Goal: Task Accomplishment & Management: Use online tool/utility

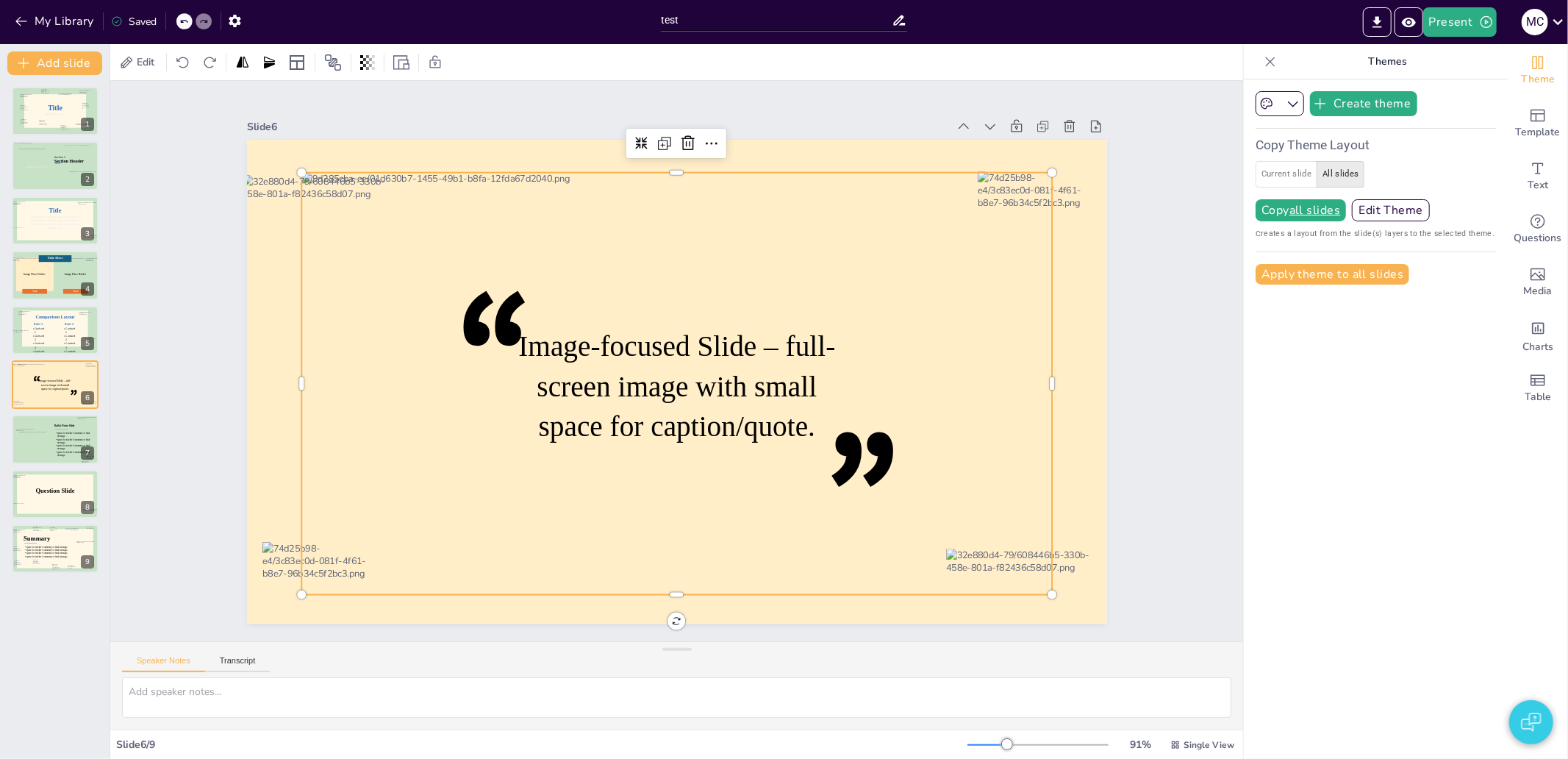
click at [943, 248] on div at bounding box center [676, 383] width 751 height 422
click at [61, 163] on div at bounding box center [75, 154] width 39 height 18
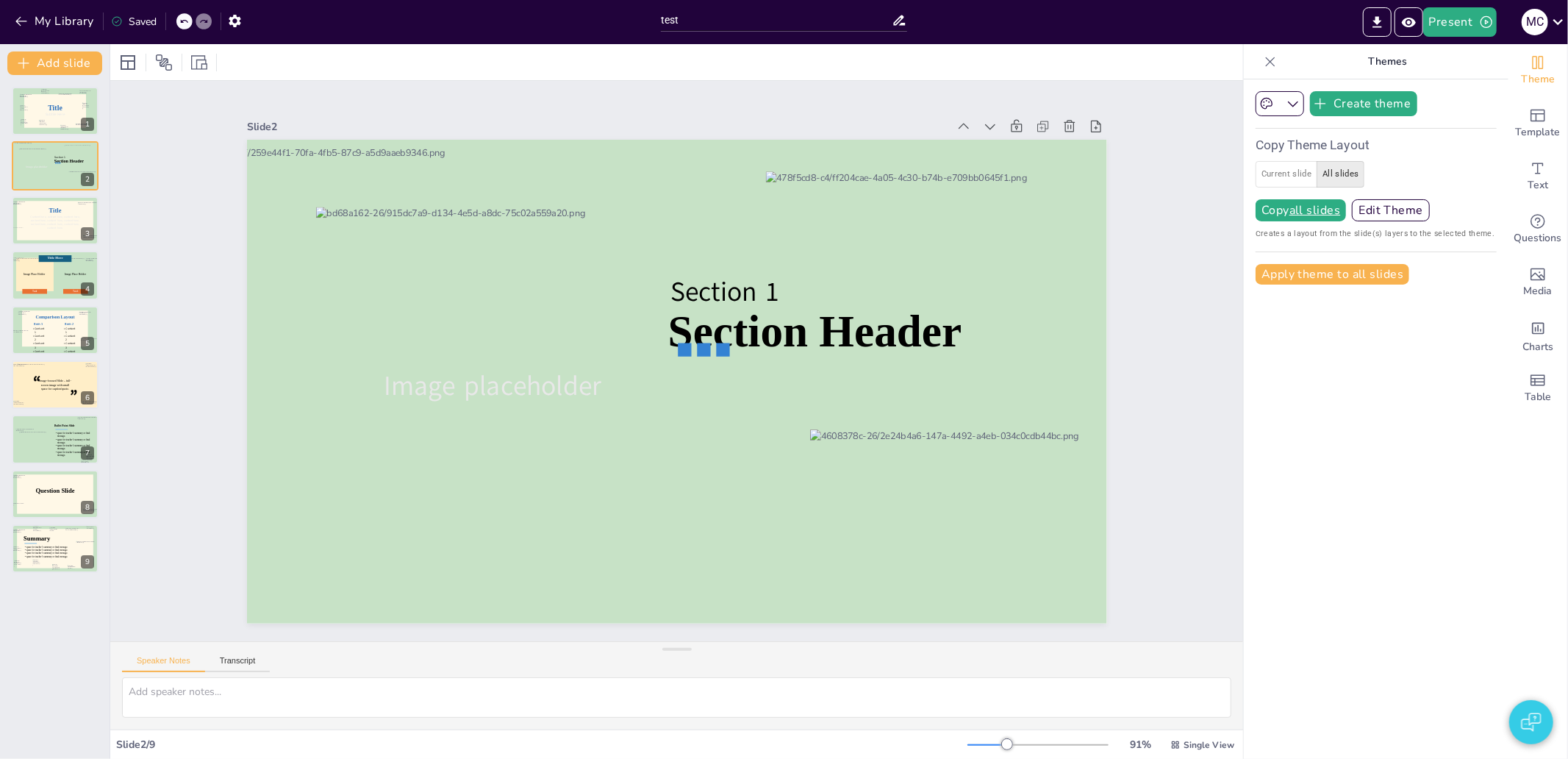
click at [1347, 180] on button "All slides" at bounding box center [1341, 174] width 48 height 26
drag, startPoint x: 1329, startPoint y: 186, endPoint x: 1292, endPoint y: 178, distance: 37.9
click at [1330, 184] on button "All slides" at bounding box center [1341, 174] width 48 height 26
click at [1262, 170] on button "Current slide" at bounding box center [1286, 174] width 61 height 26
click at [1276, 206] on button "Copy slide" at bounding box center [1288, 210] width 67 height 22
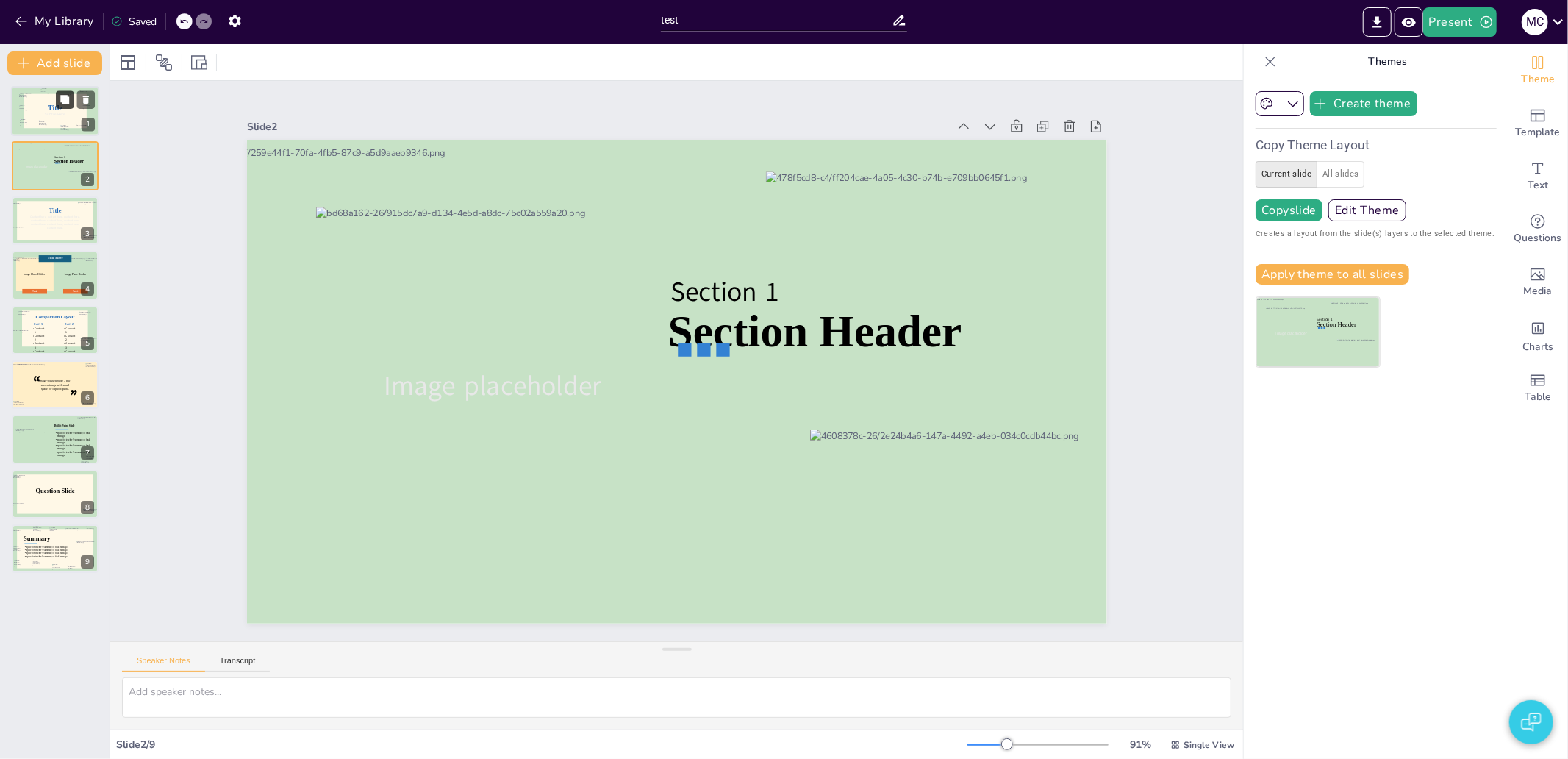
click at [63, 106] on button at bounding box center [64, 100] width 18 height 18
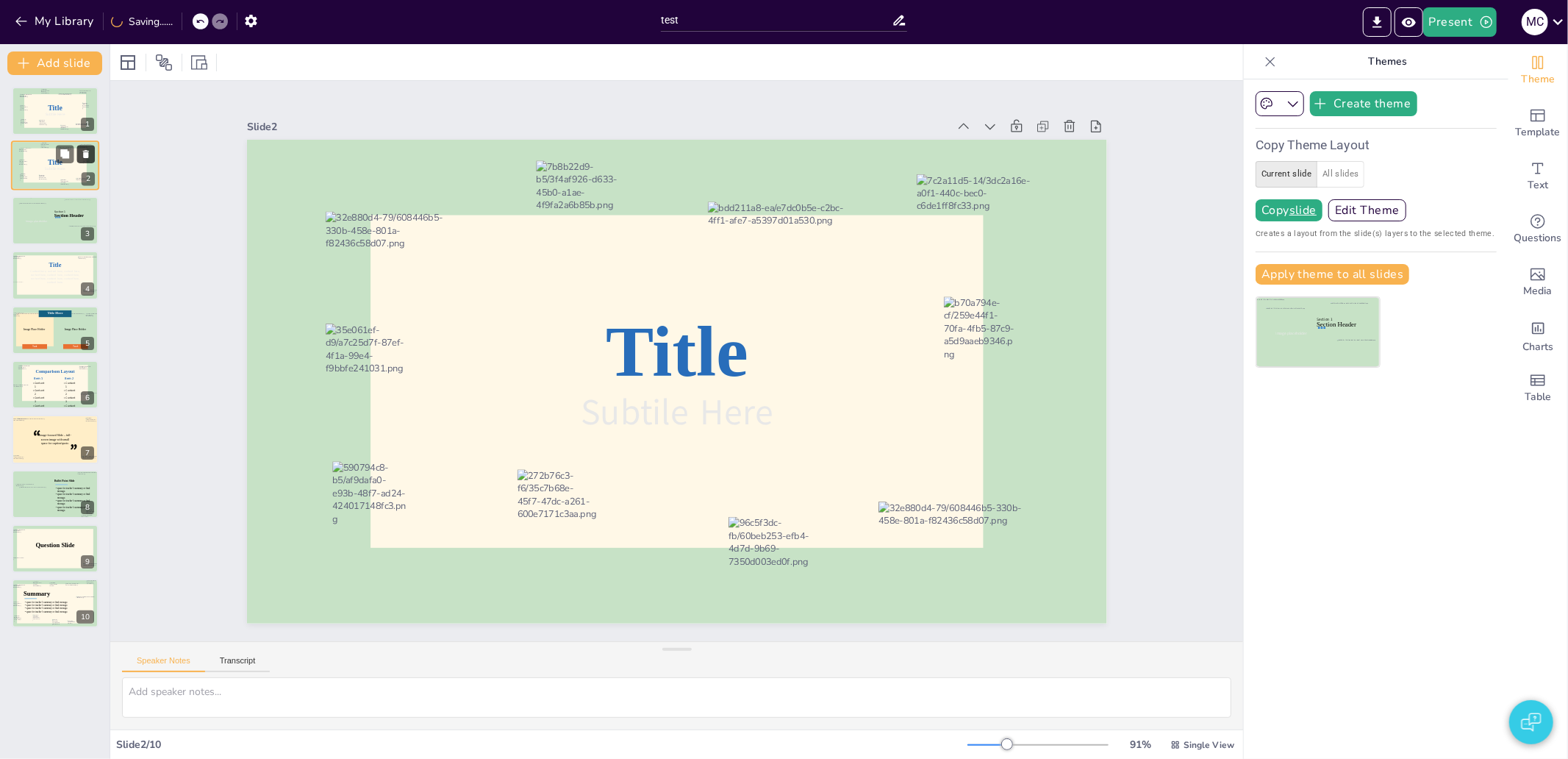
click at [83, 156] on icon at bounding box center [86, 154] width 10 height 10
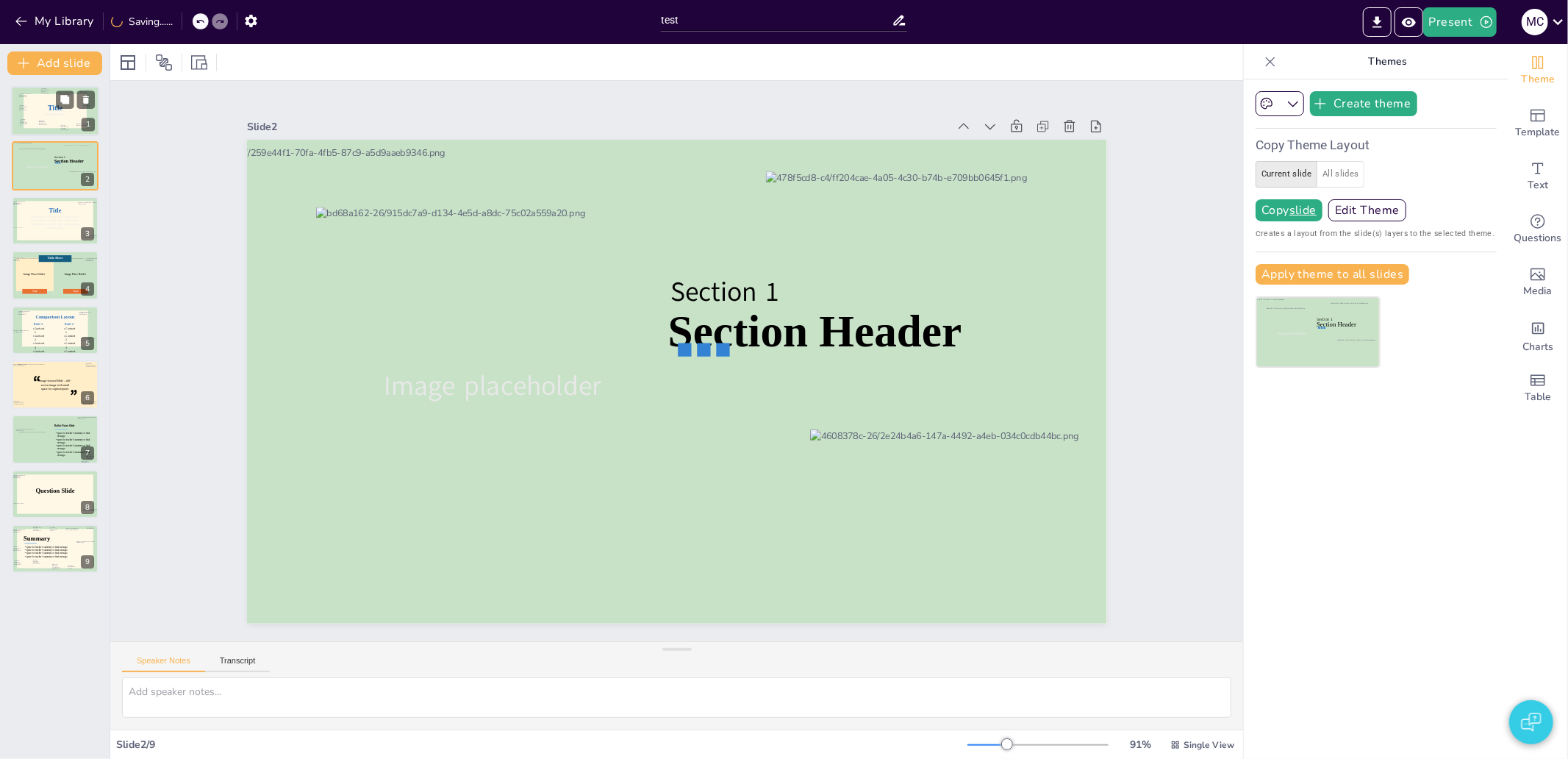
click at [40, 124] on div at bounding box center [43, 127] width 8 height 14
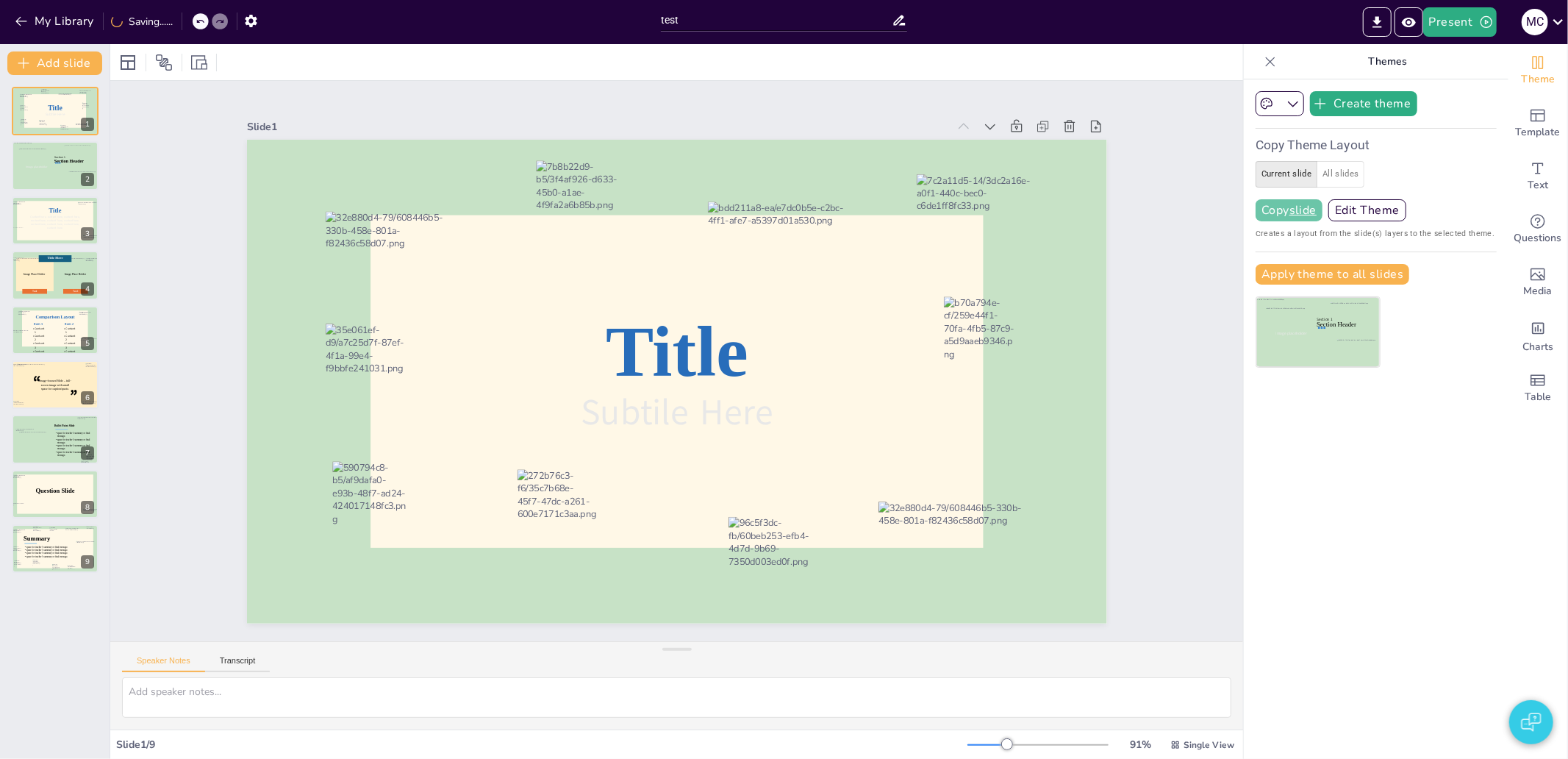
click at [1289, 214] on u "slide" at bounding box center [1303, 211] width 27 height 12
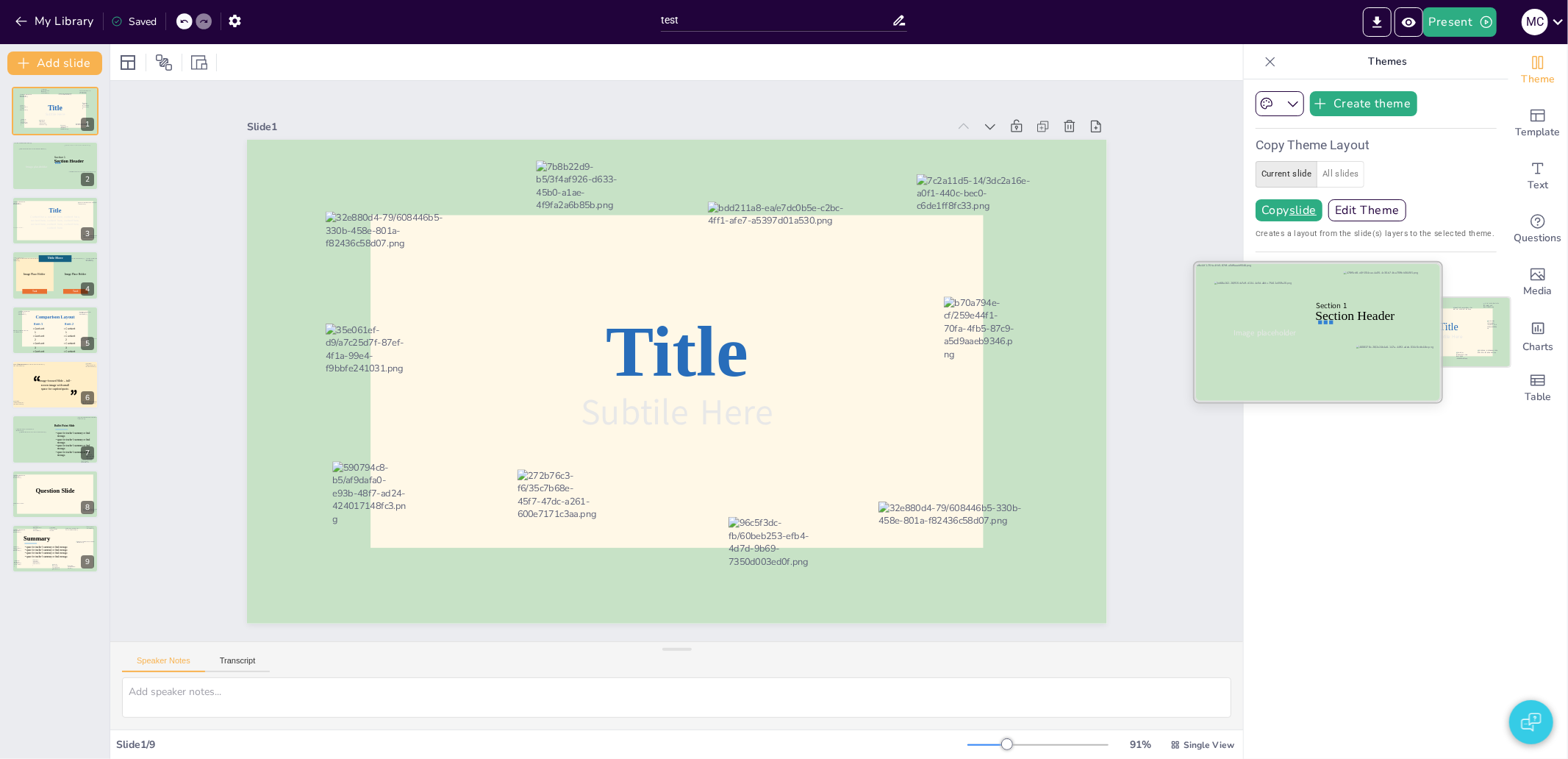
drag, startPoint x: 1444, startPoint y: 334, endPoint x: 1281, endPoint y: 323, distance: 163.4
click at [1281, 323] on div "Section Header Image placeholder Section 1 Title Subtile Here" at bounding box center [1383, 332] width 256 height 71
drag, startPoint x: 1306, startPoint y: 353, endPoint x: 1396, endPoint y: 394, distance: 98.9
click at [1396, 262] on div "Section Header Image placeholder Section 1" at bounding box center [1318, 262] width 247 height 0
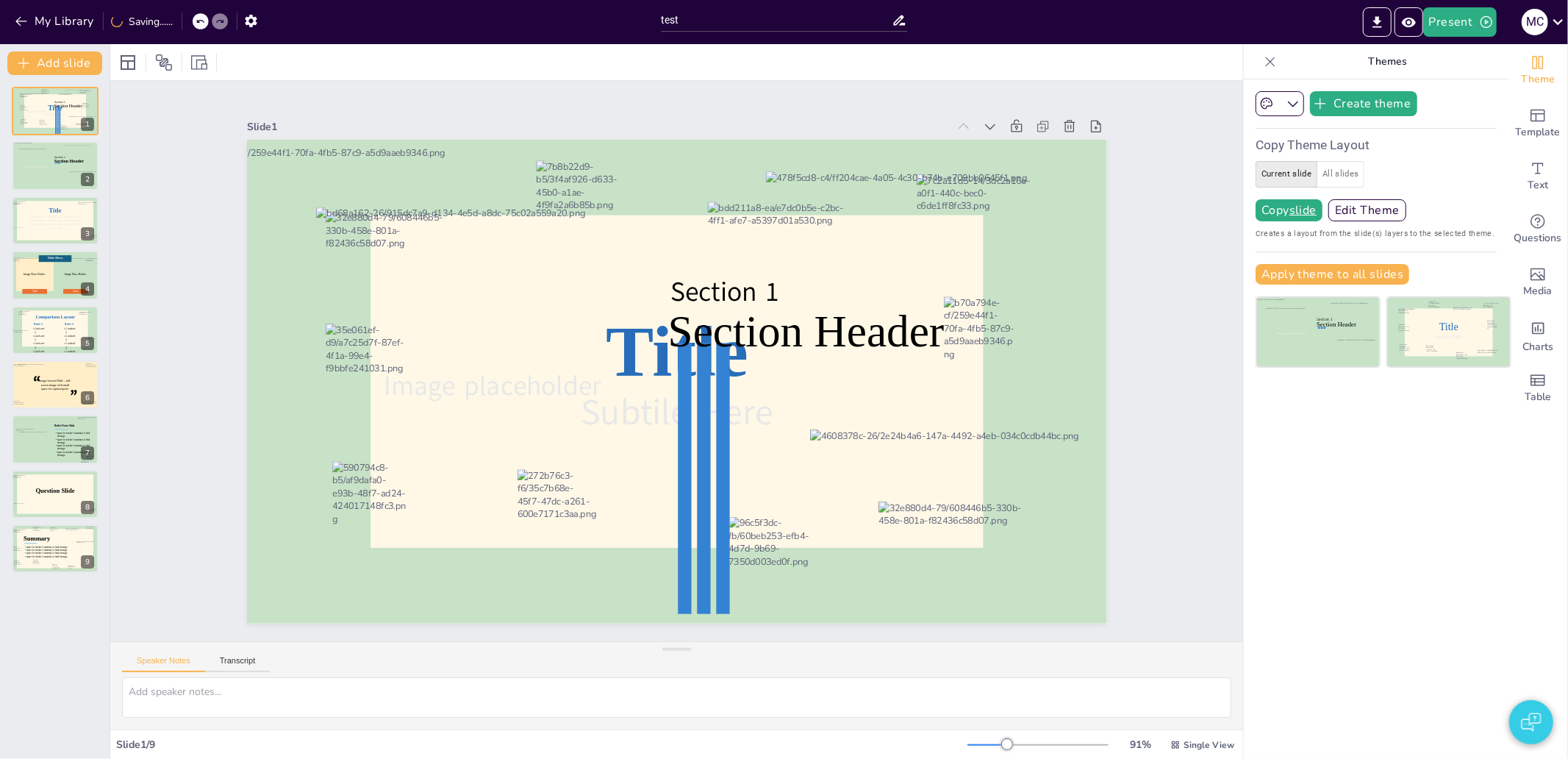
click at [1338, 171] on button "All slides" at bounding box center [1341, 174] width 48 height 26
click at [1312, 214] on u "all slides" at bounding box center [1315, 211] width 52 height 12
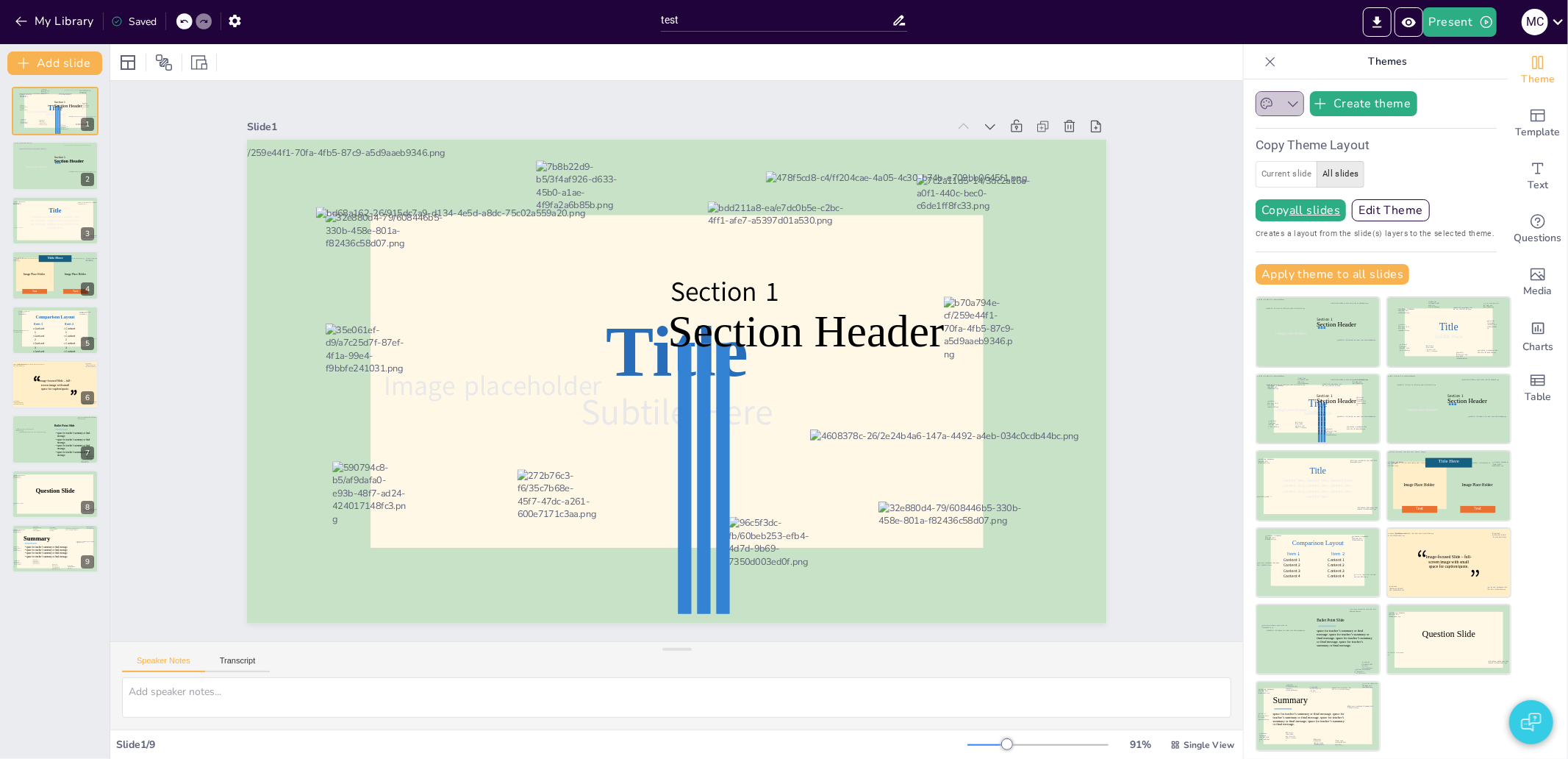
click at [1285, 103] on icon "button" at bounding box center [1293, 104] width 15 height 15
click at [1289, 110] on button "button" at bounding box center [1279, 104] width 49 height 25
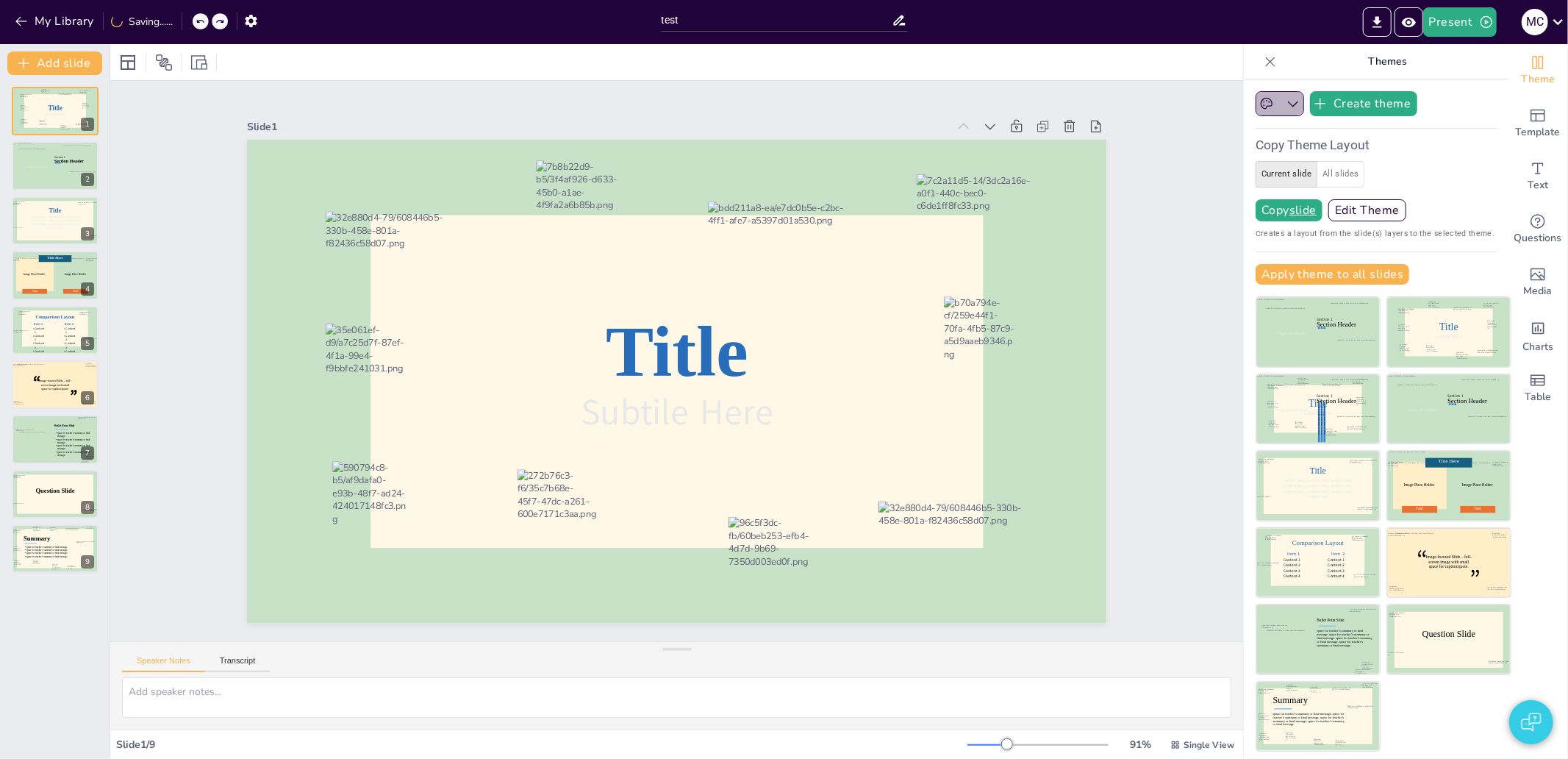
click at [1287, 110] on icon "button" at bounding box center [1293, 104] width 15 height 15
click at [1258, 52] on div at bounding box center [1270, 62] width 23 height 23
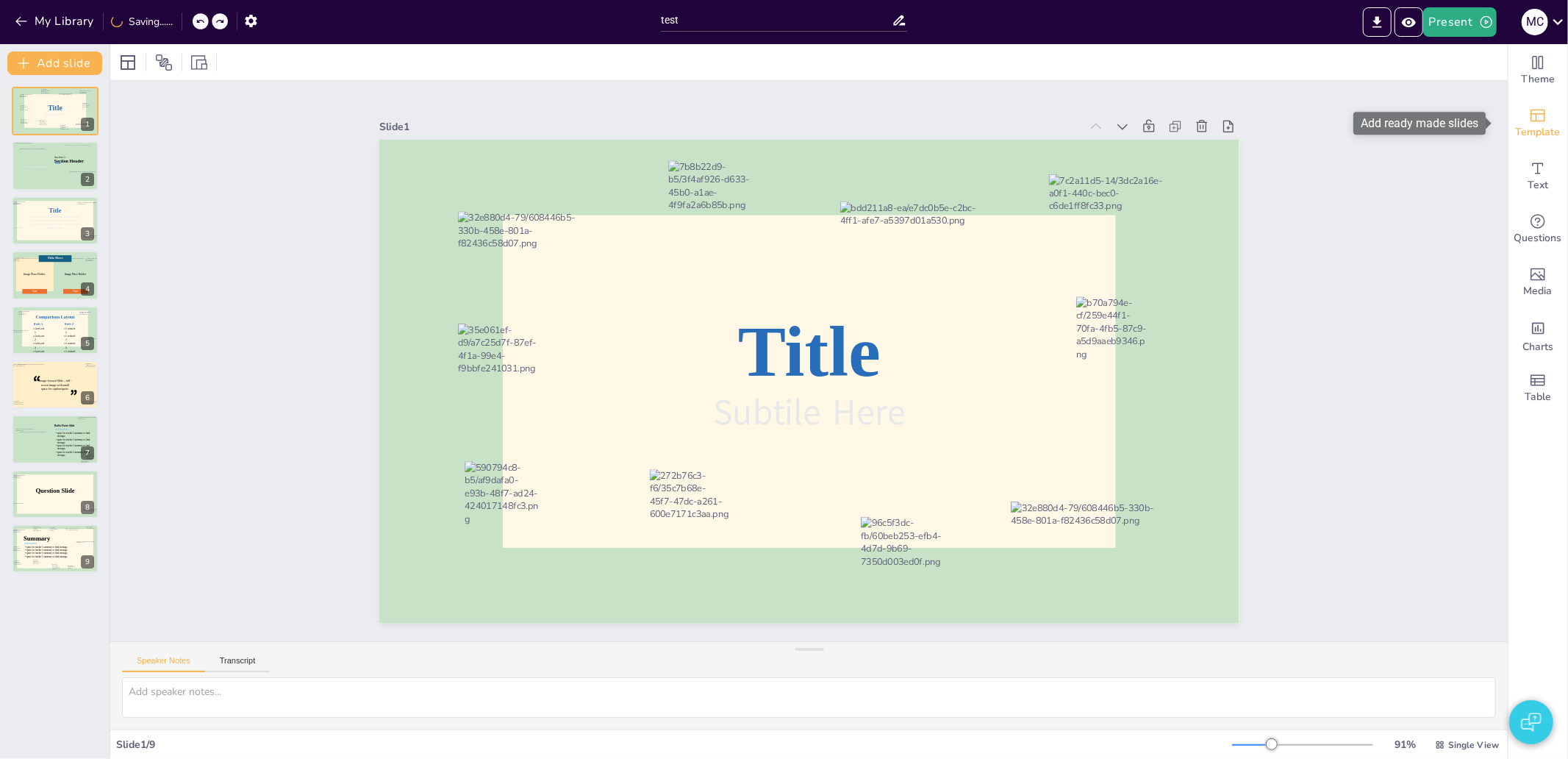
click at [1509, 113] on div "Template" at bounding box center [1537, 123] width 58 height 53
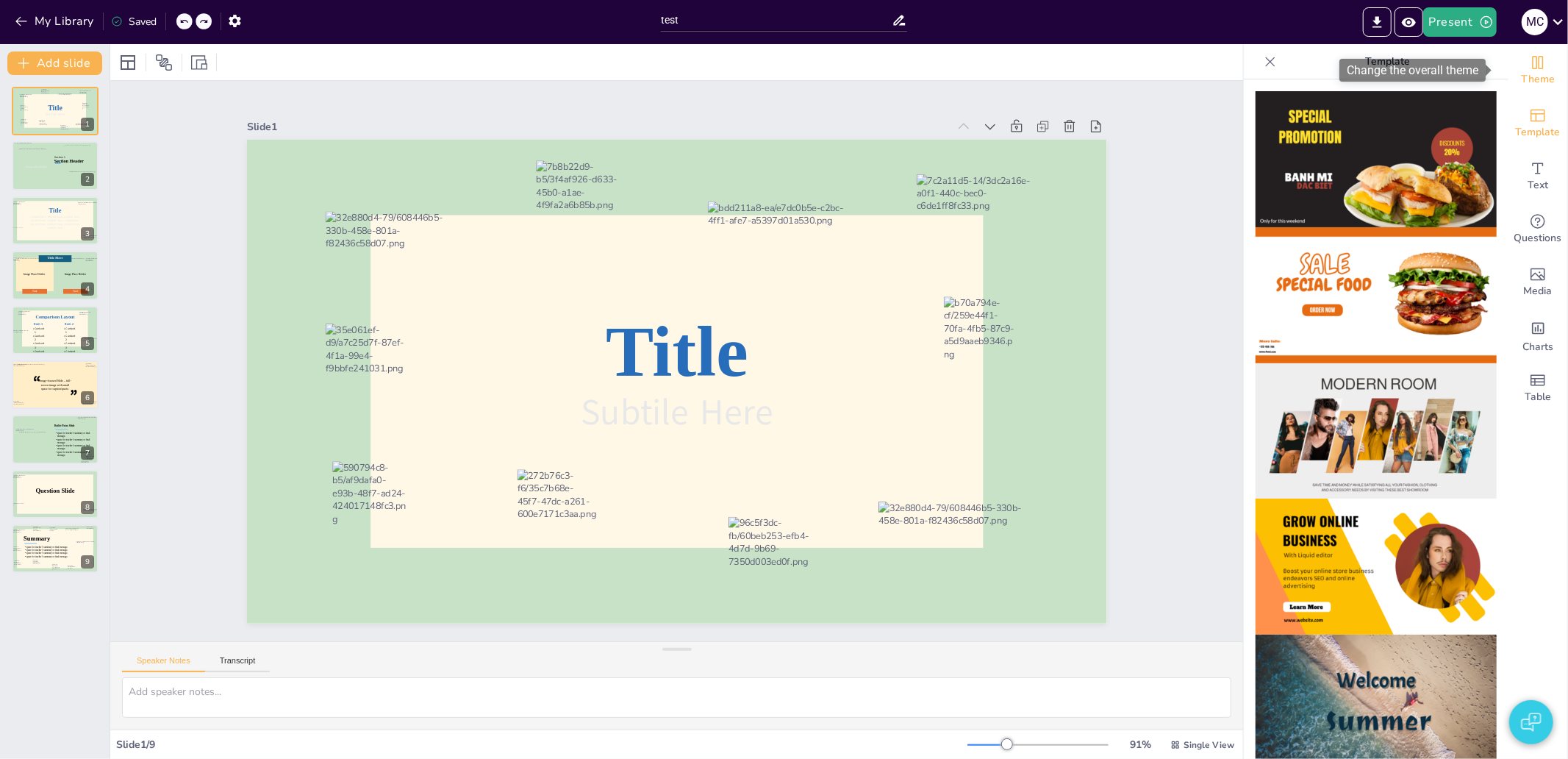
click at [1533, 68] on icon "Change the overall theme" at bounding box center [1538, 62] width 11 height 14
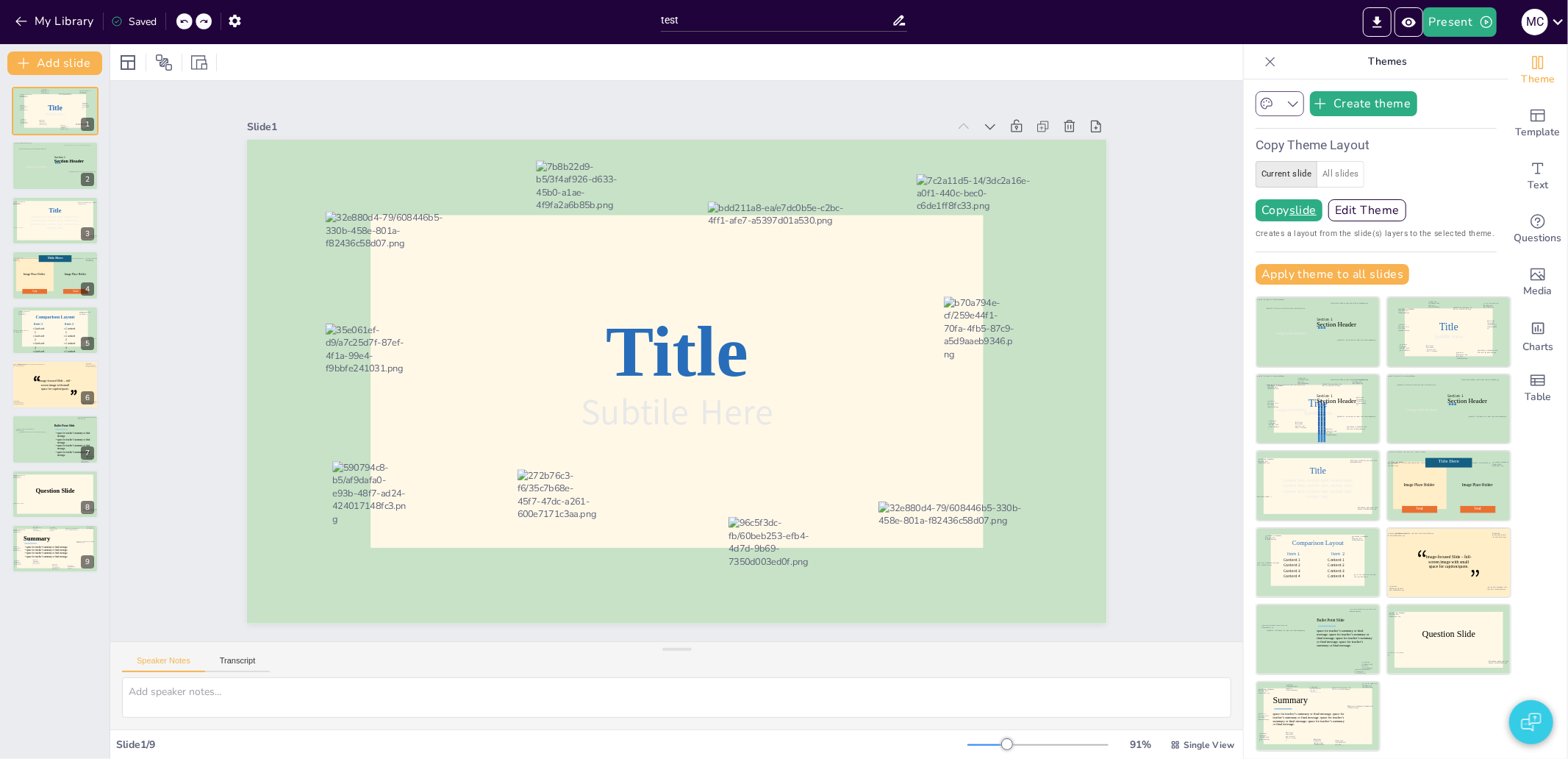
click at [1285, 106] on icon "button" at bounding box center [1293, 104] width 15 height 15
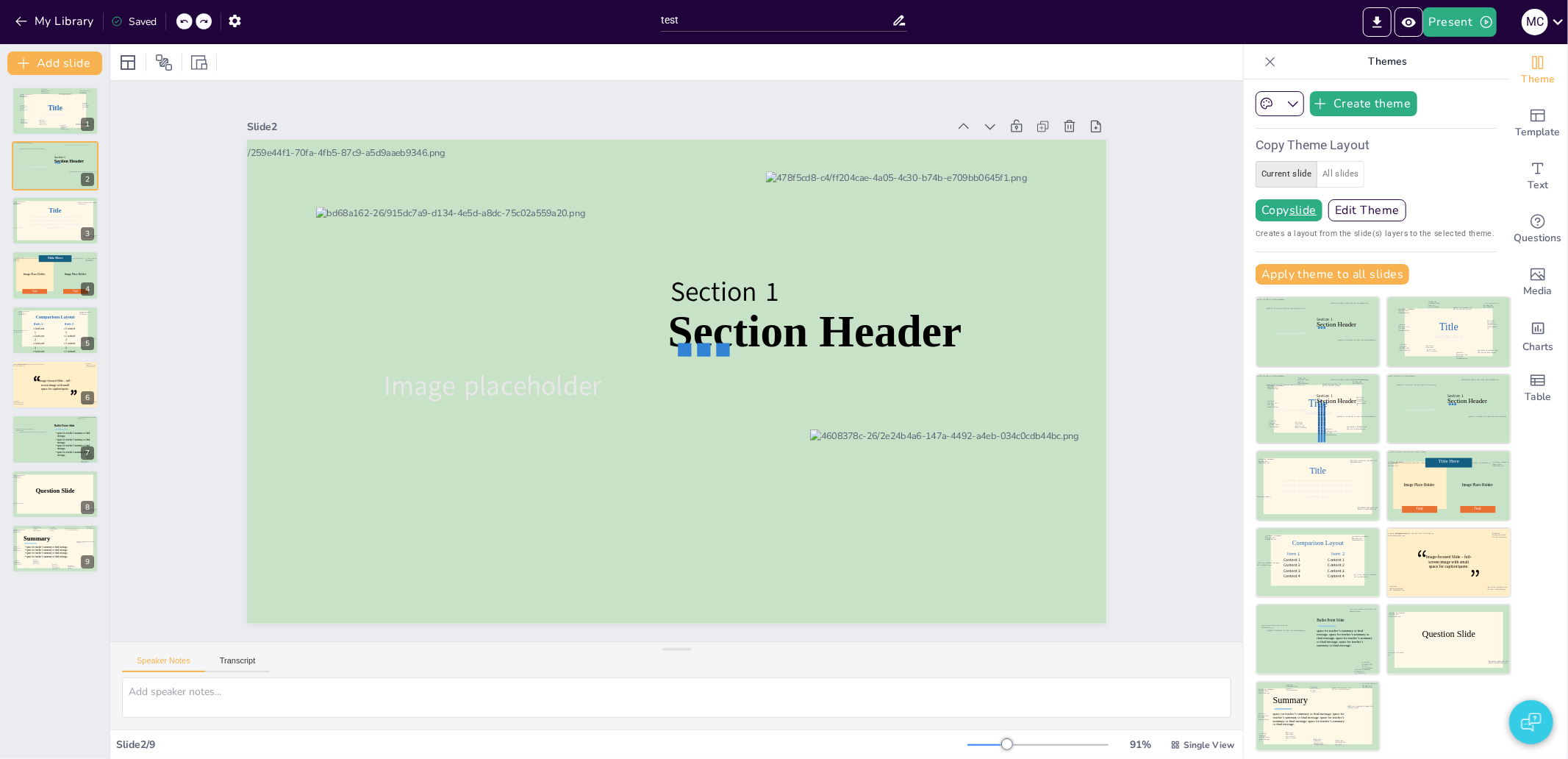
click at [1285, 106] on icon "button" at bounding box center [1293, 104] width 15 height 15
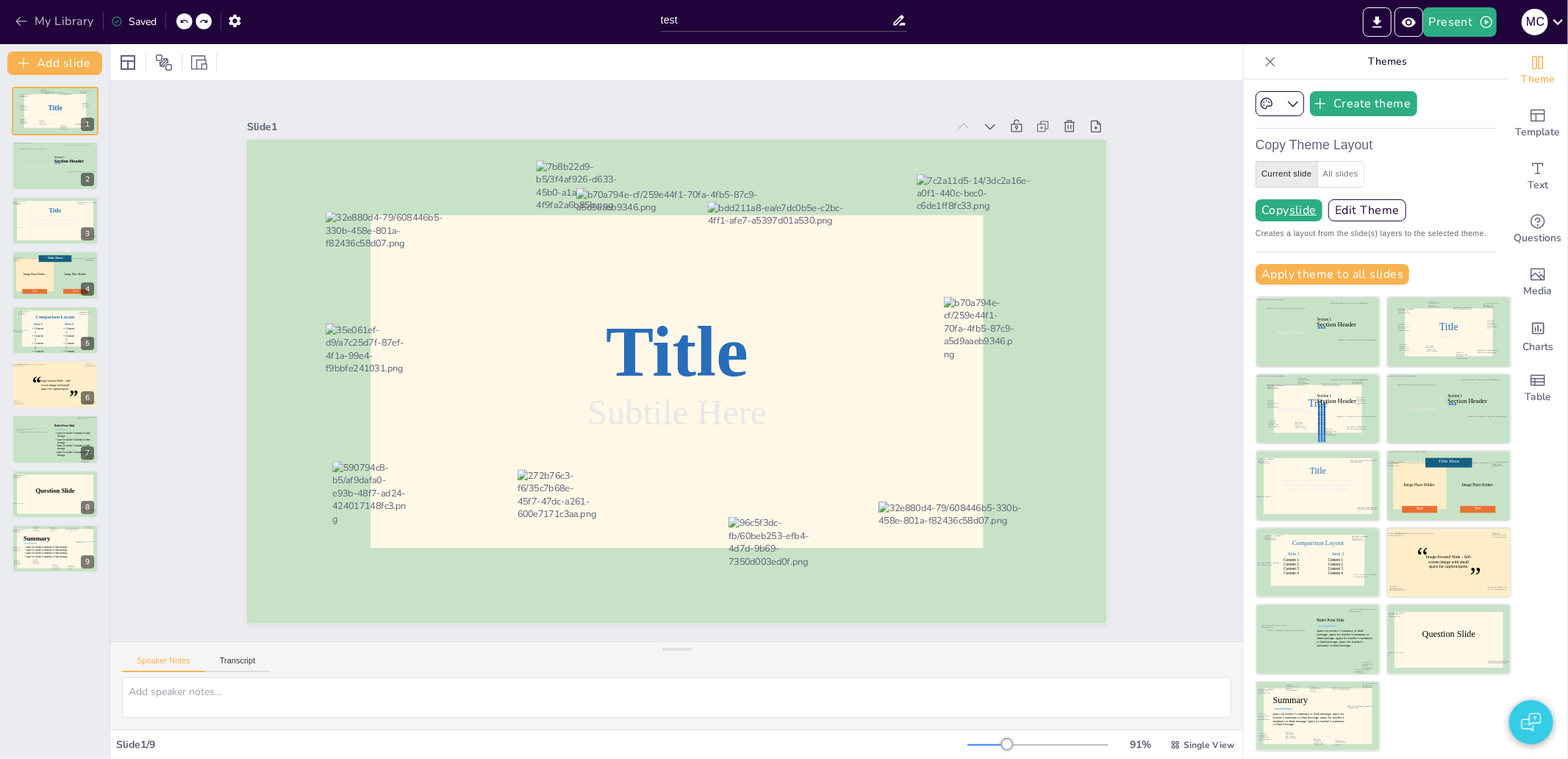
click at [34, 16] on button "My Library" at bounding box center [55, 21] width 89 height 23
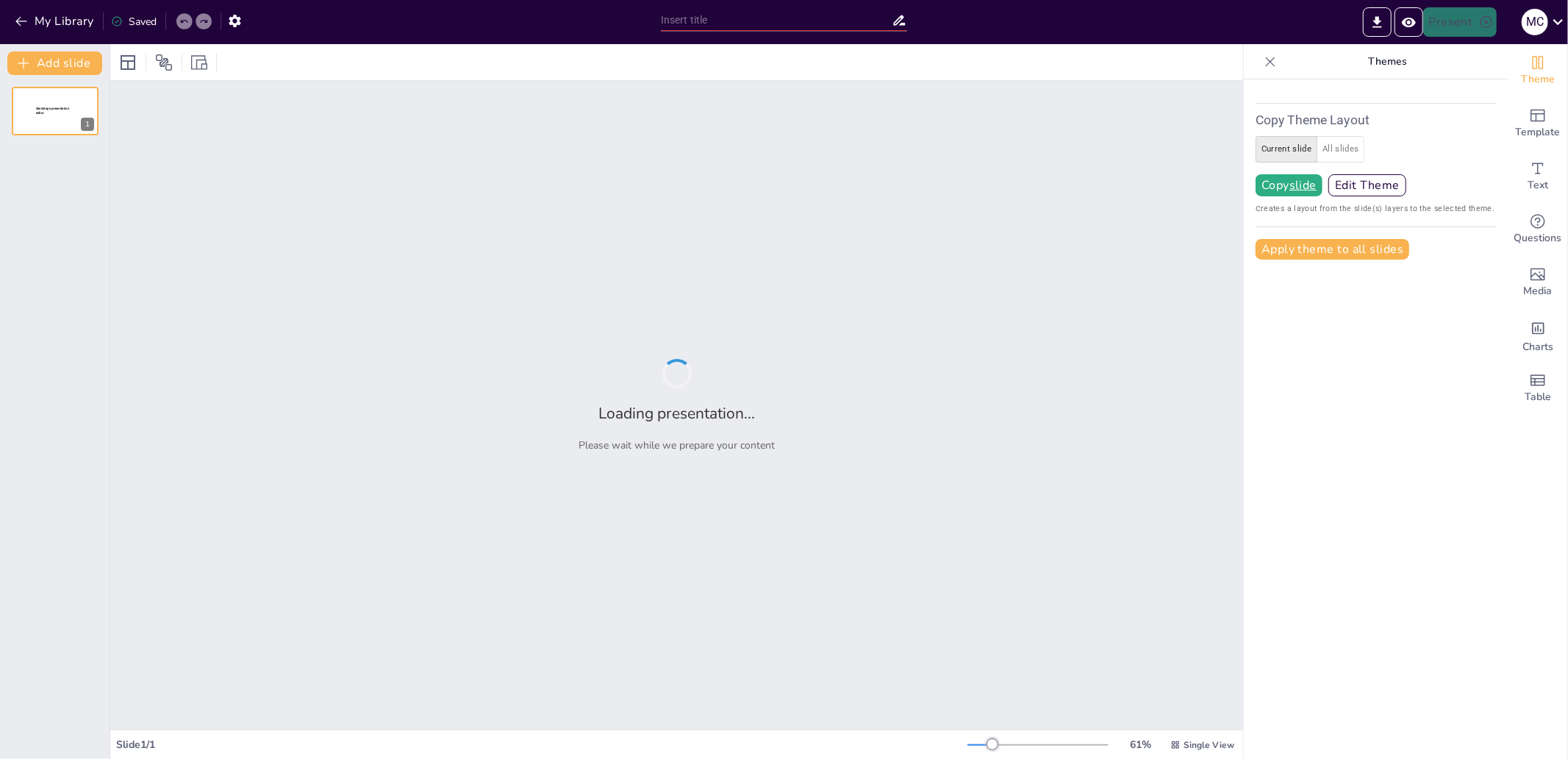
type input "test"
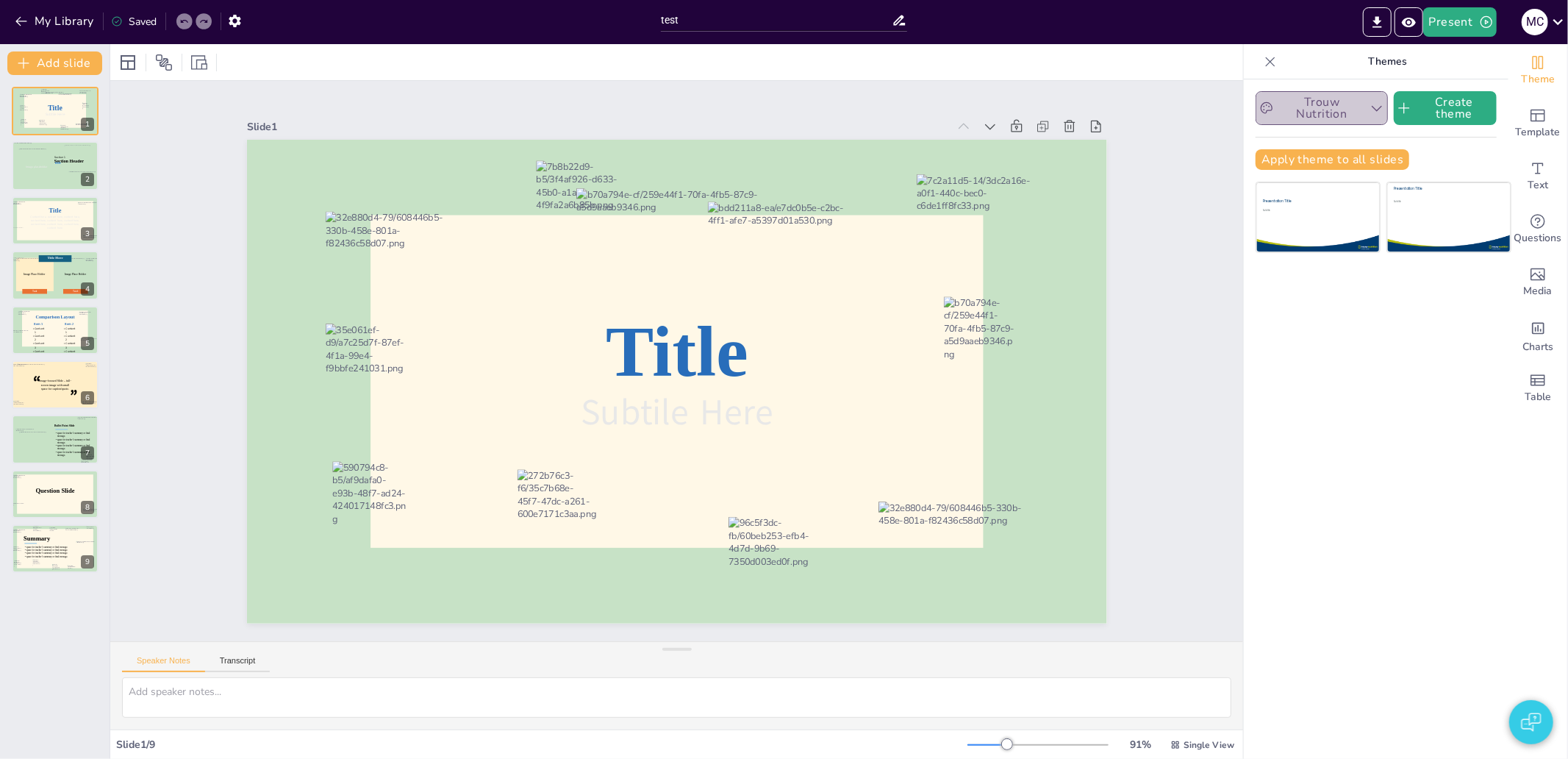
click at [1369, 113] on icon "button" at bounding box center [1377, 108] width 15 height 15
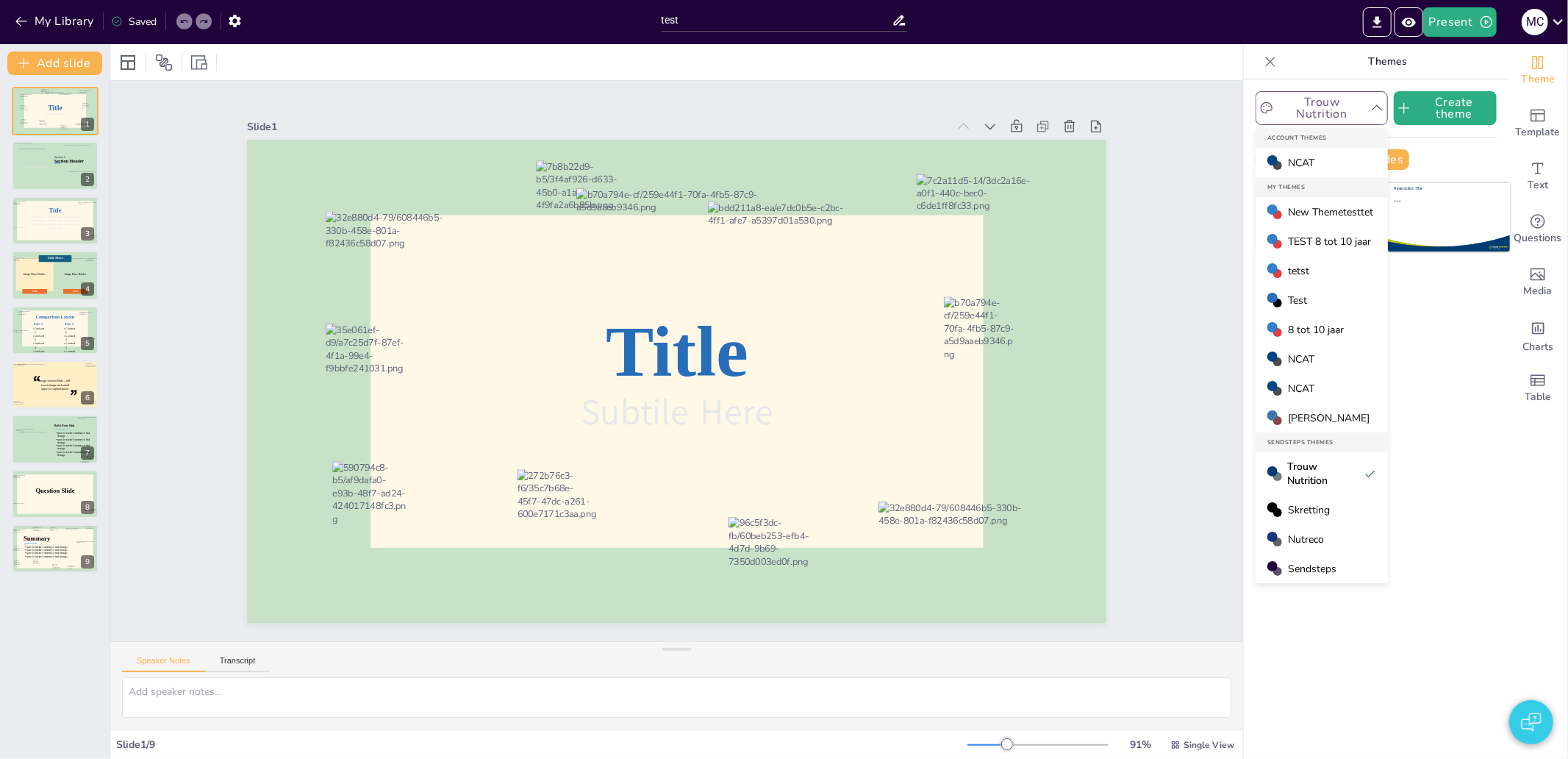
click at [1295, 211] on span "New Themetesttet" at bounding box center [1330, 212] width 85 height 14
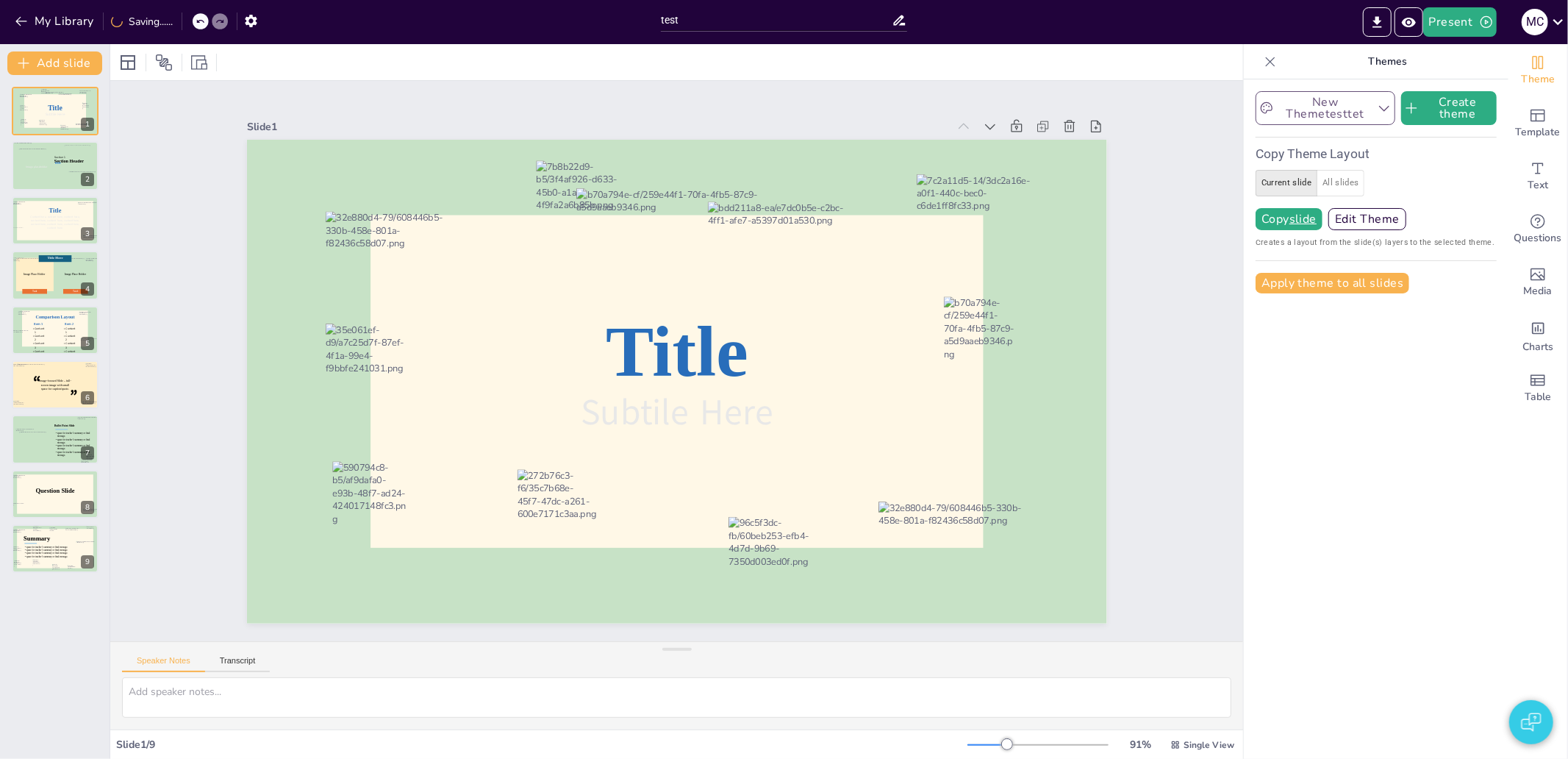
click at [1343, 110] on button "New Themetesttet" at bounding box center [1325, 108] width 139 height 34
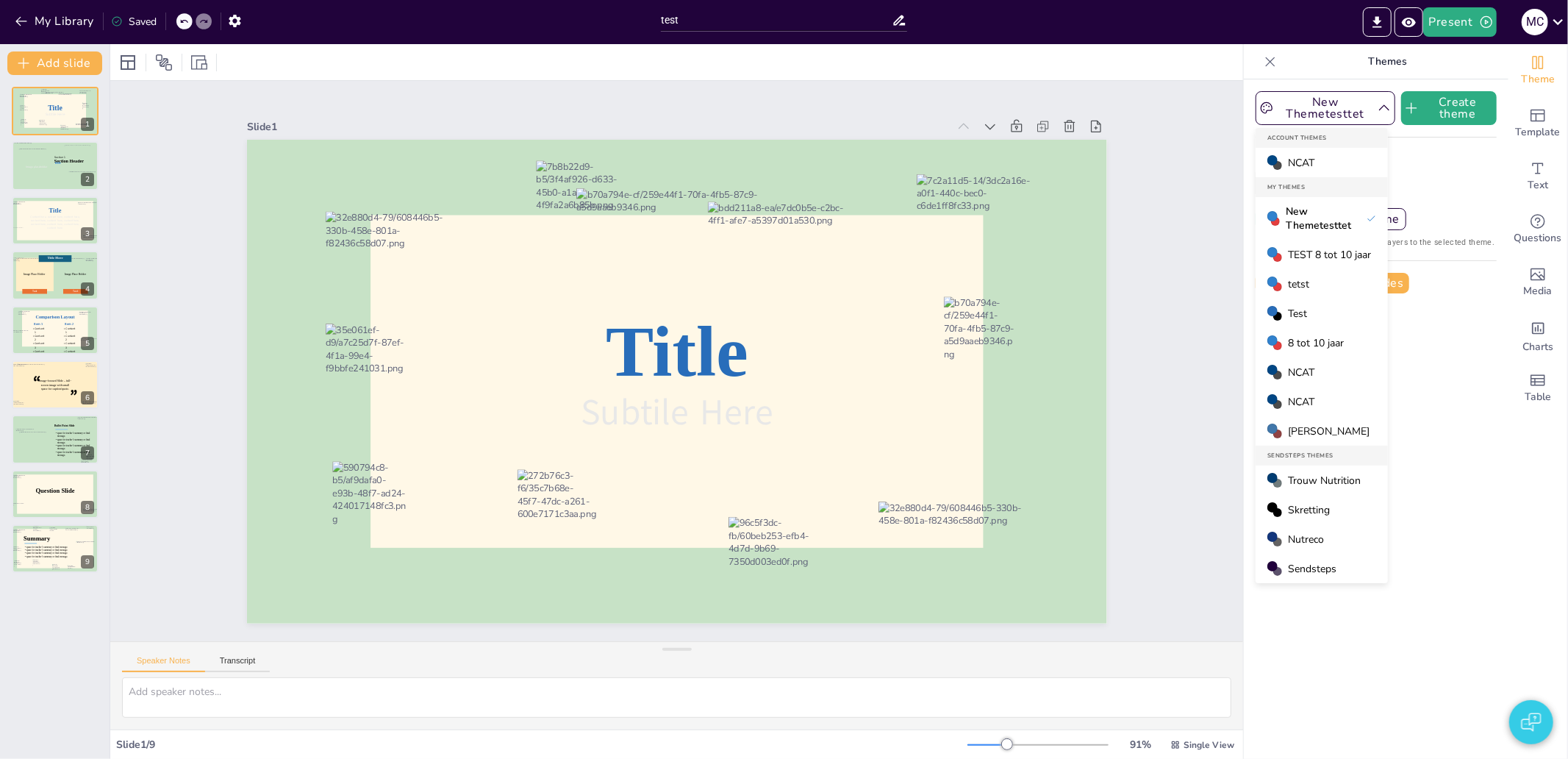
click at [1320, 255] on span "TEST 8 tot 10 jaar" at bounding box center [1329, 254] width 83 height 14
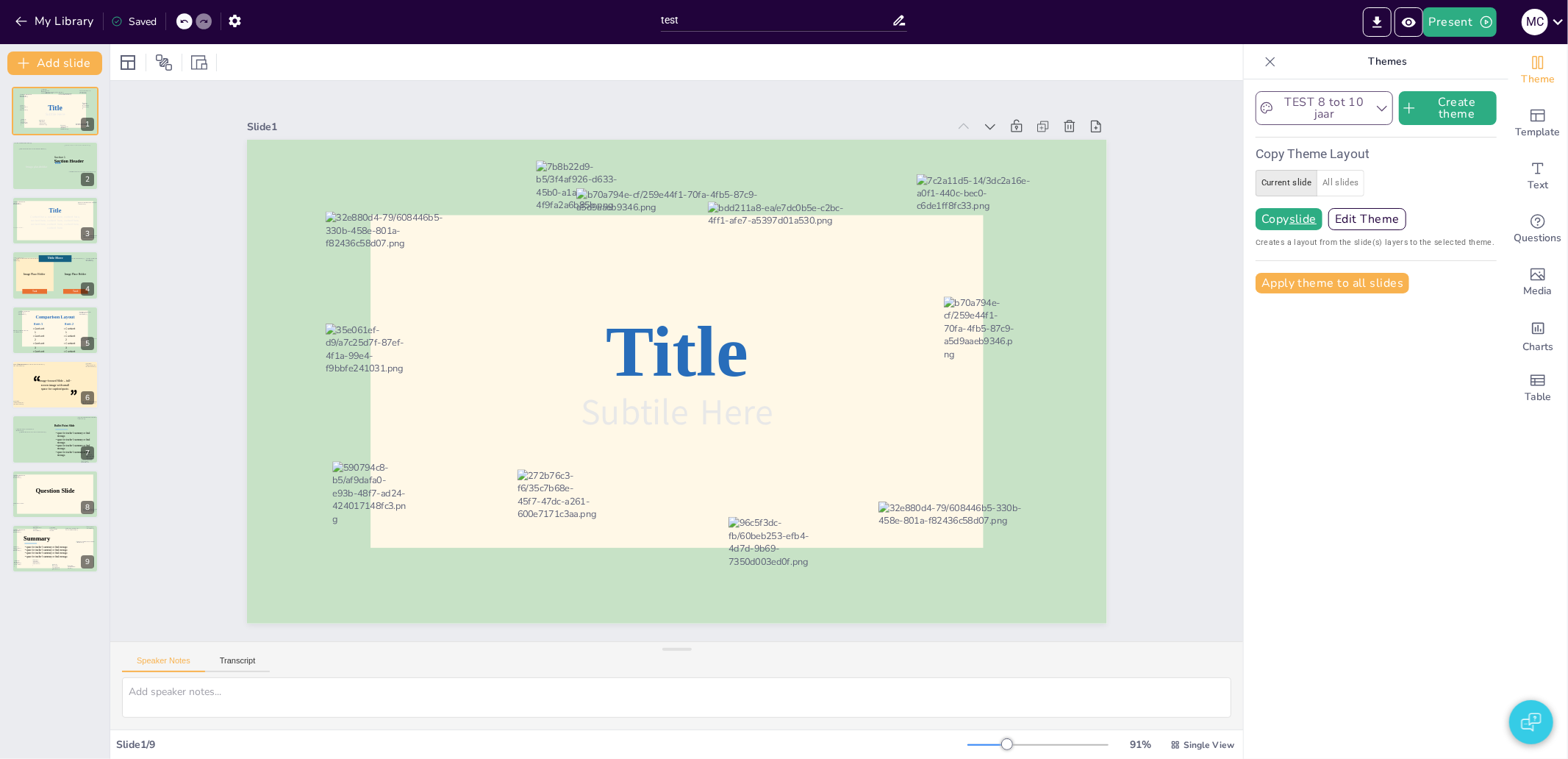
click at [1303, 106] on button "TEST 8 tot 10 jaar" at bounding box center [1324, 108] width 137 height 34
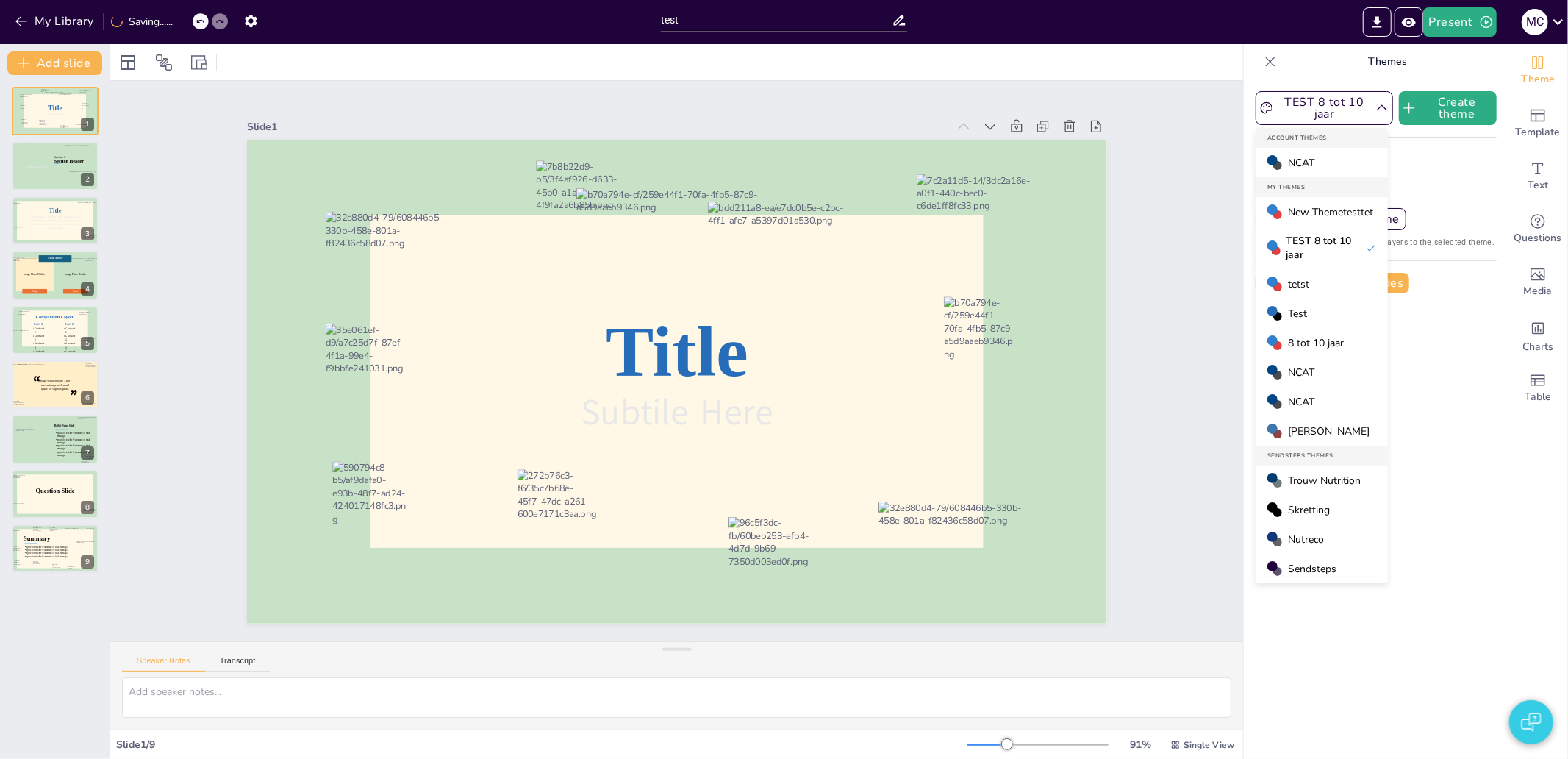
click at [1288, 280] on span "tetst" at bounding box center [1298, 284] width 21 height 14
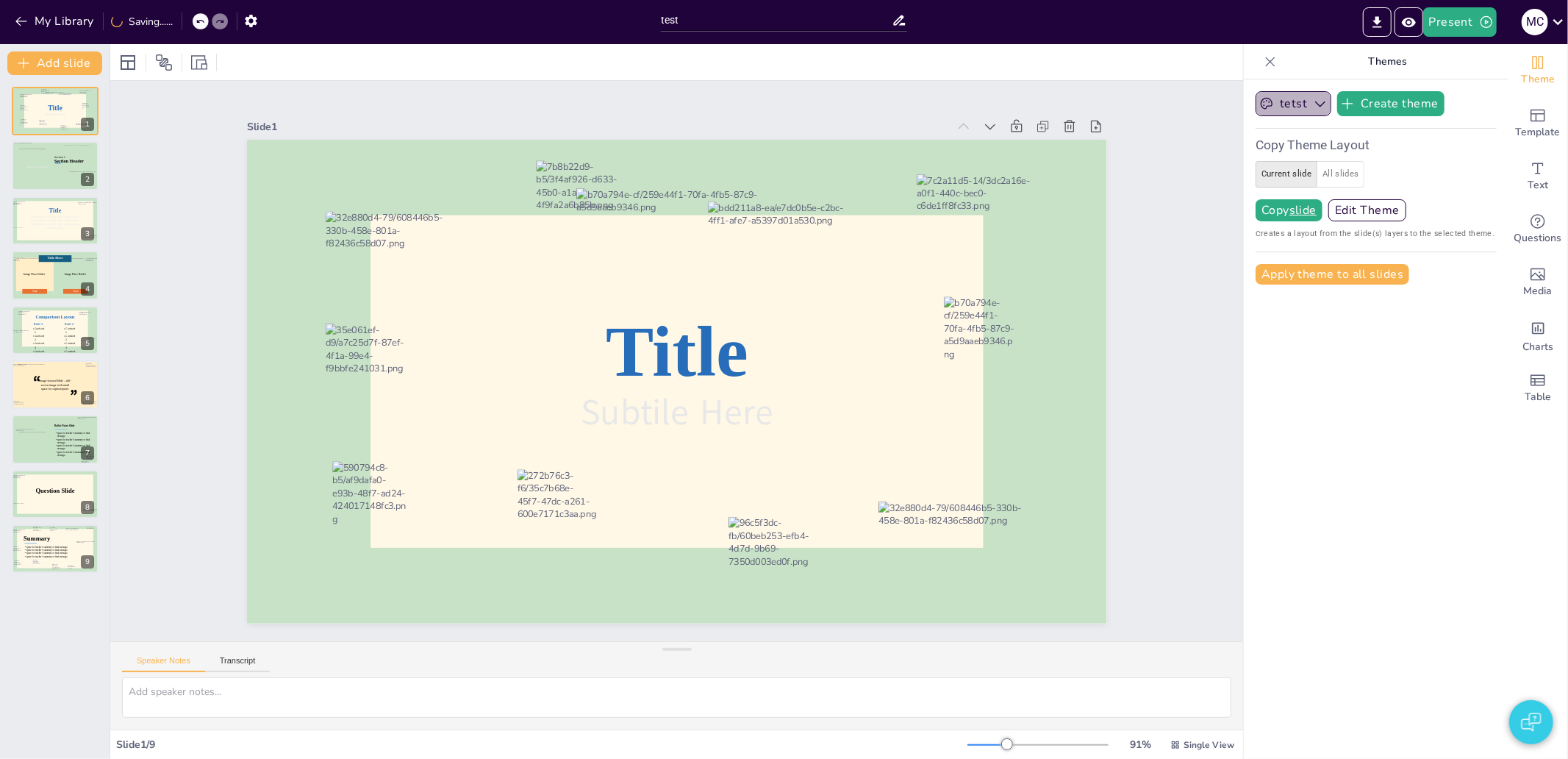
click at [1313, 110] on icon "button" at bounding box center [1321, 104] width 15 height 15
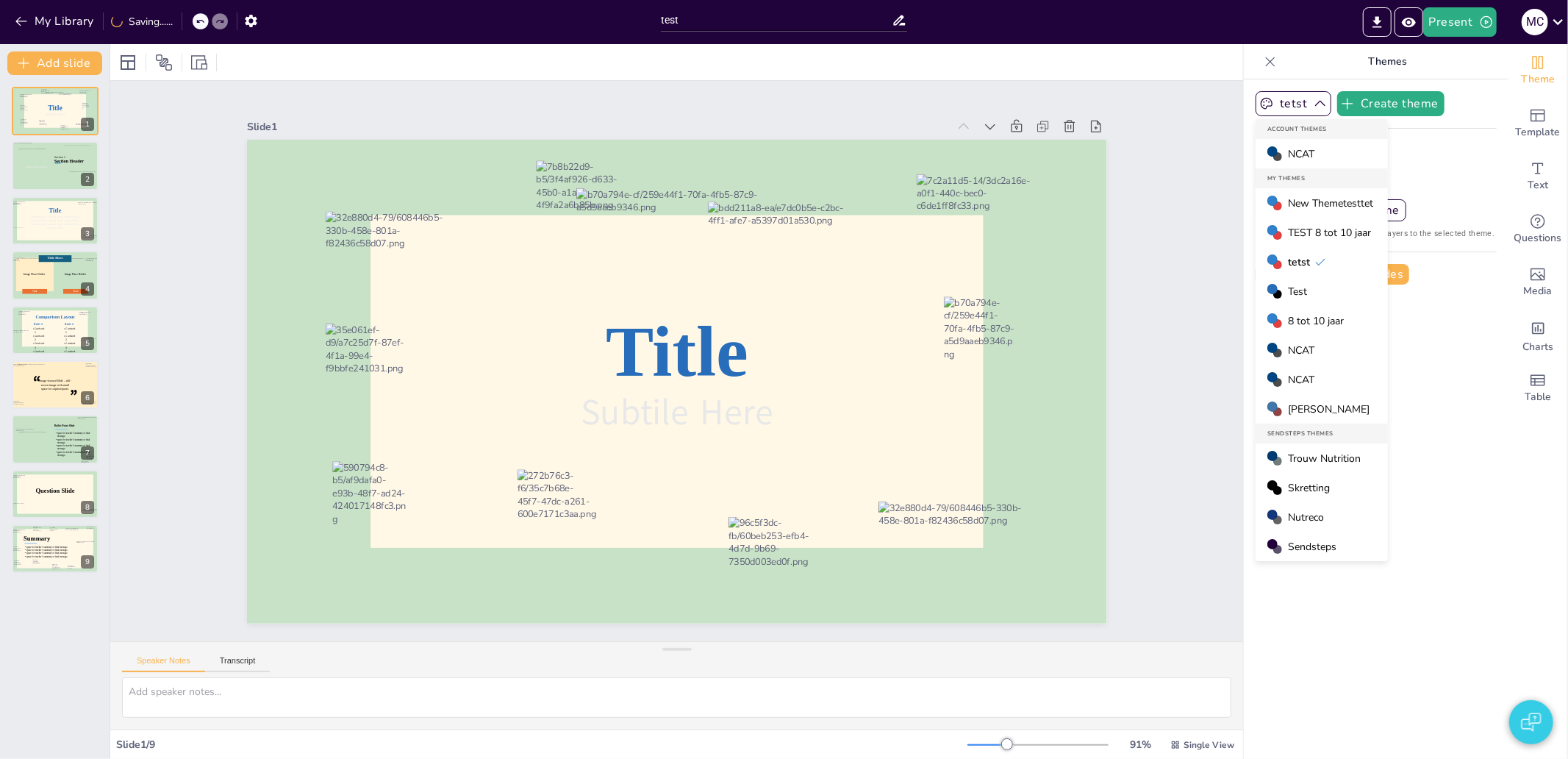
click at [1319, 294] on div "Test" at bounding box center [1321, 291] width 132 height 29
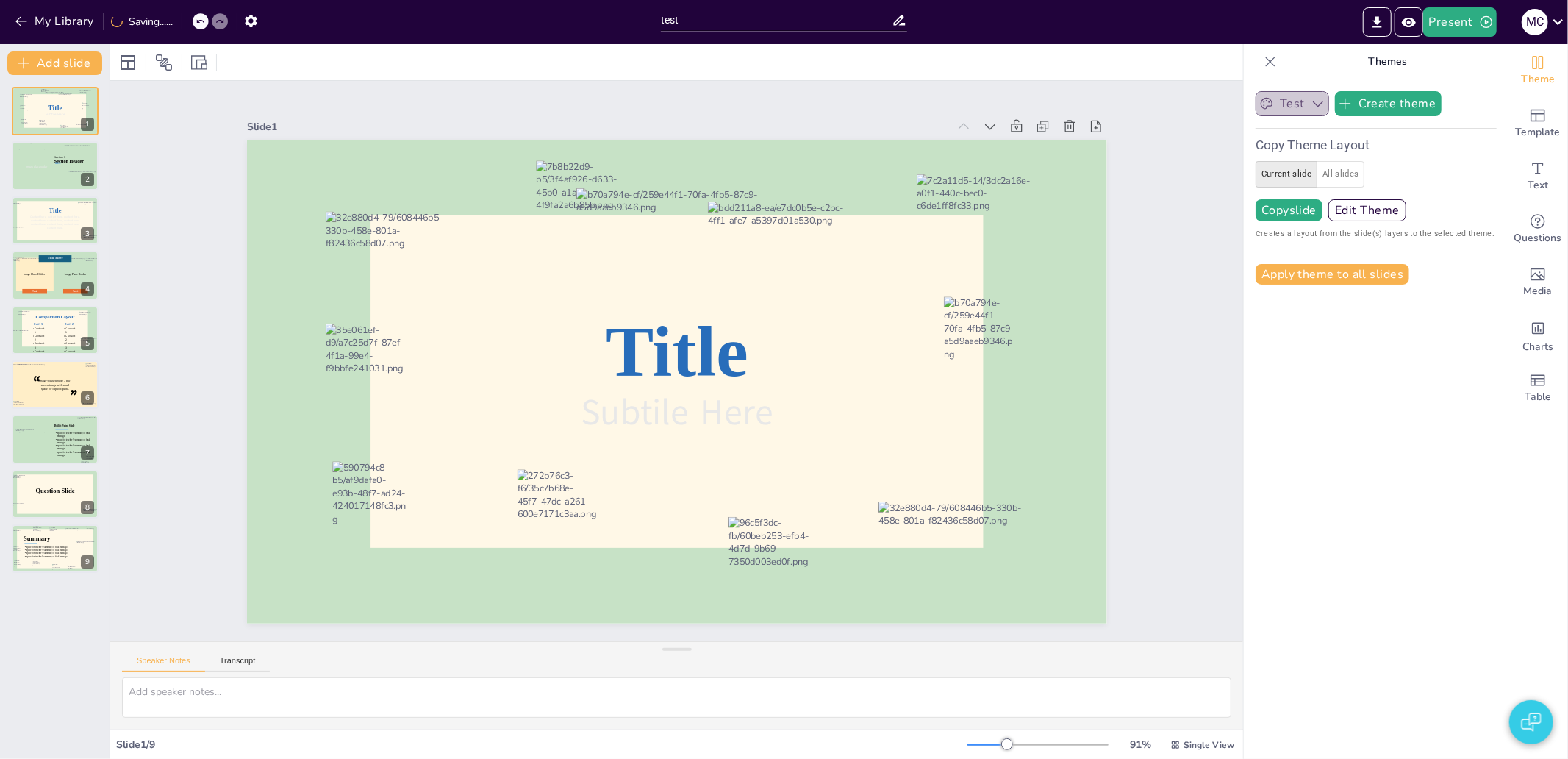
click at [1291, 109] on button "Test" at bounding box center [1292, 104] width 73 height 25
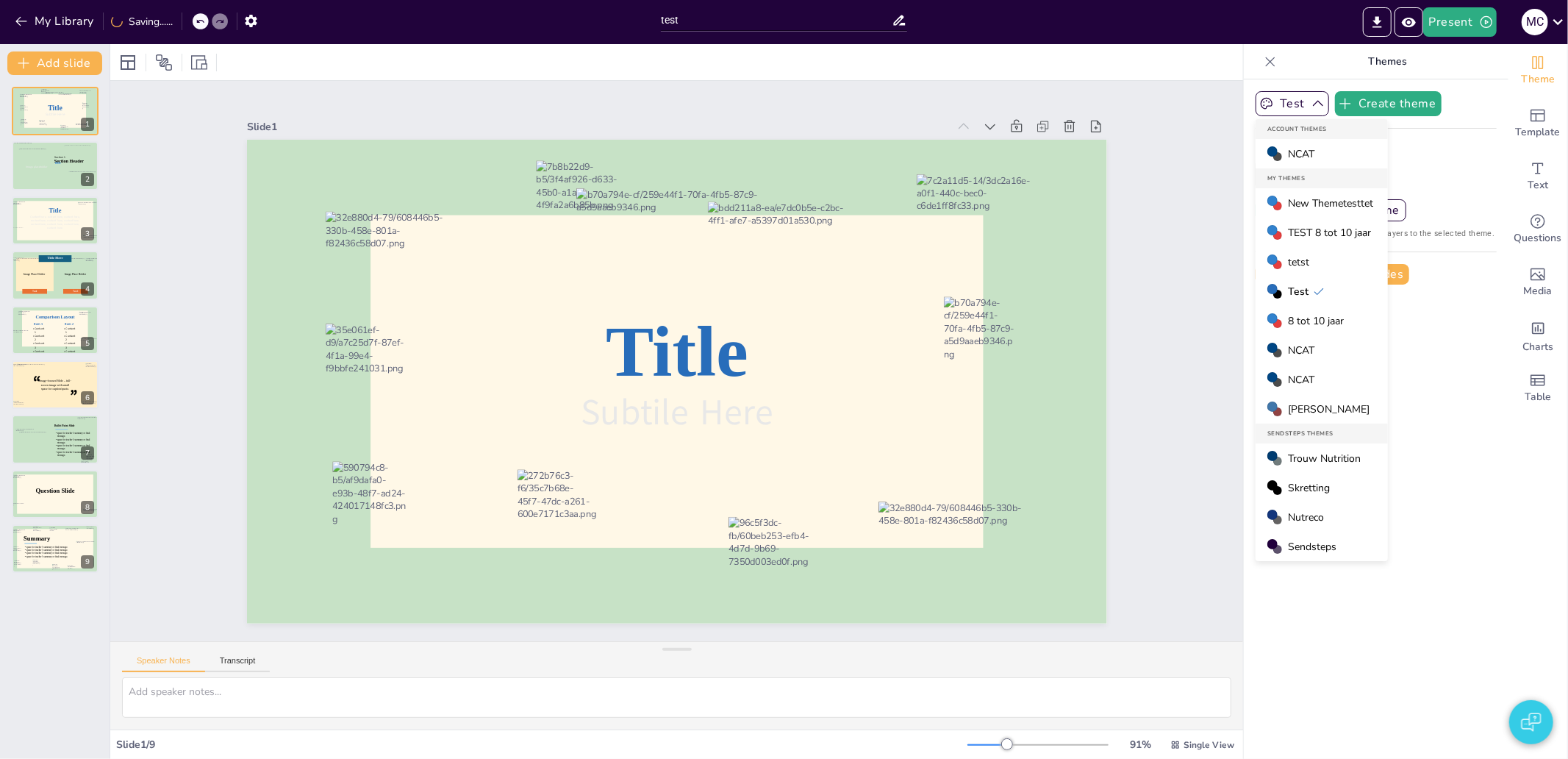
click at [1320, 324] on span "8 tot 10 jaar" at bounding box center [1315, 321] width 55 height 14
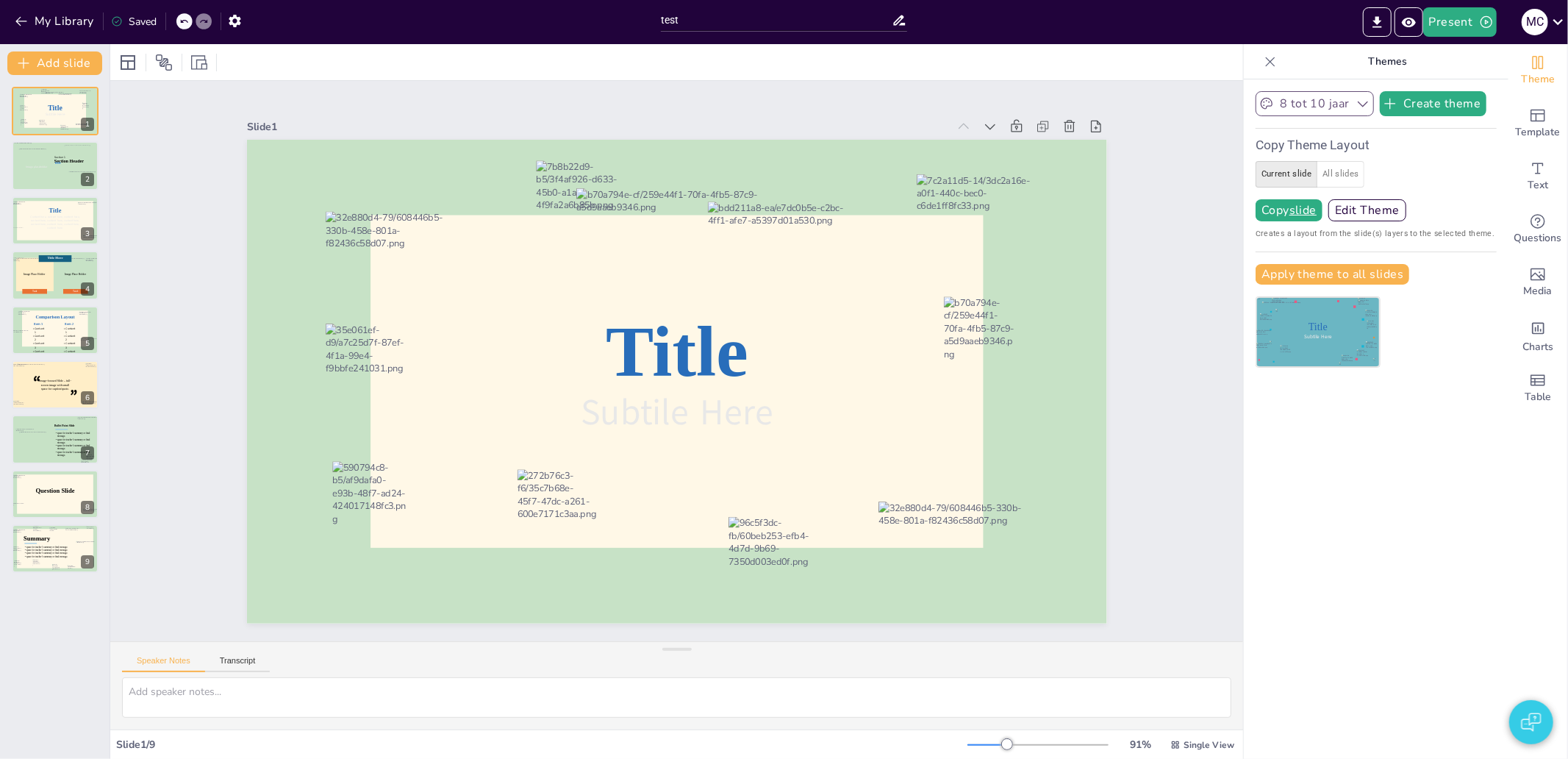
click at [1285, 106] on button "8 tot 10 jaar" at bounding box center [1315, 104] width 118 height 25
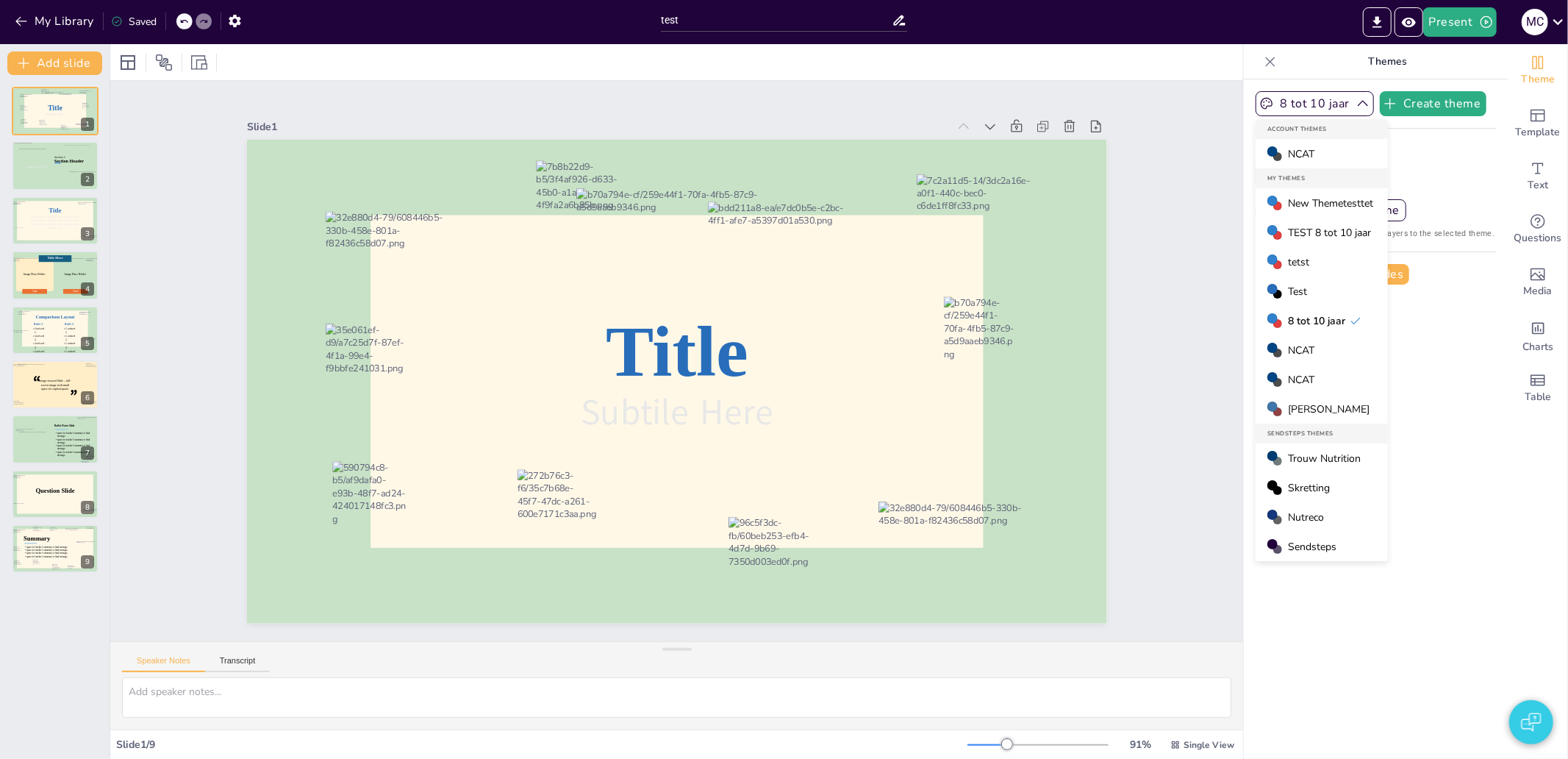
click at [1310, 406] on span "[PERSON_NAME]" at bounding box center [1328, 409] width 82 height 14
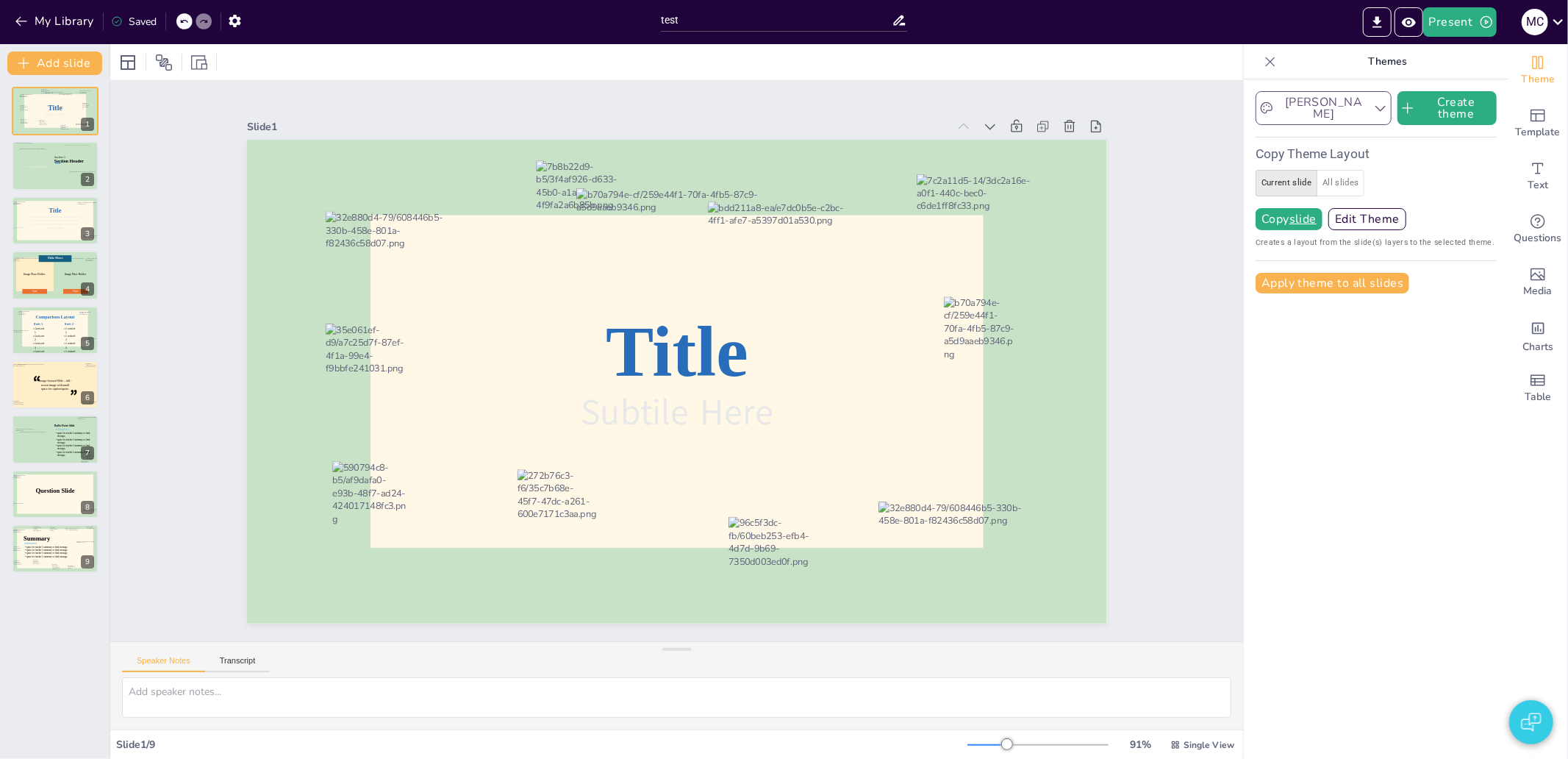
click at [1306, 106] on button "[PERSON_NAME]" at bounding box center [1323, 108] width 136 height 34
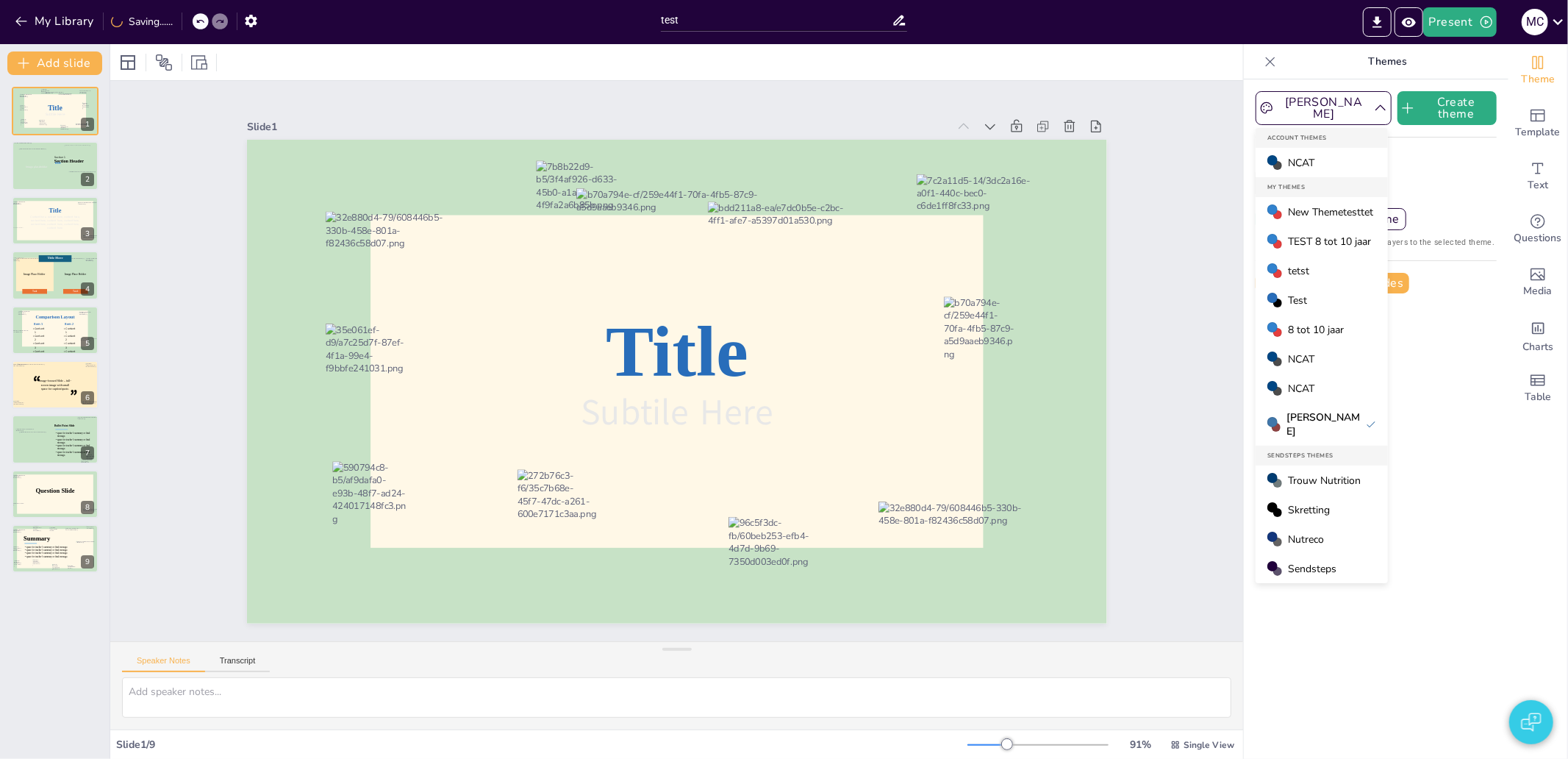
click at [1319, 208] on span "New Themetesttet" at bounding box center [1330, 212] width 85 height 14
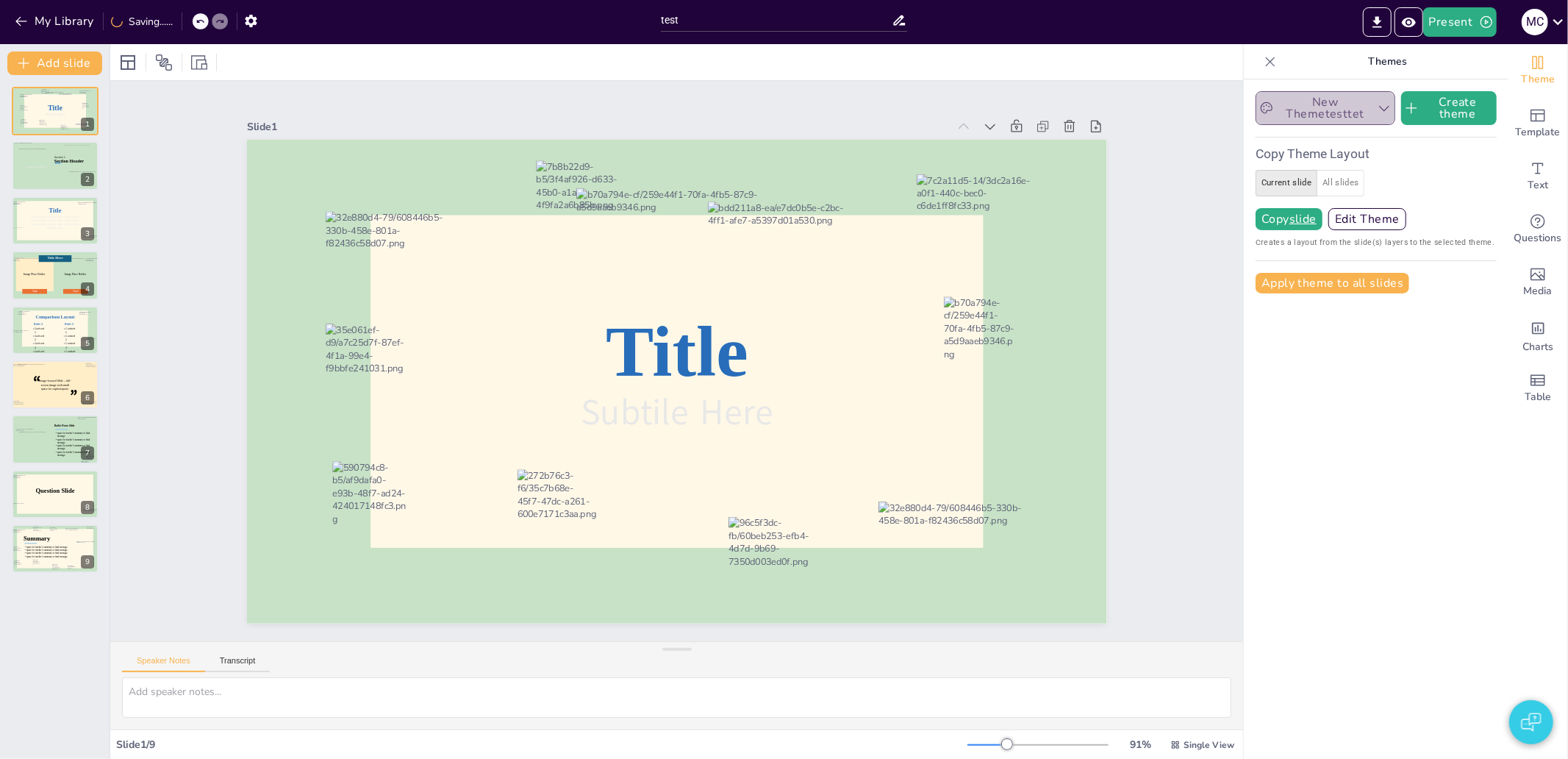
click at [1301, 109] on button "New Themetesttet" at bounding box center [1325, 108] width 139 height 34
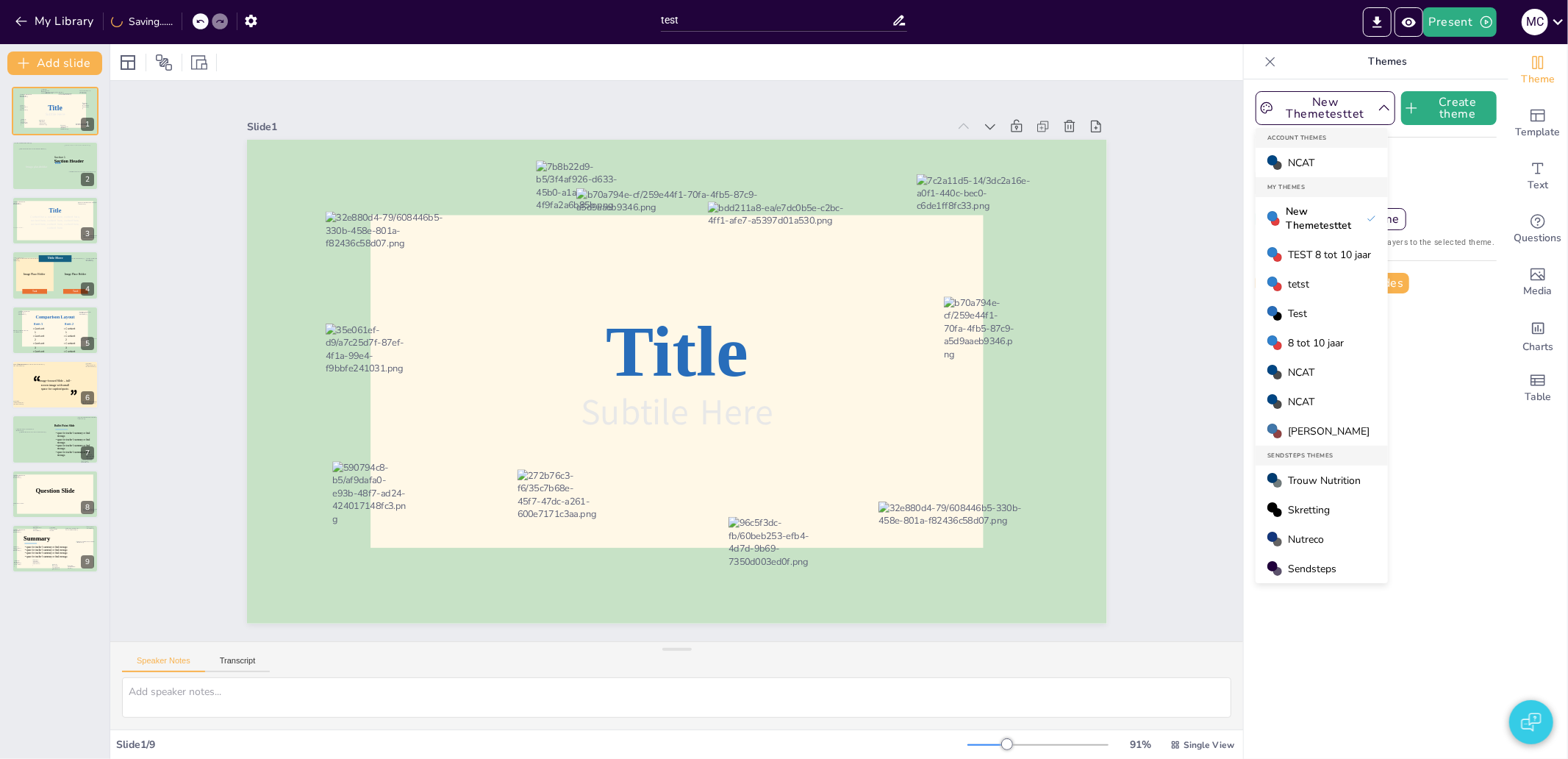
click at [1319, 254] on span "TEST 8 tot 10 jaar" at bounding box center [1329, 254] width 83 height 14
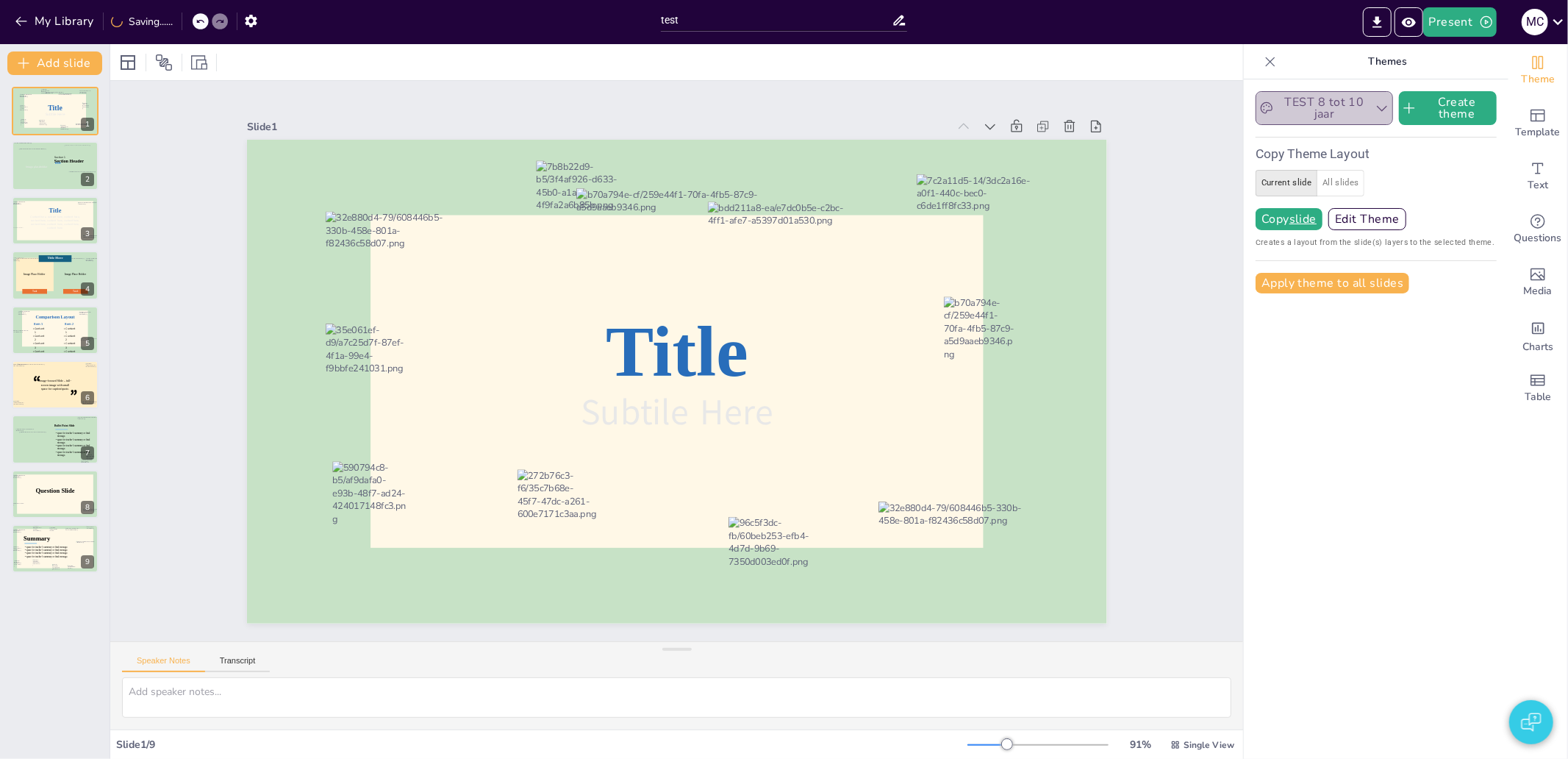
click at [1342, 111] on button "TEST 8 tot 10 jaar" at bounding box center [1324, 108] width 137 height 34
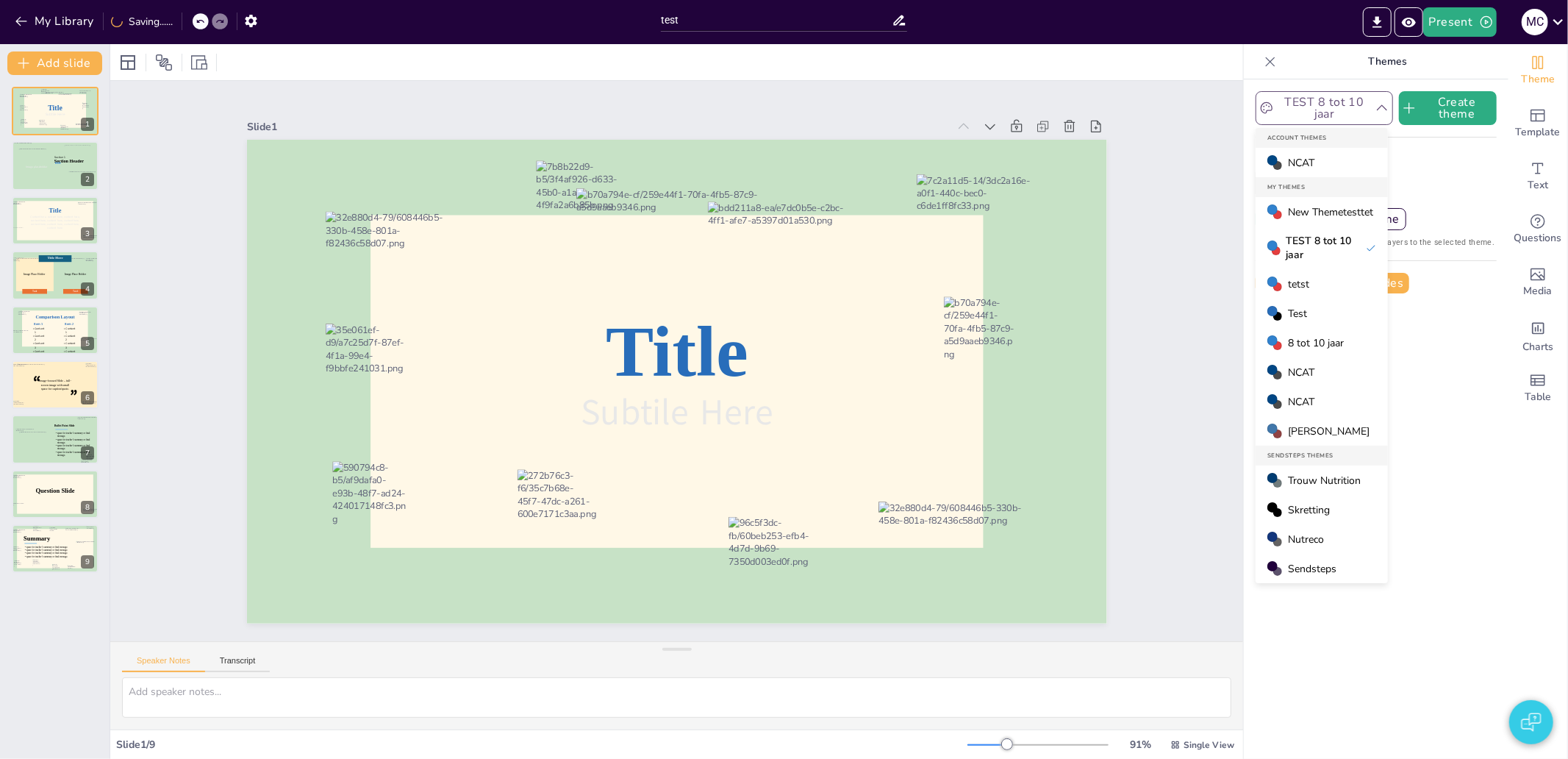
click at [1342, 111] on button "TEST 8 tot 10 jaar" at bounding box center [1324, 108] width 137 height 34
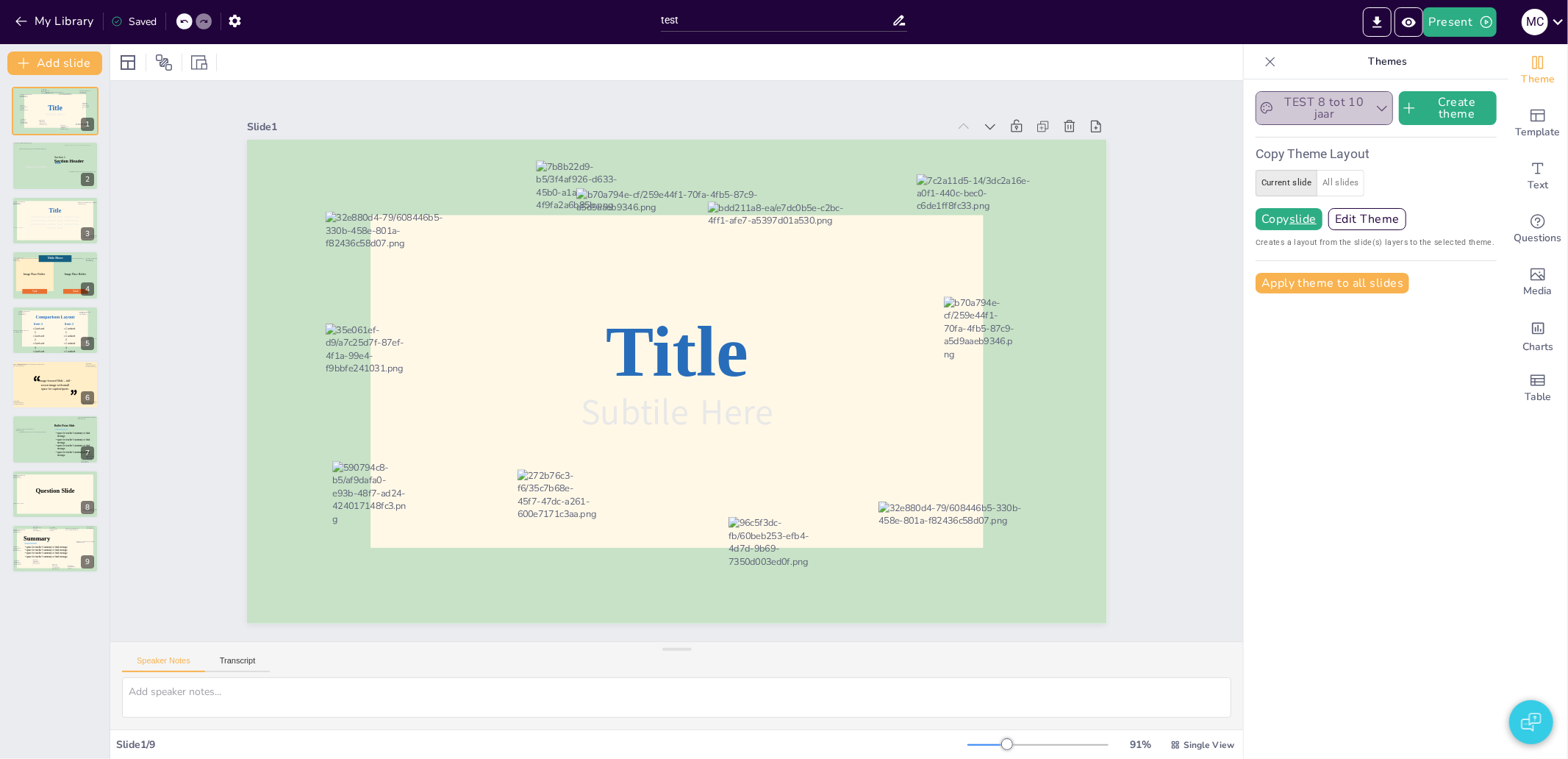
click at [1362, 98] on button "TEST 8 tot 10 jaar" at bounding box center [1324, 108] width 137 height 34
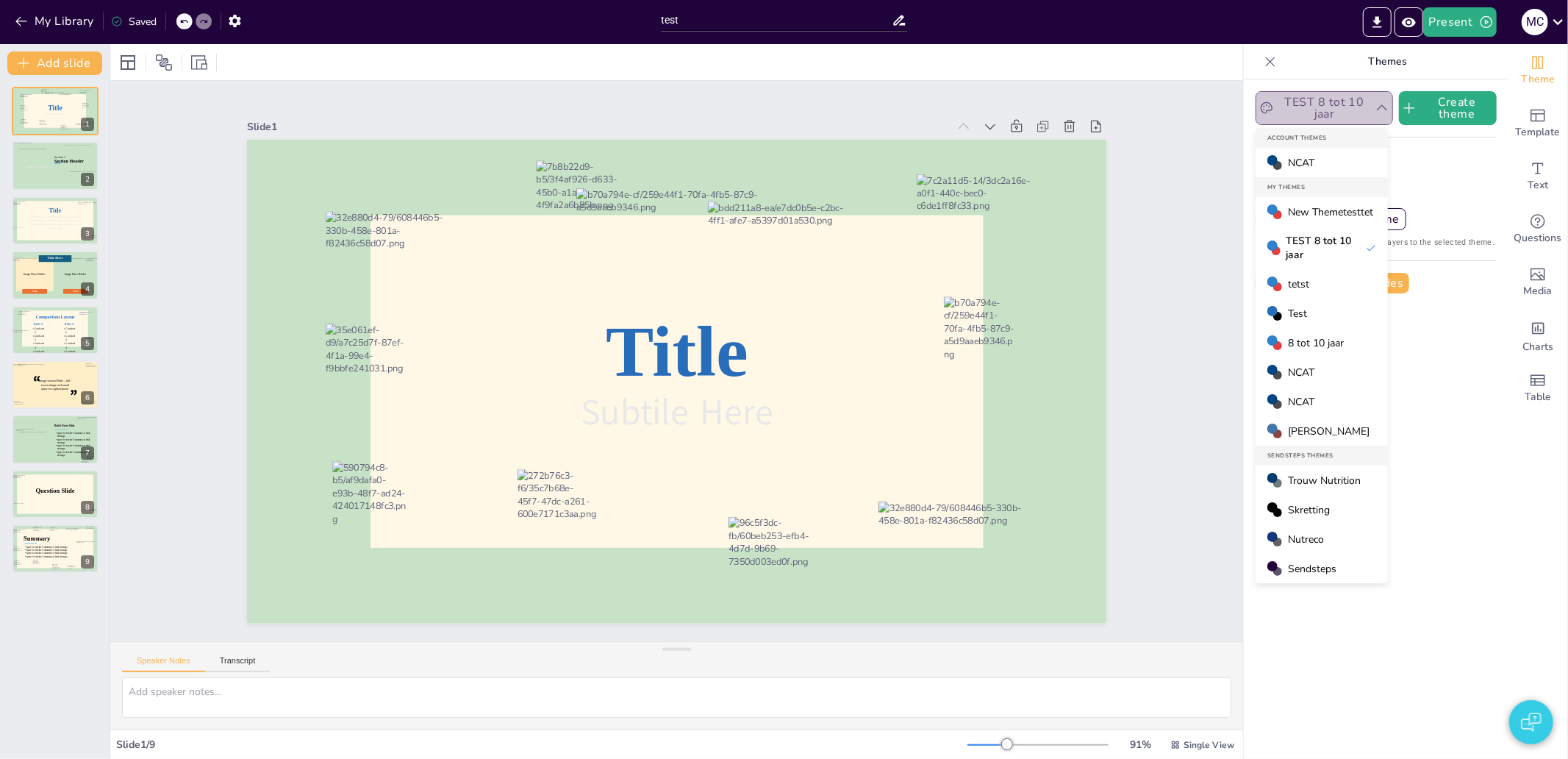
click at [1362, 98] on button "TEST 8 tot 10 jaar" at bounding box center [1324, 108] width 137 height 34
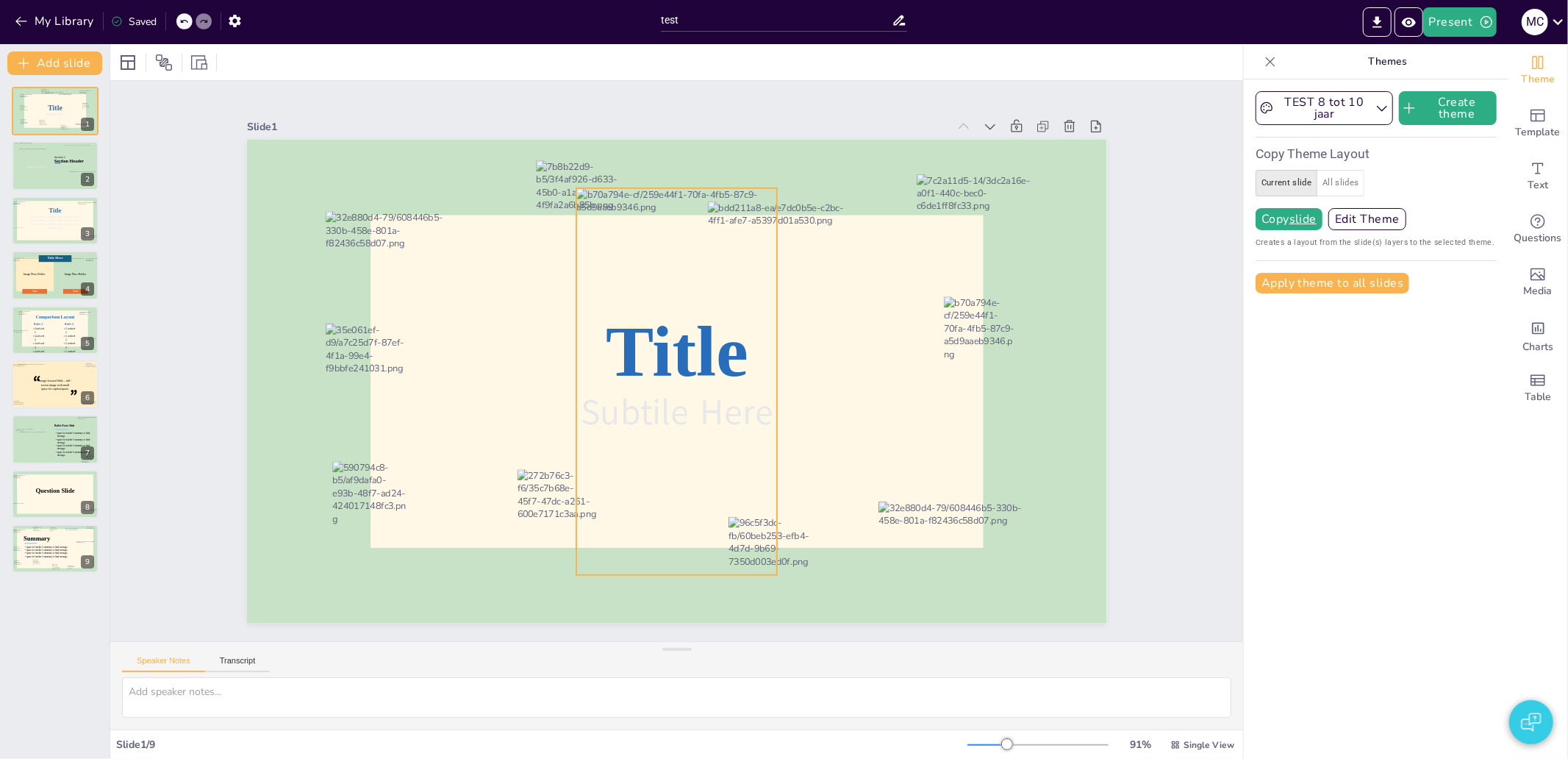
click at [670, 340] on div at bounding box center [674, 381] width 241 height 406
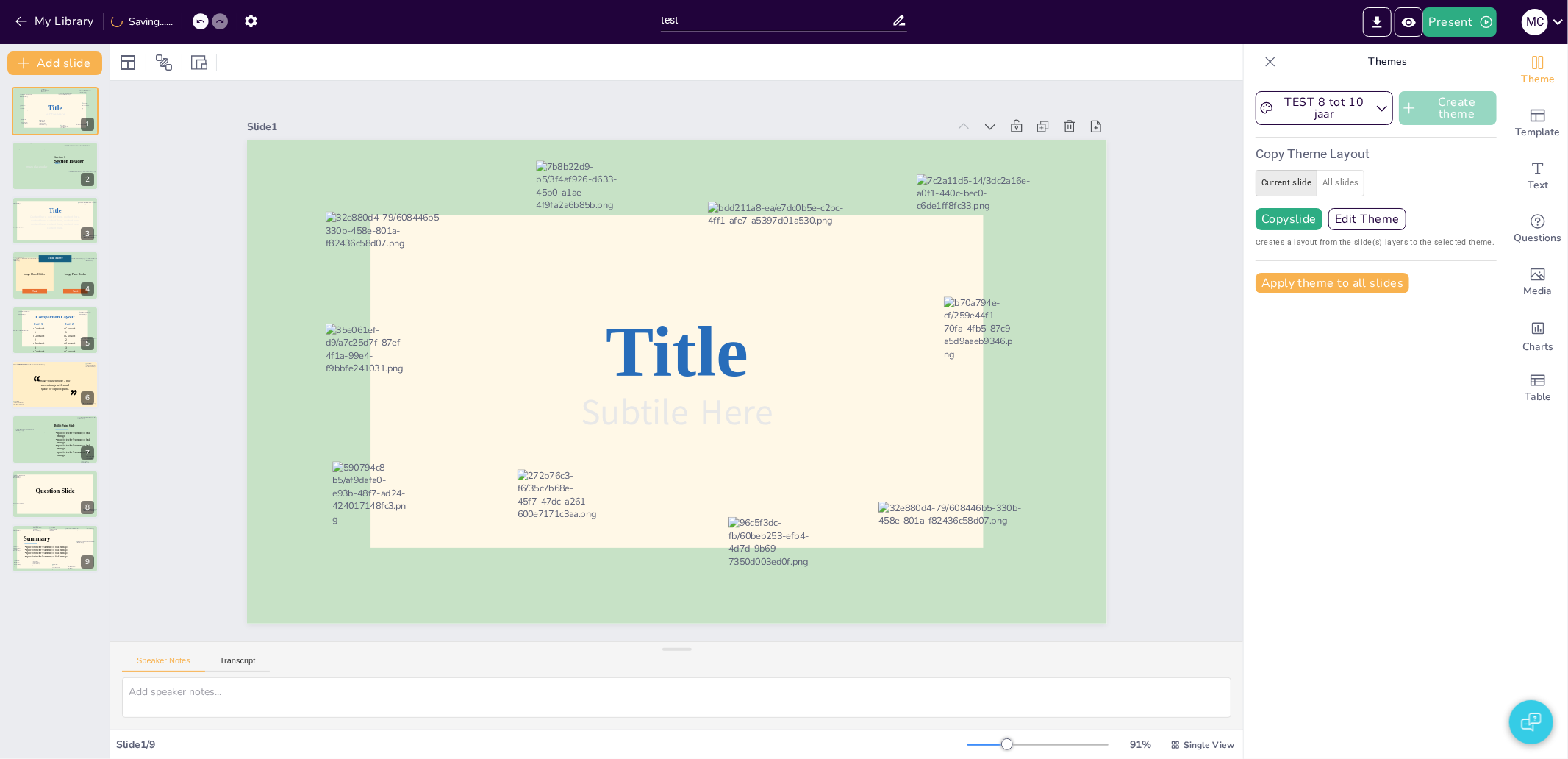
click at [1444, 104] on button "Create theme" at bounding box center [1447, 108] width 97 height 34
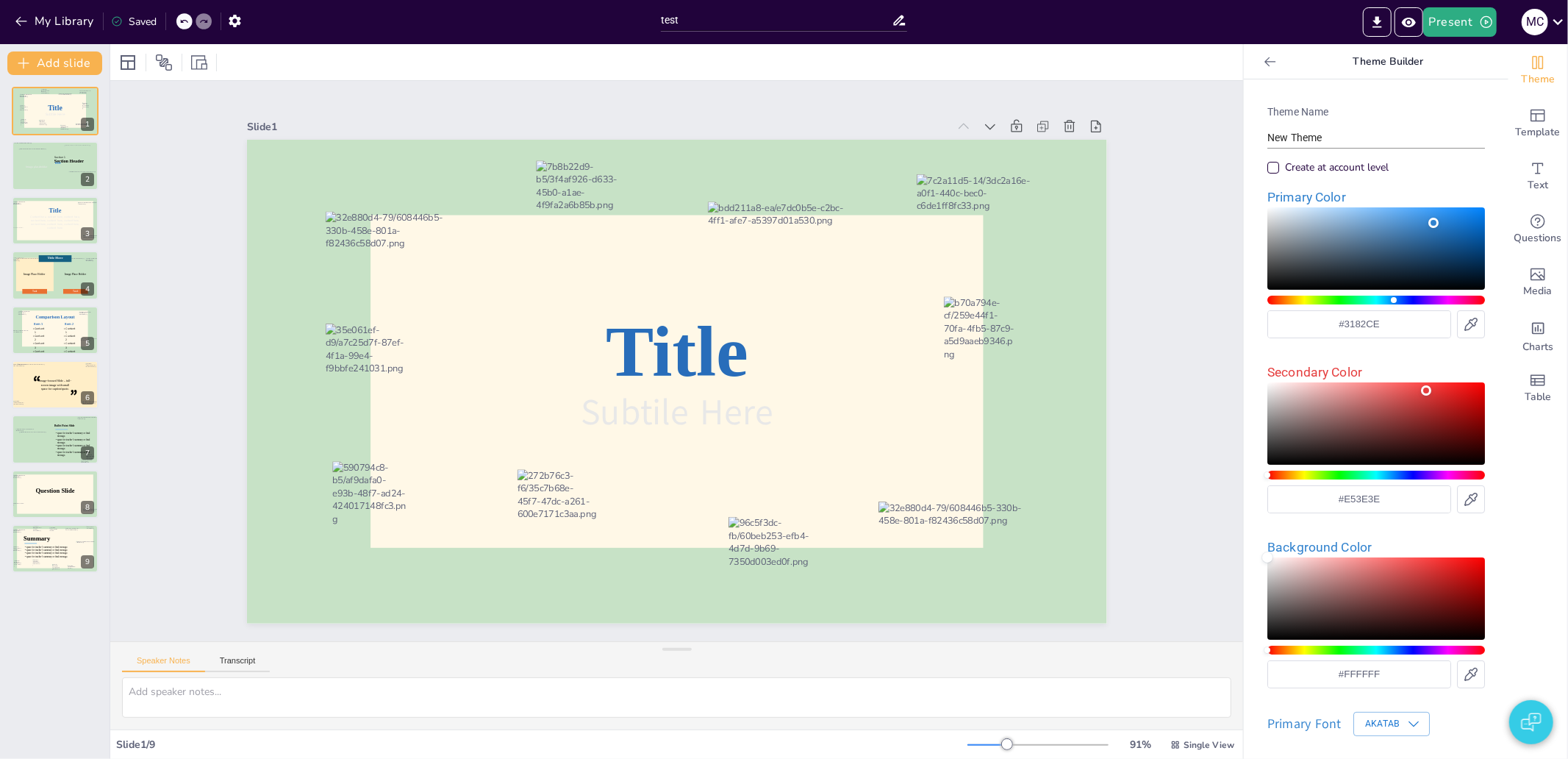
click at [1288, 130] on input "New Theme" at bounding box center [1376, 138] width 217 height 21
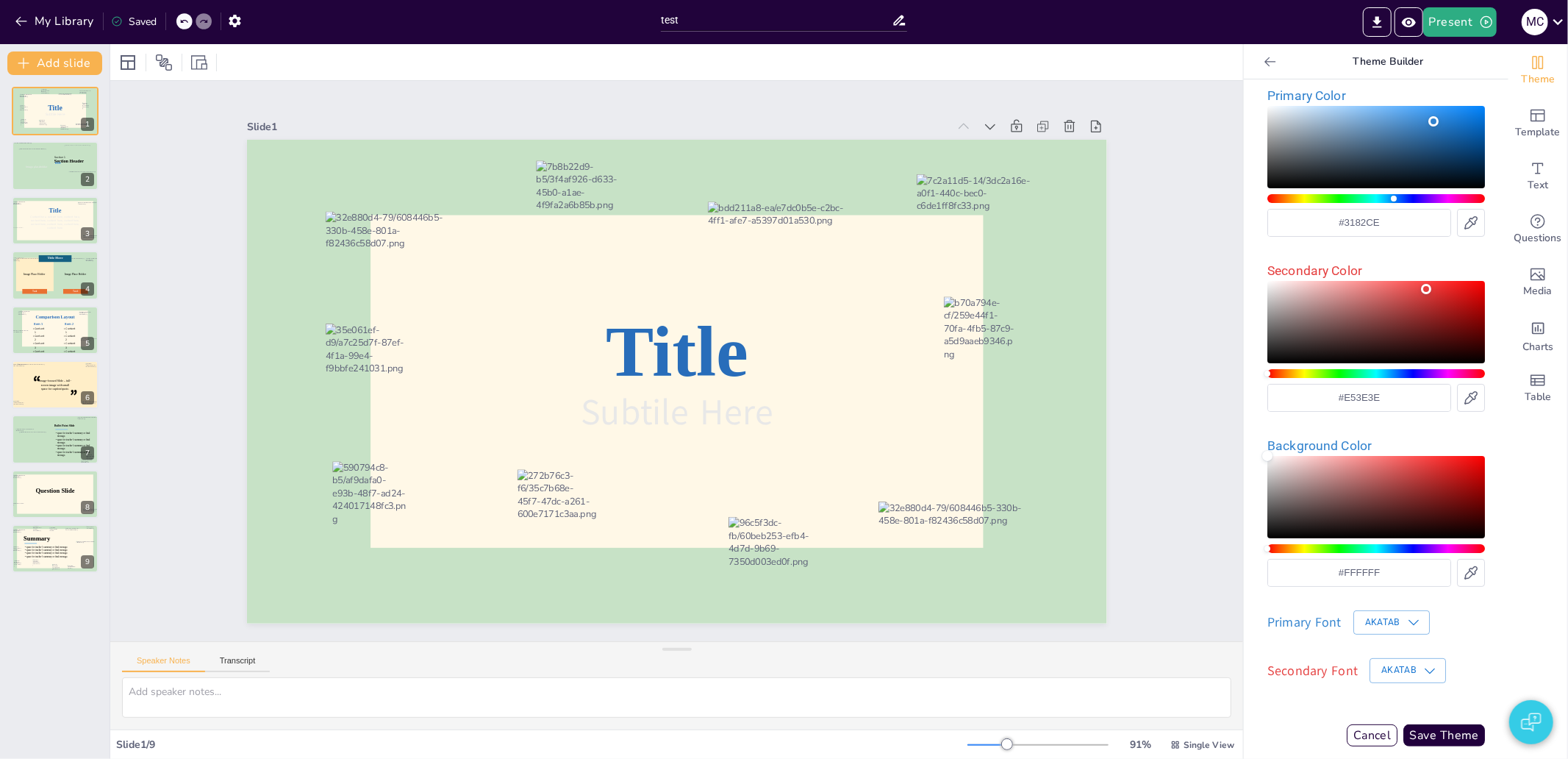
scroll to position [112, 0]
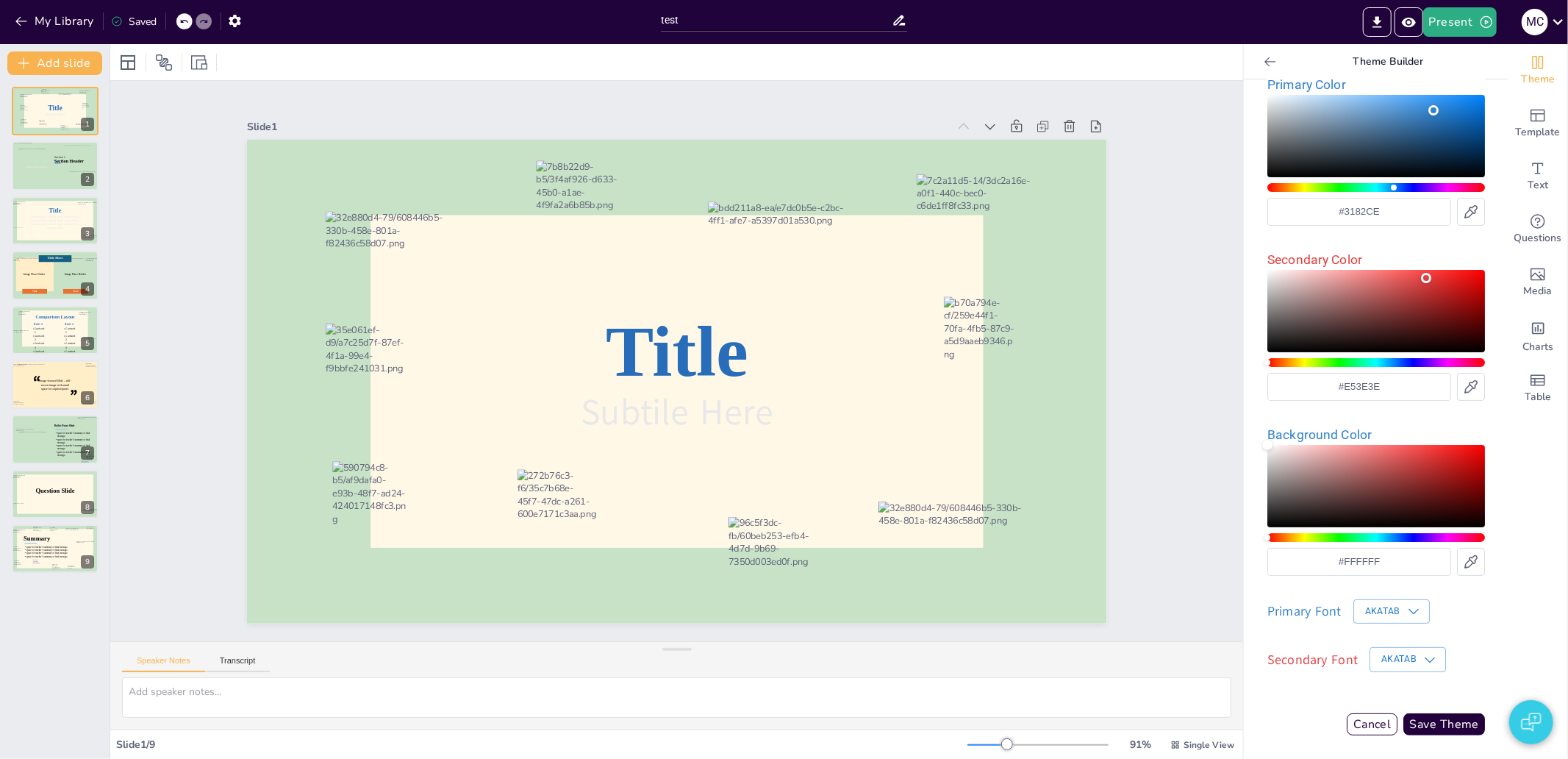
type input "TTTTT"
click at [1387, 609] on button "Akatab" at bounding box center [1392, 611] width 76 height 24
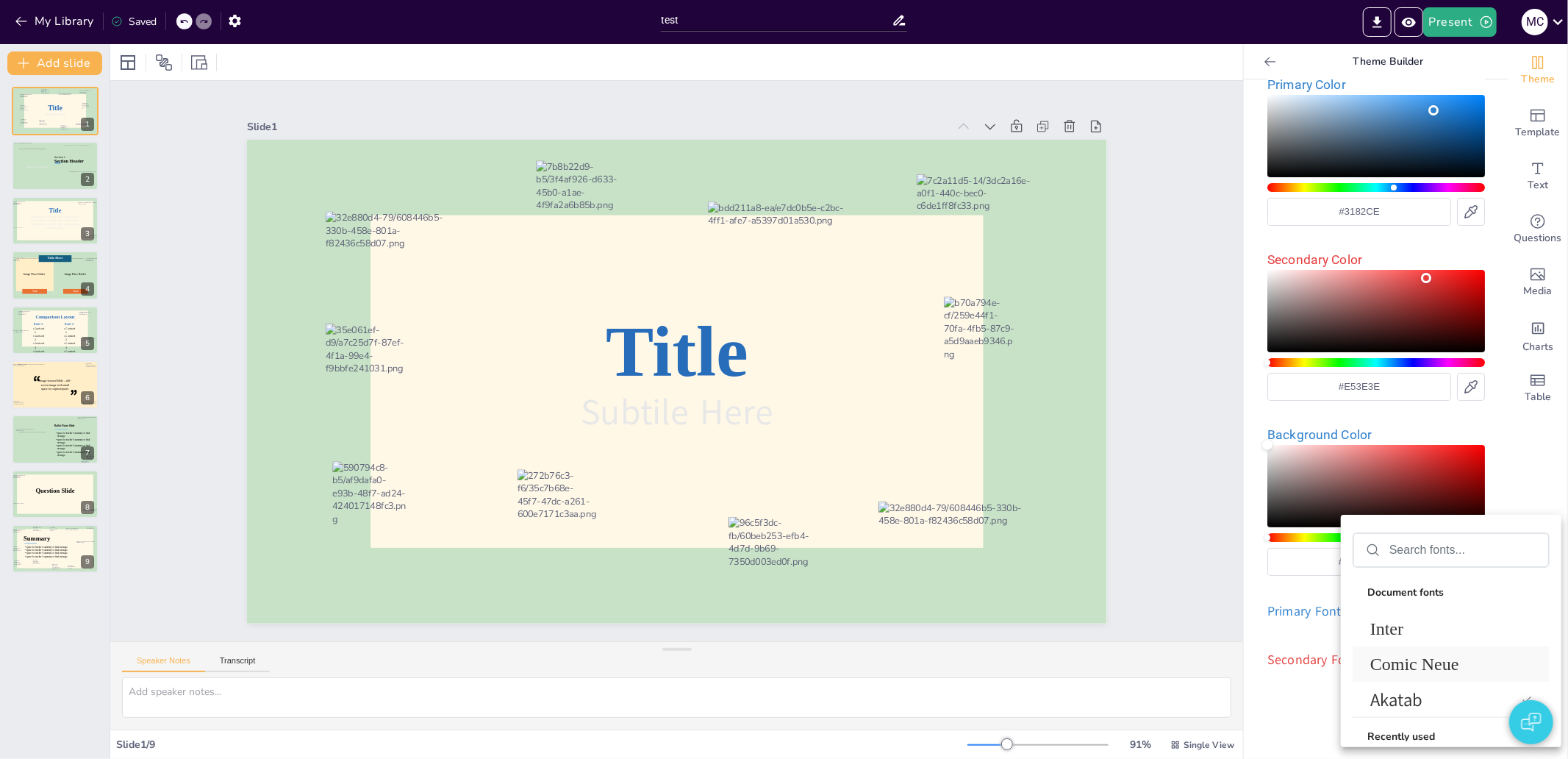
click at [1393, 658] on span "Comic Neue" at bounding box center [1448, 664] width 156 height 20
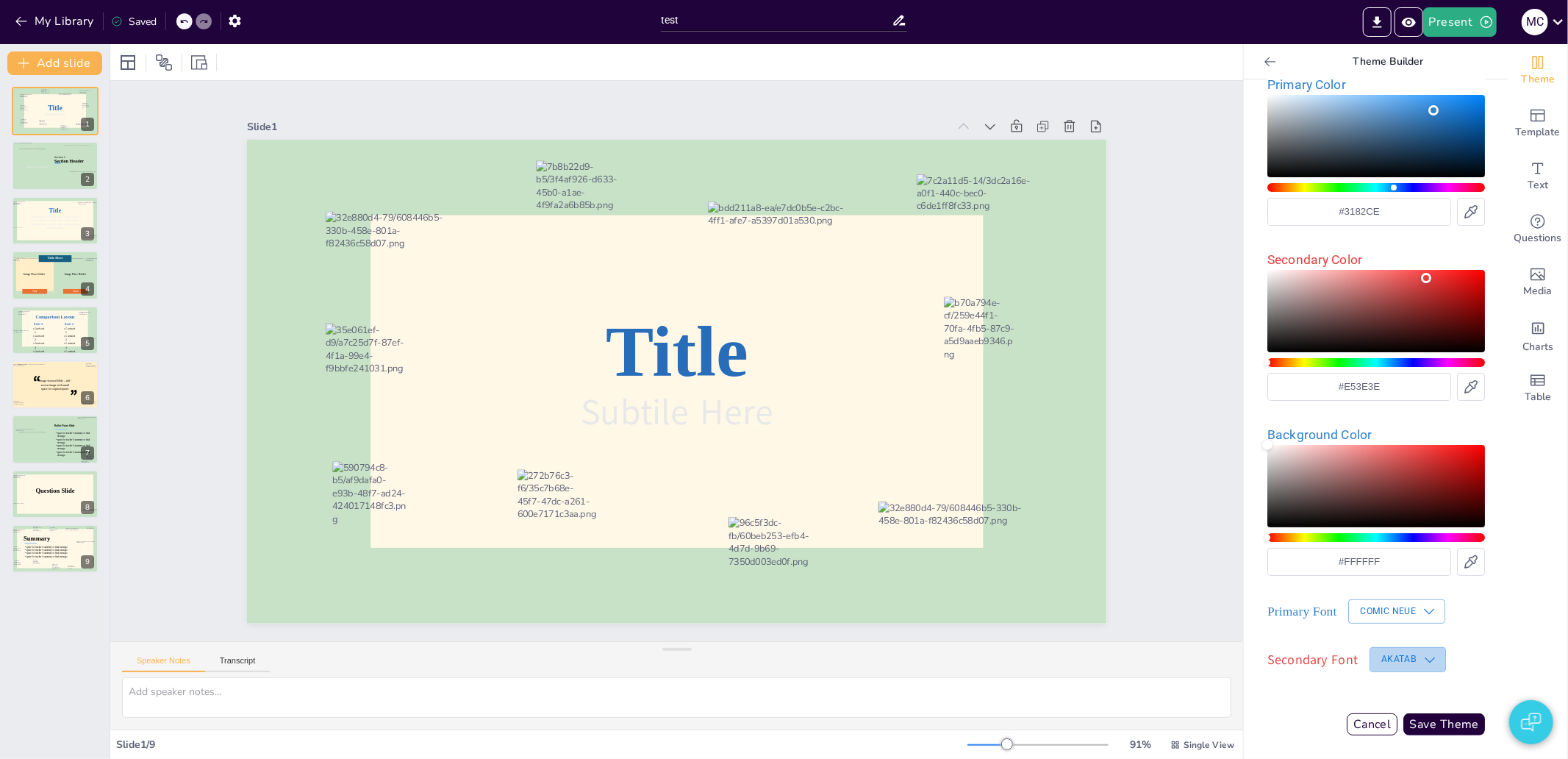
click at [1405, 668] on button "Akatab" at bounding box center [1408, 659] width 76 height 24
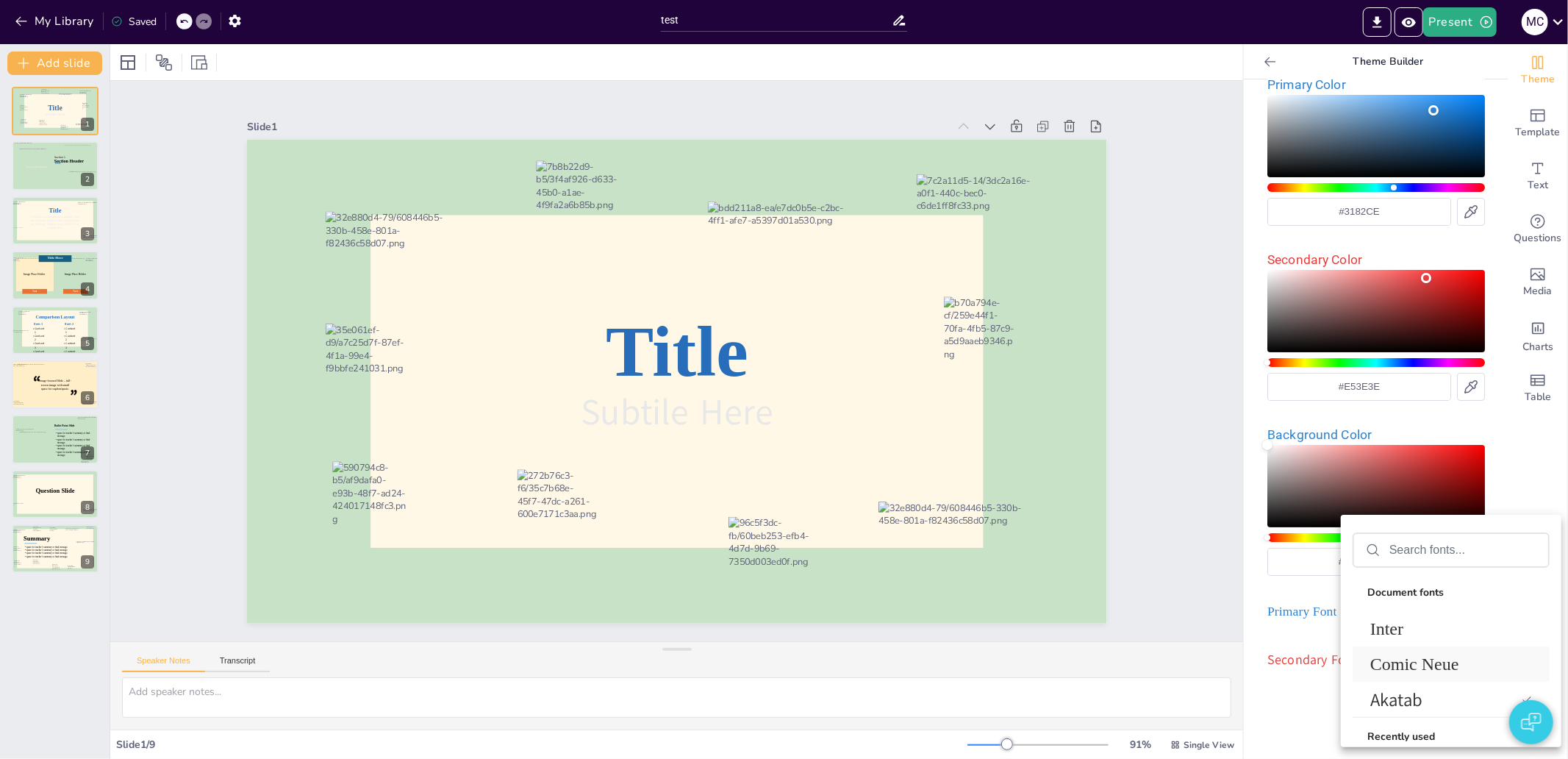
click at [1406, 668] on span "Comic Neue" at bounding box center [1448, 664] width 156 height 20
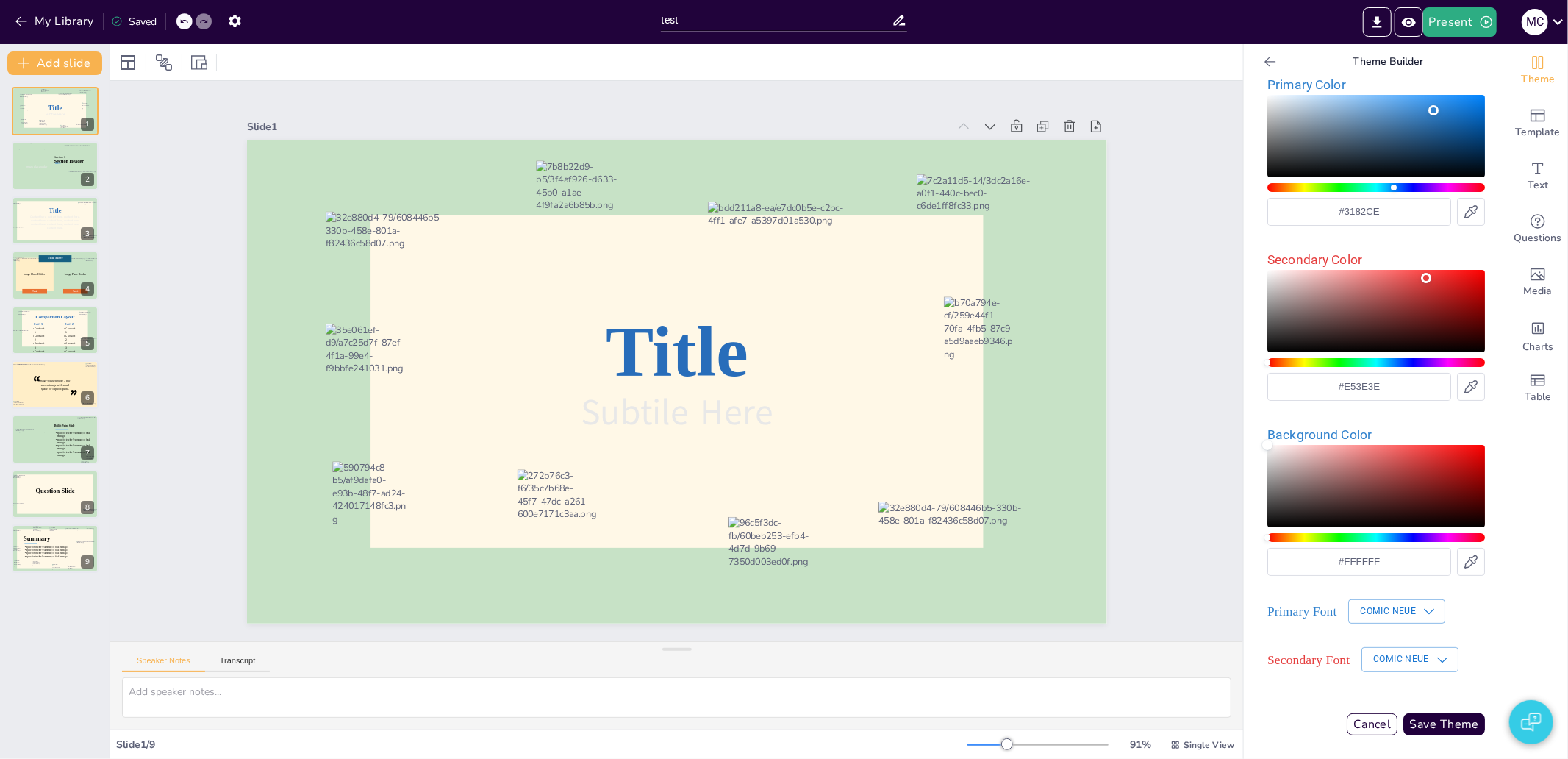
click at [1431, 711] on div "Theme Name TTTTT Create at account level Primary Color #3182CE Secondary Color …" at bounding box center [1376, 363] width 241 height 768
click at [1424, 724] on button "Save Theme" at bounding box center [1444, 724] width 82 height 22
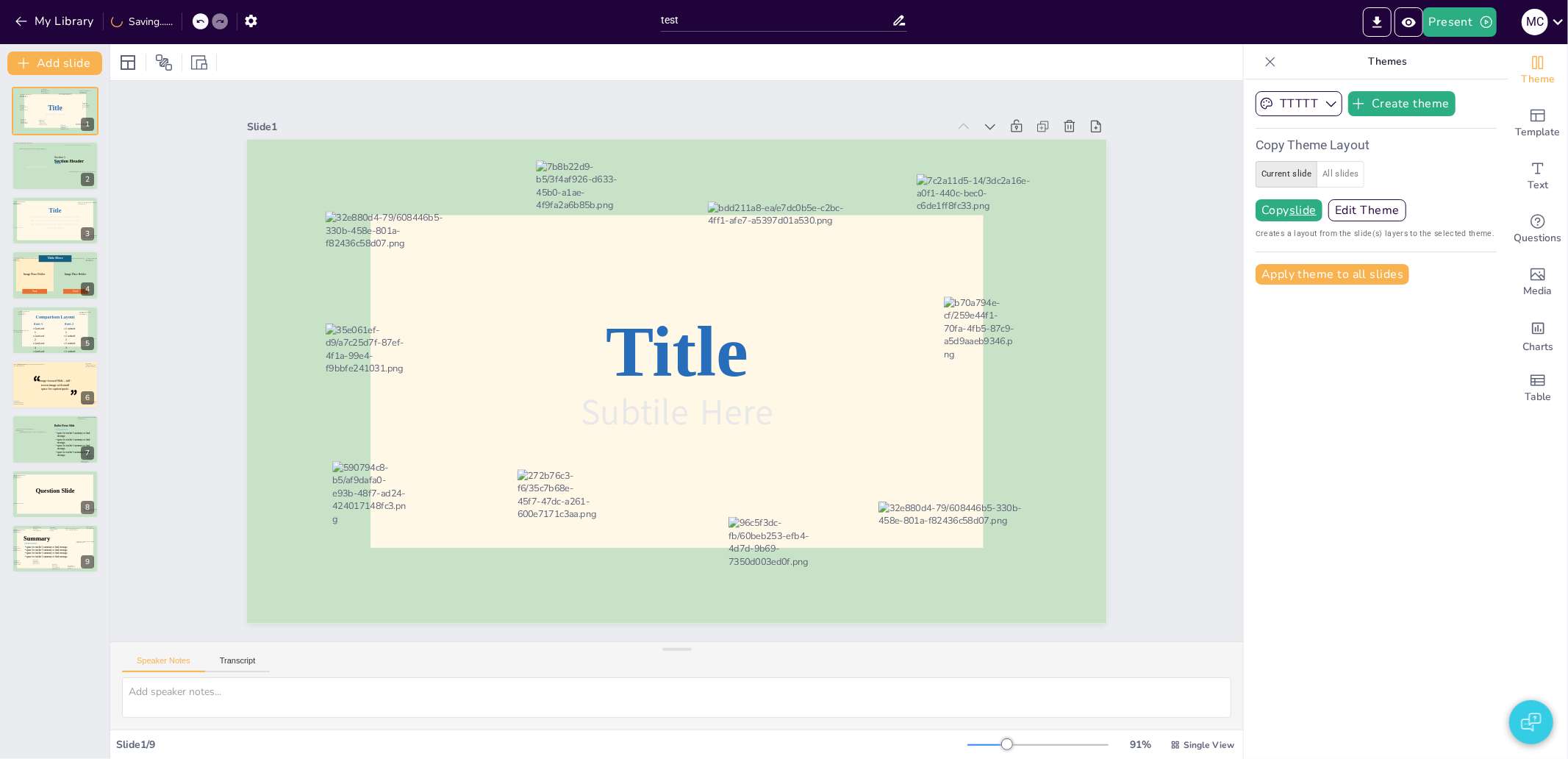
click at [1326, 166] on button "All slides" at bounding box center [1341, 174] width 48 height 26
click at [1309, 208] on u "all slides" at bounding box center [1315, 211] width 52 height 12
click at [1336, 180] on button "All slides" at bounding box center [1341, 174] width 48 height 26
click at [1291, 178] on button "Current slide" at bounding box center [1286, 174] width 61 height 26
click at [1324, 174] on button "All slides" at bounding box center [1341, 174] width 48 height 26
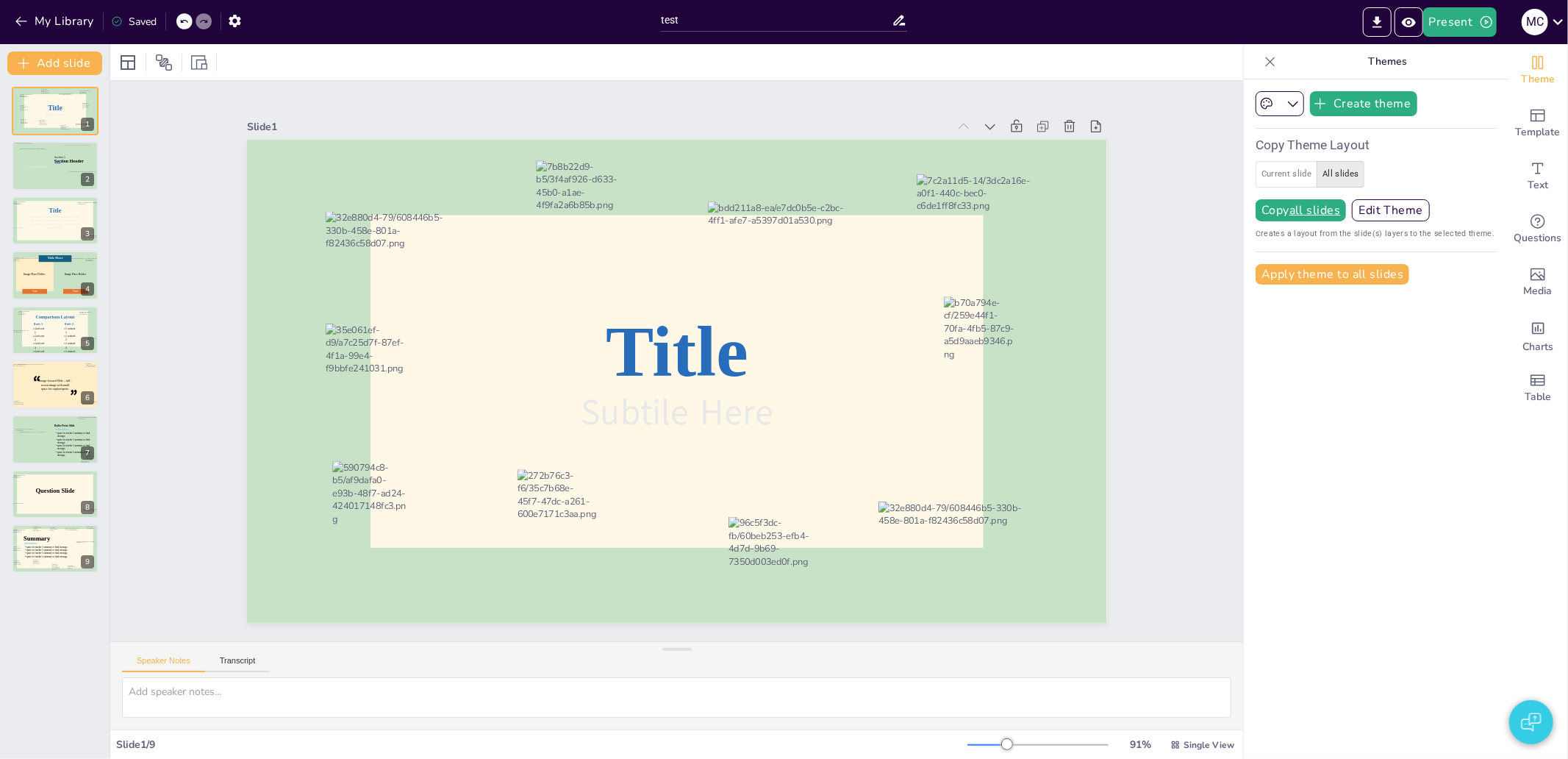
click at [1273, 170] on button "Current slide" at bounding box center [1286, 174] width 61 height 26
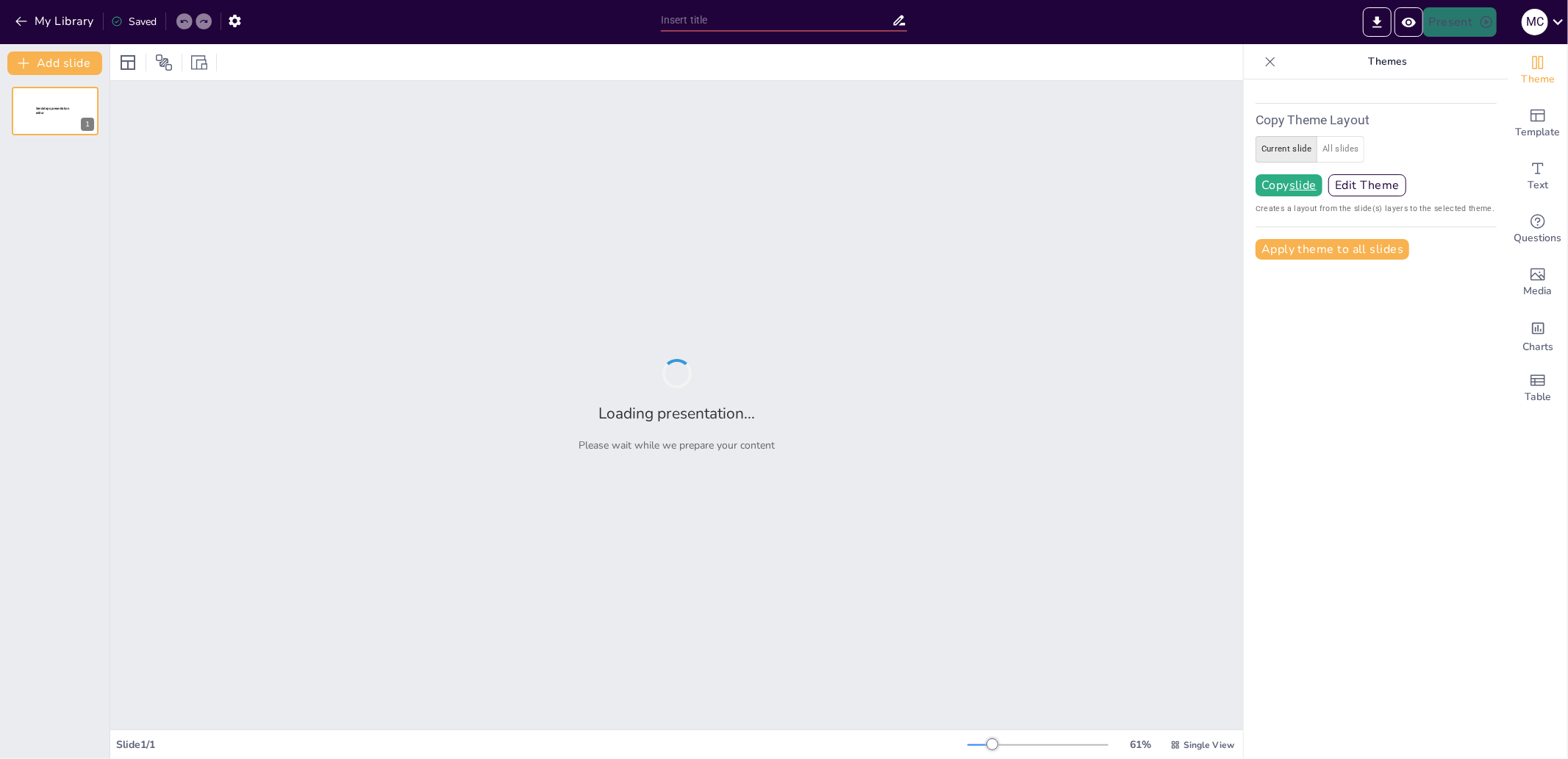
type input "test"
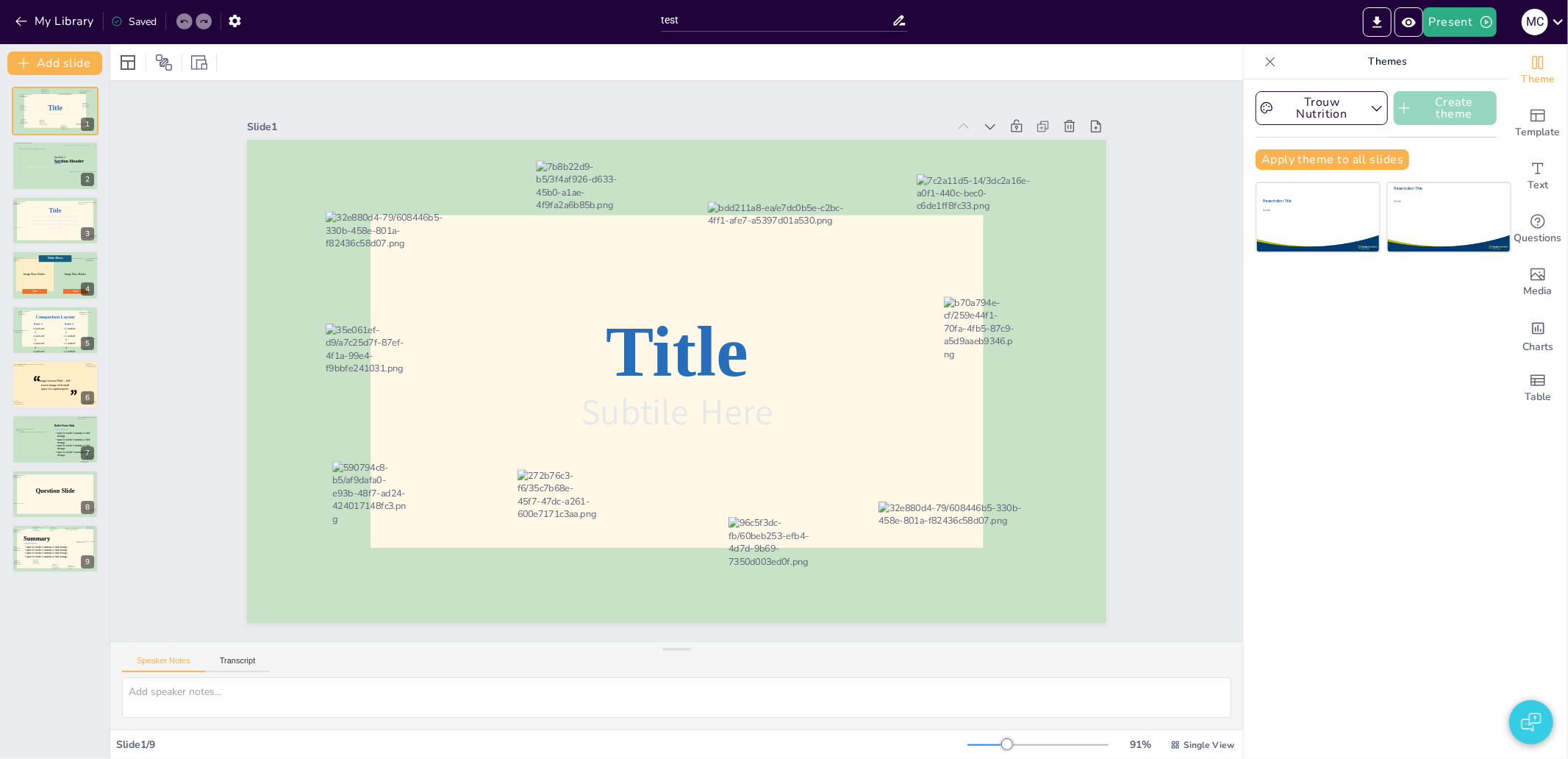
click at [1437, 105] on button "Create theme" at bounding box center [1444, 108] width 103 height 34
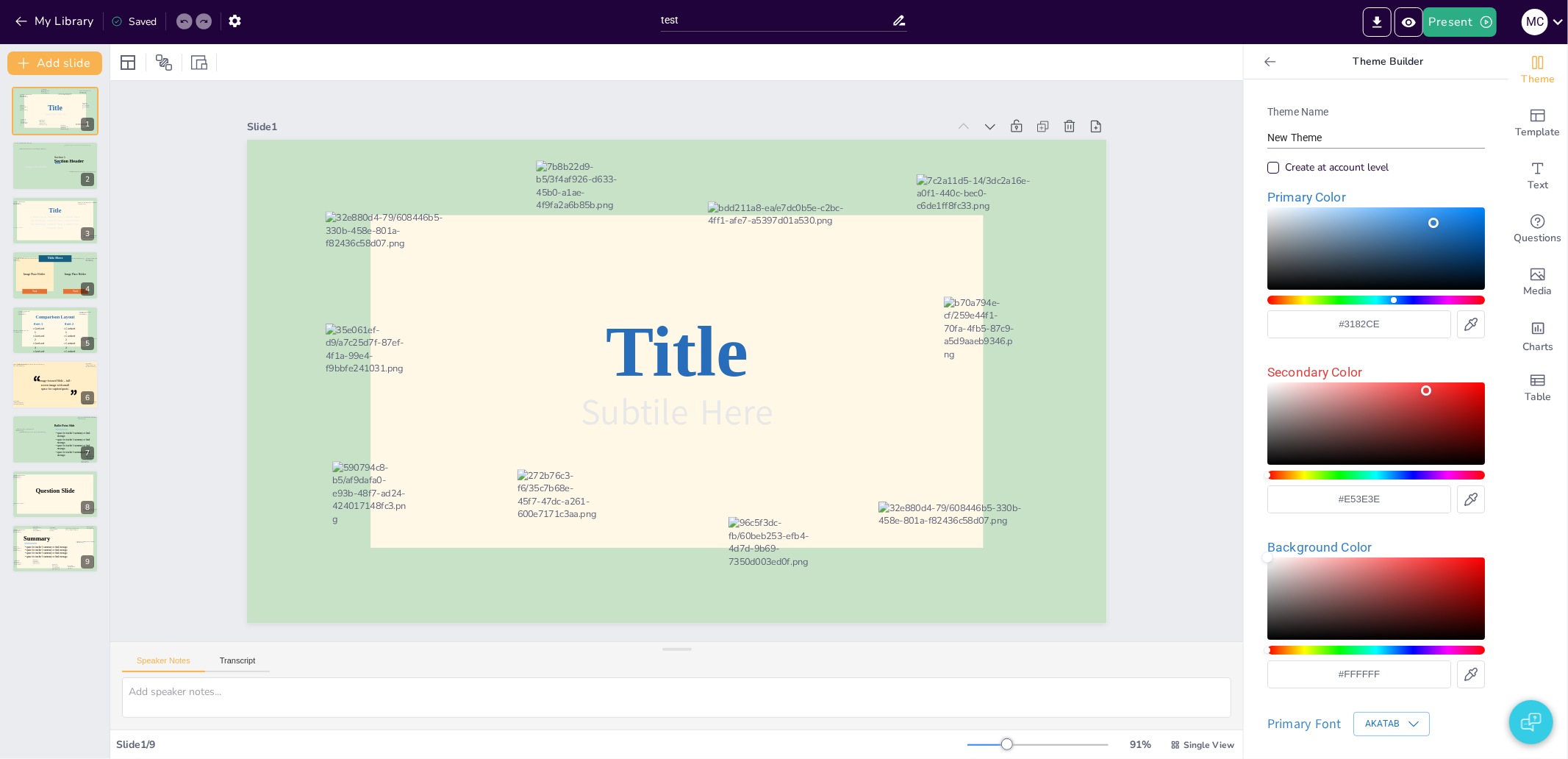
click at [1362, 137] on input "New Theme" at bounding box center [1376, 138] width 217 height 21
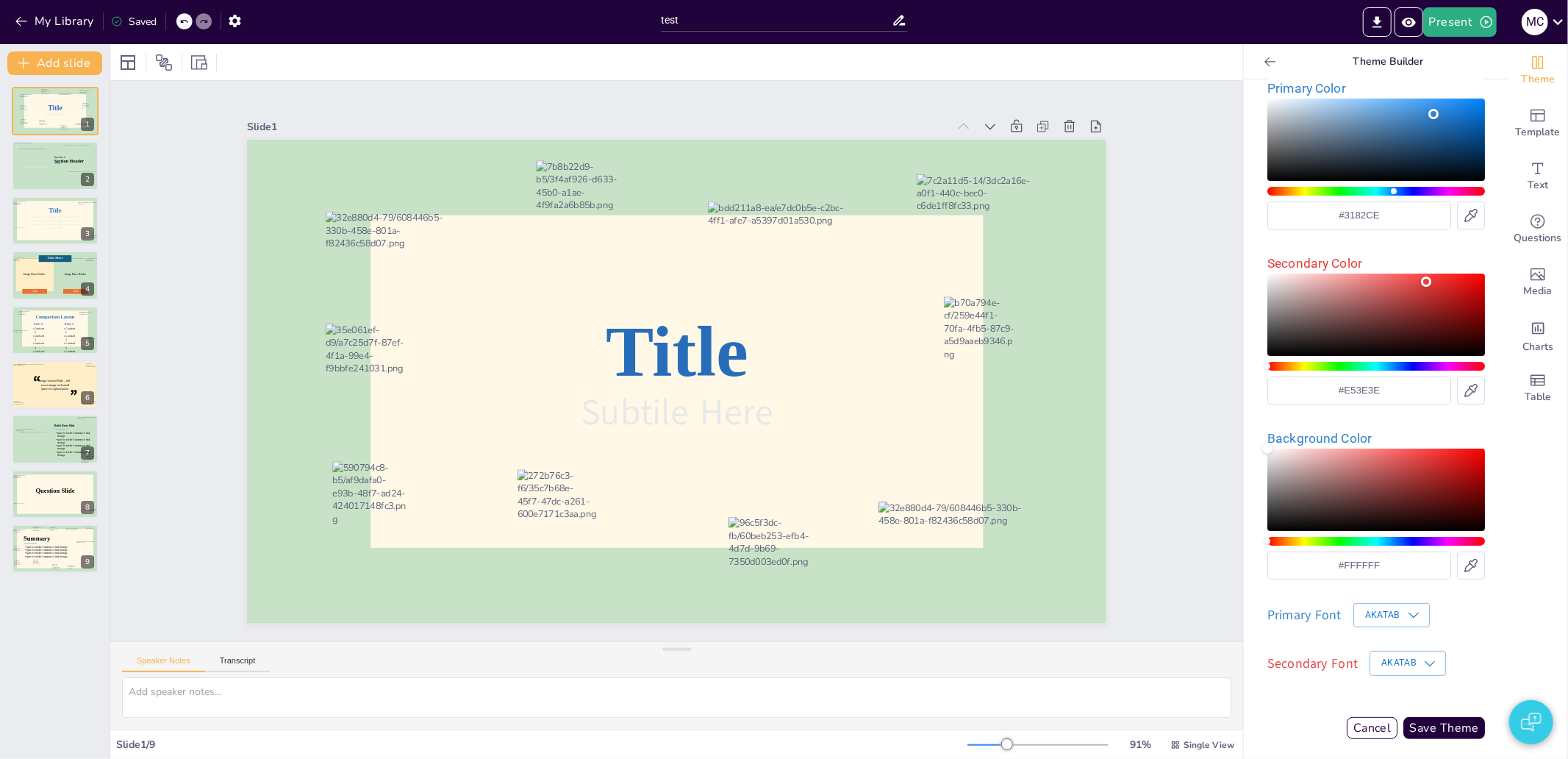
scroll to position [112, 0]
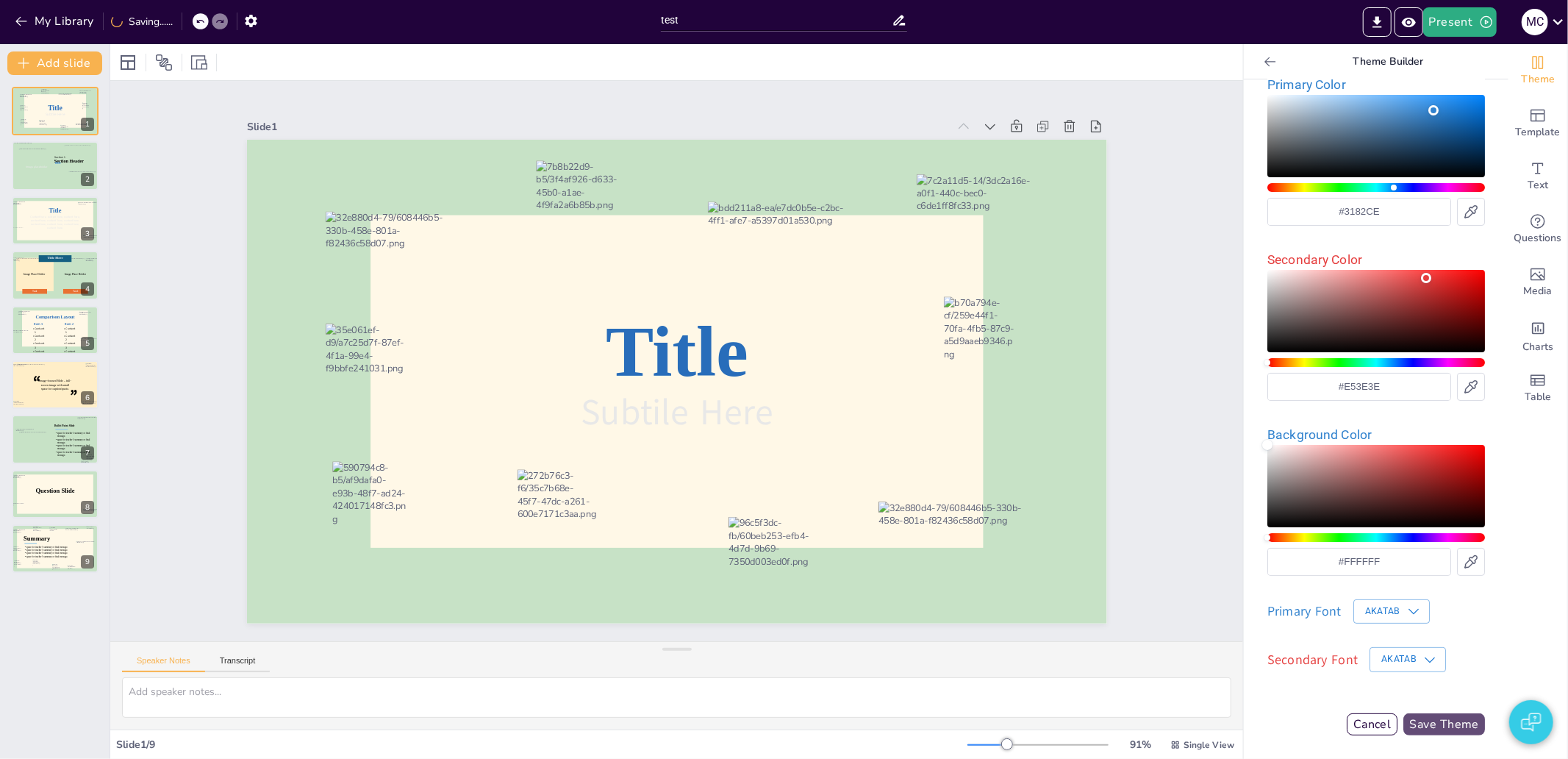
type input "zzzz"
click at [1414, 728] on button "Save Theme" at bounding box center [1444, 724] width 82 height 22
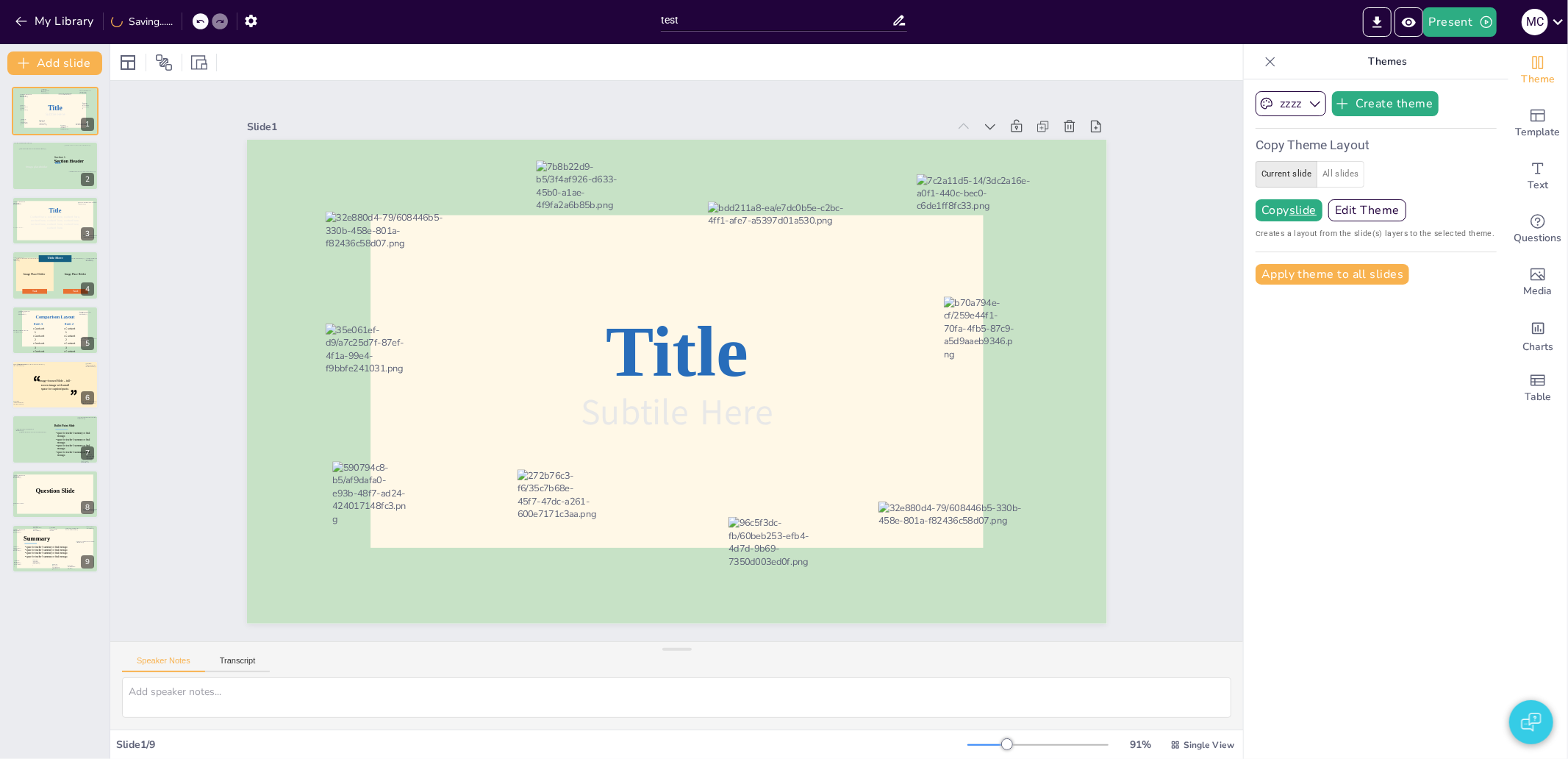
click at [1292, 170] on button "Current slide" at bounding box center [1286, 174] width 61 height 26
click at [1266, 213] on button "Copy slide" at bounding box center [1288, 210] width 67 height 22
click at [1303, 208] on u "slide" at bounding box center [1303, 211] width 27 height 12
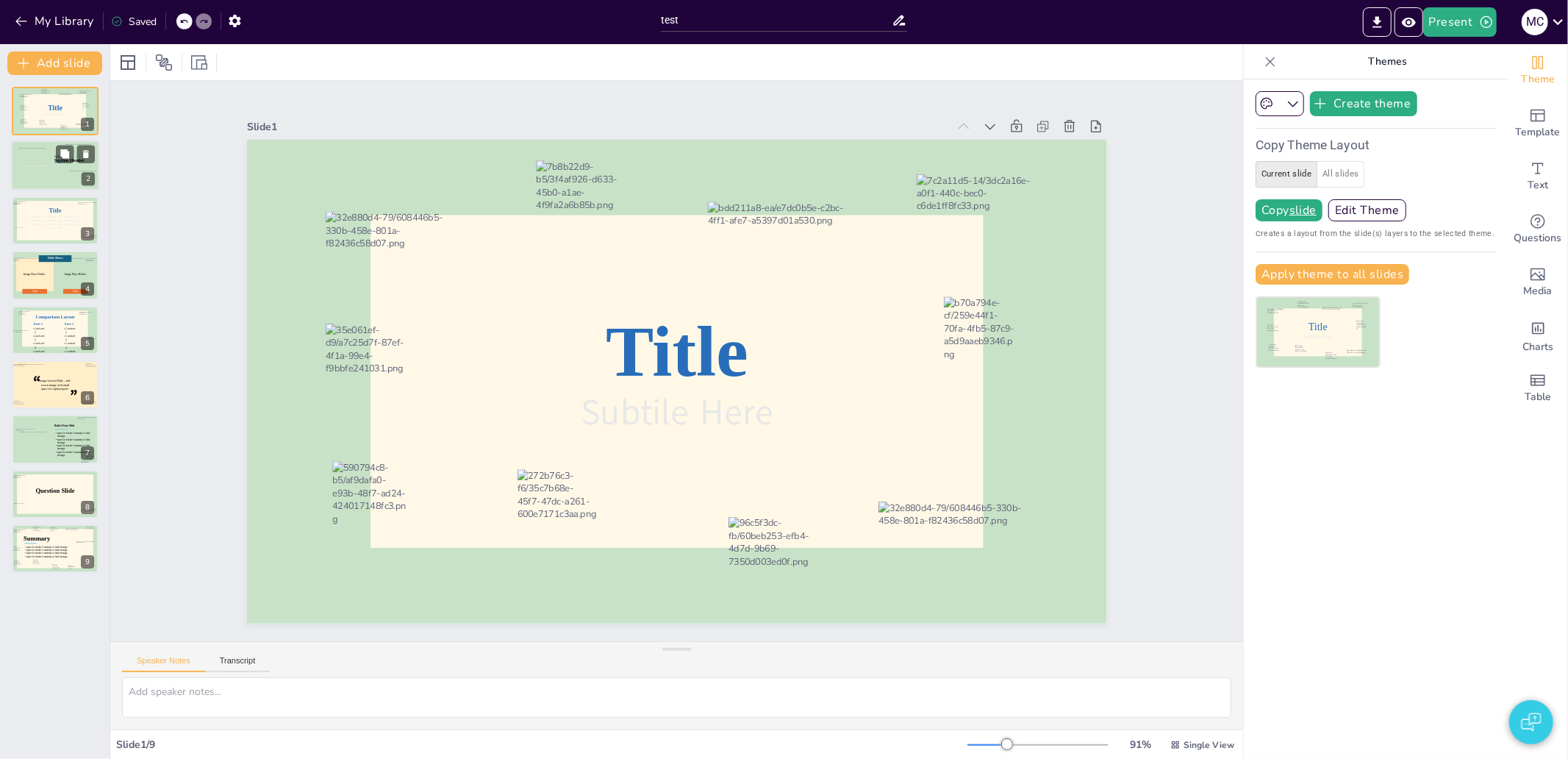
click at [61, 174] on div at bounding box center [55, 166] width 88 height 50
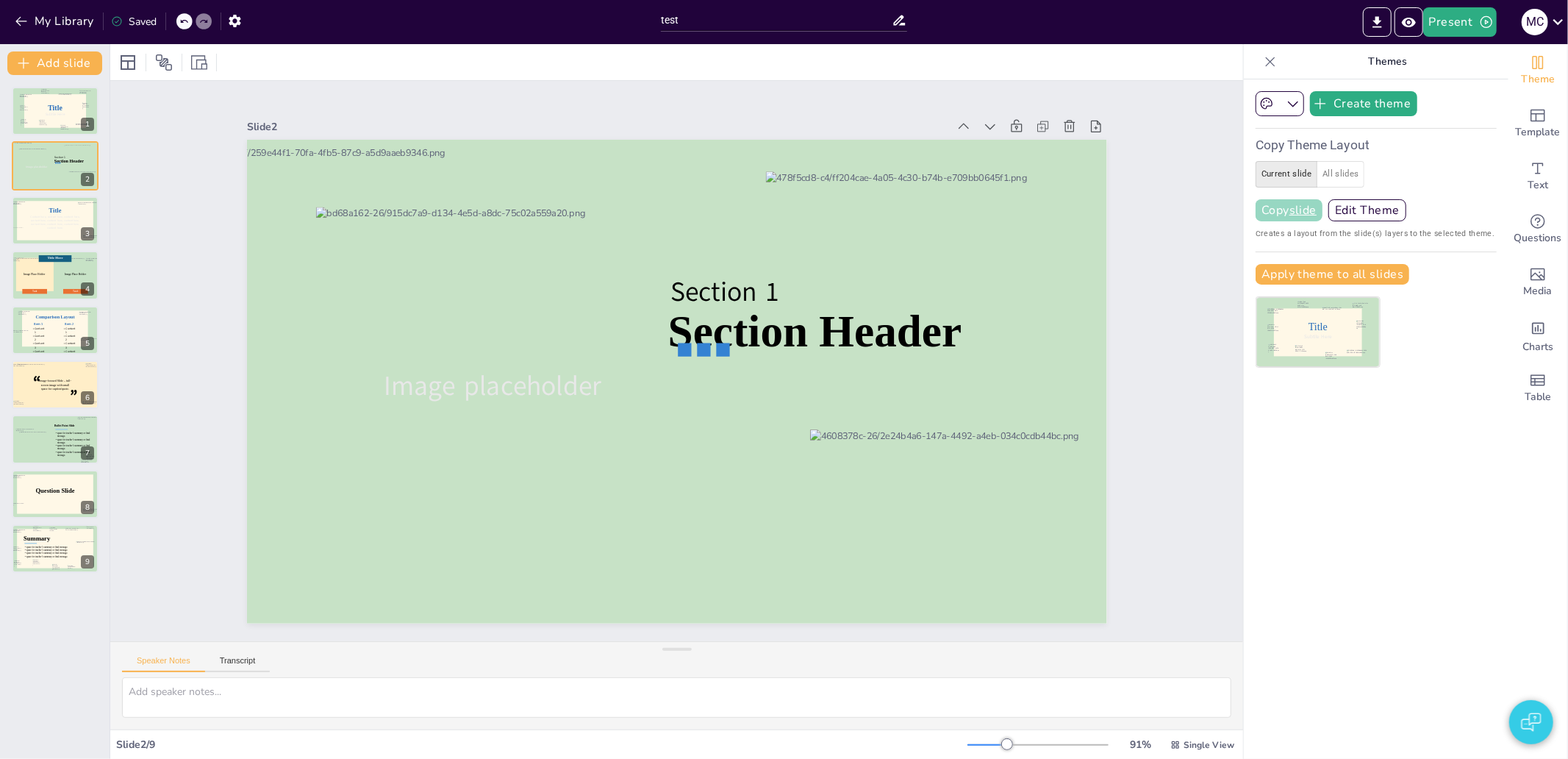
click at [1269, 218] on button "Copy slide" at bounding box center [1288, 210] width 67 height 22
click at [1319, 472] on div "Create theme Copy Theme Layout Current slide All slides Copy slide Edit Theme C…" at bounding box center [1376, 419] width 265 height 680
click at [1276, 116] on button "button" at bounding box center [1279, 104] width 49 height 25
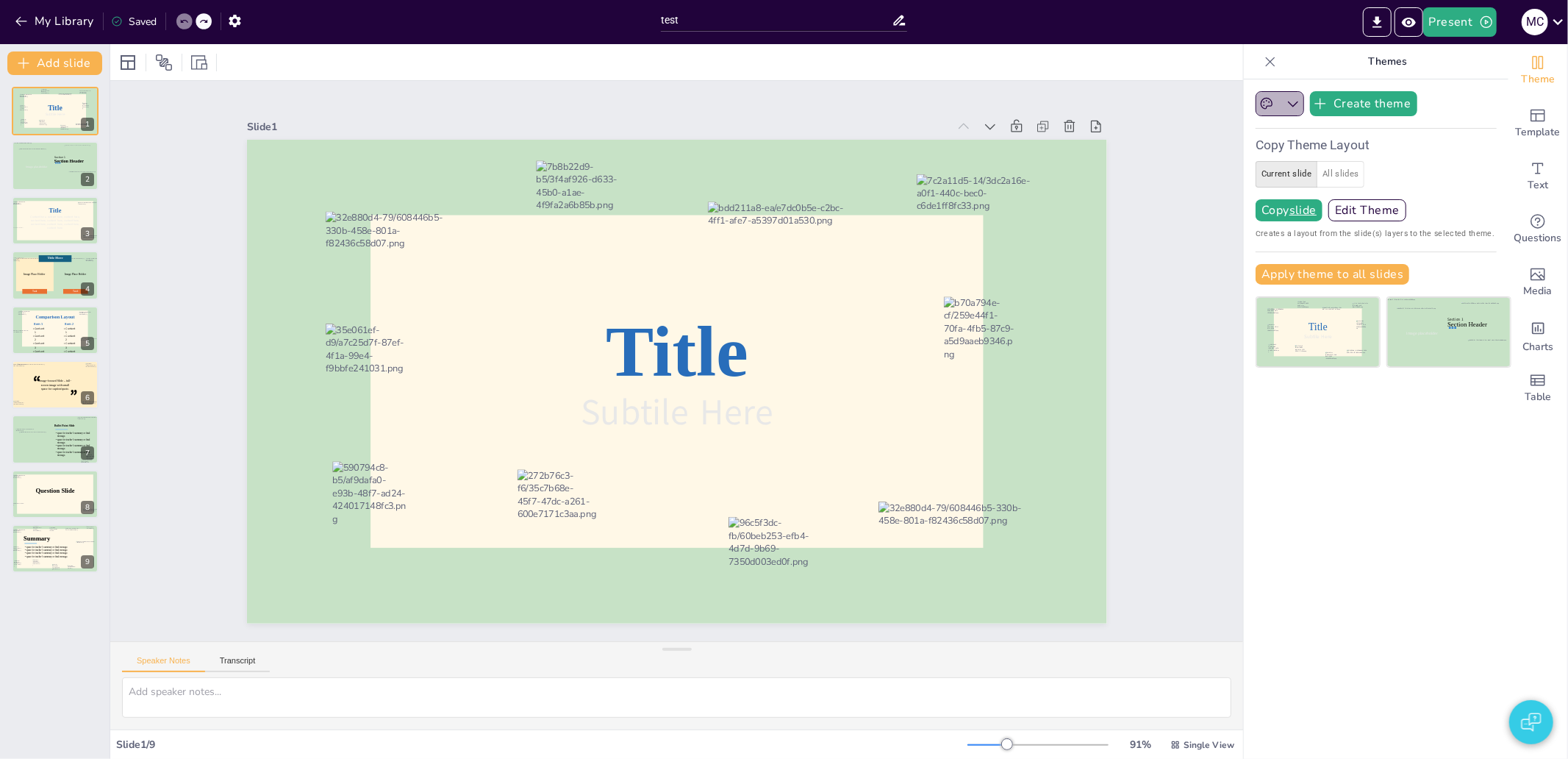
click at [1285, 110] on icon "button" at bounding box center [1293, 104] width 15 height 15
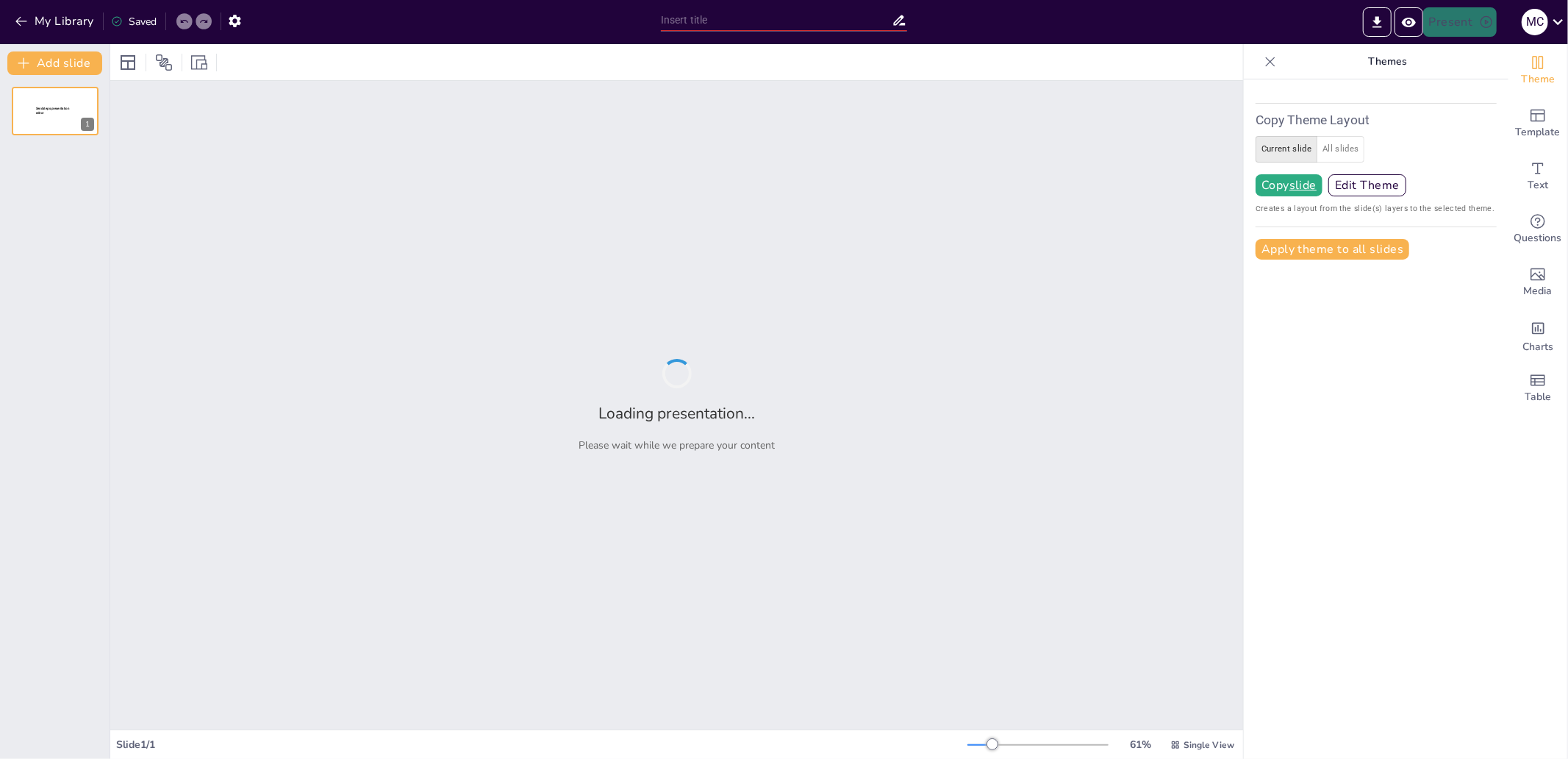
type input "test"
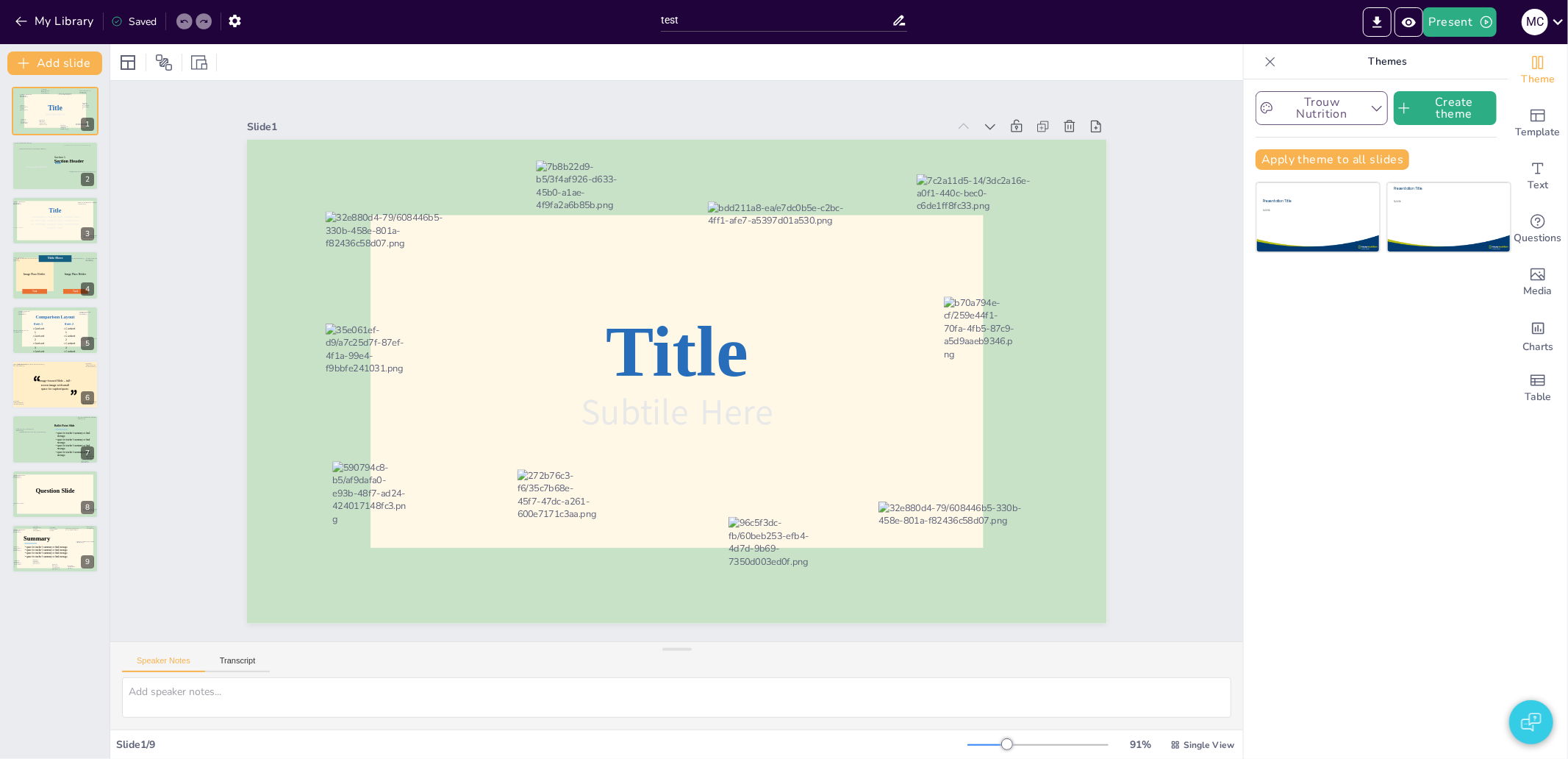
click at [1369, 103] on icon "button" at bounding box center [1377, 108] width 15 height 15
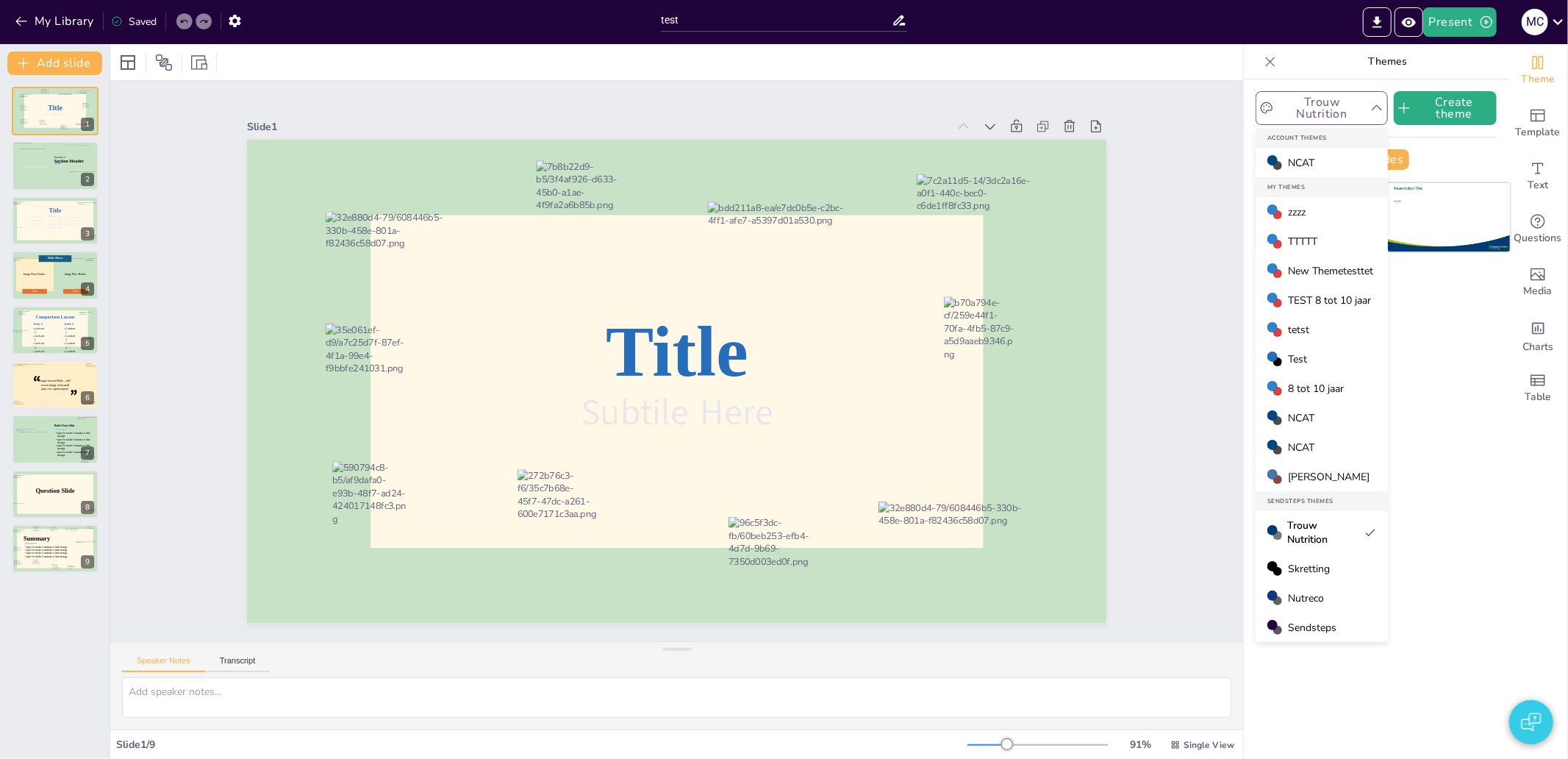
click at [1319, 298] on span "TEST 8 tot 10 jaar" at bounding box center [1329, 300] width 83 height 14
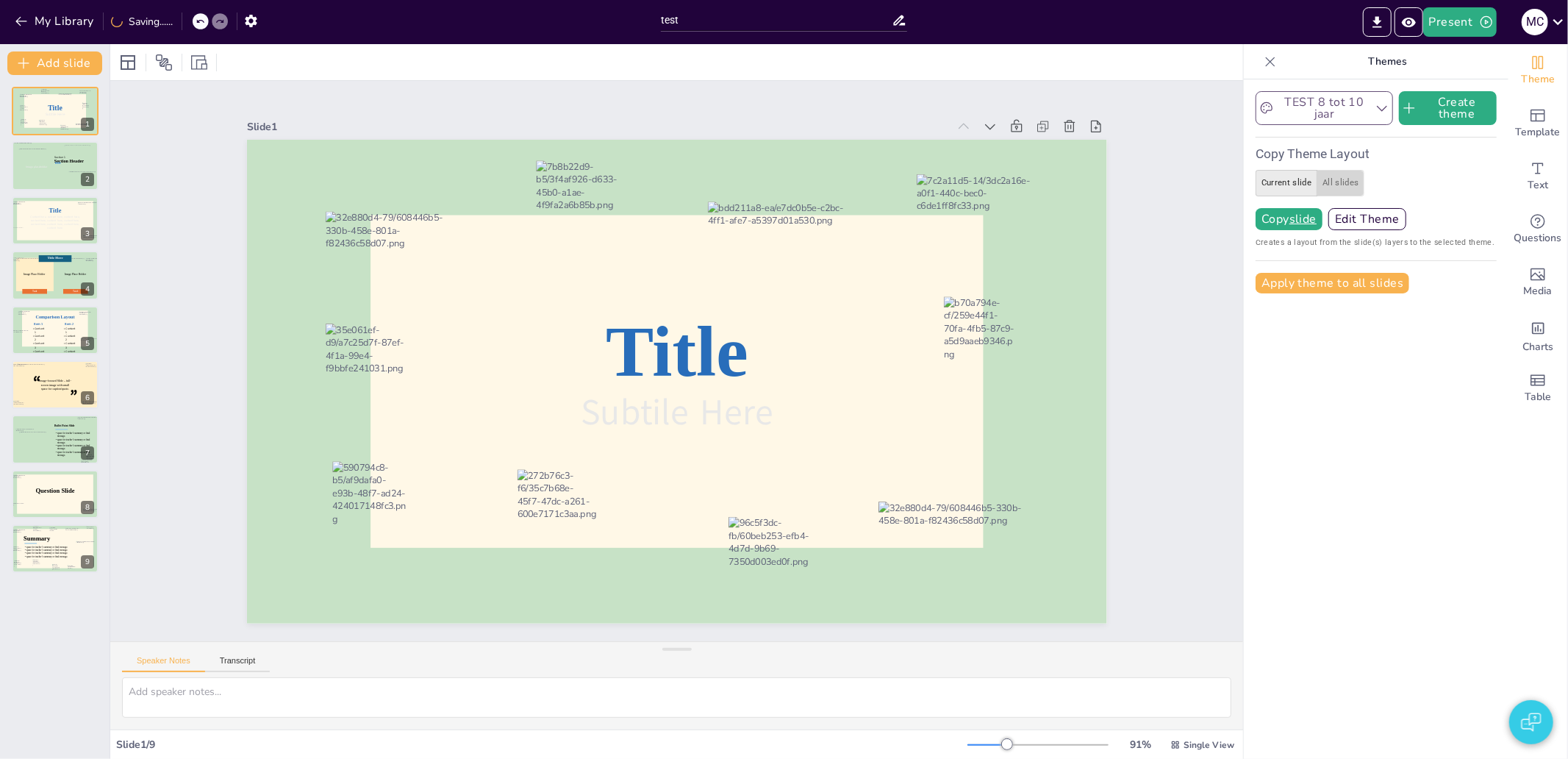
click at [1333, 184] on button "All slides" at bounding box center [1341, 182] width 48 height 26
click at [1314, 222] on u "all slides" at bounding box center [1315, 219] width 52 height 12
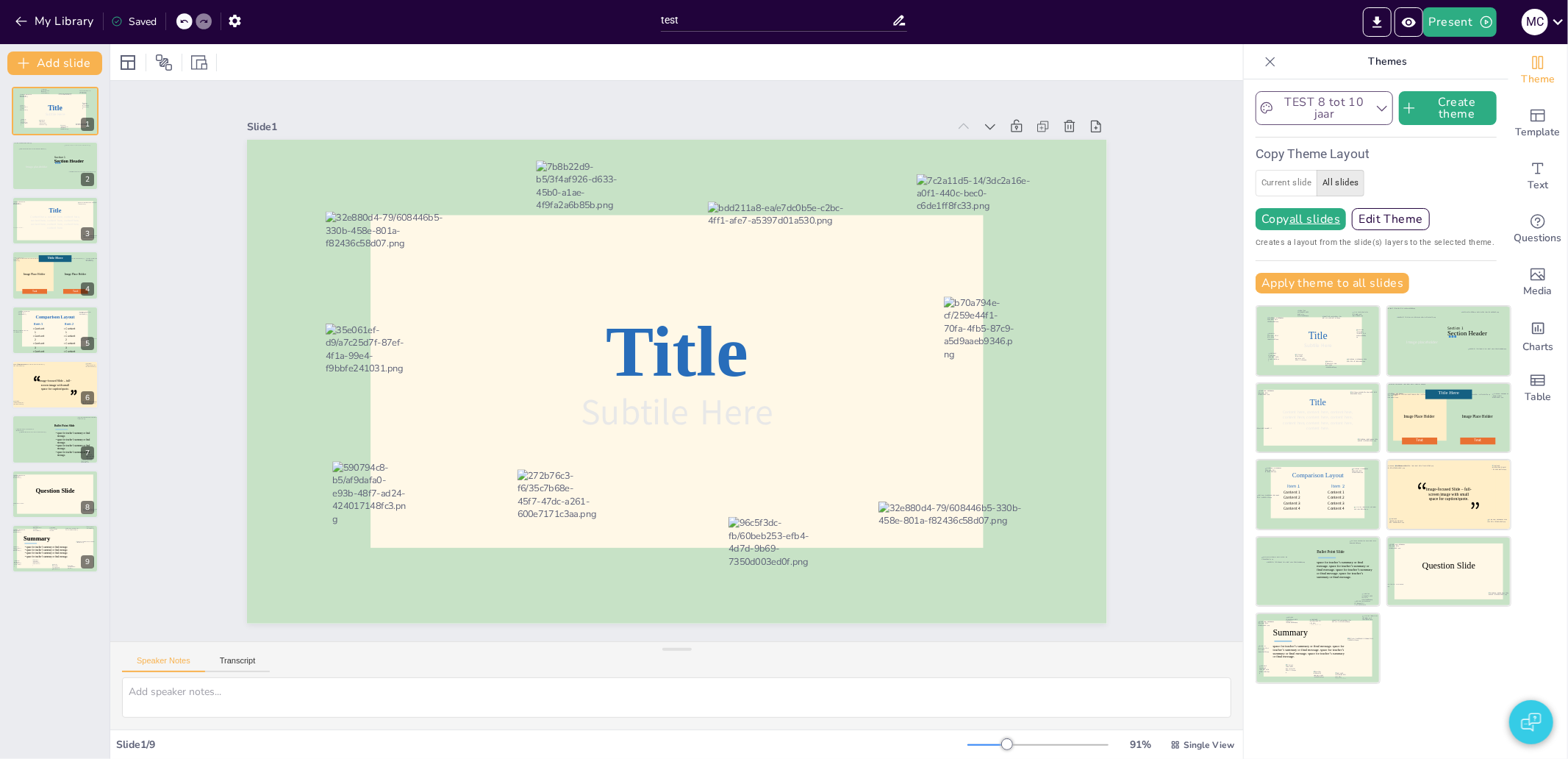
click at [1195, 344] on div "Slide 1 Title Subtile Here Slide 2 Section Header Image placeholder Section 1 S…" at bounding box center [676, 360] width 1185 height 676
click at [75, 25] on button "My Library" at bounding box center [55, 21] width 89 height 23
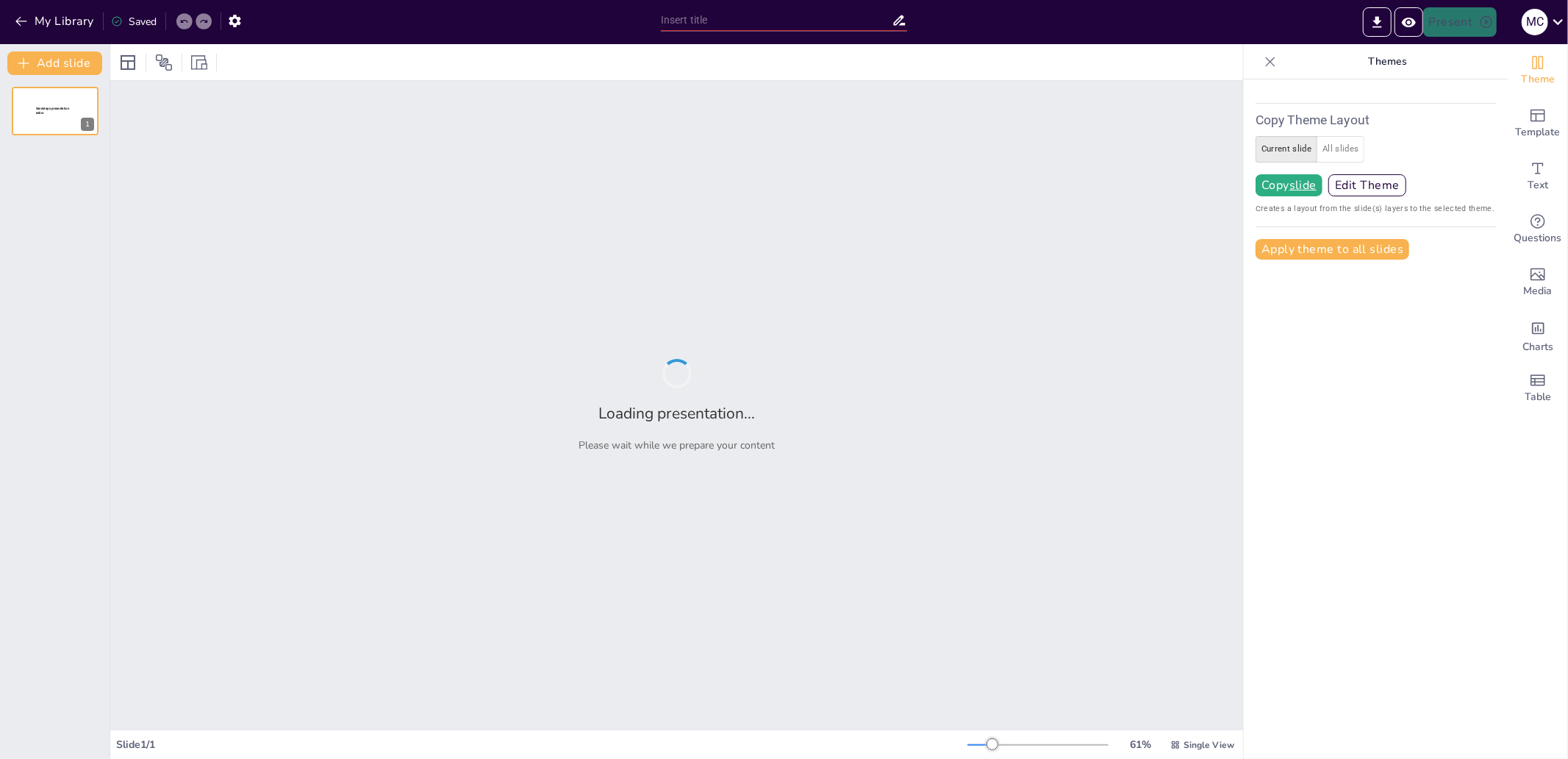
type input "test"
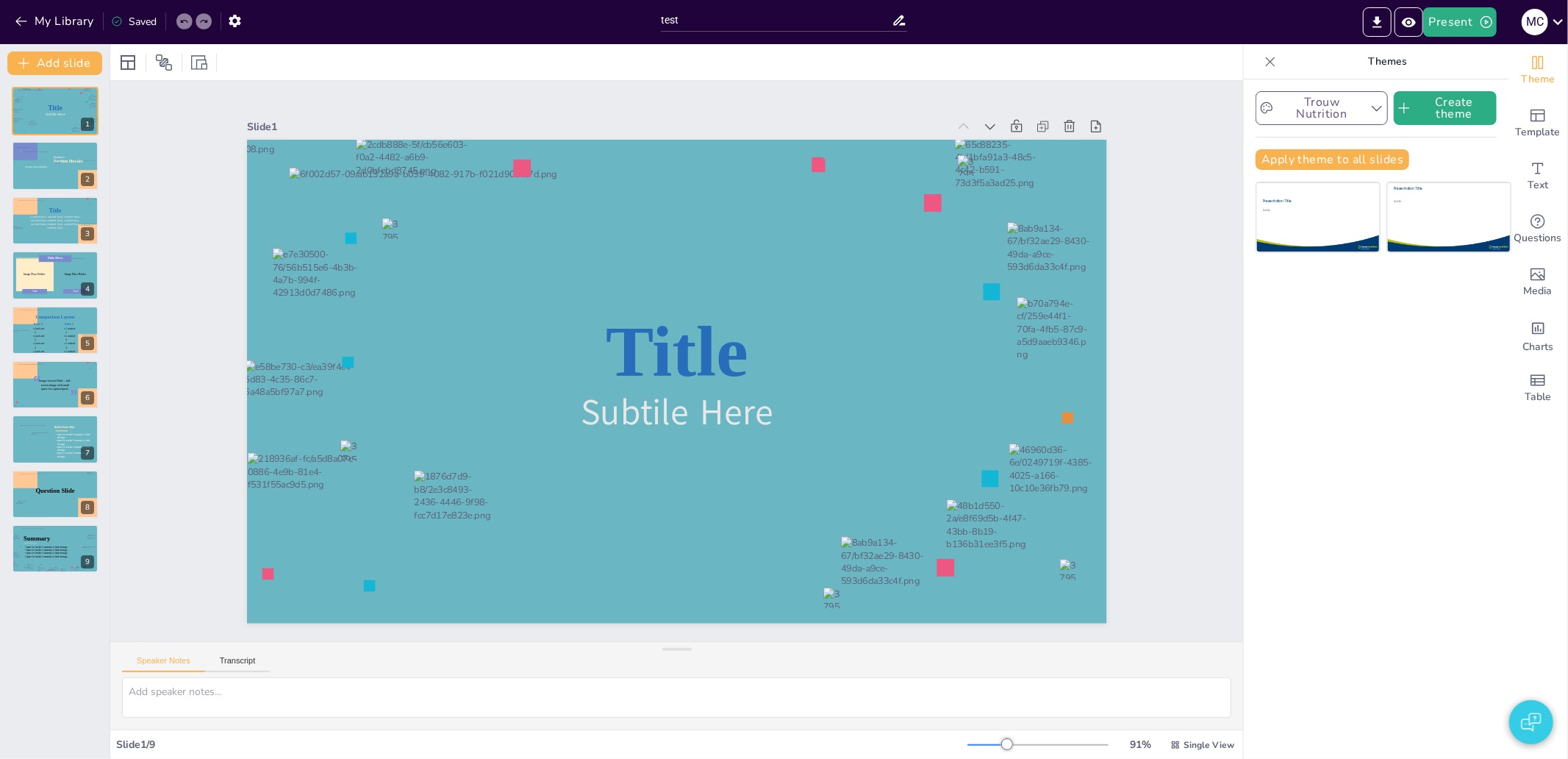
click at [1340, 115] on button "Trouw Nutrition" at bounding box center [1321, 108] width 132 height 34
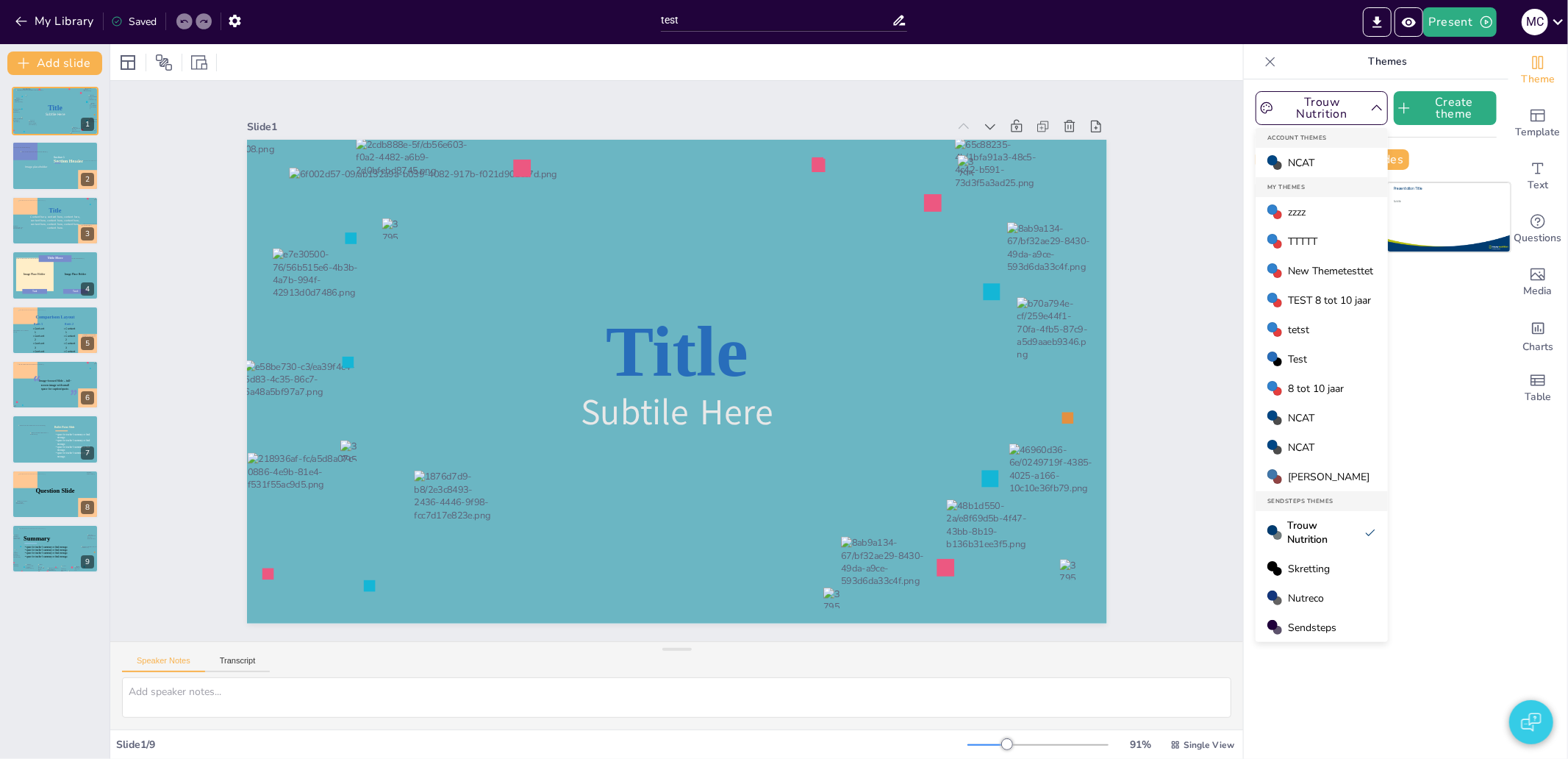
click at [1330, 291] on div "TEST 8 tot 10 jaar" at bounding box center [1321, 299] width 132 height 29
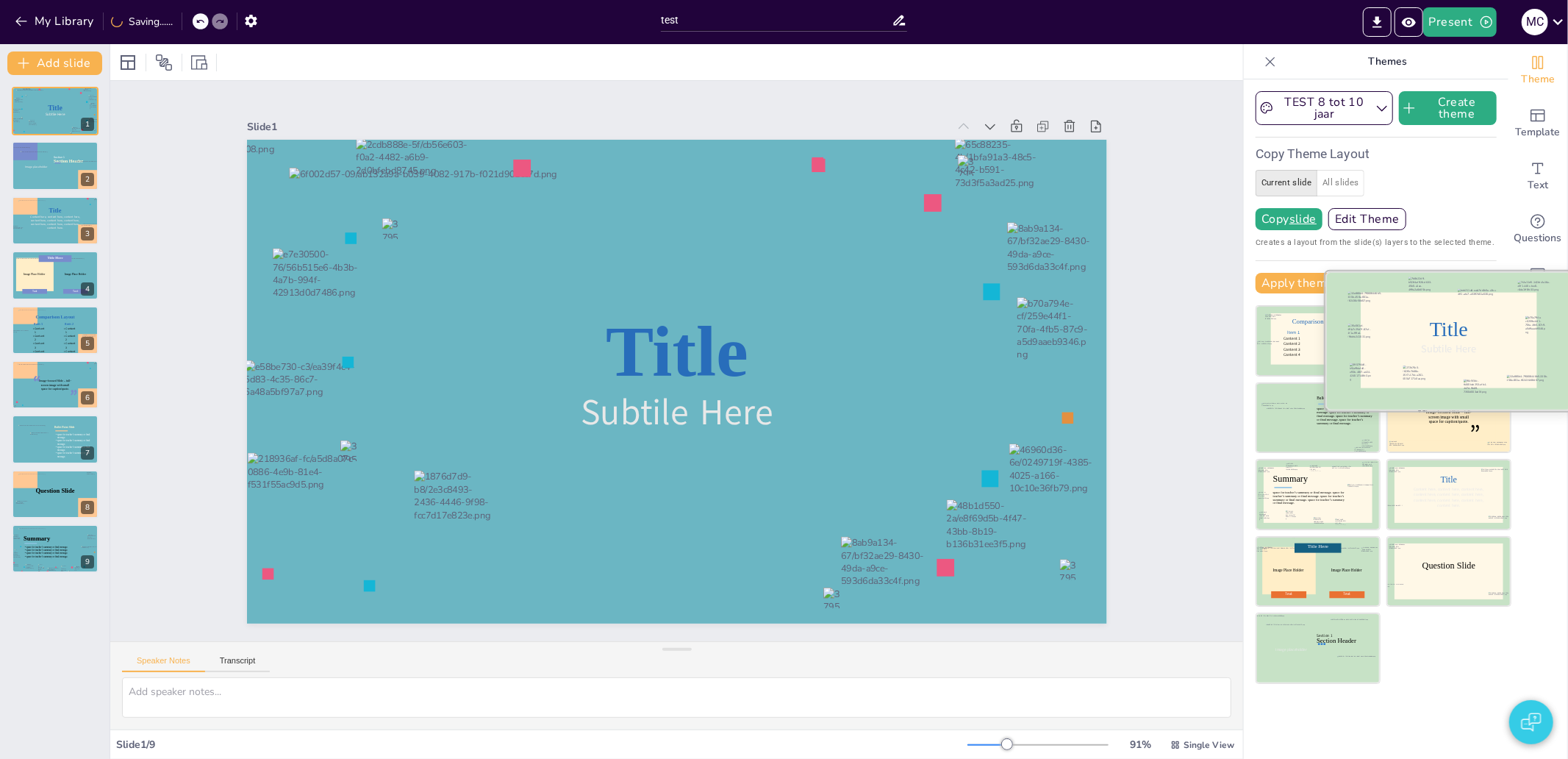
click at [1436, 325] on div "Title" at bounding box center [1449, 329] width 52 height 23
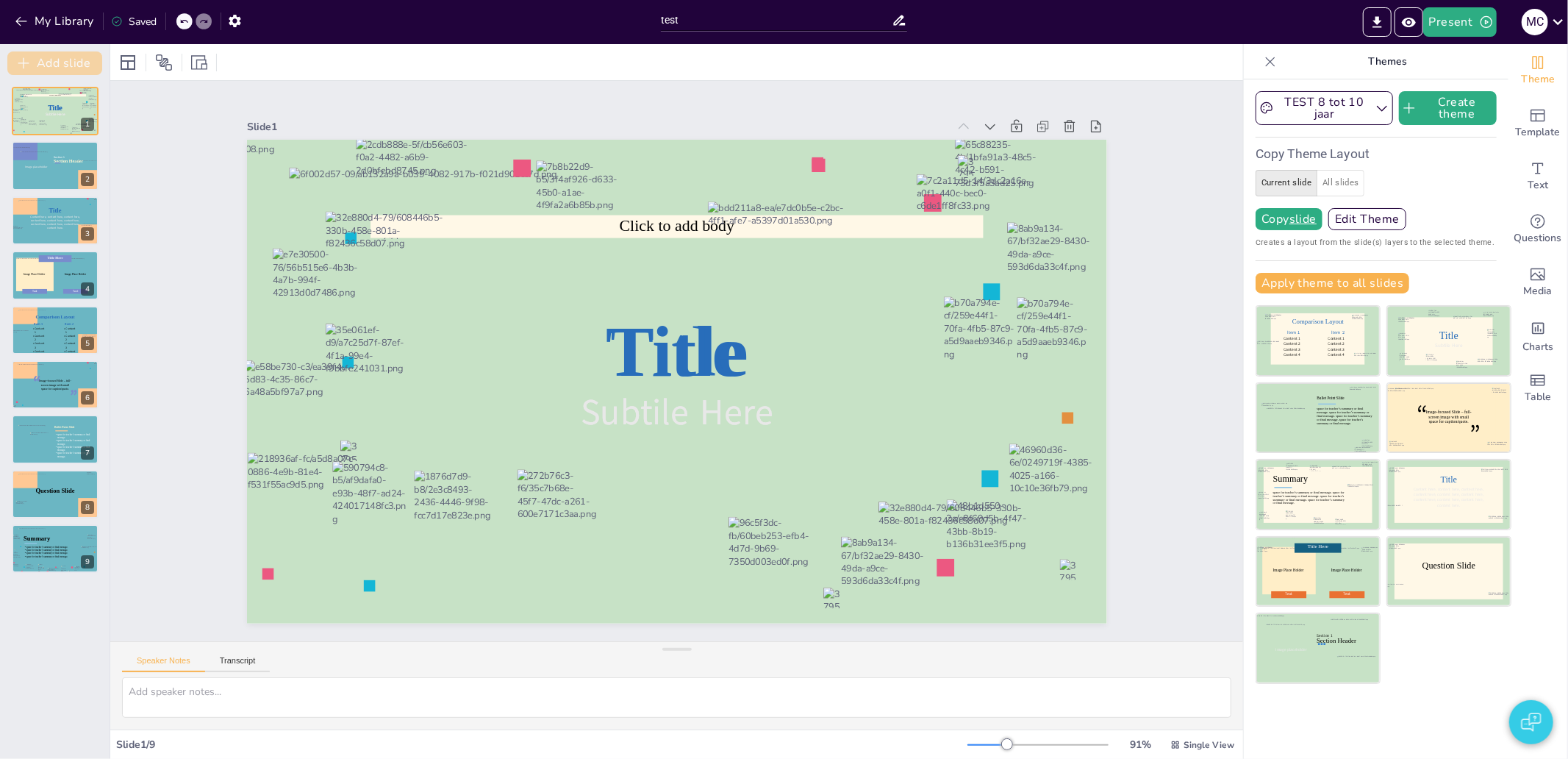
click at [55, 70] on button "Add slide" at bounding box center [55, 63] width 94 height 23
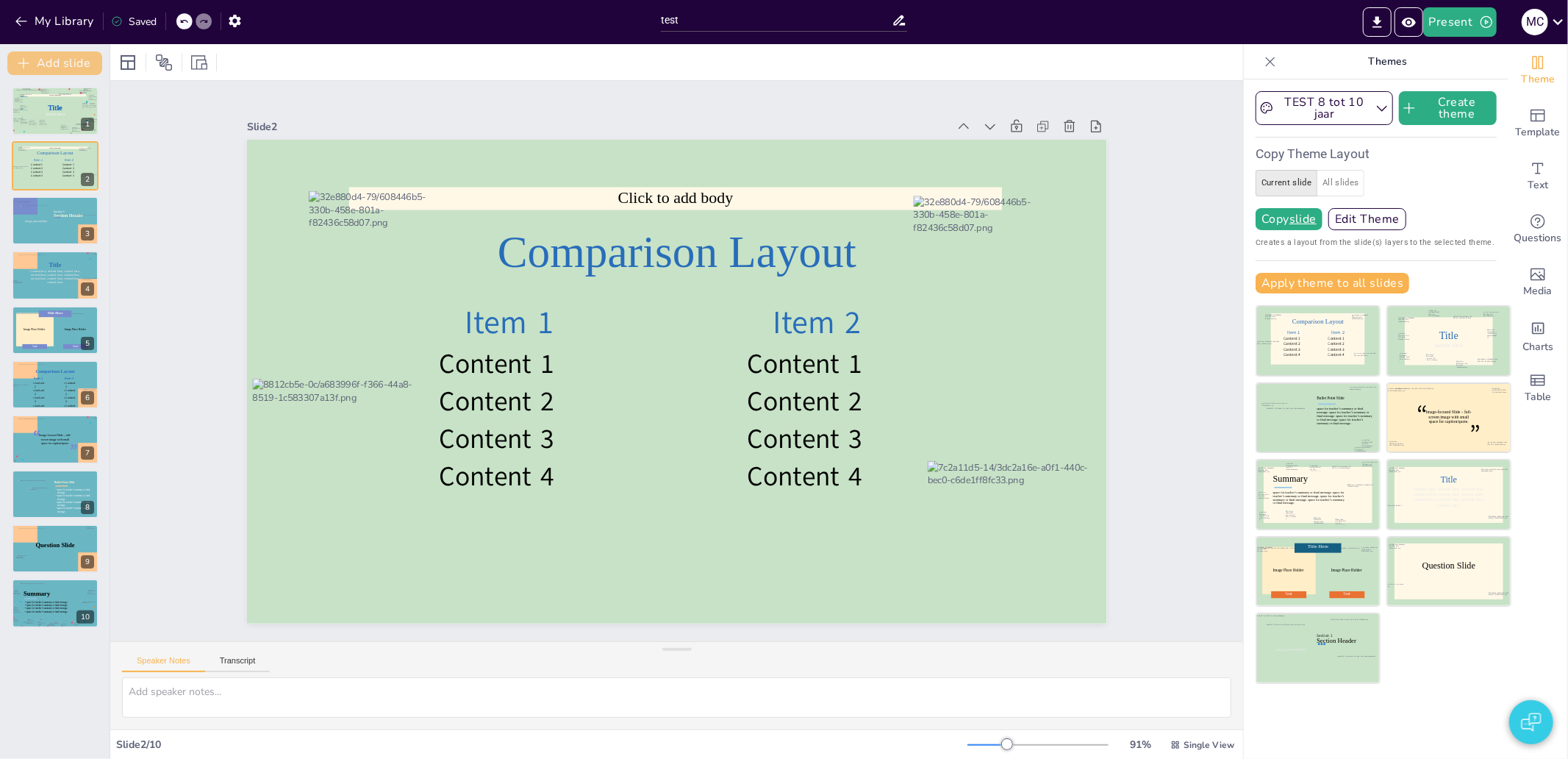
click at [55, 70] on button "Add slide" at bounding box center [55, 63] width 94 height 23
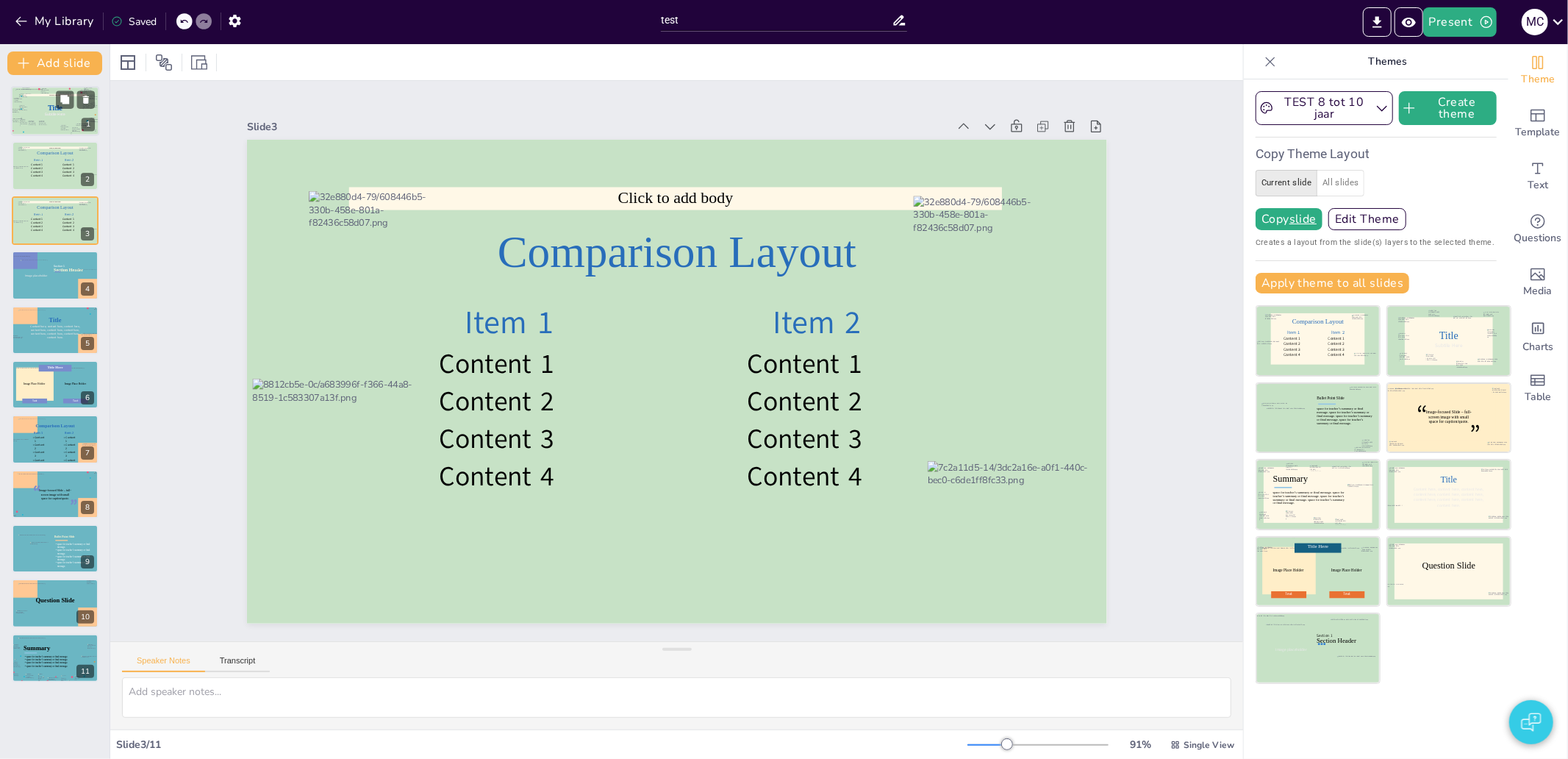
click at [52, 119] on div at bounding box center [55, 111] width 80 height 44
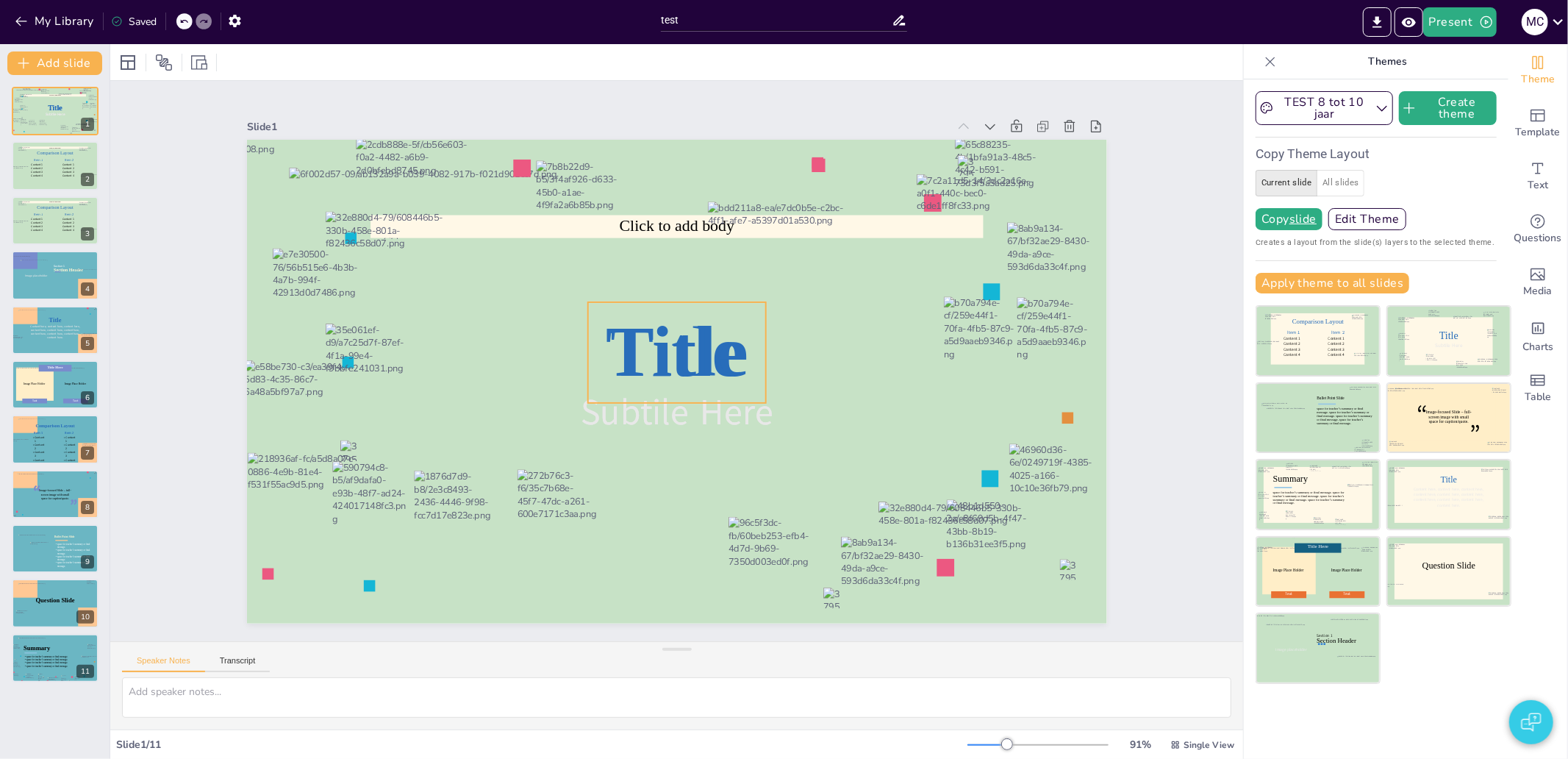
click at [615, 354] on span "Title" at bounding box center [679, 352] width 147 height 105
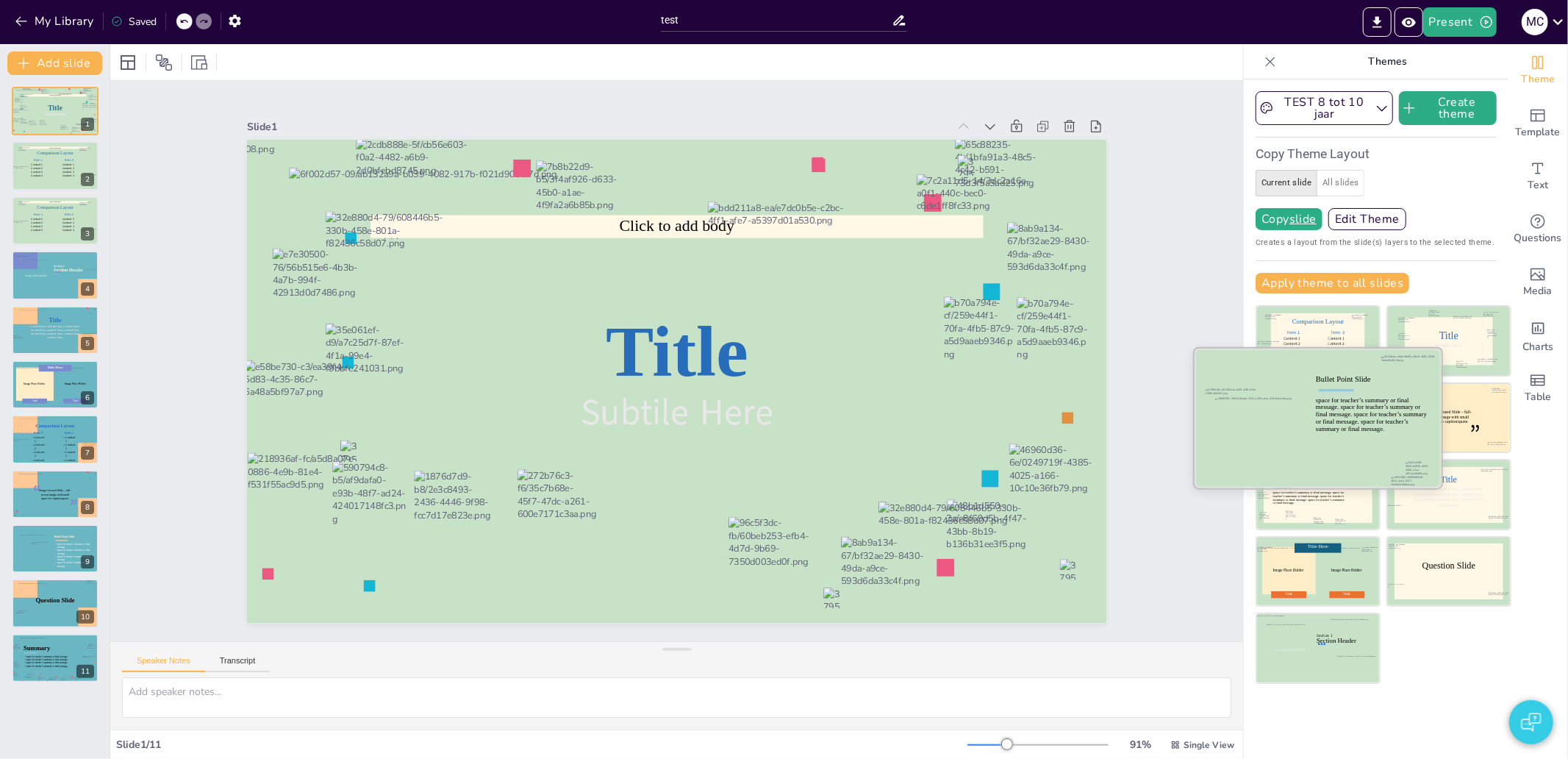
click at [1269, 413] on div at bounding box center [1257, 433] width 84 height 73
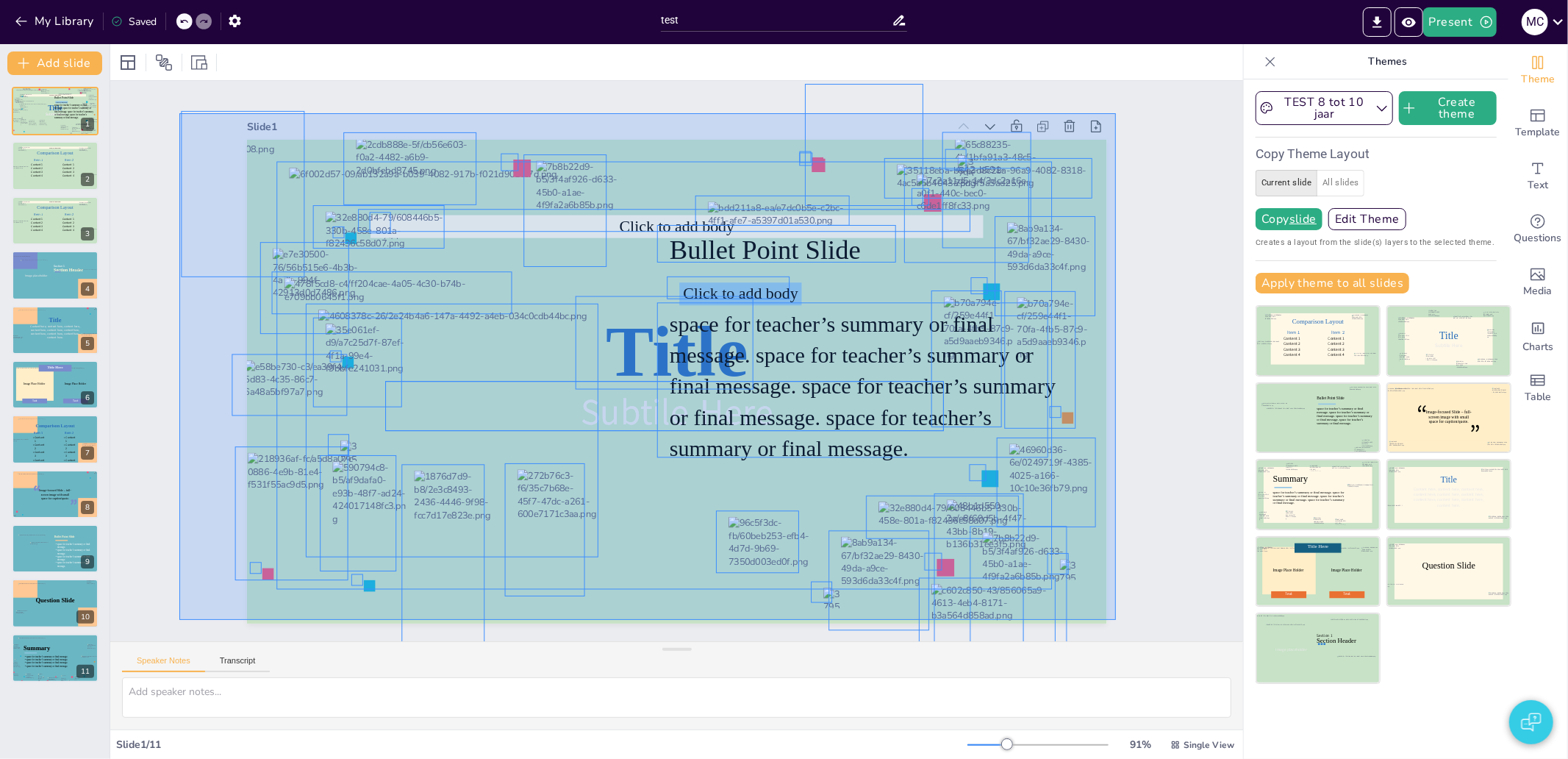
drag, startPoint x: 179, startPoint y: 113, endPoint x: 1116, endPoint y: 620, distance: 1065.4
click at [1116, 620] on div "Slide 1 Title Subtile Here Click to add body Subtile Here Bullet Point Slide sp…" at bounding box center [676, 360] width 1216 height 1174
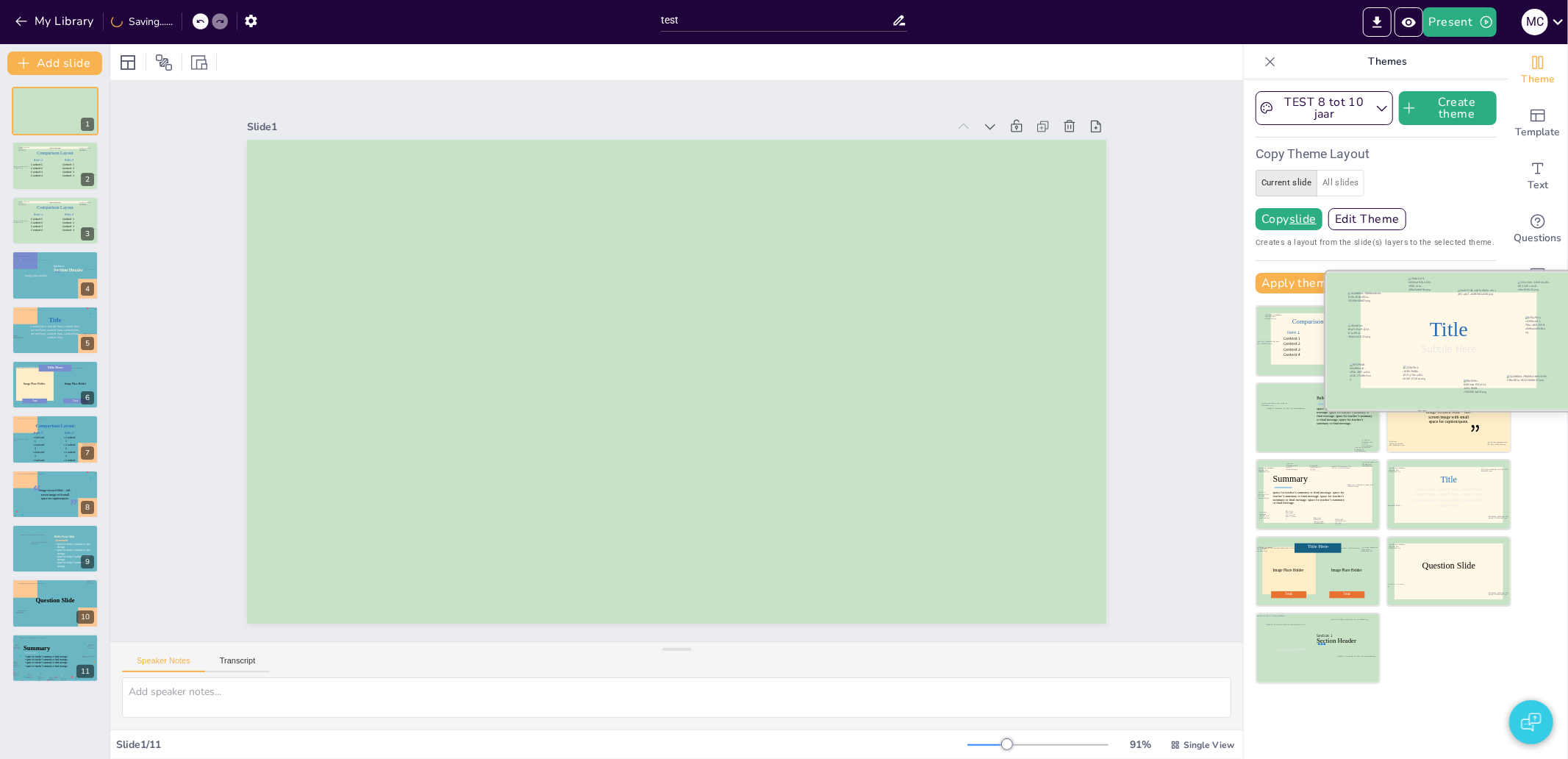
click at [1453, 317] on div at bounding box center [1448, 340] width 175 height 95
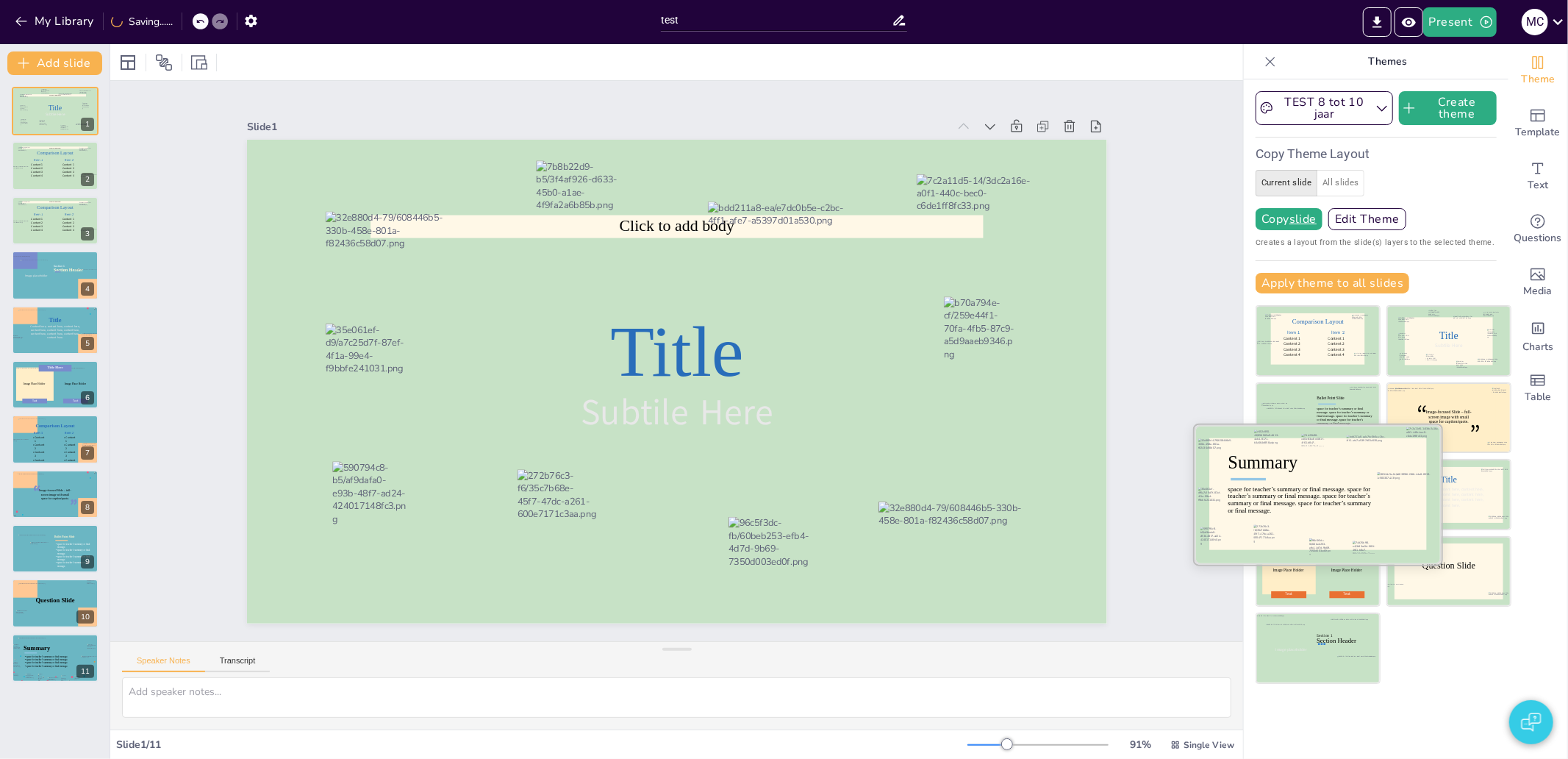
click at [1324, 511] on div "space for teacher’s summary or final message. space for teacher’s summary or fi…" at bounding box center [1300, 500] width 145 height 28
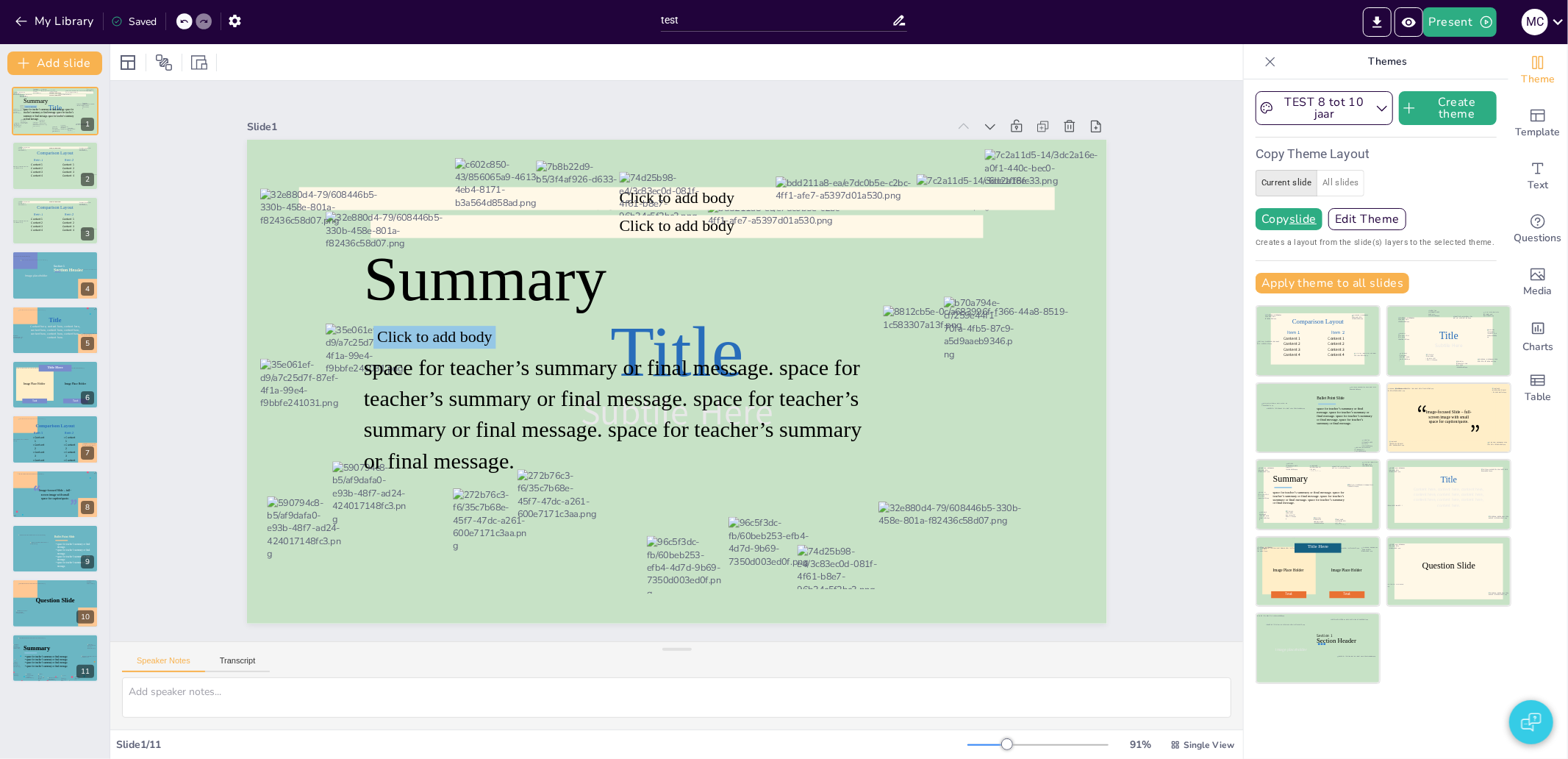
click at [185, 17] on icon at bounding box center [184, 22] width 9 height 9
click at [185, 22] on icon at bounding box center [184, 22] width 9 height 9
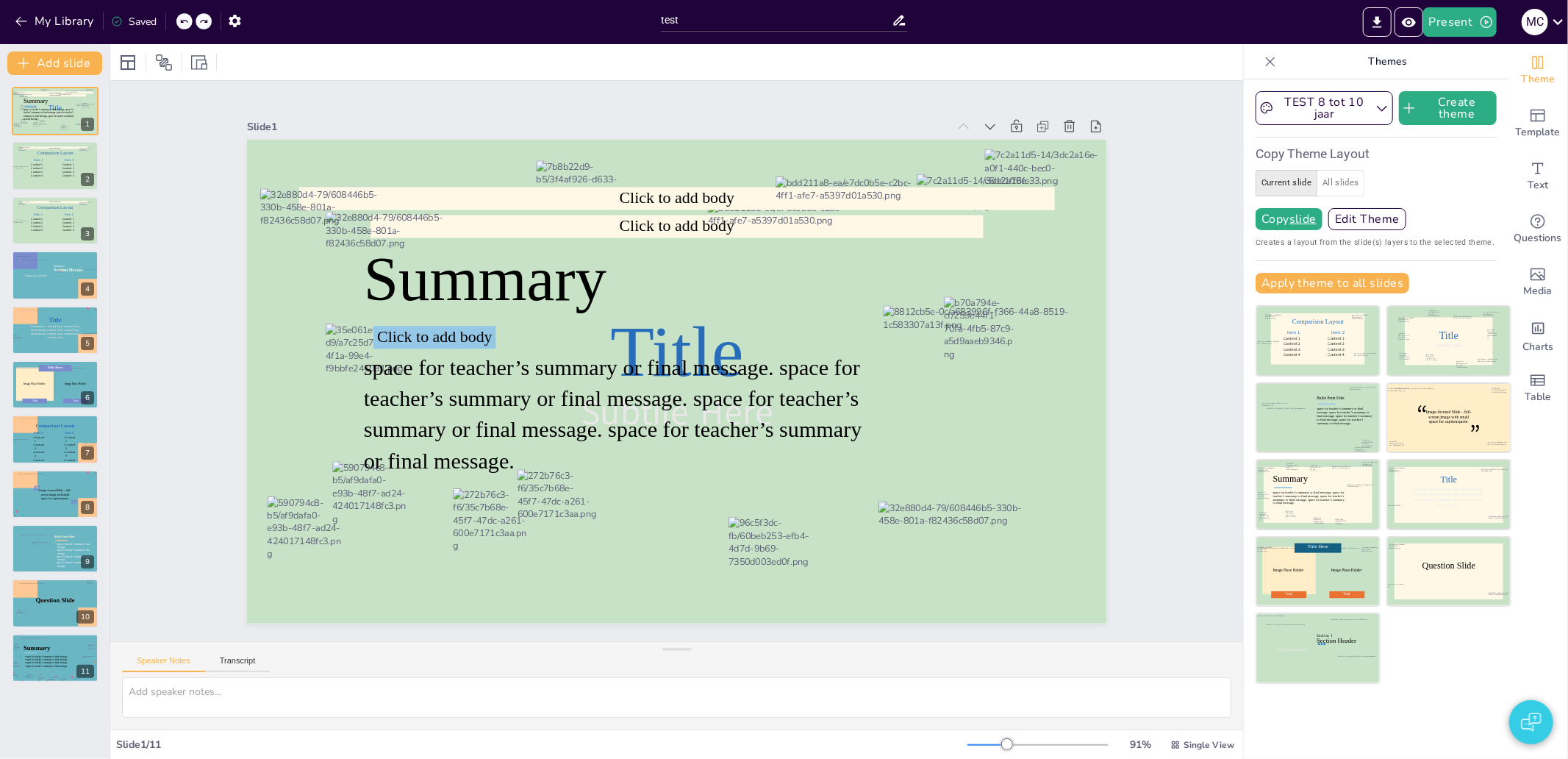
click at [185, 22] on div "My Library Saved" at bounding box center [124, 20] width 248 height 26
click at [185, 22] on div "My Library Saving......" at bounding box center [132, 20] width 265 height 26
click at [201, 26] on div at bounding box center [201, 22] width 16 height 16
click at [201, 20] on icon at bounding box center [200, 22] width 9 height 9
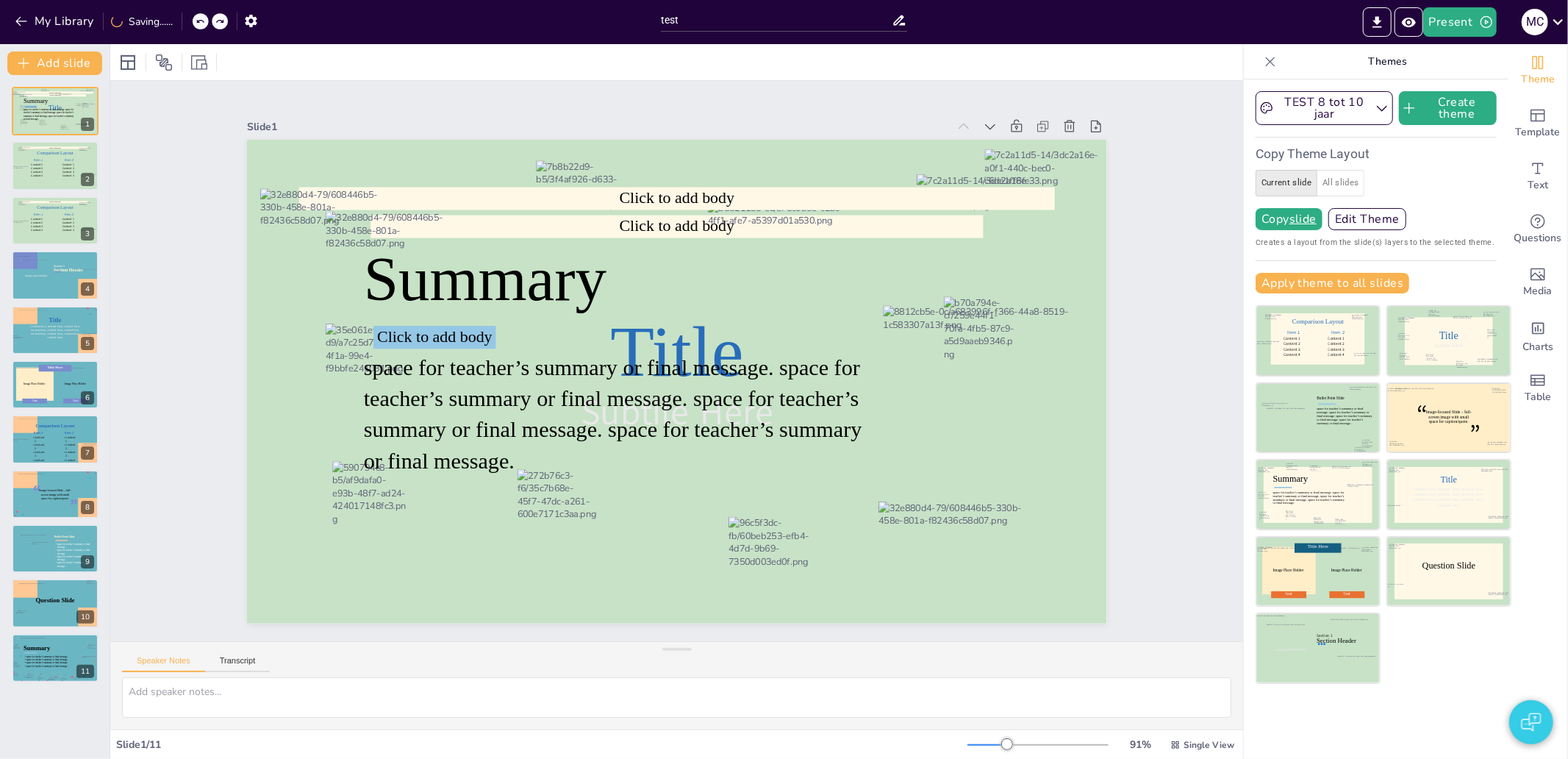
click at [201, 20] on icon at bounding box center [200, 22] width 9 height 9
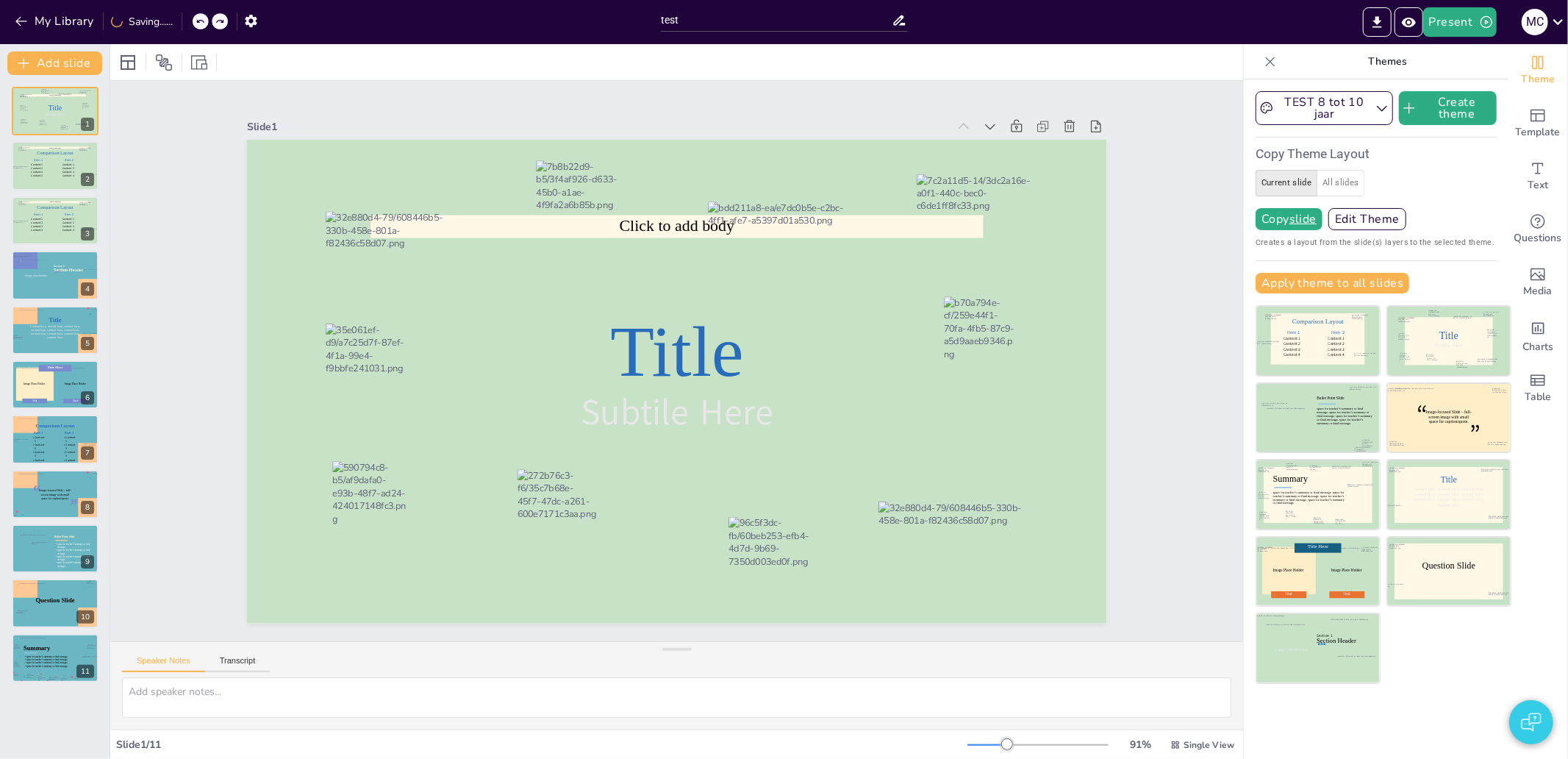
click at [201, 20] on icon at bounding box center [200, 22] width 9 height 9
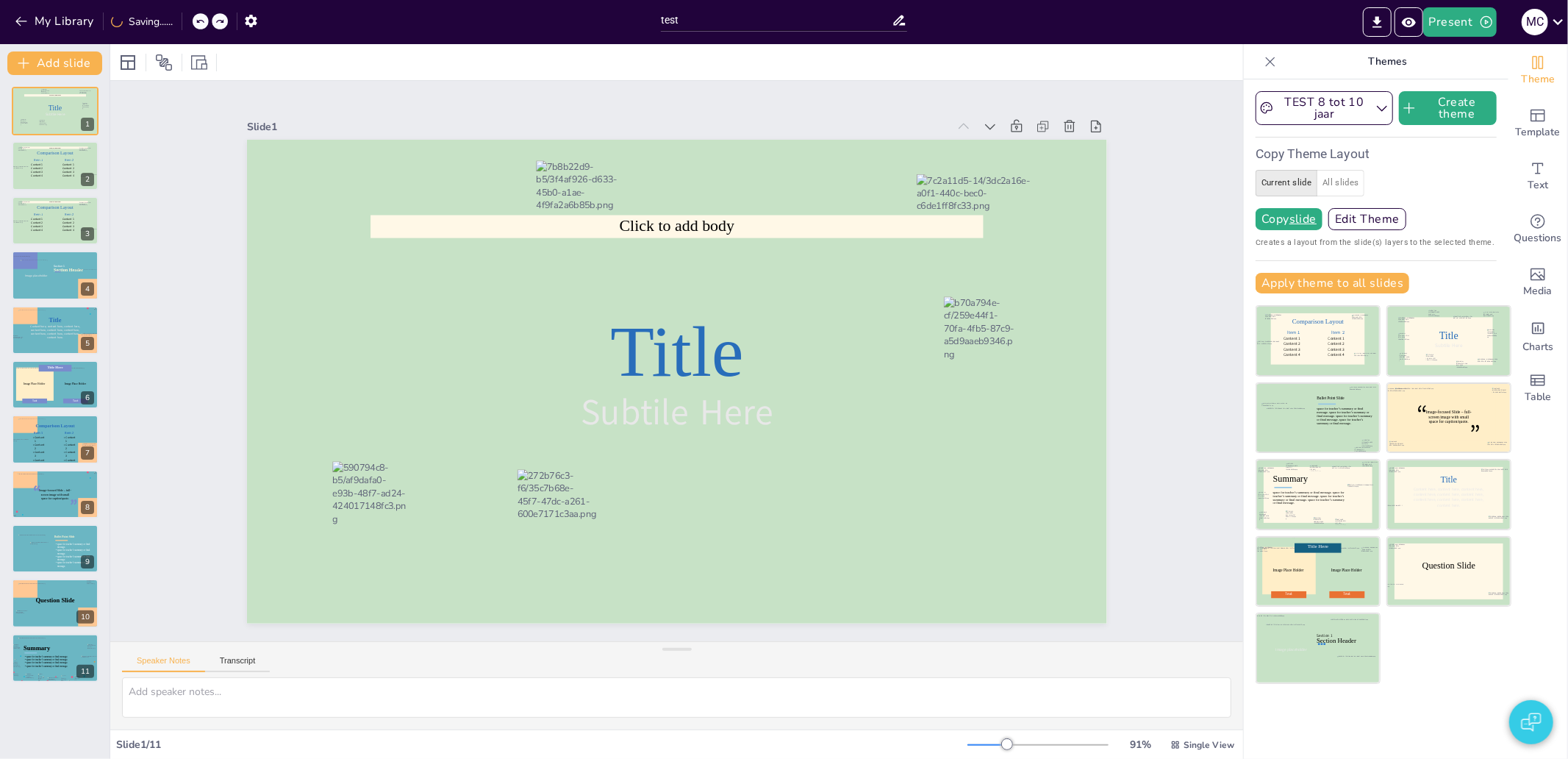
click at [201, 20] on icon at bounding box center [200, 22] width 9 height 9
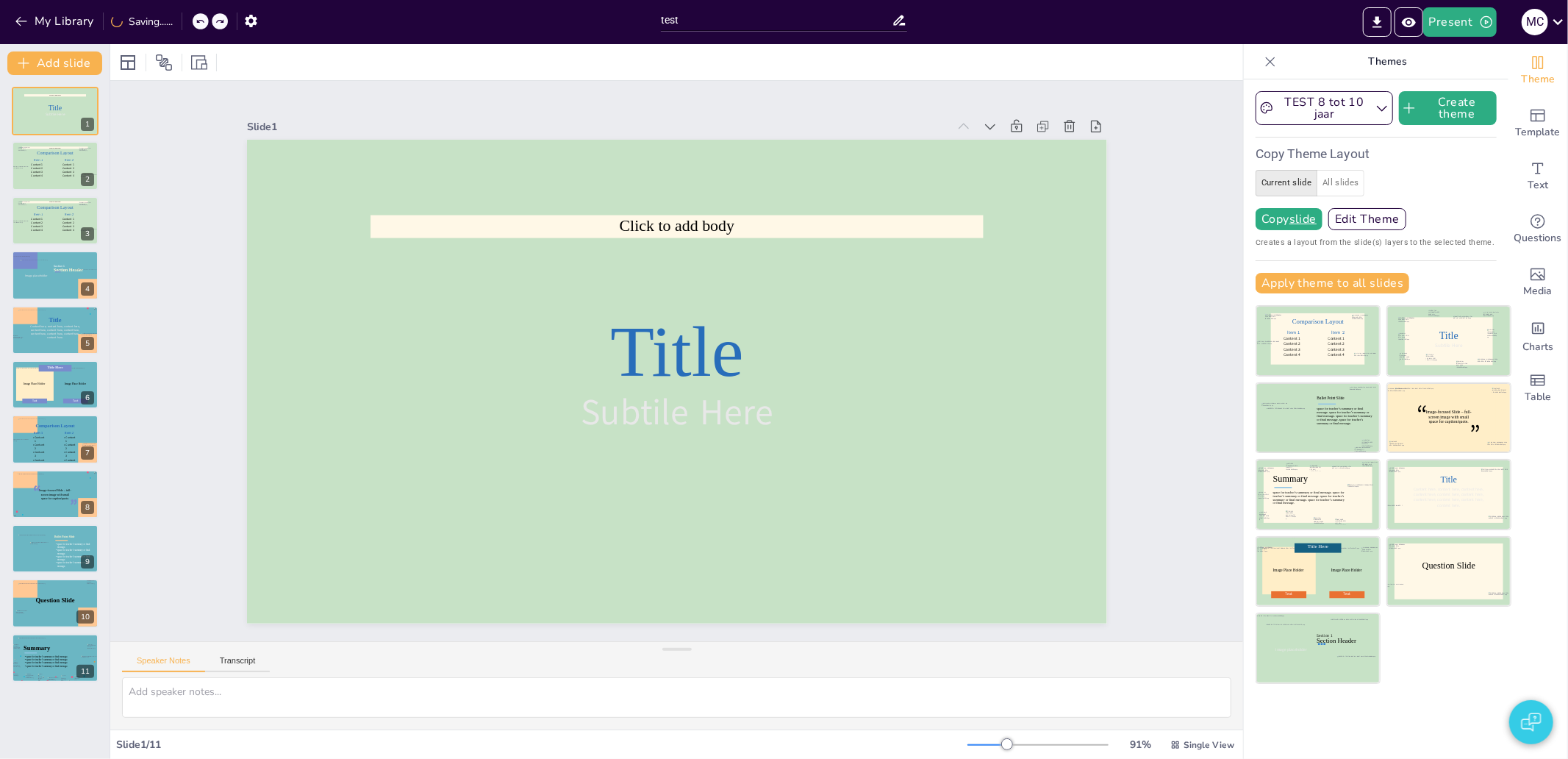
click at [201, 20] on icon at bounding box center [200, 22] width 9 height 9
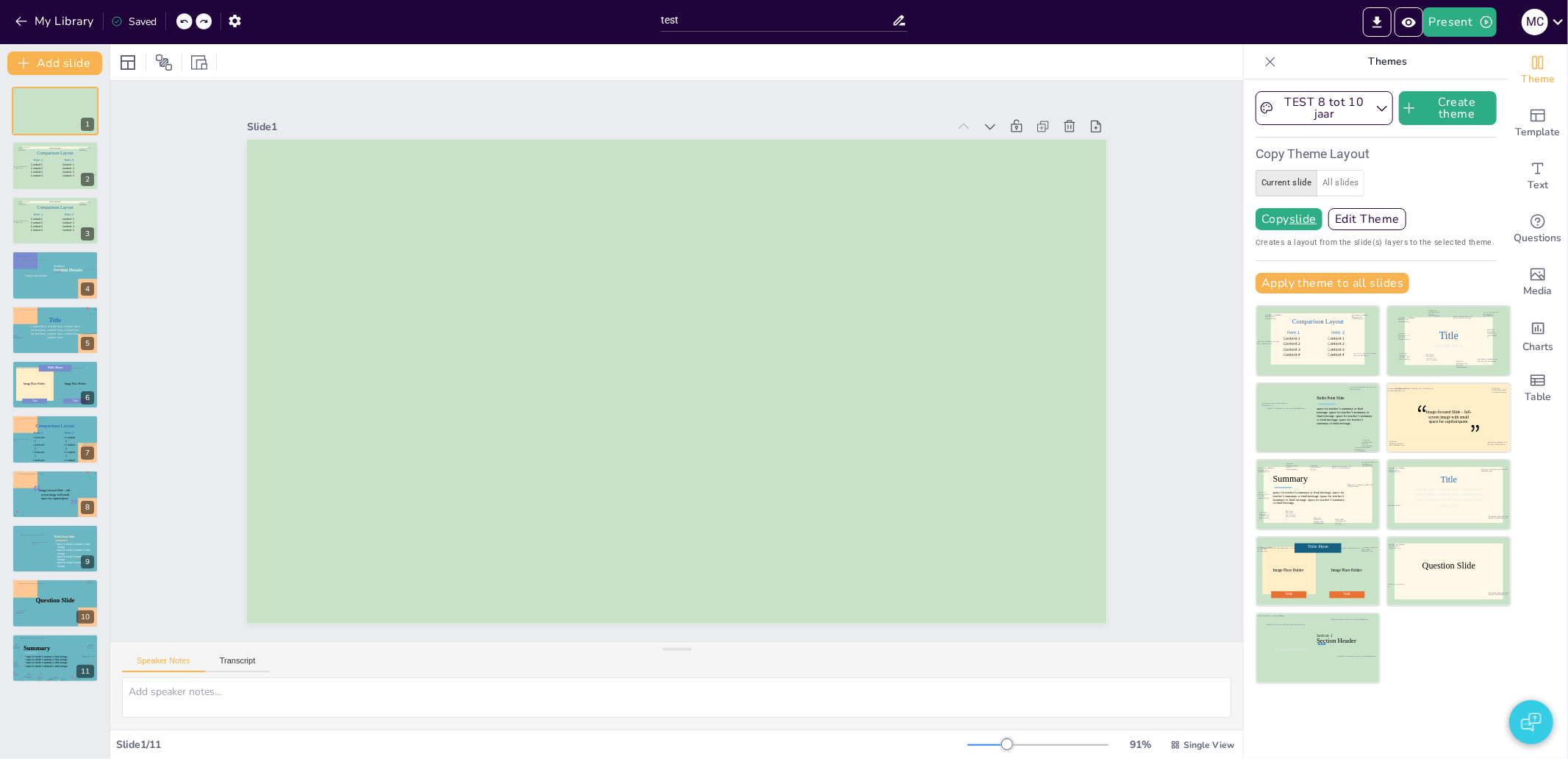
click at [188, 20] on icon at bounding box center [184, 22] width 9 height 9
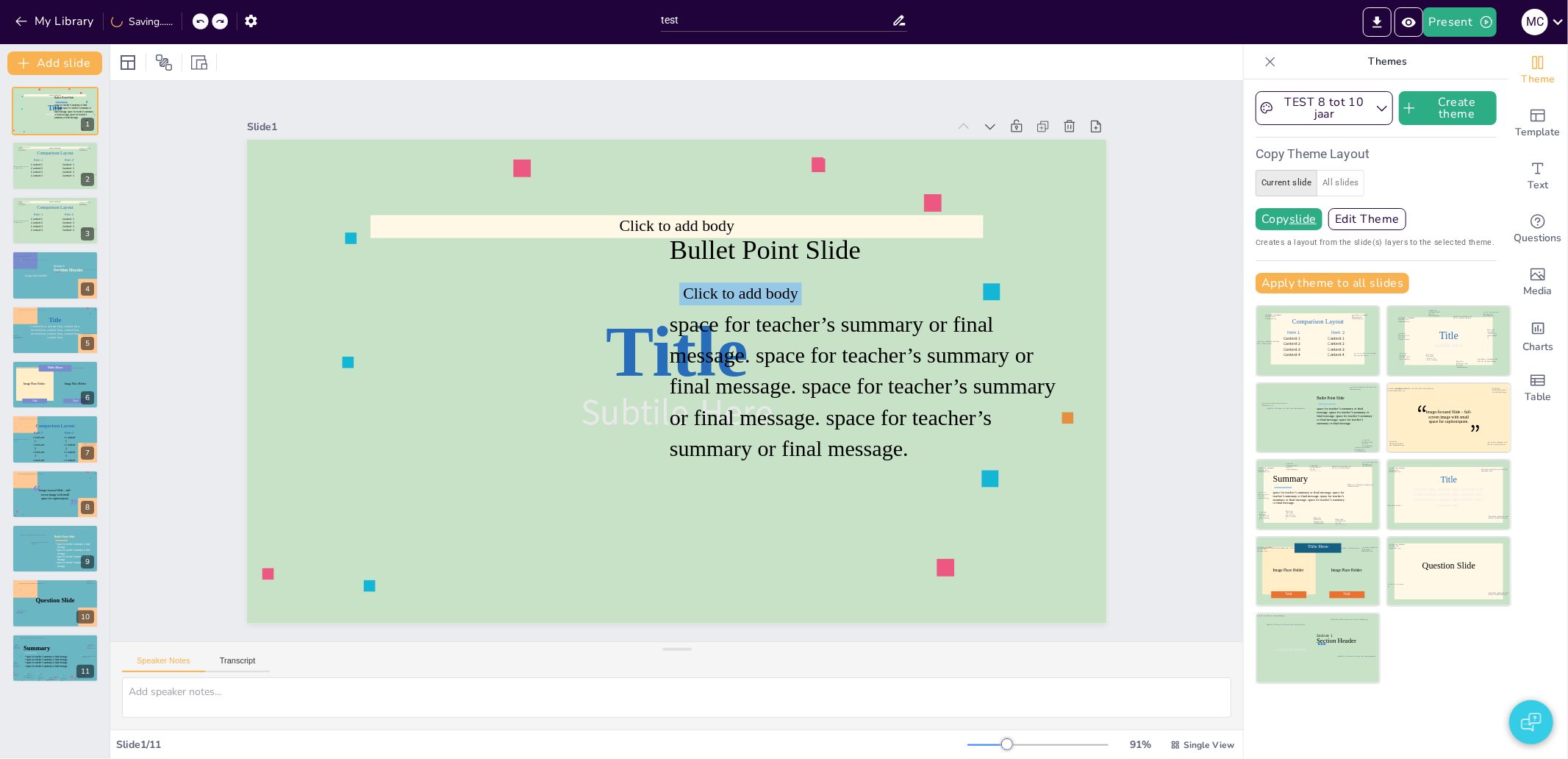
click at [201, 20] on icon at bounding box center [200, 22] width 9 height 9
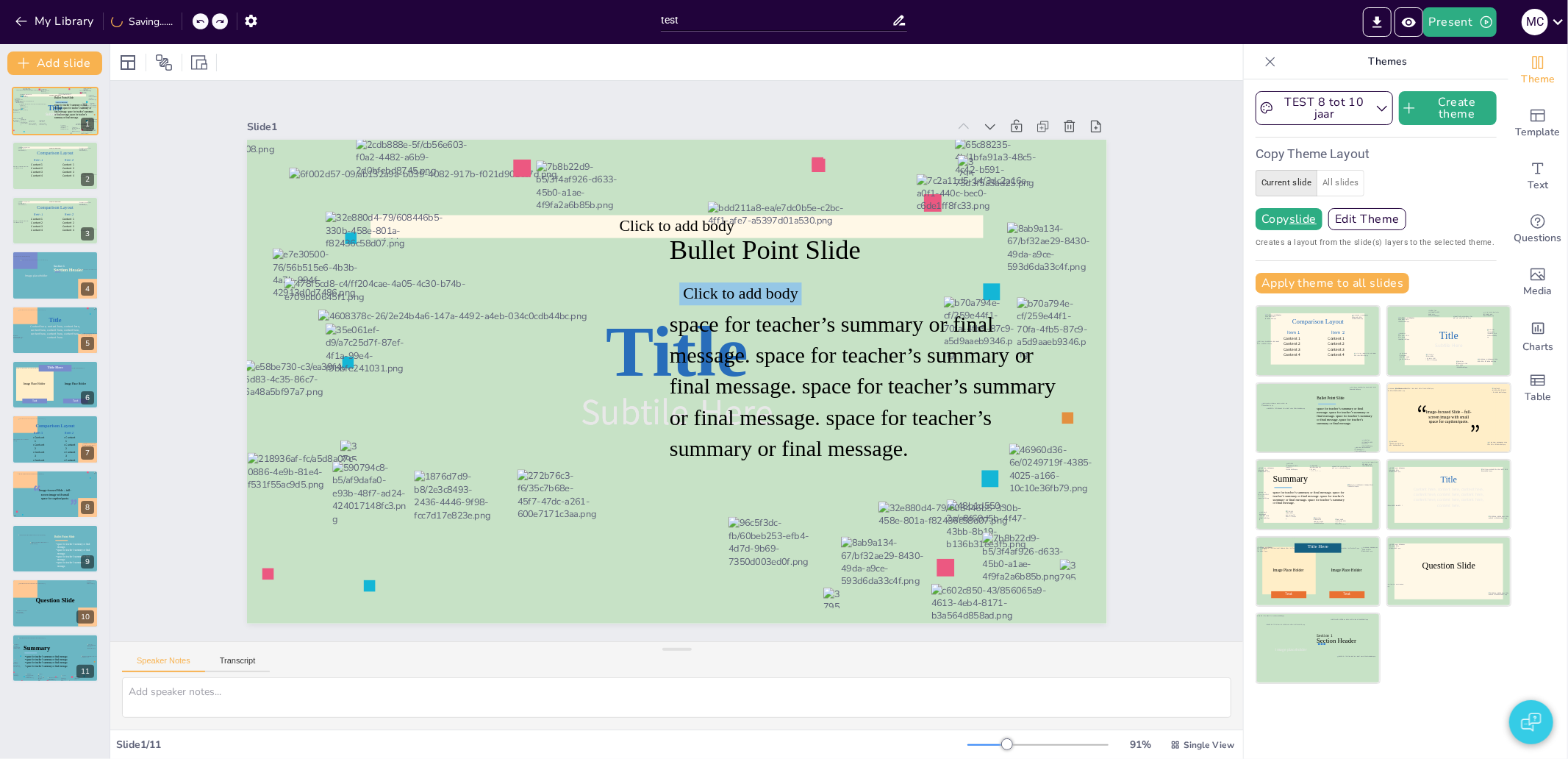
click at [201, 20] on icon at bounding box center [200, 22] width 9 height 9
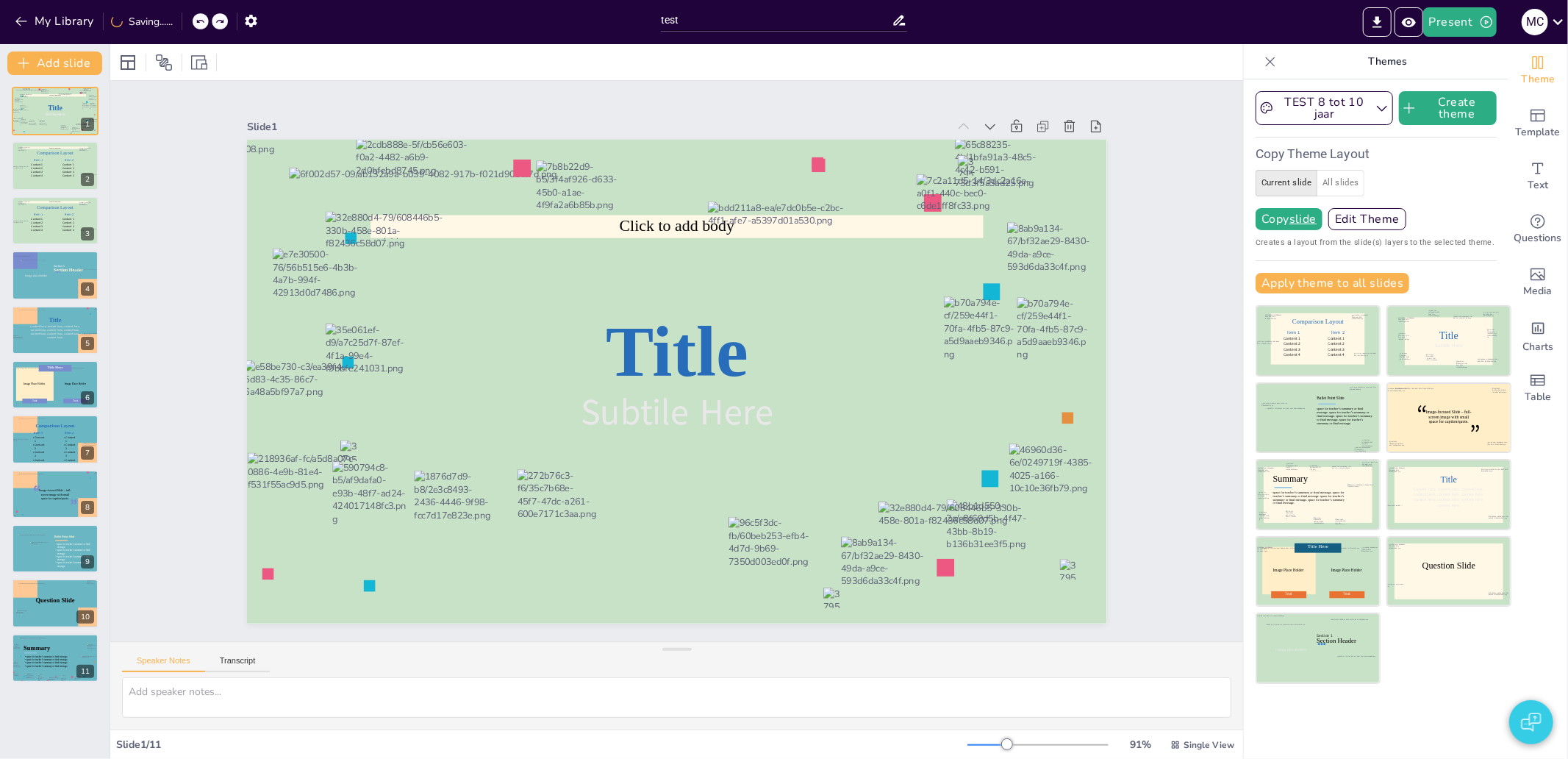
click at [201, 20] on icon at bounding box center [200, 22] width 9 height 9
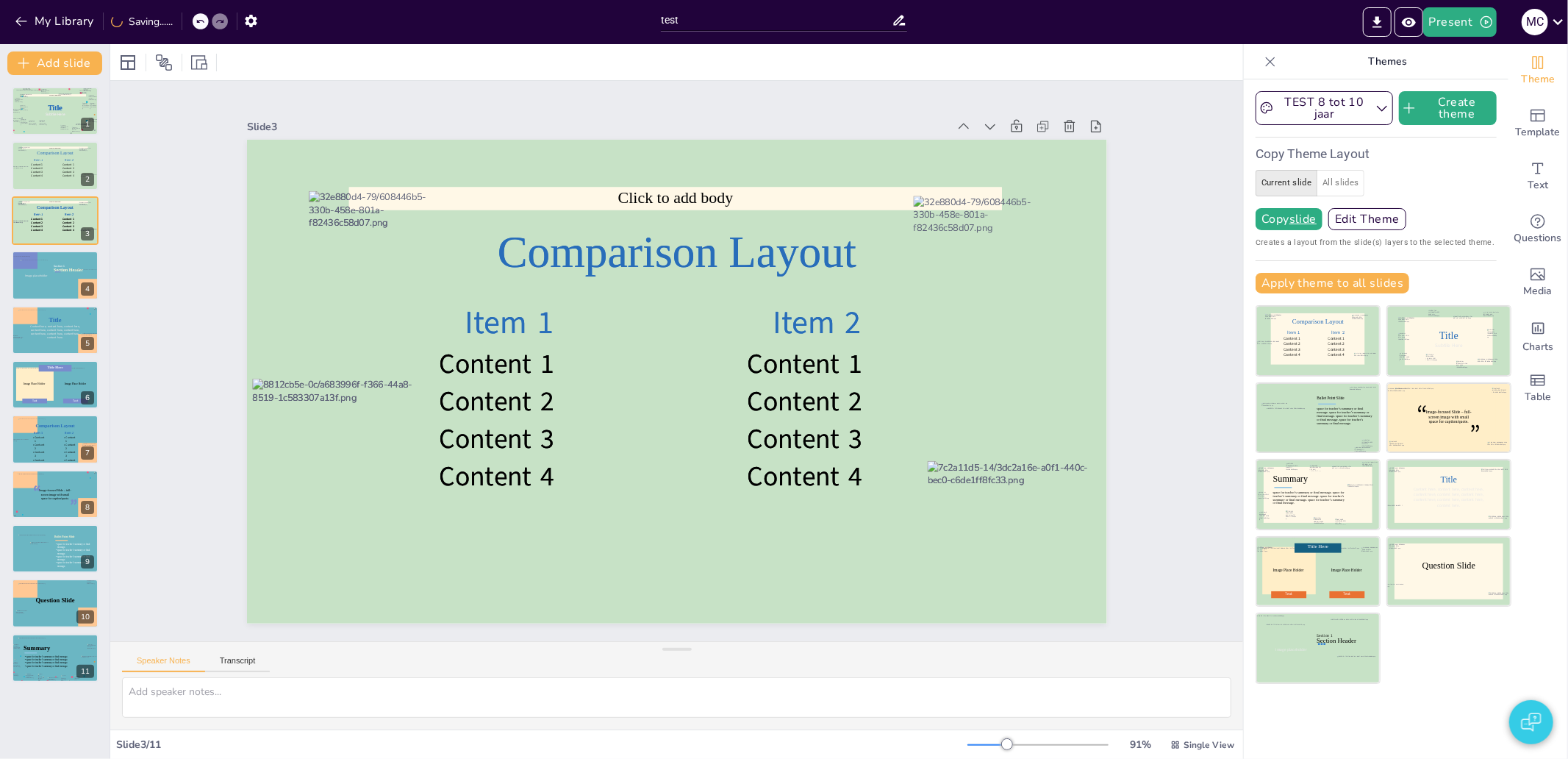
click at [201, 20] on icon at bounding box center [200, 22] width 9 height 9
click at [123, 192] on div "Slide 1 Title Subtile Here Click to add body Title Subtile Here Slide 2 Click t…" at bounding box center [676, 361] width 1225 height 784
click at [58, 17] on button "My Library" at bounding box center [55, 21] width 89 height 23
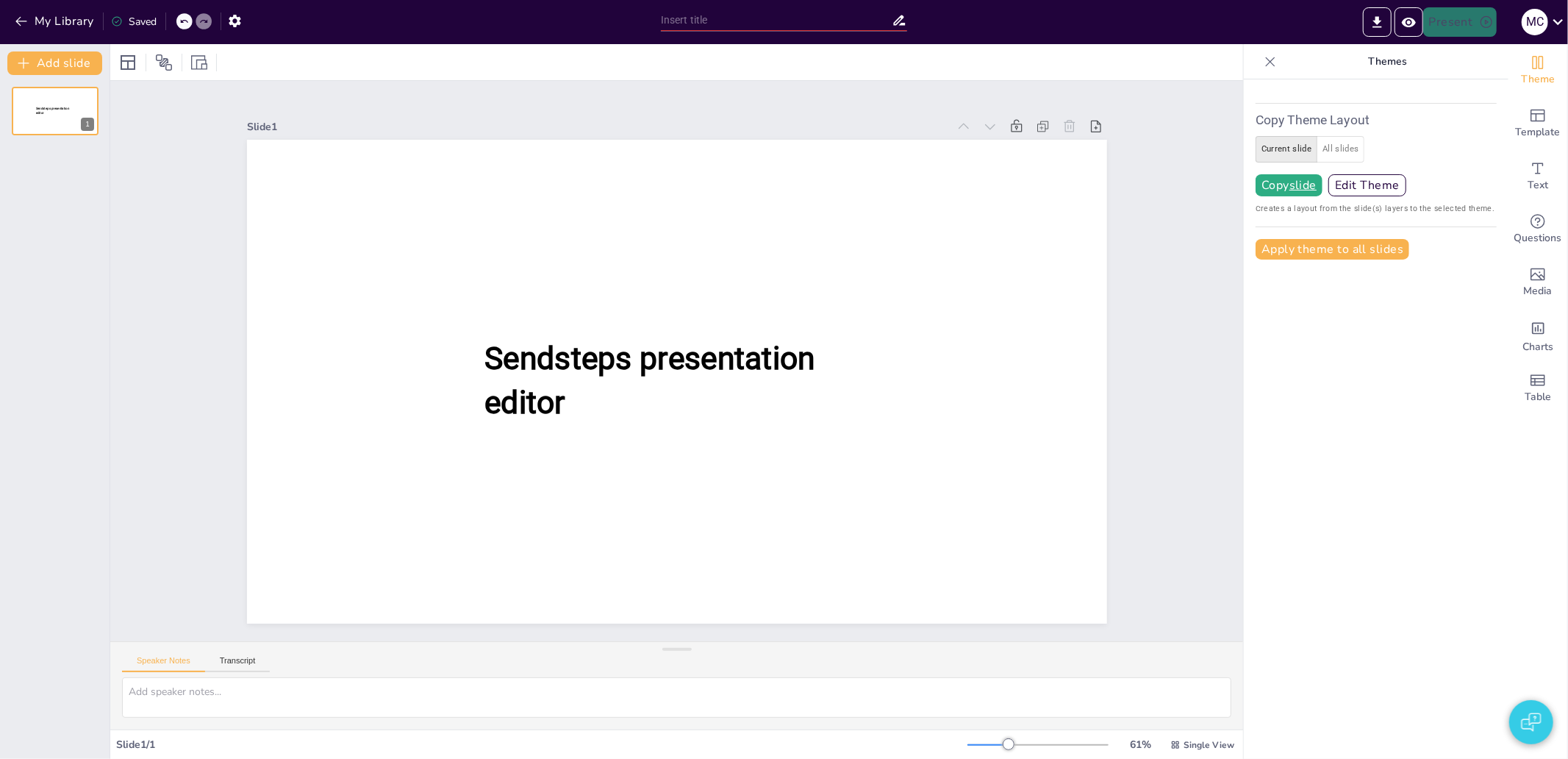
type input "test"
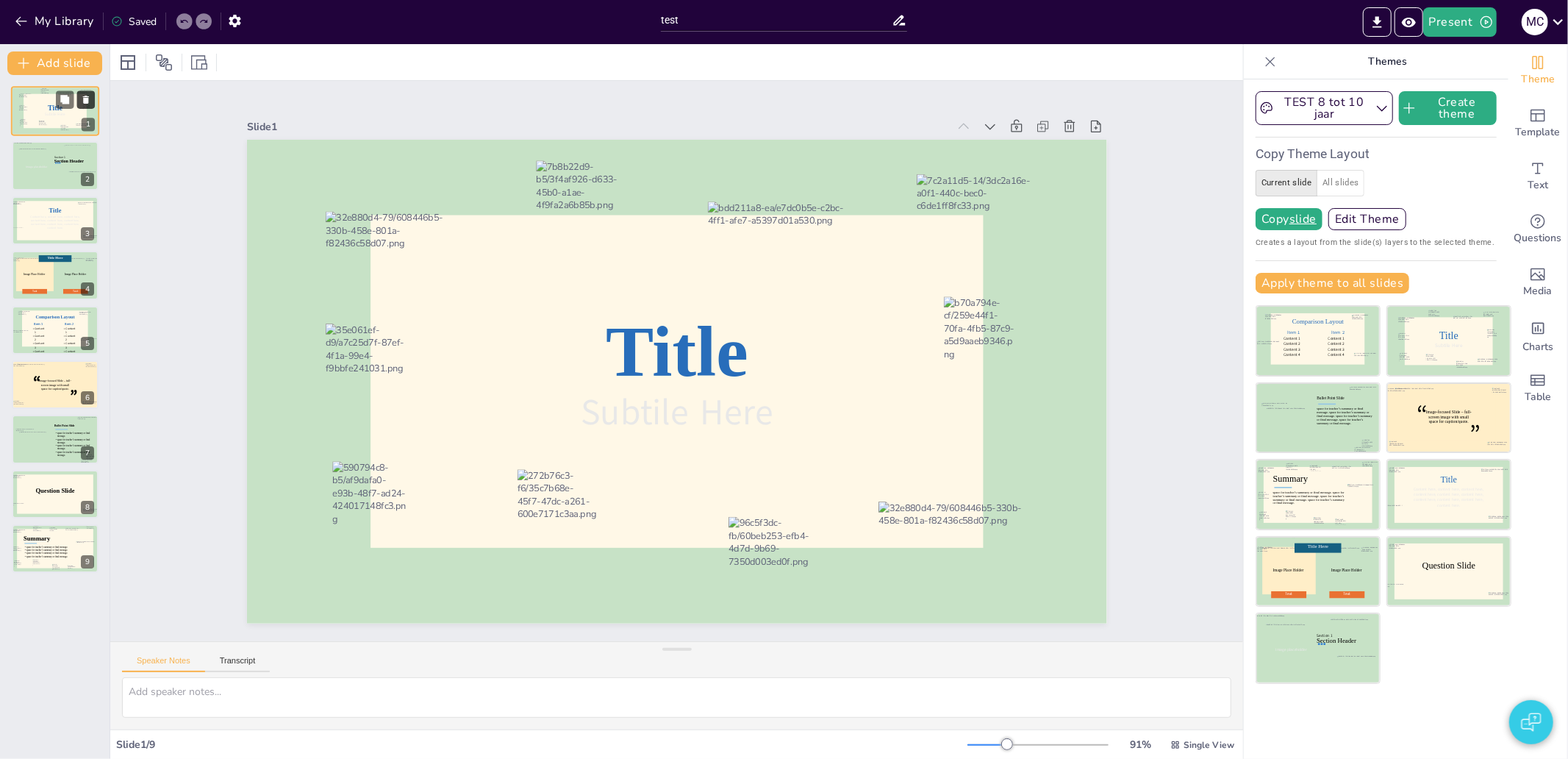
click at [85, 100] on icon at bounding box center [86, 99] width 6 height 8
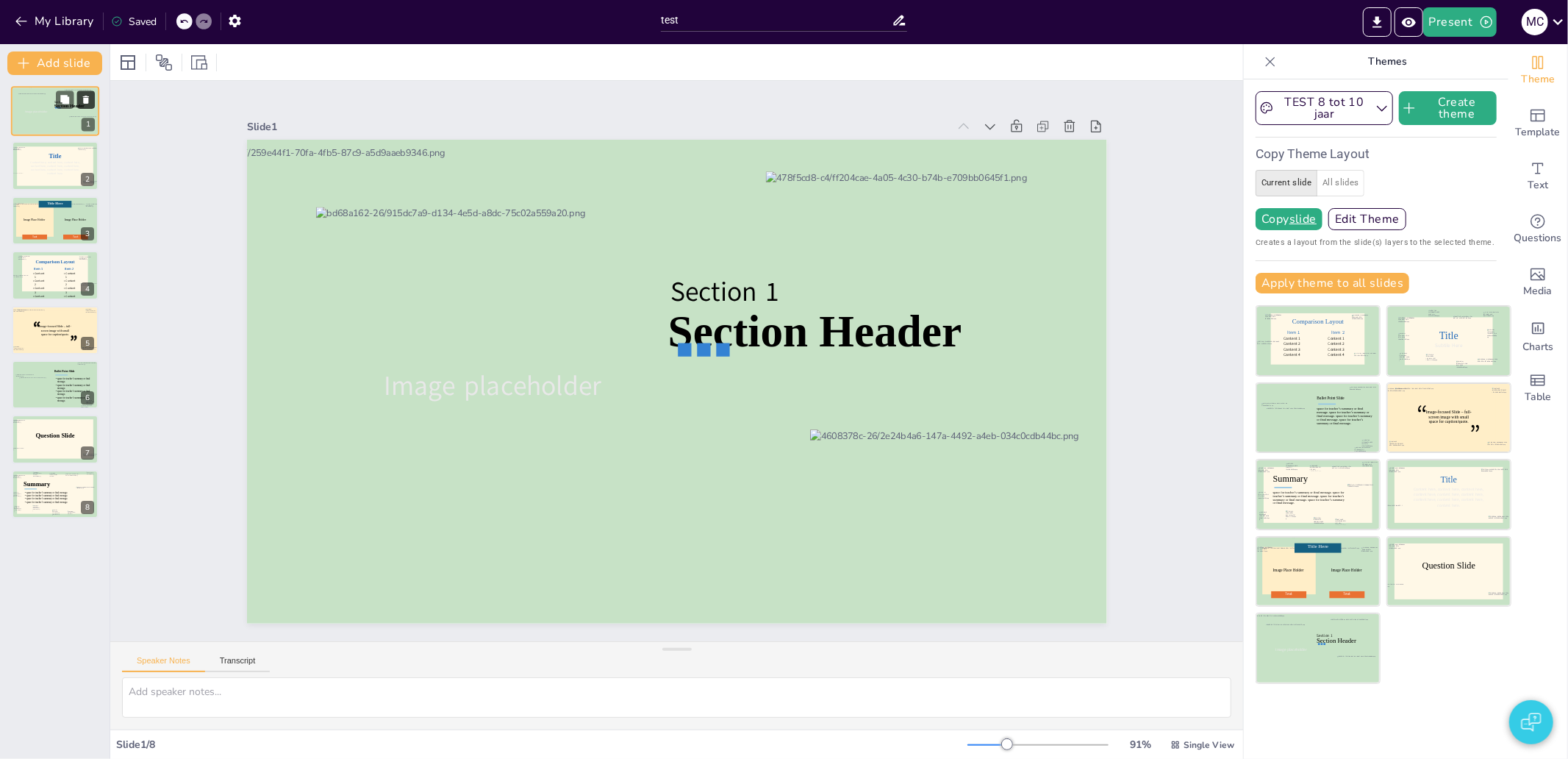
click at [85, 100] on icon at bounding box center [86, 99] width 6 height 8
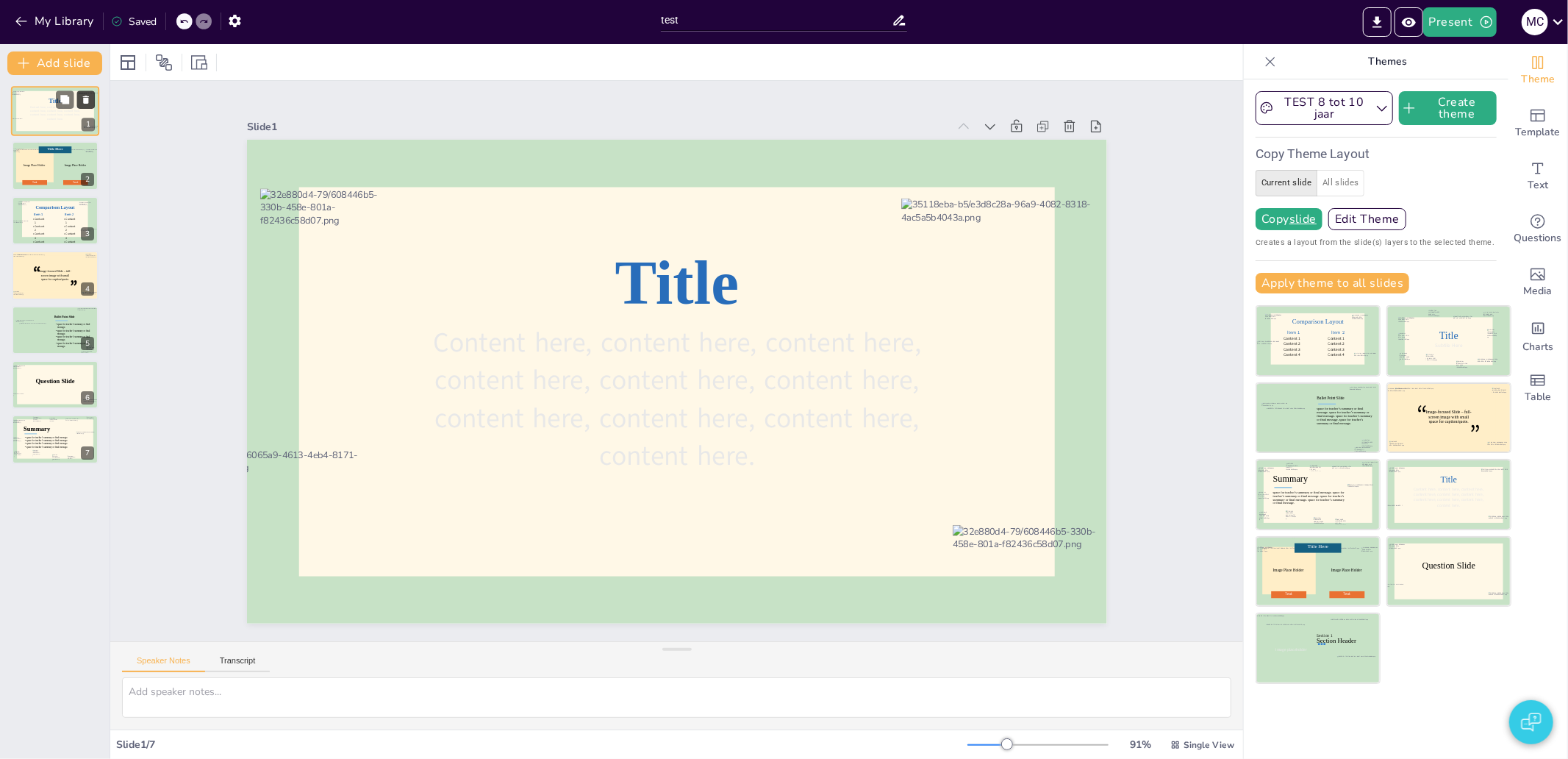
click at [85, 100] on icon at bounding box center [86, 99] width 6 height 8
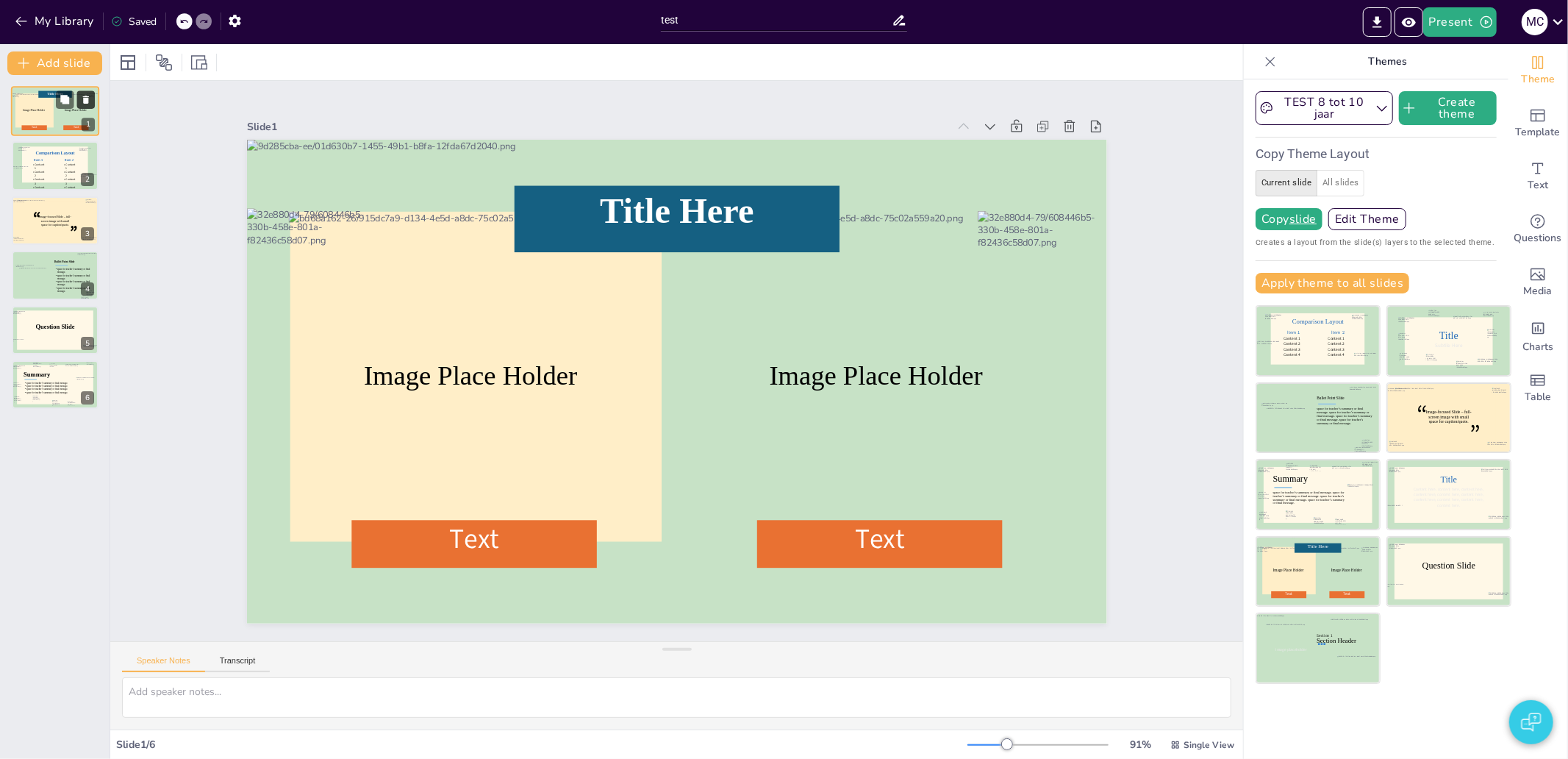
click at [85, 100] on icon at bounding box center [86, 99] width 6 height 8
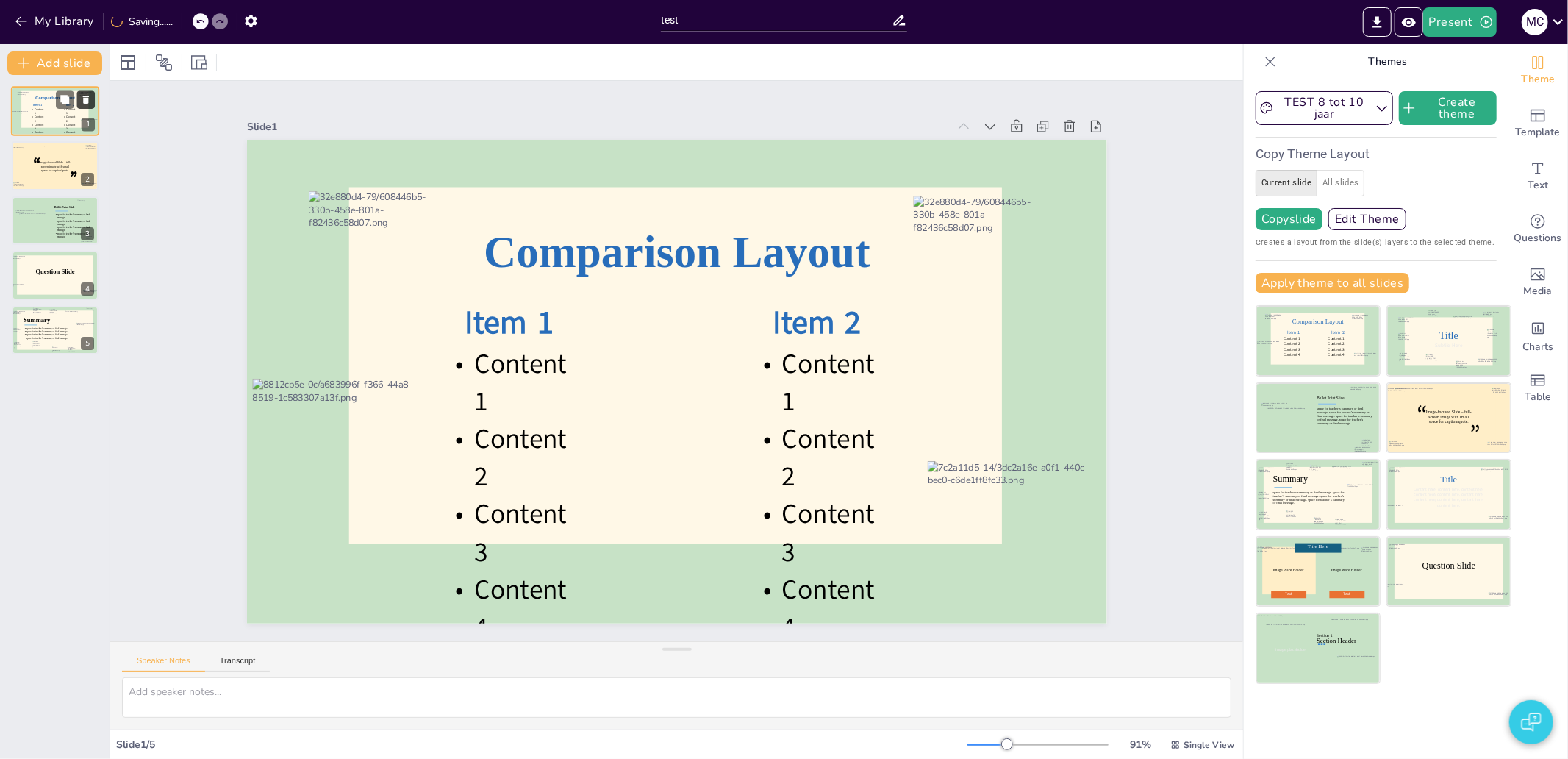
click at [85, 100] on icon at bounding box center [86, 99] width 6 height 8
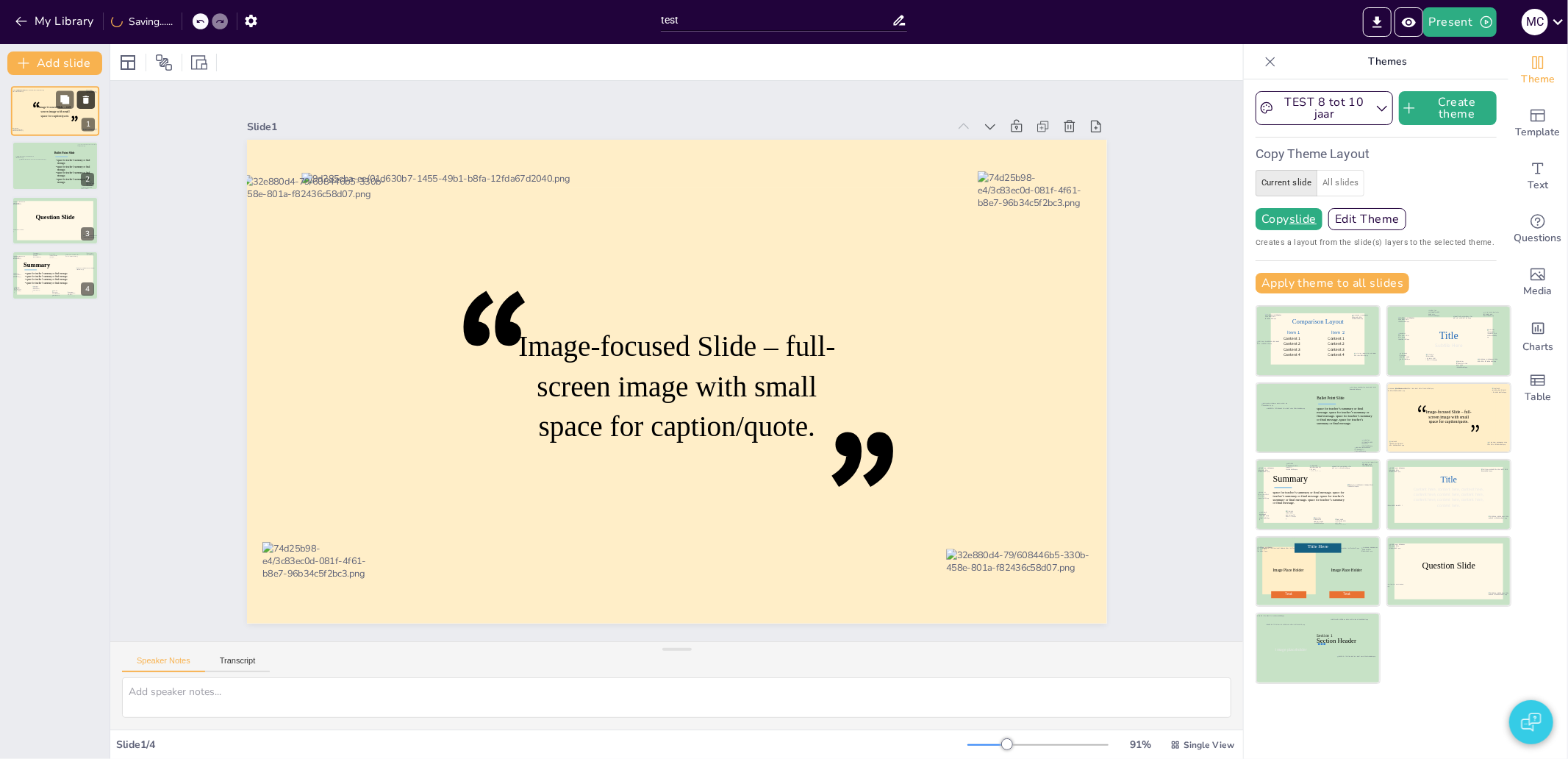
click at [85, 100] on icon at bounding box center [86, 99] width 6 height 8
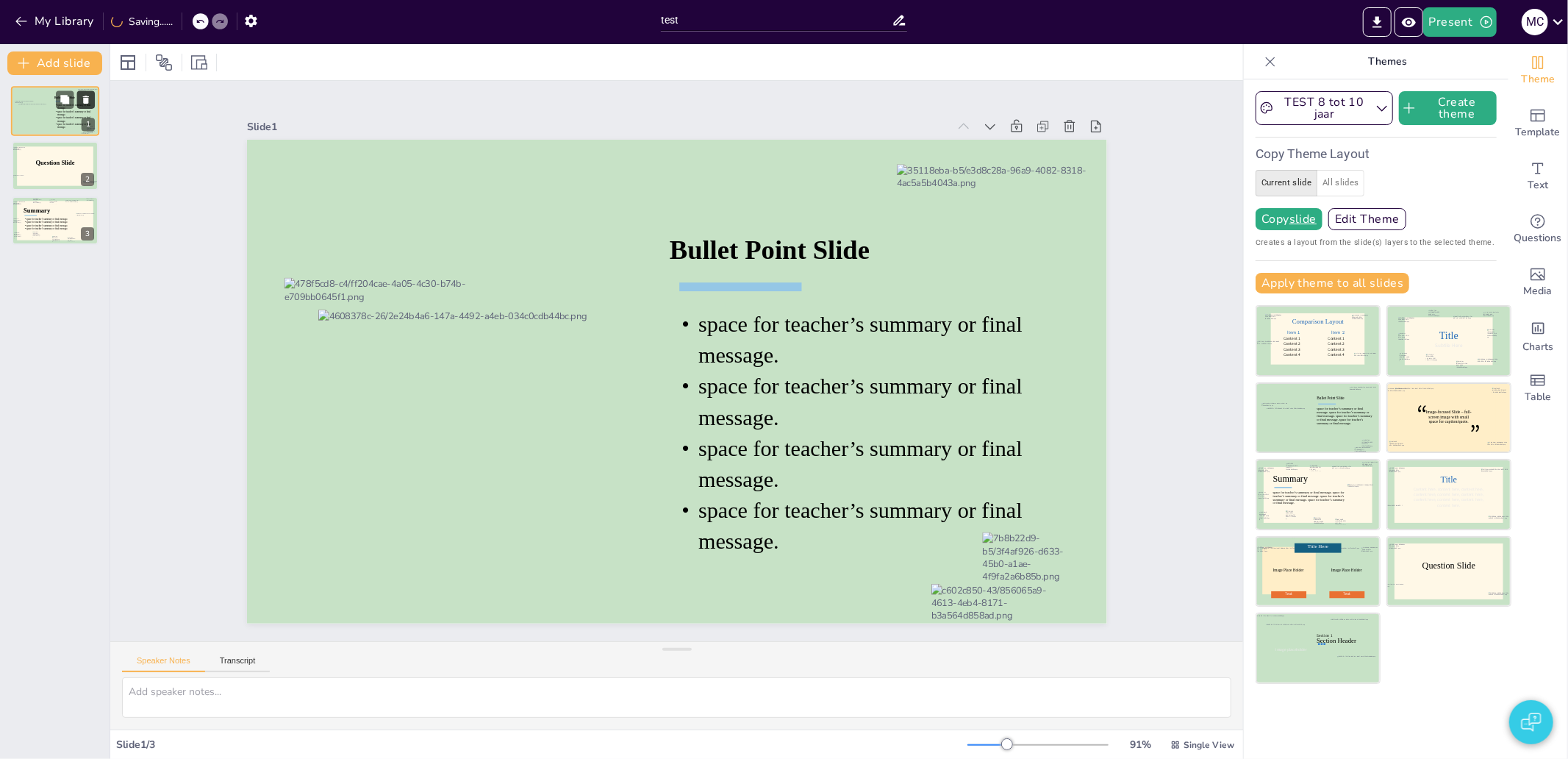
click at [85, 100] on icon at bounding box center [86, 99] width 6 height 8
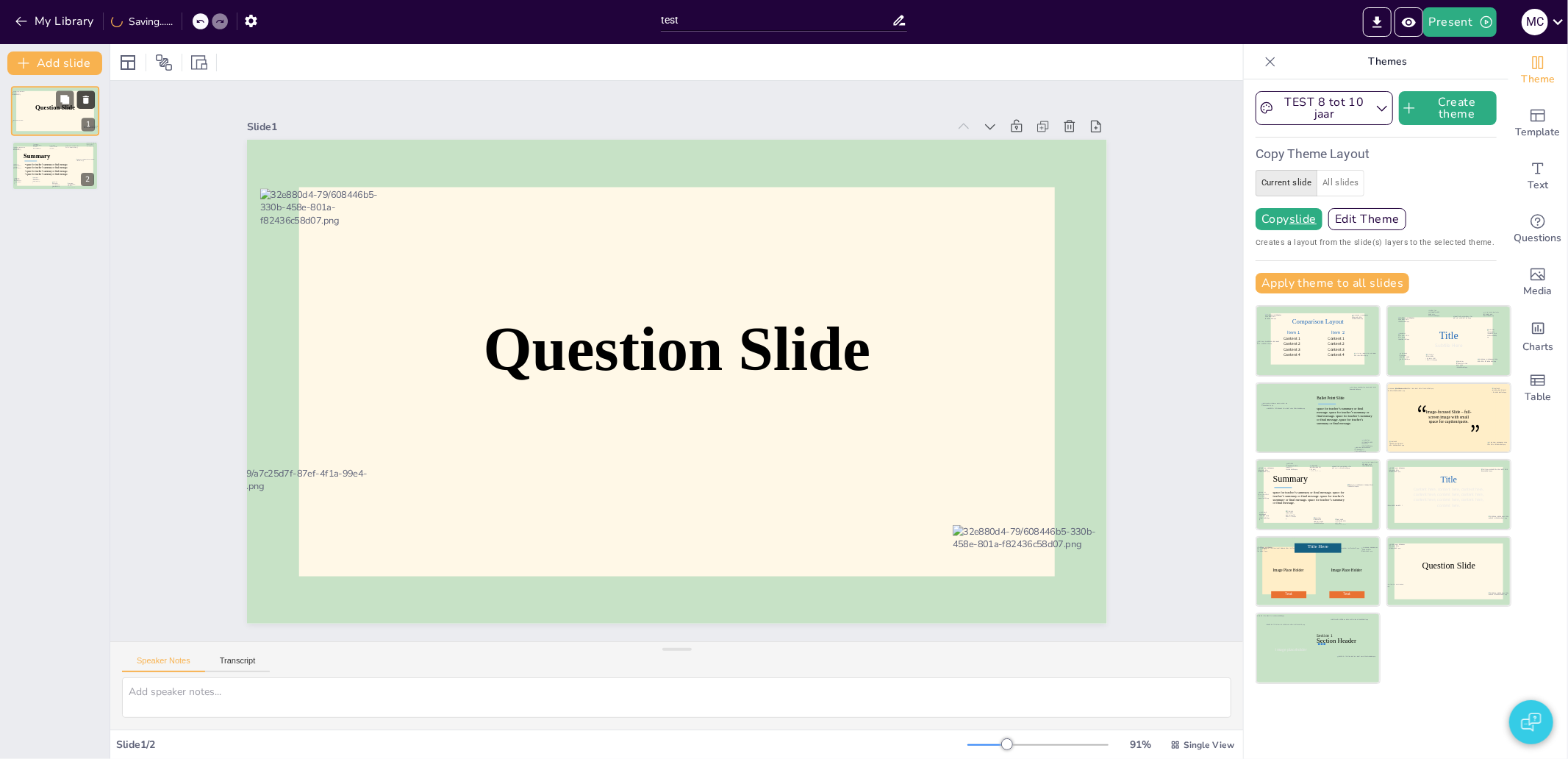
click at [85, 100] on icon at bounding box center [86, 99] width 6 height 8
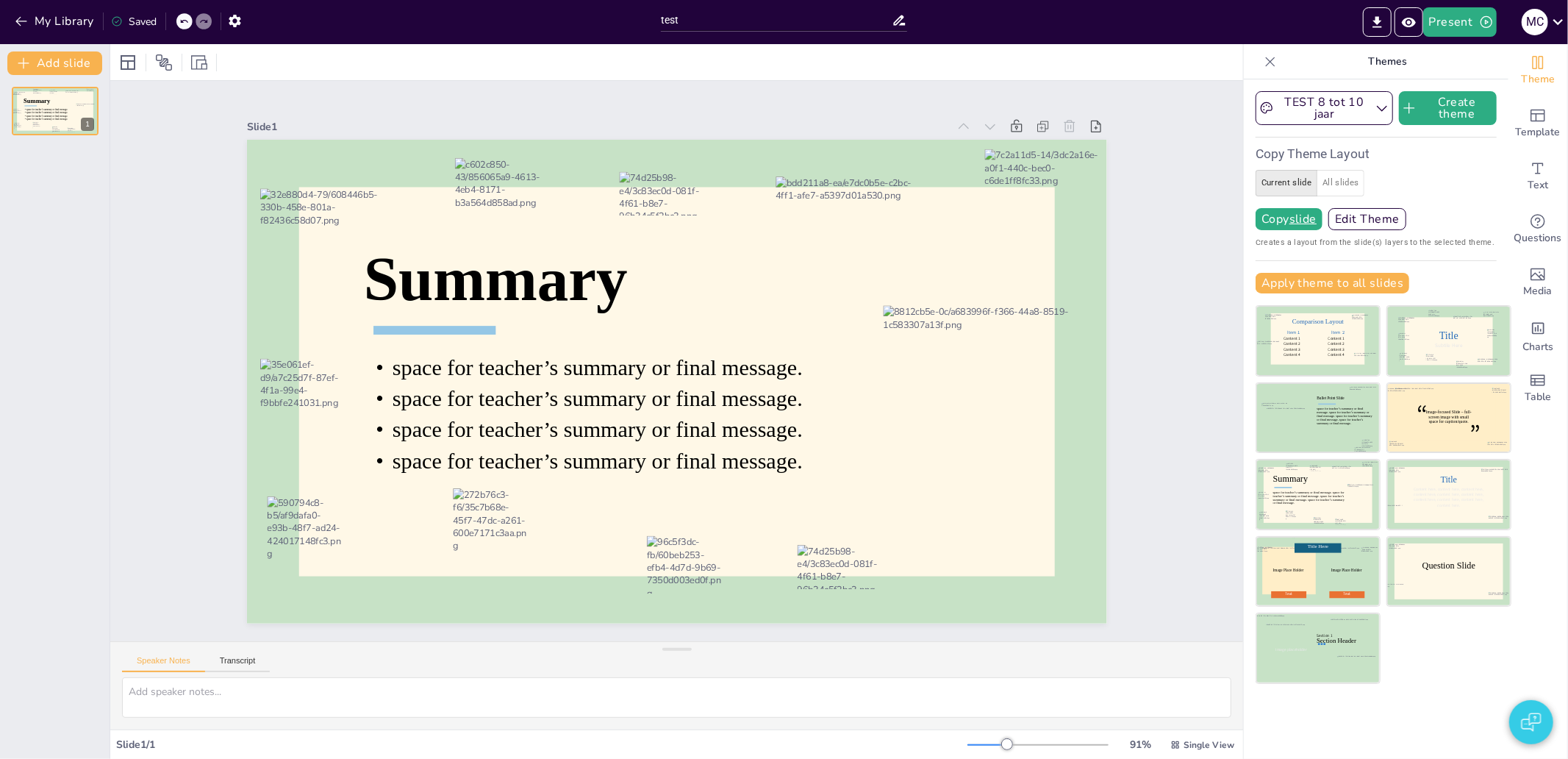
click at [57, 2] on div "My Library Saved" at bounding box center [326, 20] width 653 height 41
click at [56, 14] on button "My Library" at bounding box center [55, 21] width 89 height 23
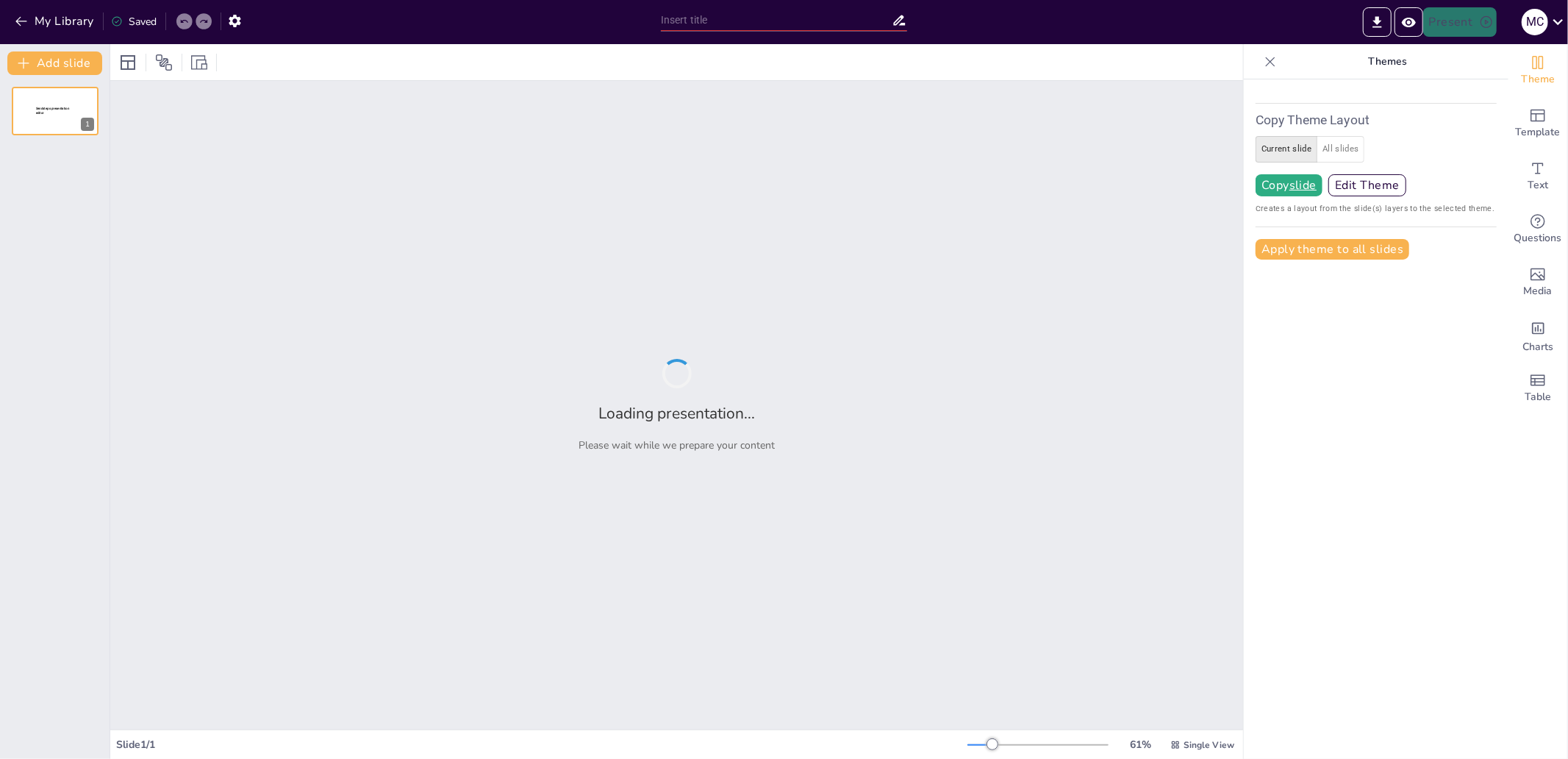
type input "test"
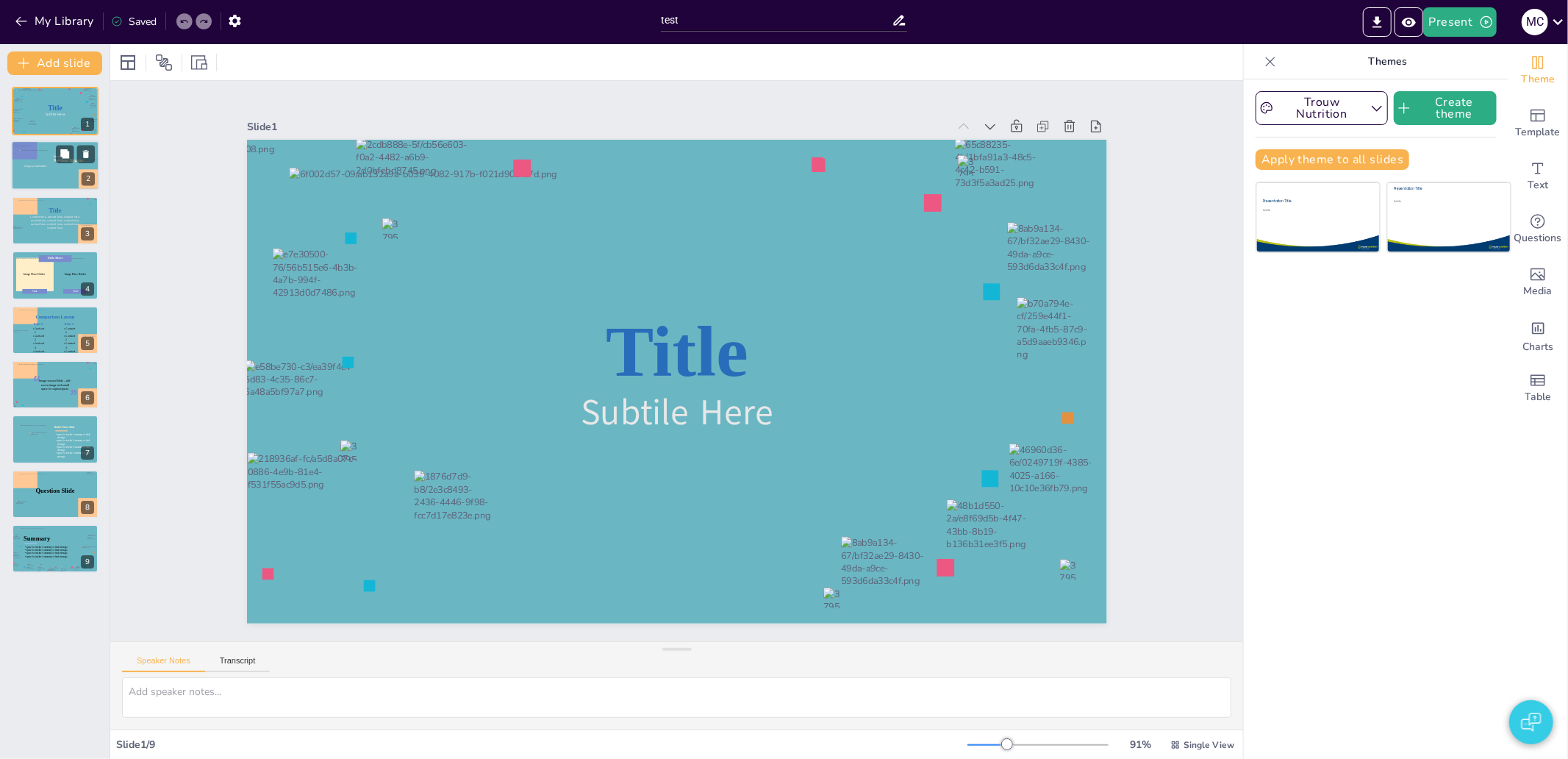
click at [66, 182] on div at bounding box center [55, 166] width 88 height 50
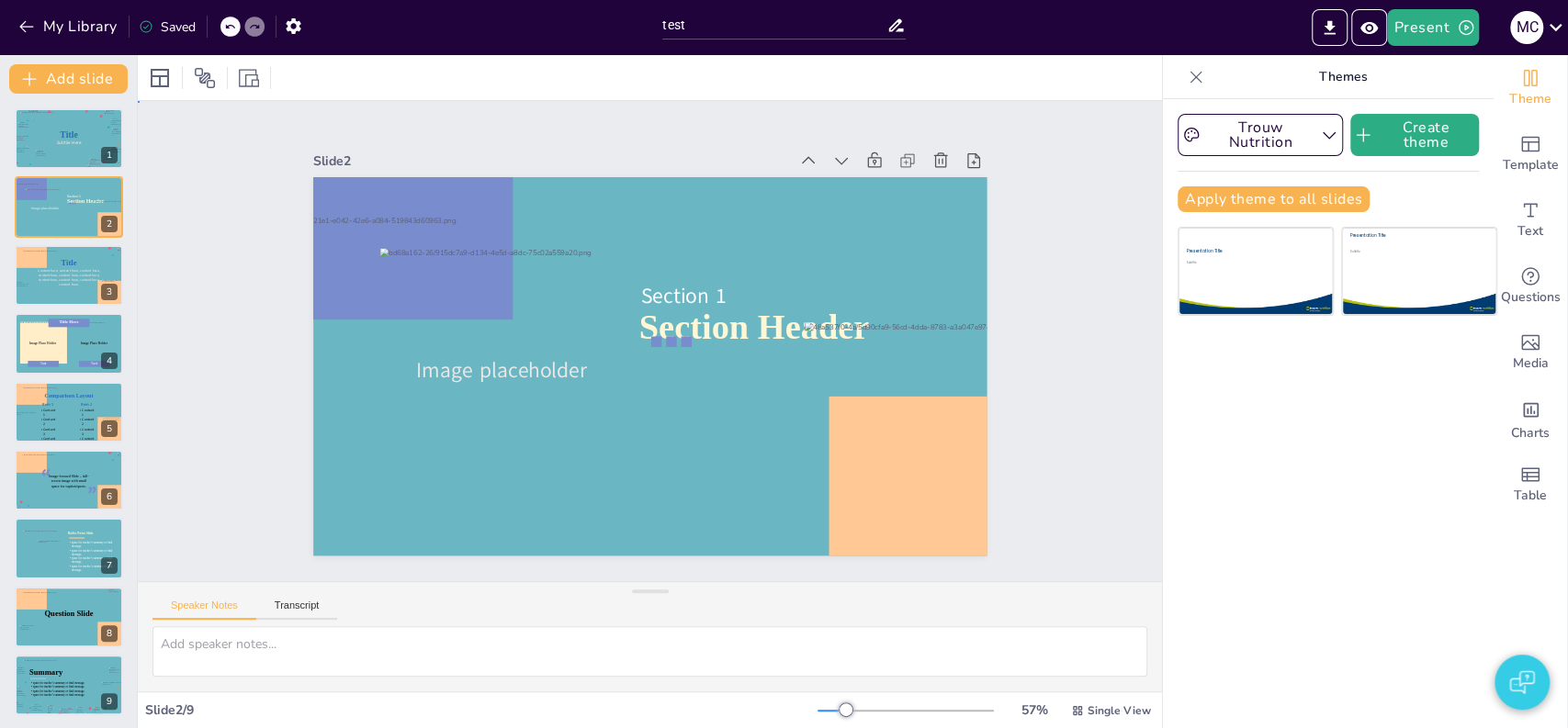
click at [1054, 349] on div "Slide 1 Title Subtile Here Slide 2 Section Header Image placeholder Section 1 S…" at bounding box center [650, 341] width 992 height 1110
click at [222, 310] on div "Slide 1 Title Subtile Here Slide 2 Section Header Image placeholder Section 1 U…" at bounding box center [650, 341] width 856 height 1131
click at [52, 124] on div at bounding box center [69, 139] width 100 height 55
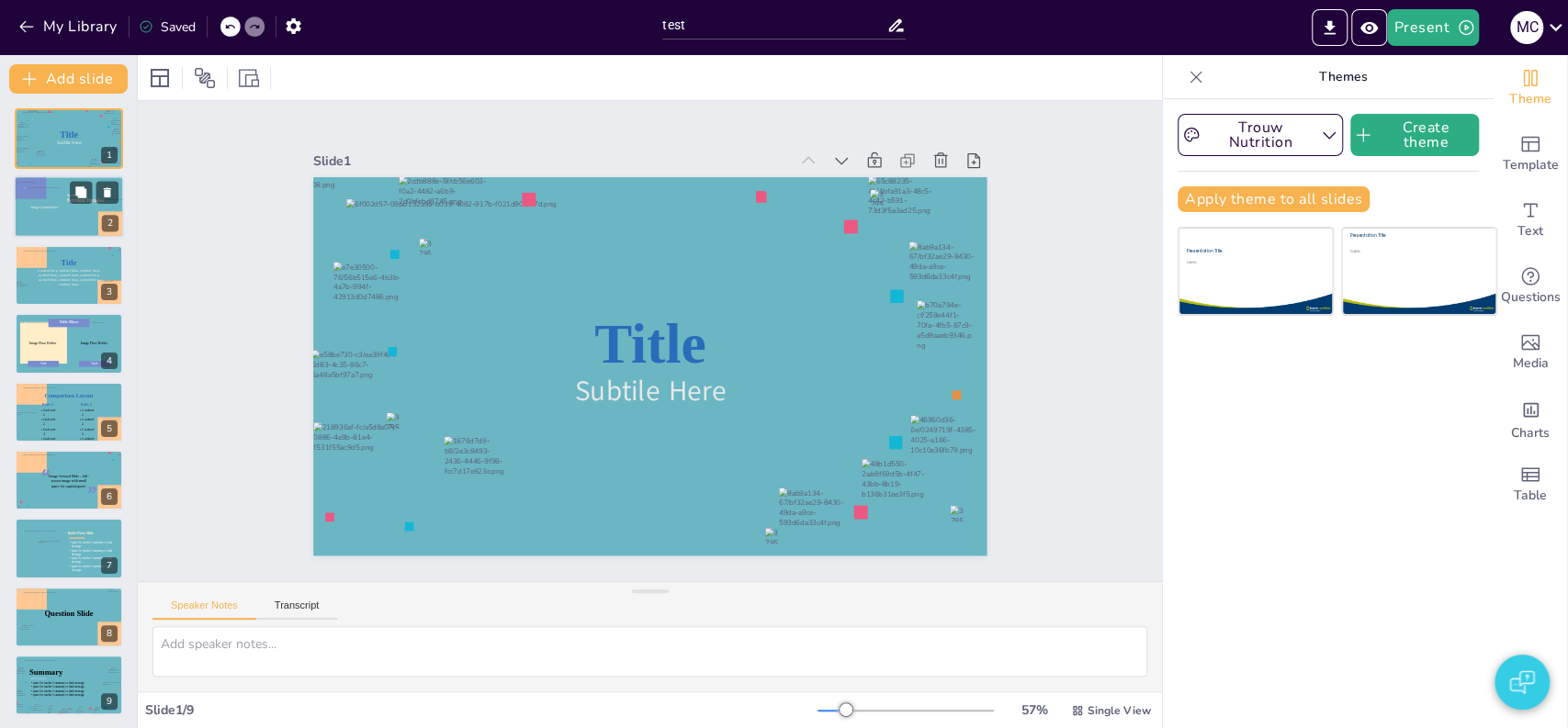
click at [52, 184] on div at bounding box center [36, 215] width 67 height 67
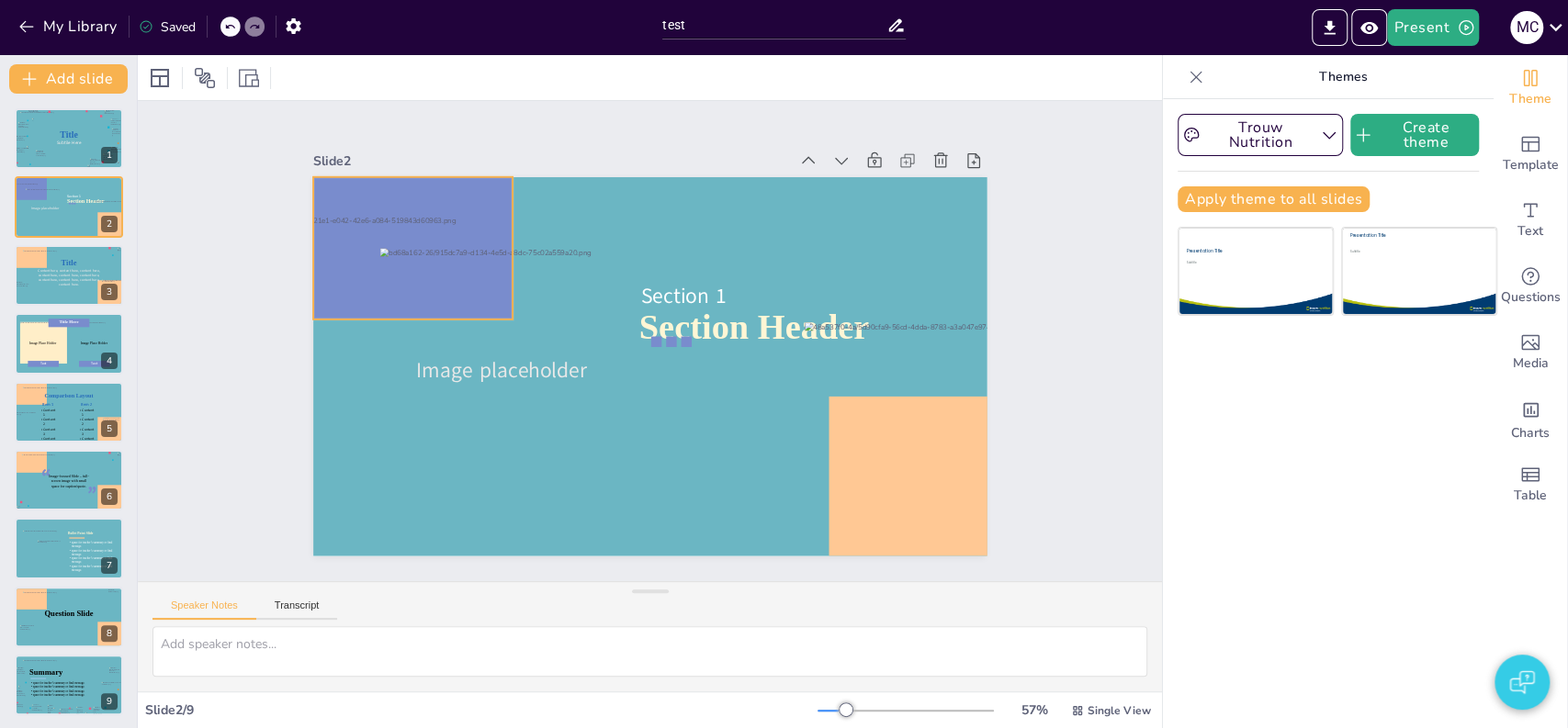
click at [566, 198] on div at bounding box center [665, 87] width 198 height 234
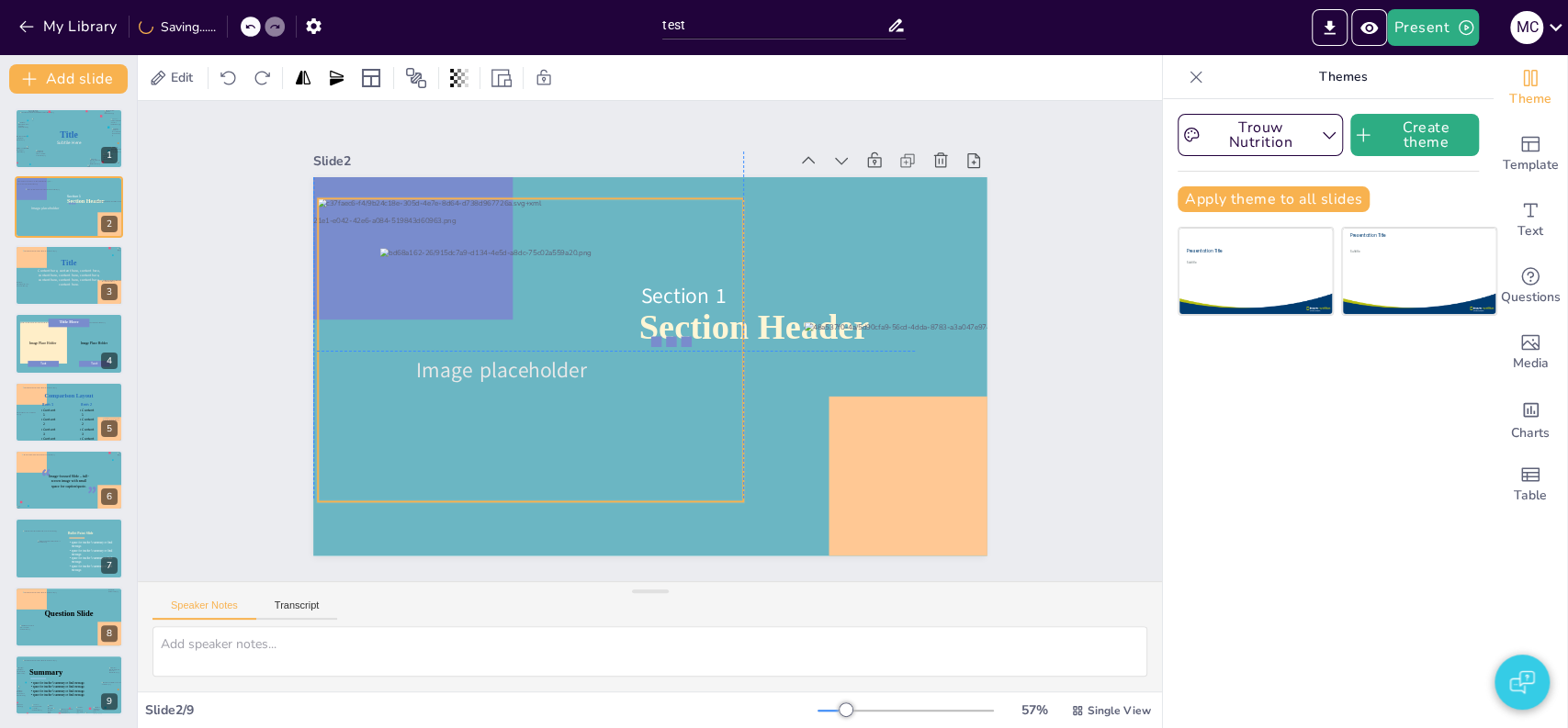
drag, startPoint x: 500, startPoint y: 364, endPoint x: 381, endPoint y: 344, distance: 120.7
click at [381, 344] on div at bounding box center [555, 268] width 519 height 510
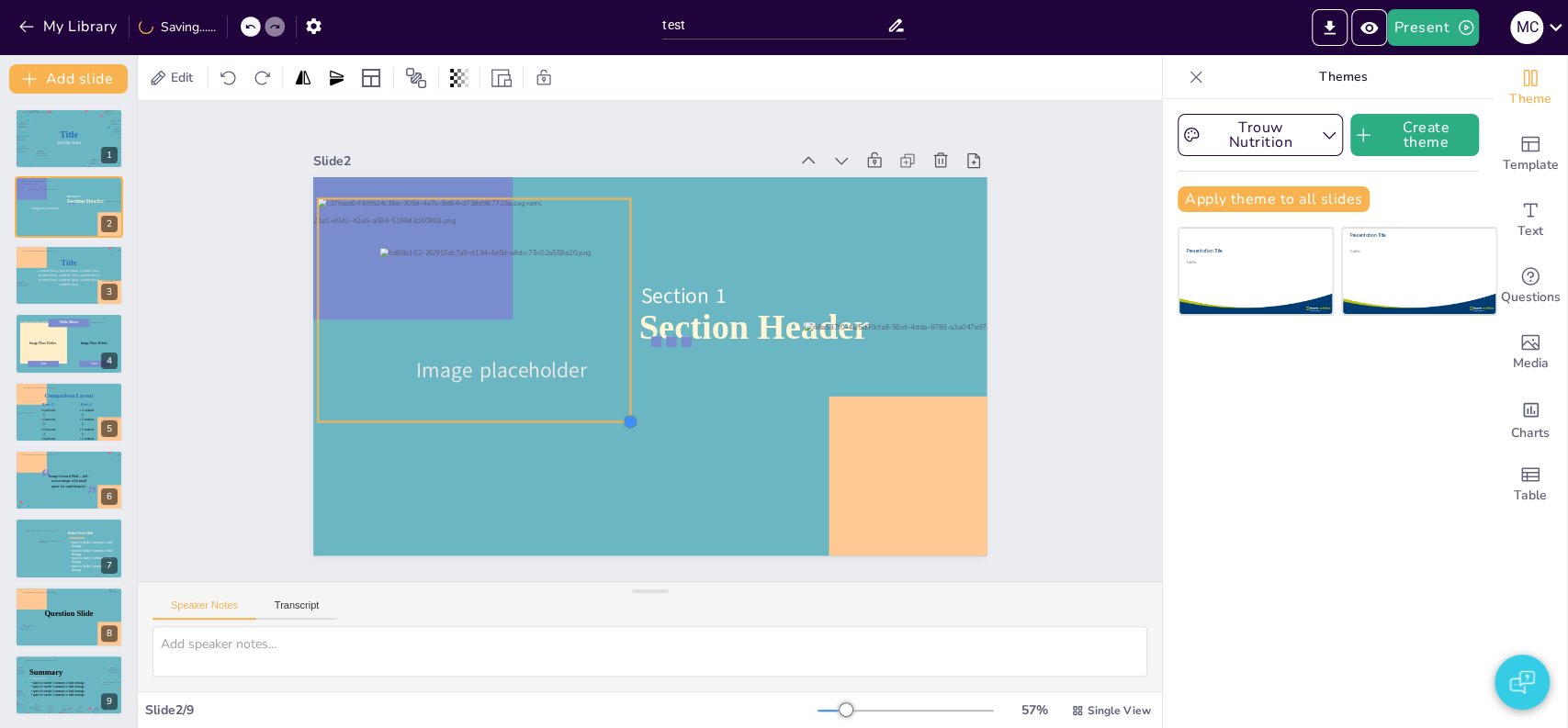
drag, startPoint x: 723, startPoint y: 490, endPoint x: 595, endPoint y: 394, distance: 160.0
click at [599, 394] on div "Section Header Image placeholder Section 1" at bounding box center [641, 365] width 758 height 569
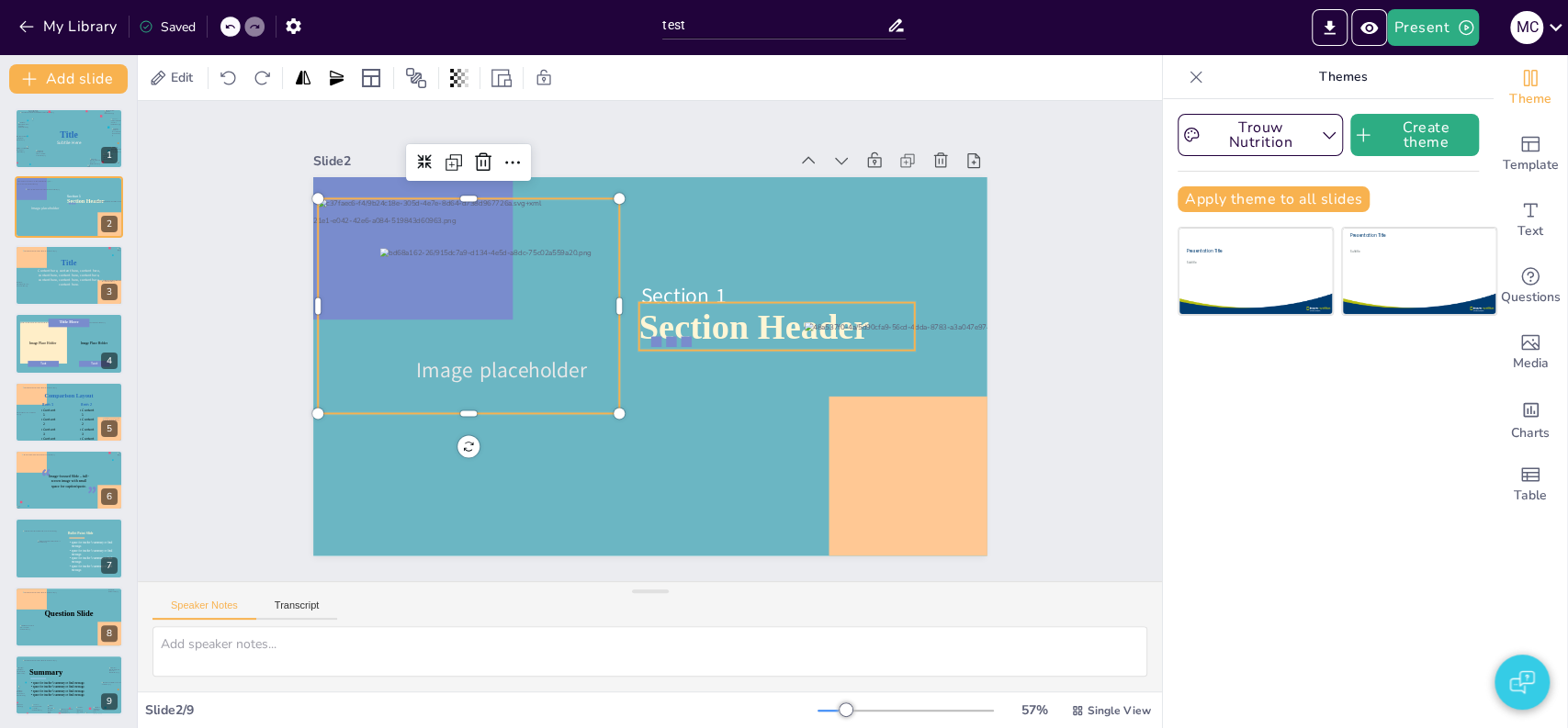
click at [646, 337] on span "Section Header" at bounding box center [753, 360] width 231 height 109
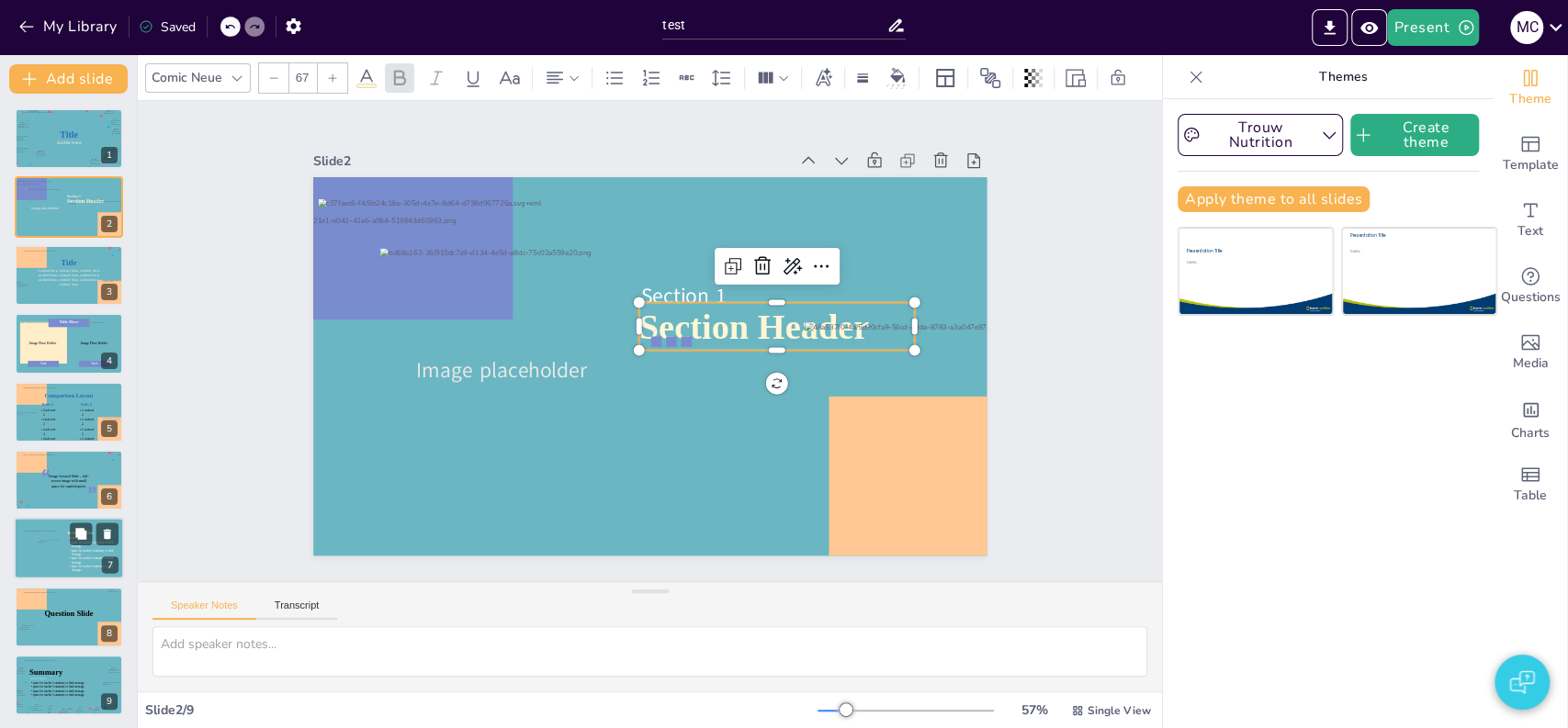
click at [54, 556] on div at bounding box center [48, 553] width 23 height 27
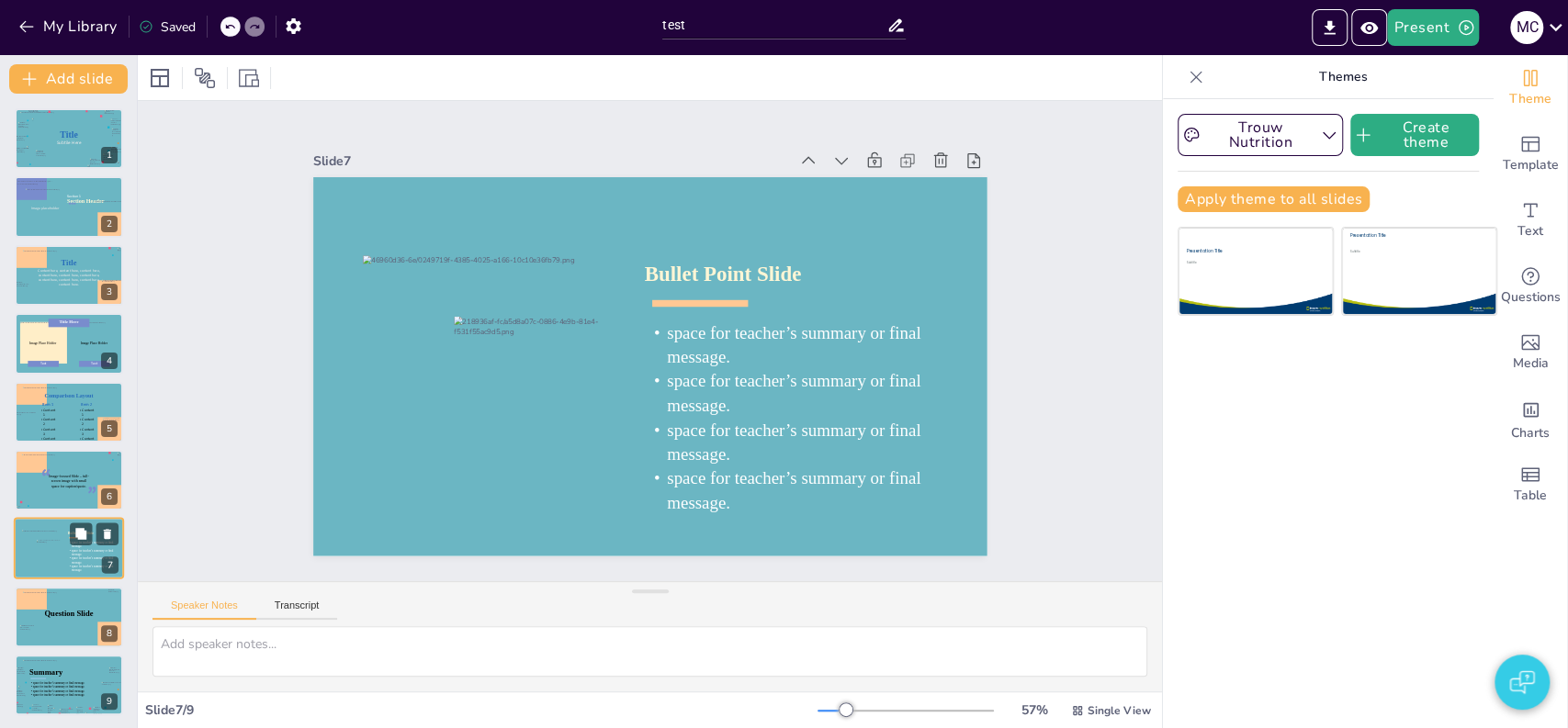
scroll to position [2, 0]
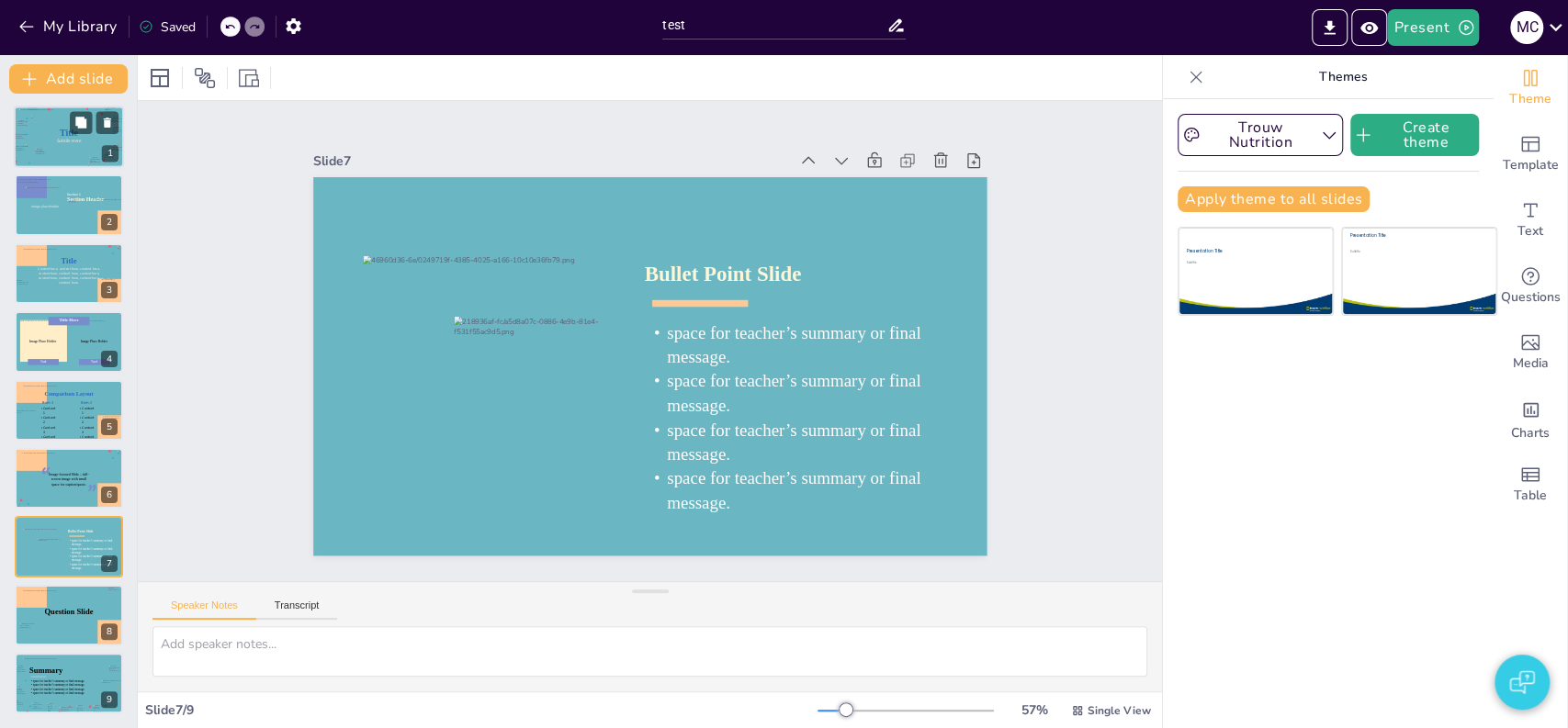
click at [78, 145] on div at bounding box center [69, 137] width 100 height 55
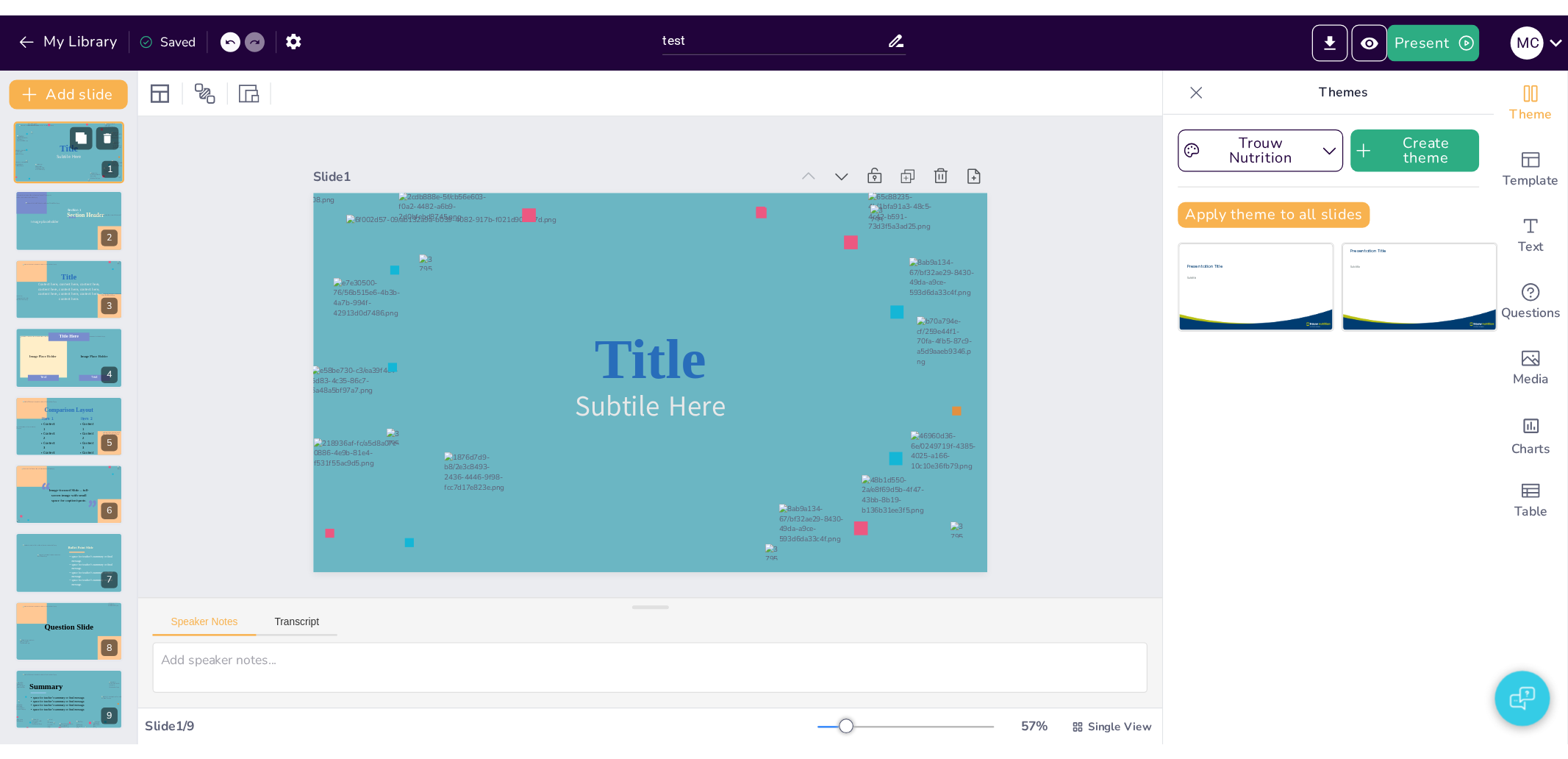
scroll to position [0, 0]
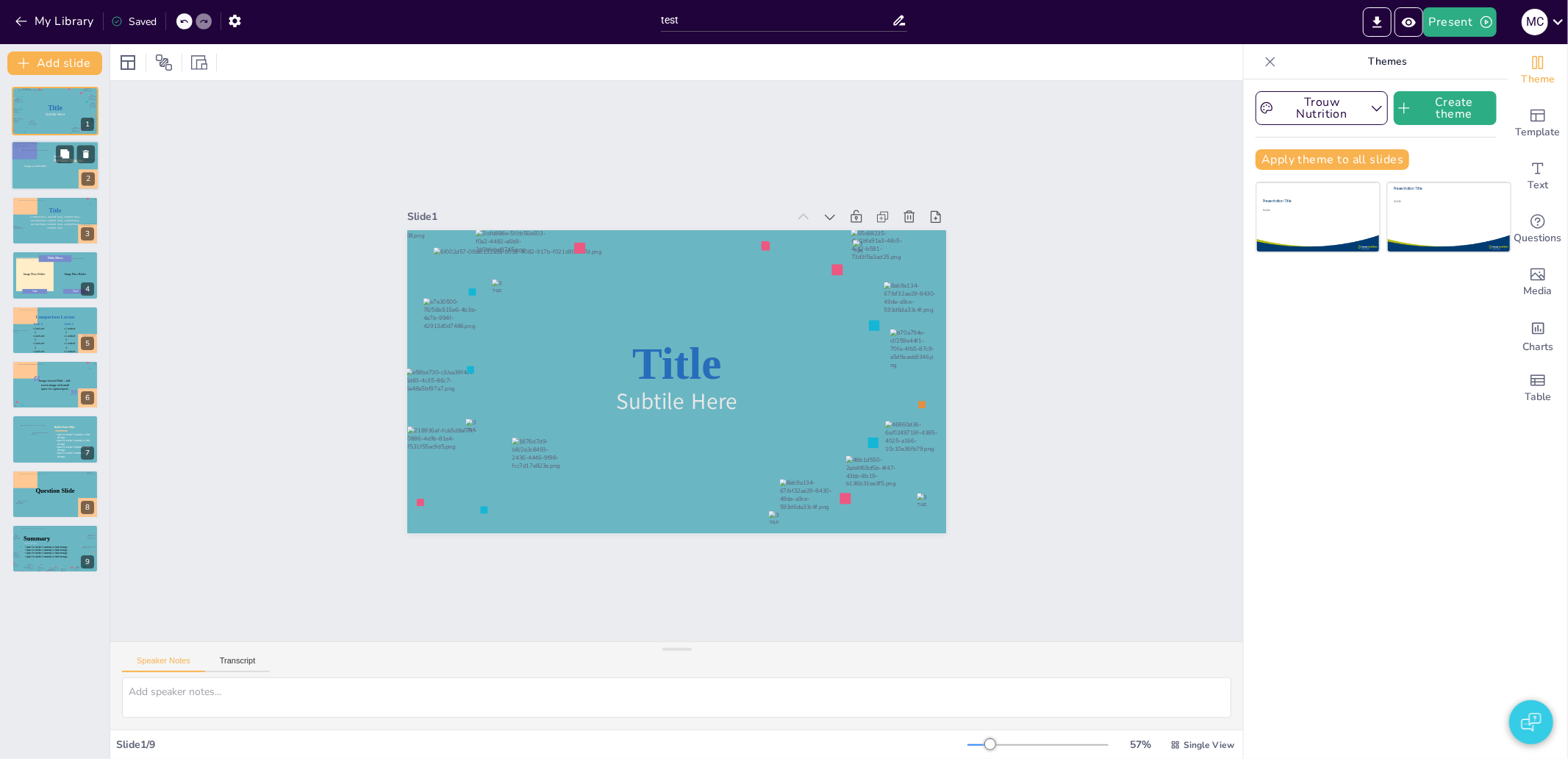
click at [49, 160] on div at bounding box center [31, 158] width 40 height 28
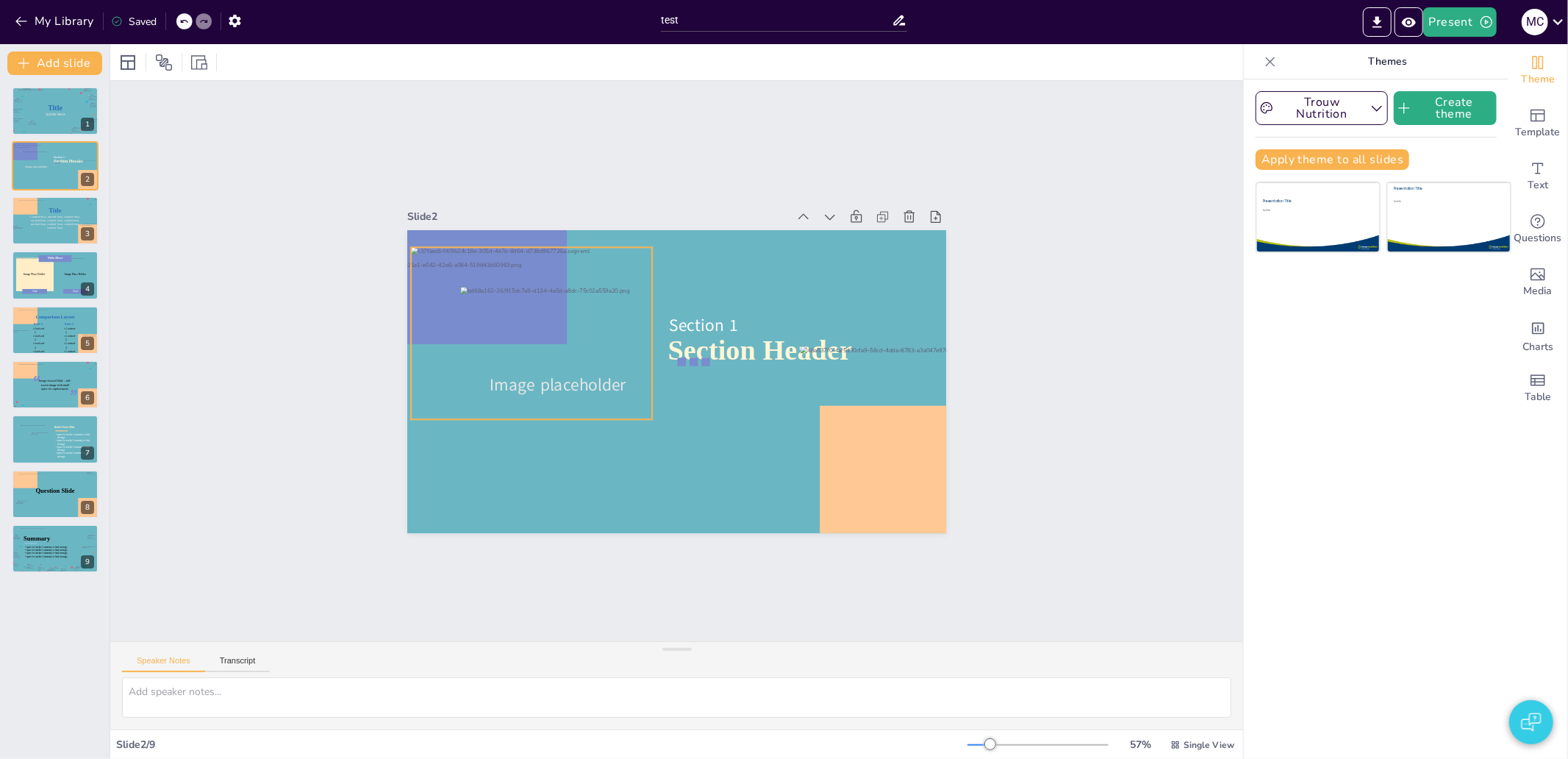
click at [641, 322] on div at bounding box center [788, 458] width 295 height 270
click at [565, 314] on div at bounding box center [673, 213] width 218 height 272
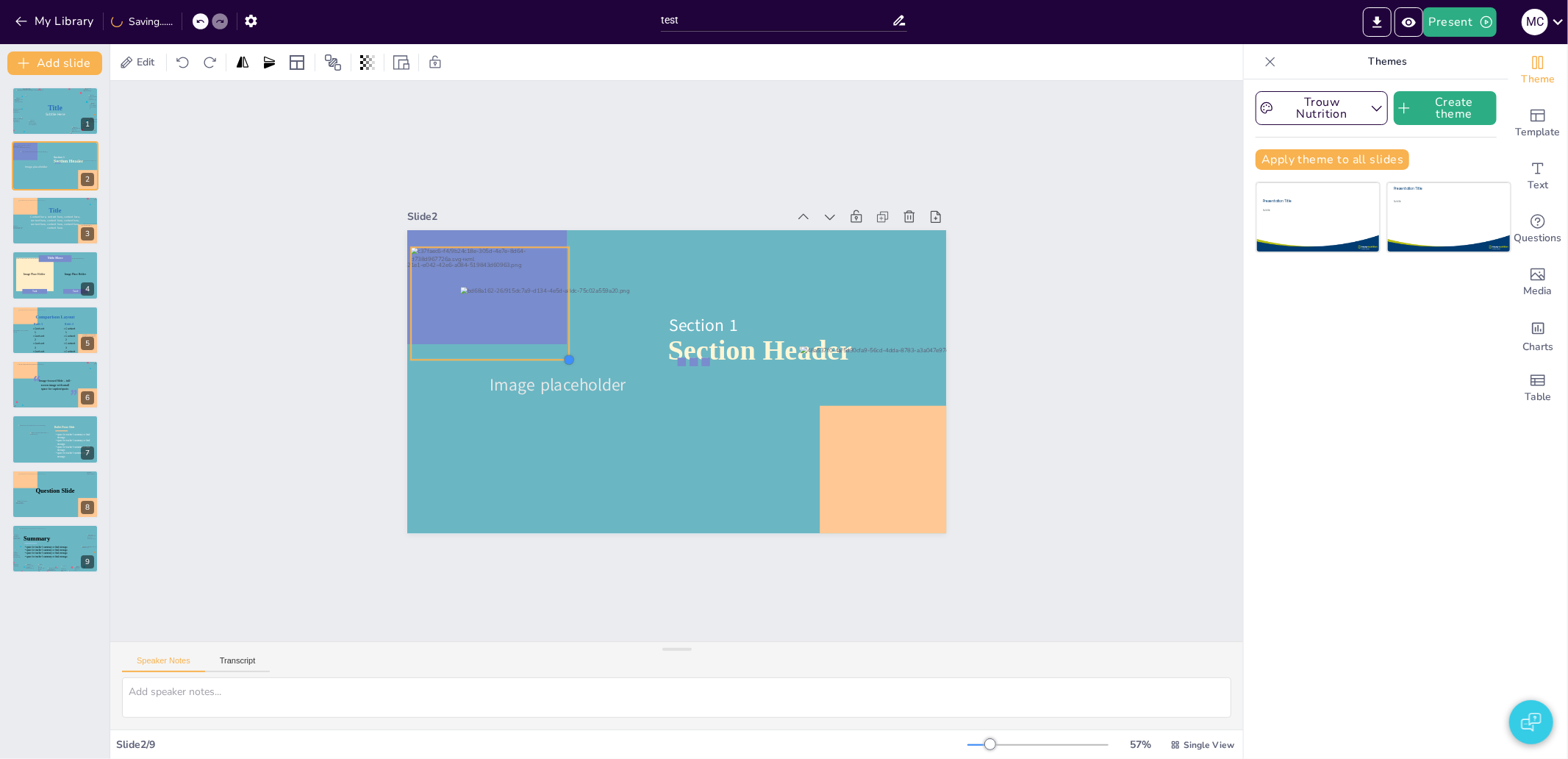
drag, startPoint x: 643, startPoint y: 415, endPoint x: 559, endPoint y: 343, distance: 110.6
click at [559, 343] on div "Section Header Image placeholder Section 1" at bounding box center [667, 380] width 616 height 496
click at [554, 201] on p at bounding box center [618, 142] width 128 height 118
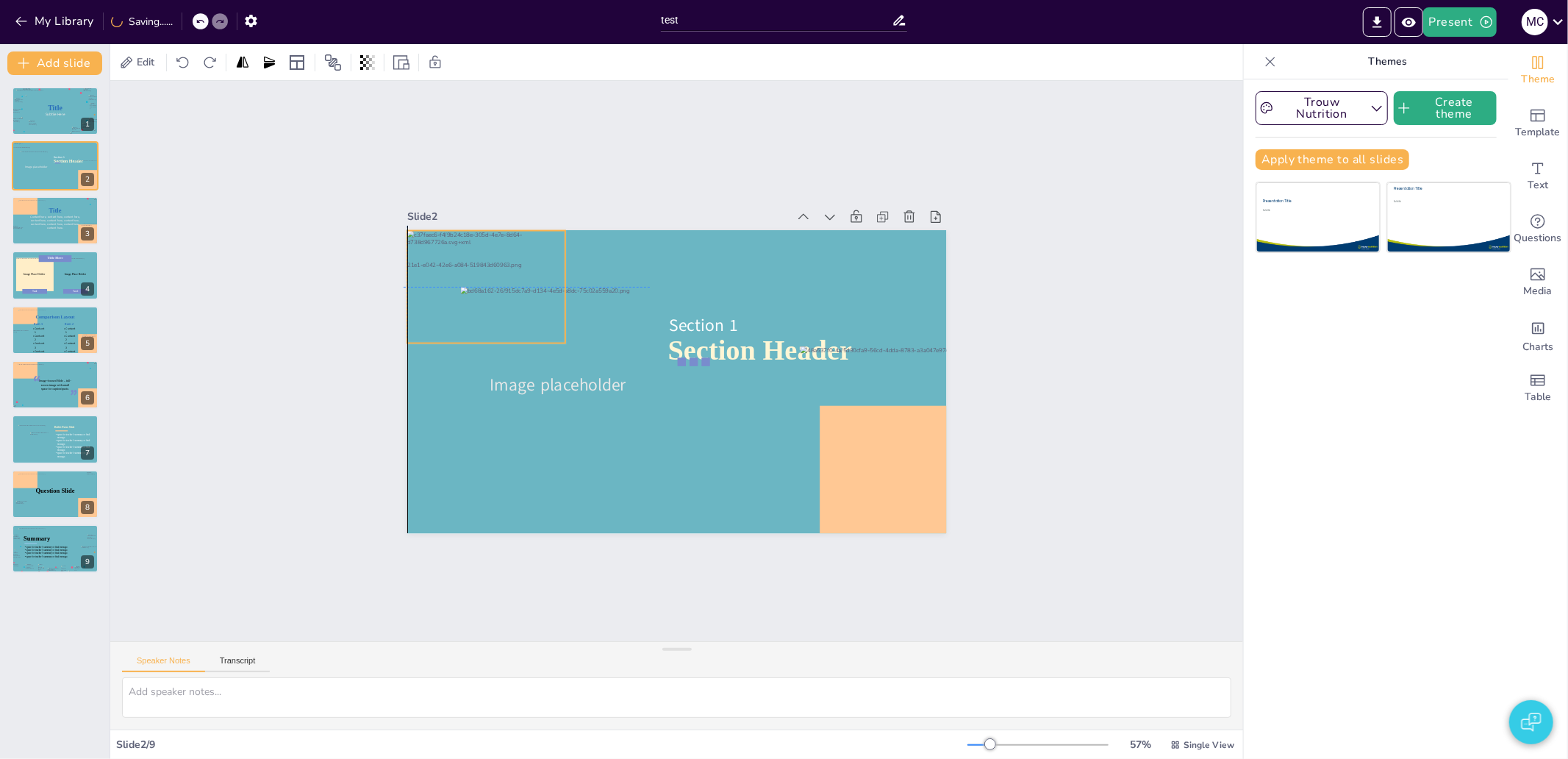
drag, startPoint x: 505, startPoint y: 260, endPoint x: 499, endPoint y: 238, distance: 22.8
click at [499, 238] on div at bounding box center [506, 248] width 178 height 143
click at [55, 333] on div at bounding box center [55, 330] width 76 height 42
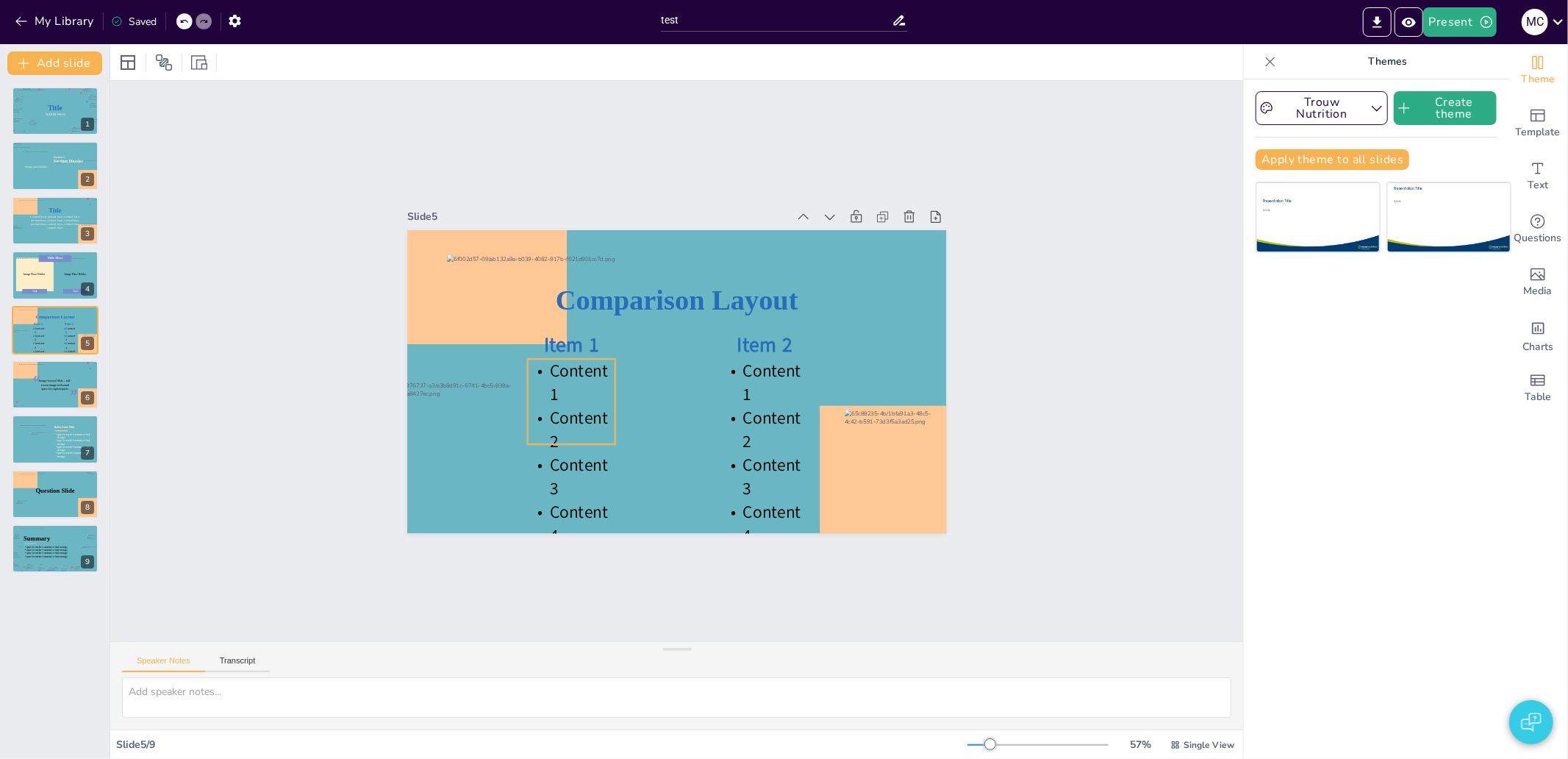
click at [584, 406] on span "Content 2" at bounding box center [562, 388] width 70 height 47
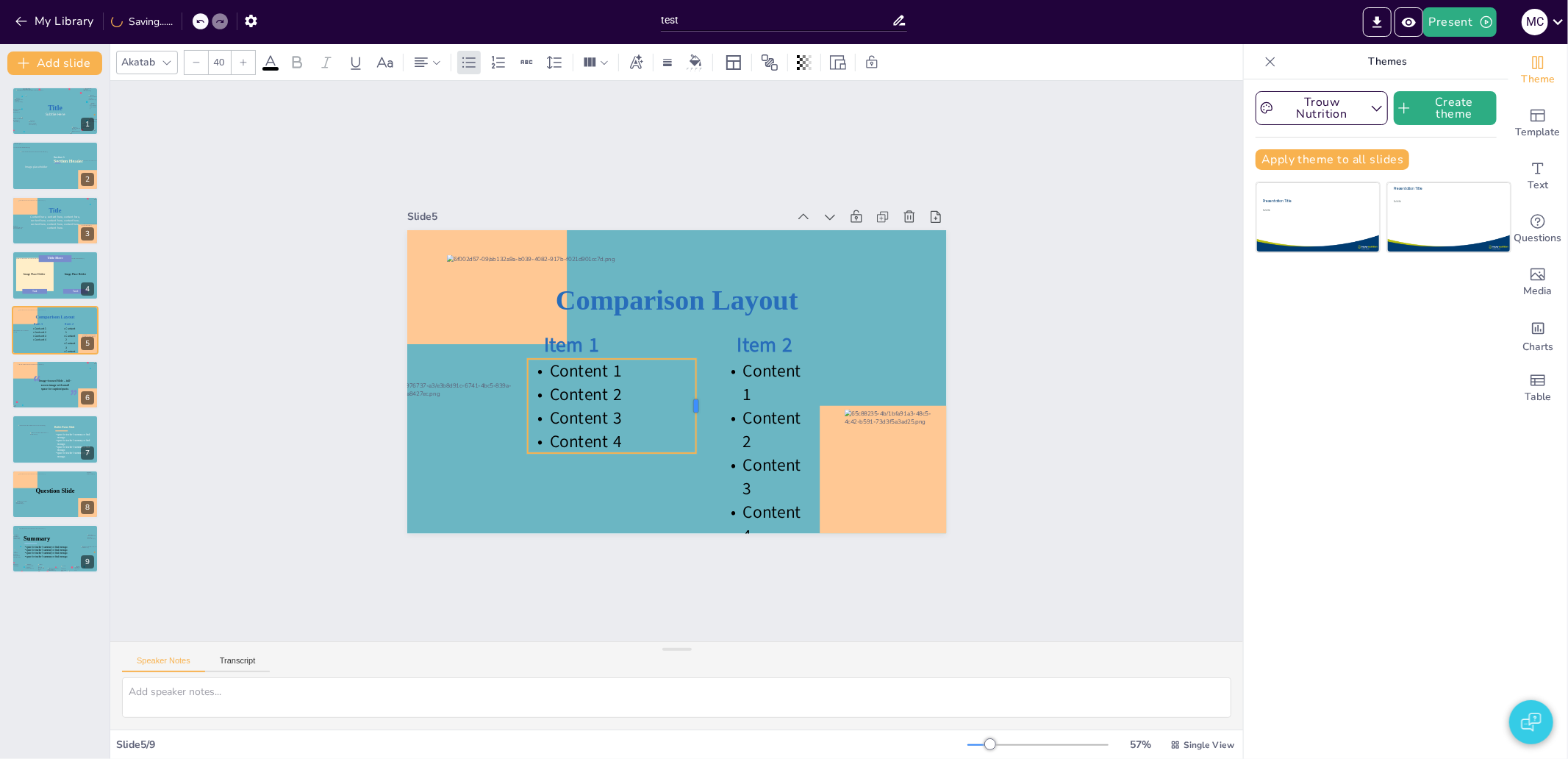
drag, startPoint x: 614, startPoint y: 392, endPoint x: 684, endPoint y: 388, distance: 70.1
click at [684, 388] on div at bounding box center [642, 399] width 93 height 40
click at [726, 440] on span "Content 2" at bounding box center [689, 469] width 73 height 58
type input "40"
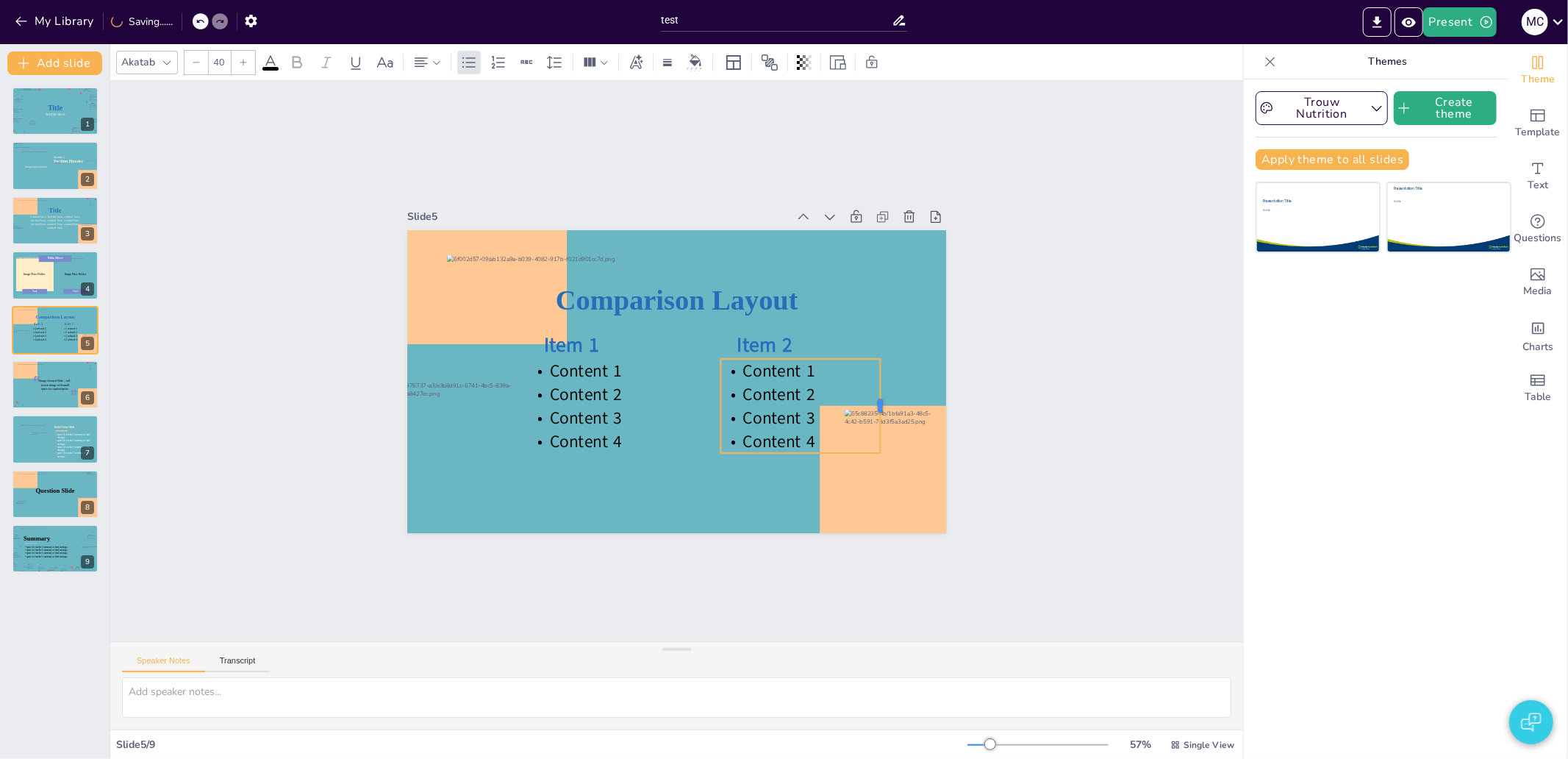
drag, startPoint x: 799, startPoint y: 392, endPoint x: 868, endPoint y: 388, distance: 69.1
click at [823, 511] on div at bounding box center [784, 547] width 78 height 72
click at [994, 428] on div "Slide 1 Title Subtile Here Slide 2 Section Header Image placeholder Section 1 S…" at bounding box center [676, 361] width 1250 height 883
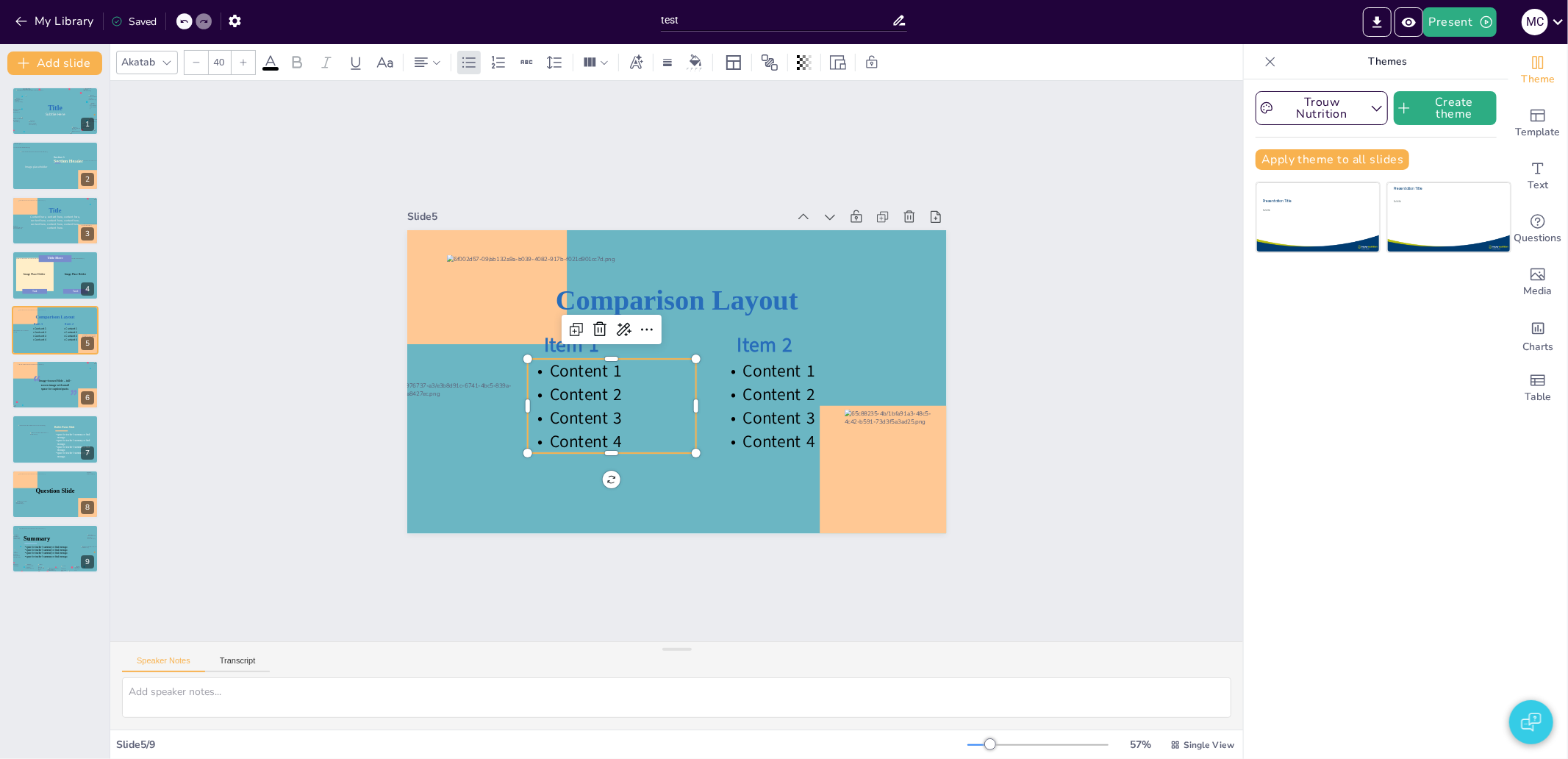
click at [586, 384] on span "Content 3" at bounding box center [570, 352] width 72 height 61
click at [586, 406] on span "Content 3" at bounding box center [585, 417] width 72 height 23
click at [708, 301] on span "Content 3" at bounding box center [745, 278] width 76 height 44
click at [586, 400] on span "Content 3" at bounding box center [571, 376] width 75 height 51
click at [732, 400] on span "Content 3" at bounding box center [751, 438] width 37 height 75
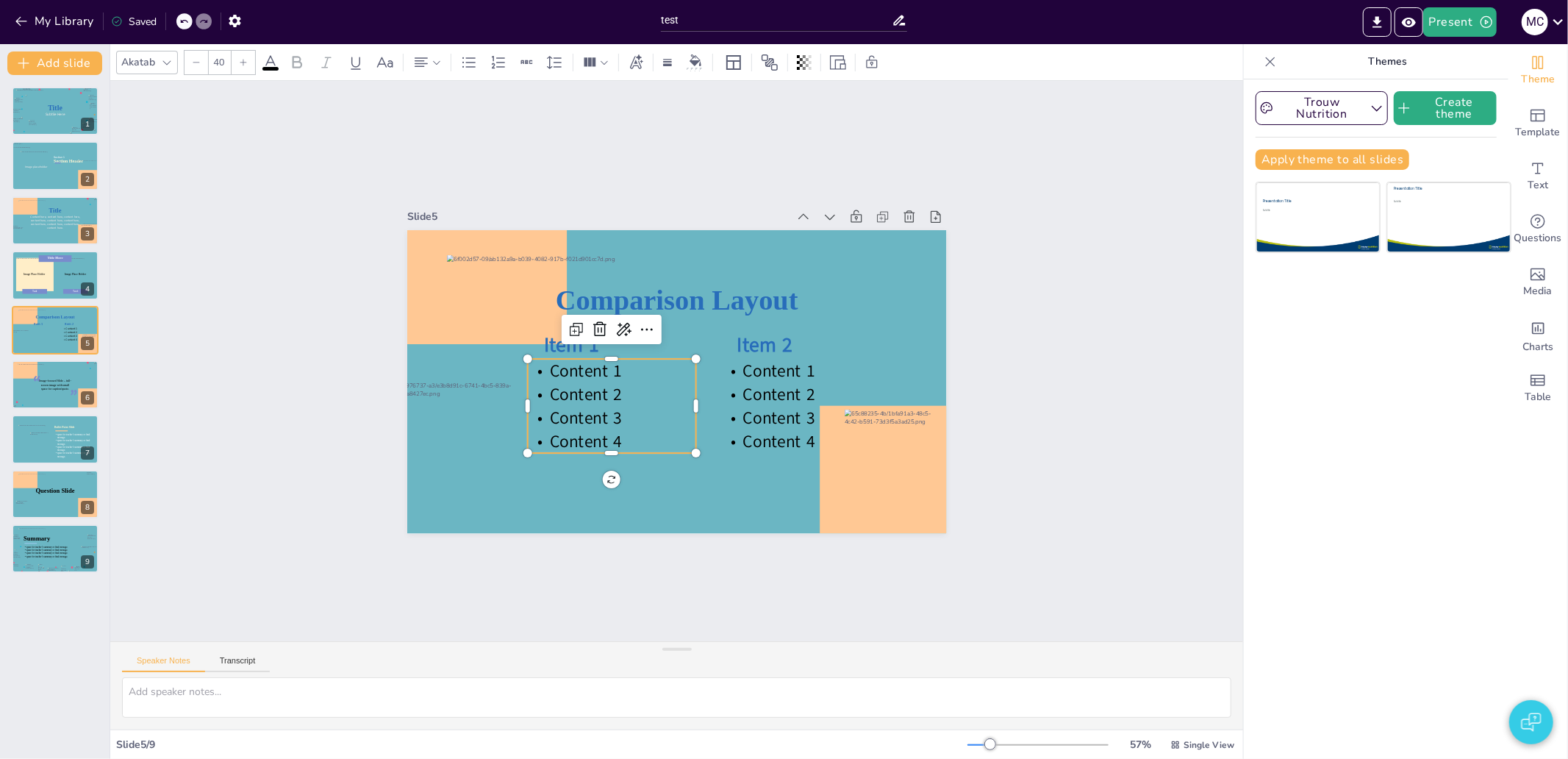
click at [576, 336] on span "Content 2" at bounding box center [603, 298] width 55 height 74
drag, startPoint x: 538, startPoint y: 363, endPoint x: 607, endPoint y: 440, distance: 103.4
click at [607, 390] on div "Content 1 Content 2 Content 3 Content 4" at bounding box center [625, 301] width 112 height 178
click at [898, 442] on div at bounding box center [862, 507] width 109 height 130
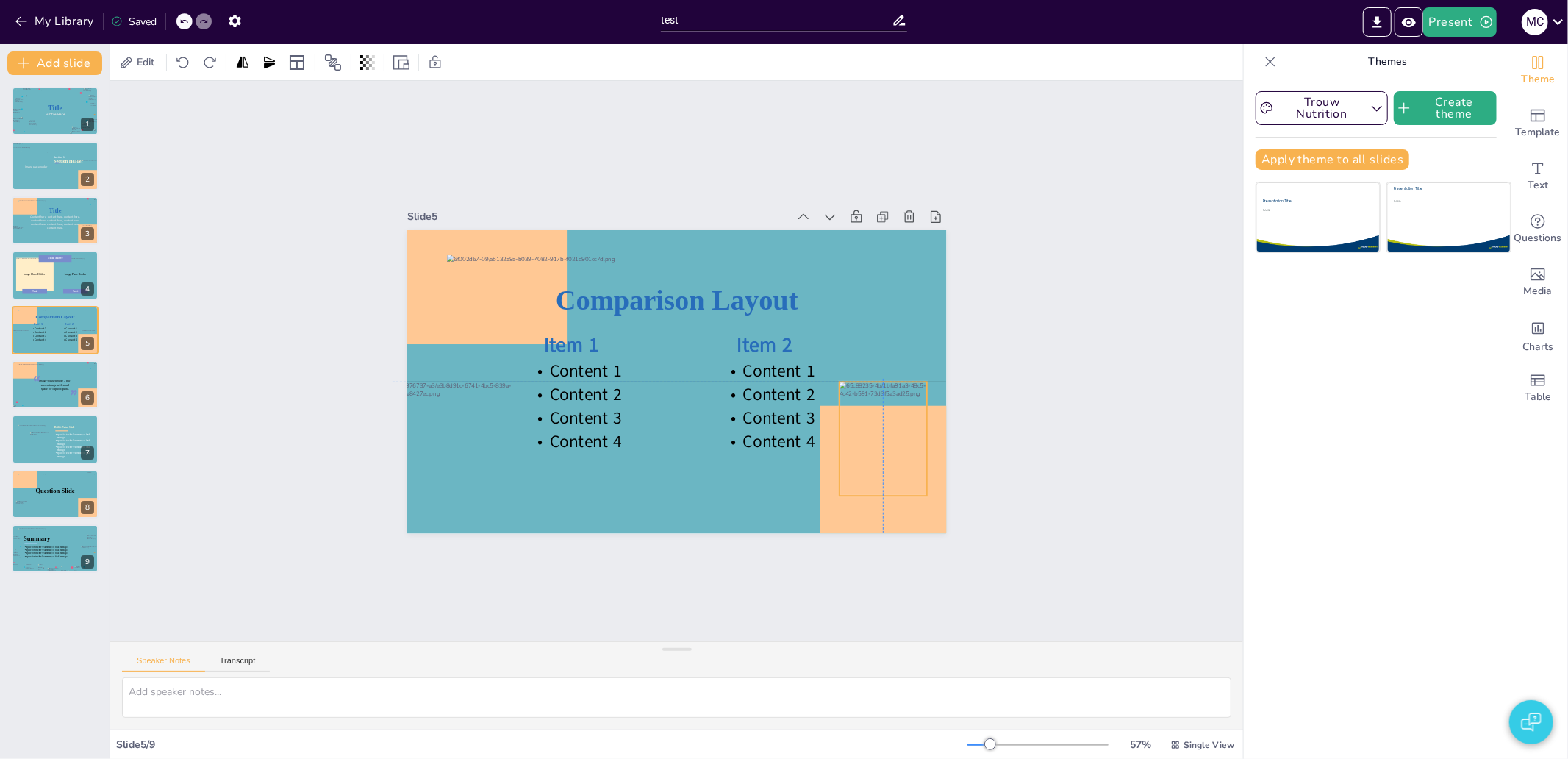
drag, startPoint x: 901, startPoint y: 452, endPoint x: 892, endPoint y: 420, distance: 33.2
click at [883, 460] on div at bounding box center [816, 532] width 133 height 142
click at [988, 423] on div "Slide 1 Title Subtile Here Slide 2 Section Header Image placeholder Section 1 S…" at bounding box center [677, 361] width 1261 height 1052
click at [35, 542] on p at bounding box center [30, 543] width 13 height 2
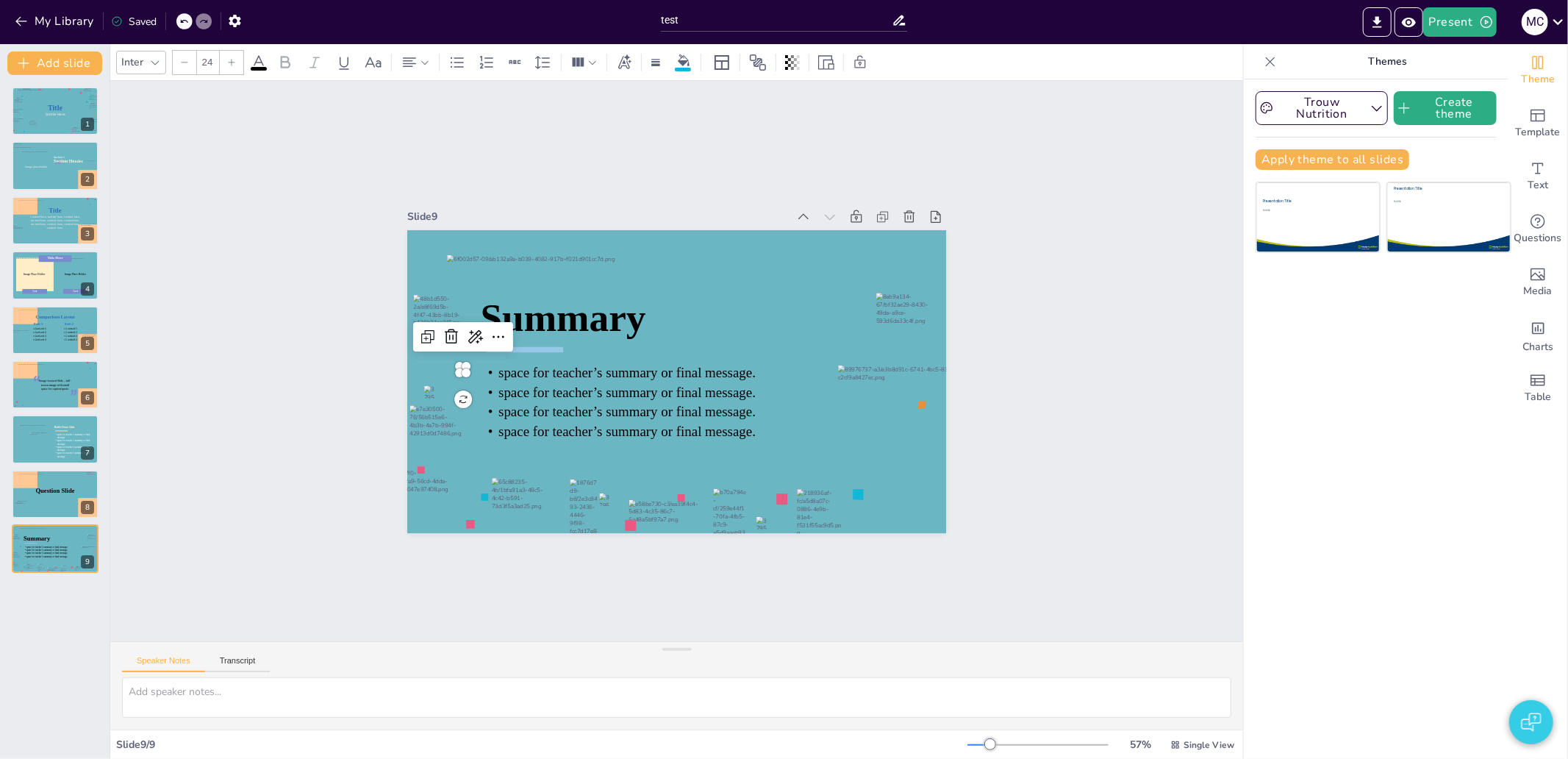
click at [448, 362] on div "Summary space for teacher’s summary or final message. space for teacher’s summa…" at bounding box center [666, 379] width 619 height 532
click at [590, 58] on icon at bounding box center [592, 62] width 10 height 10
click at [618, 118] on icon at bounding box center [614, 115] width 12 height 12
click at [599, 64] on div at bounding box center [584, 62] width 33 height 23
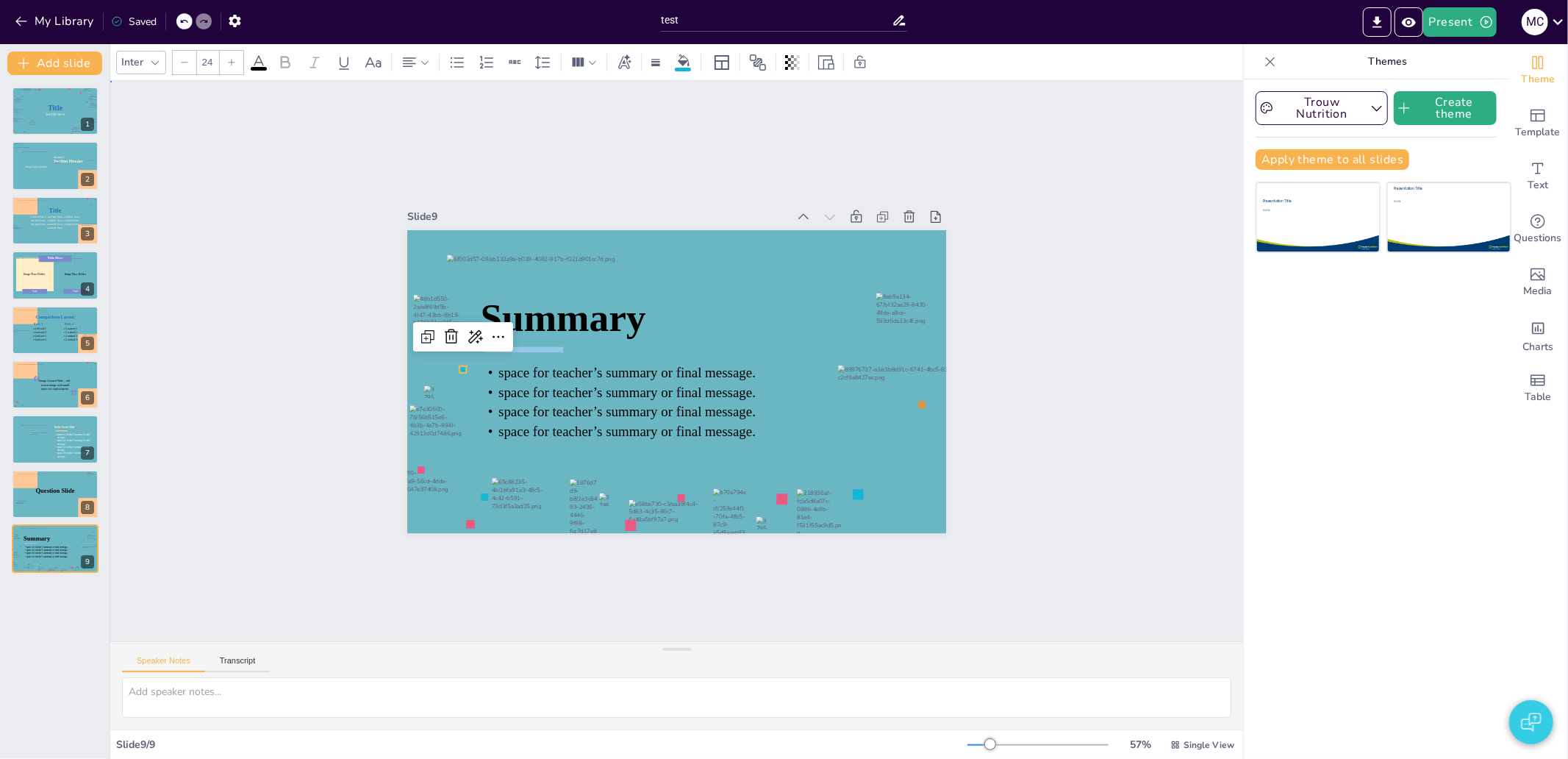
click at [526, 152] on div "Slide 1 Title Subtile Here Slide 2 Section Header Image placeholder Section 1 S…" at bounding box center [676, 361] width 1225 height 784
click at [451, 364] on div "Summary space for teacher’s summary or final message. space for teacher’s summa…" at bounding box center [664, 377] width 614 height 562
click at [708, 163] on div at bounding box center [752, 130] width 88 height 62
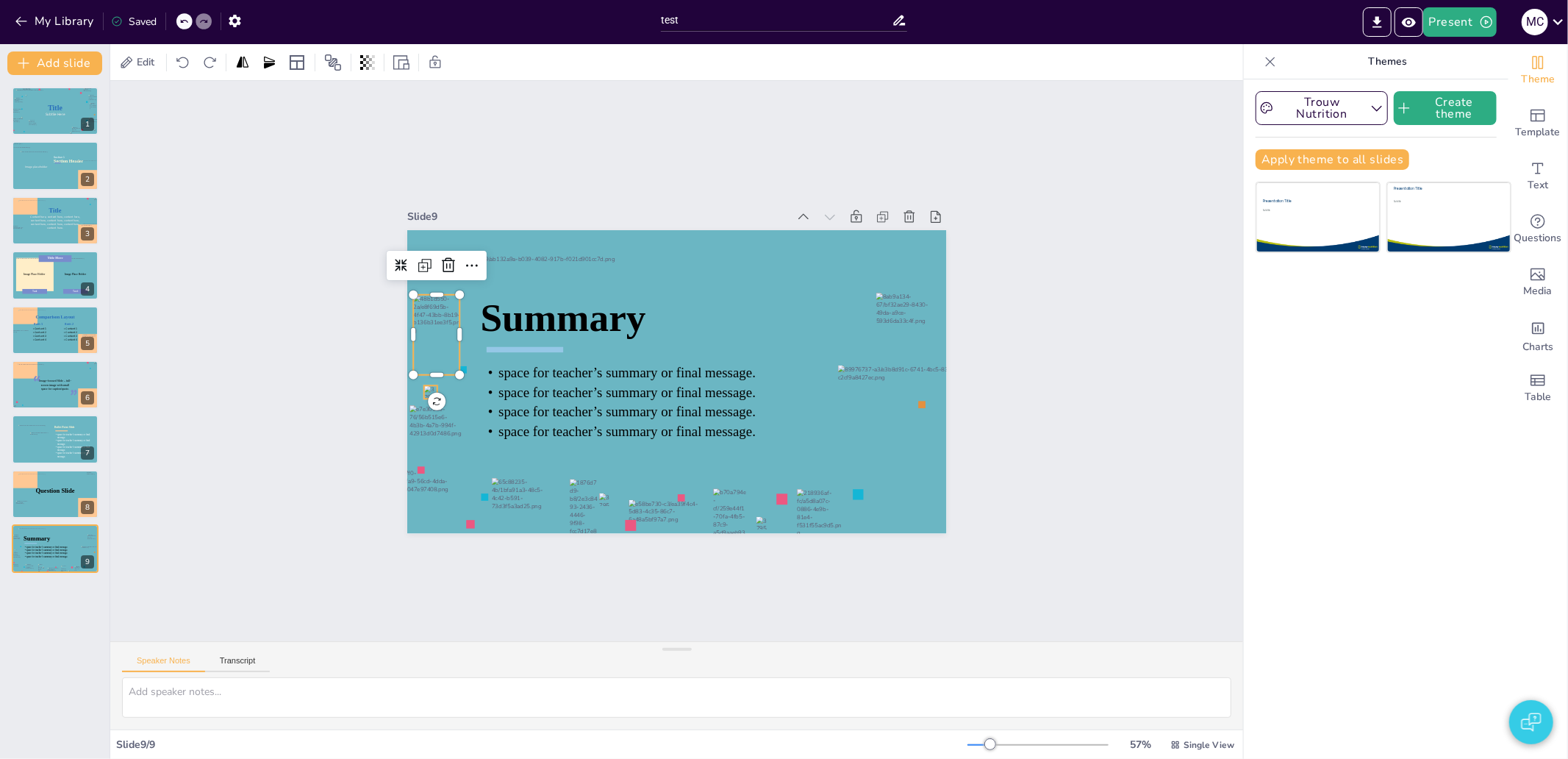
click at [418, 385] on div "Summary space for teacher’s summary or final message. space for teacher’s summa…" at bounding box center [672, 380] width 590 height 409
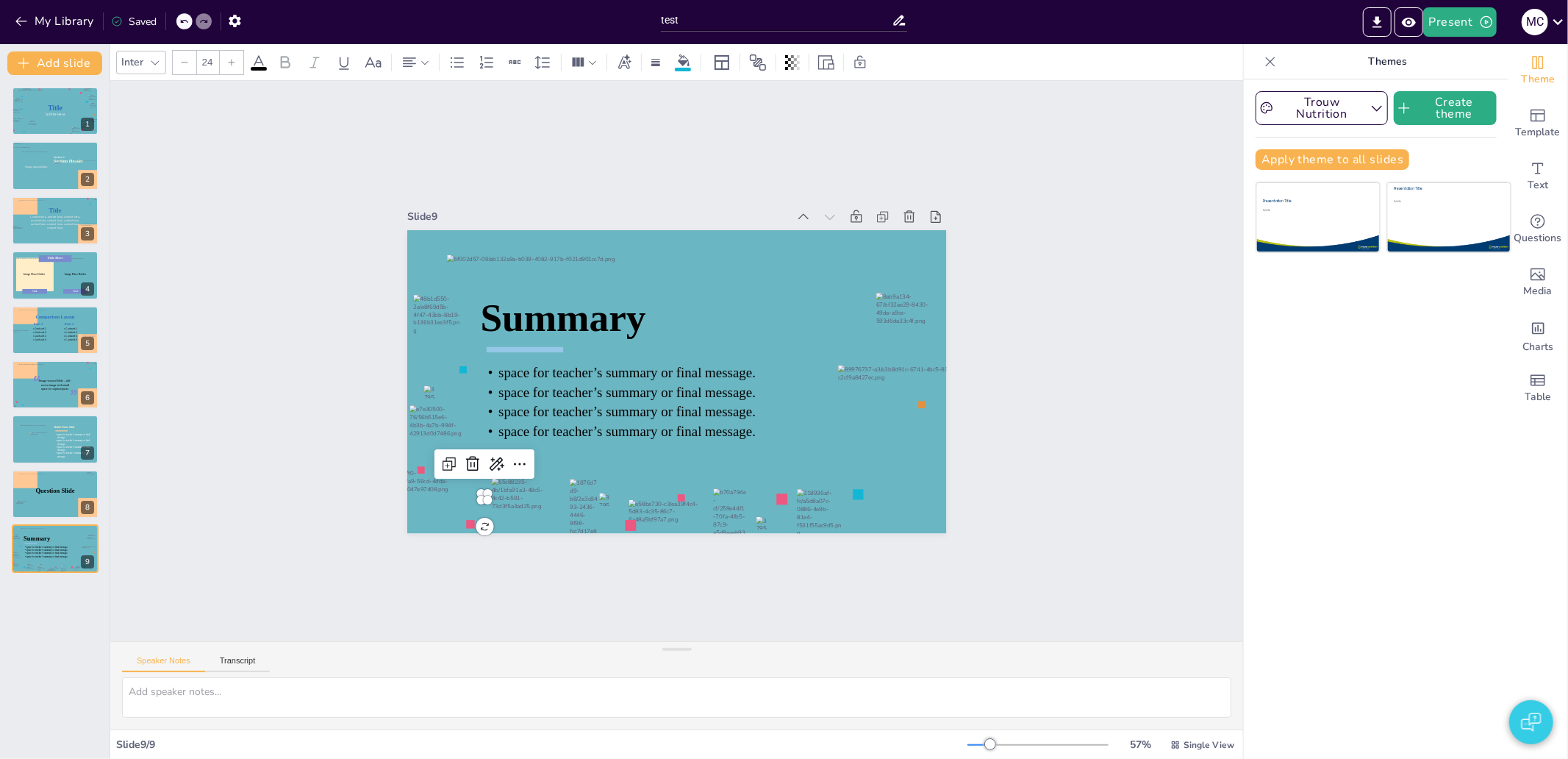
click at [470, 494] on div "Summary space for teacher’s summary or final message. space for teacher’s summa…" at bounding box center [670, 380] width 607 height 455
click at [456, 517] on div "Summary space for teacher’s summary or final message. space for teacher’s summa…" at bounding box center [664, 344] width 614 height 562
type input "24"
click at [665, 493] on div "Summary space for teacher’s summary or final message. space for teacher’s summa…" at bounding box center [674, 340] width 568 height 358
click at [590, 66] on icon at bounding box center [592, 62] width 10 height 10
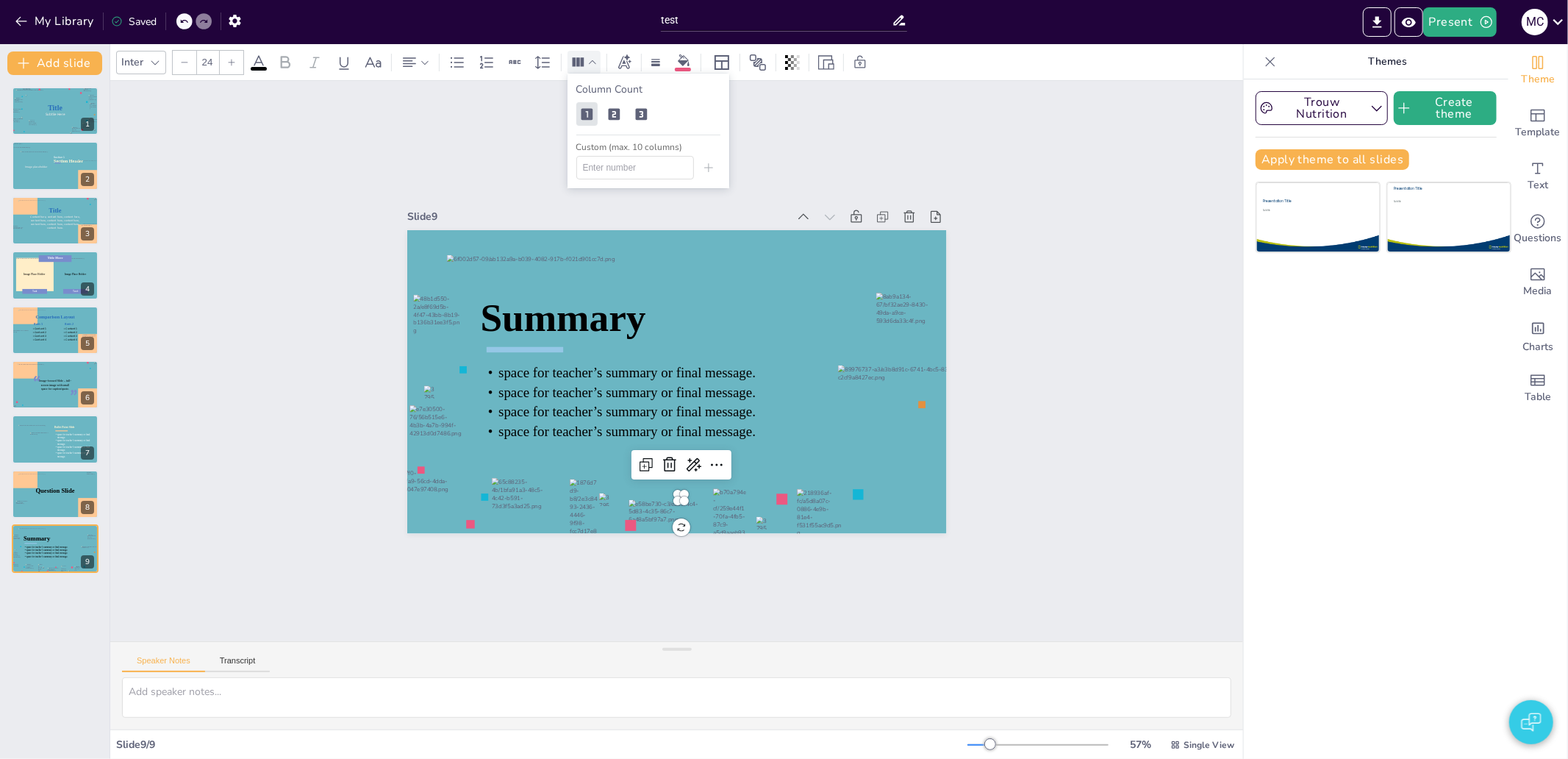
click at [593, 64] on icon at bounding box center [592, 62] width 10 height 10
click at [576, 160] on div "Slide 1 Title Subtile Here Slide 2 Section Header Image placeholder Section 1 S…" at bounding box center [676, 361] width 973 height 1263
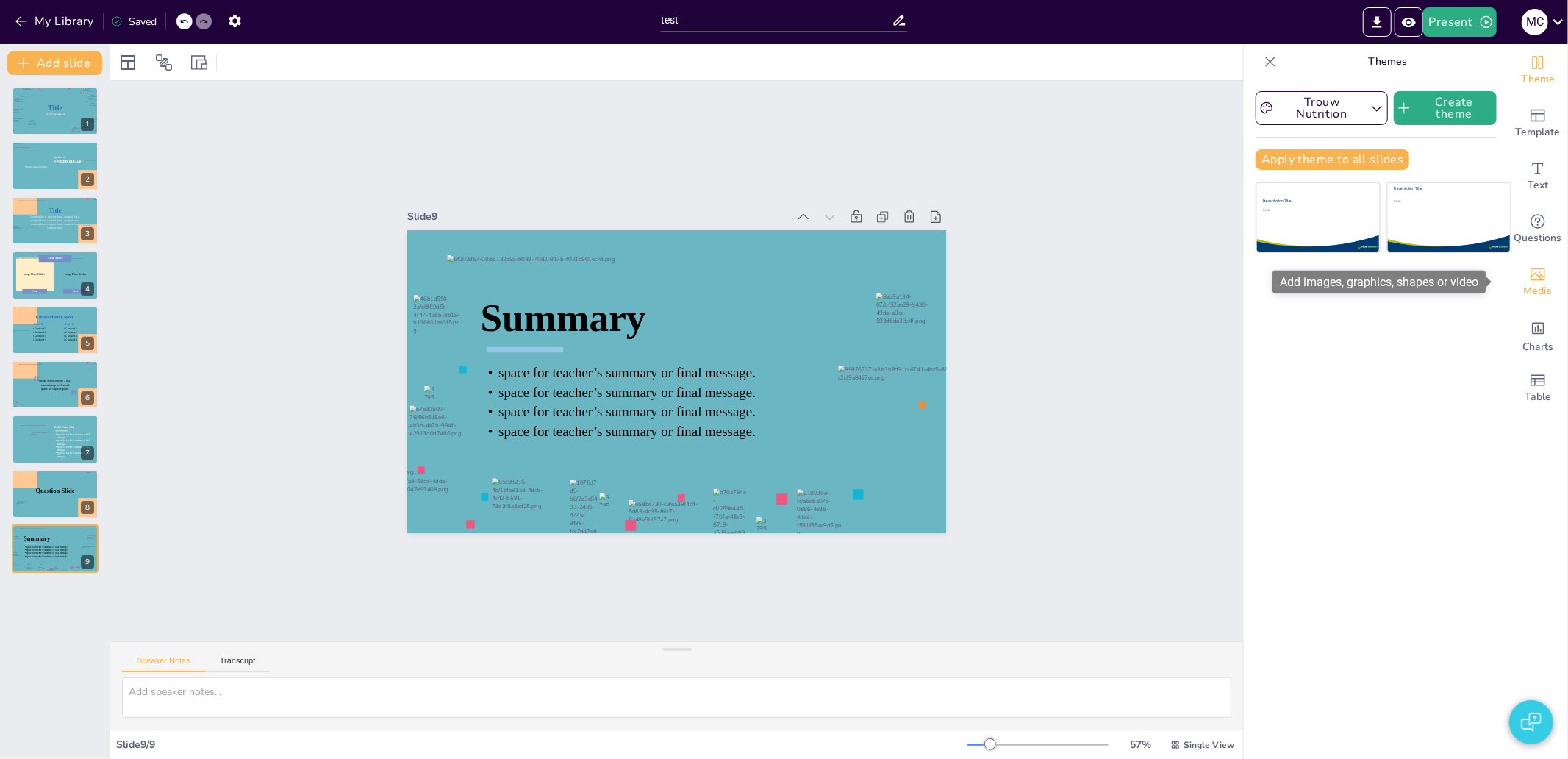
click at [1524, 292] on span "Media" at bounding box center [1538, 291] width 28 height 16
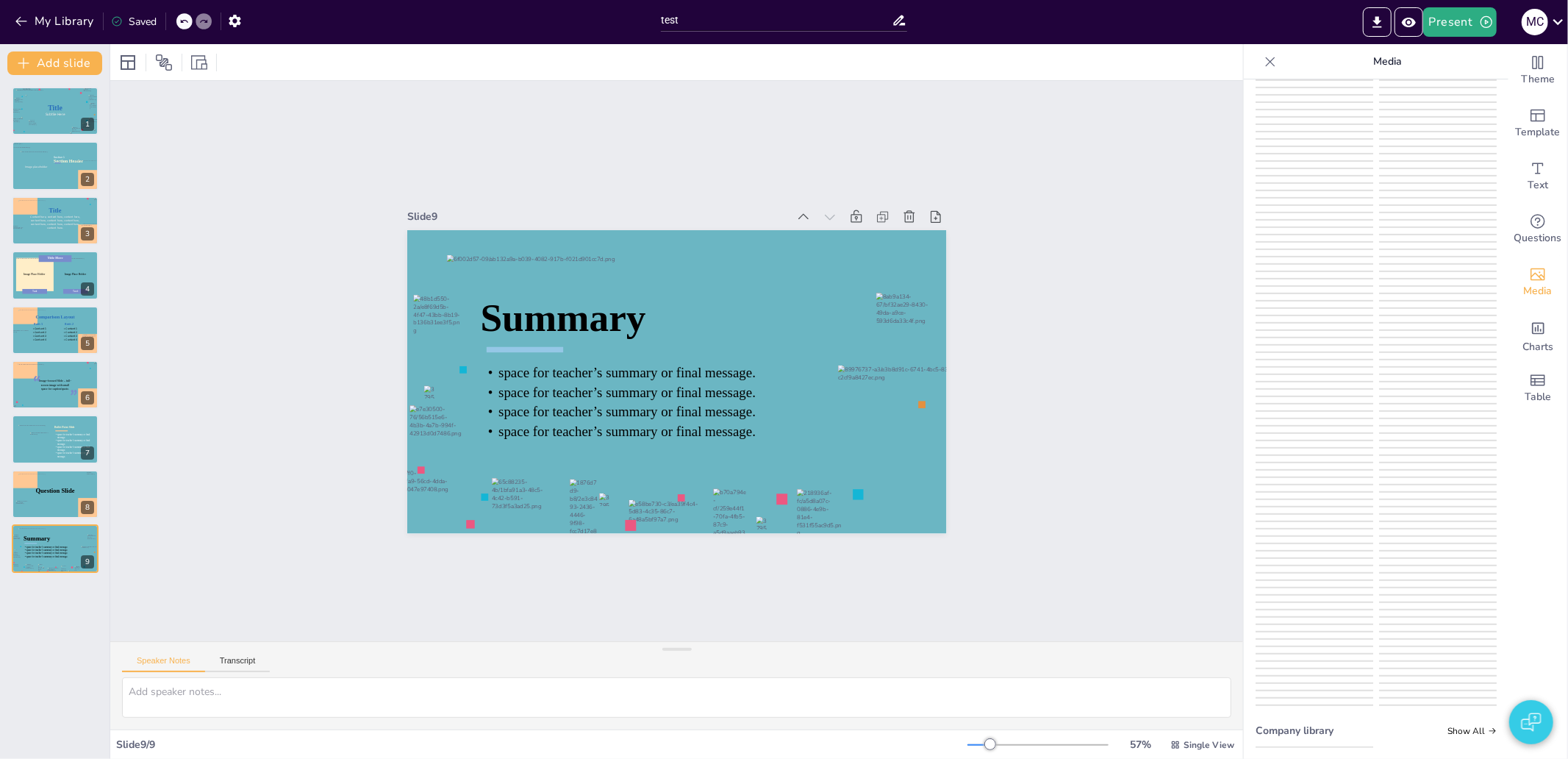
scroll to position [572, 0]
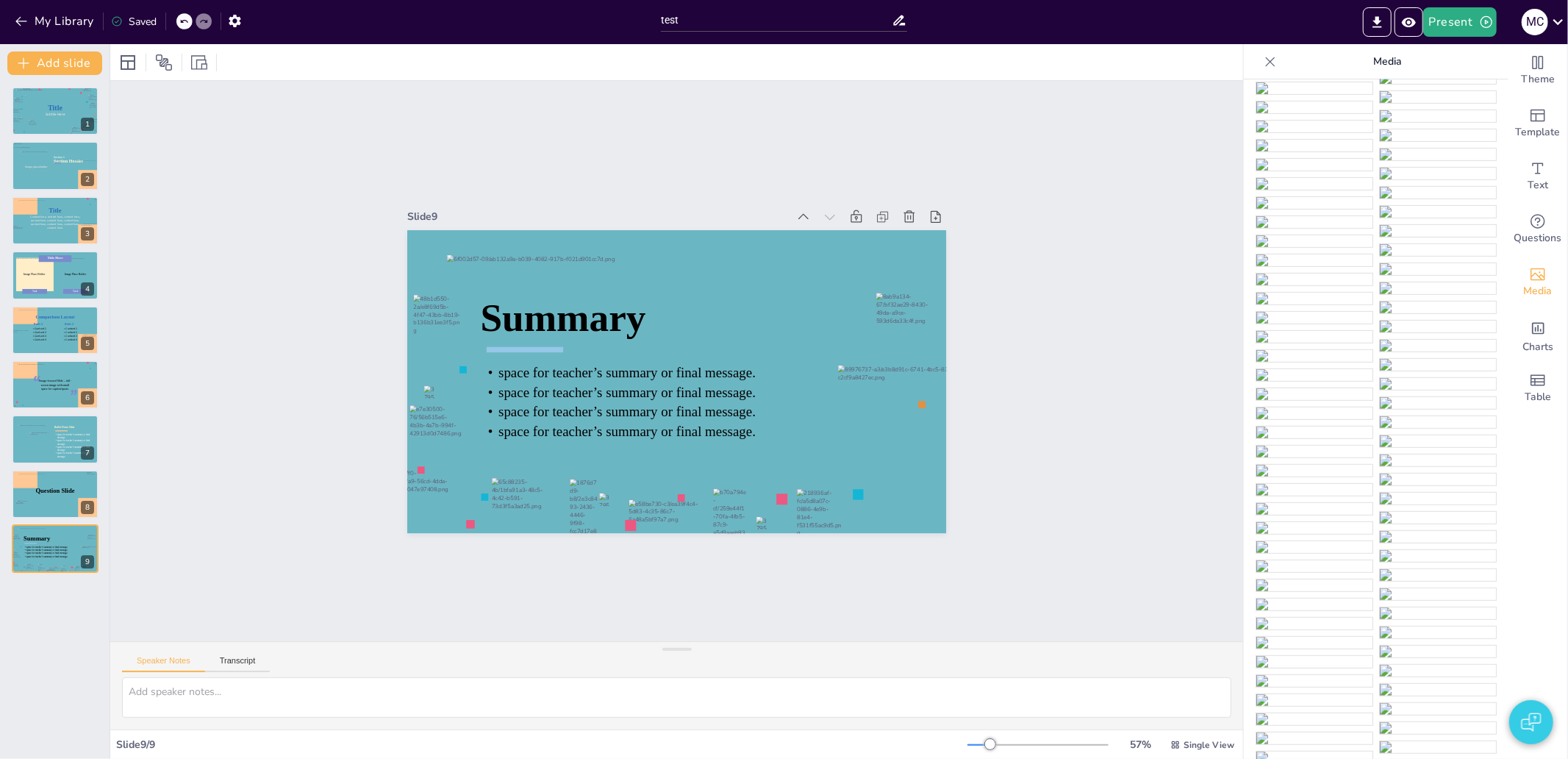
drag, startPoint x: 1491, startPoint y: 133, endPoint x: 1489, endPoint y: 92, distance: 41.0
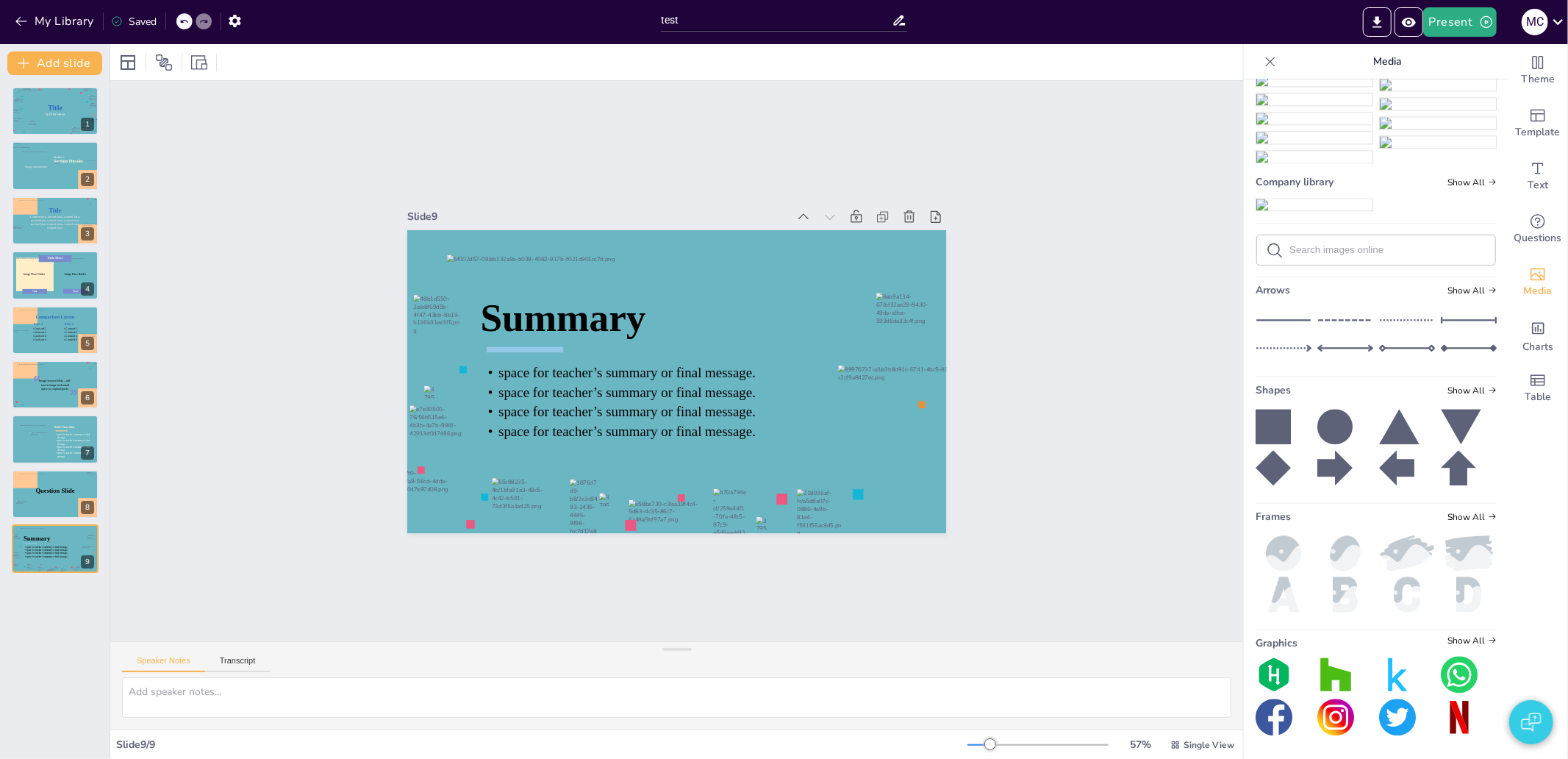
scroll to position [13956, 0]
click at [1268, 427] on icon at bounding box center [1273, 426] width 35 height 35
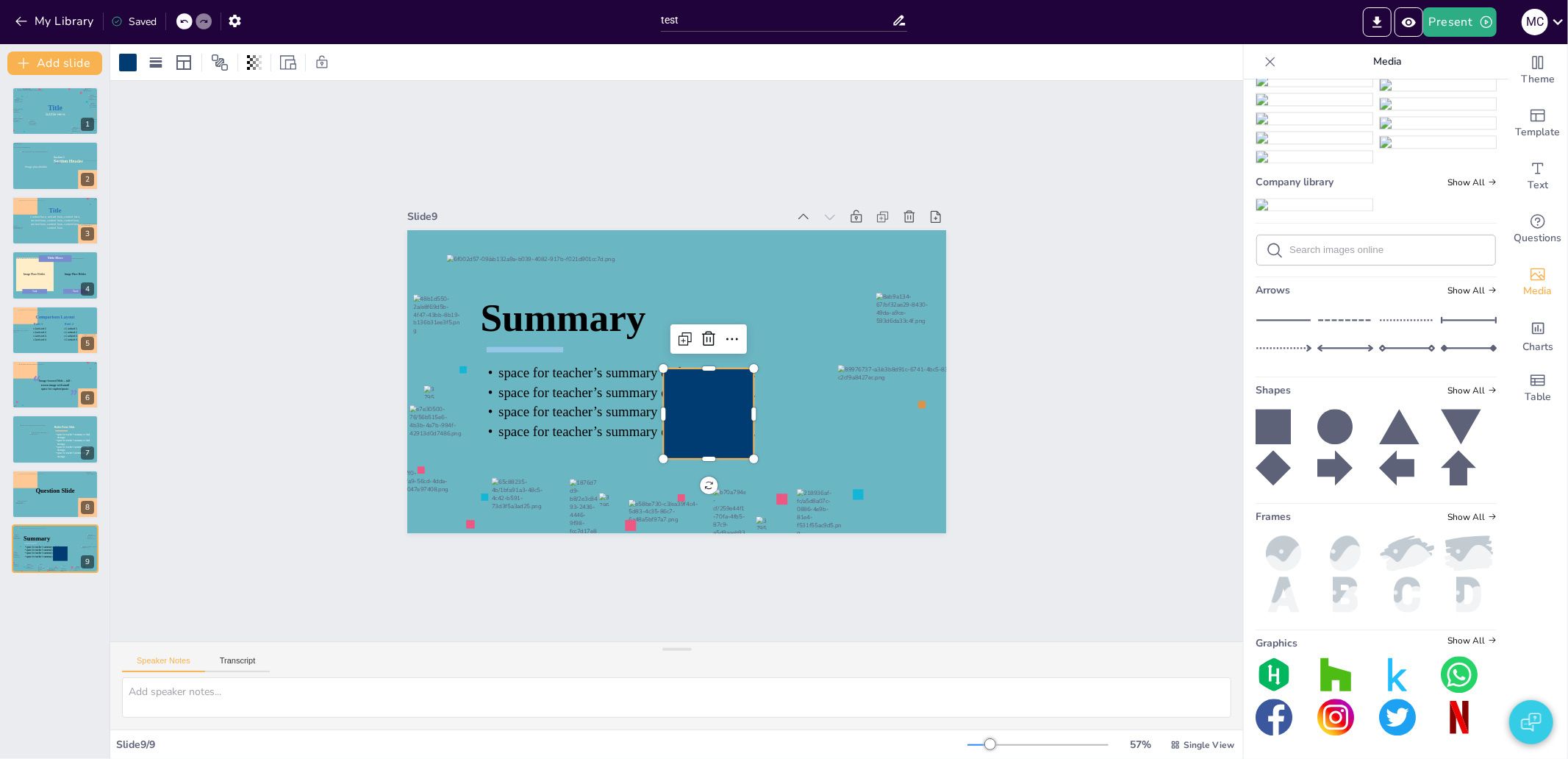
click at [693, 414] on div at bounding box center [659, 420] width 129 height 129
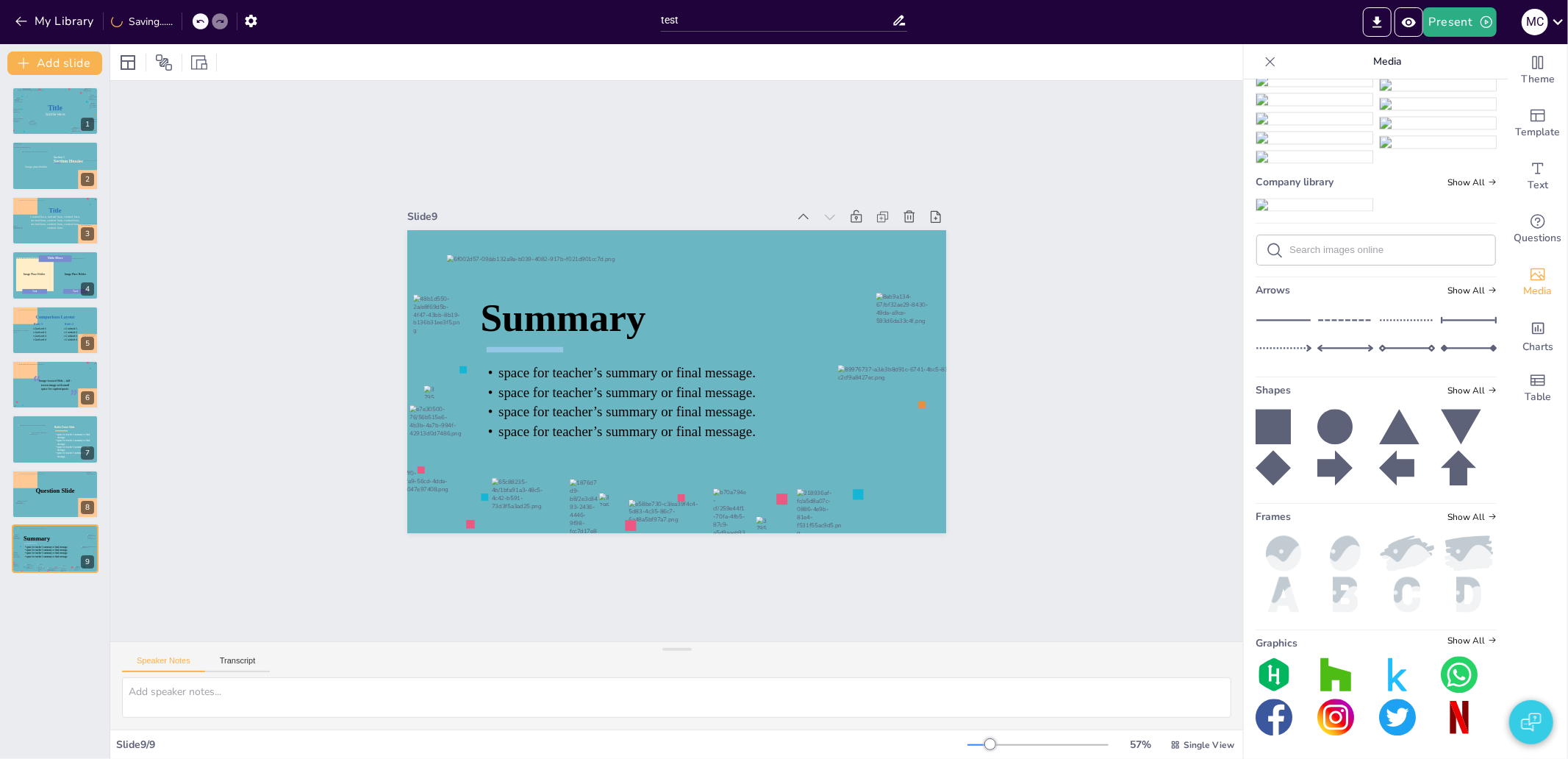
click at [1263, 56] on icon at bounding box center [1270, 62] width 15 height 15
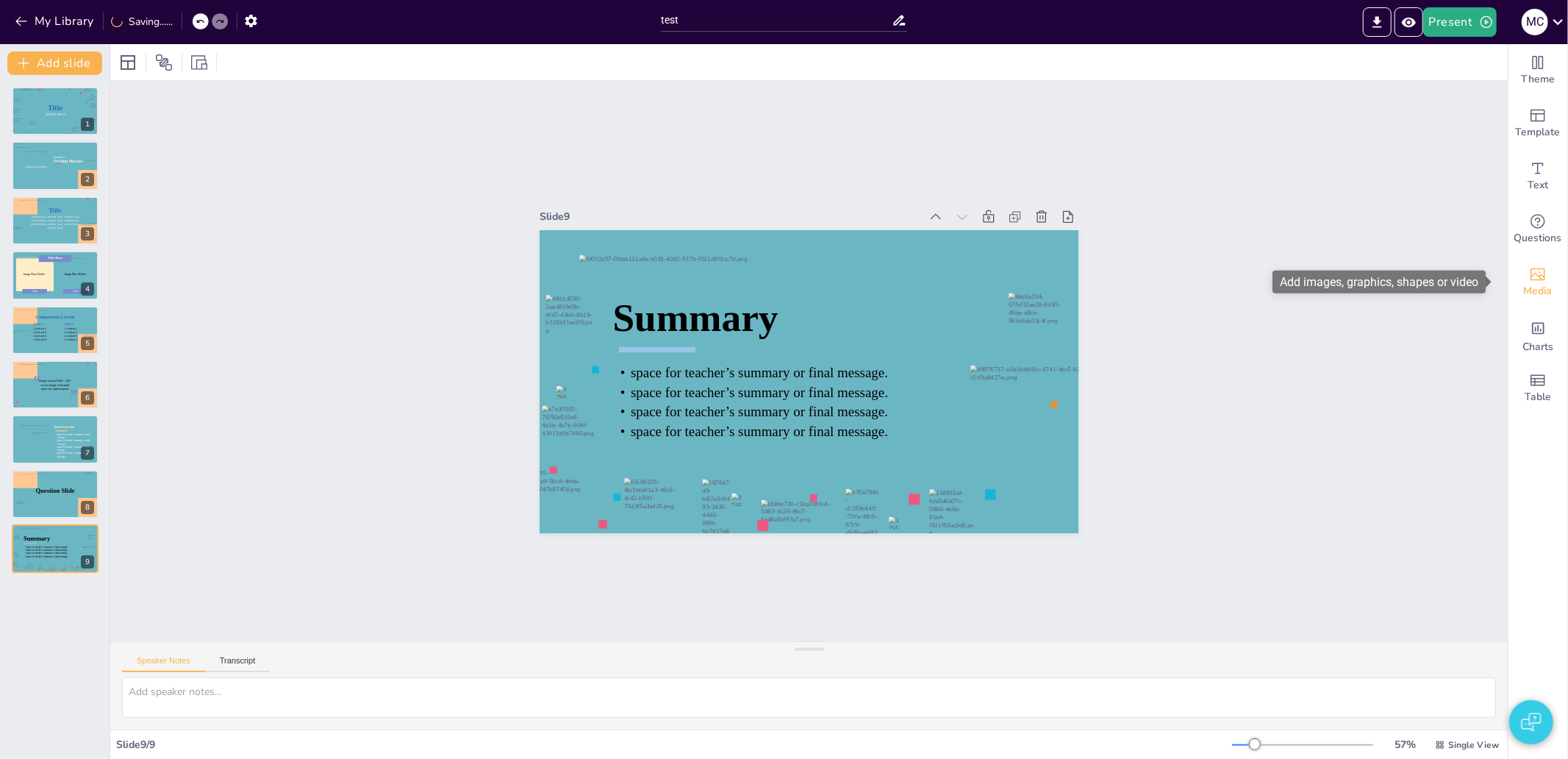
click at [1529, 275] on icon "Add images, graphics, shapes or video" at bounding box center [1538, 274] width 18 height 18
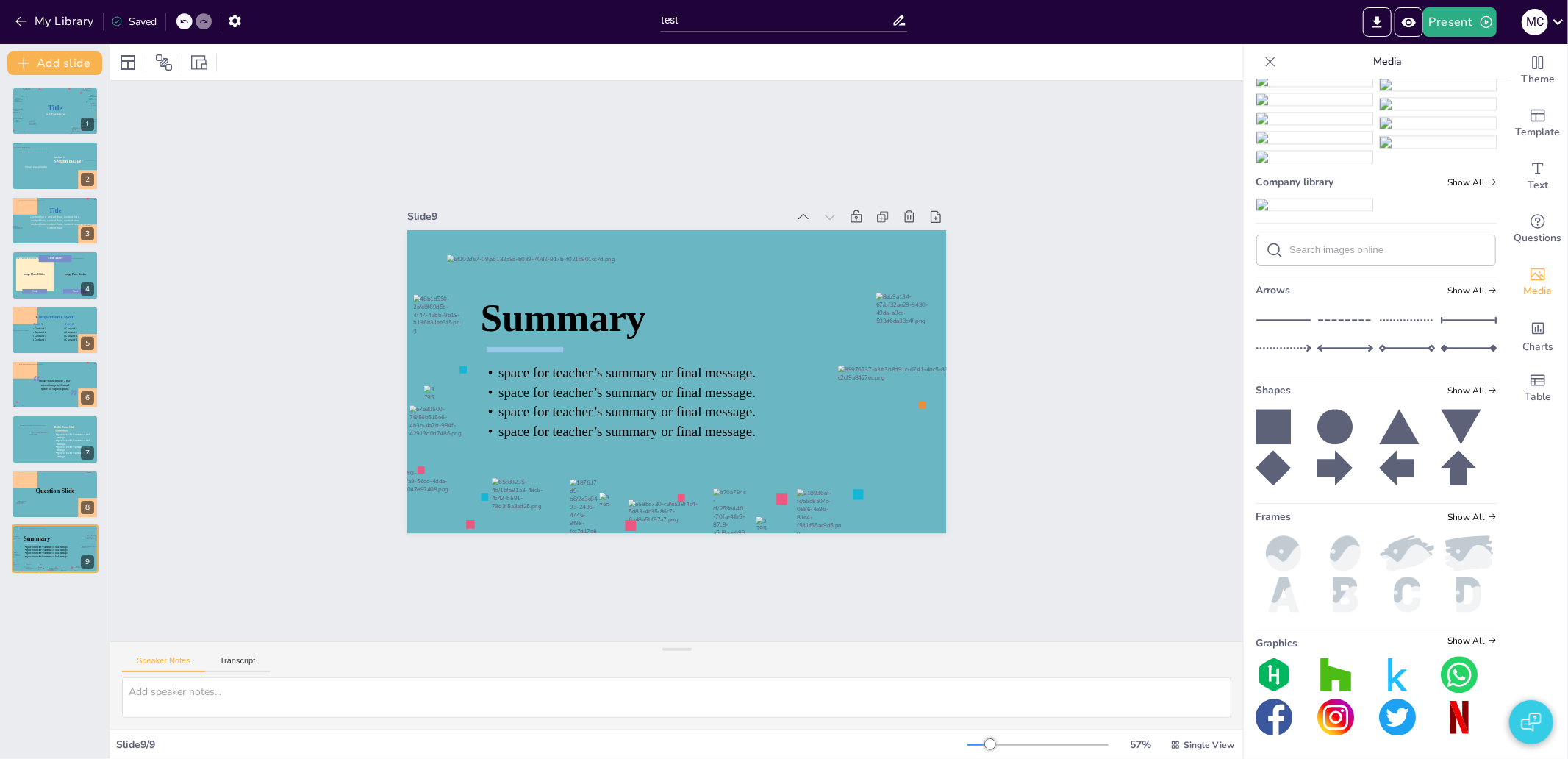
click at [1266, 441] on icon at bounding box center [1273, 426] width 35 height 35
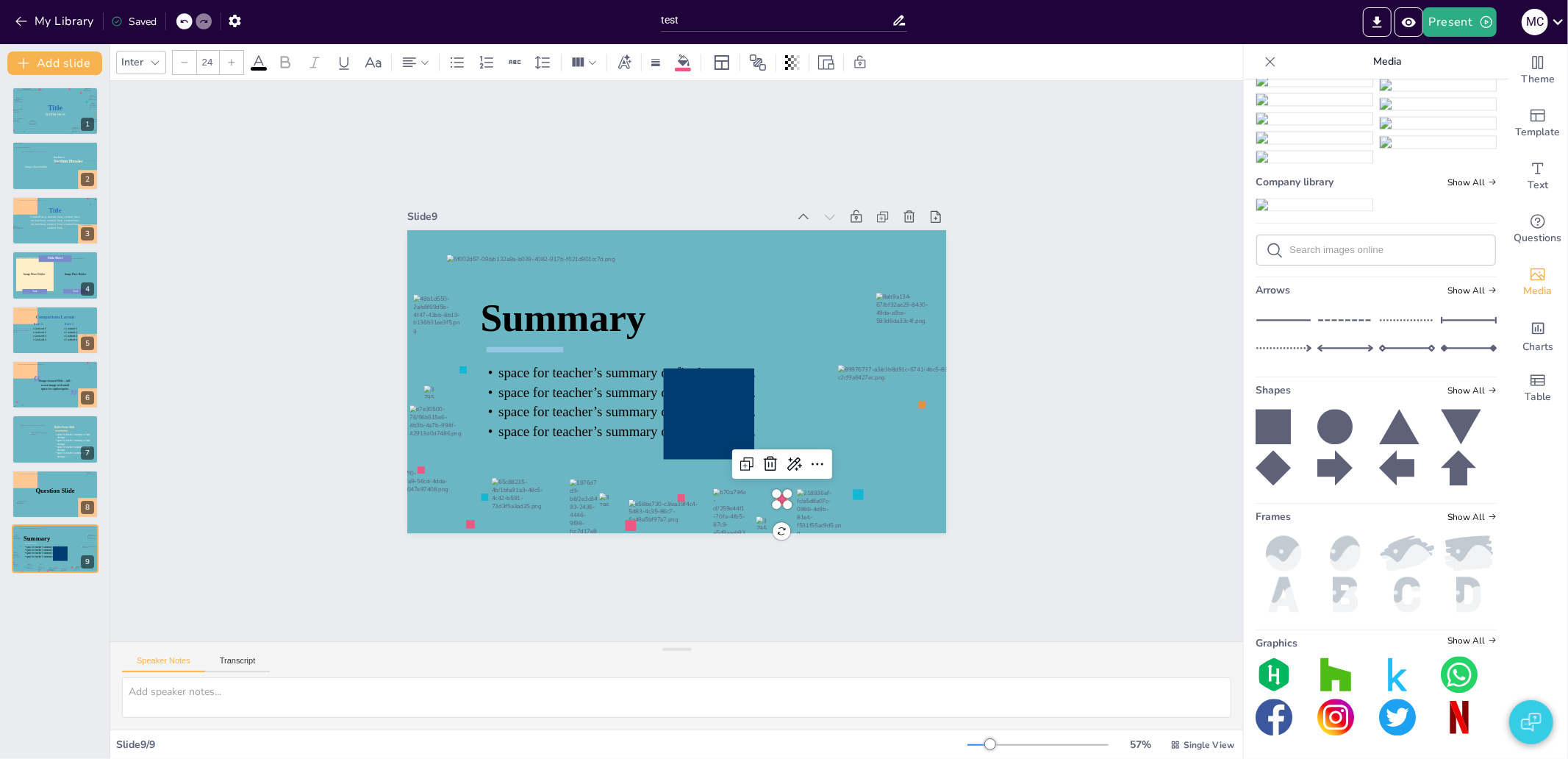
click at [767, 493] on div "Summary space for teacher’s summary or final message. space for teacher’s summa…" at bounding box center [695, 352] width 497 height 616
click at [31, 160] on div at bounding box center [34, 165] width 31 height 31
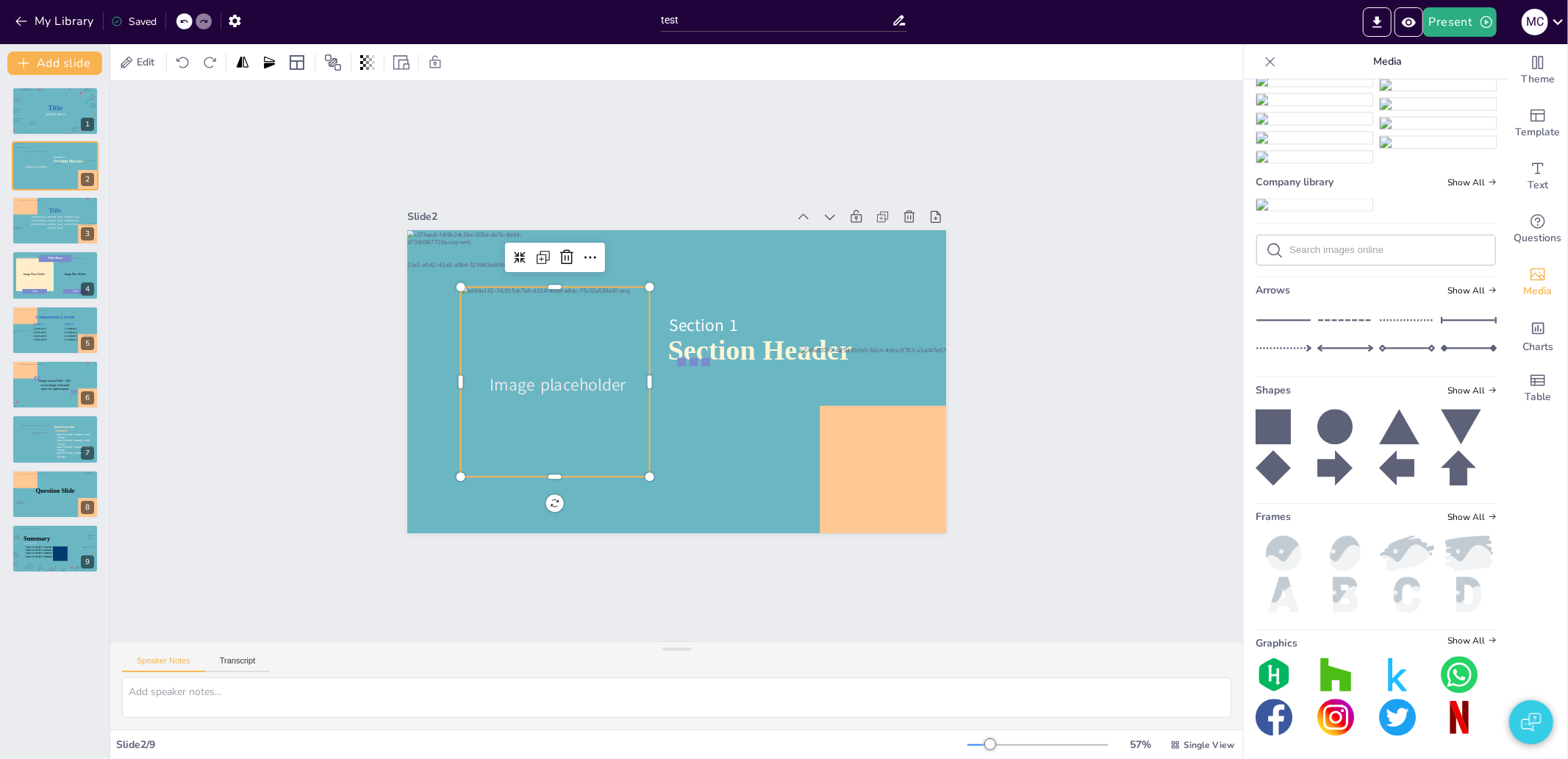
click at [612, 312] on div at bounding box center [631, 246] width 225 height 225
click at [1279, 555] on img at bounding box center [1283, 553] width 55 height 35
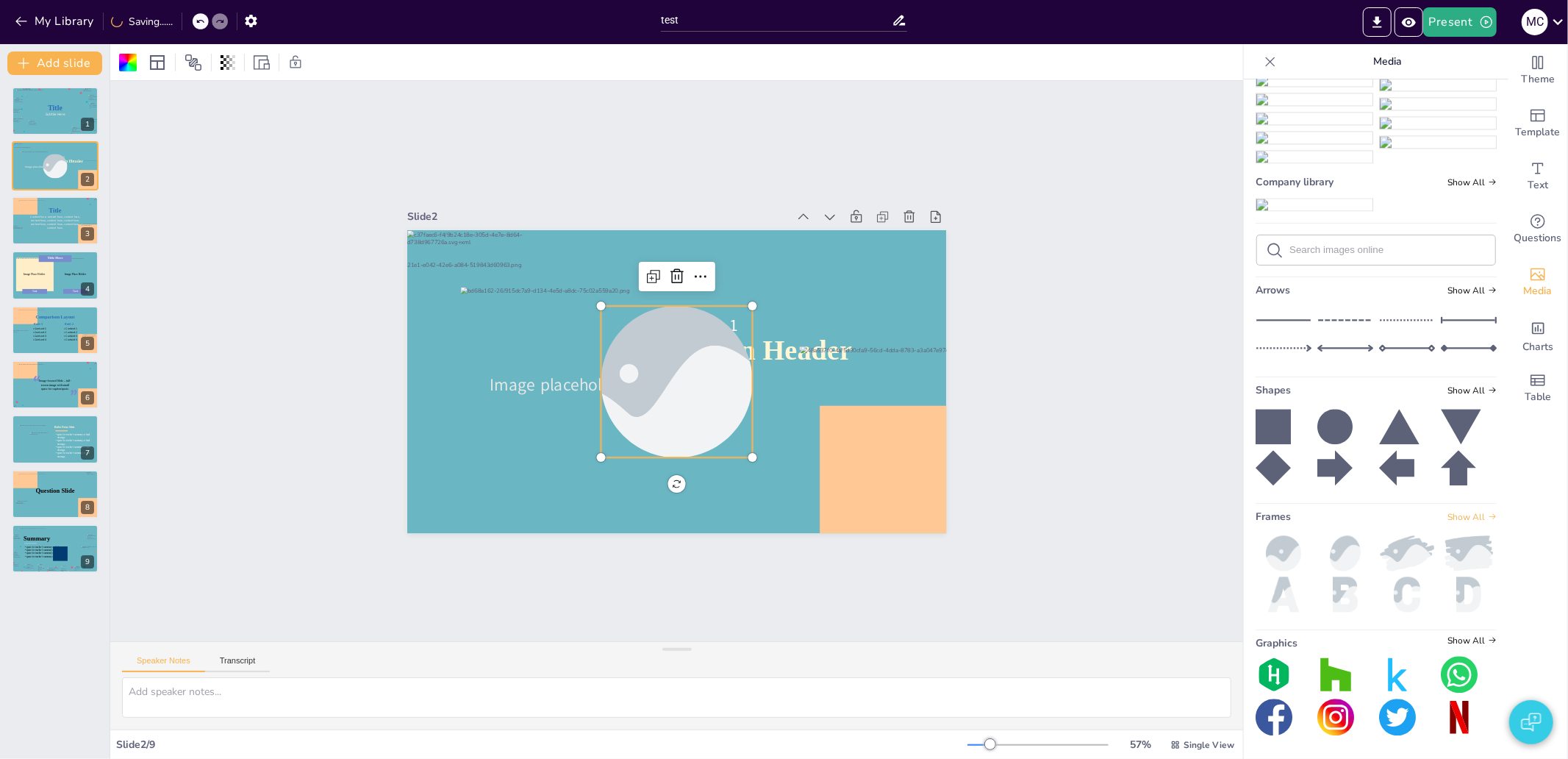
click at [1447, 516] on span "Show All" at bounding box center [1472, 517] width 49 height 10
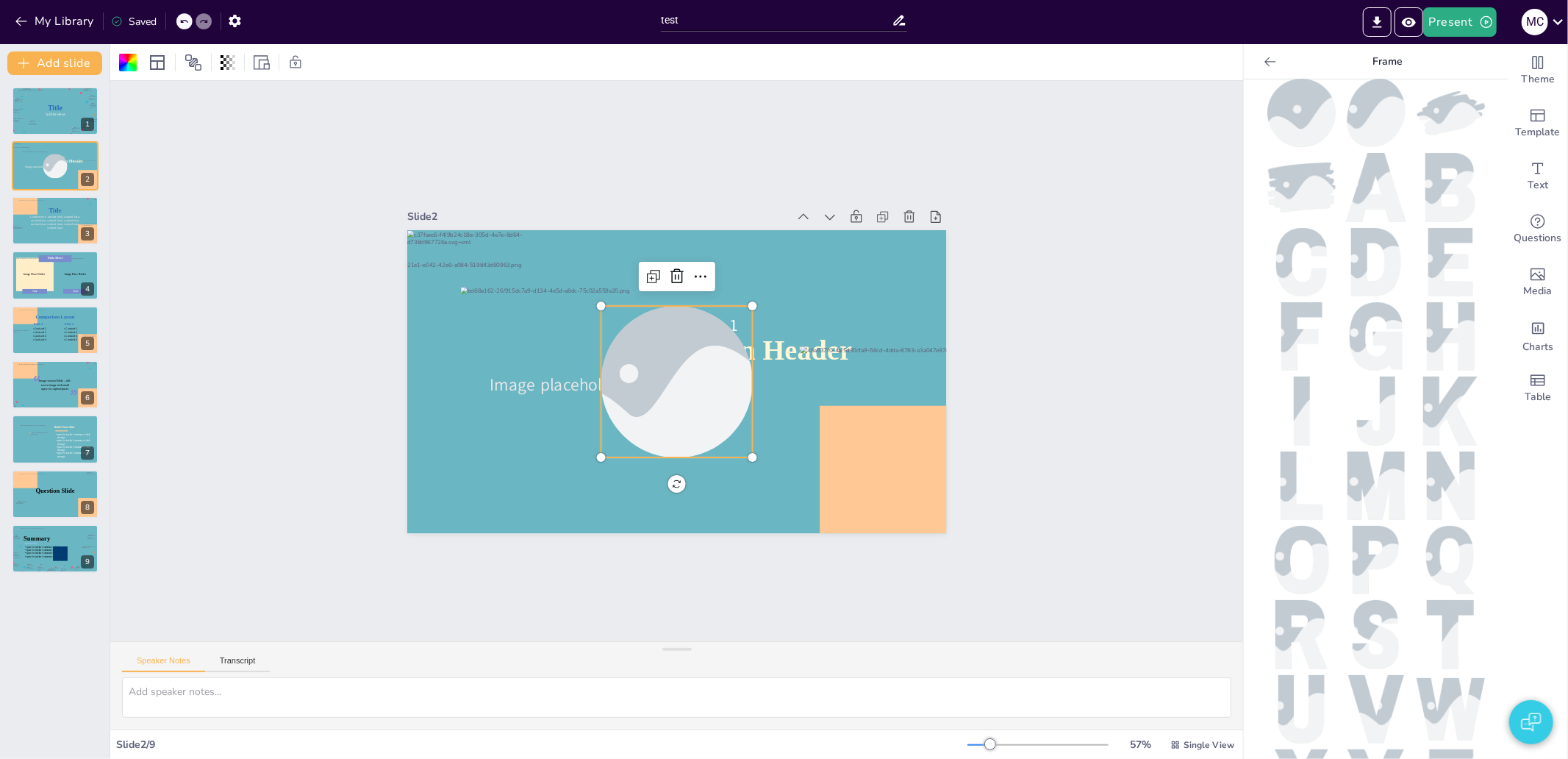
scroll to position [0, 0]
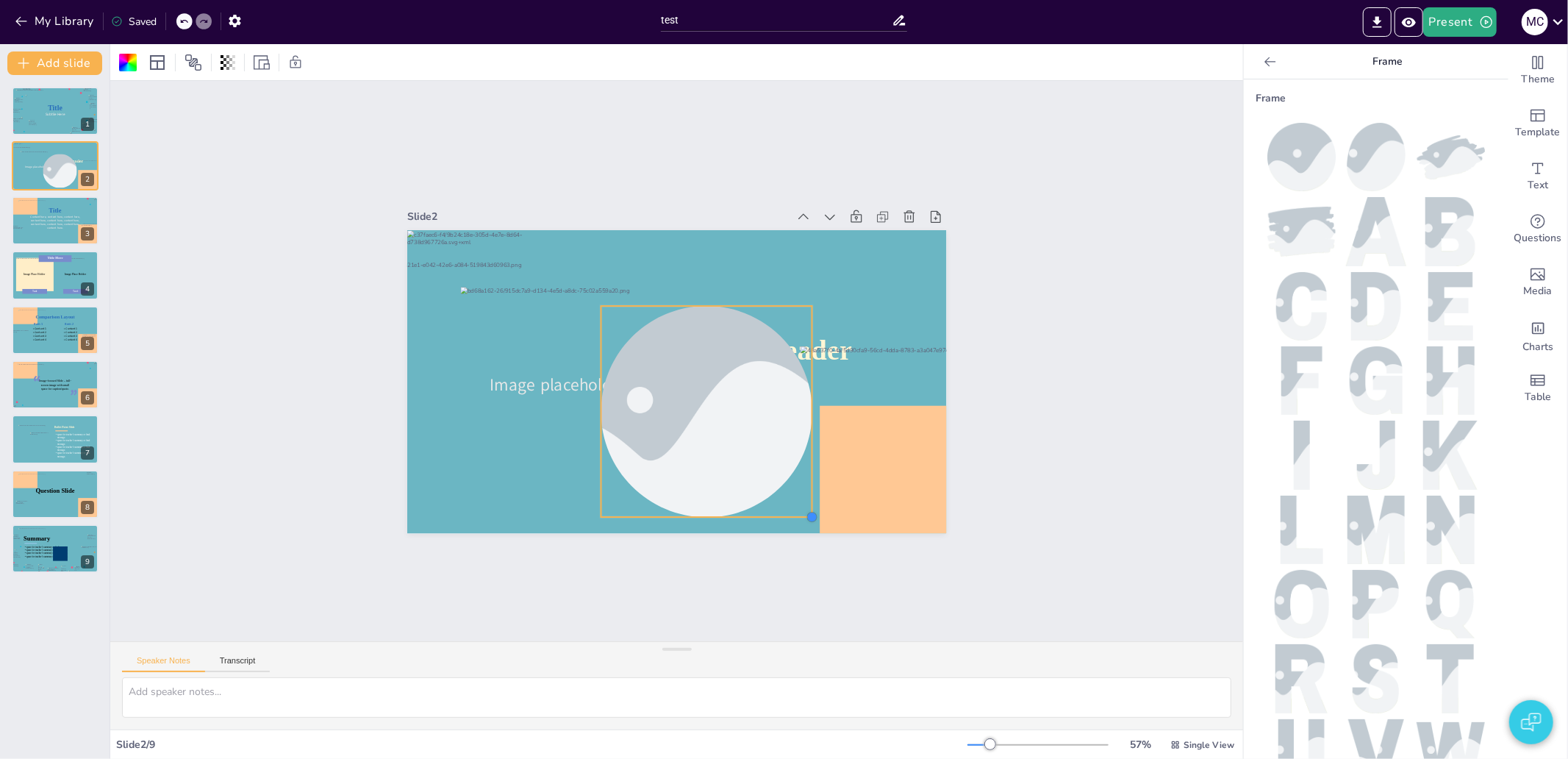
drag, startPoint x: 736, startPoint y: 450, endPoint x: 790, endPoint y: 506, distance: 77.8
click at [787, 510] on div "Section Header Image placeholder Section 1" at bounding box center [670, 380] width 607 height 455
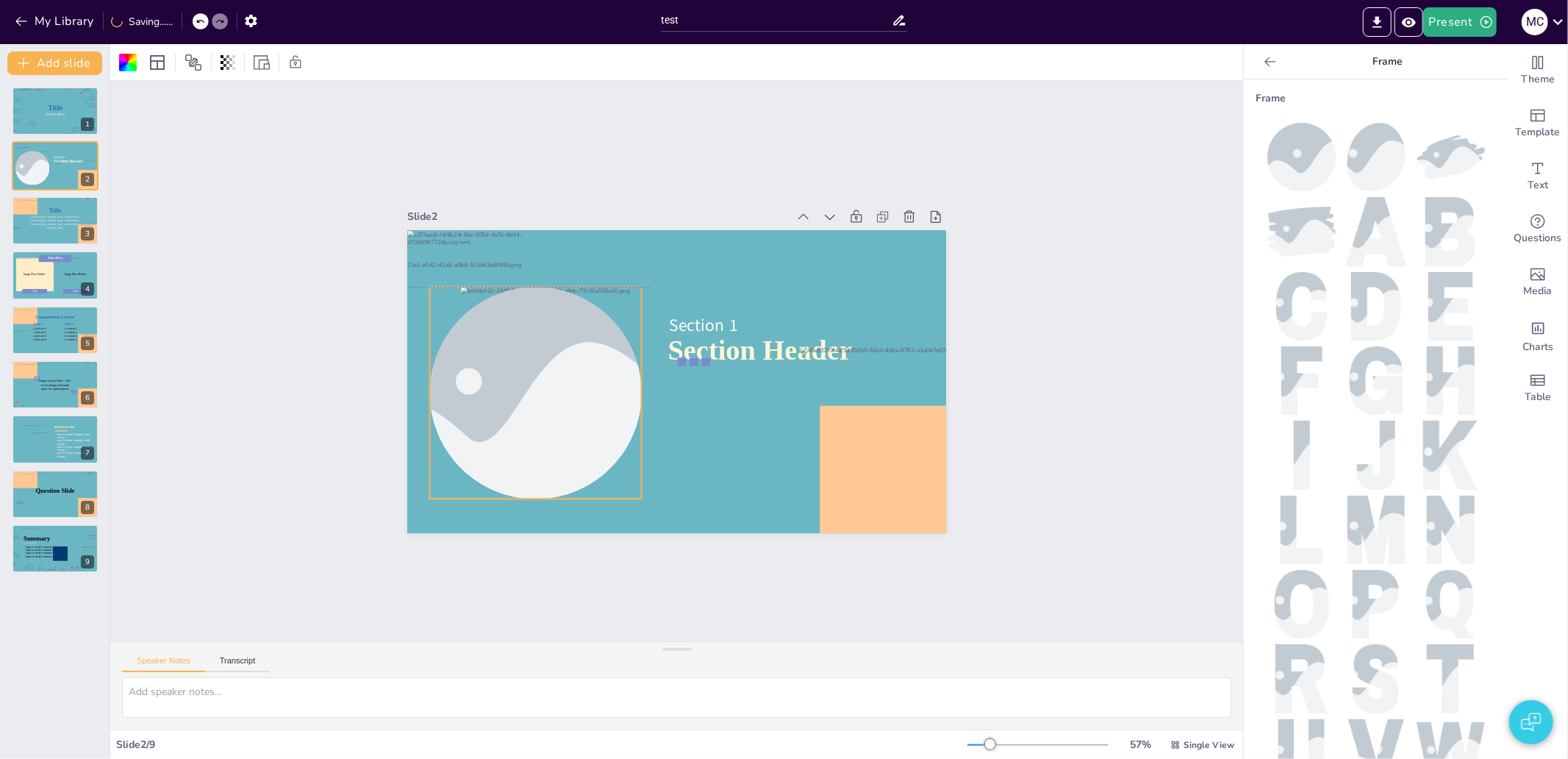
drag, startPoint x: 760, startPoint y: 451, endPoint x: 588, endPoint y: 427, distance: 173.7
click at [588, 427] on div at bounding box center [531, 362] width 355 height 274
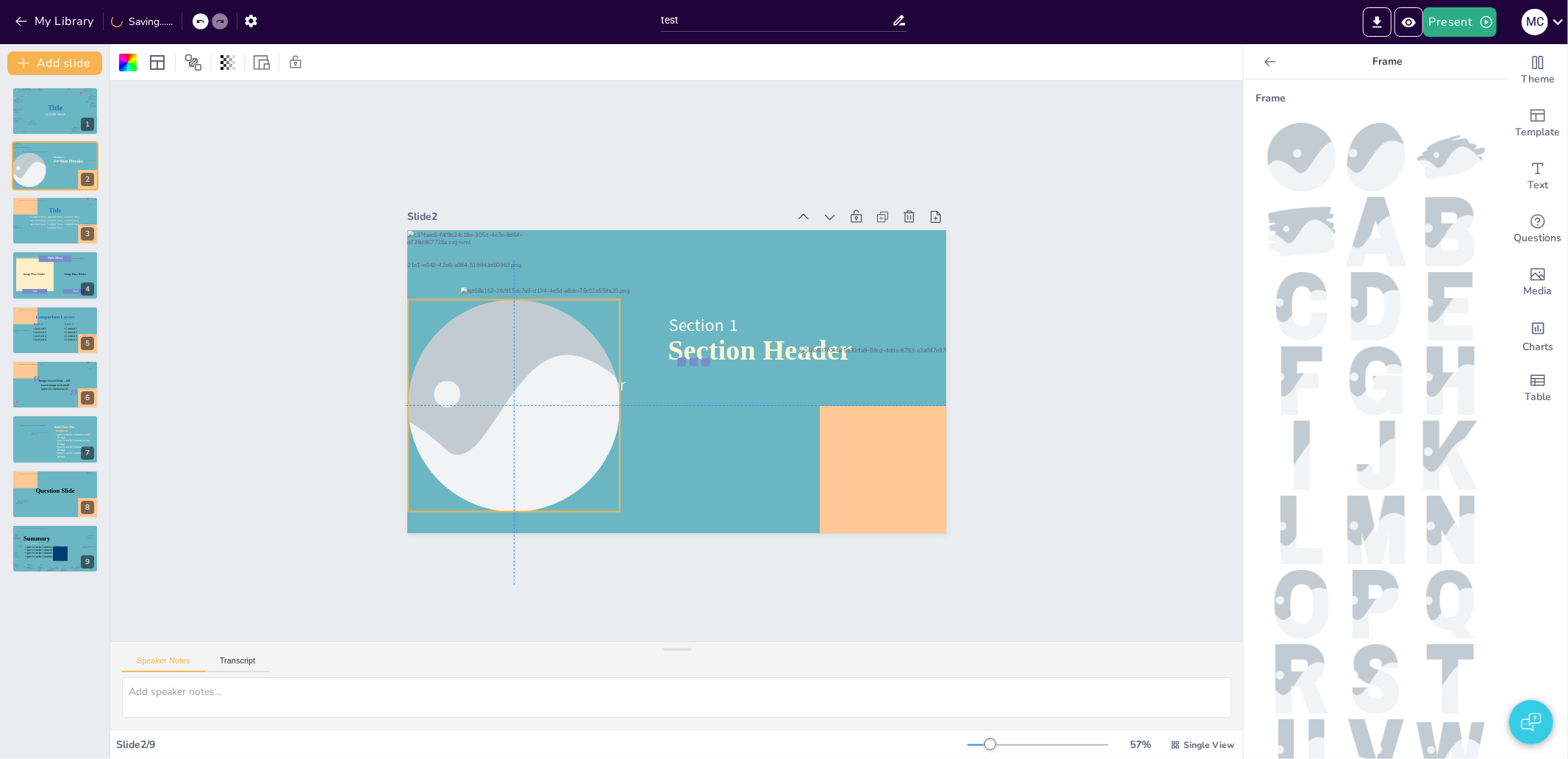
drag, startPoint x: 586, startPoint y: 380, endPoint x: 562, endPoint y: 391, distance: 26.4
click at [562, 391] on div at bounding box center [519, 422] width 338 height 244
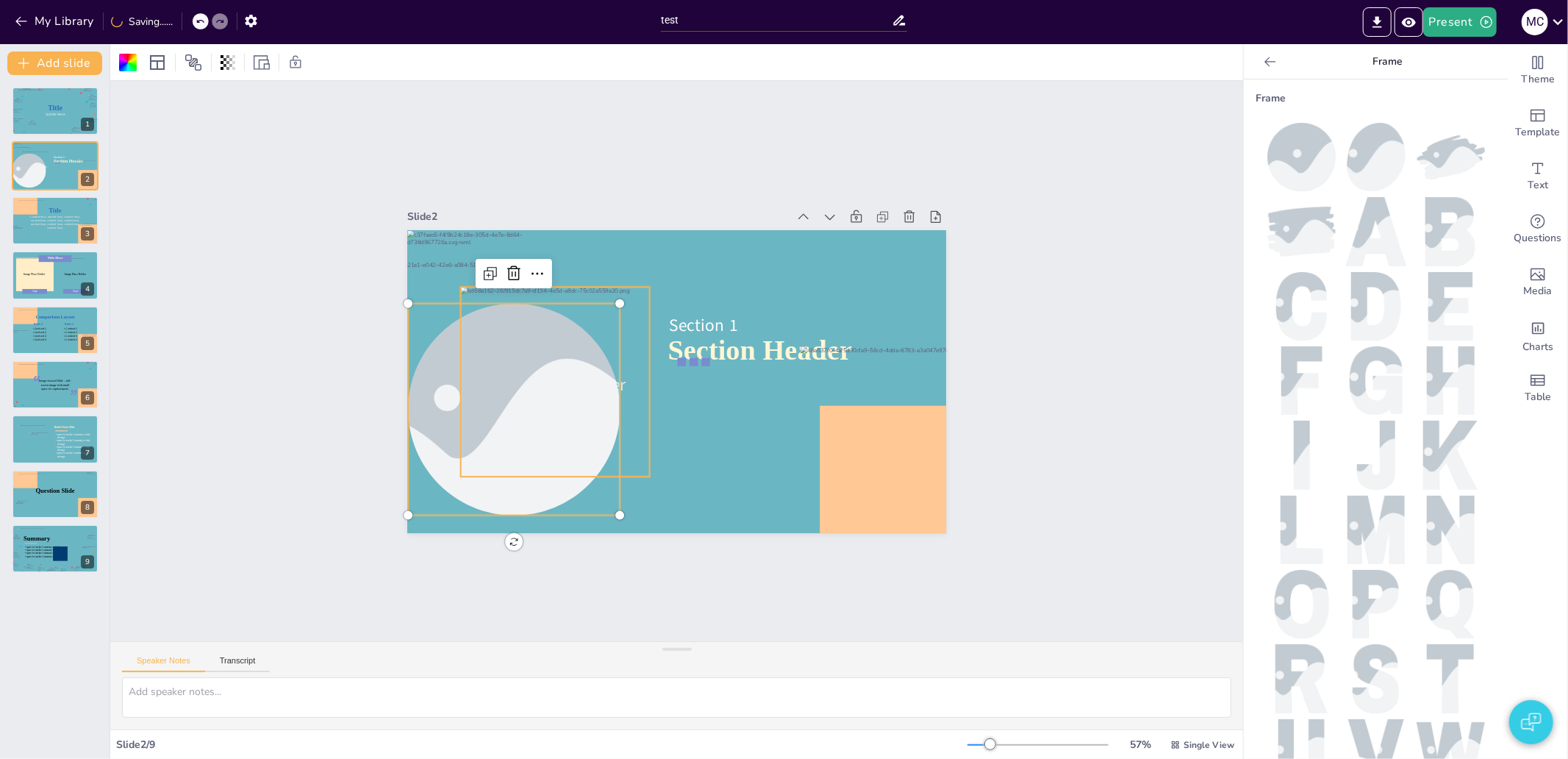
click at [619, 299] on div at bounding box center [554, 343] width 239 height 239
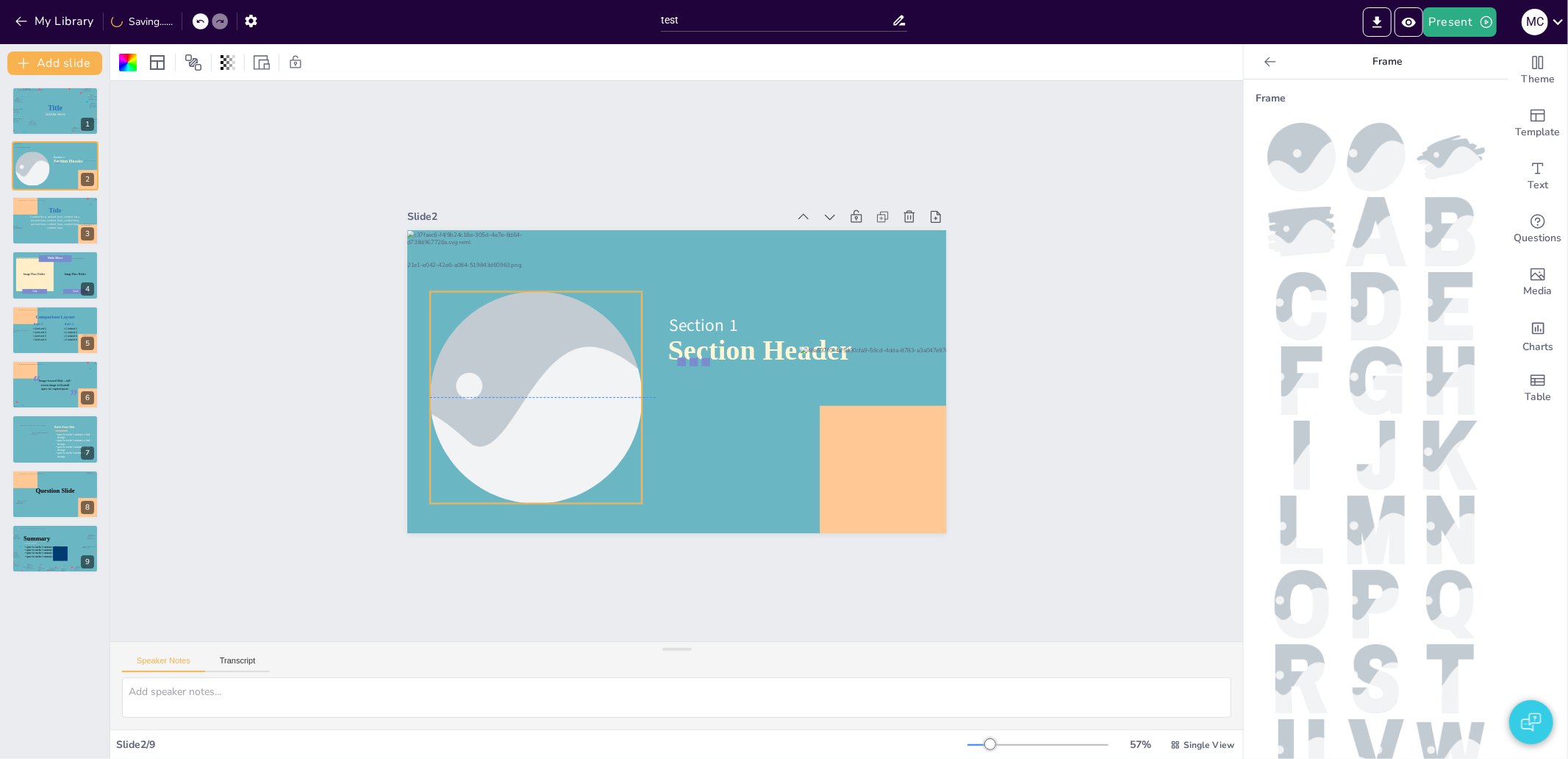
drag, startPoint x: 520, startPoint y: 390, endPoint x: 528, endPoint y: 372, distance: 19.7
click at [528, 372] on div at bounding box center [536, 397] width 318 height 212
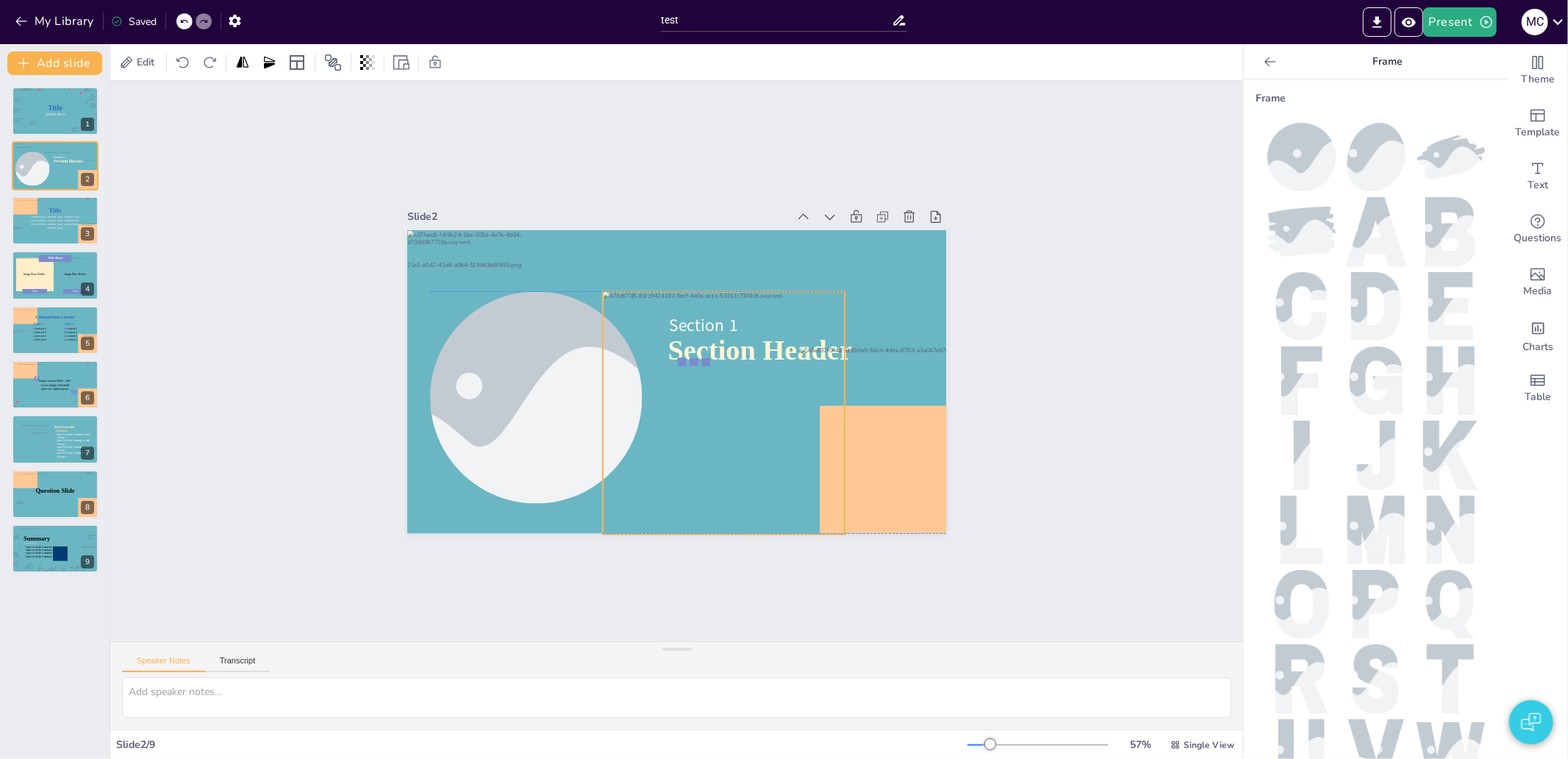
drag, startPoint x: 640, startPoint y: 397, endPoint x: 687, endPoint y: 427, distance: 55.8
click at [687, 427] on div at bounding box center [691, 430] width 331 height 332
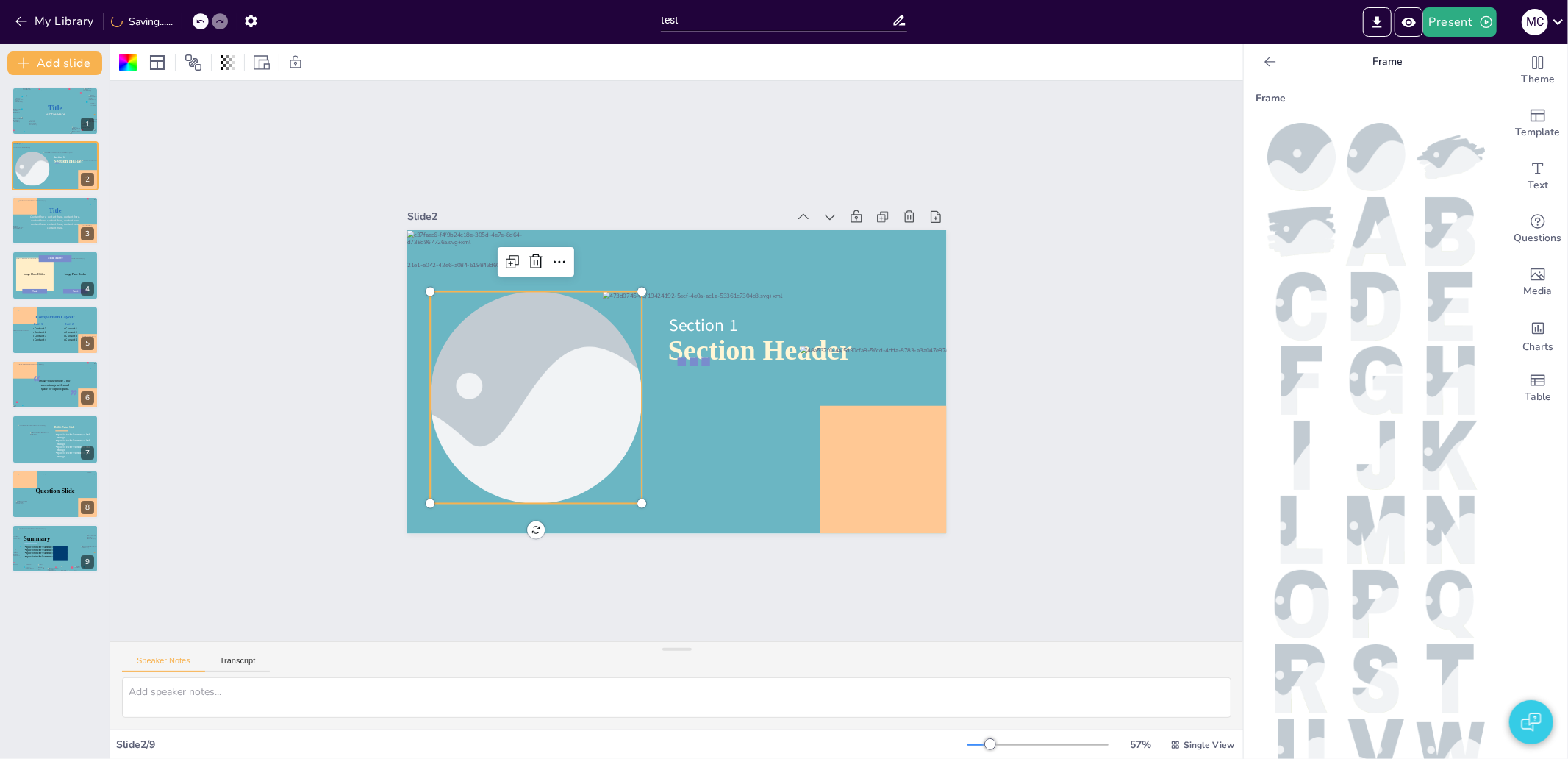
click at [465, 384] on div at bounding box center [547, 294] width 378 height 370
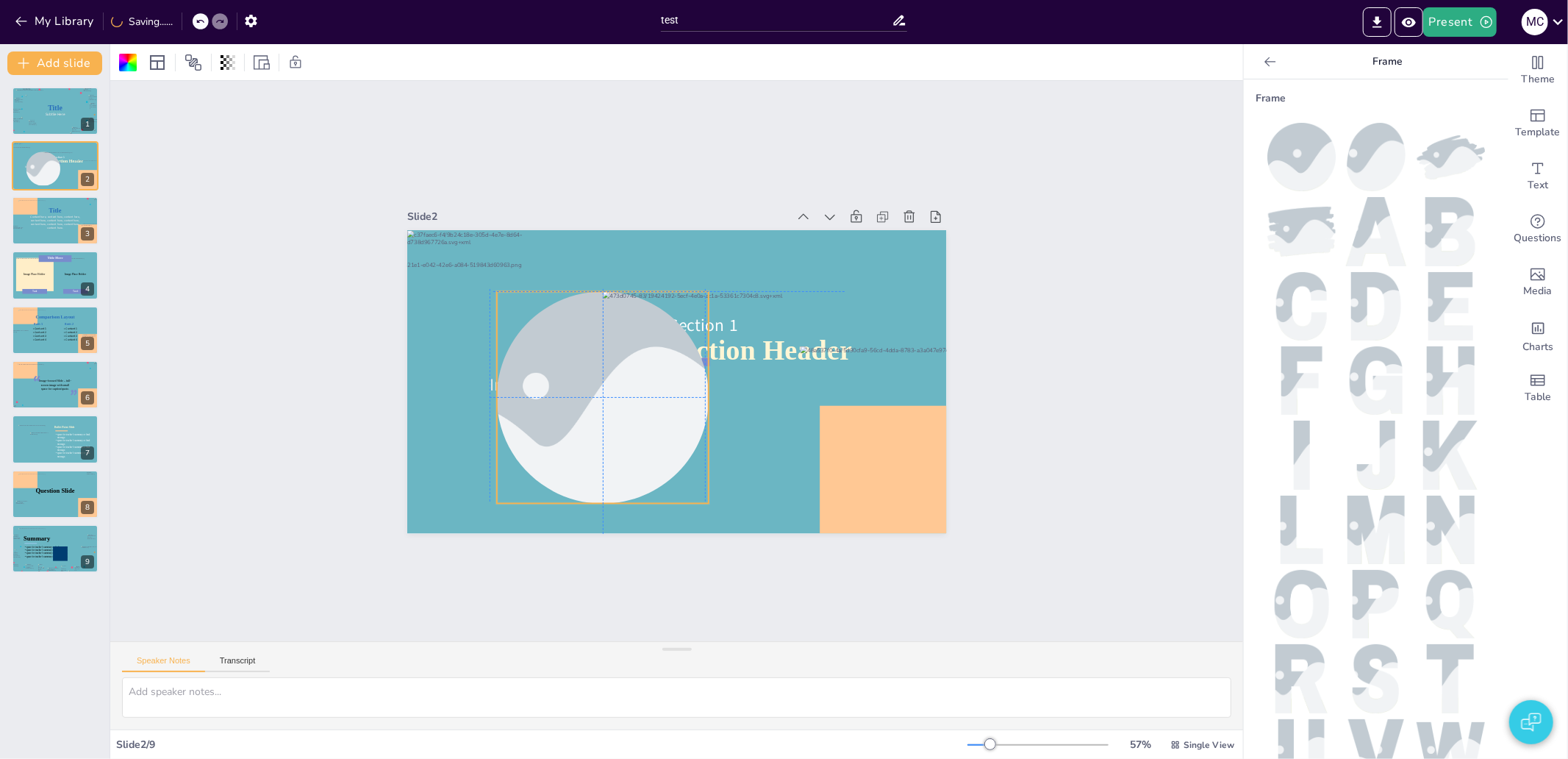
drag, startPoint x: 512, startPoint y: 395, endPoint x: 569, endPoint y: 393, distance: 57.0
click at [569, 393] on div at bounding box center [741, 310] width 355 height 274
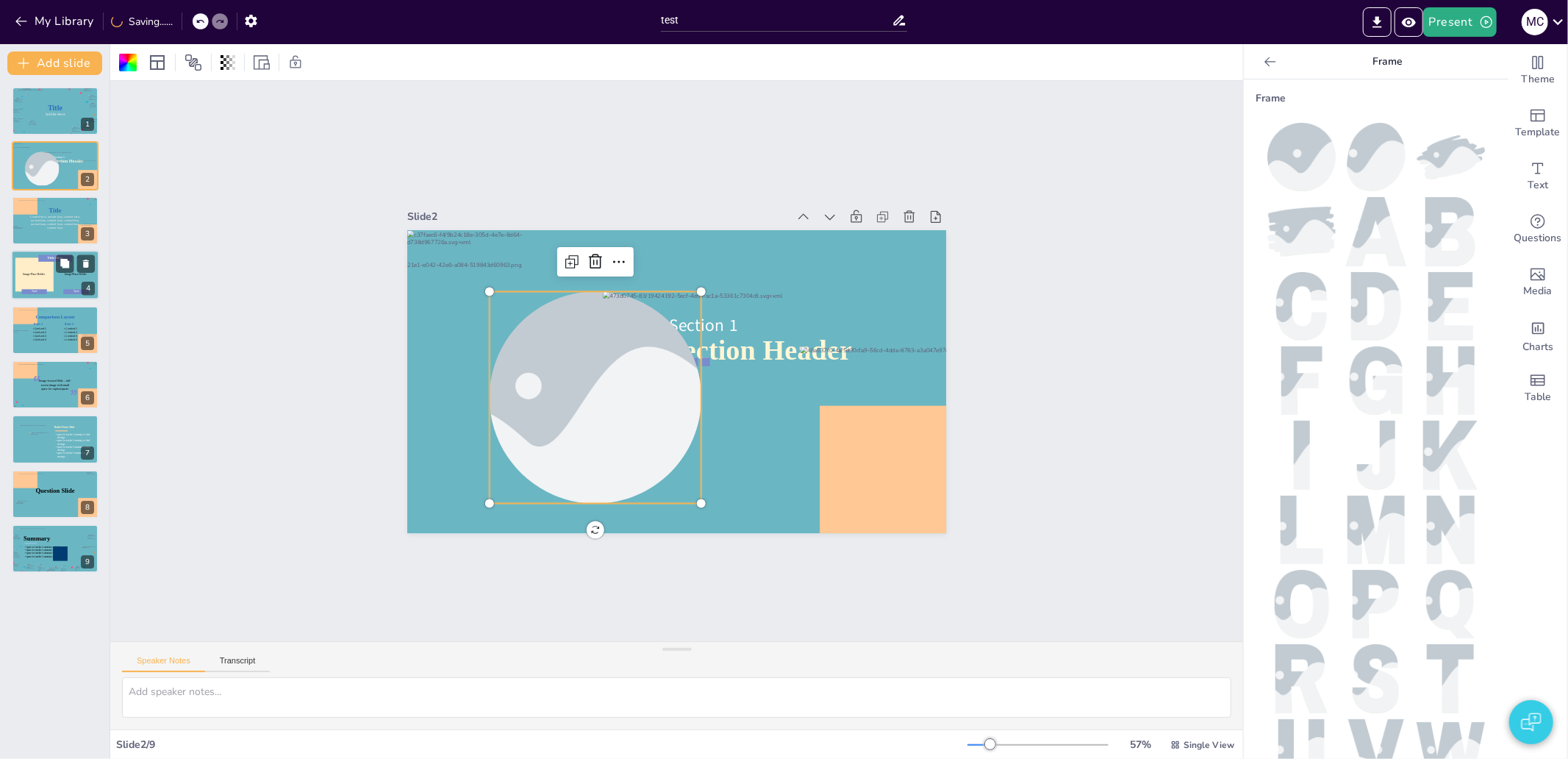
click at [60, 286] on div at bounding box center [75, 274] width 38 height 34
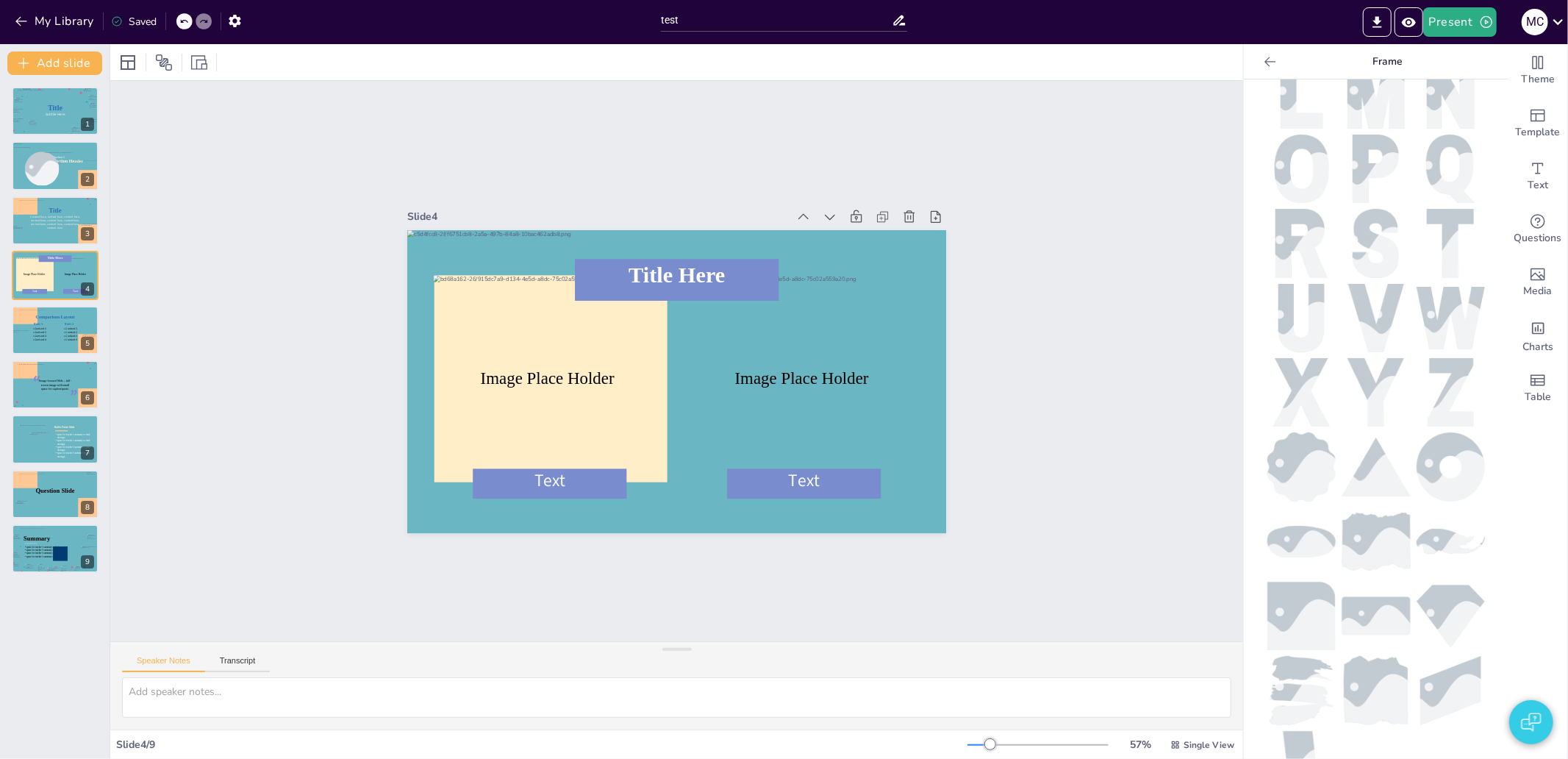
scroll to position [458, 0]
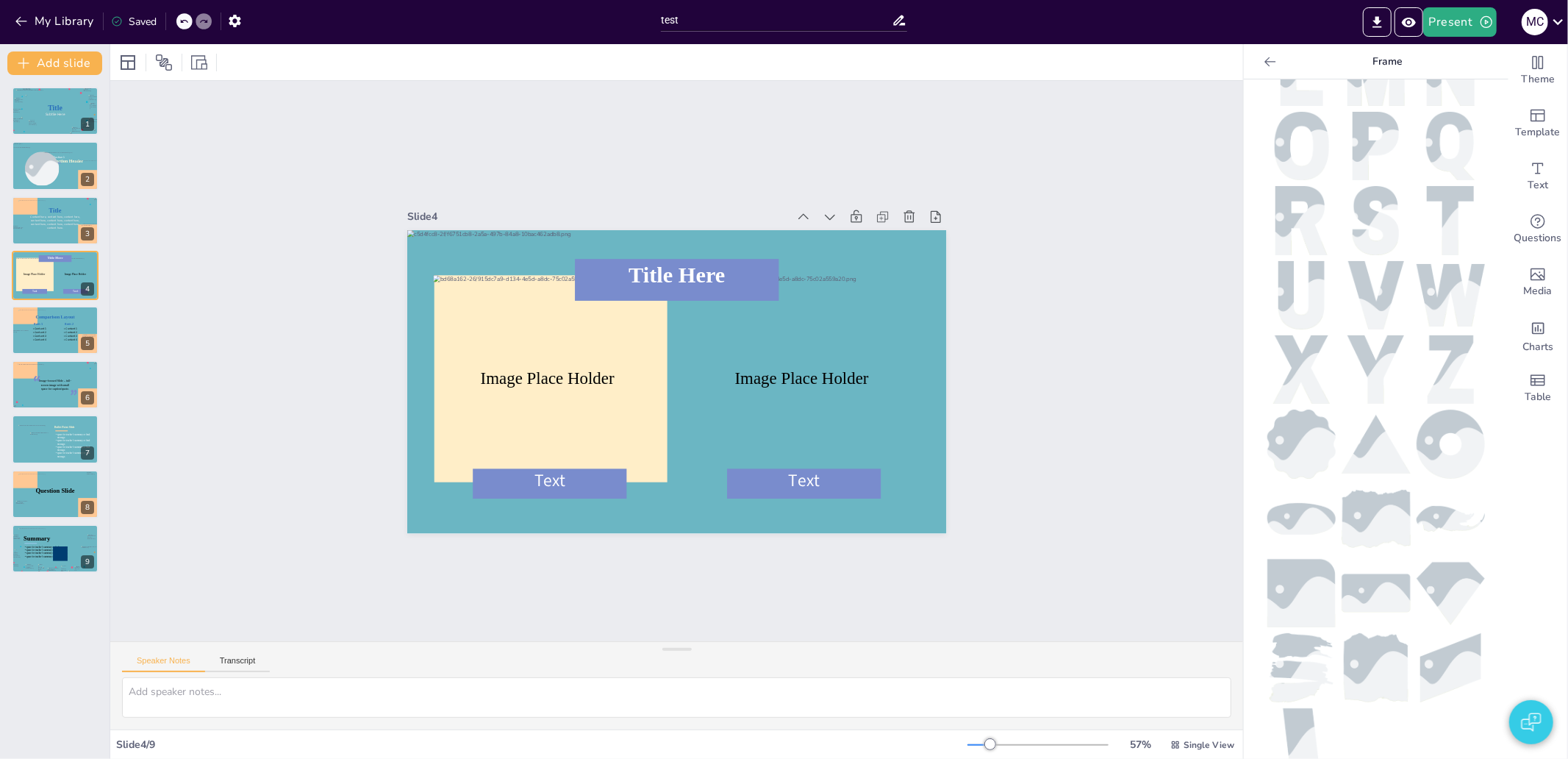
click at [1368, 640] on img at bounding box center [1376, 667] width 65 height 68
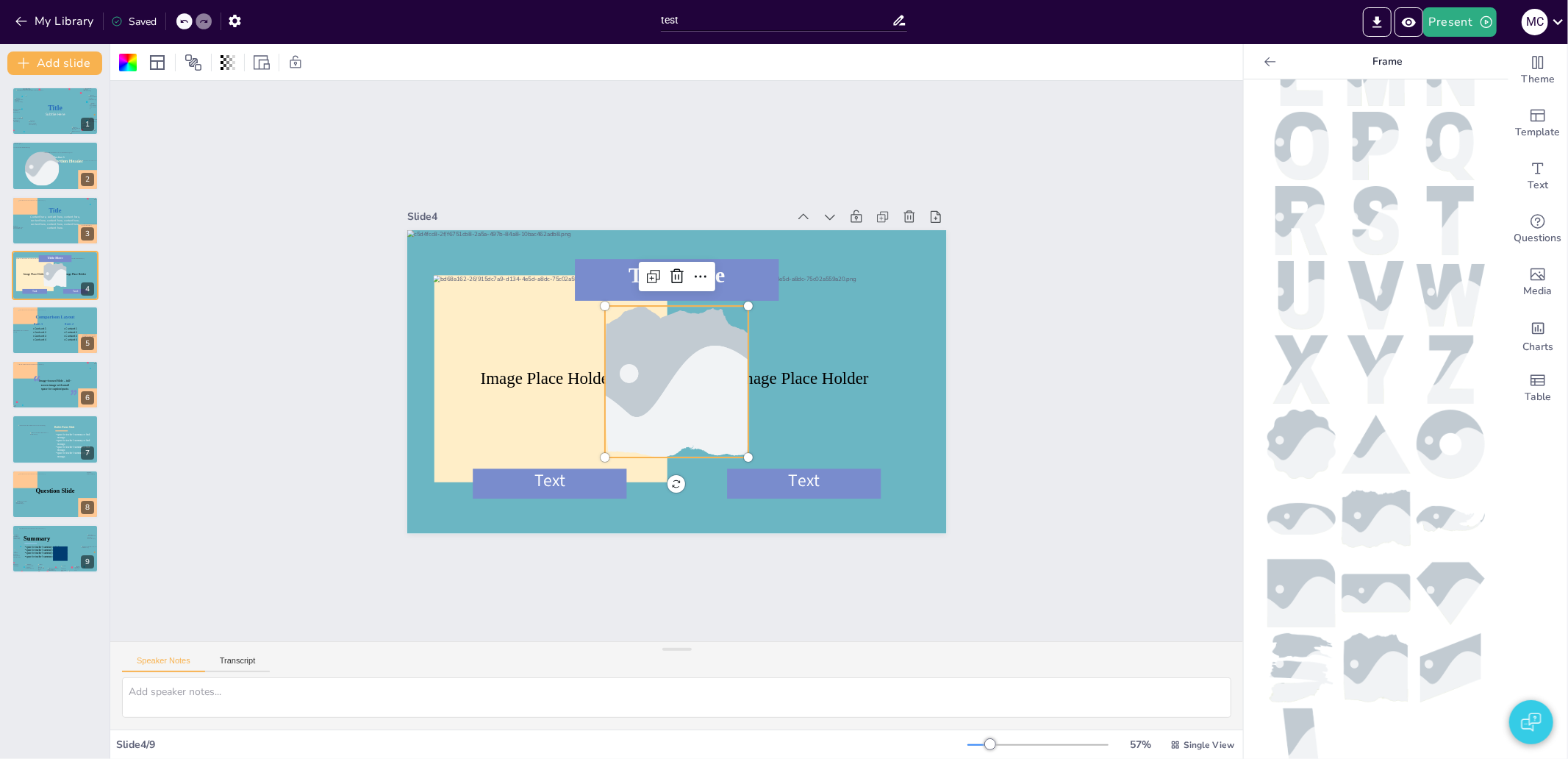
click at [1285, 560] on img at bounding box center [1301, 592] width 68 height 68
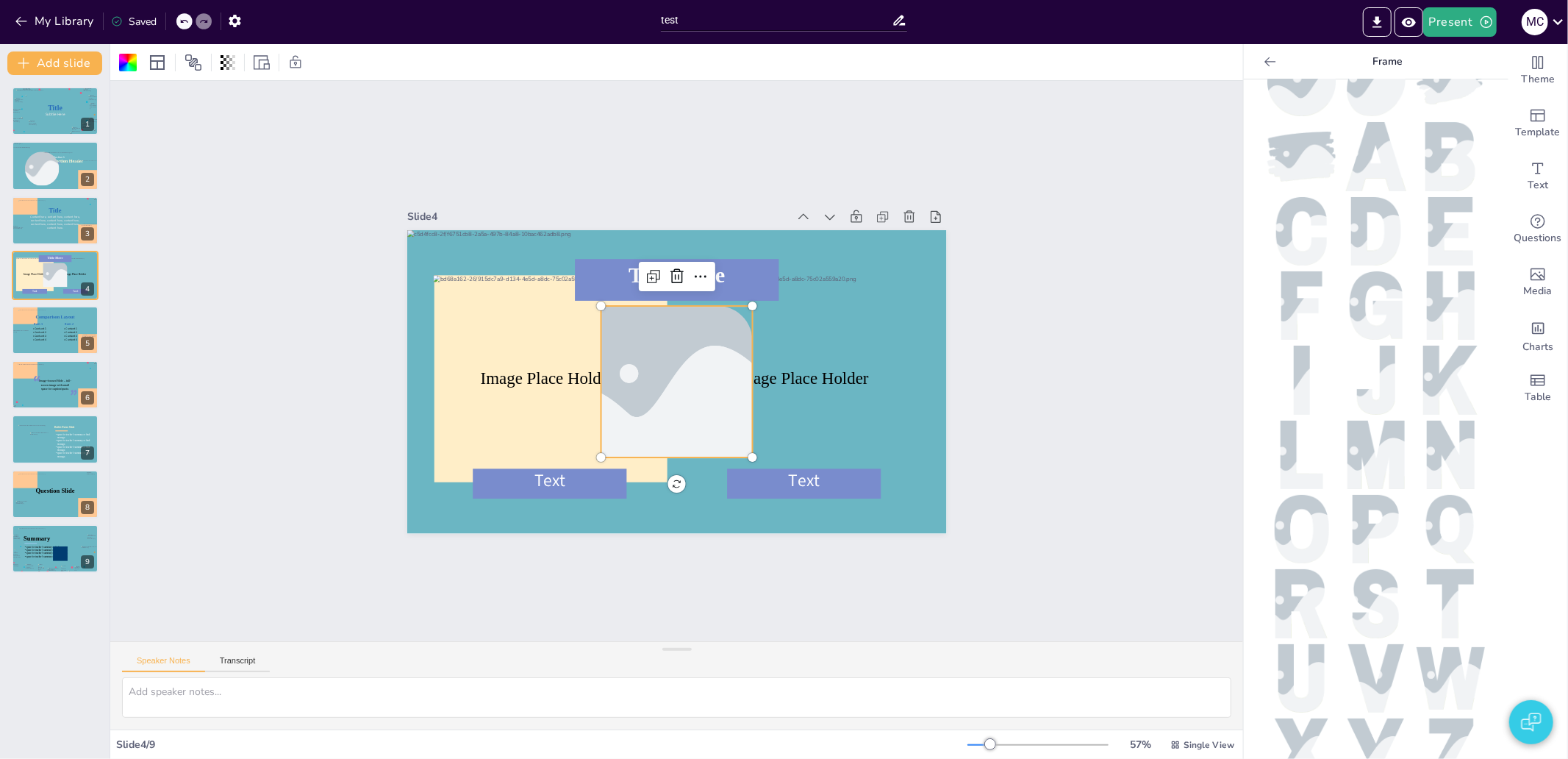
scroll to position [0, 0]
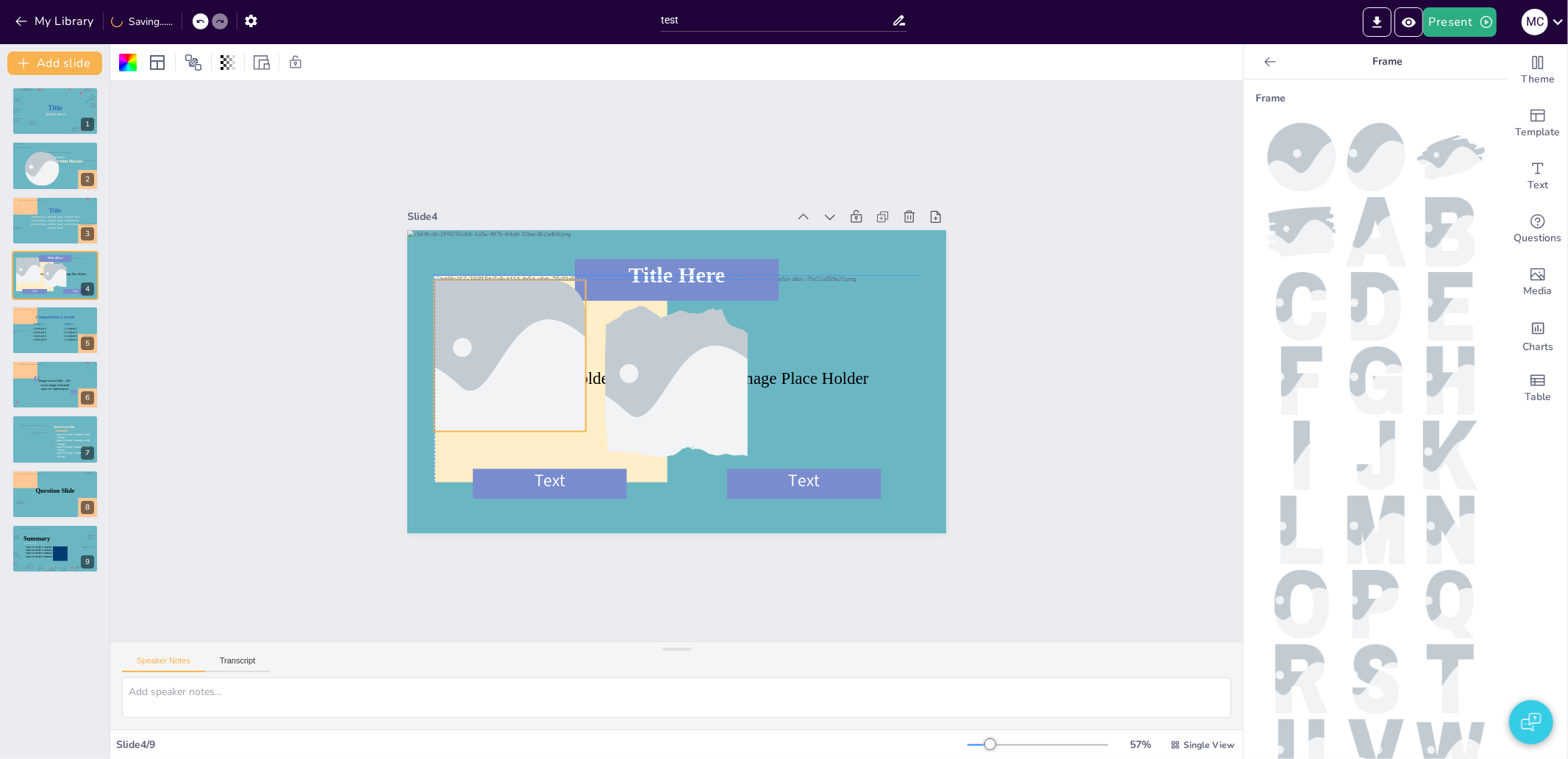
drag, startPoint x: 679, startPoint y: 368, endPoint x: 524, endPoint y: 346, distance: 156.6
click at [513, 335] on div at bounding box center [529, 439] width 273 height 244
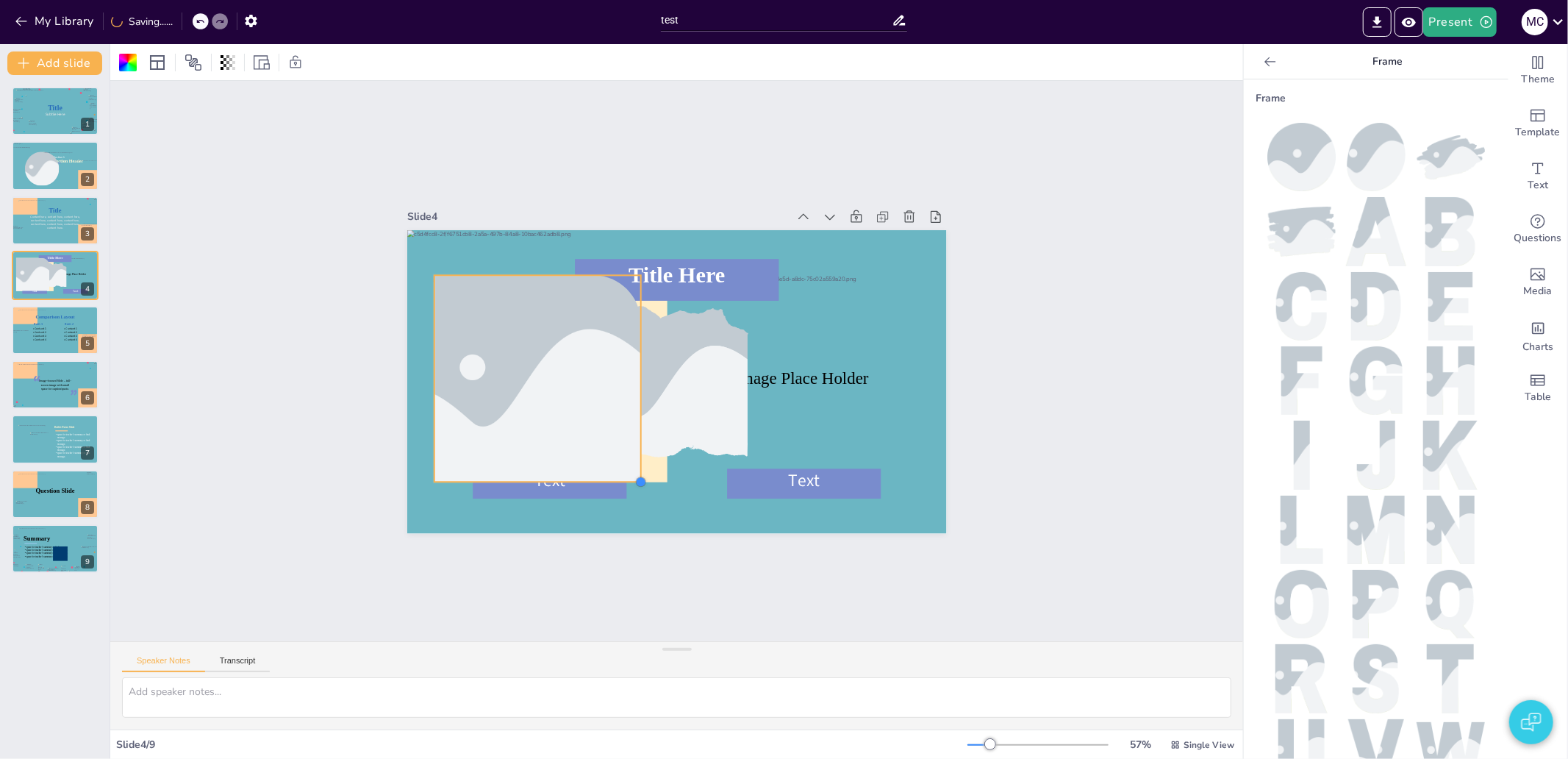
drag, startPoint x: 572, startPoint y: 421, endPoint x: 627, endPoint y: 472, distance: 75.0
click at [559, 386] on div at bounding box center [551, 377] width 16 height 16
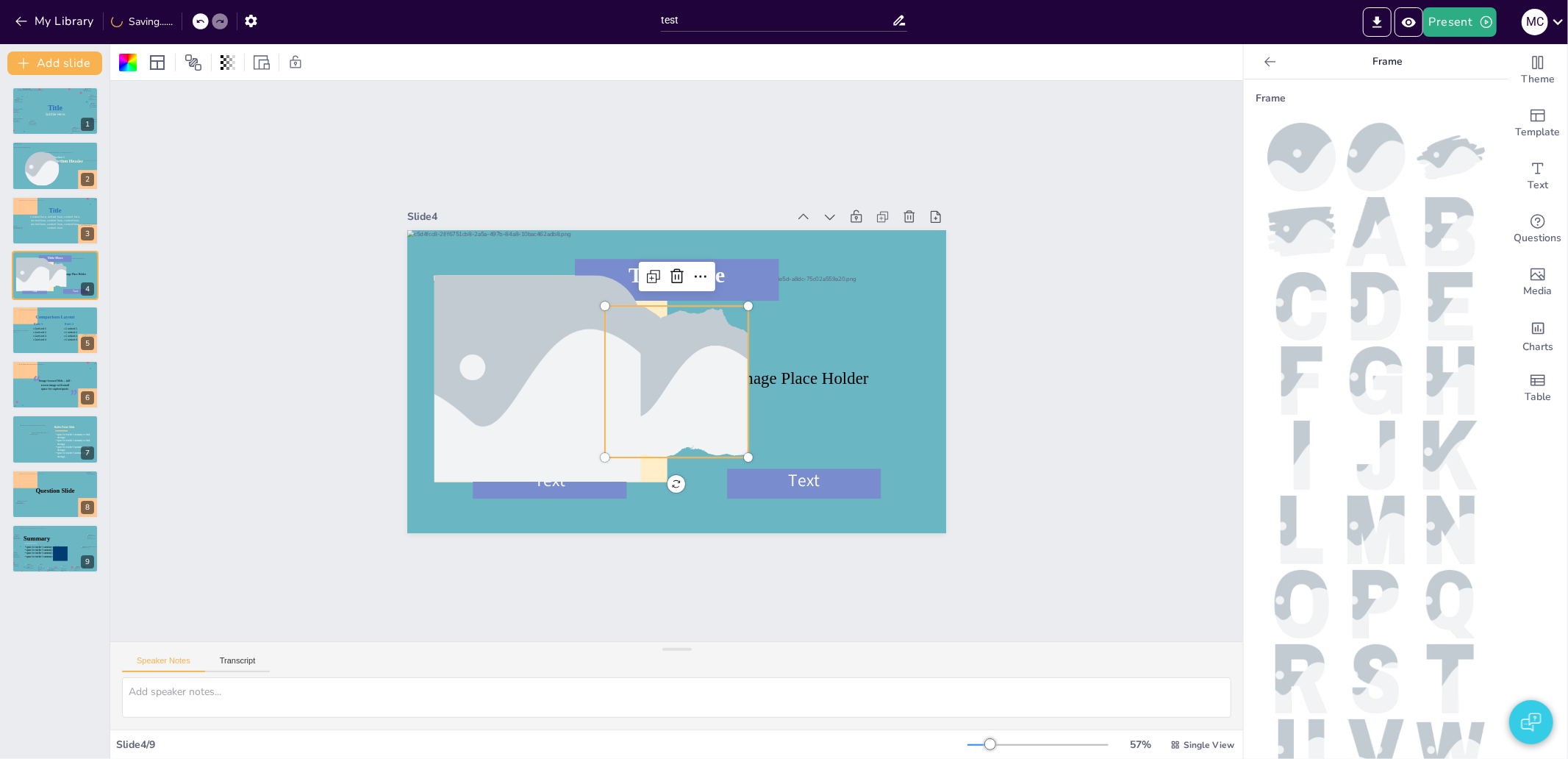
click at [673, 408] on div at bounding box center [660, 349] width 256 height 274
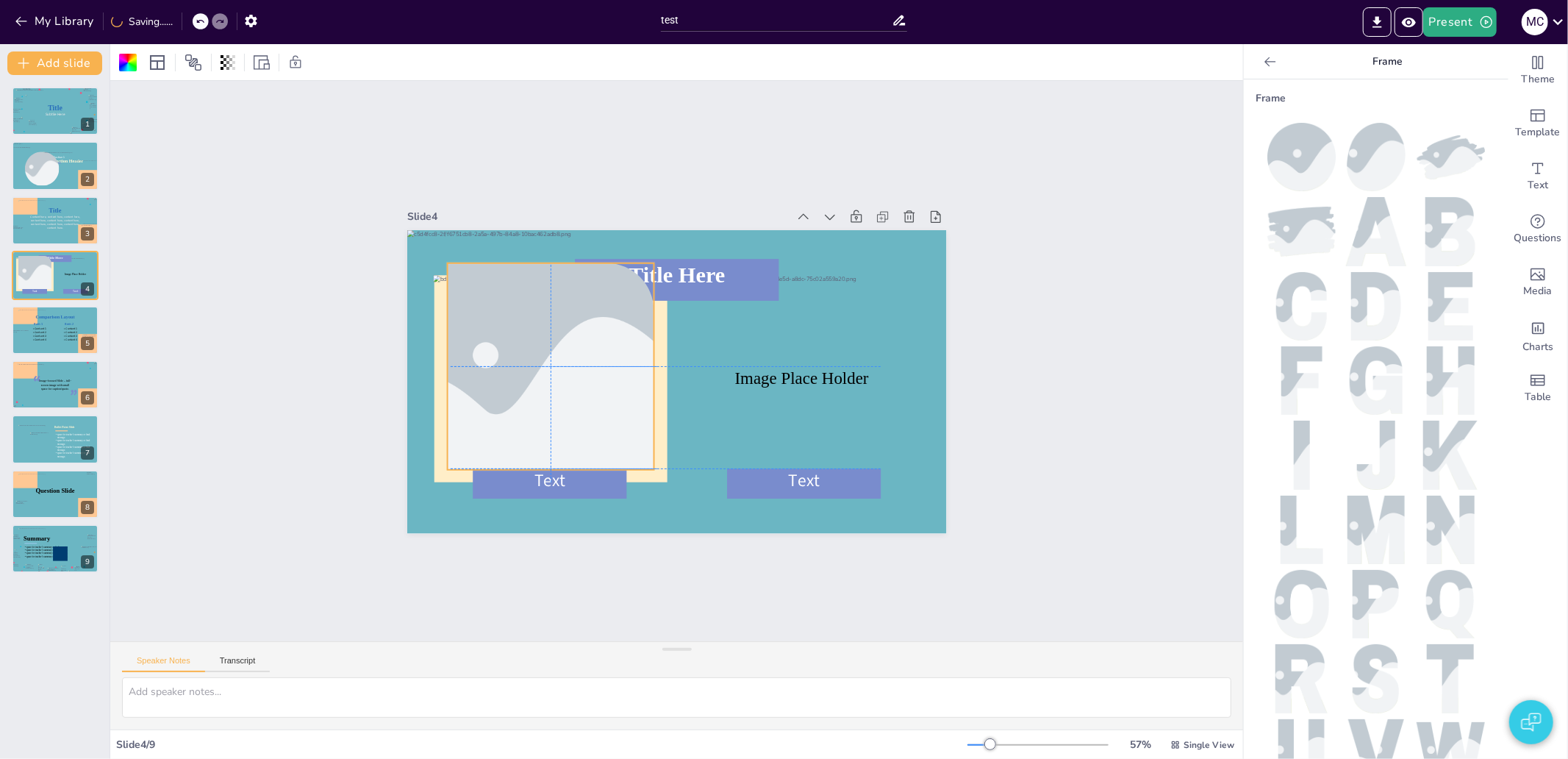
drag, startPoint x: 554, startPoint y: 387, endPoint x: 615, endPoint y: 392, distance: 61.2
click at [571, 378] on div at bounding box center [658, 236] width 238 height 330
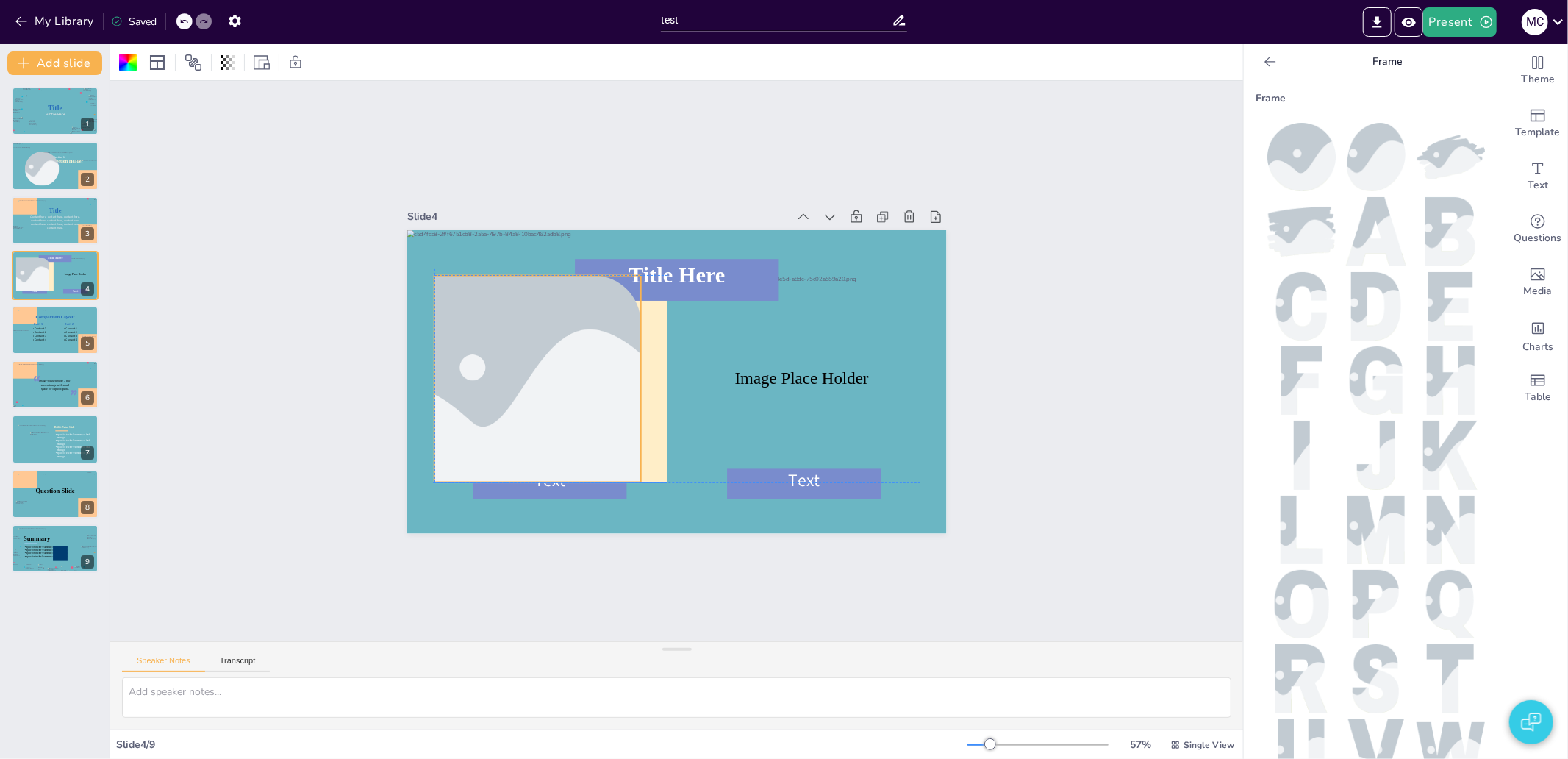
drag, startPoint x: 566, startPoint y: 358, endPoint x: 556, endPoint y: 365, distance: 12.2
click at [556, 365] on div at bounding box center [592, 249] width 334 height 372
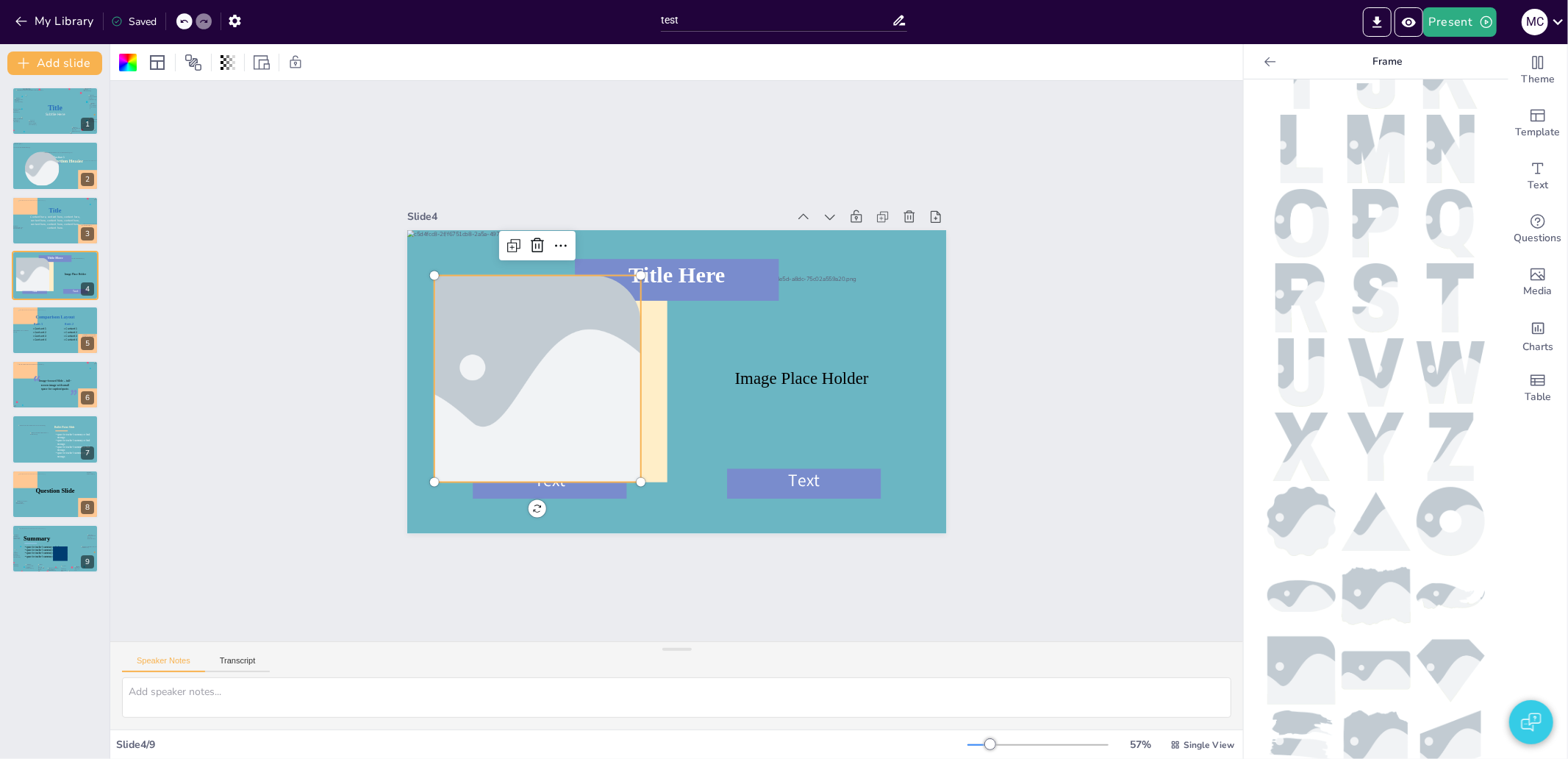
scroll to position [458, 0]
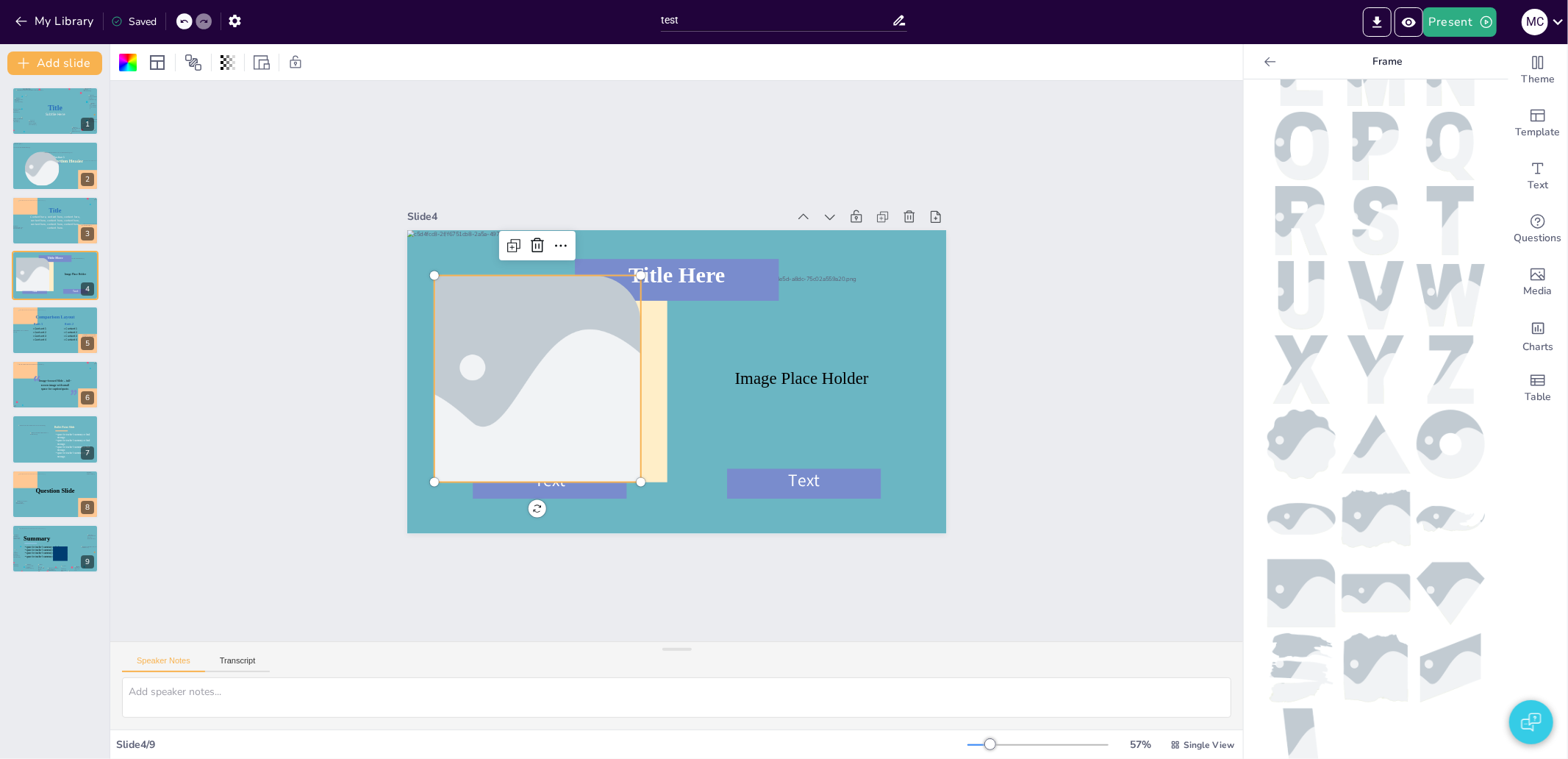
drag, startPoint x: 1368, startPoint y: 560, endPoint x: 1360, endPoint y: 562, distance: 8.2
click at [1367, 574] on img at bounding box center [1375, 593] width 68 height 39
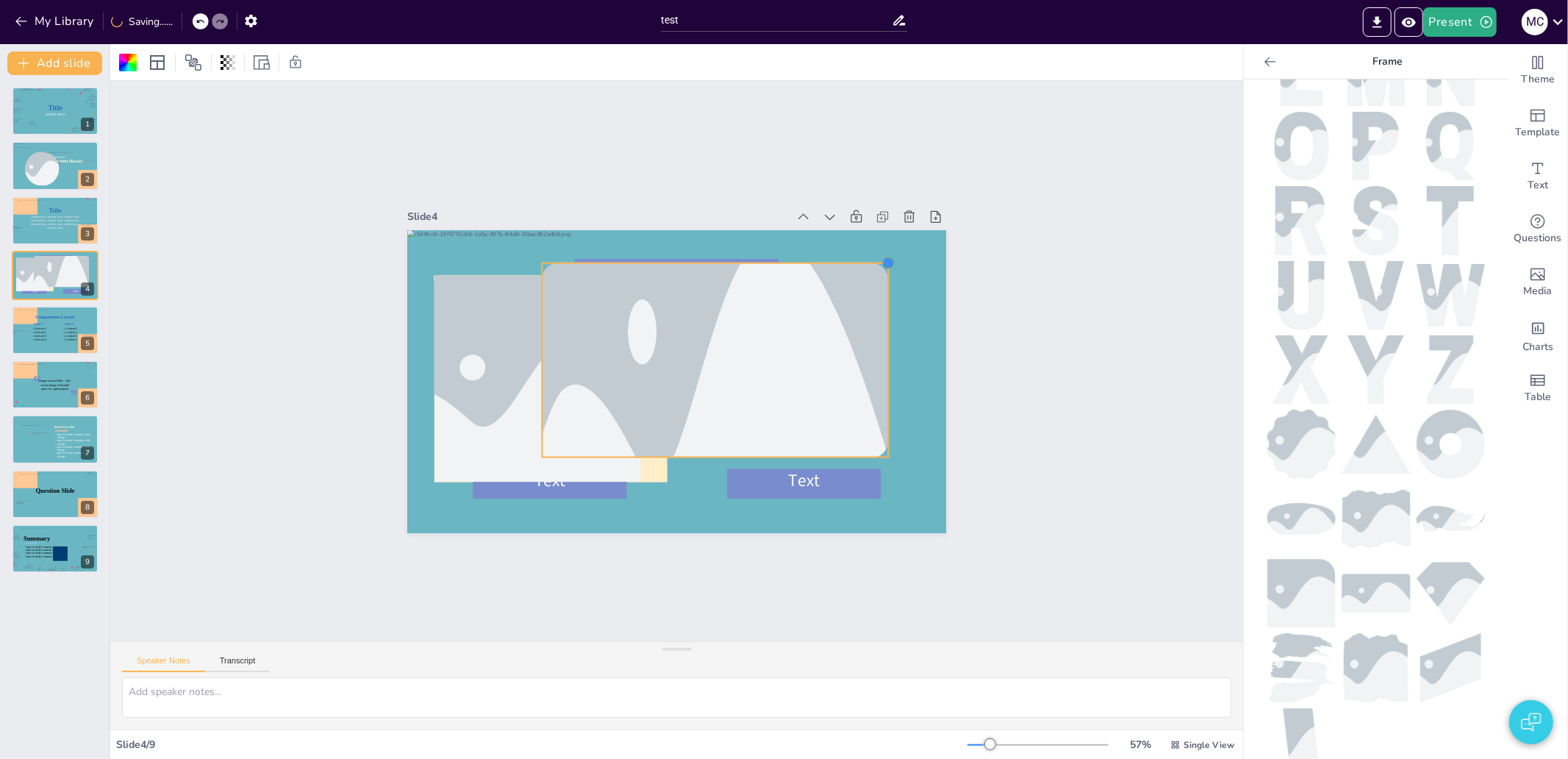
drag, startPoint x: 797, startPoint y: 296, endPoint x: 799, endPoint y: 344, distance: 48.0
click at [858, 319] on div "Text Text Title Here Image Place Holder Image Place Holder" at bounding box center [662, 376] width 604 height 586
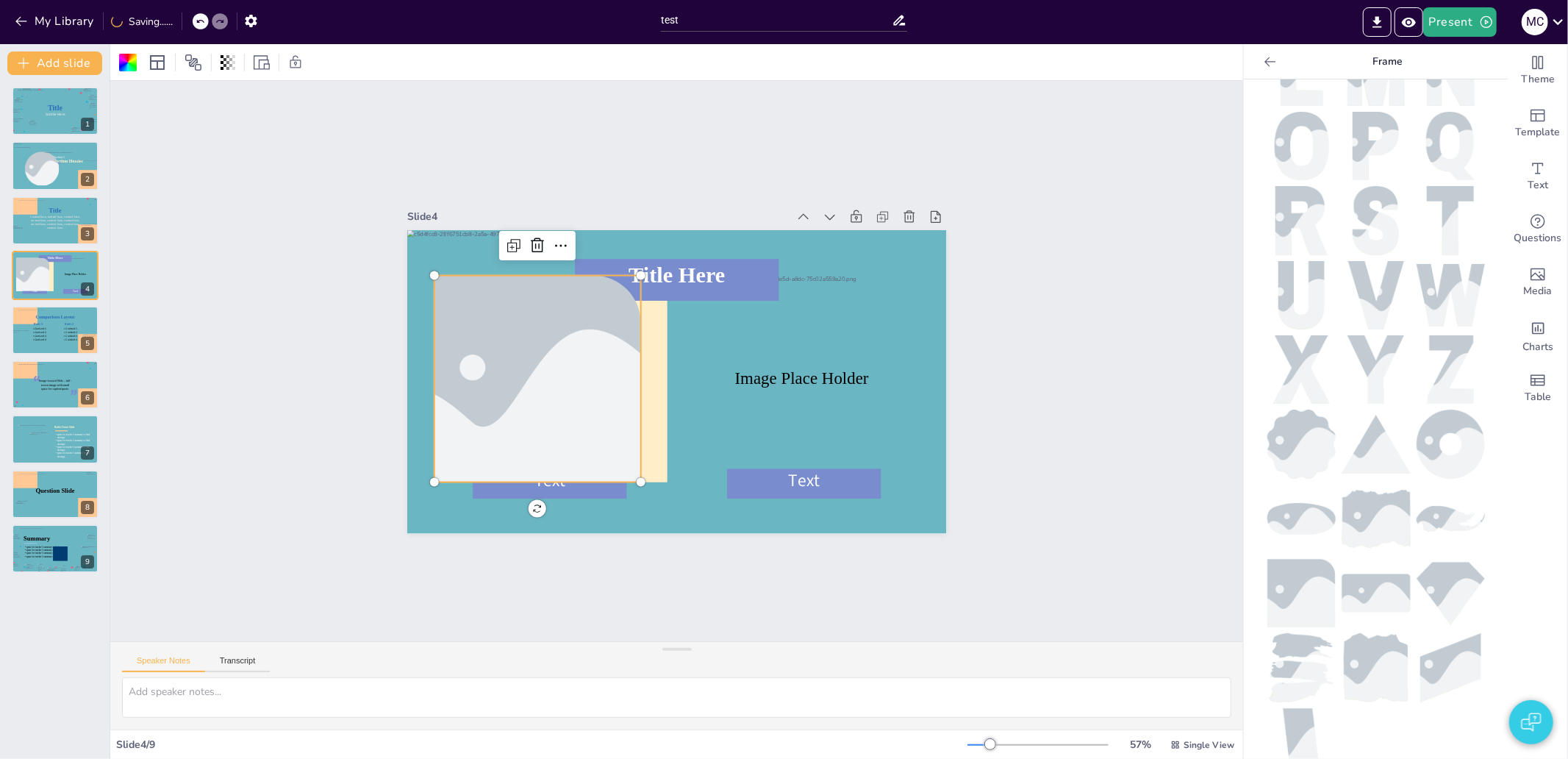
click at [592, 398] on div at bounding box center [749, 481] width 316 height 368
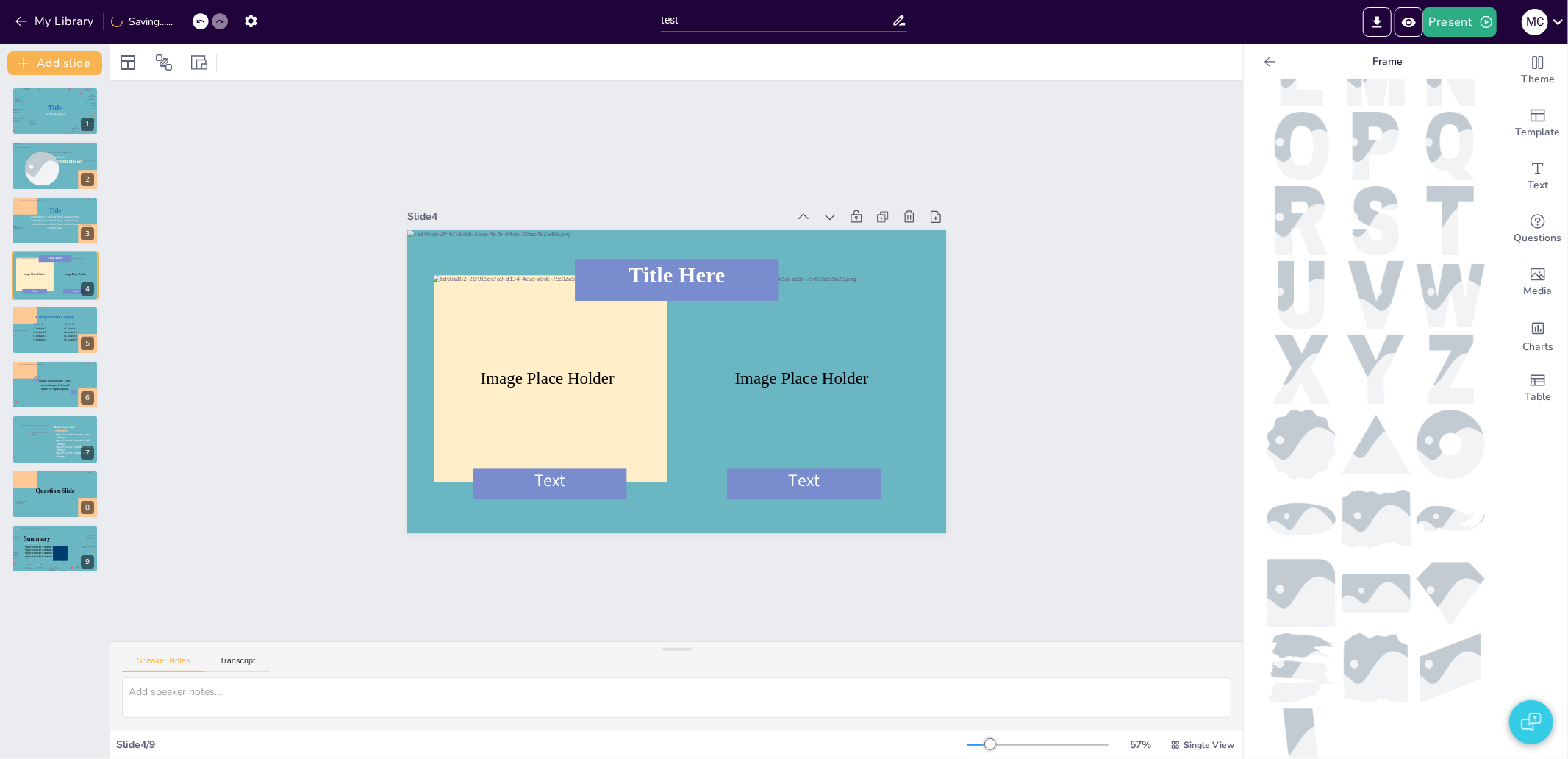
click at [1367, 574] on img at bounding box center [1375, 593] width 68 height 39
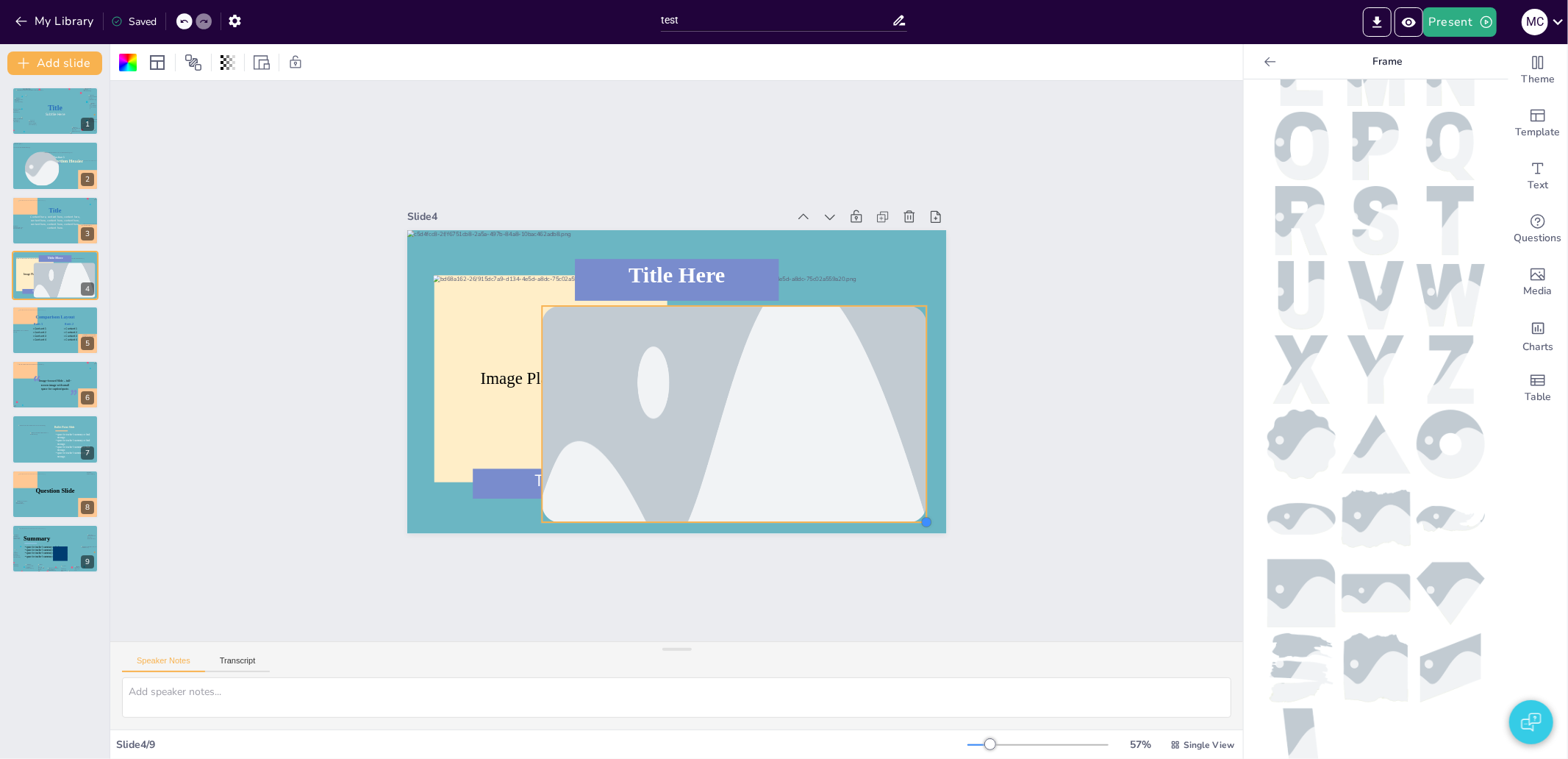
drag, startPoint x: 799, startPoint y: 452, endPoint x: 853, endPoint y: 517, distance: 84.5
click at [853, 517] on div "Text Text Title Here Image Place Holder Image Place Holder" at bounding box center [662, 376] width 604 height 586
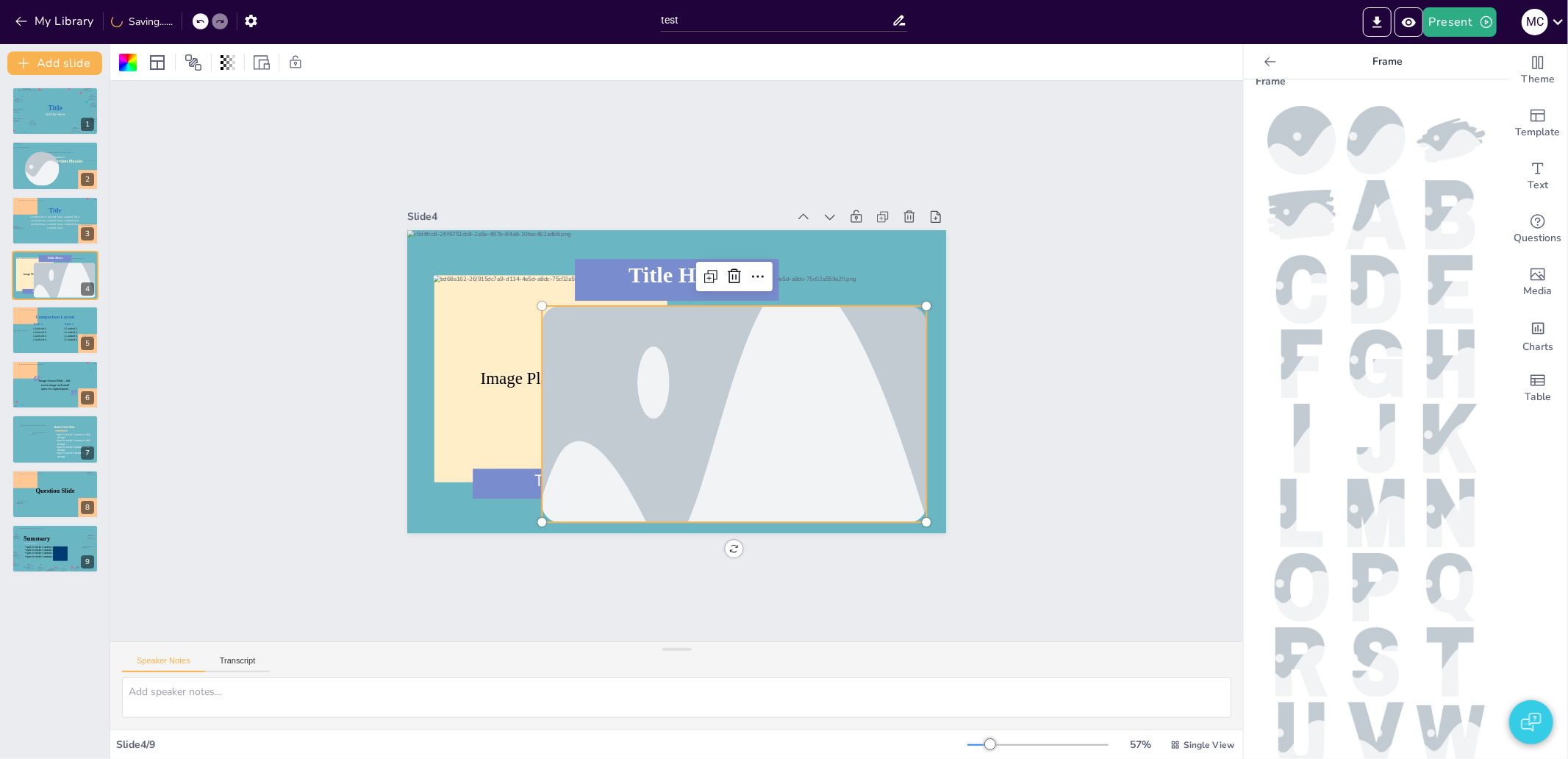
scroll to position [0, 0]
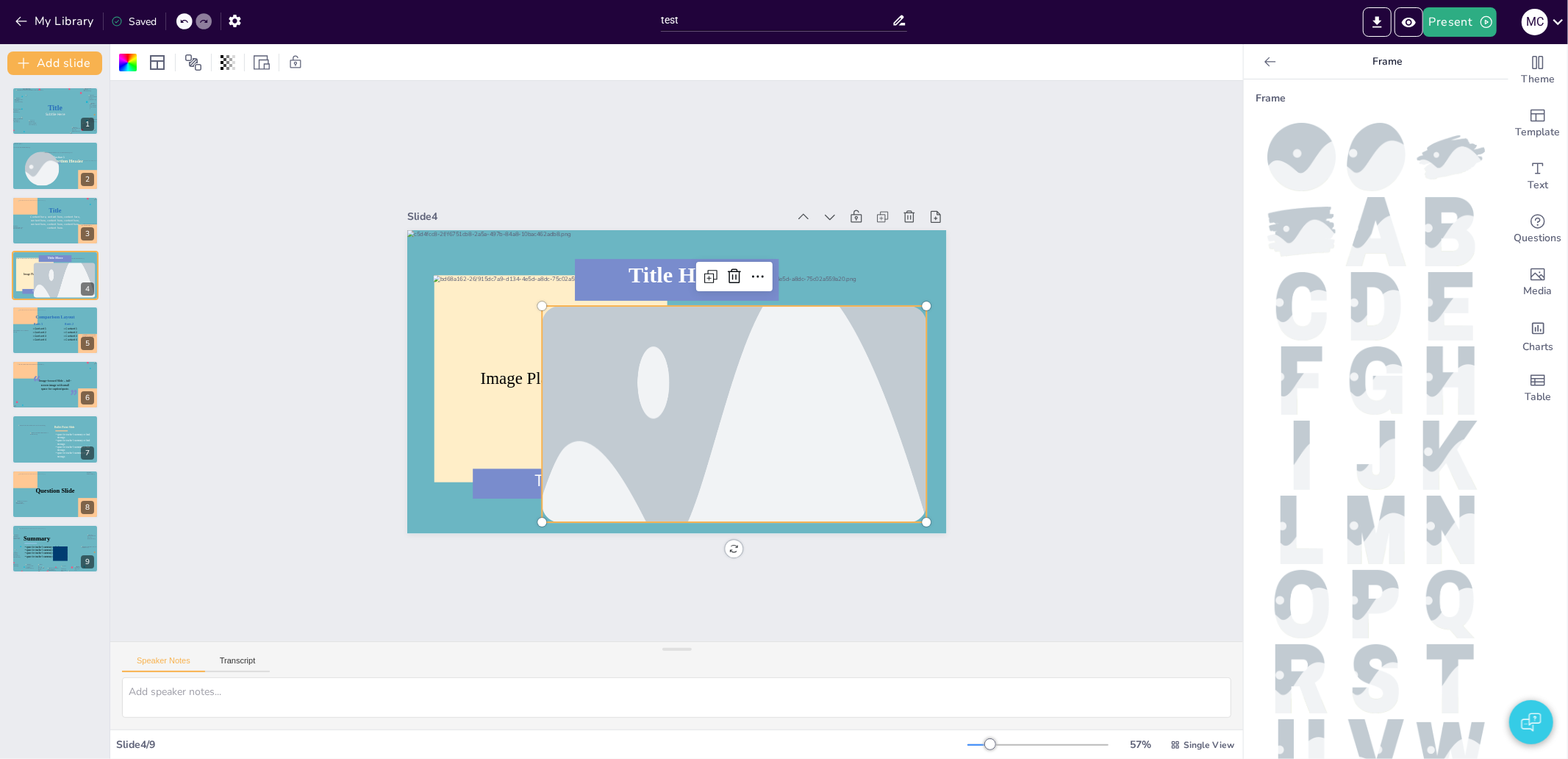
click at [1263, 64] on icon at bounding box center [1270, 62] width 15 height 15
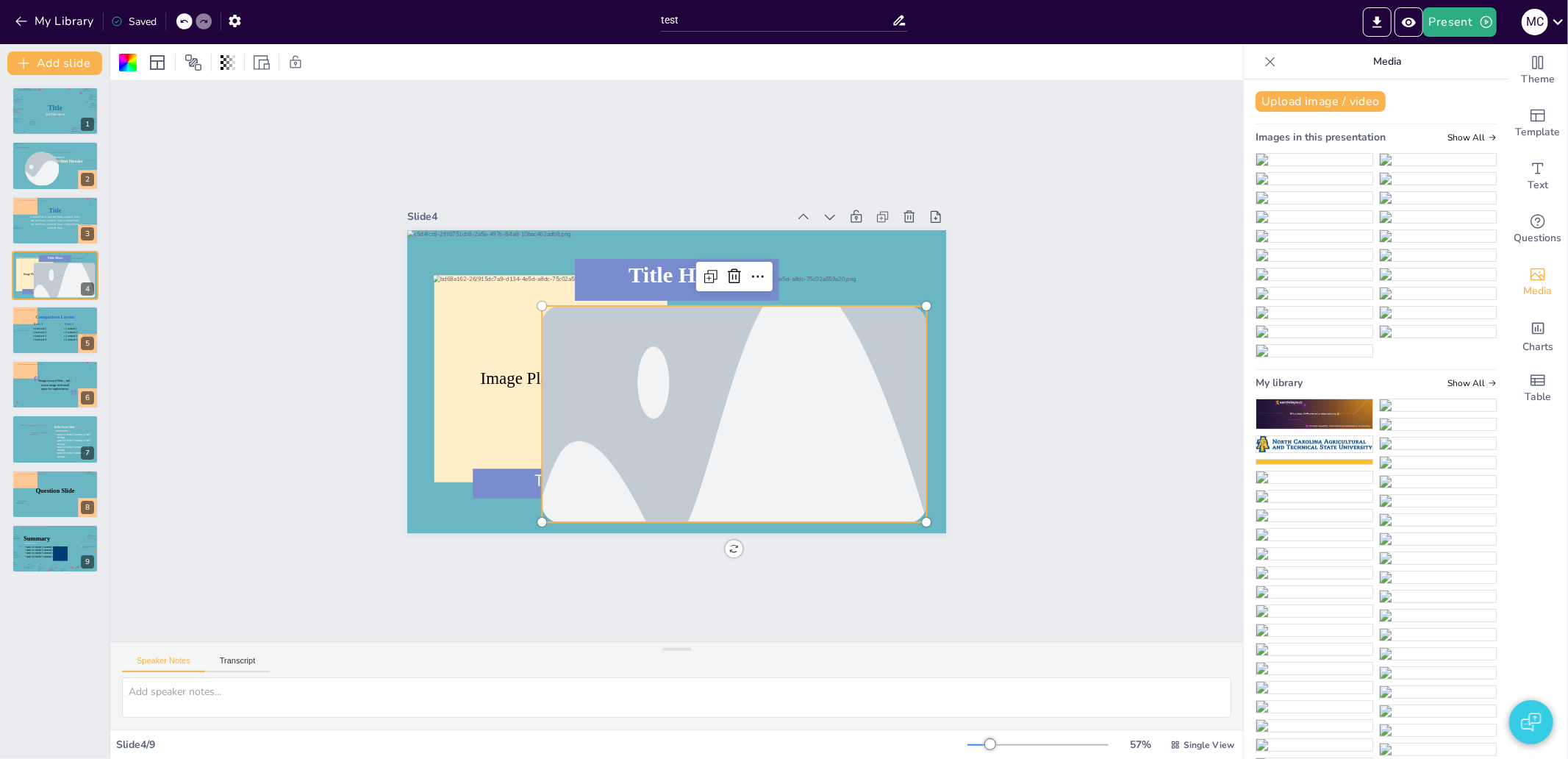
click at [1417, 184] on img at bounding box center [1438, 178] width 116 height 12
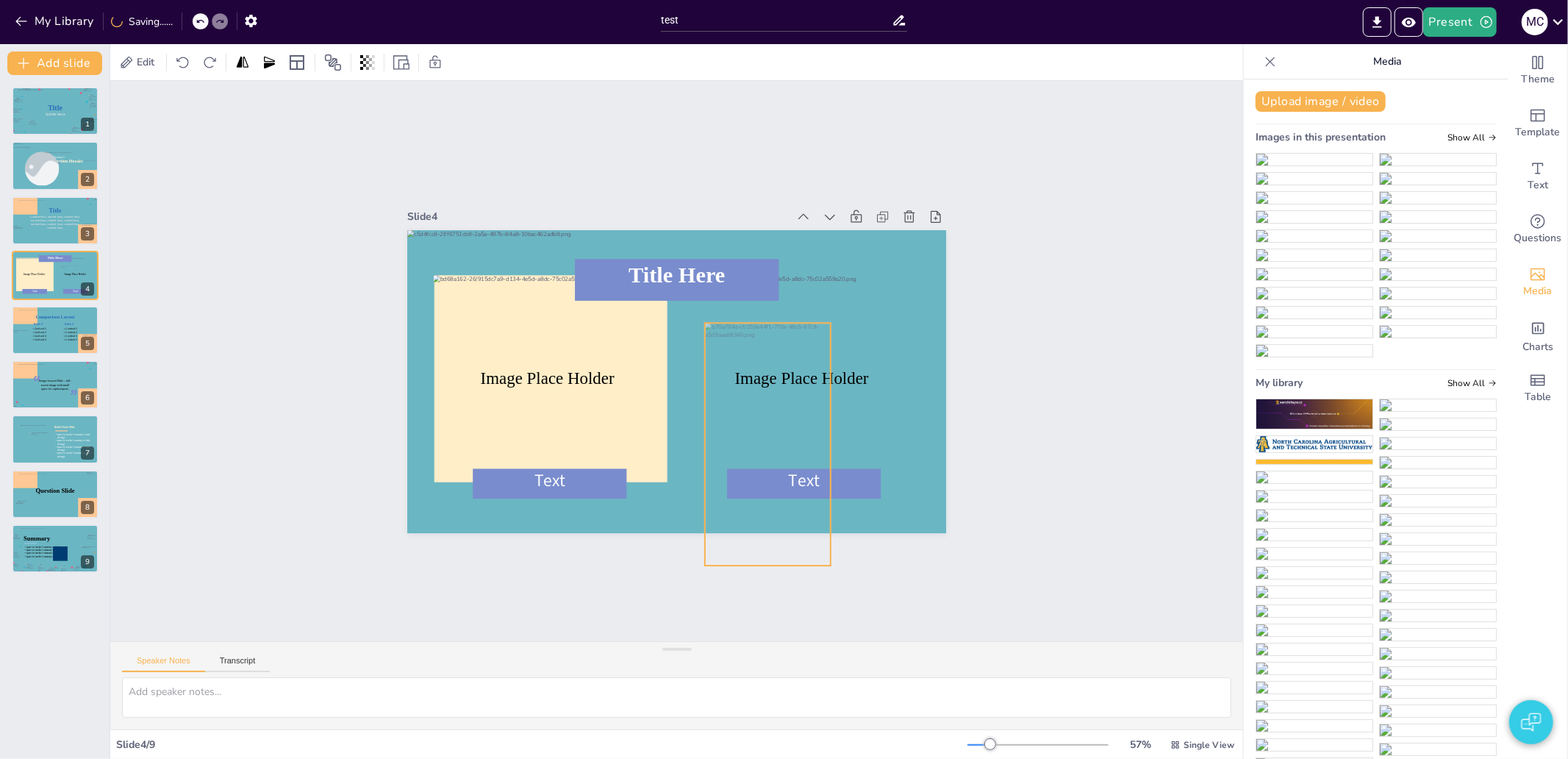
drag, startPoint x: 666, startPoint y: 310, endPoint x: 756, endPoint y: 380, distance: 114.0
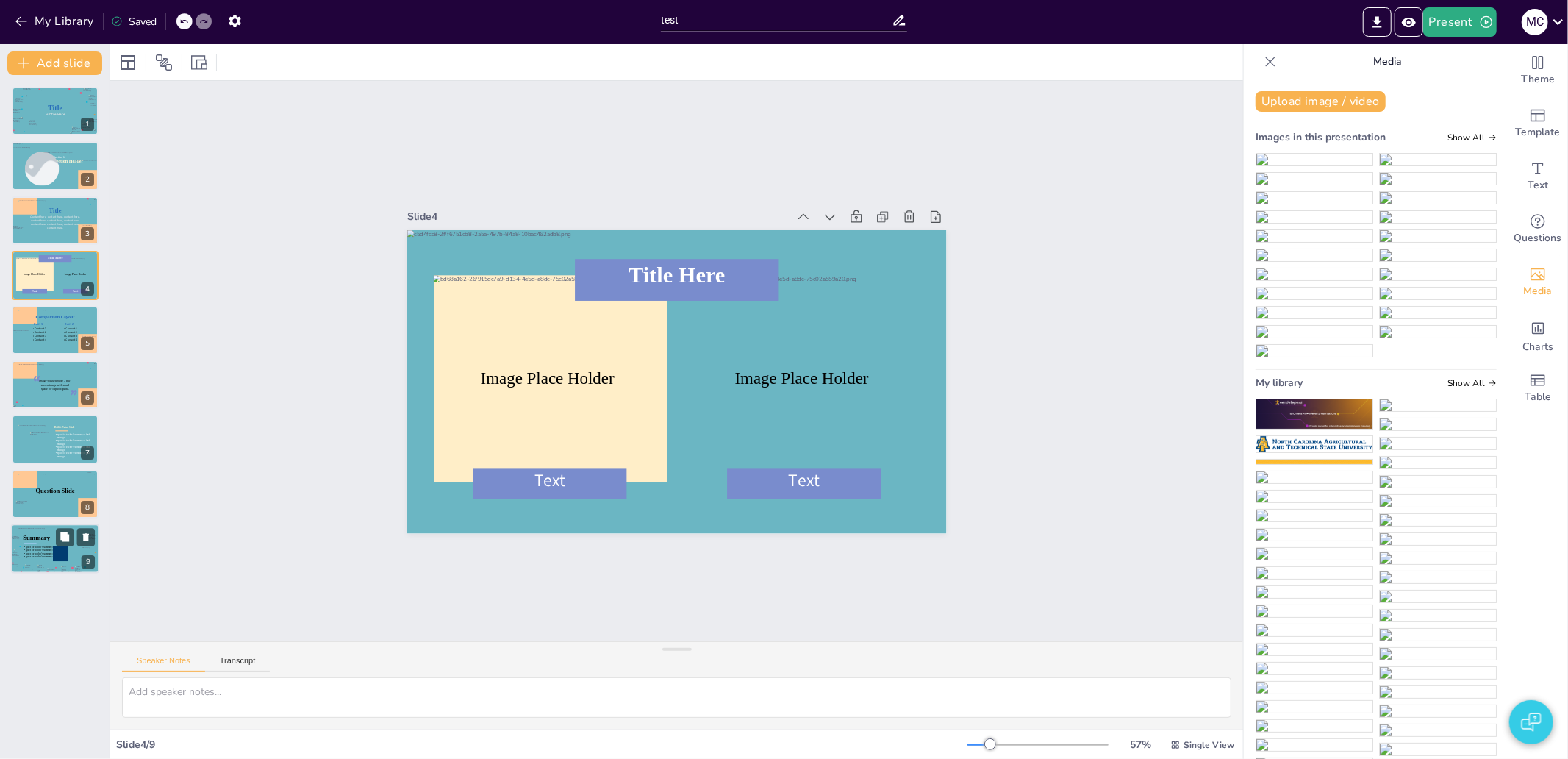
click at [55, 556] on div at bounding box center [61, 554] width 15 height 15
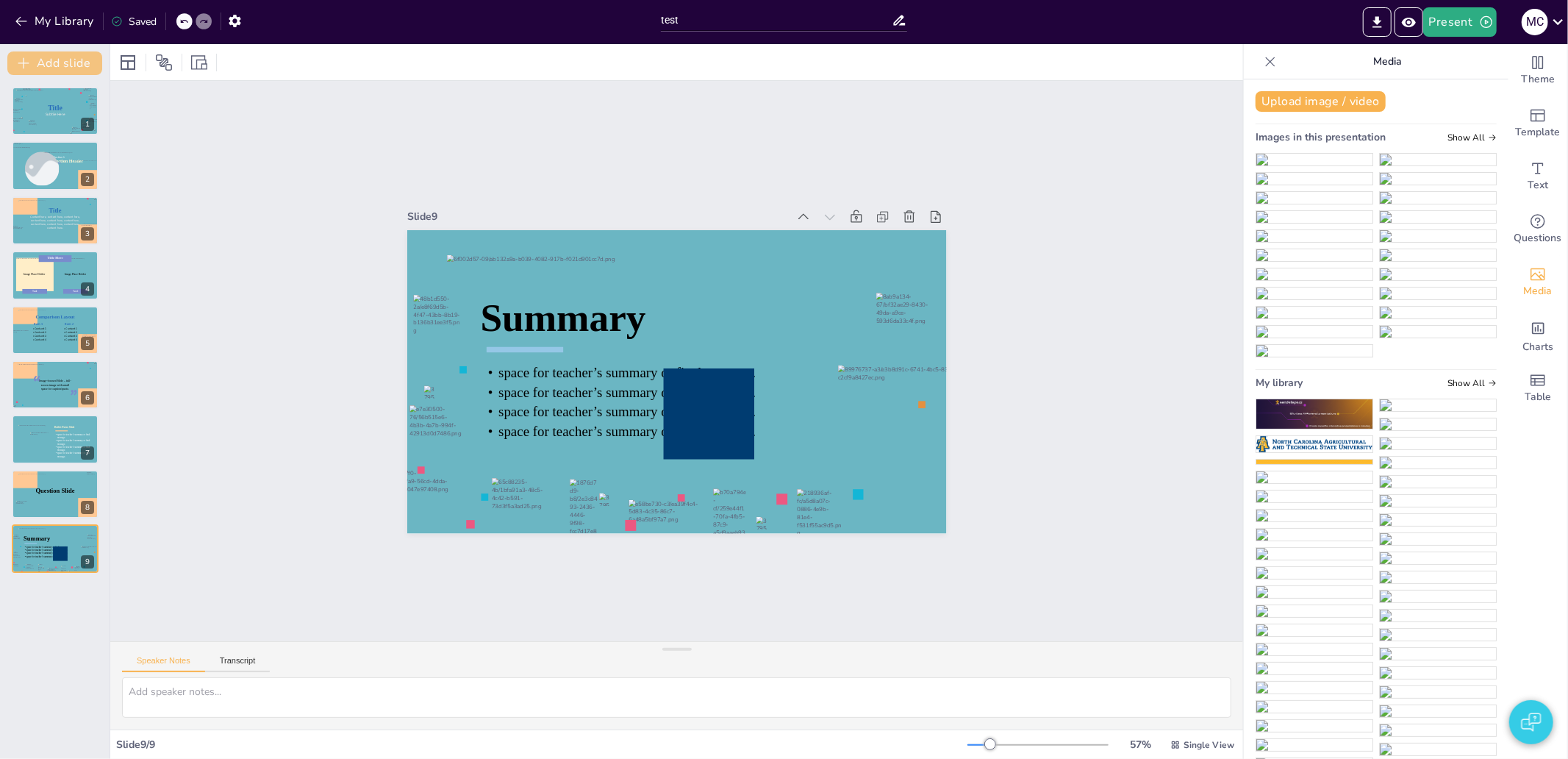
click at [49, 61] on button "Add slide" at bounding box center [55, 63] width 94 height 23
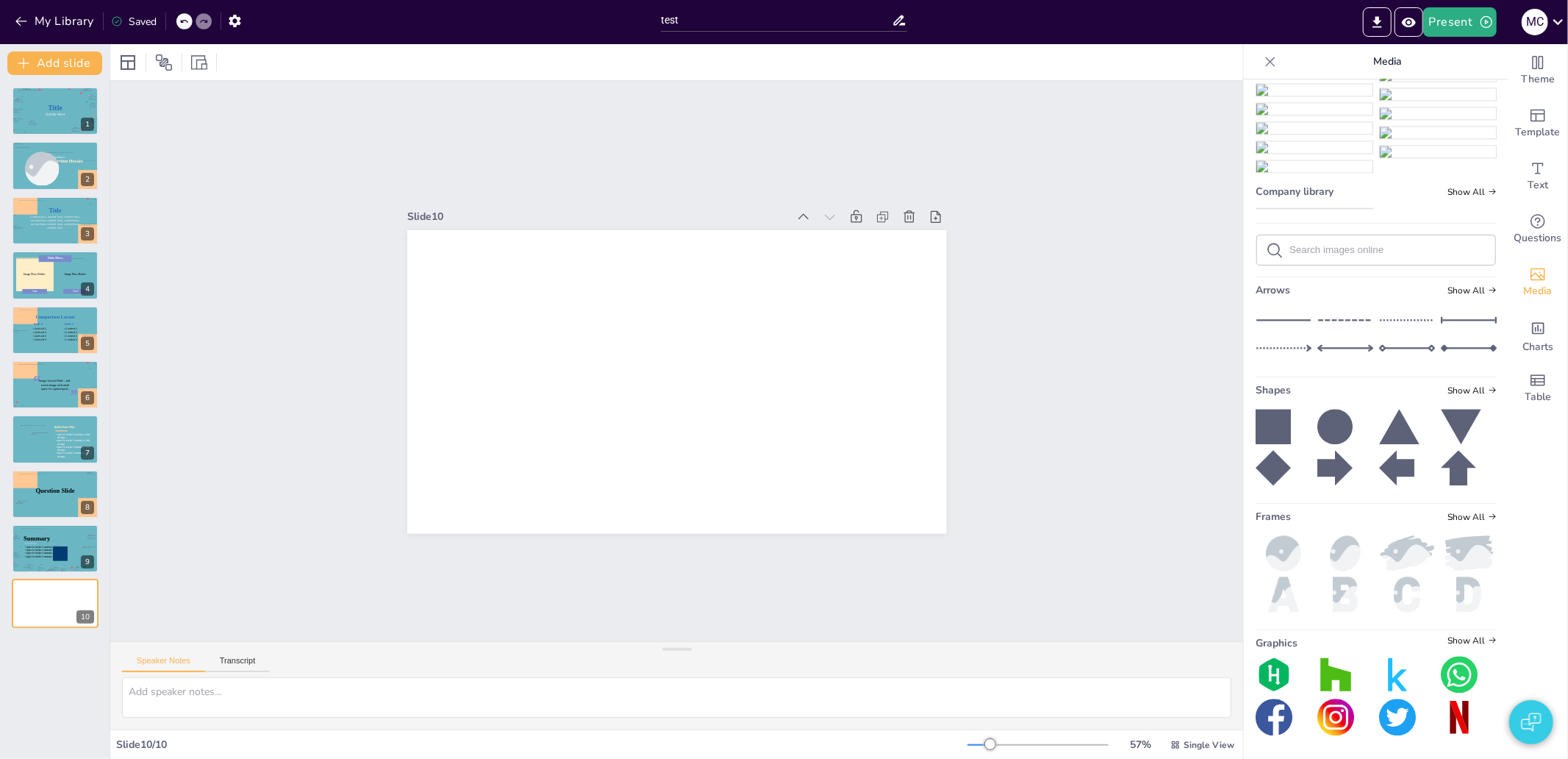
scroll to position [13963, 0]
click at [1326, 601] on img at bounding box center [1345, 593] width 55 height 35
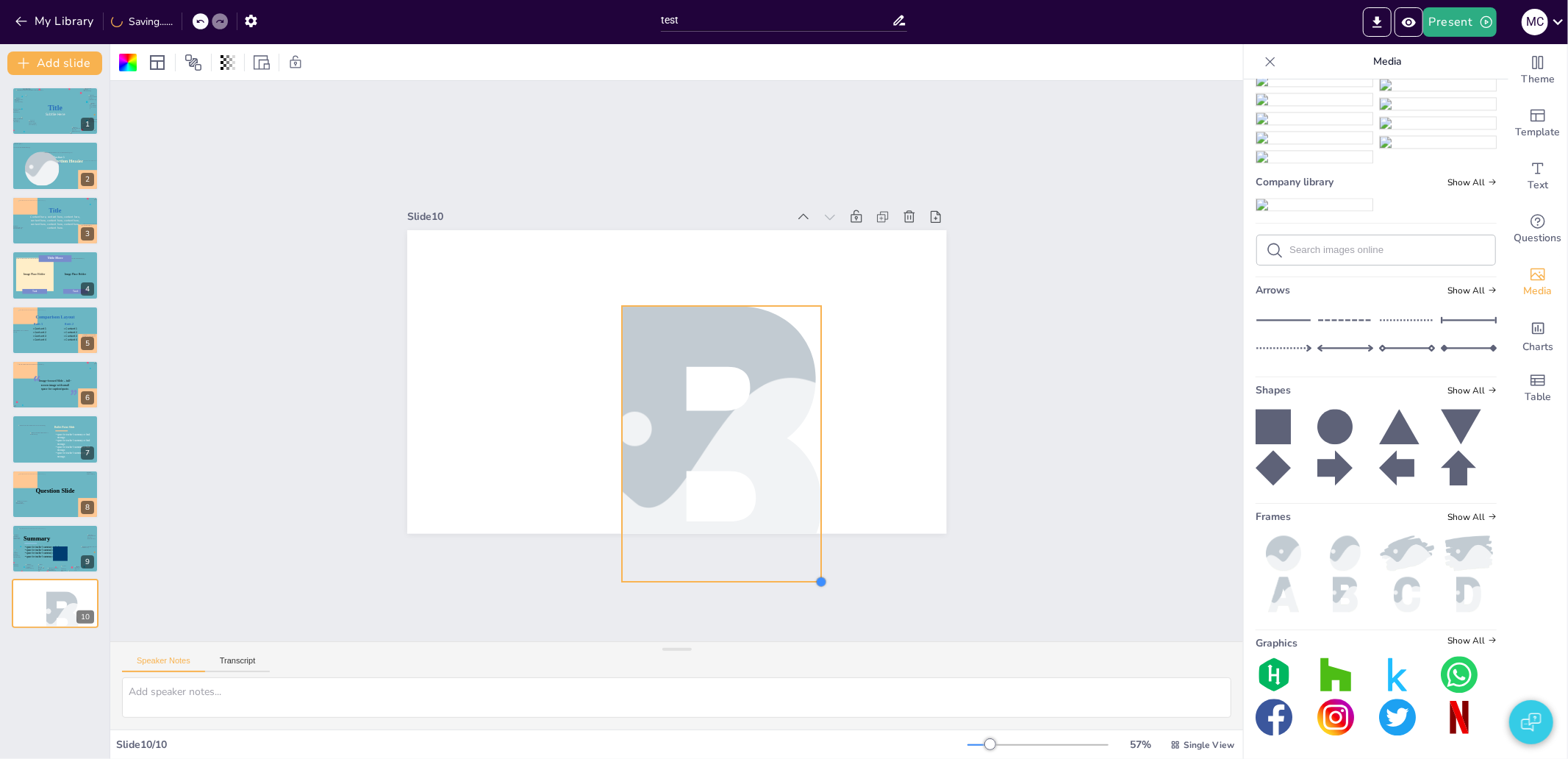
drag, startPoint x: 722, startPoint y: 452, endPoint x: 1006, endPoint y: 406, distance: 287.7
click at [796, 581] on div "Slide 1 Title Subtile Here Slide 2 Section Header Image placeholder Section 1 S…" at bounding box center [676, 361] width 1246 height 1119
click at [1289, 199] on img at bounding box center [1314, 205] width 116 height 12
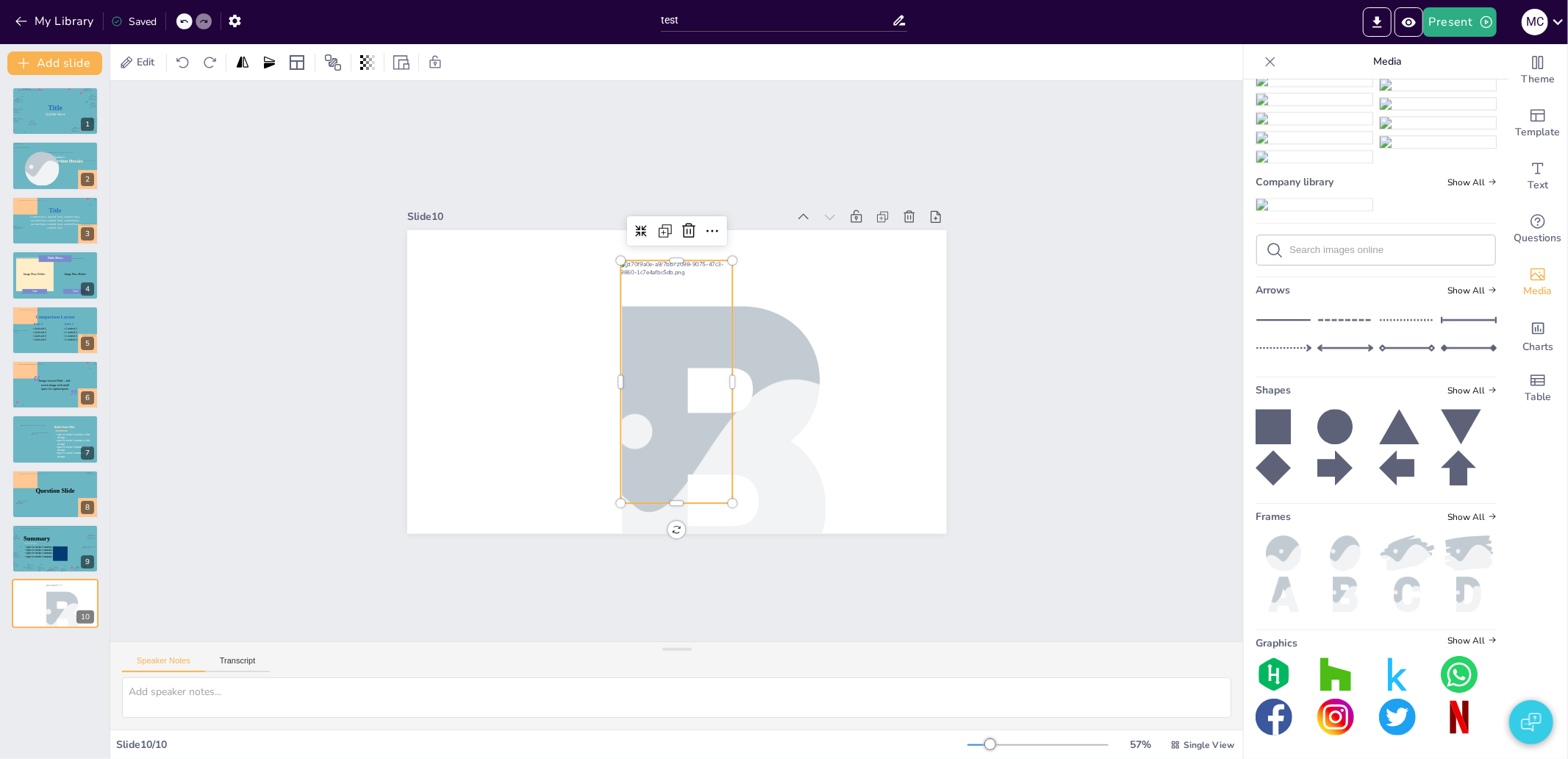
scroll to position [14207, 0]
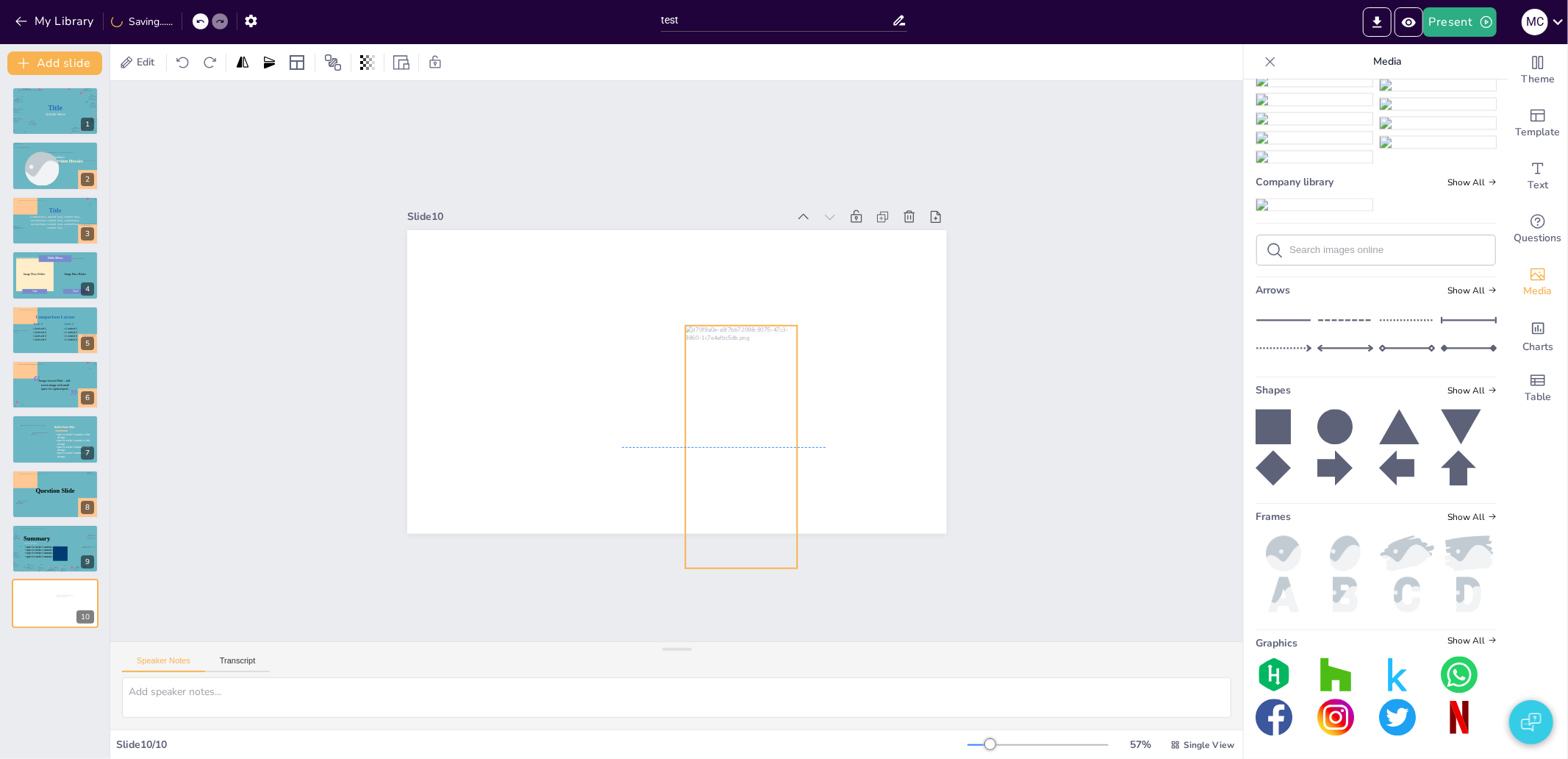
drag, startPoint x: 654, startPoint y: 379, endPoint x: 719, endPoint y: 440, distance: 89.1
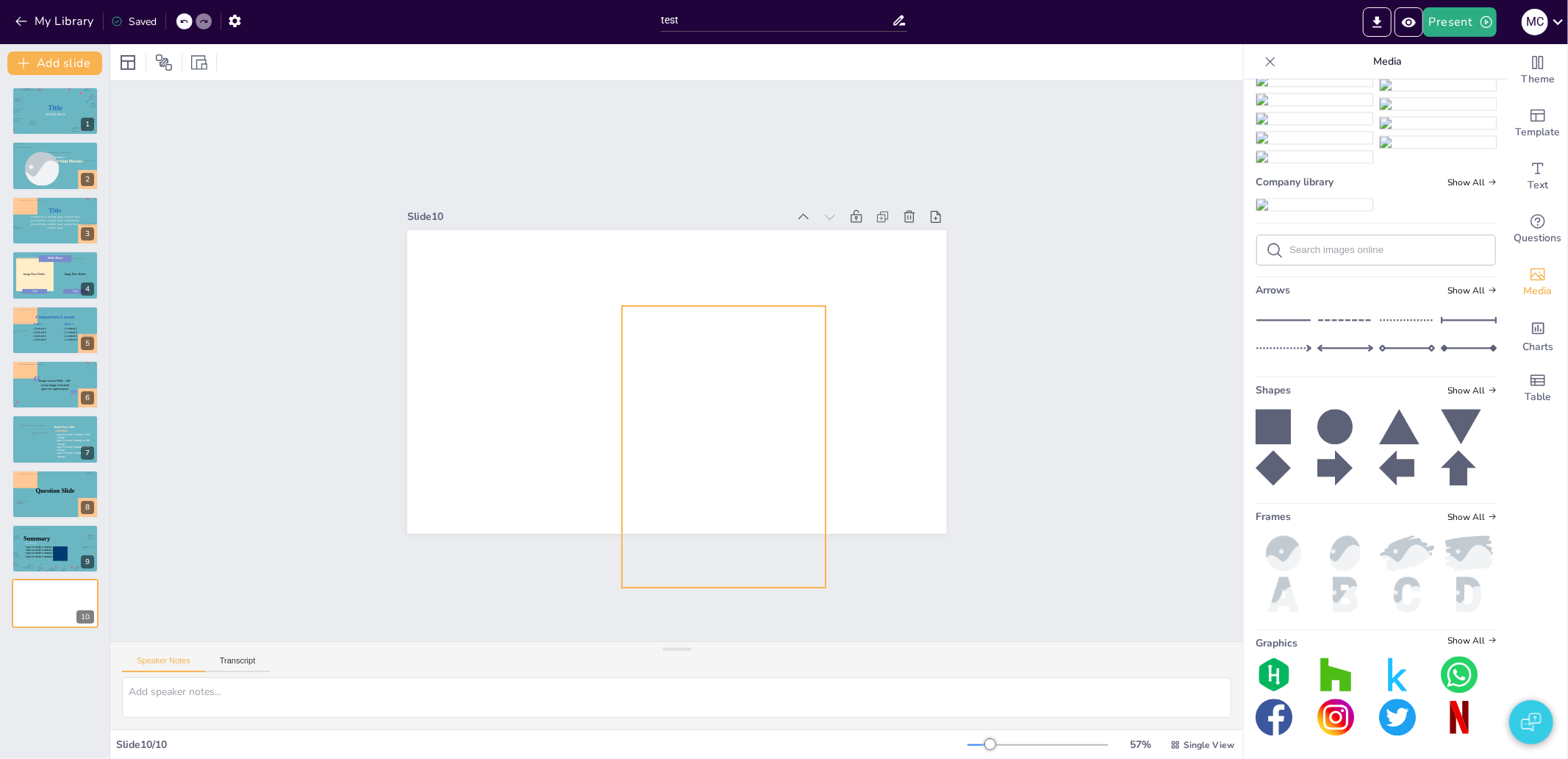
click at [706, 430] on div at bounding box center [674, 458] width 397 height 484
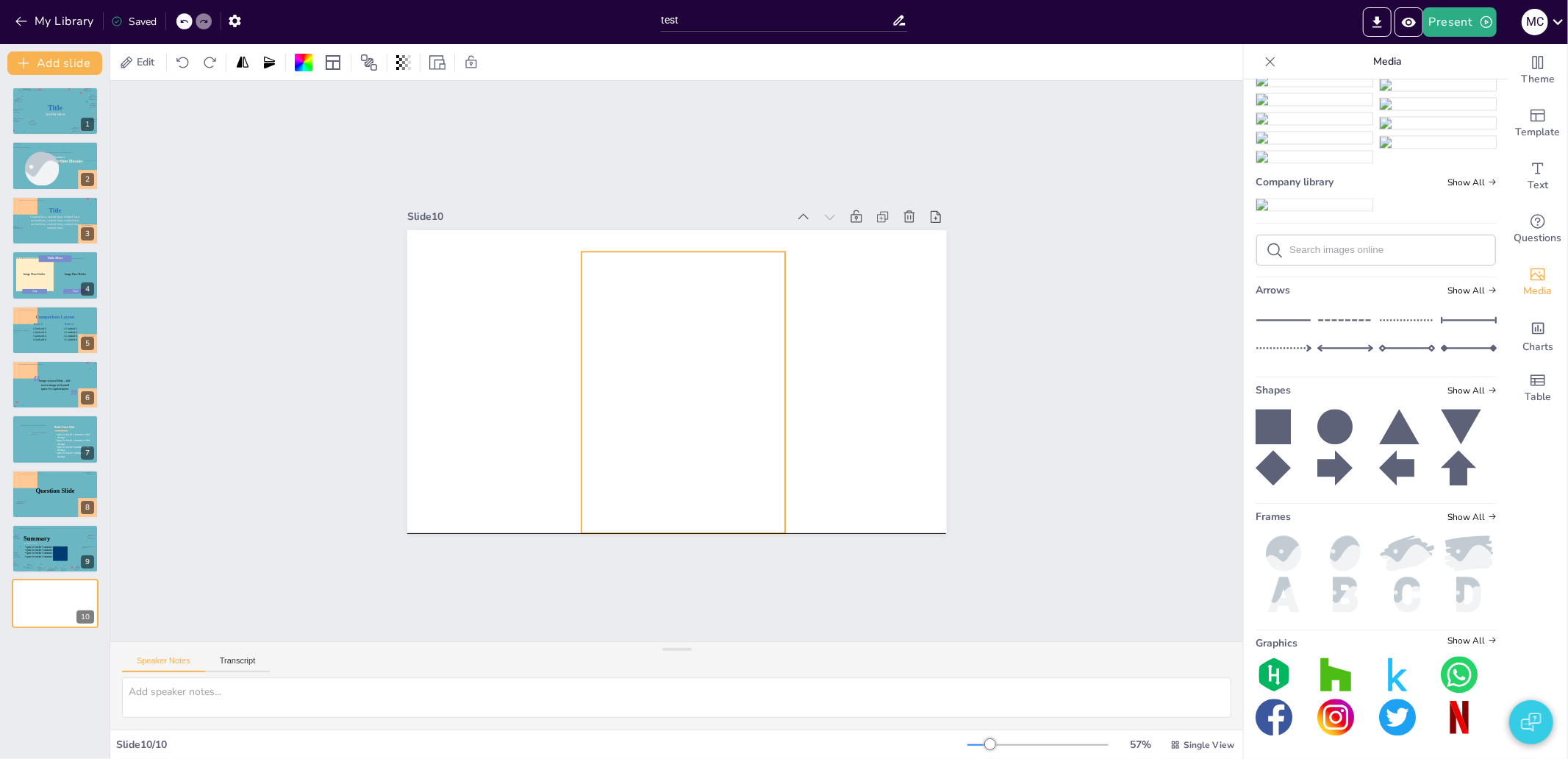
drag, startPoint x: 671, startPoint y: 437, endPoint x: 631, endPoint y: 382, distance: 68.0
click at [631, 382] on div at bounding box center [696, 334] width 464 height 446
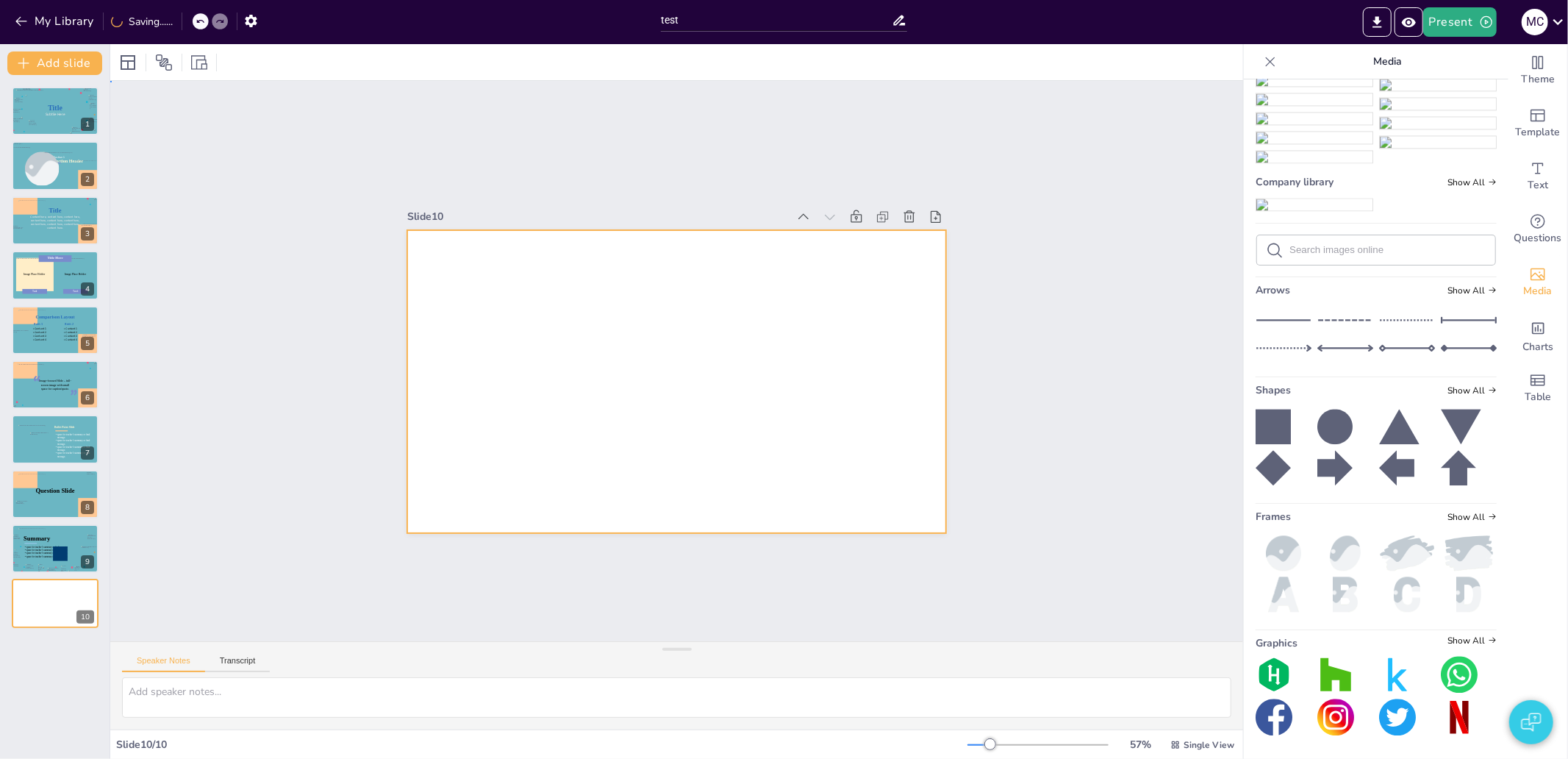
click at [502, 384] on div at bounding box center [694, 372] width 562 height 614
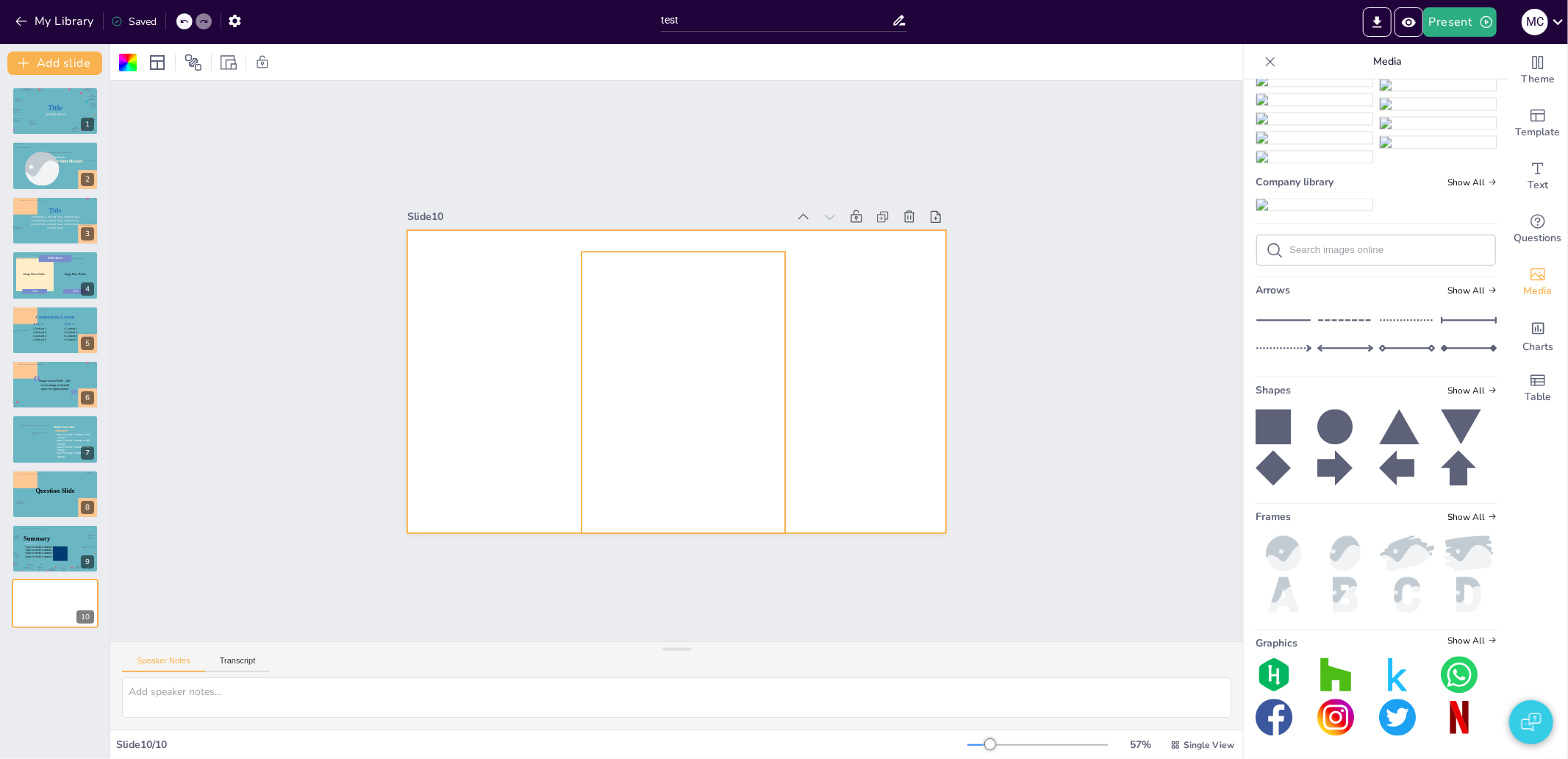
click at [736, 436] on div at bounding box center [664, 390] width 424 height 476
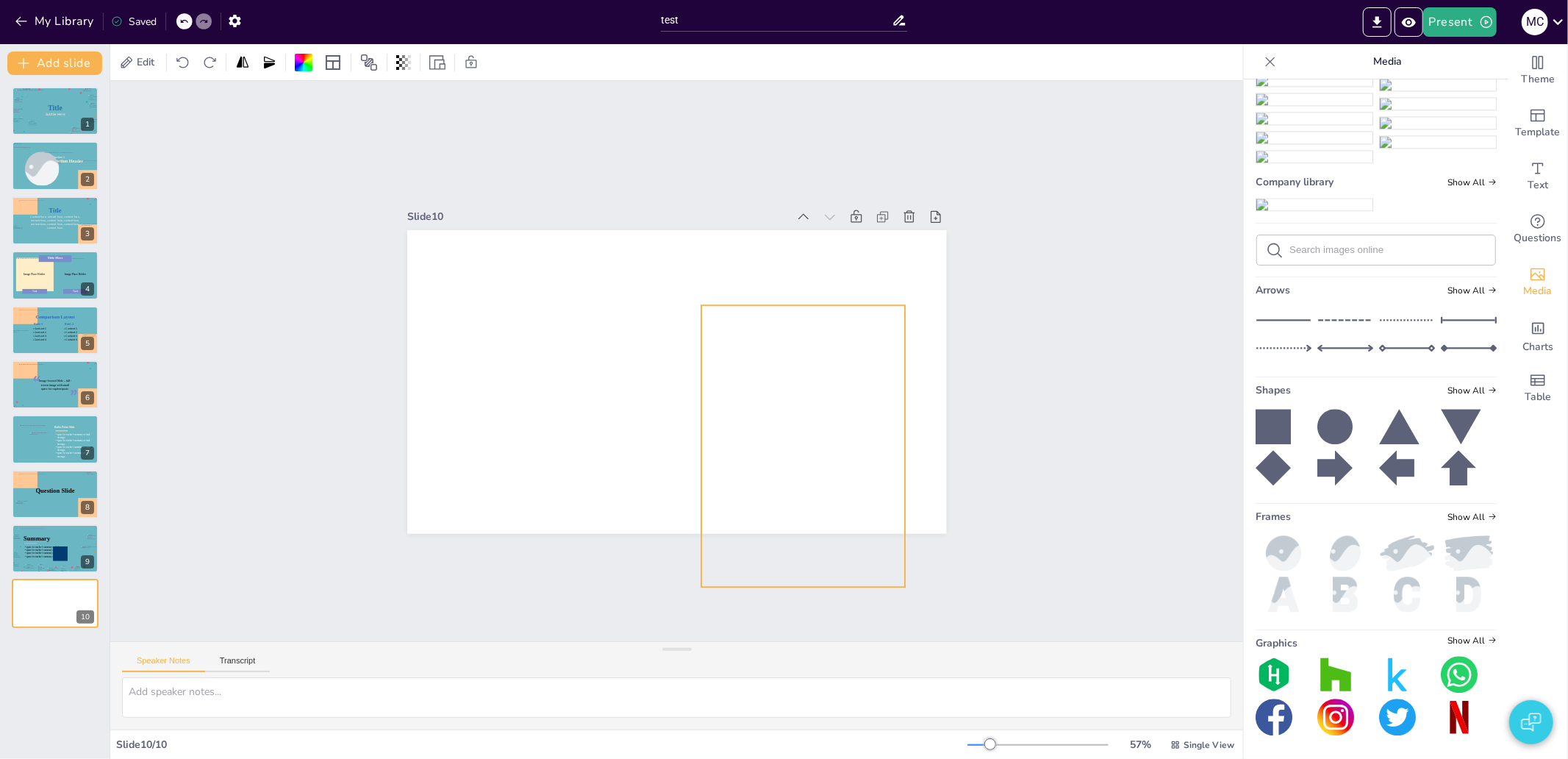
drag, startPoint x: 650, startPoint y: 421, endPoint x: 769, endPoint y: 466, distance: 127.2
click at [769, 466] on div at bounding box center [826, 387] width 301 height 340
click at [568, 459] on icon at bounding box center [561, 466] width 15 height 16
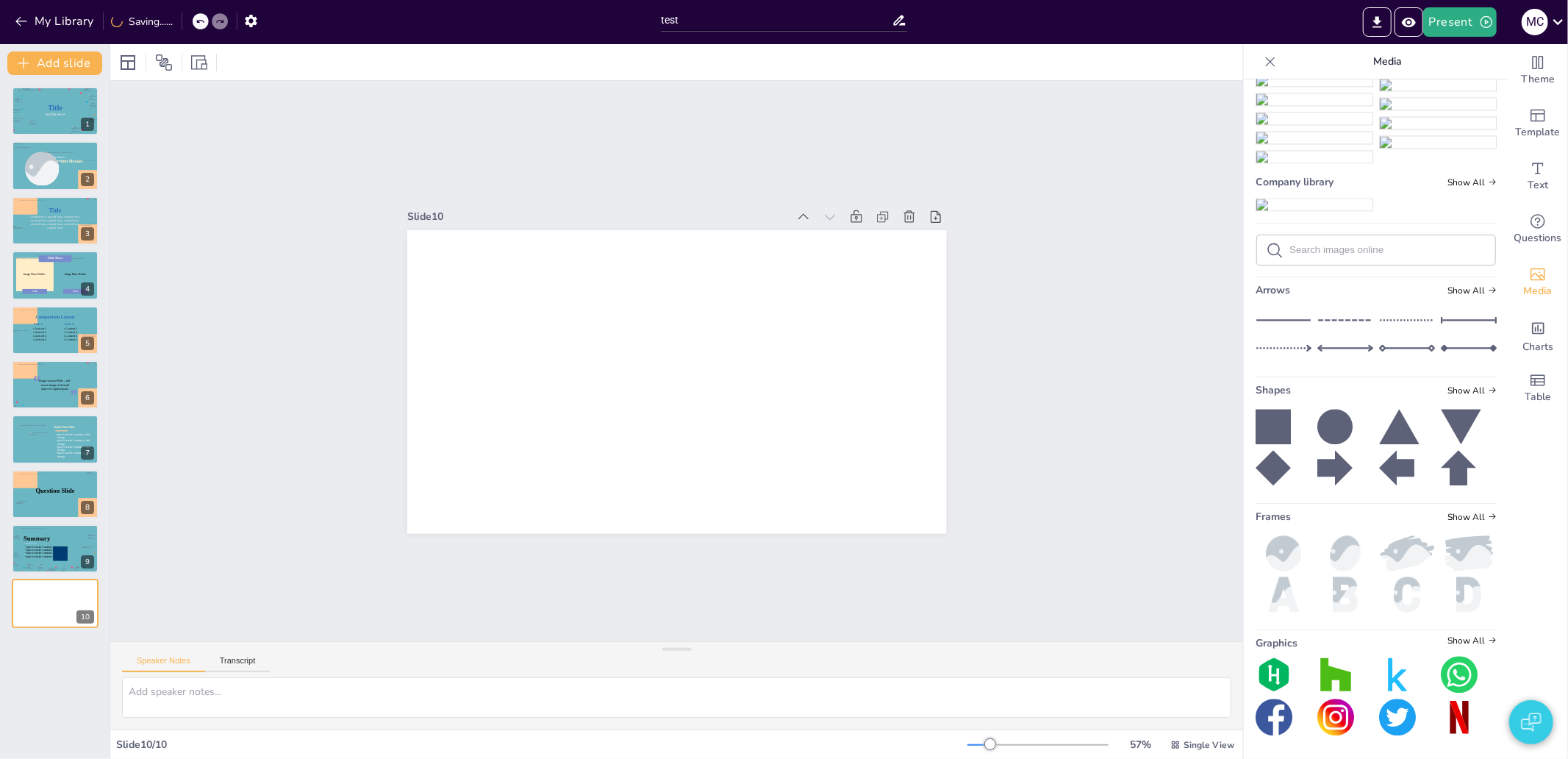
click at [1282, 546] on img at bounding box center [1283, 553] width 55 height 35
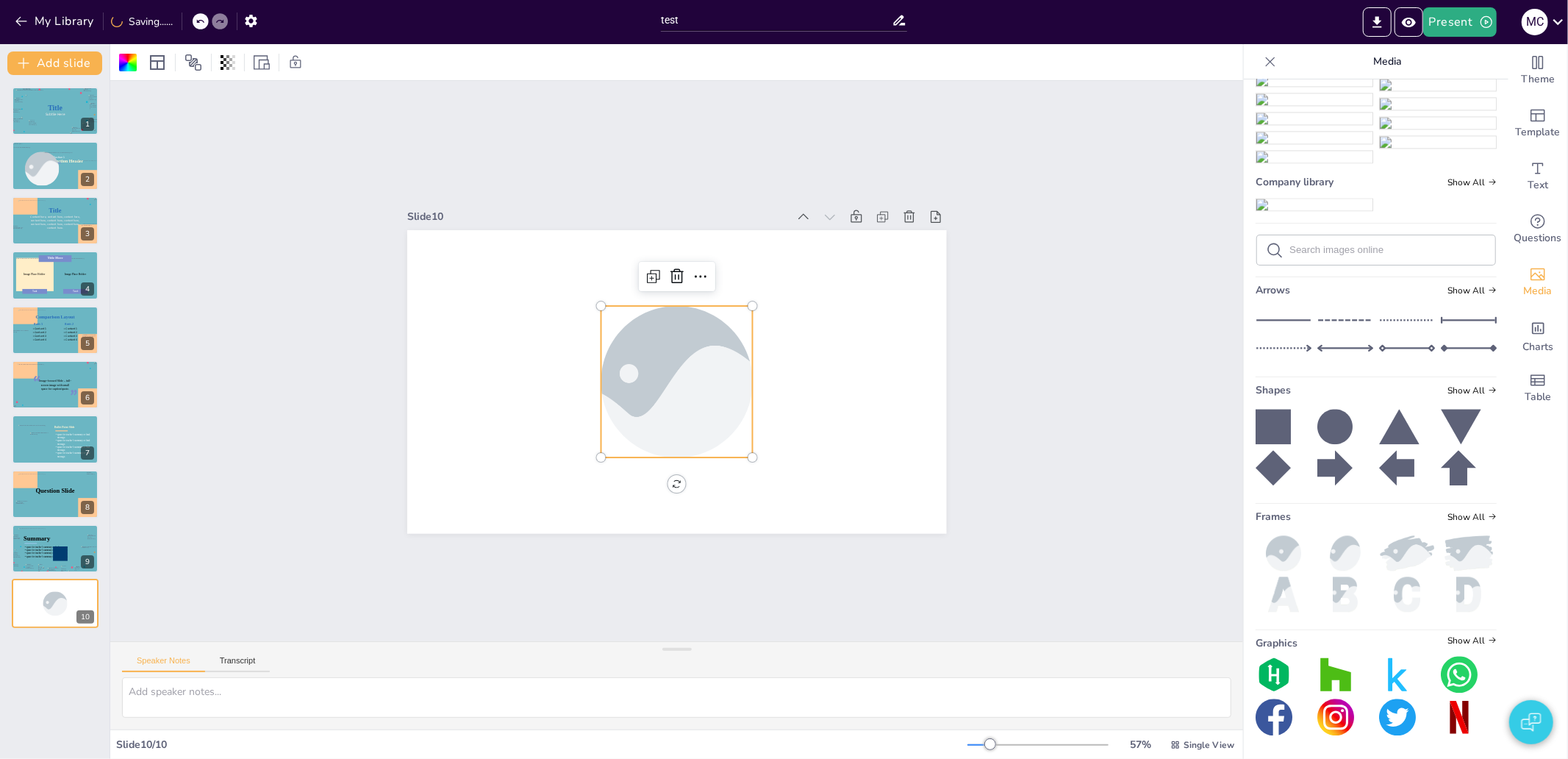
click at [665, 377] on div at bounding box center [694, 350] width 244 height 273
click at [665, 377] on div at bounding box center [691, 346] width 265 height 271
click at [665, 377] on div at bounding box center [670, 381] width 263 height 214
click at [665, 377] on div at bounding box center [667, 379] width 273 height 244
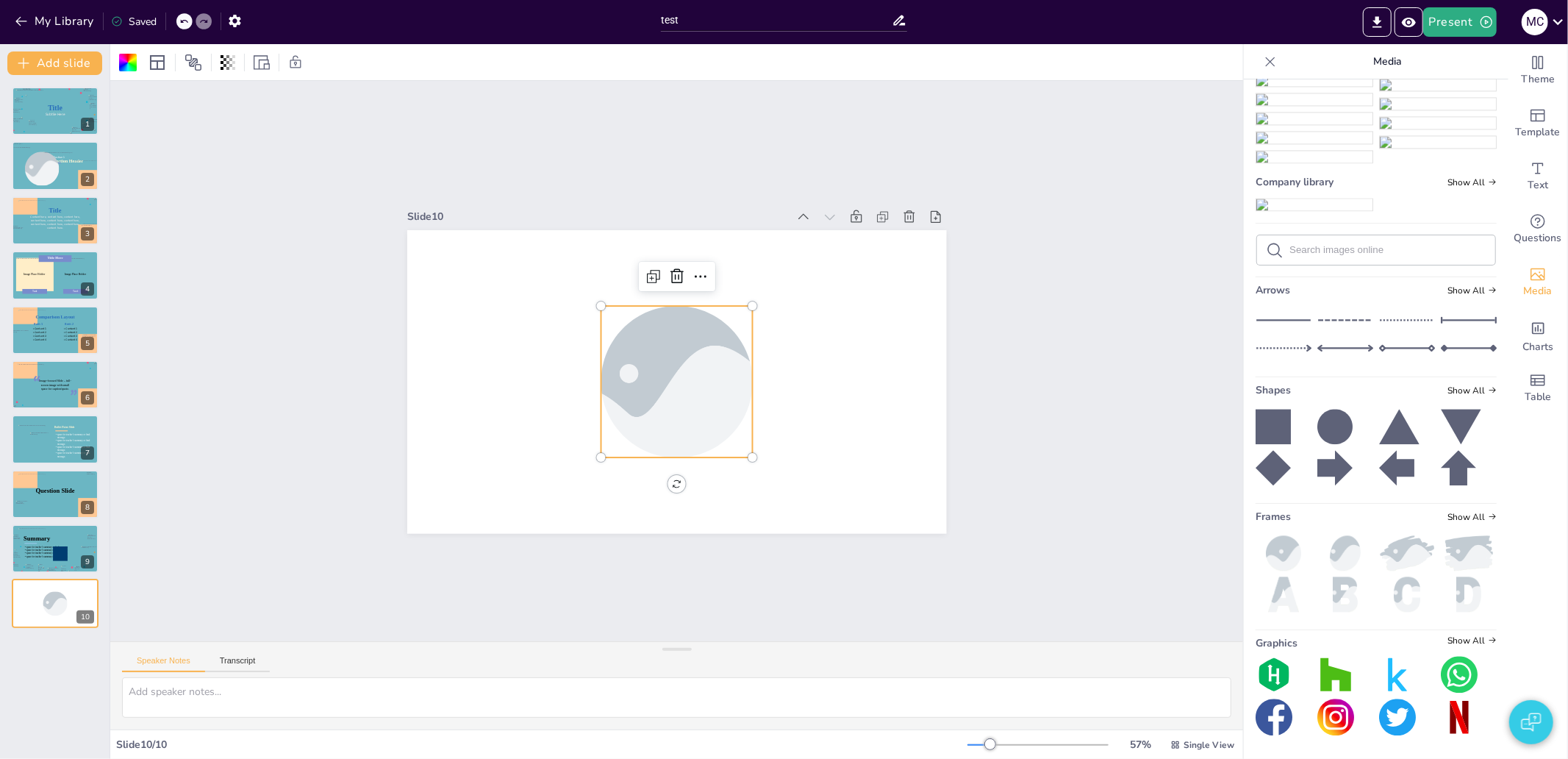
drag, startPoint x: 1309, startPoint y: 286, endPoint x: 1066, endPoint y: 320, distance: 245.4
click at [958, 350] on div "Document fonts Comic Neue Akatab Inter Recently used Inter Comic Neue Akatab Po…" at bounding box center [784, 401] width 1568 height 715
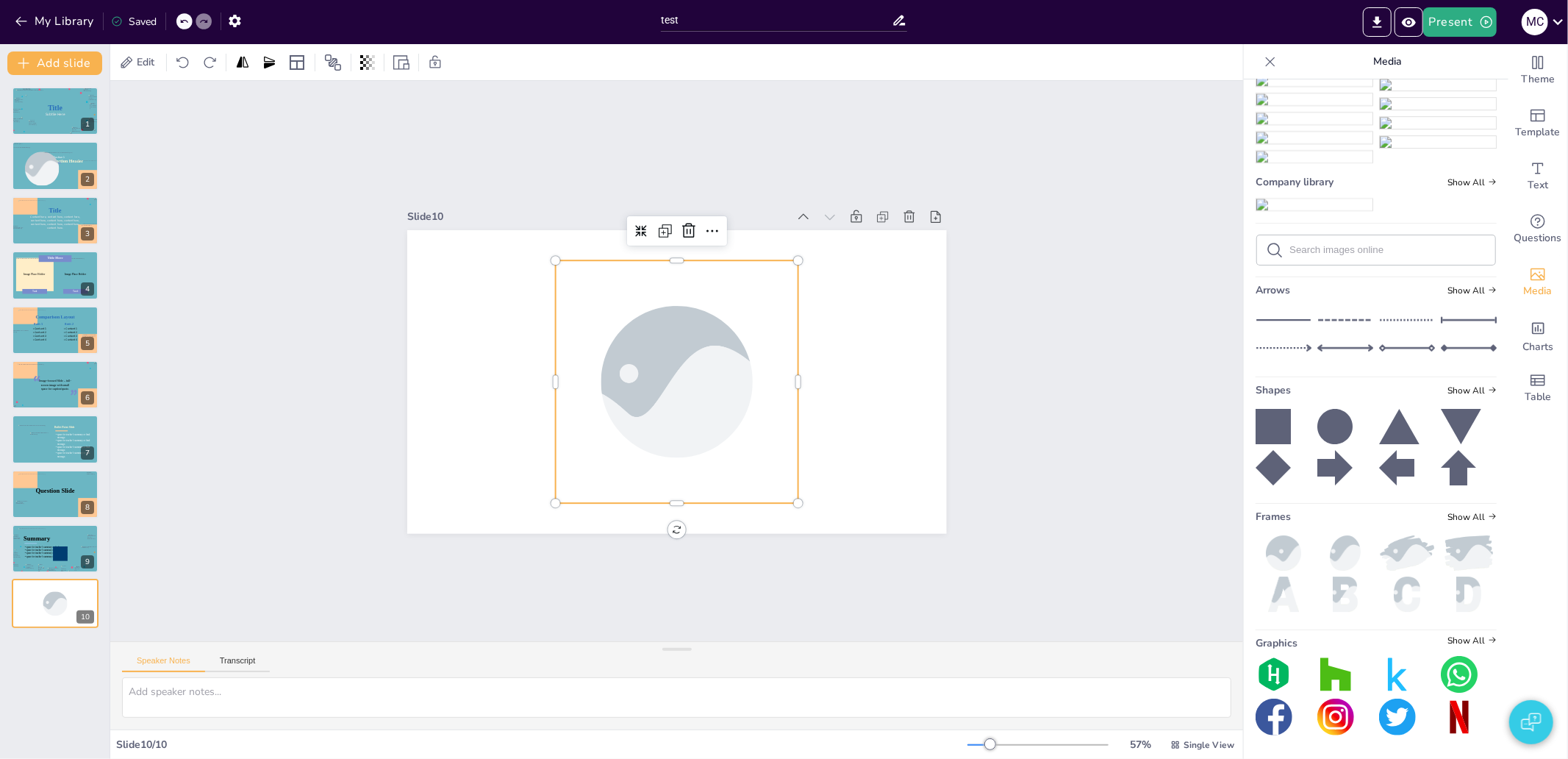
scroll to position [13736, 0]
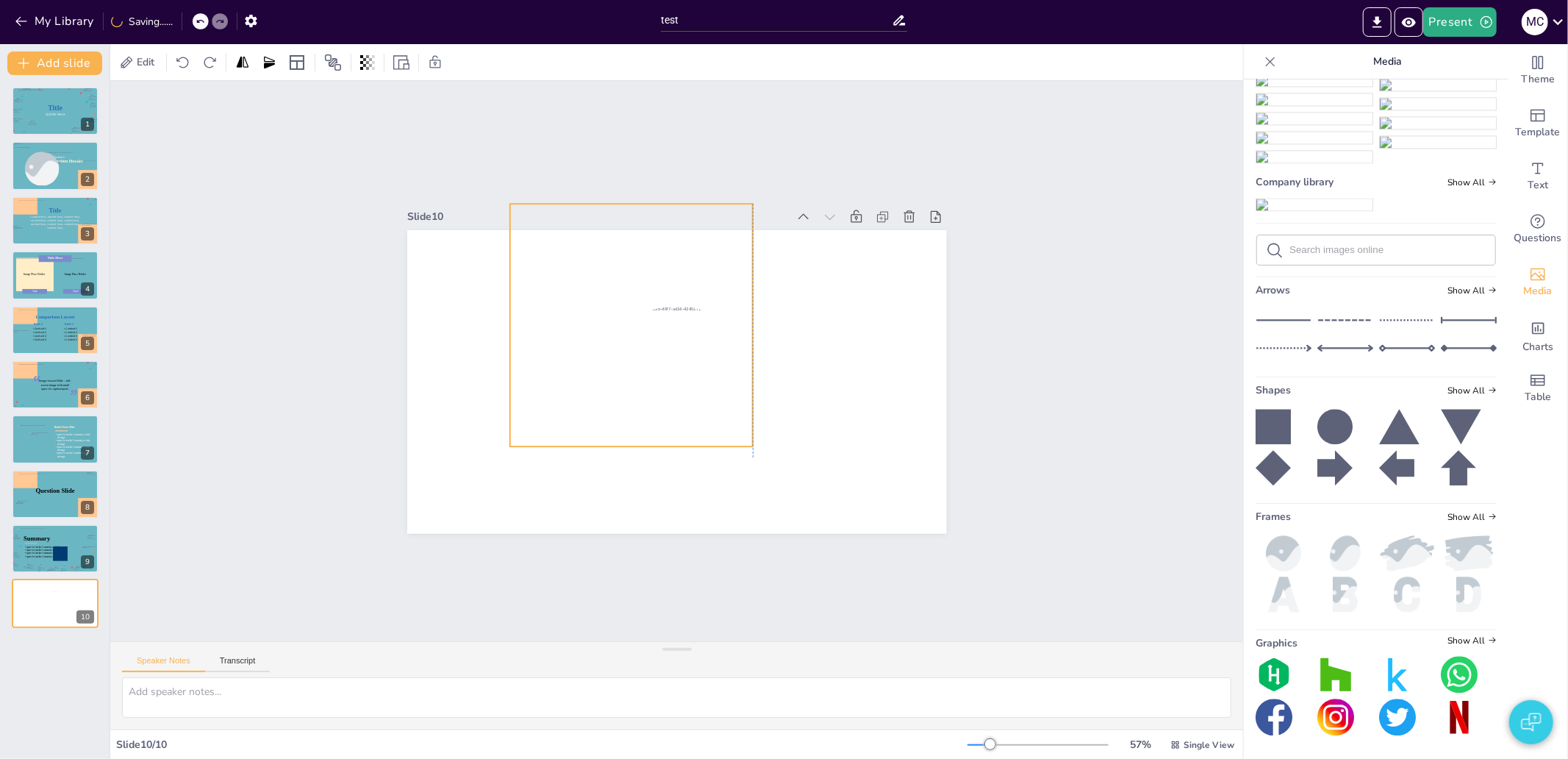
drag, startPoint x: 678, startPoint y: 421, endPoint x: 643, endPoint y: 365, distance: 66.0
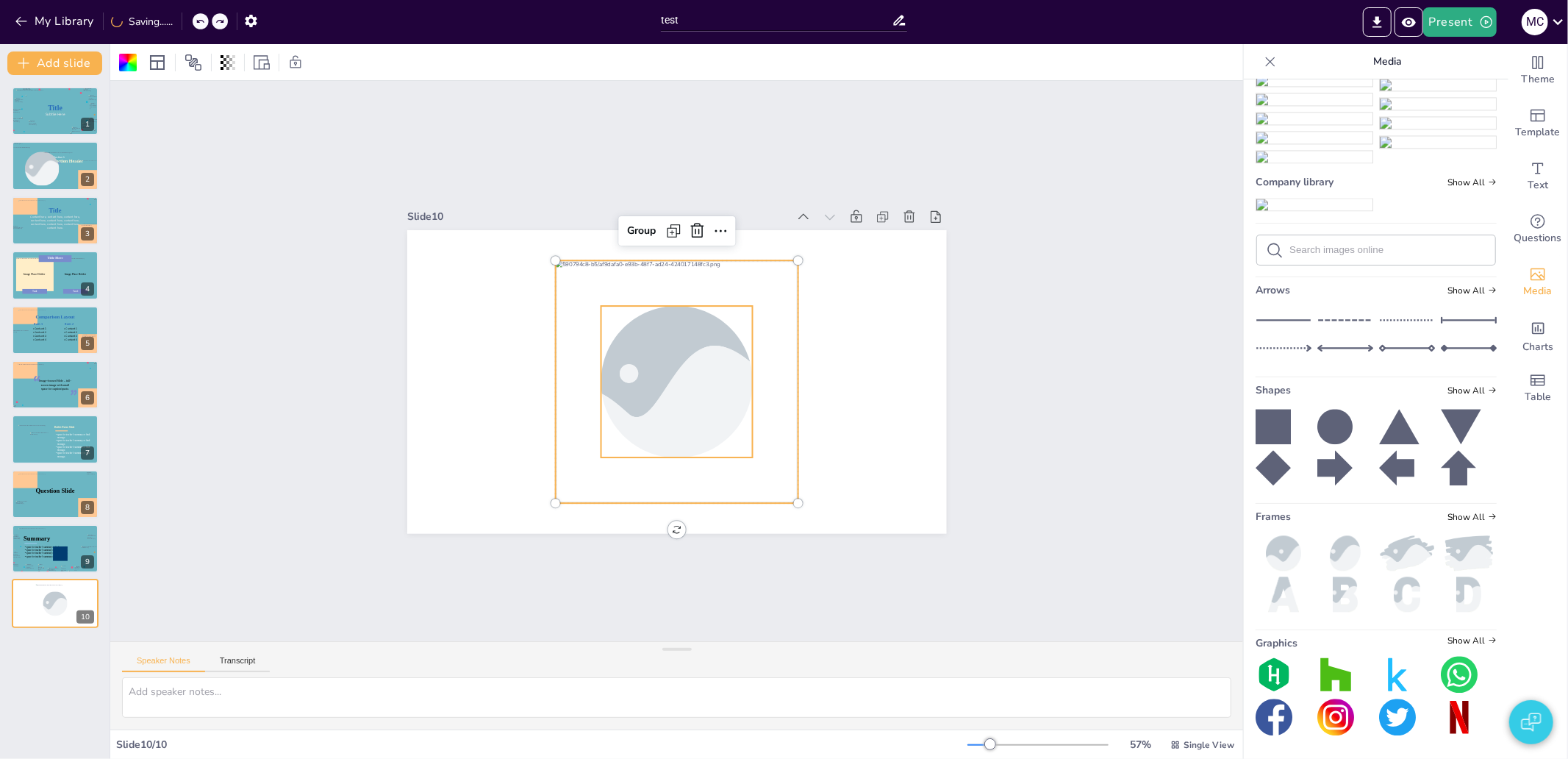
drag, startPoint x: 1012, startPoint y: 288, endPoint x: 769, endPoint y: 356, distance: 252.3
click at [1011, 290] on div "Slide 1 Title Subtile Here Slide 2 Section Header Image placeholder Section 1 S…" at bounding box center [676, 361] width 1133 height 560
drag, startPoint x: 715, startPoint y: 391, endPoint x: 708, endPoint y: 399, distance: 10.6
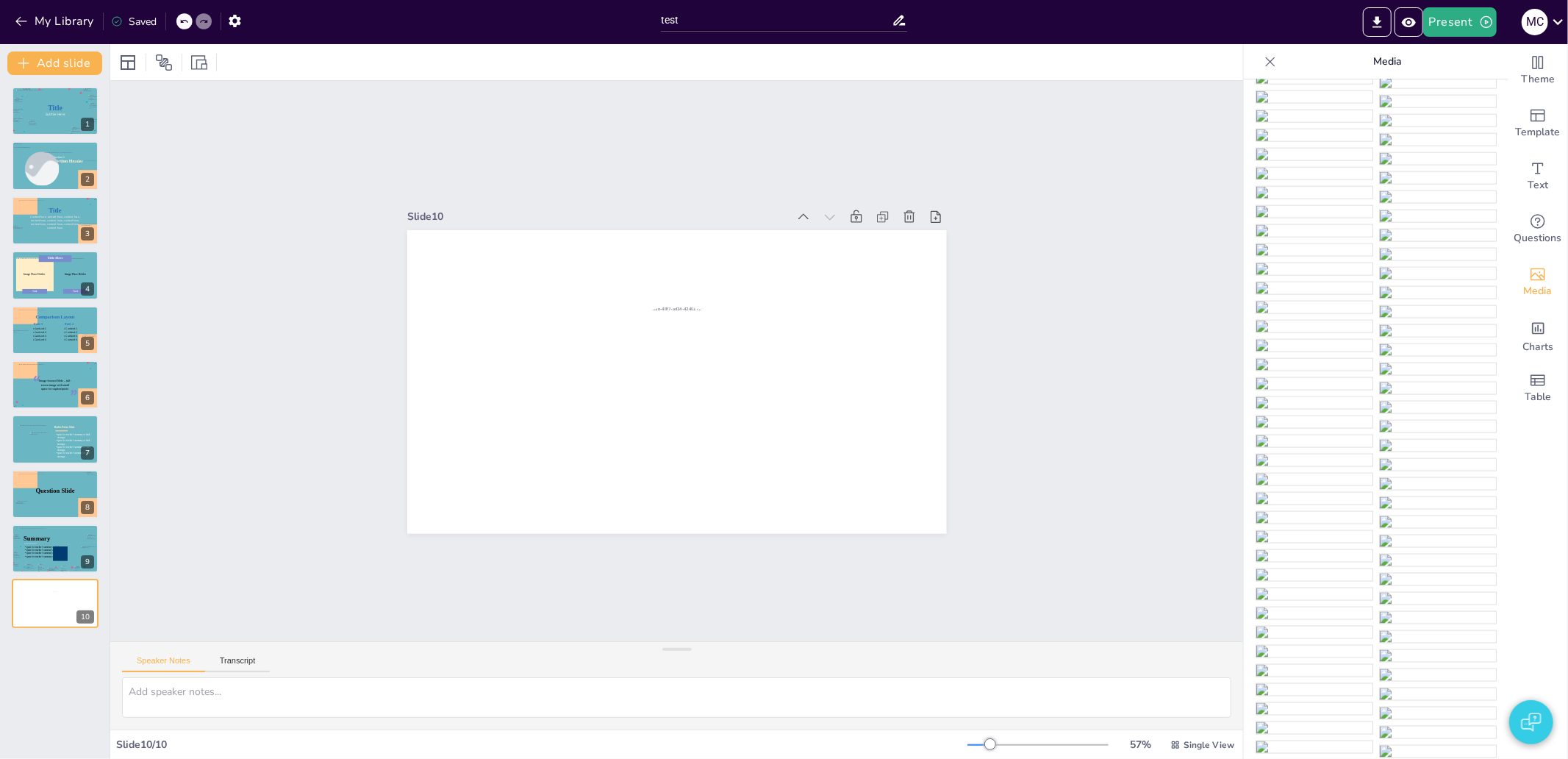
scroll to position [1604, 0]
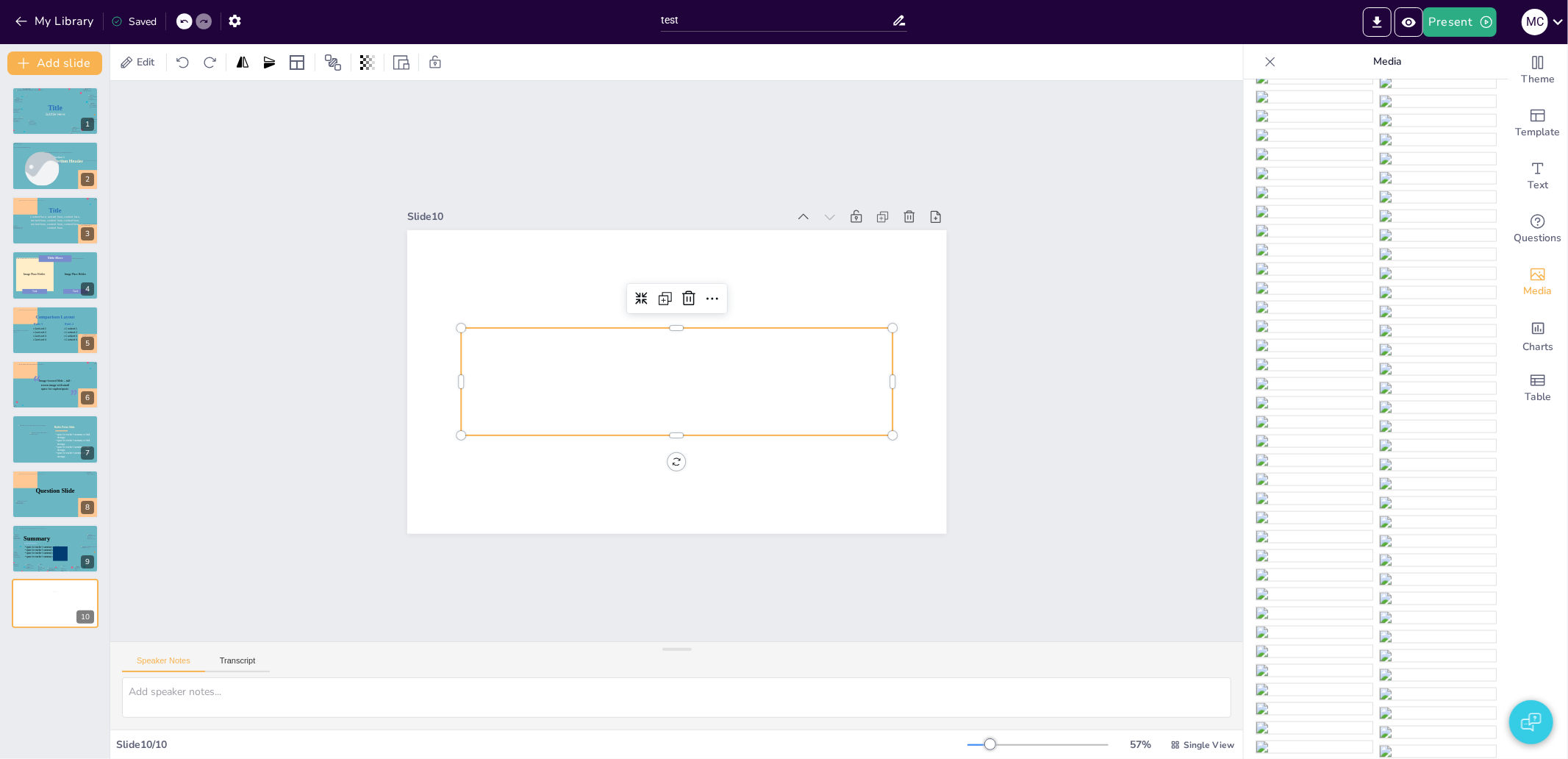
scroll to position [1533, 0]
drag, startPoint x: 701, startPoint y: 370, endPoint x: 744, endPoint y: 394, distance: 49.2
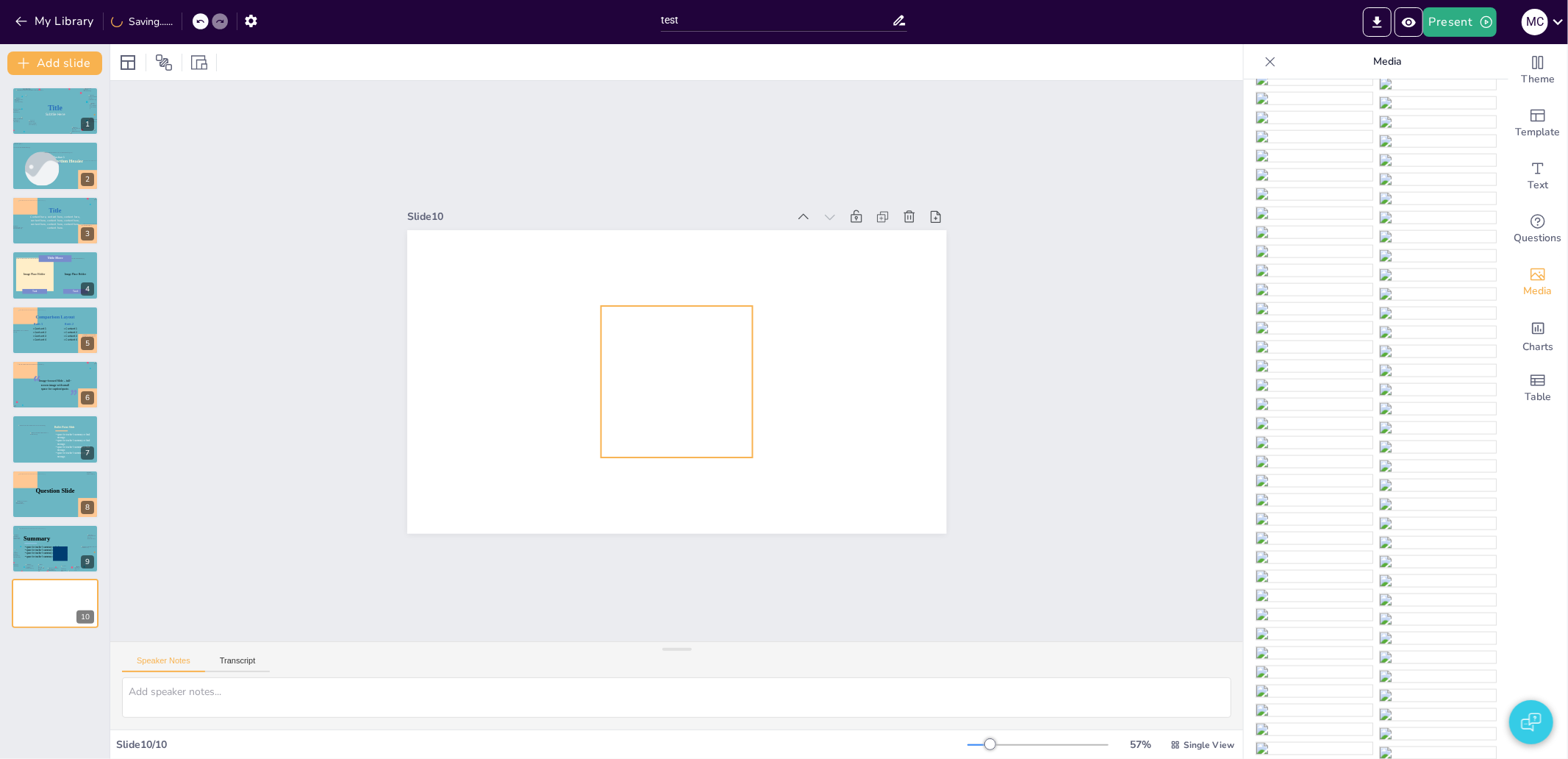
click at [681, 383] on div at bounding box center [658, 352] width 385 height 616
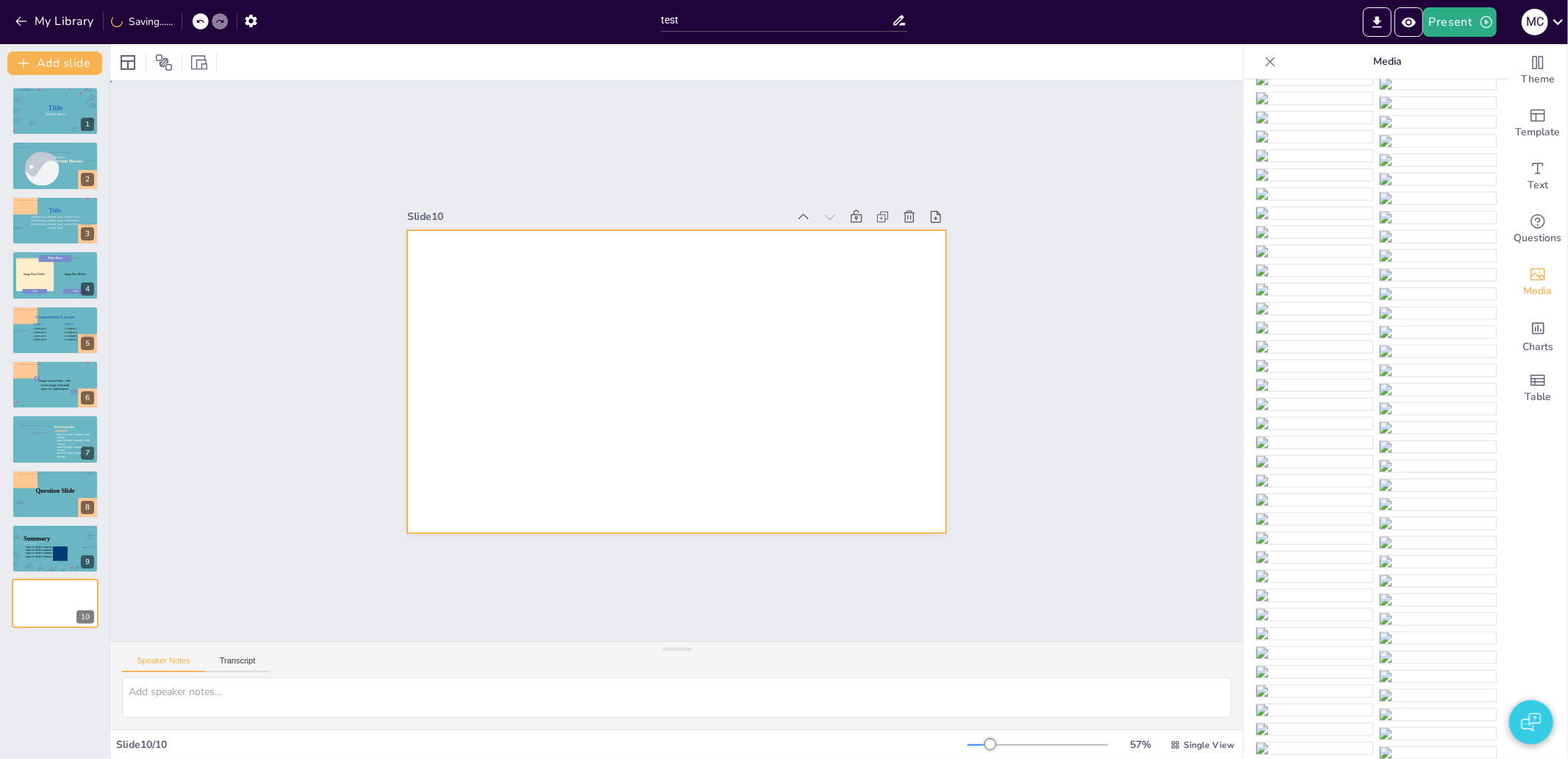
click at [613, 401] on div at bounding box center [655, 359] width 358 height 568
click at [1129, 370] on div "Slide 1 Title Subtile Here Slide 2 Section Header Image placeholder Section 1 S…" at bounding box center [676, 361] width 1225 height 784
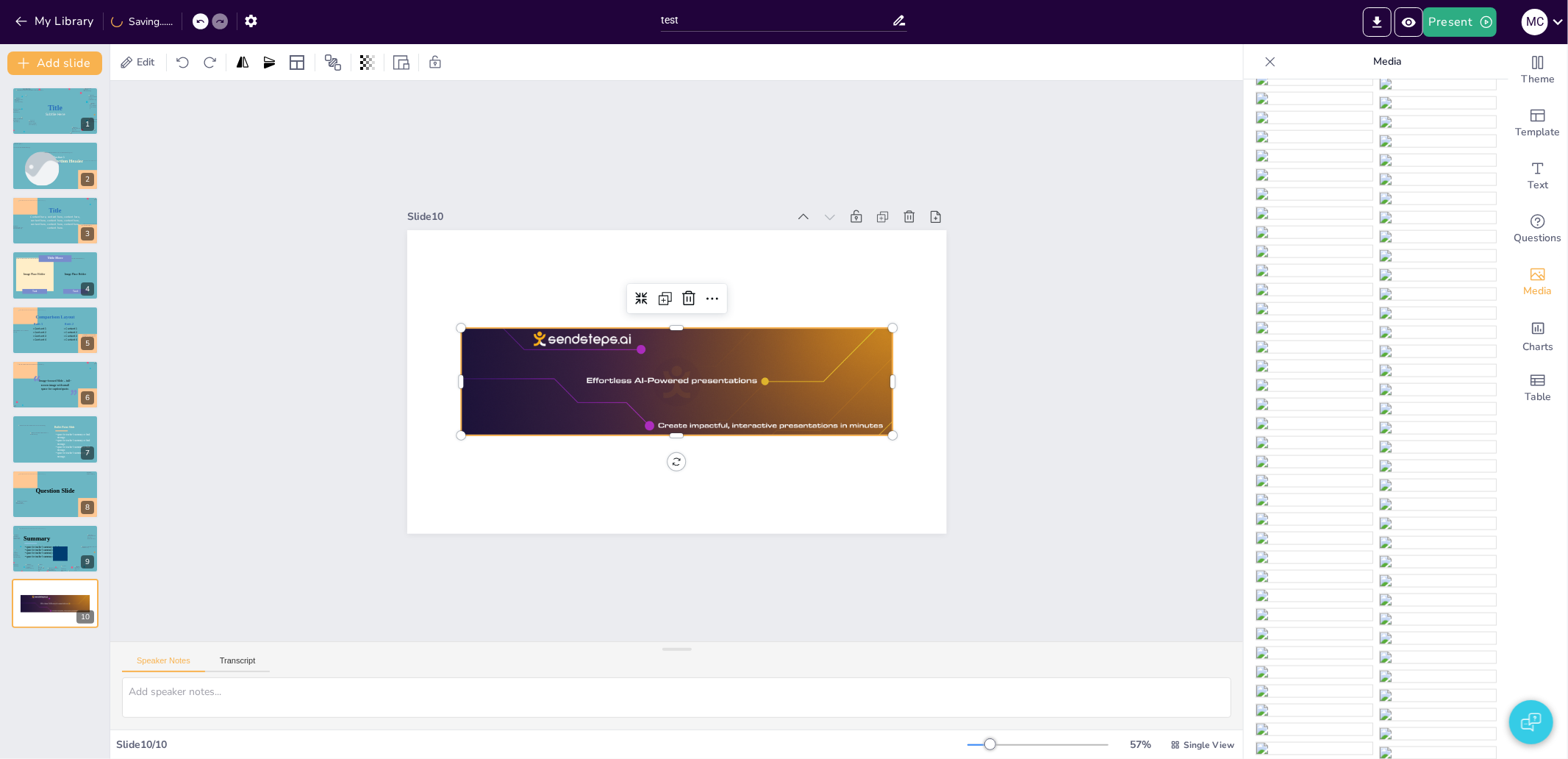
scroll to position [13897, 0]
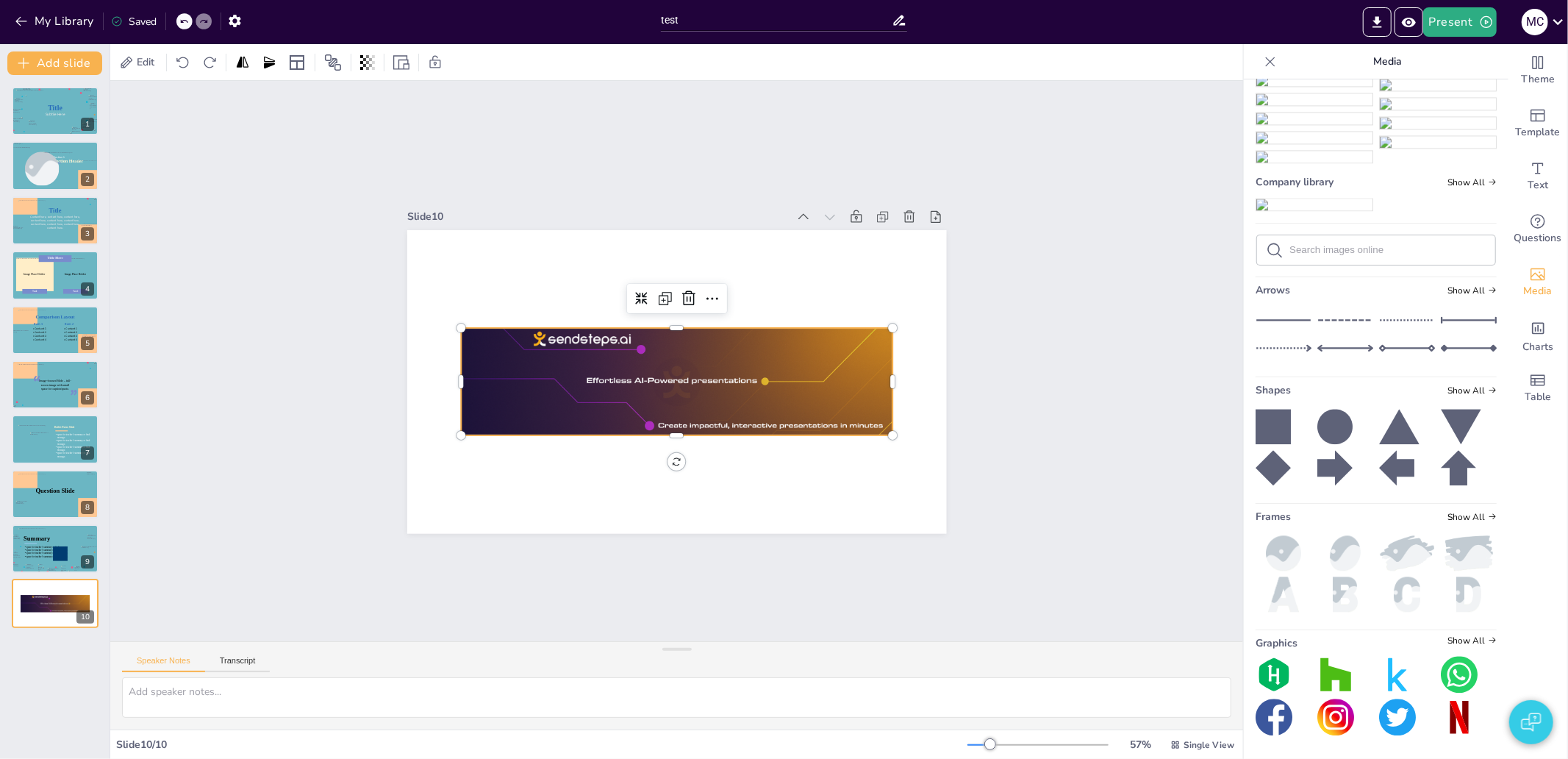
click at [1318, 444] on icon at bounding box center [1335, 426] width 35 height 35
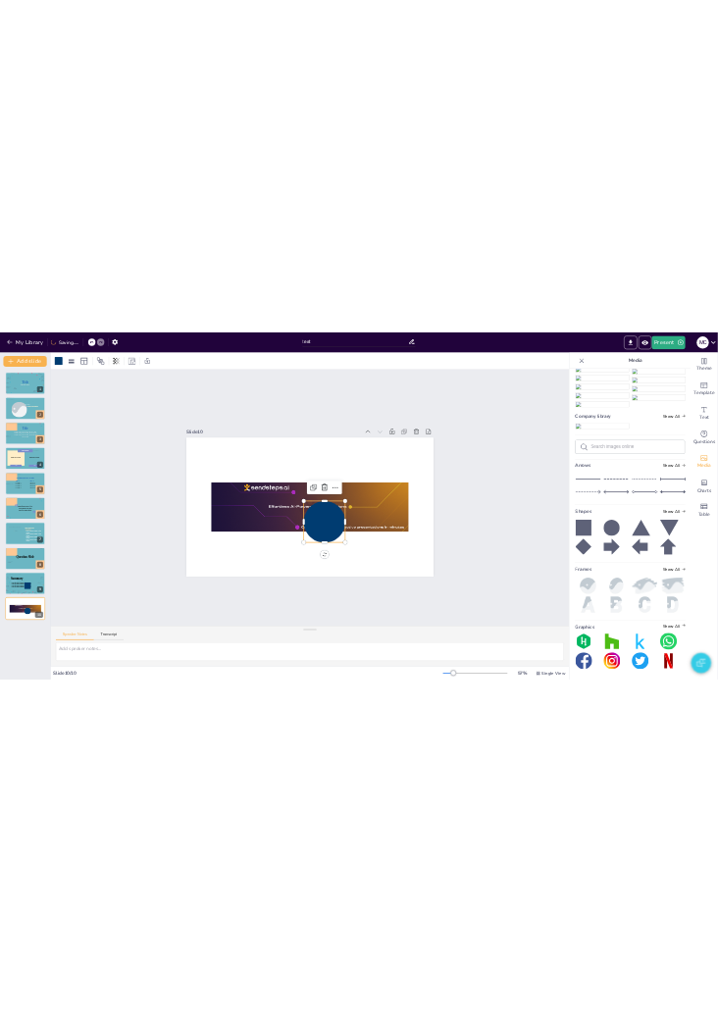
scroll to position [18969, 0]
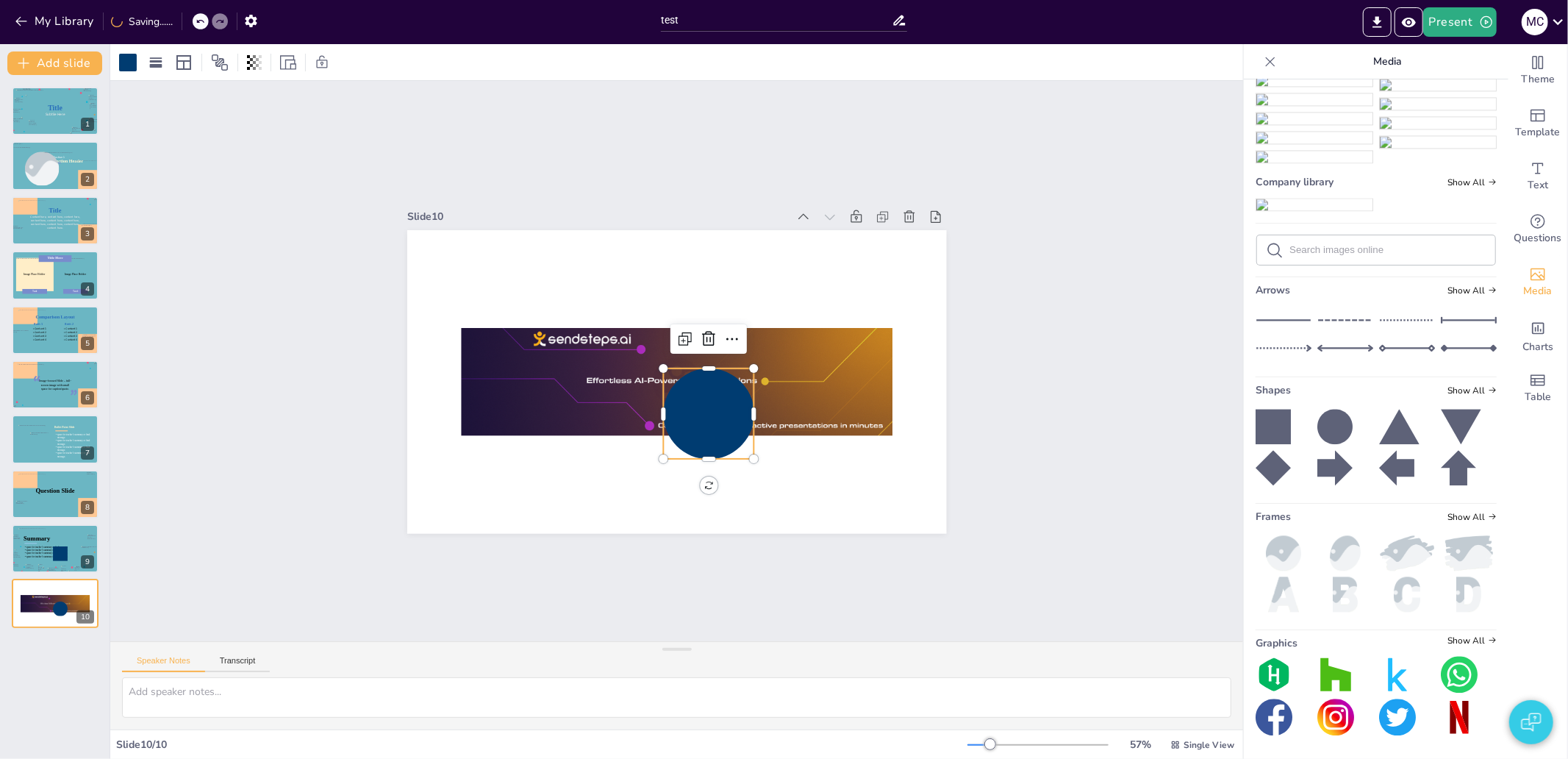
click at [1281, 551] on img at bounding box center [1283, 553] width 55 height 35
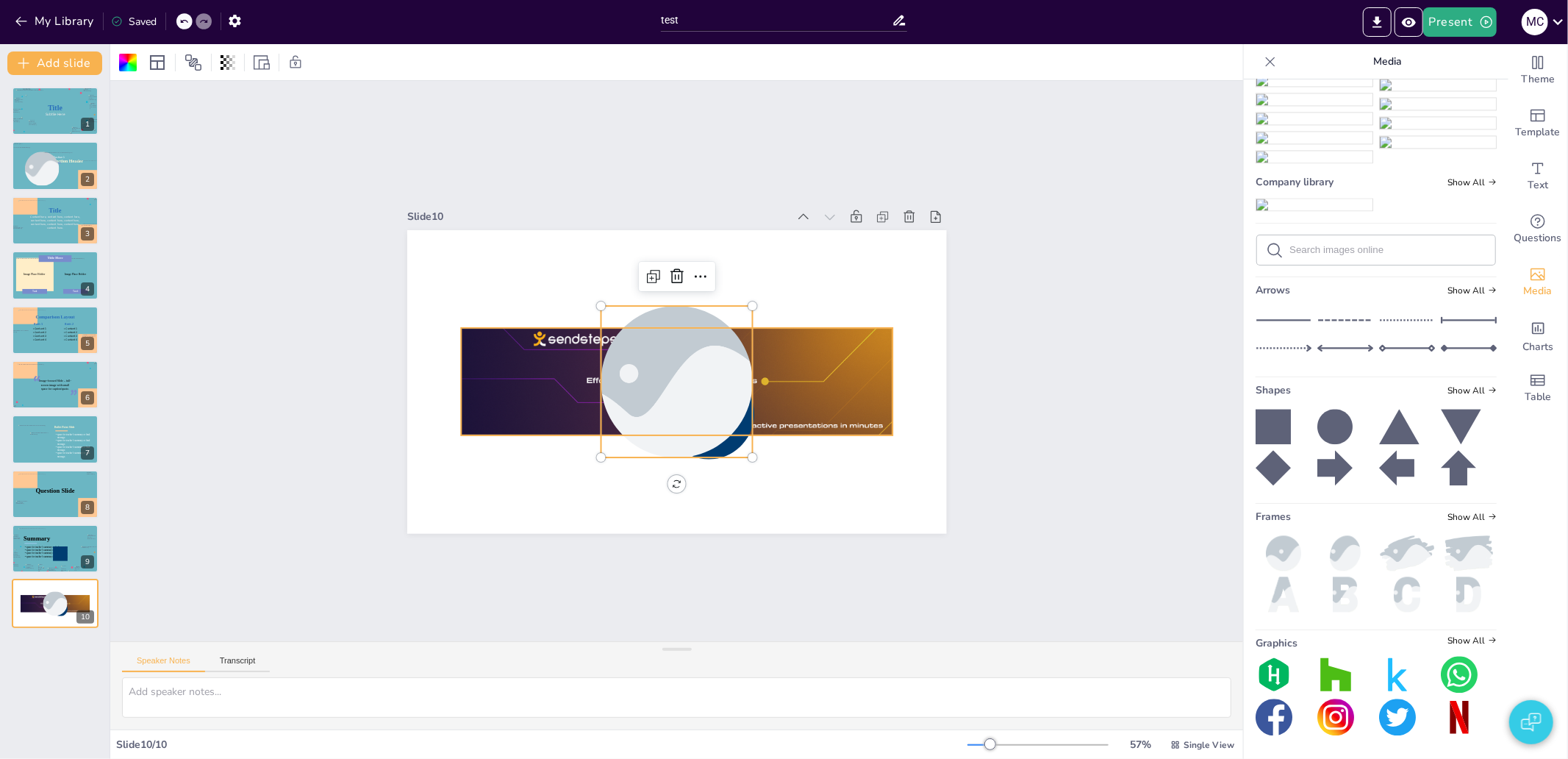
click at [796, 398] on div at bounding box center [658, 369] width 274 height 438
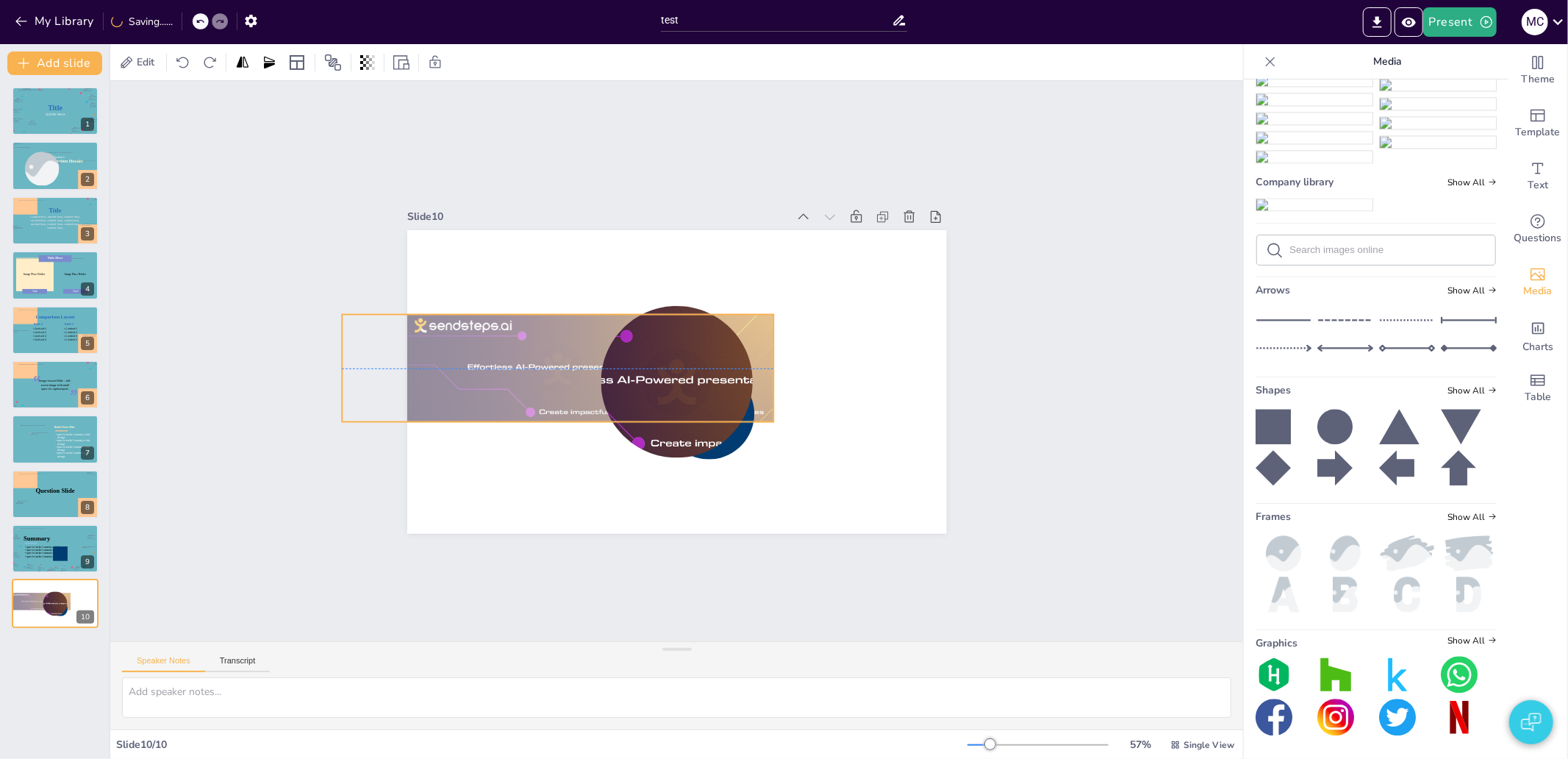
drag, startPoint x: 833, startPoint y: 393, endPoint x: 714, endPoint y: 382, distance: 119.5
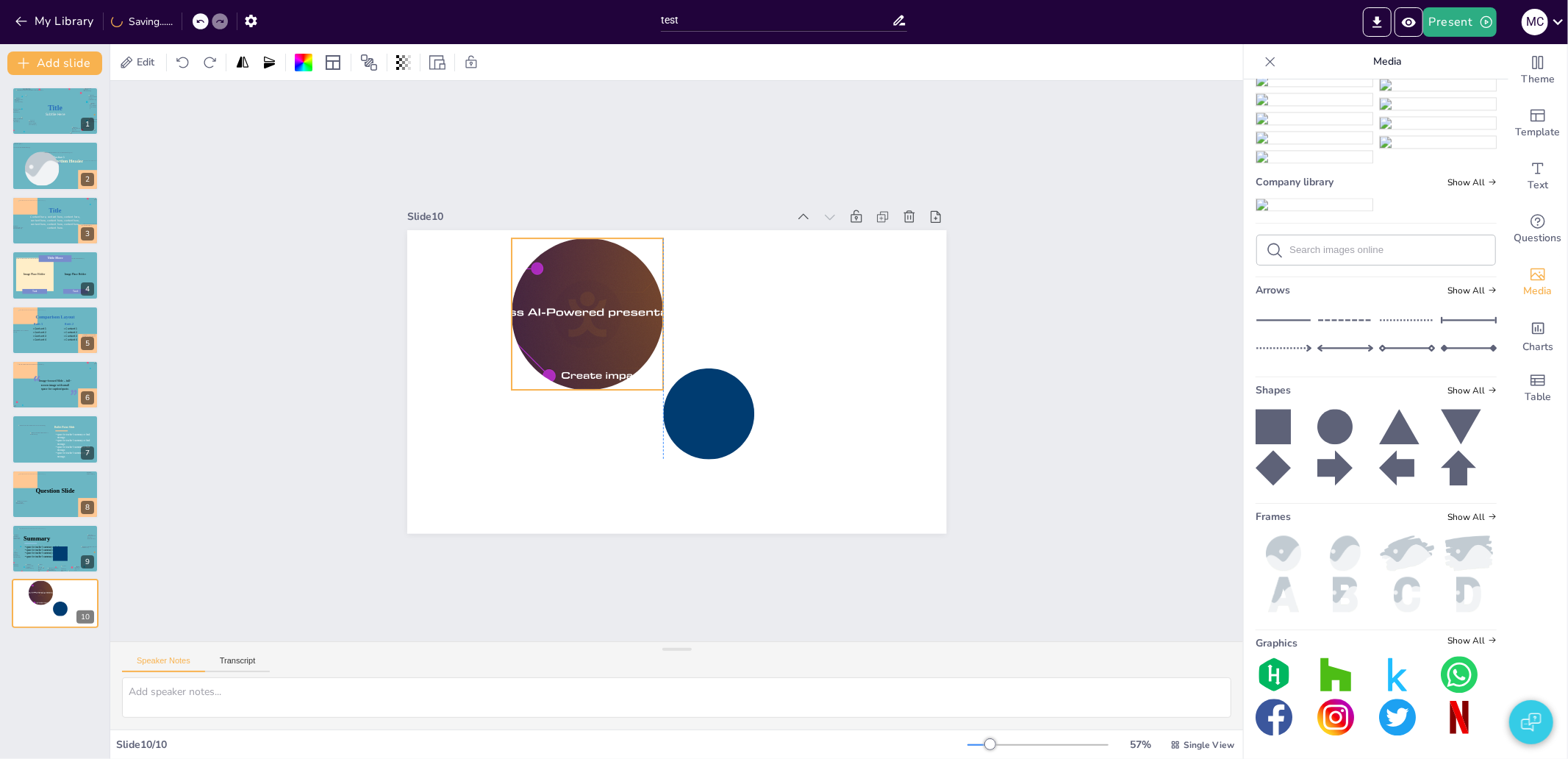
drag, startPoint x: 714, startPoint y: 382, endPoint x: 626, endPoint y: 315, distance: 110.6
click at [626, 315] on div at bounding box center [586, 314] width 607 height 152
click at [699, 398] on div at bounding box center [659, 420] width 129 height 129
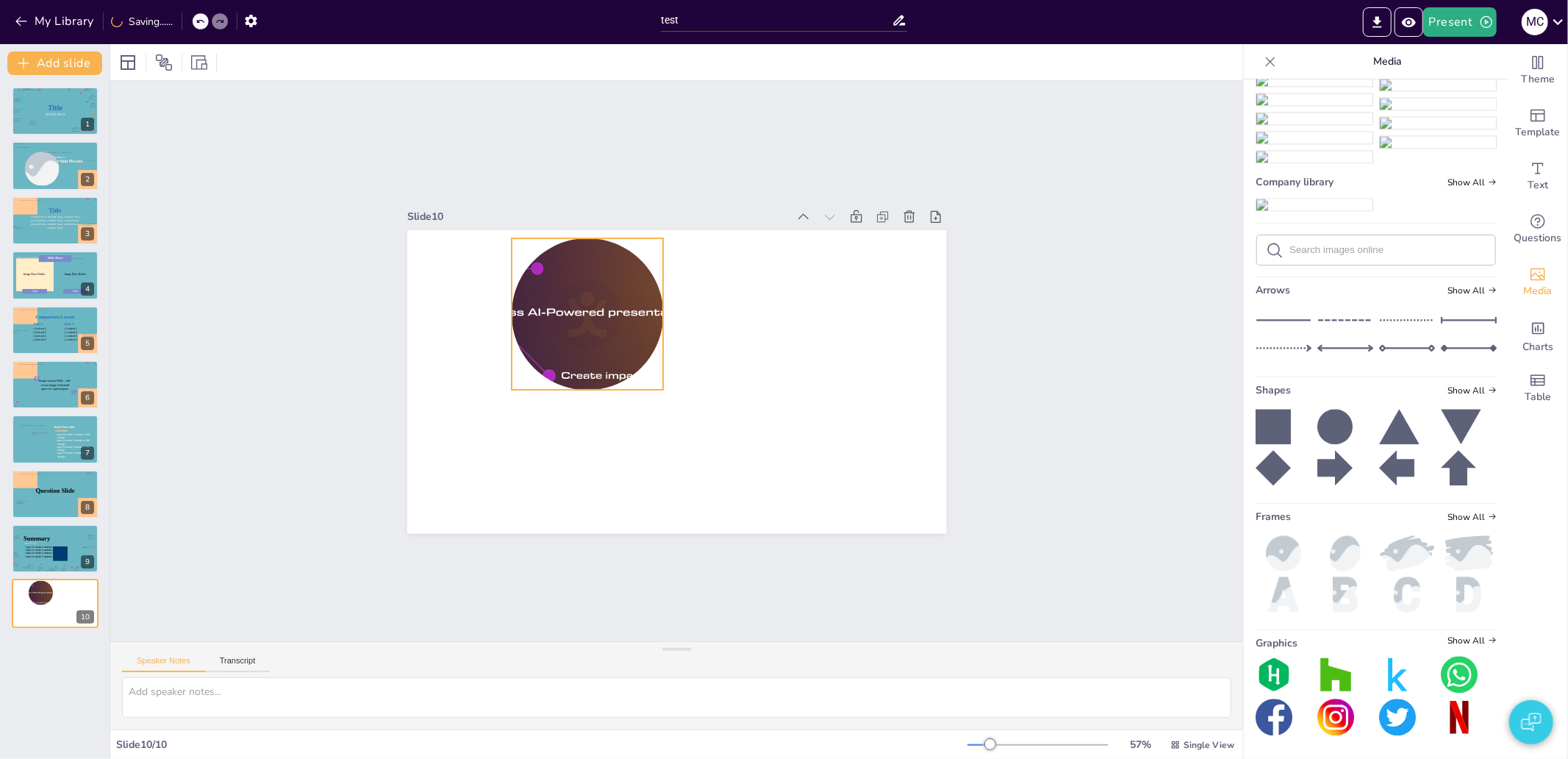
click at [579, 310] on div at bounding box center [760, 417] width 619 height 214
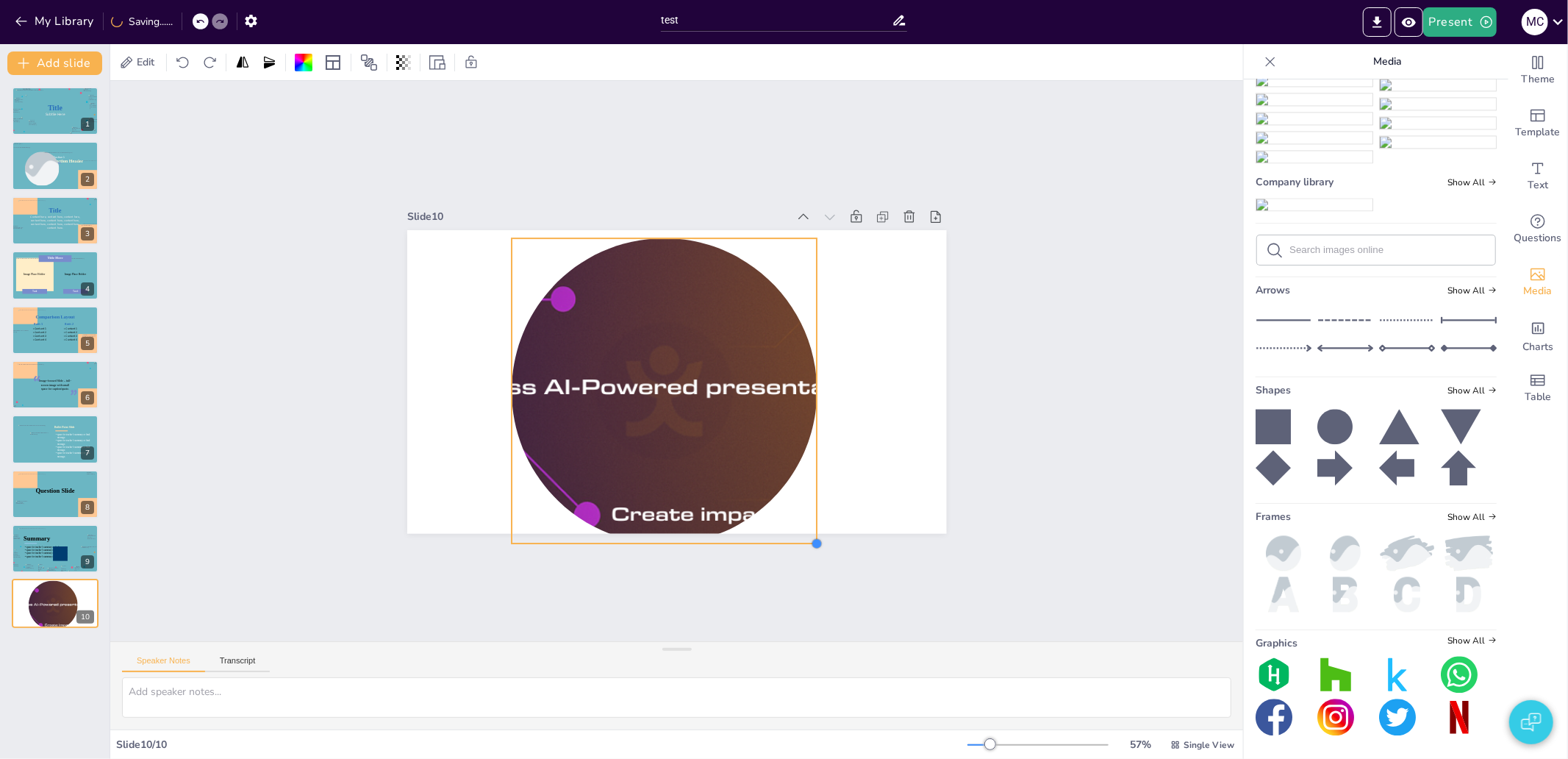
drag, startPoint x: 650, startPoint y: 385, endPoint x: 773, endPoint y: 538, distance: 196.3
click at [773, 538] on div "Slide 1 Title Subtile Here Slide 2 Section Header Image placeholder Section 1 S…" at bounding box center [676, 361] width 1246 height 1119
click at [618, 363] on div at bounding box center [655, 386] width 1255 height 668
click at [618, 363] on div at bounding box center [650, 380] width 1210 height 874
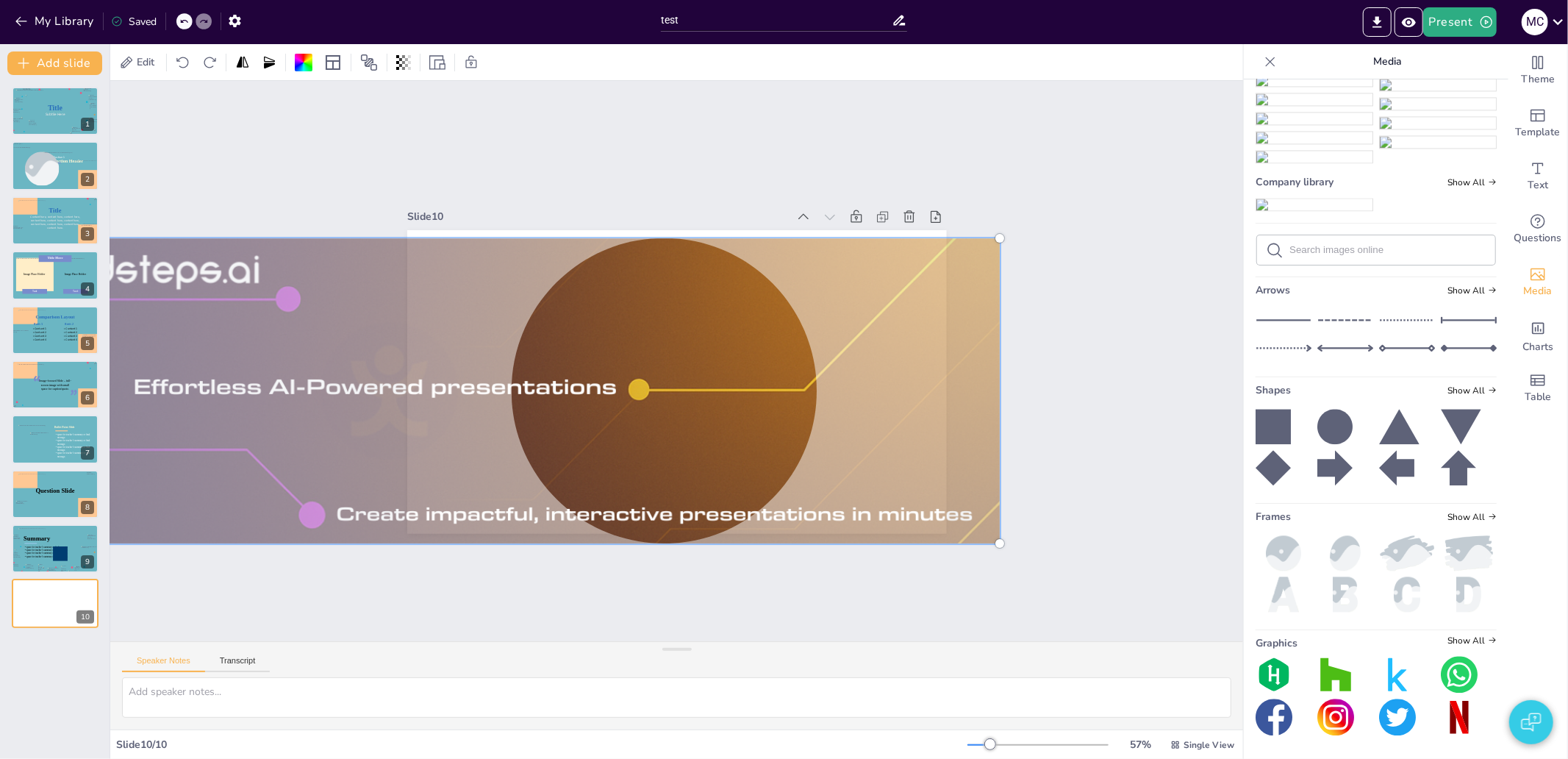
drag, startPoint x: 955, startPoint y: 420, endPoint x: 731, endPoint y: 286, distance: 261.0
click at [731, 286] on div at bounding box center [427, 215] width 1192 height 989
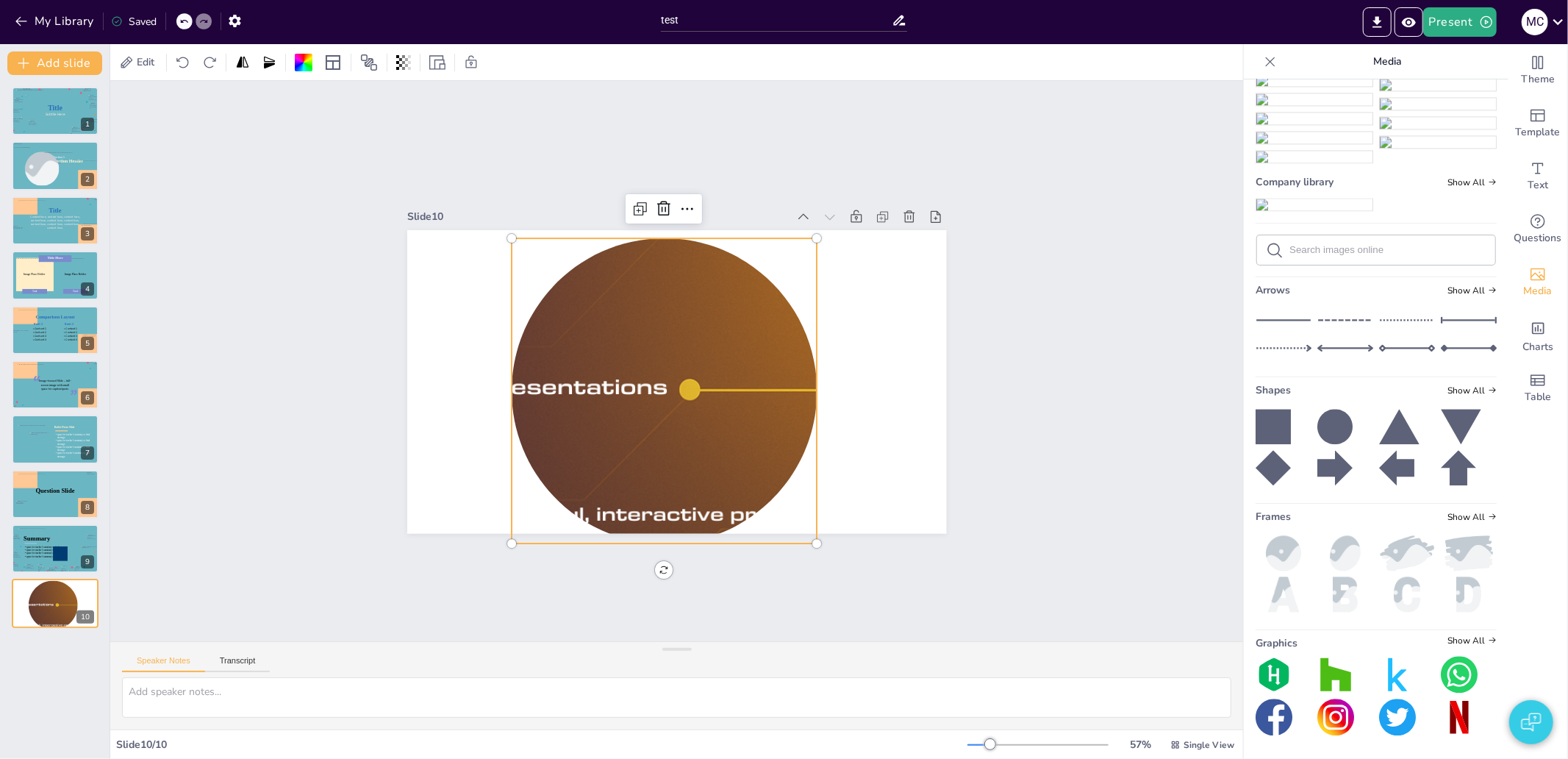
click at [659, 329] on div at bounding box center [532, 170] width 874 height 1210
click at [659, 329] on div at bounding box center [513, 187] width 965 height 1168
drag, startPoint x: 1303, startPoint y: 158, endPoint x: 1321, endPoint y: 180, distance: 28.4
click at [1321, 199] on img at bounding box center [1314, 205] width 116 height 12
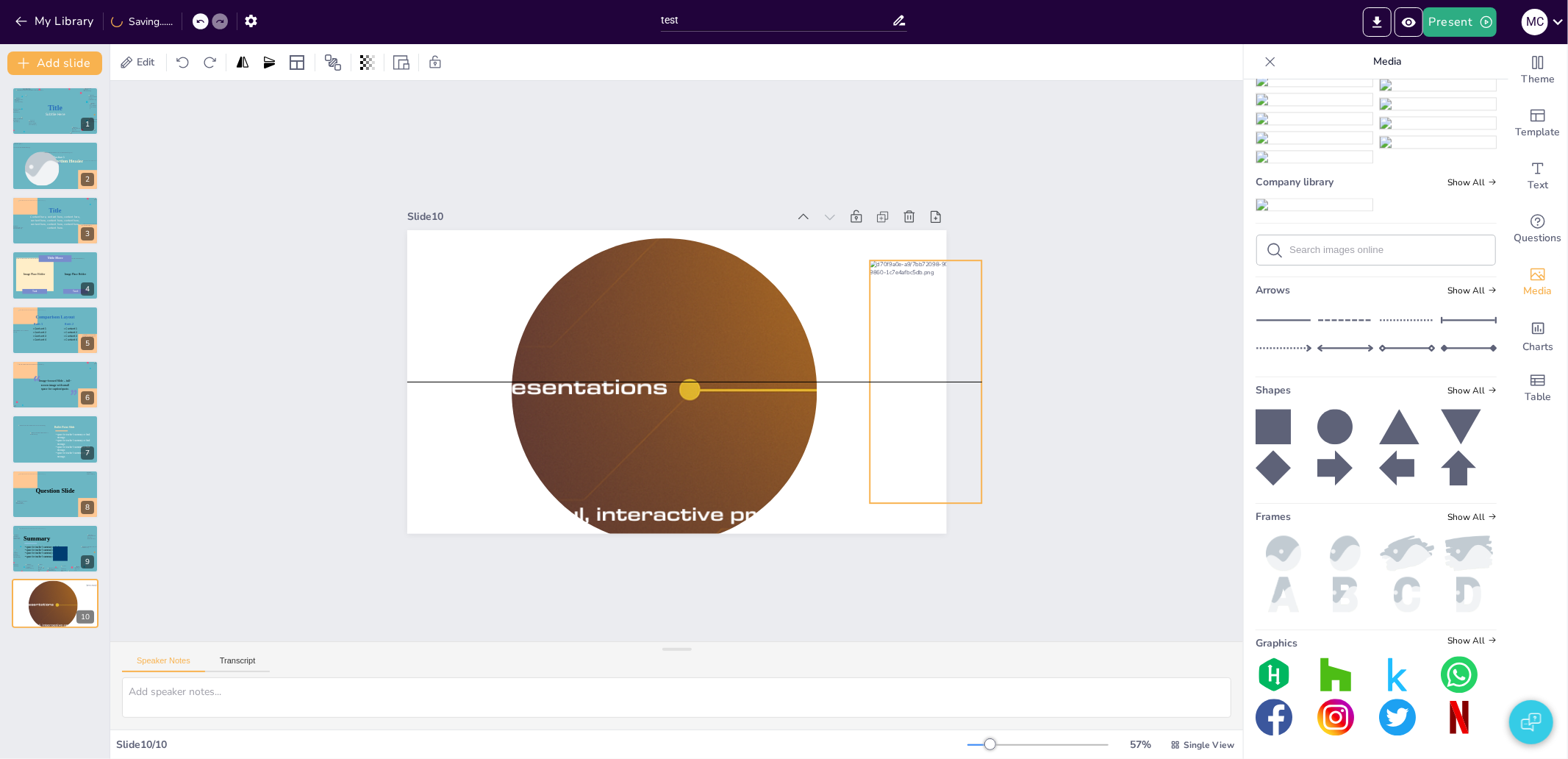
drag, startPoint x: 638, startPoint y: 337, endPoint x: 885, endPoint y: 339, distance: 247.0
click at [886, 458] on div at bounding box center [807, 575] width 262 height 234
click at [892, 370] on div at bounding box center [880, 502] width 218 height 266
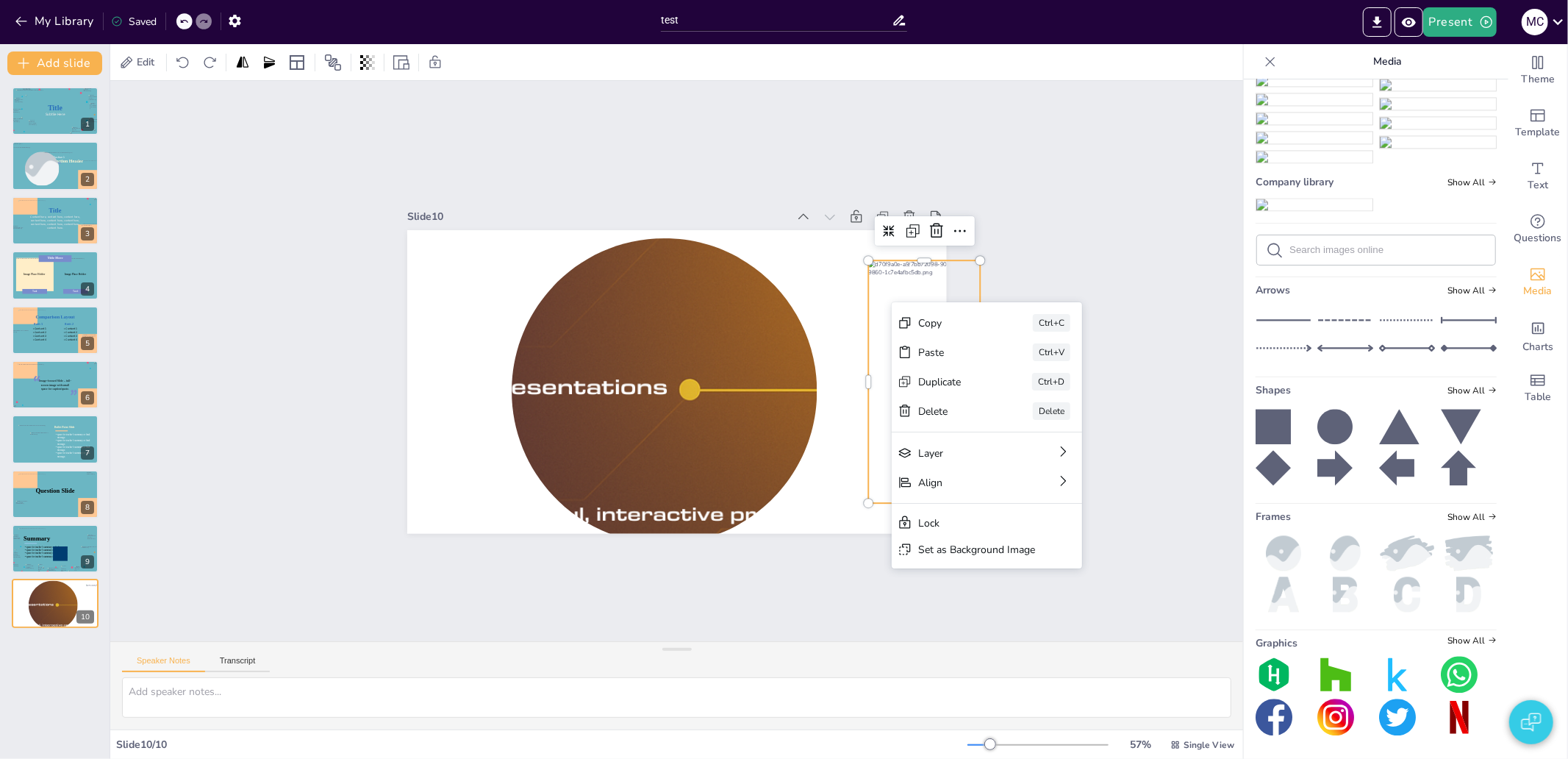
click at [909, 370] on div at bounding box center [880, 502] width 218 height 266
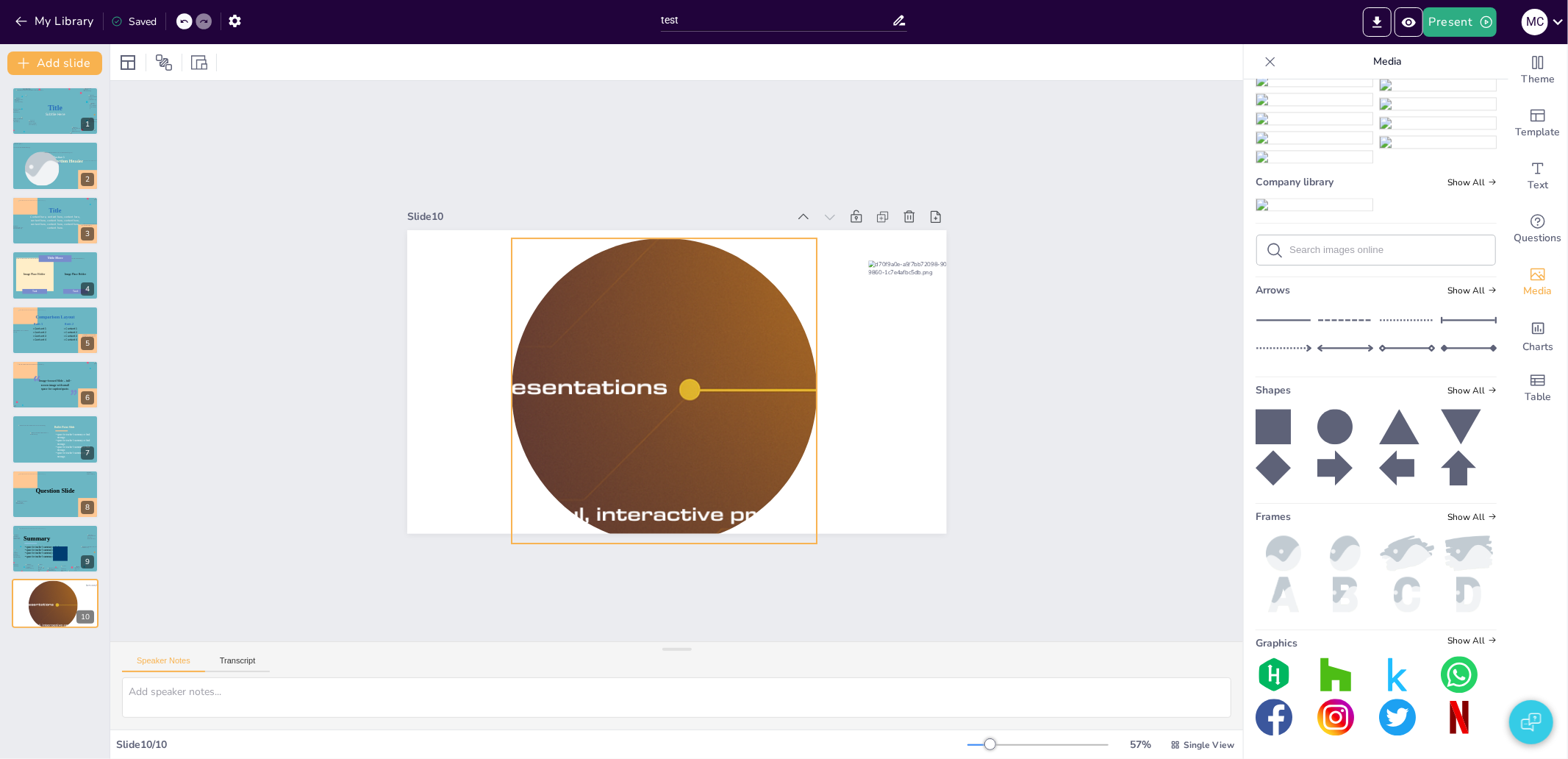
click at [815, 324] on div at bounding box center [906, 457] width 181 height 266
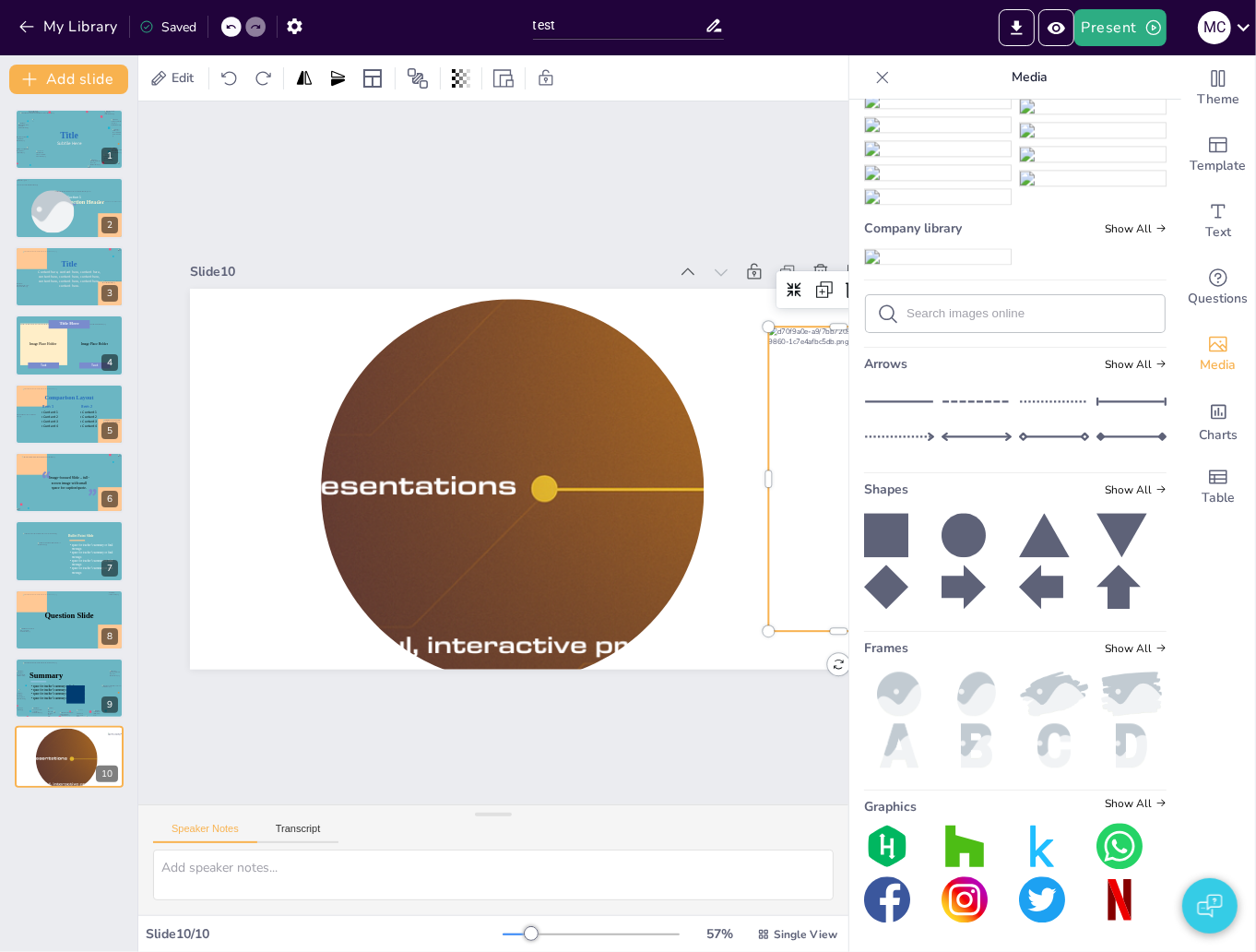
click at [803, 418] on div at bounding box center [814, 584] width 228 height 333
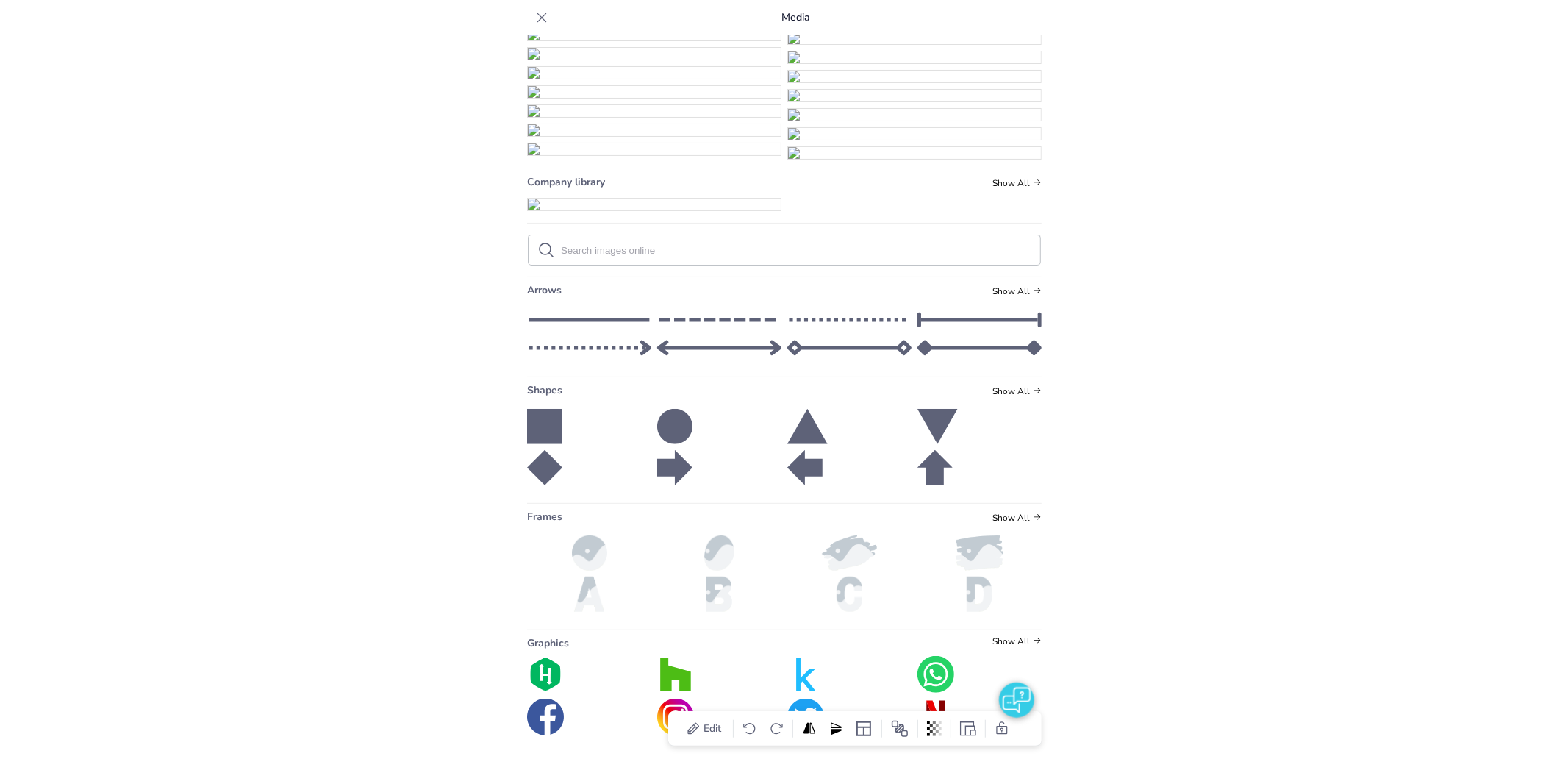
scroll to position [30011, 0]
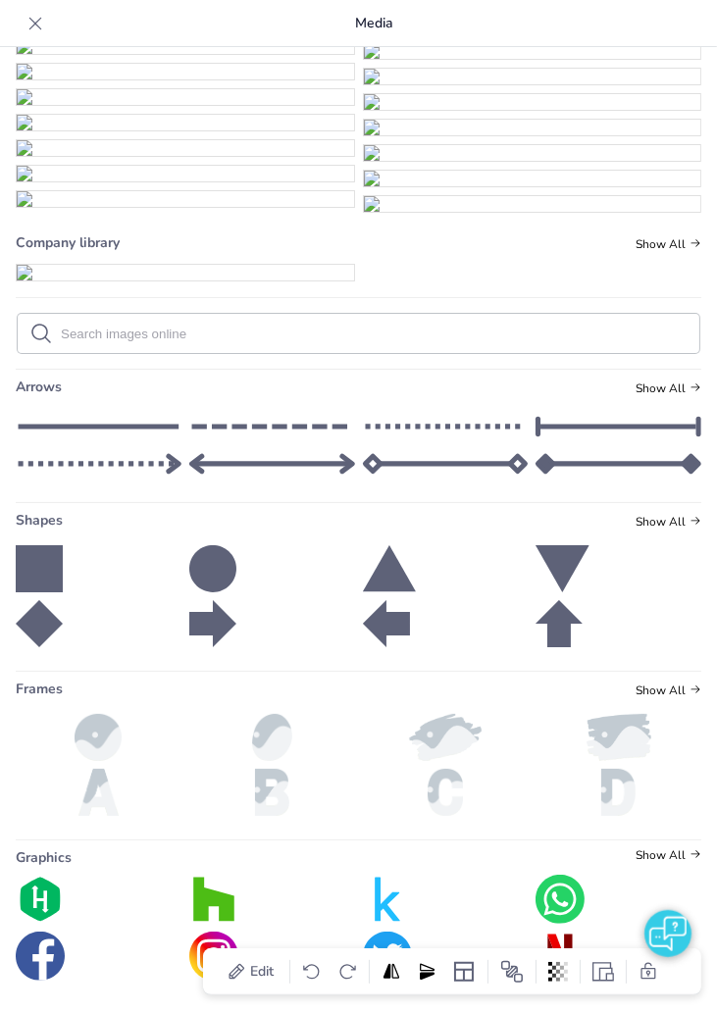
drag, startPoint x: 186, startPoint y: 385, endPoint x: 101, endPoint y: 298, distance: 122.0
click at [121, 280] on img at bounding box center [185, 273] width 337 height 16
drag, startPoint x: 112, startPoint y: 296, endPoint x: 890, endPoint y: 659, distance: 858.6
click at [717, 659] on html "My Library Saved test Present M C Document fonts Comic Neue Akatab Inter Recent…" at bounding box center [358, 506] width 717 height 1012
click at [219, 280] on img at bounding box center [185, 273] width 337 height 16
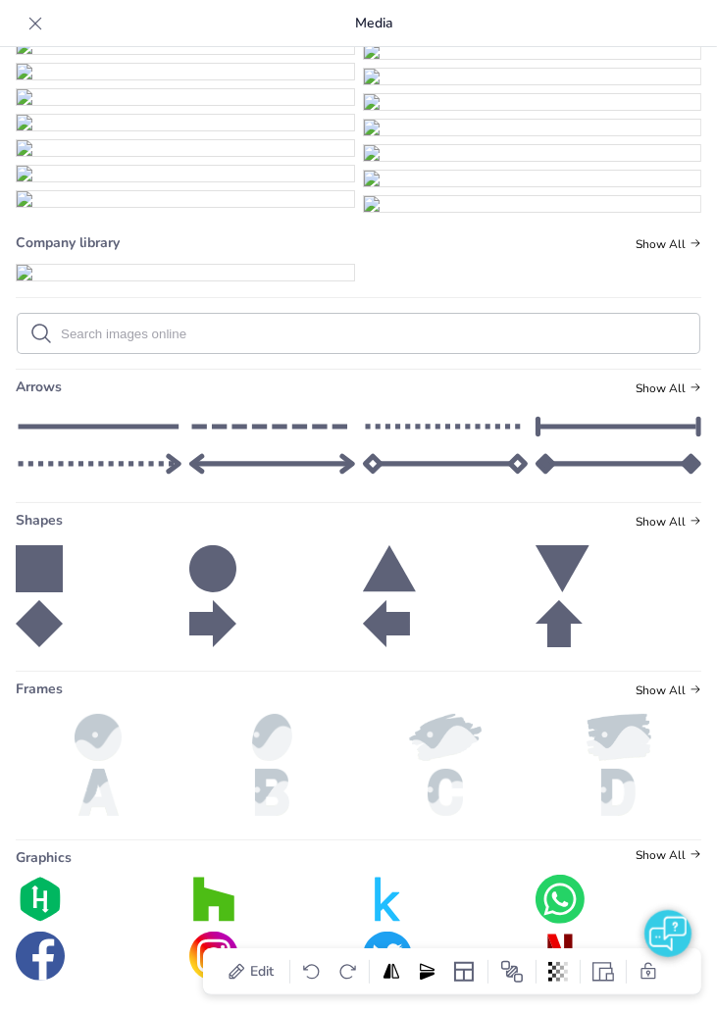
click at [229, 280] on img at bounding box center [185, 273] width 337 height 16
click at [230, 280] on img at bounding box center [185, 273] width 337 height 16
drag, startPoint x: 230, startPoint y: 475, endPoint x: 278, endPoint y: 491, distance: 50.5
click at [238, 280] on img at bounding box center [185, 273] width 337 height 16
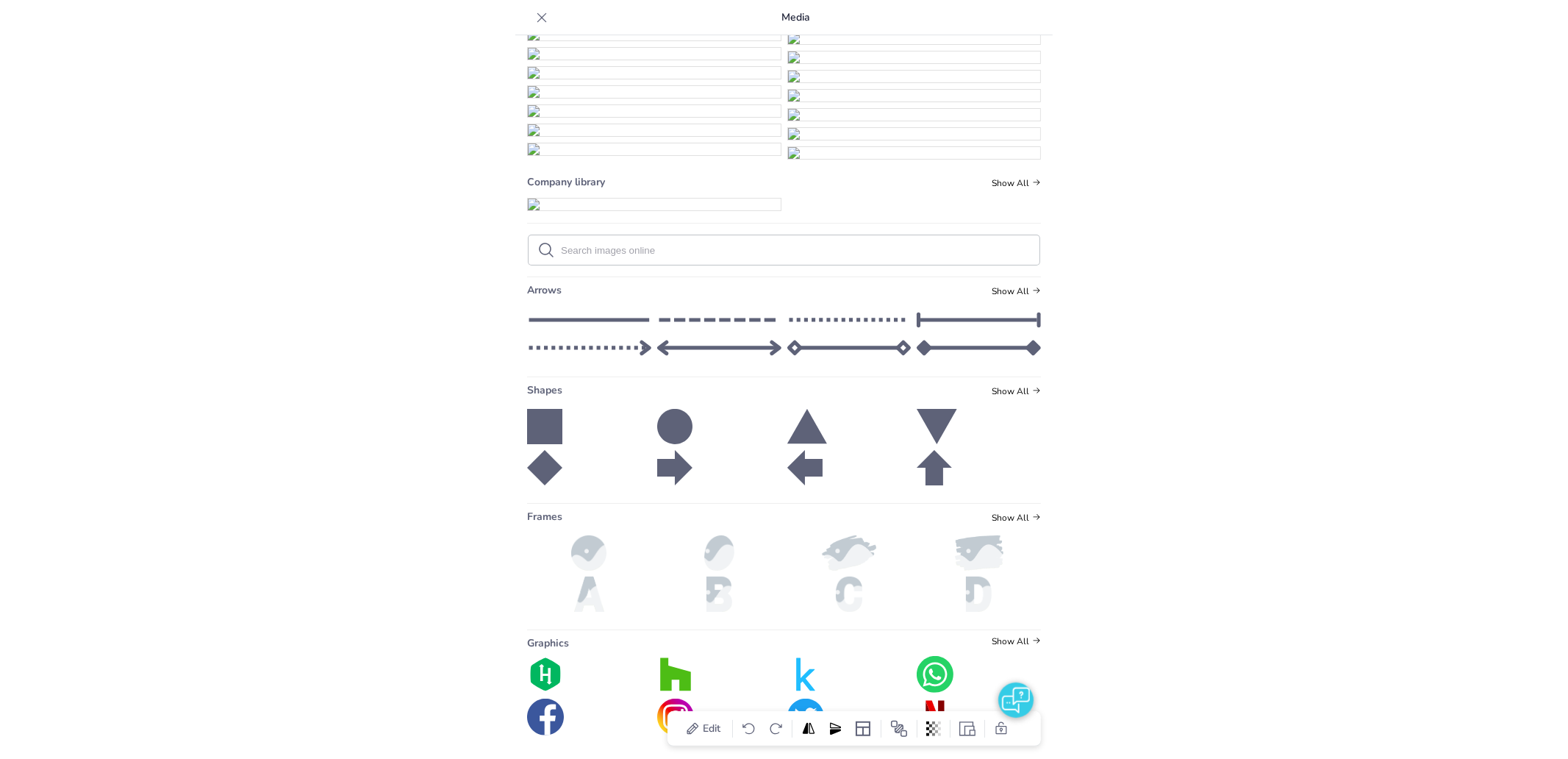
scroll to position [14227, 0]
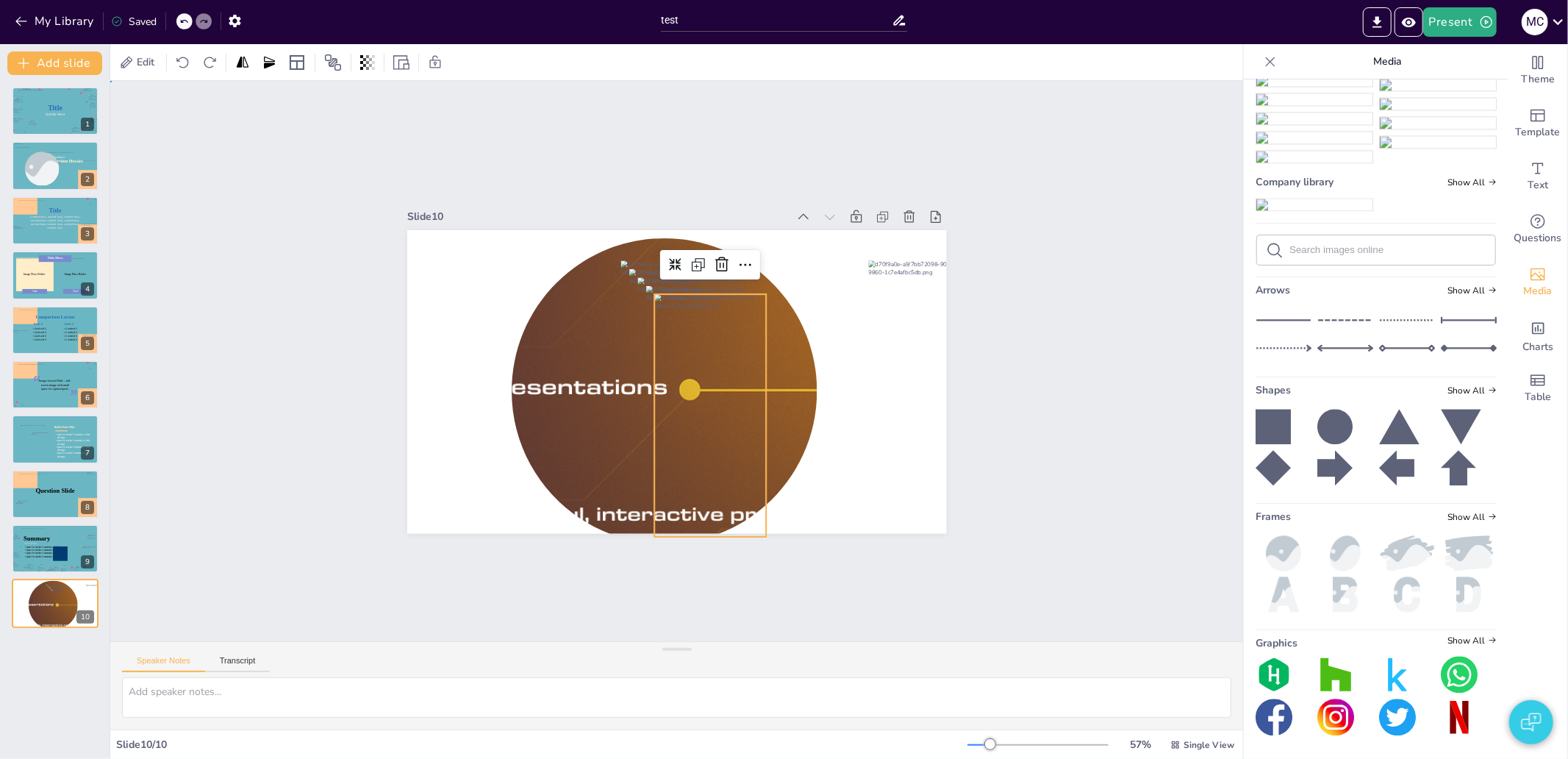
click at [1030, 440] on div "Slide 1 Title Subtile Here Slide 2 Section Header Image placeholder Section 1 S…" at bounding box center [676, 361] width 1225 height 784
click at [691, 430] on div at bounding box center [692, 423] width 181 height 266
click at [682, 416] on div at bounding box center [692, 411] width 160 height 261
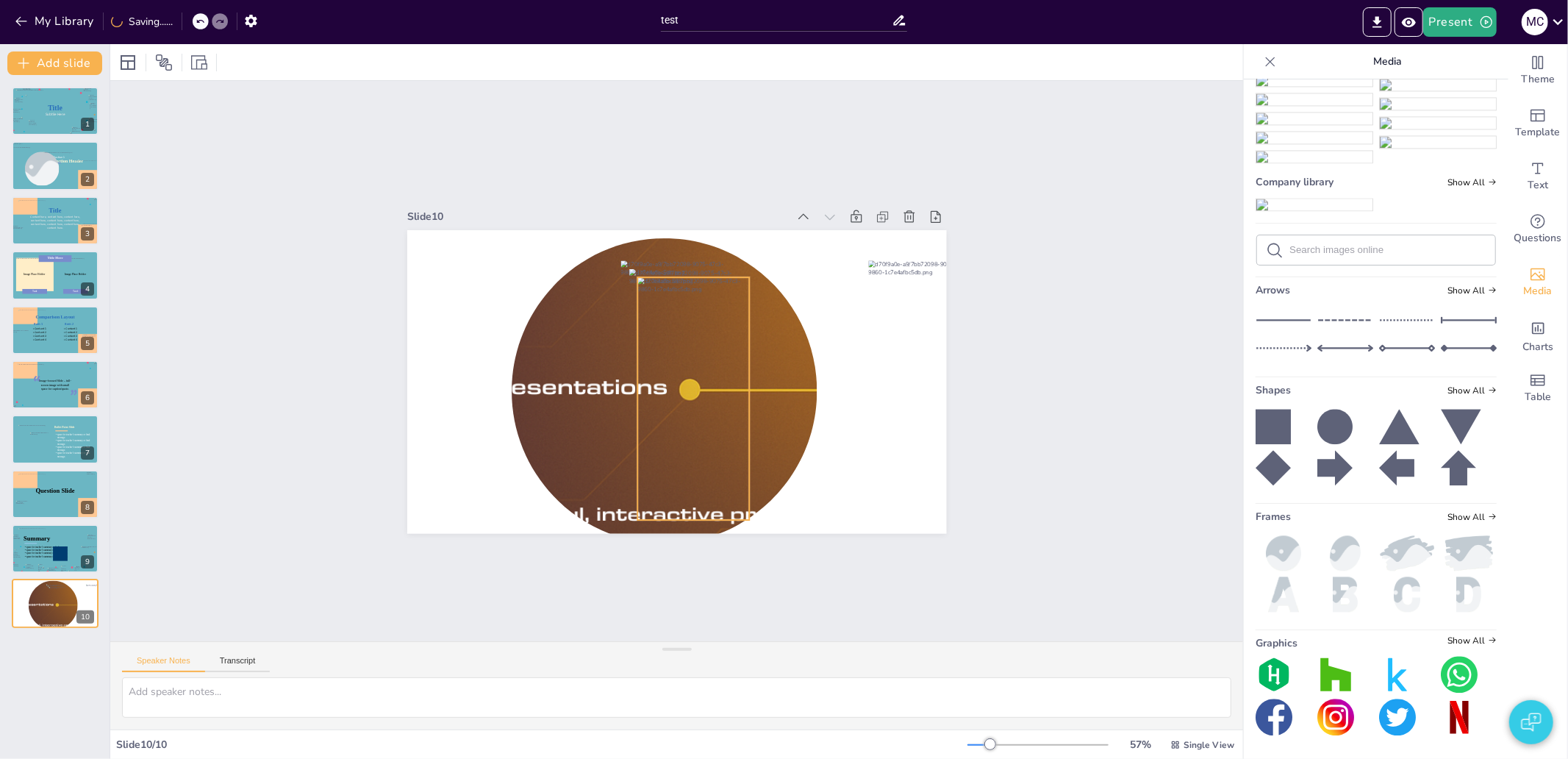
click at [669, 390] on div at bounding box center [685, 401] width 160 height 261
click at [664, 383] on div at bounding box center [669, 390] width 218 height 266
click at [664, 383] on div at bounding box center [673, 381] width 160 height 261
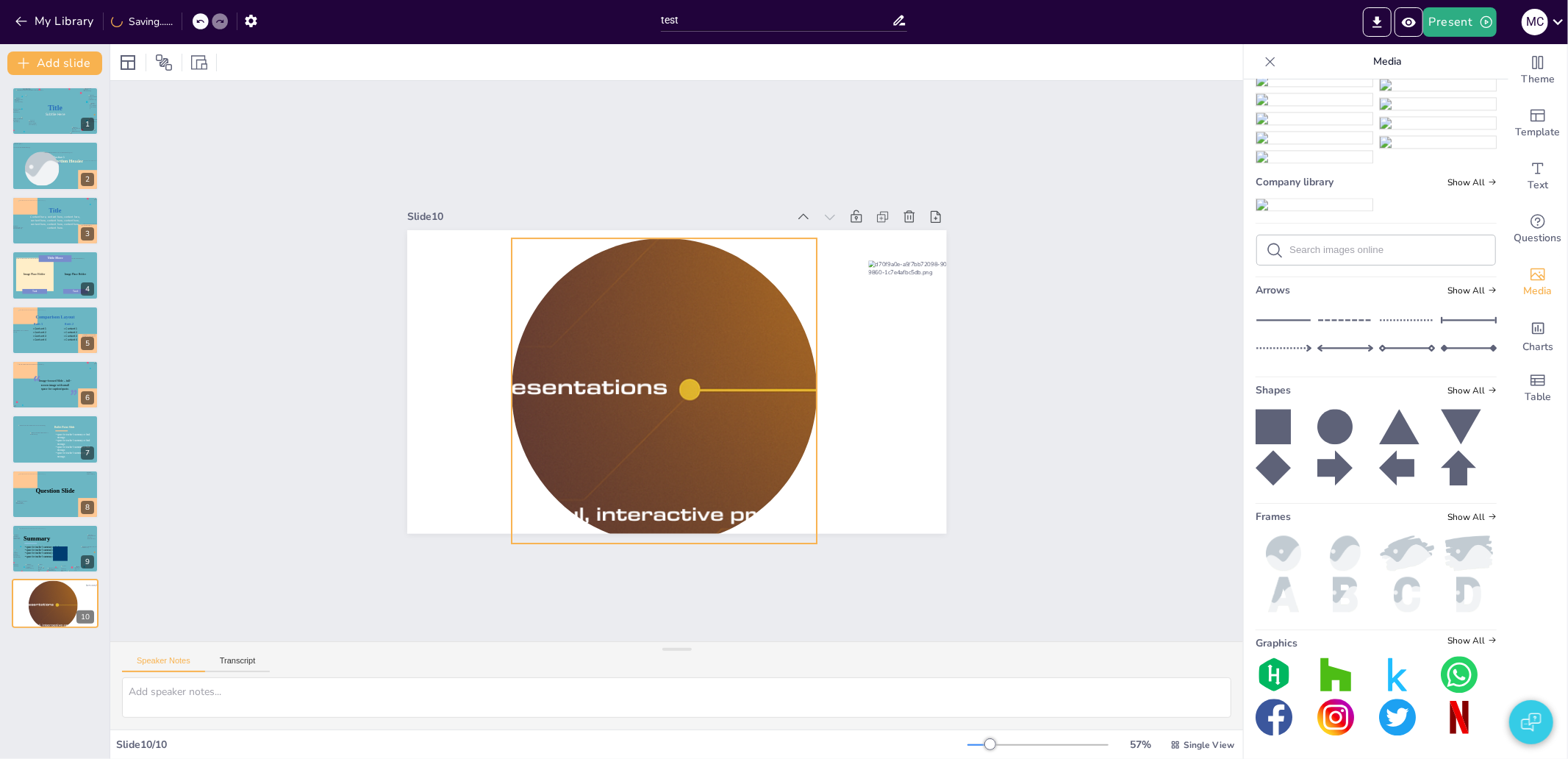
click at [730, 343] on div at bounding box center [541, 556] width 1044 height 1112
click at [681, 344] on div at bounding box center [456, 268] width 1210 height 875
click at [681, 344] on div at bounding box center [438, 340] width 1258 height 553
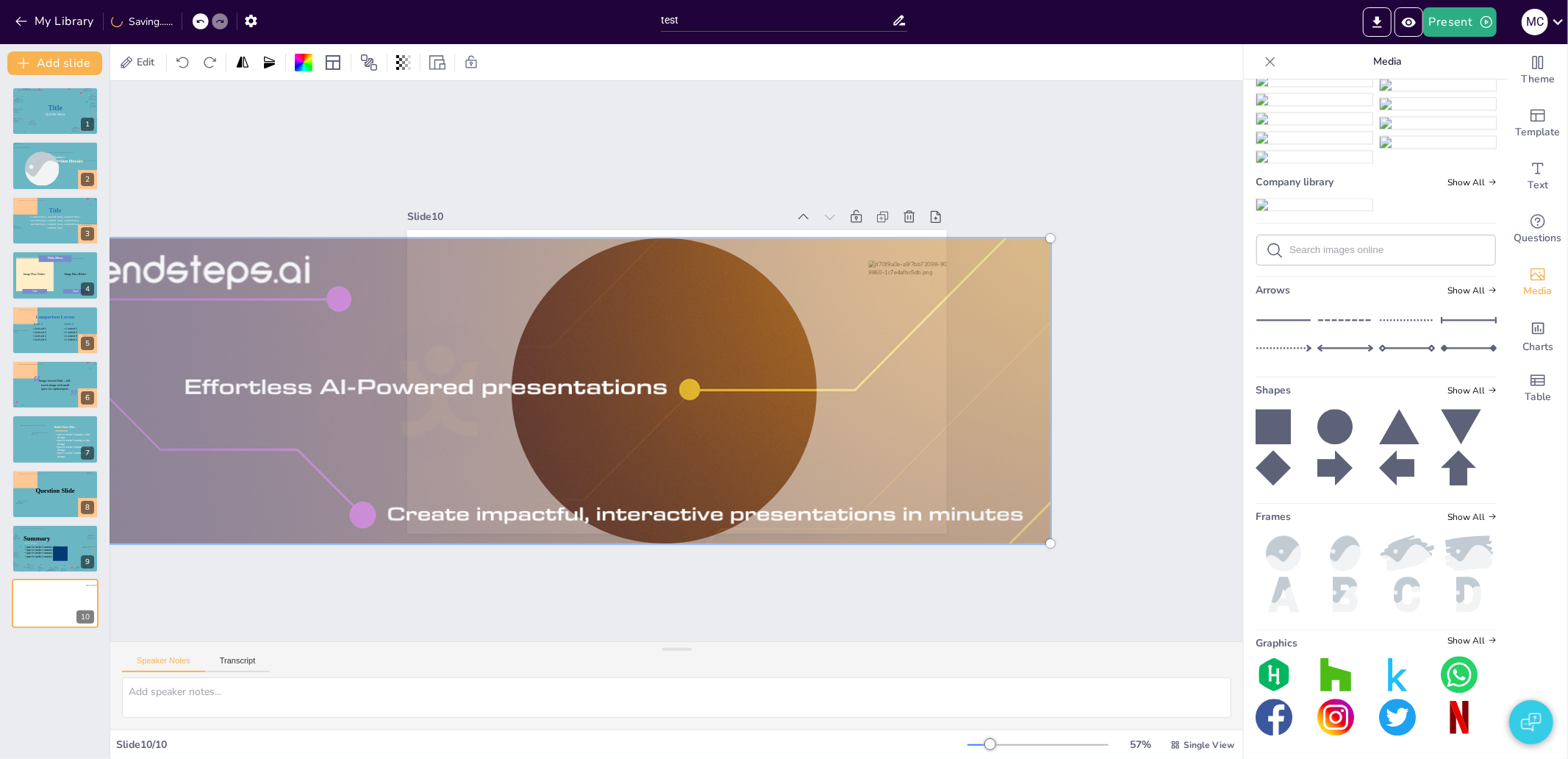
click at [457, 292] on div at bounding box center [439, 340] width 1279 height 574
click at [583, 338] on div at bounding box center [438, 365] width 1266 height 451
click at [569, 193] on div "Slide 1 Title Subtile Here Slide 2 Section Header Image placeholder Section 1 S…" at bounding box center [676, 362] width 572 height 399
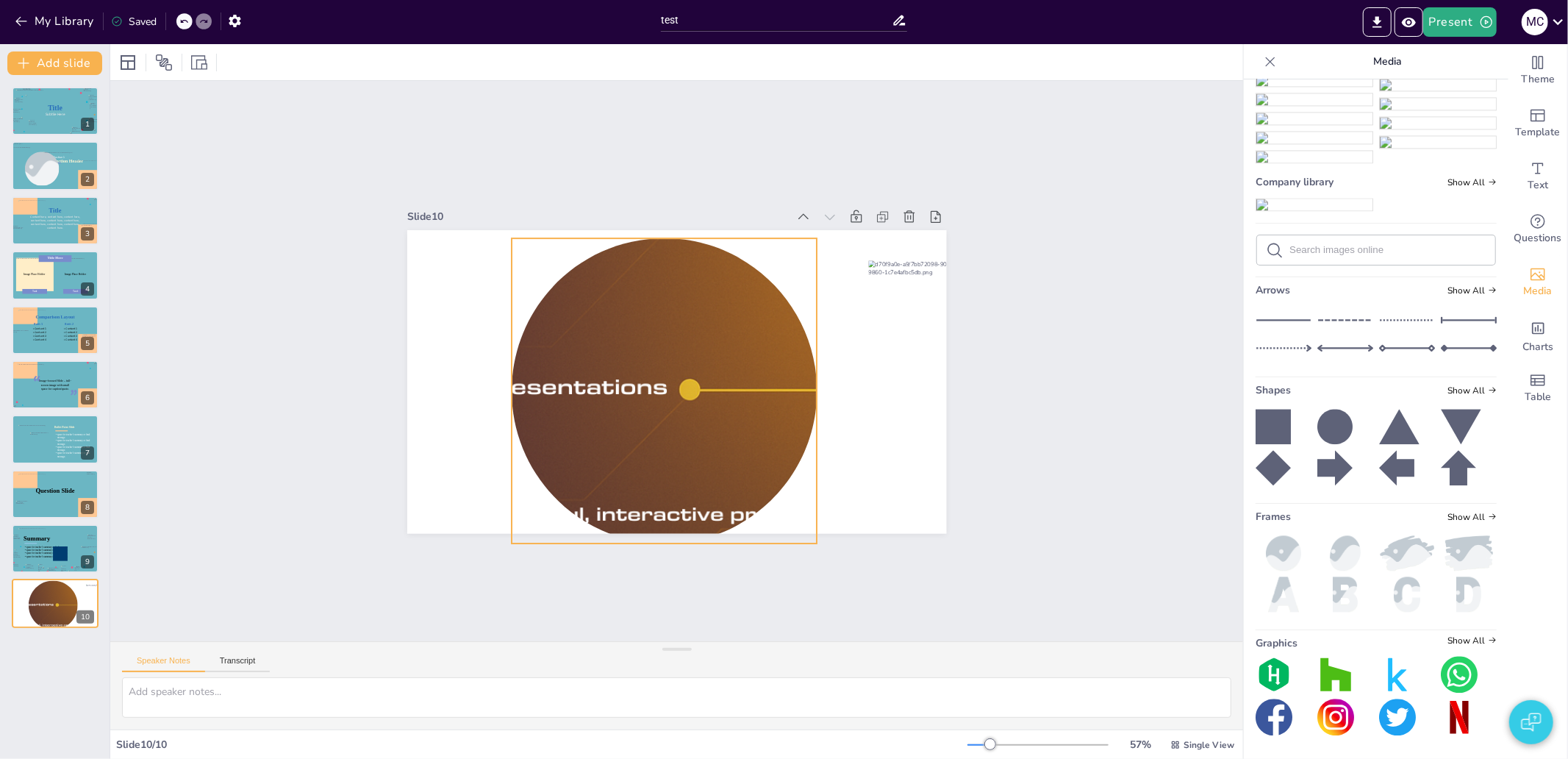
click at [631, 297] on div at bounding box center [513, 187] width 965 height 1168
click at [709, 204] on icon at bounding box center [718, 214] width 20 height 20
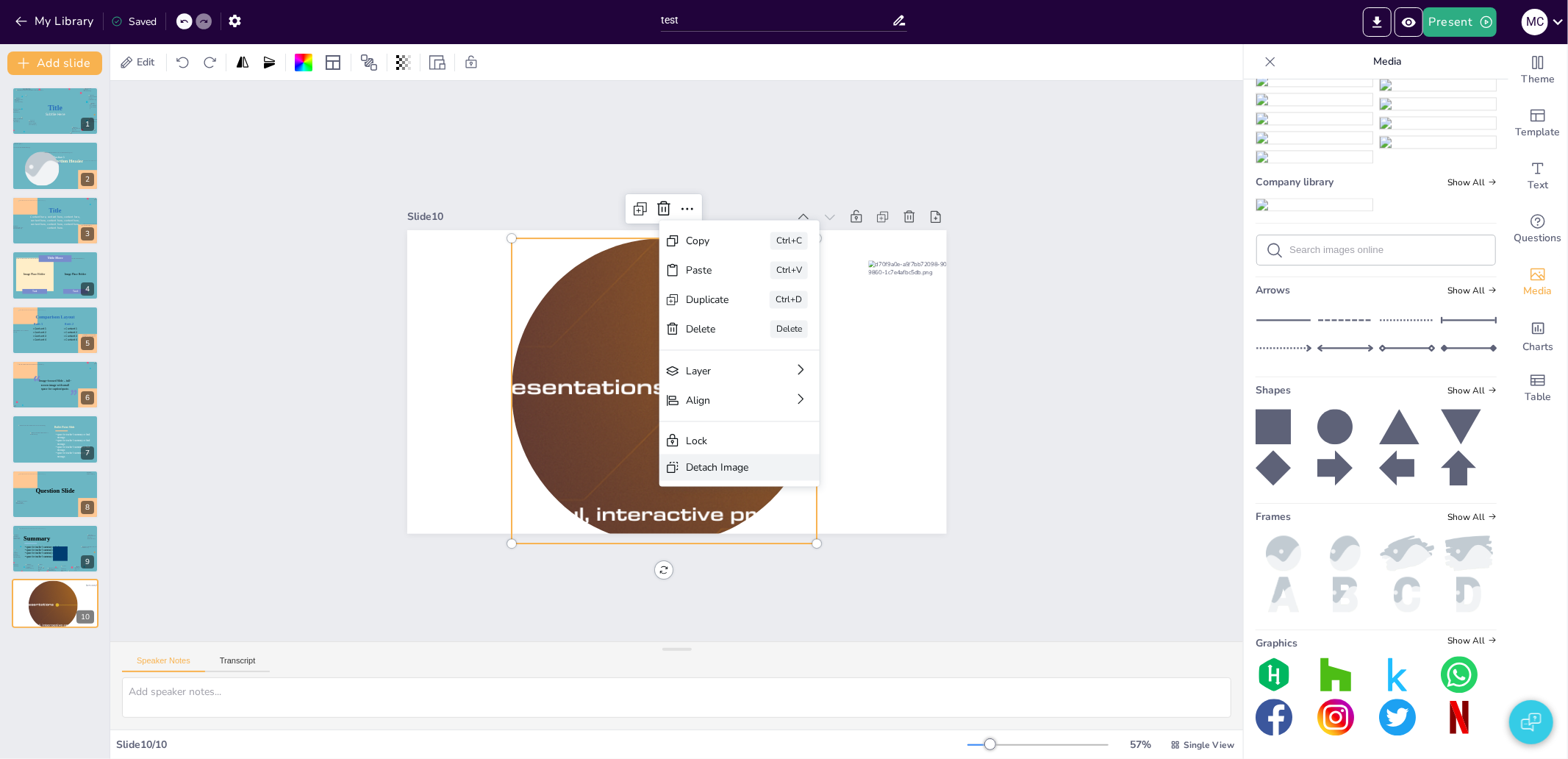
click at [733, 569] on div "Detach Image" at bounding box center [773, 590] width 87 height 40
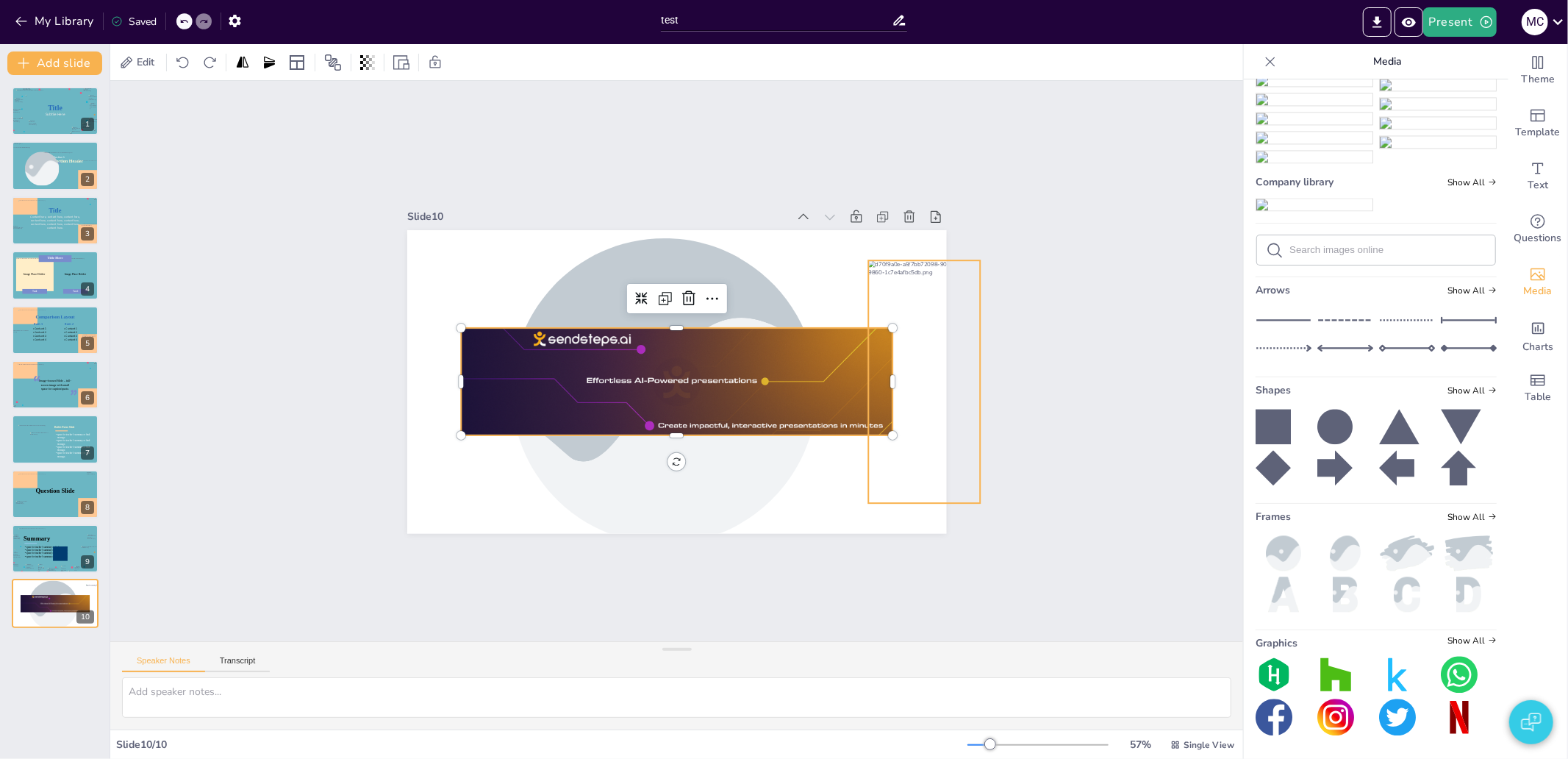
click at [736, 519] on div at bounding box center [605, 599] width 261 height 160
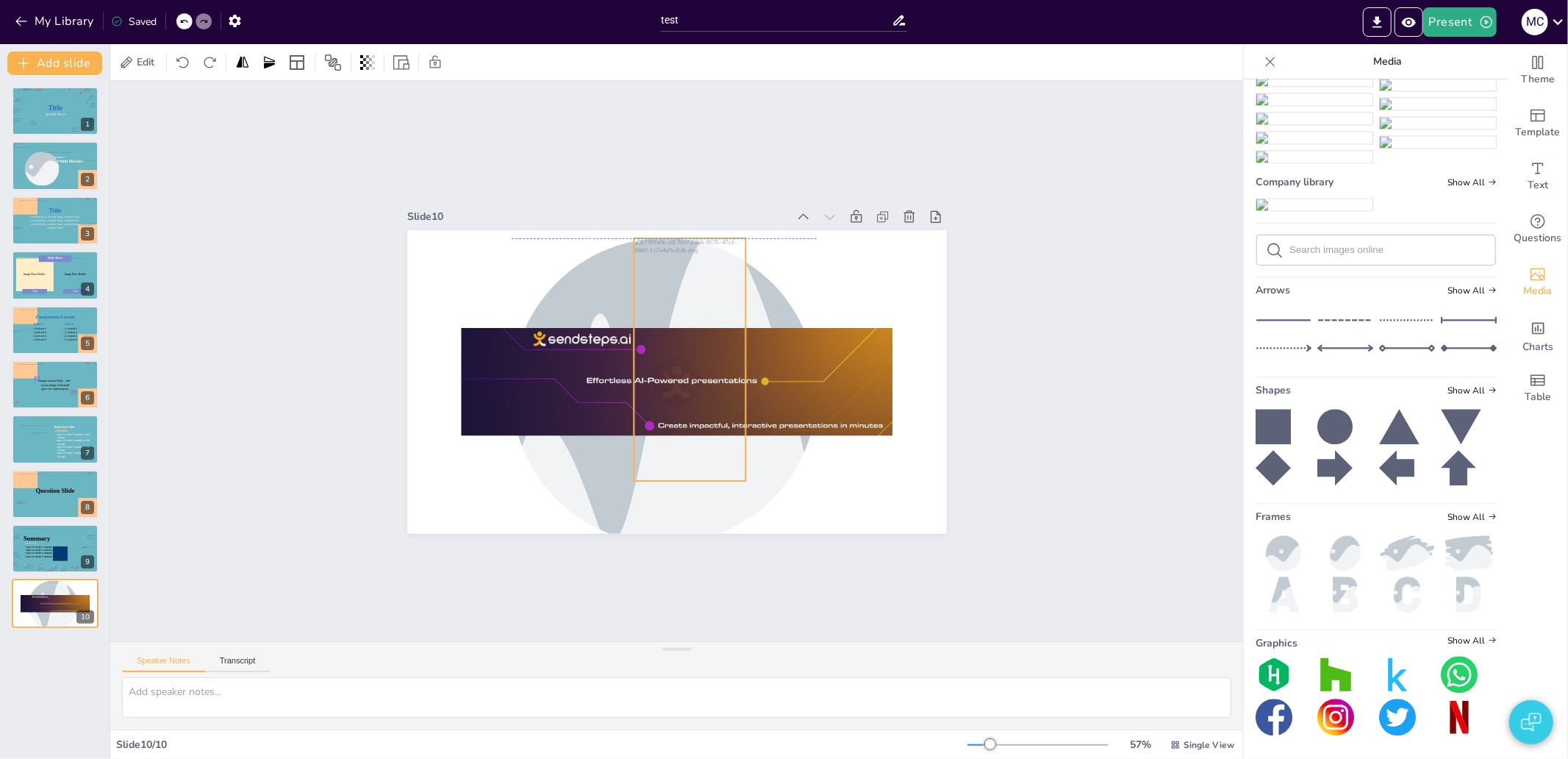
drag, startPoint x: 904, startPoint y: 319, endPoint x: 670, endPoint y: 302, distance: 234.6
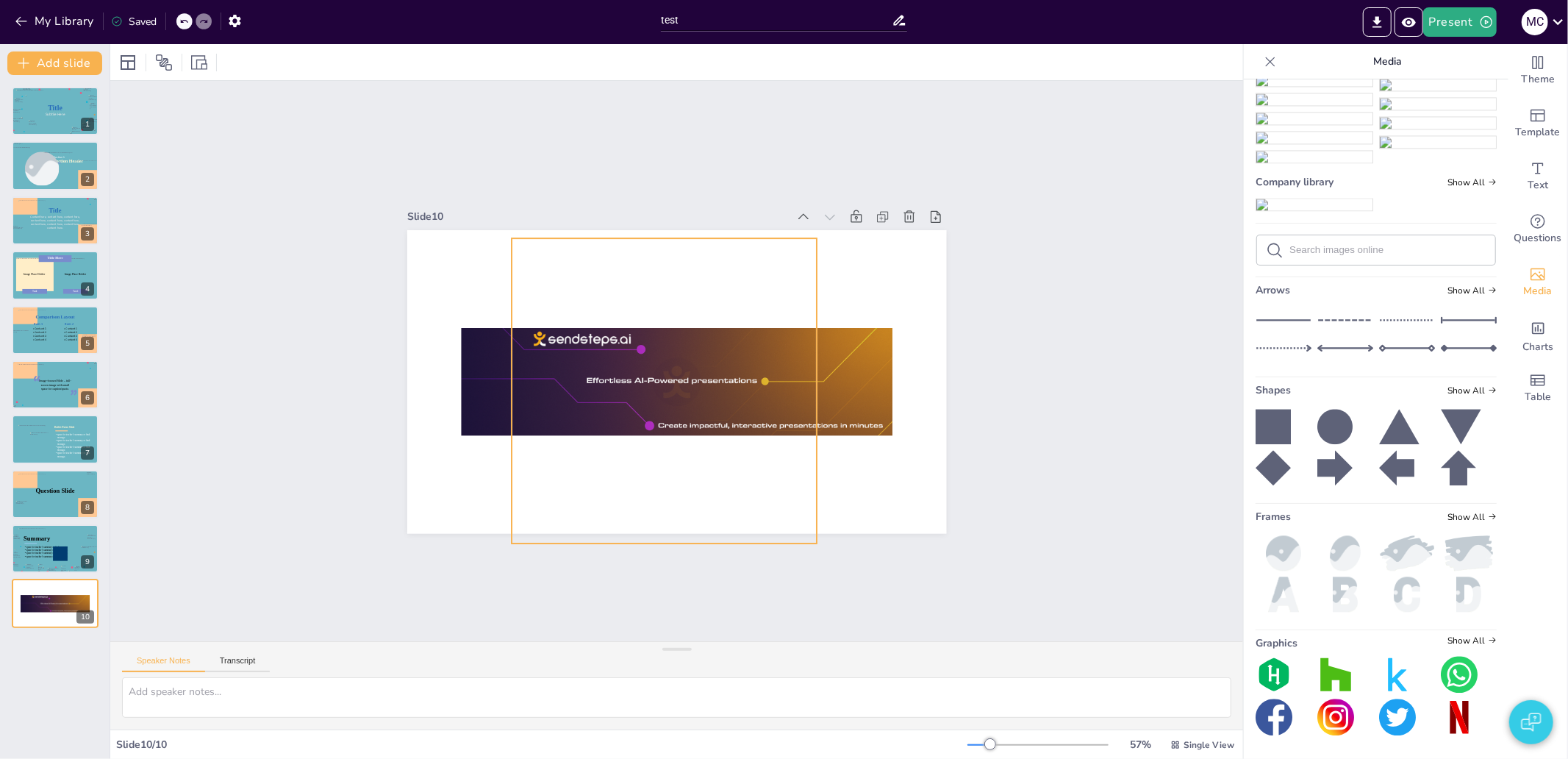
click at [667, 296] on div at bounding box center [661, 388] width 373 height 688
click at [667, 294] on div at bounding box center [656, 382] width 495 height 722
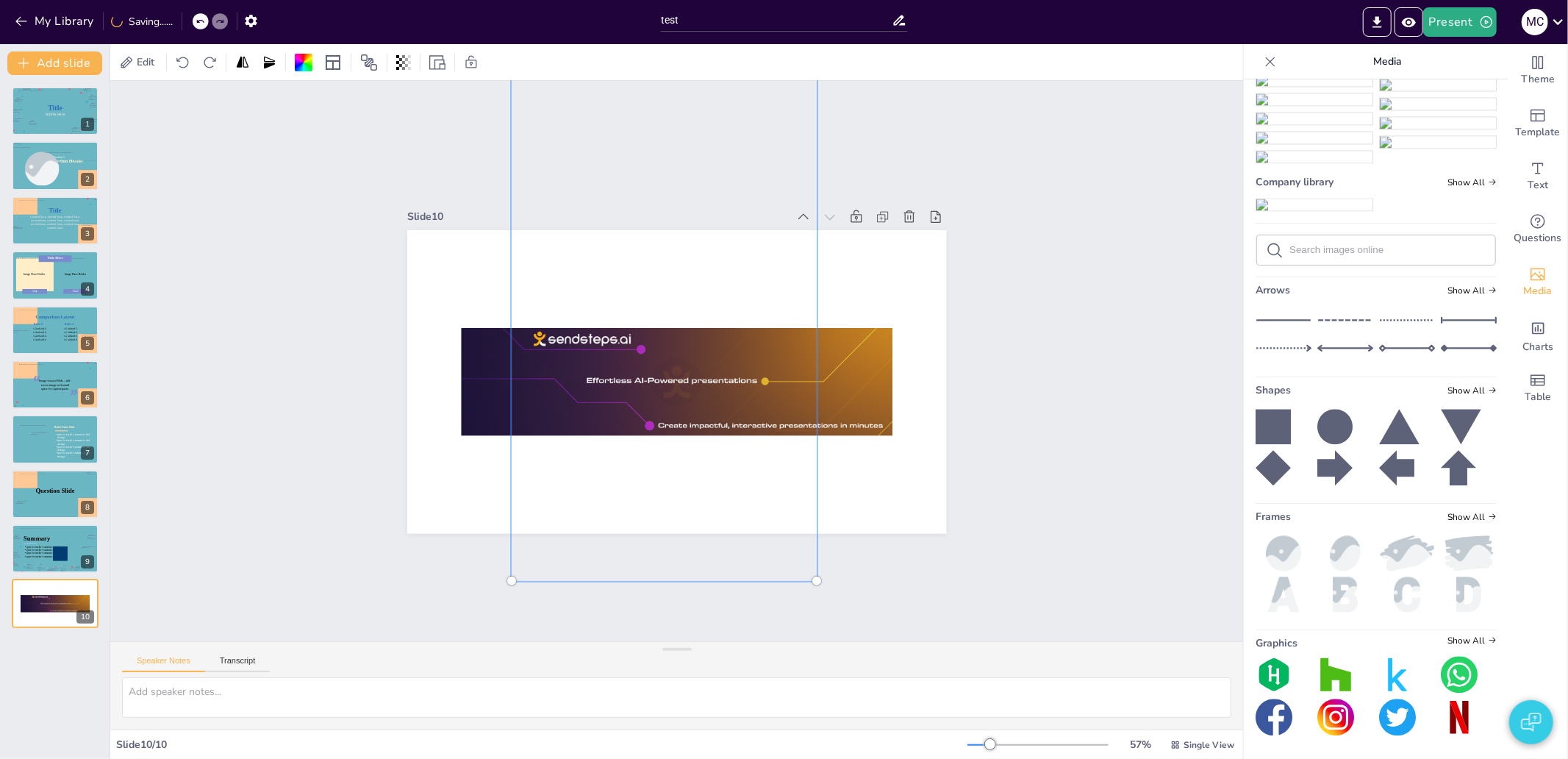
drag, startPoint x: 657, startPoint y: 347, endPoint x: 650, endPoint y: 209, distance: 138.2
click at [650, 208] on div at bounding box center [710, 255] width 571 height 751
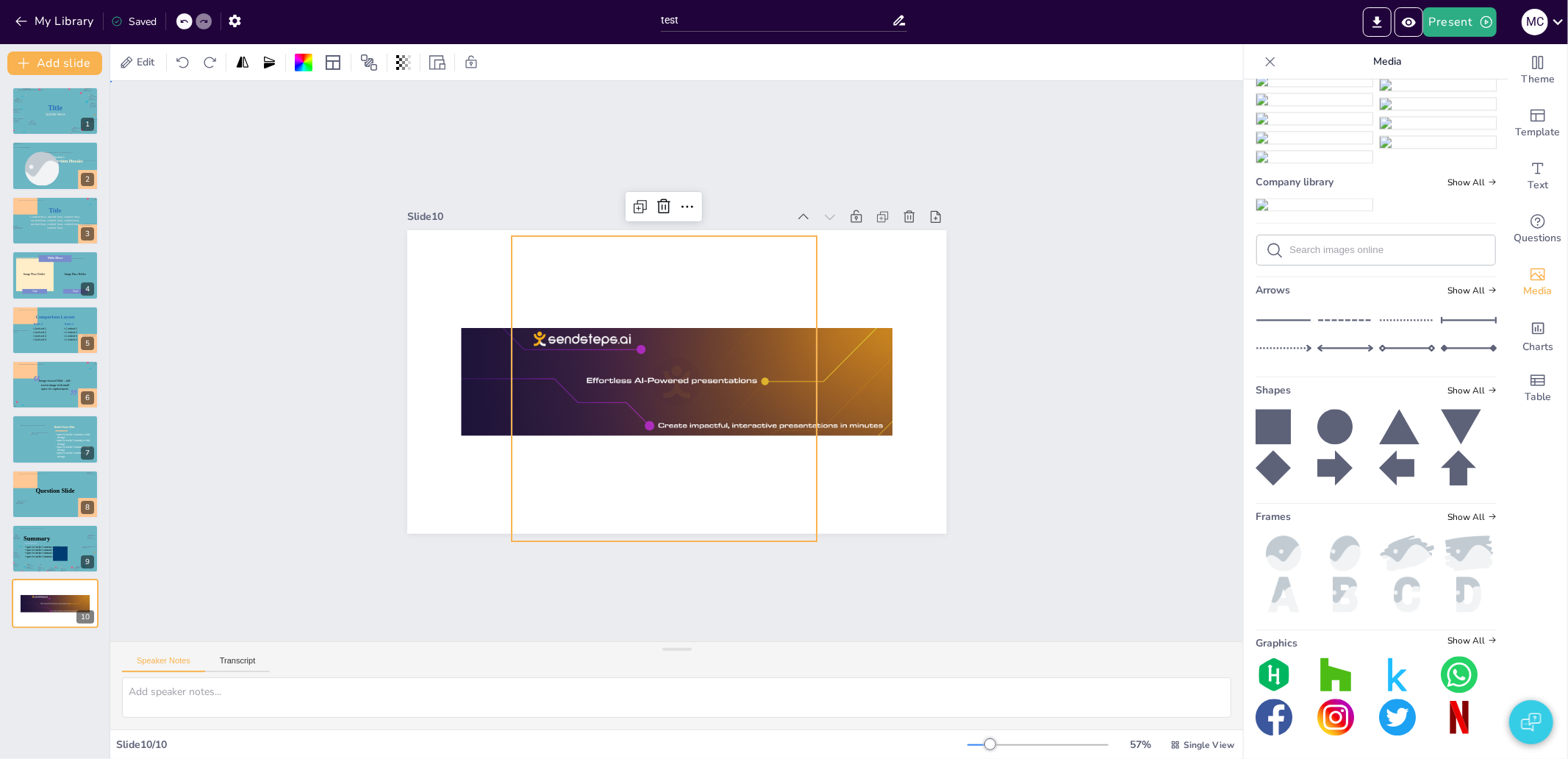
click at [1051, 431] on div "Slide 1 Title Subtile Here Slide 2 Section Header Image placeholder Section 1 S…" at bounding box center [677, 361] width 1261 height 1052
click at [646, 300] on div at bounding box center [664, 250] width 305 height 660
click at [646, 300] on div at bounding box center [687, 249] width 436 height 709
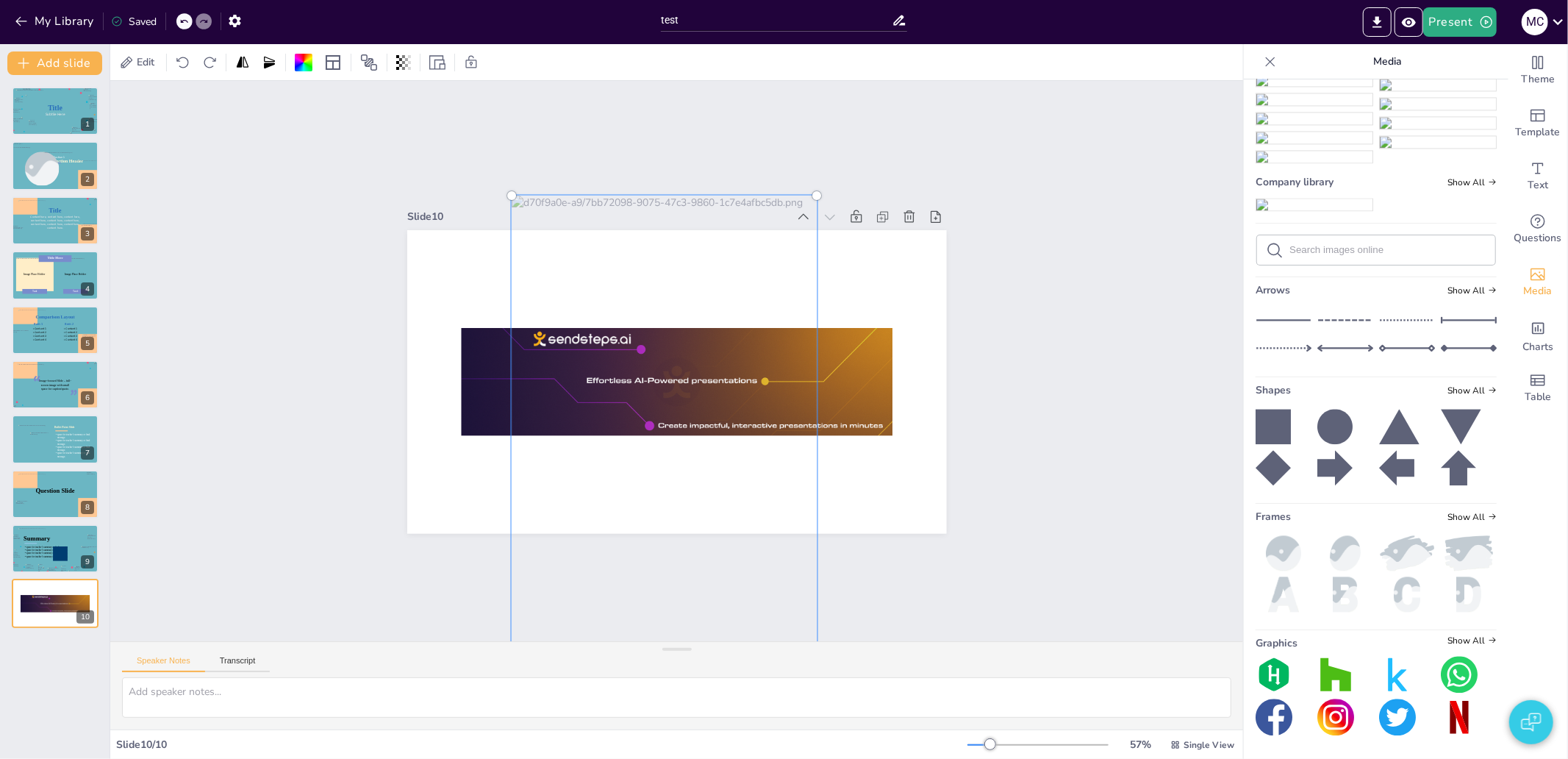
drag, startPoint x: 673, startPoint y: 394, endPoint x: 588, endPoint y: 670, distance: 288.8
click at [588, 670] on div "Slide 1 Title Subtile Here Slide 2 Section Header Image placeholder Section 1 S…" at bounding box center [676, 405] width 1133 height 649
drag, startPoint x: 637, startPoint y: 441, endPoint x: 628, endPoint y: 259, distance: 182.2
click at [628, 259] on div at bounding box center [664, 344] width 322 height 678
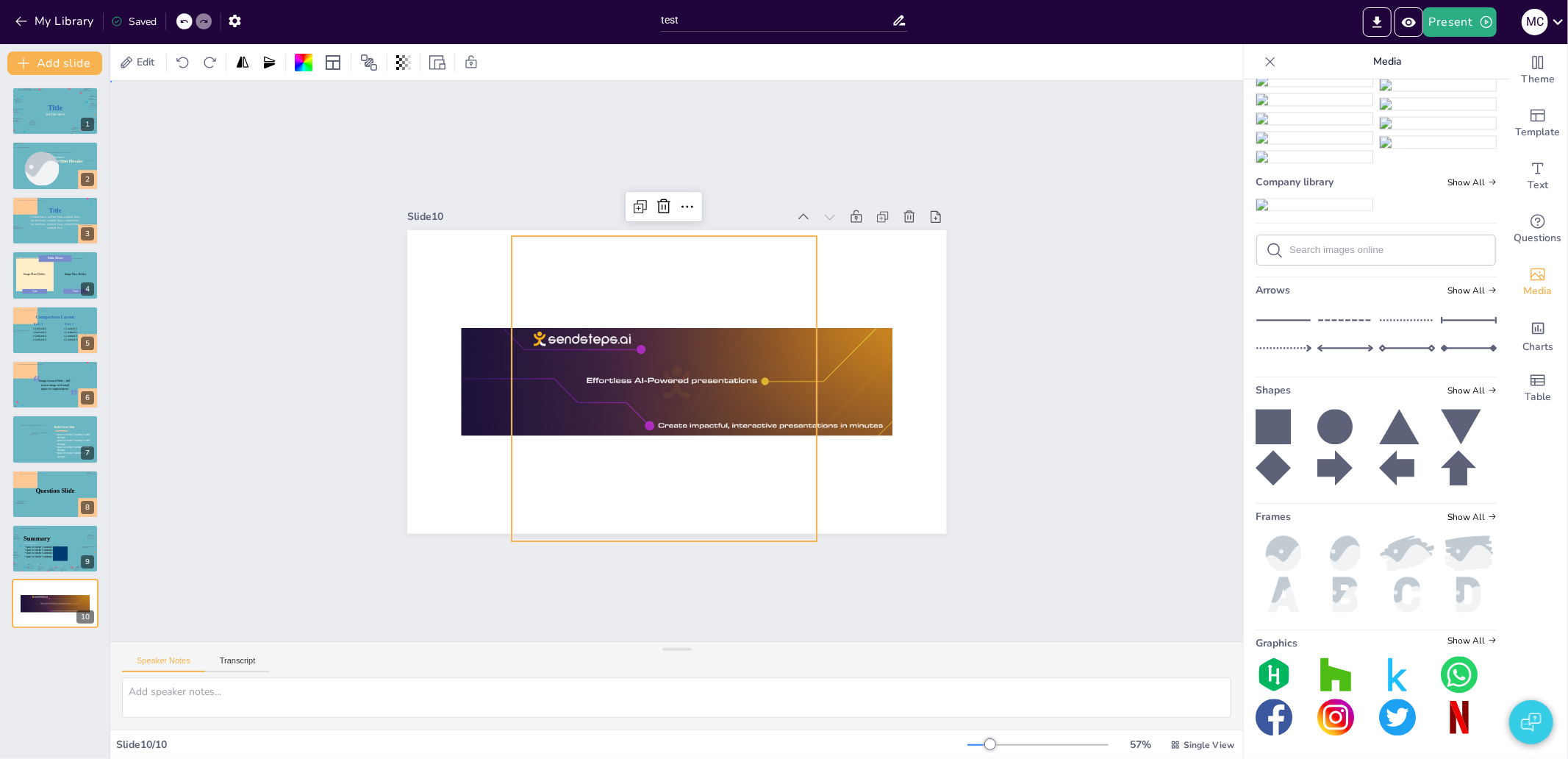
click at [1008, 392] on div "Slide 1 Title Subtile Here Slide 2 Section Header Image placeholder Section 1 S…" at bounding box center [676, 360] width 1185 height 676
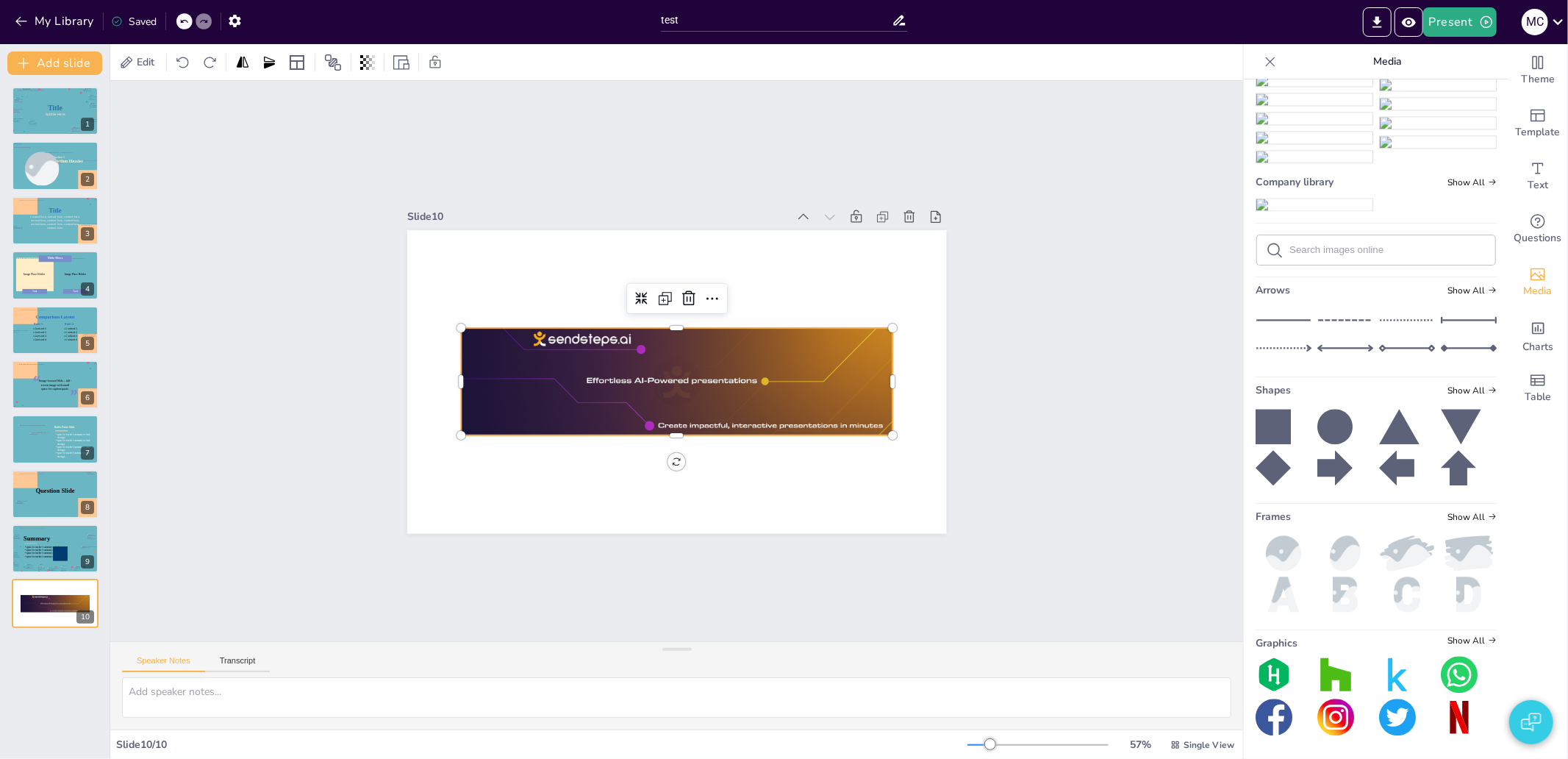
click at [783, 407] on div at bounding box center [676, 382] width 431 height 108
click at [635, 346] on div at bounding box center [672, 381] width 445 height 196
click at [635, 346] on div at bounding box center [676, 382] width 431 height 108
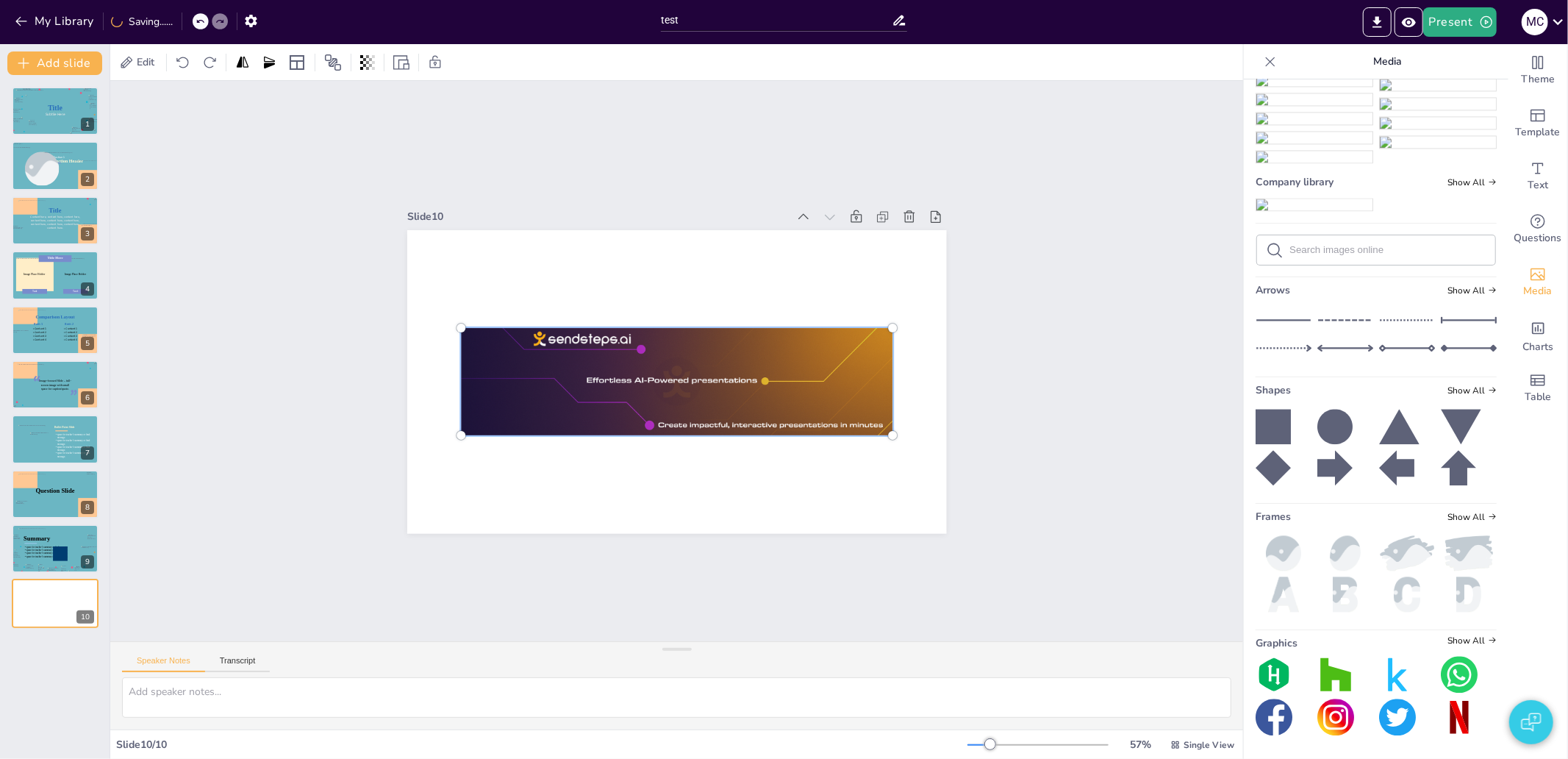
click at [625, 307] on div at bounding box center [679, 339] width 668 height 694
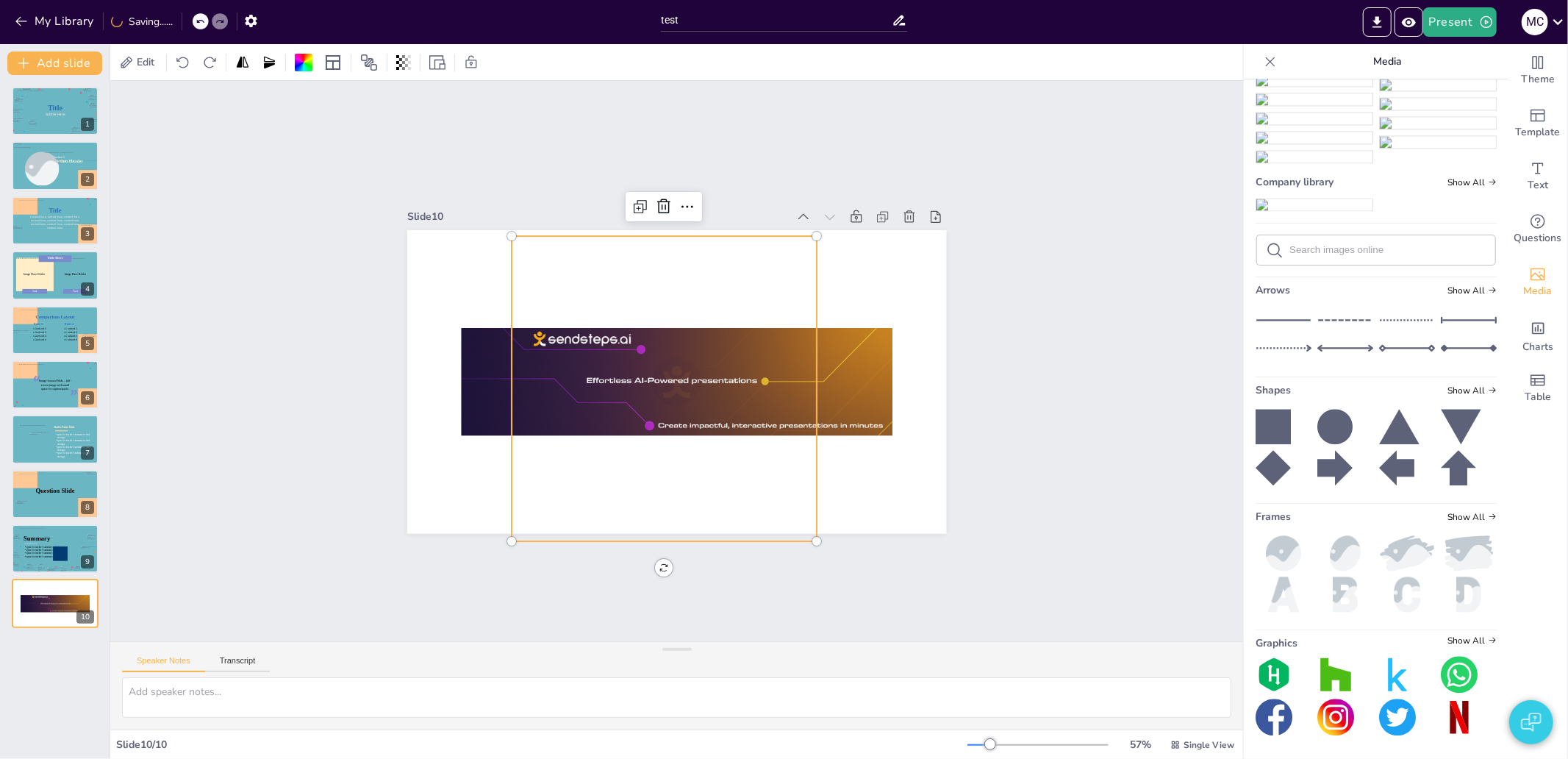
click at [625, 307] on div at bounding box center [673, 339] width 547 height 727
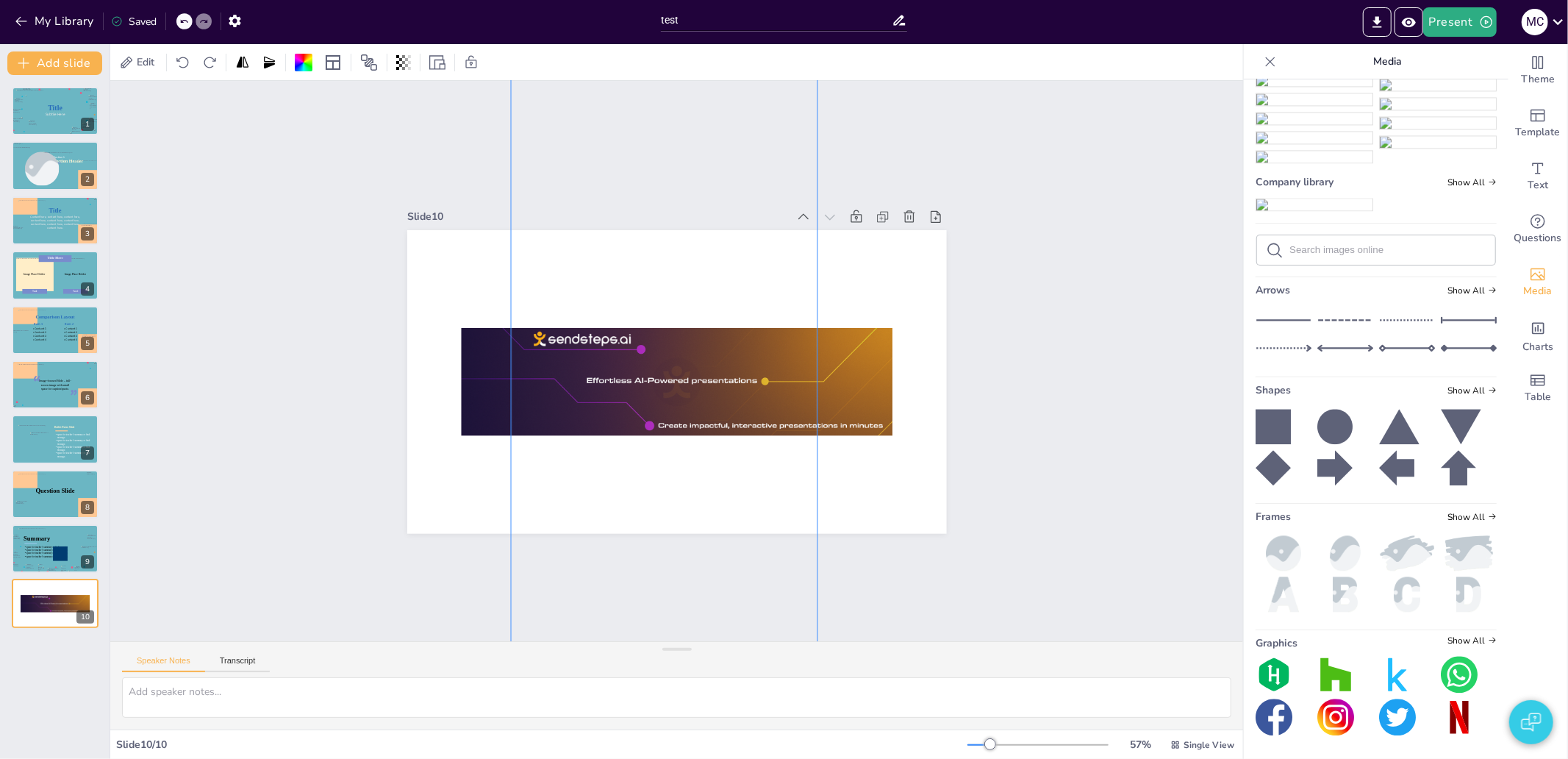
click at [644, 287] on div at bounding box center [670, 340] width 516 height 744
click at [644, 287] on div at bounding box center [665, 342] width 391 height 708
drag, startPoint x: 637, startPoint y: 356, endPoint x: 643, endPoint y: 410, distance: 54.3
click at [643, 410] on div at bounding box center [664, 344] width 322 height 678
drag, startPoint x: 643, startPoint y: 281, endPoint x: 646, endPoint y: 491, distance: 210.0
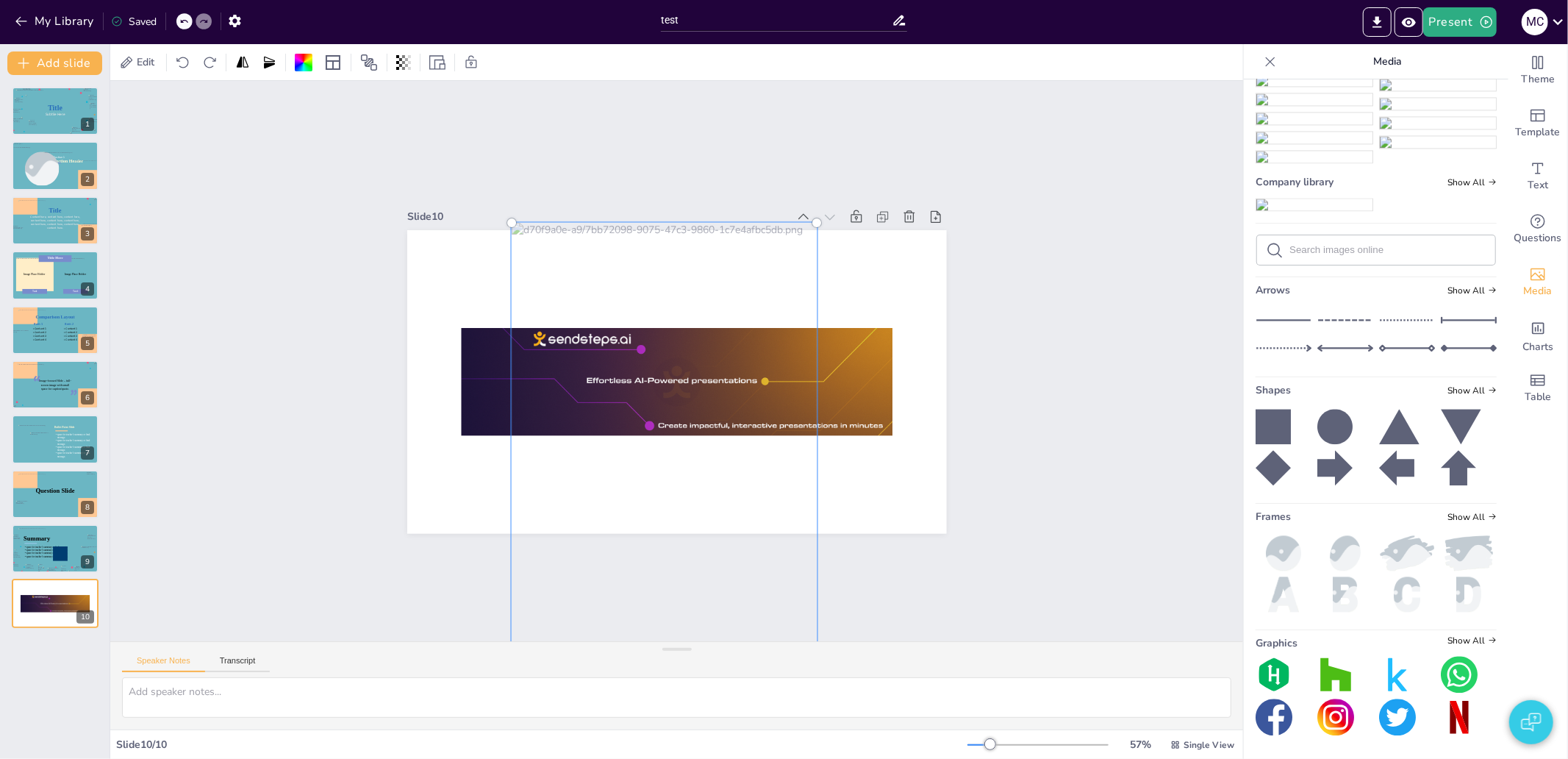
click at [646, 491] on div at bounding box center [606, 539] width 517 height 744
click at [650, 430] on div at bounding box center [644, 550] width 391 height 708
click at [650, 430] on div at bounding box center [605, 539] width 517 height 744
drag, startPoint x: 640, startPoint y: 428, endPoint x: 648, endPoint y: 430, distance: 8.2
click at [648, 430] on div at bounding box center [644, 550] width 391 height 708
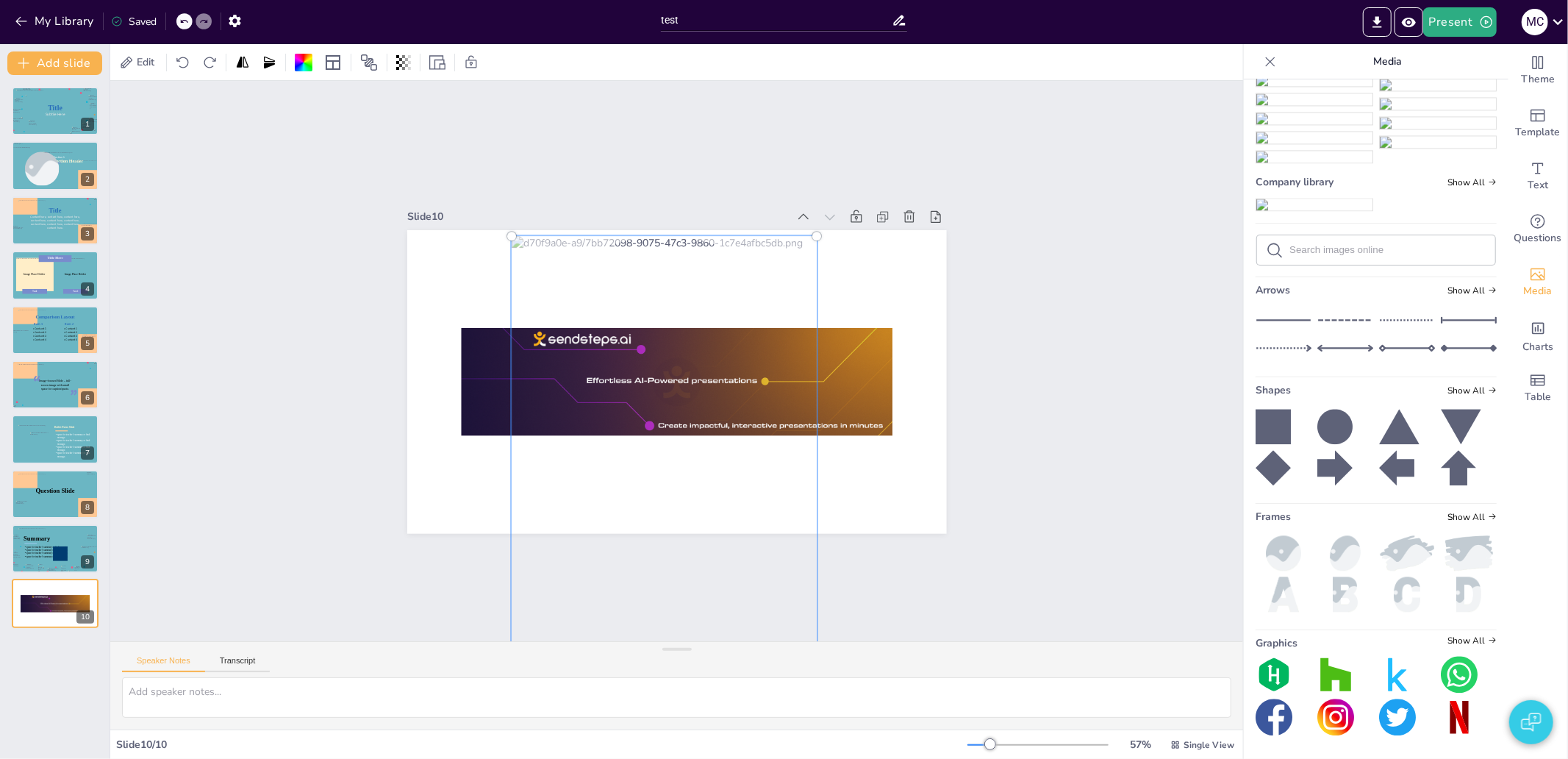
drag, startPoint x: 640, startPoint y: 331, endPoint x: 643, endPoint y: 383, distance: 52.1
click at [643, 383] on div at bounding box center [530, 505] width 693 height 720
click at [849, 394] on div "Slide 1 Title Subtile Here Slide 2 Section Header Image placeholder Section 1 S…" at bounding box center [676, 361] width 345 height 622
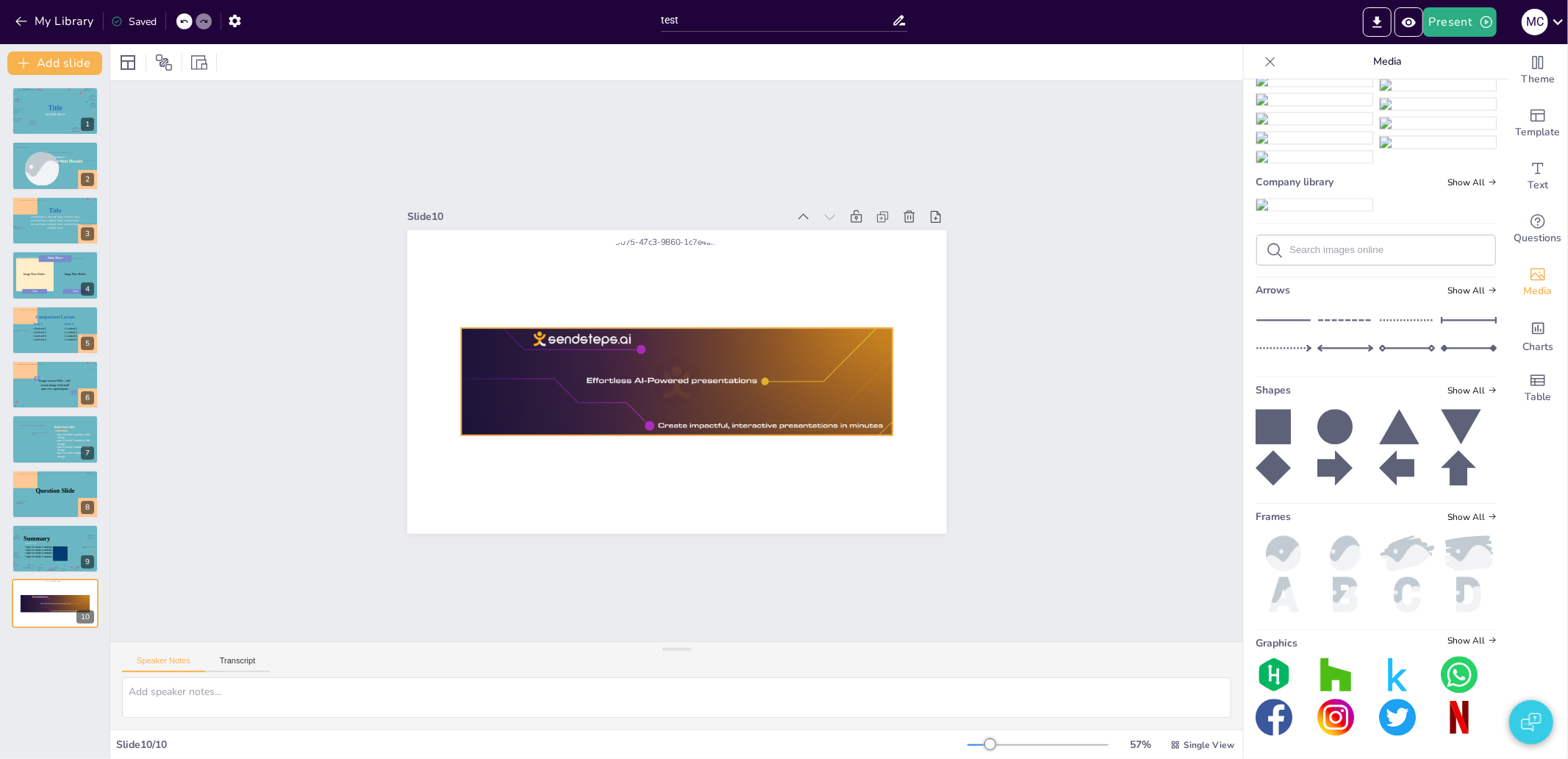
click at [698, 338] on div at bounding box center [674, 381] width 440 height 152
click at [614, 245] on div at bounding box center [471, 370] width 688 height 373
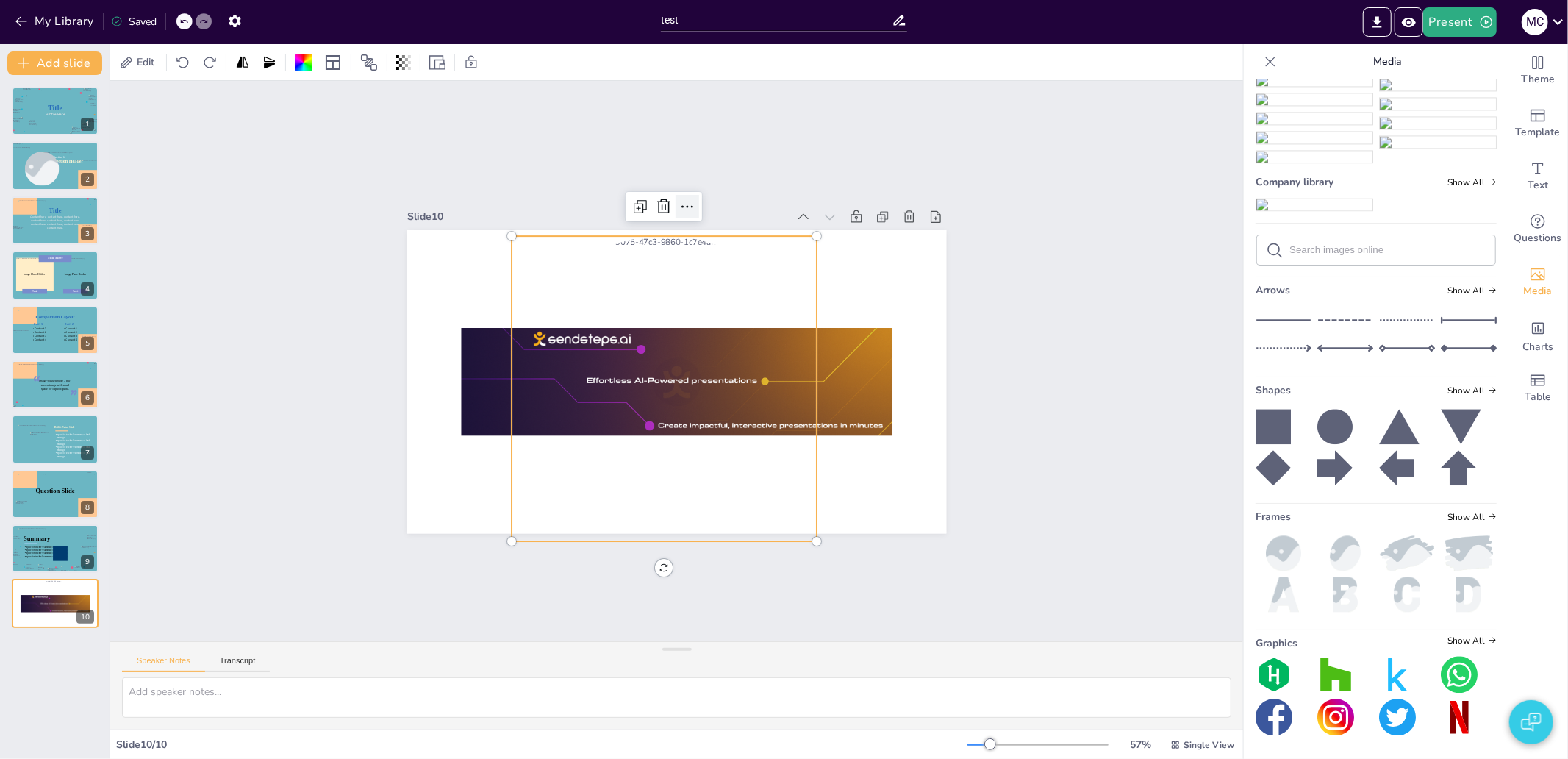
click at [724, 206] on icon at bounding box center [735, 217] width 22 height 22
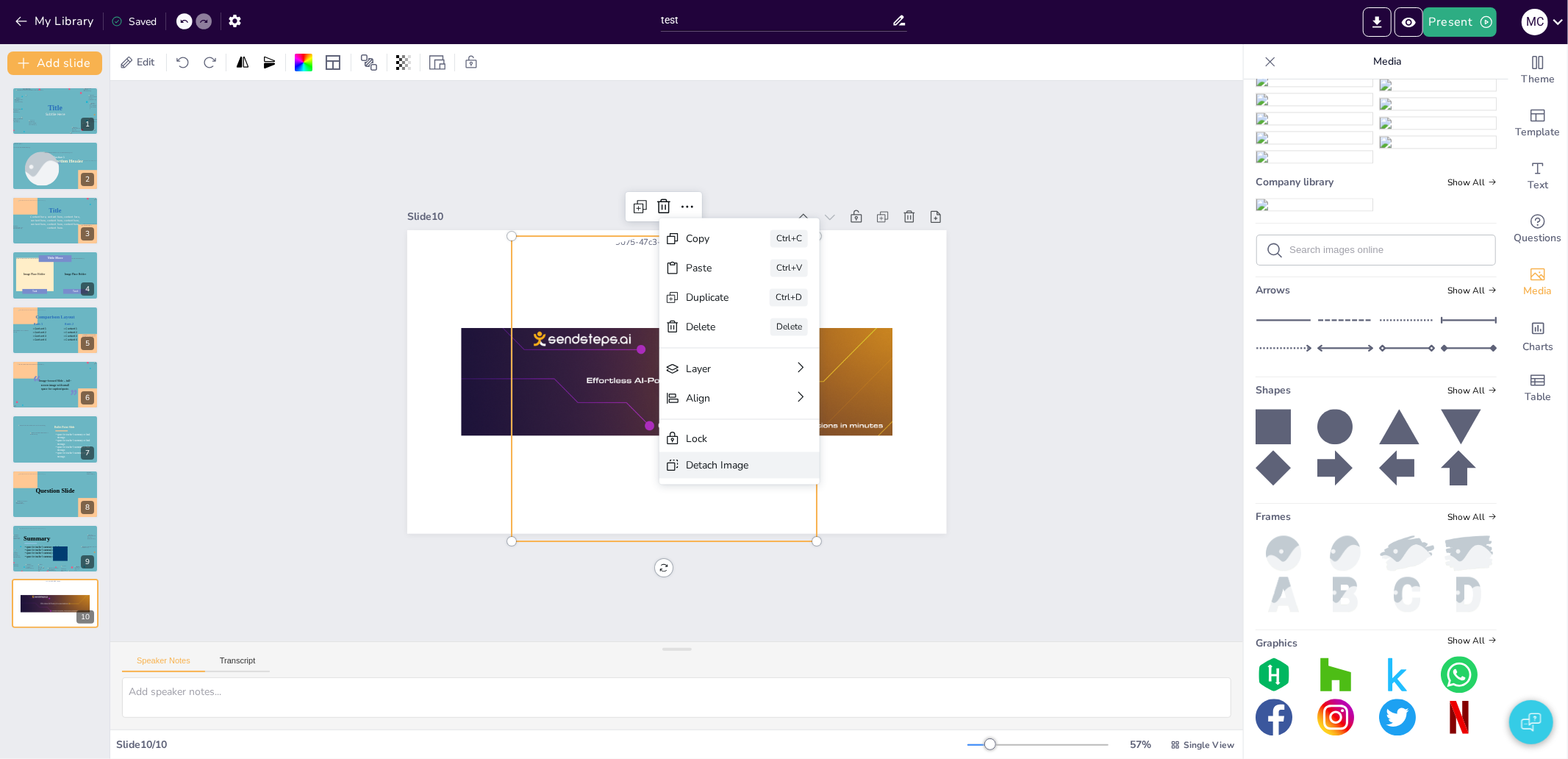
click at [796, 538] on div "Detach Image" at bounding box center [840, 545] width 87 height 14
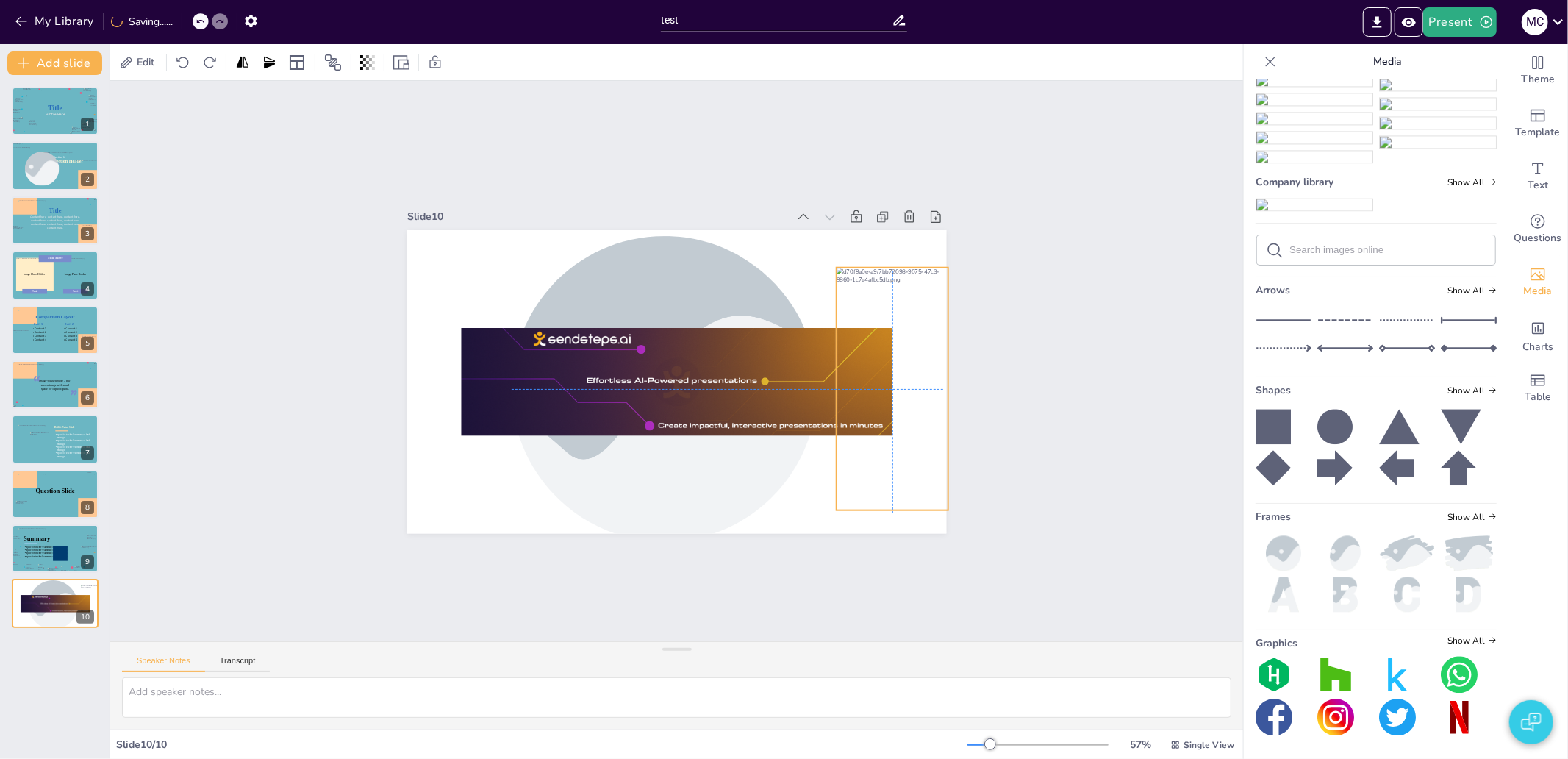
drag, startPoint x: 673, startPoint y: 428, endPoint x: 883, endPoint y: 437, distance: 210.2
click at [883, 437] on div at bounding box center [873, 454] width 181 height 266
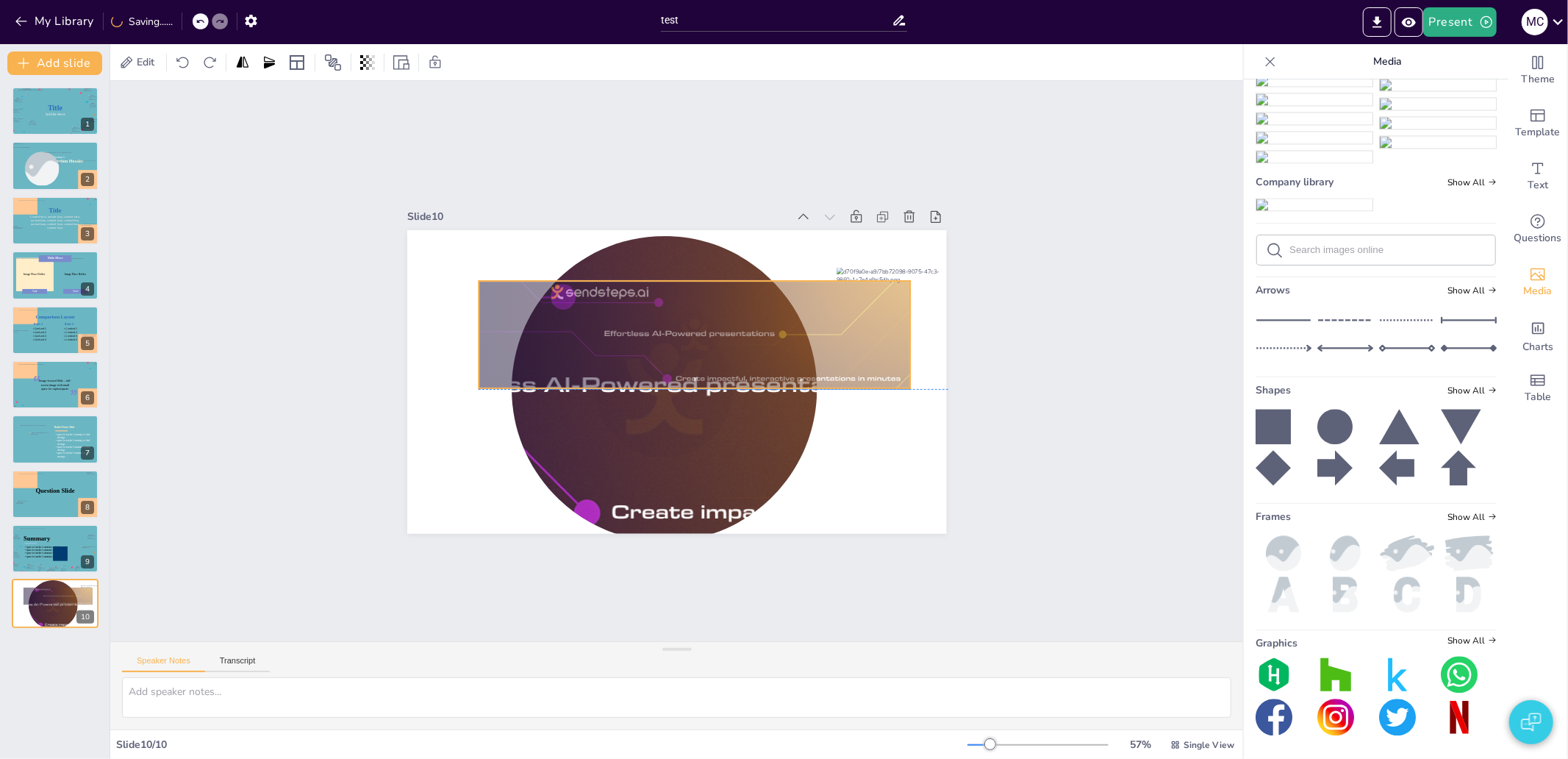
drag, startPoint x: 667, startPoint y: 388, endPoint x: 685, endPoint y: 337, distance: 54.1
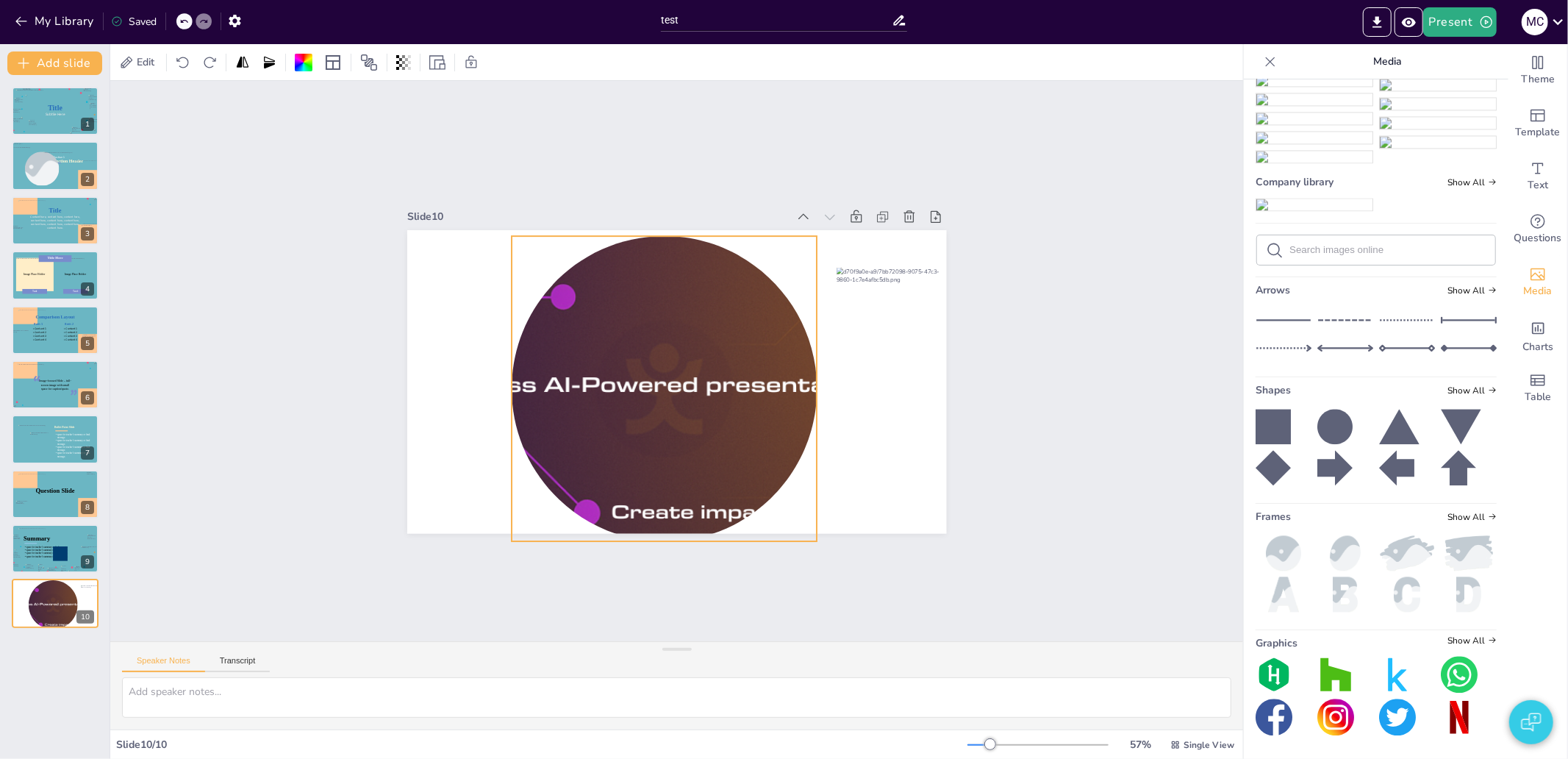
click at [685, 339] on div at bounding box center [661, 386] width 1246 height 431
click at [685, 339] on div at bounding box center [652, 379] width 1210 height 875
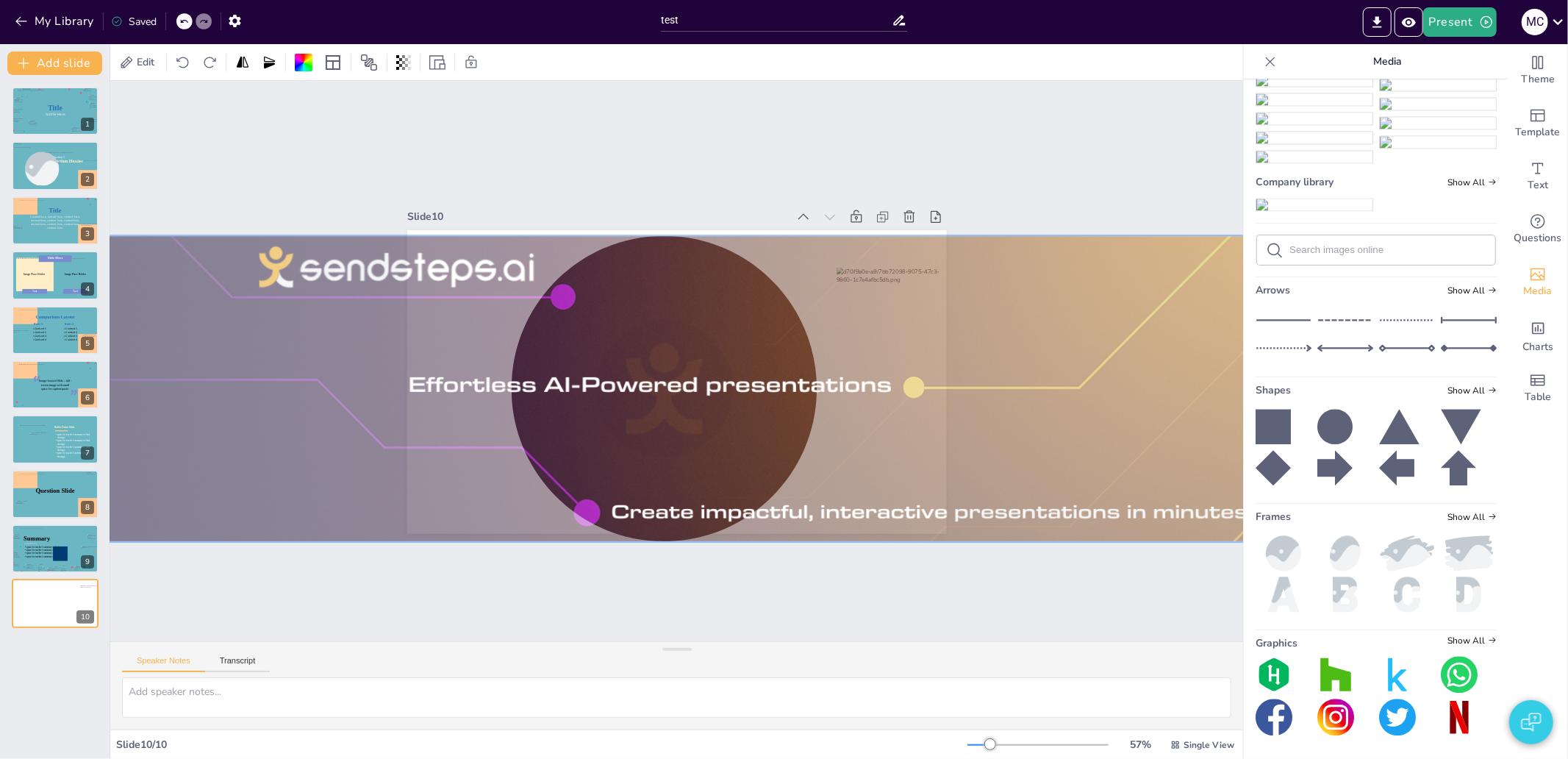
click at [748, 107] on div "Slide 1 Title Subtile Here Slide 2 Section Header Image placeholder Section 1 S…" at bounding box center [676, 361] width 1250 height 883
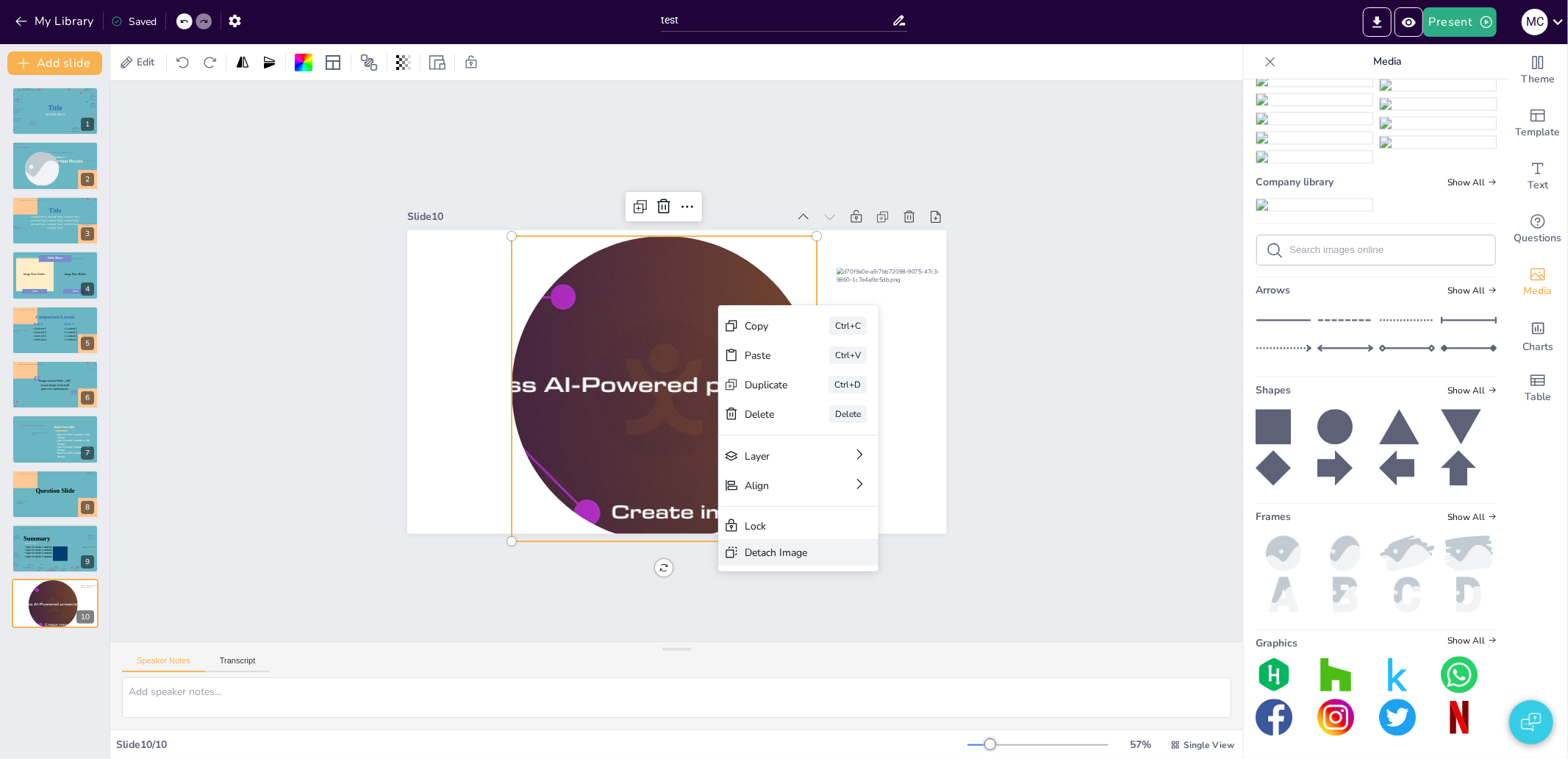
click at [855, 626] on div "Detach Image" at bounding box center [898, 633] width 87 height 14
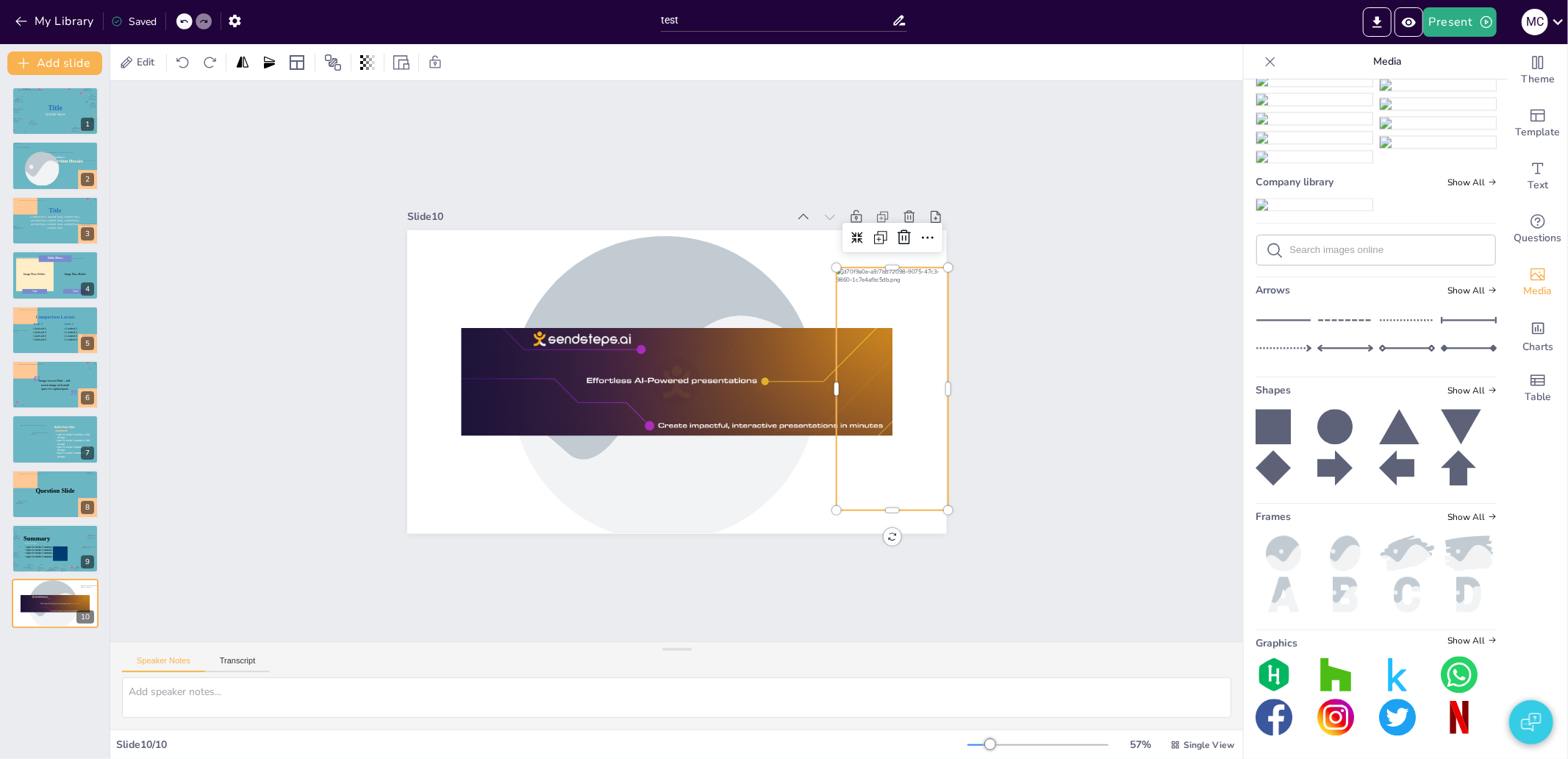
click at [868, 436] on div at bounding box center [888, 410] width 137 height 253
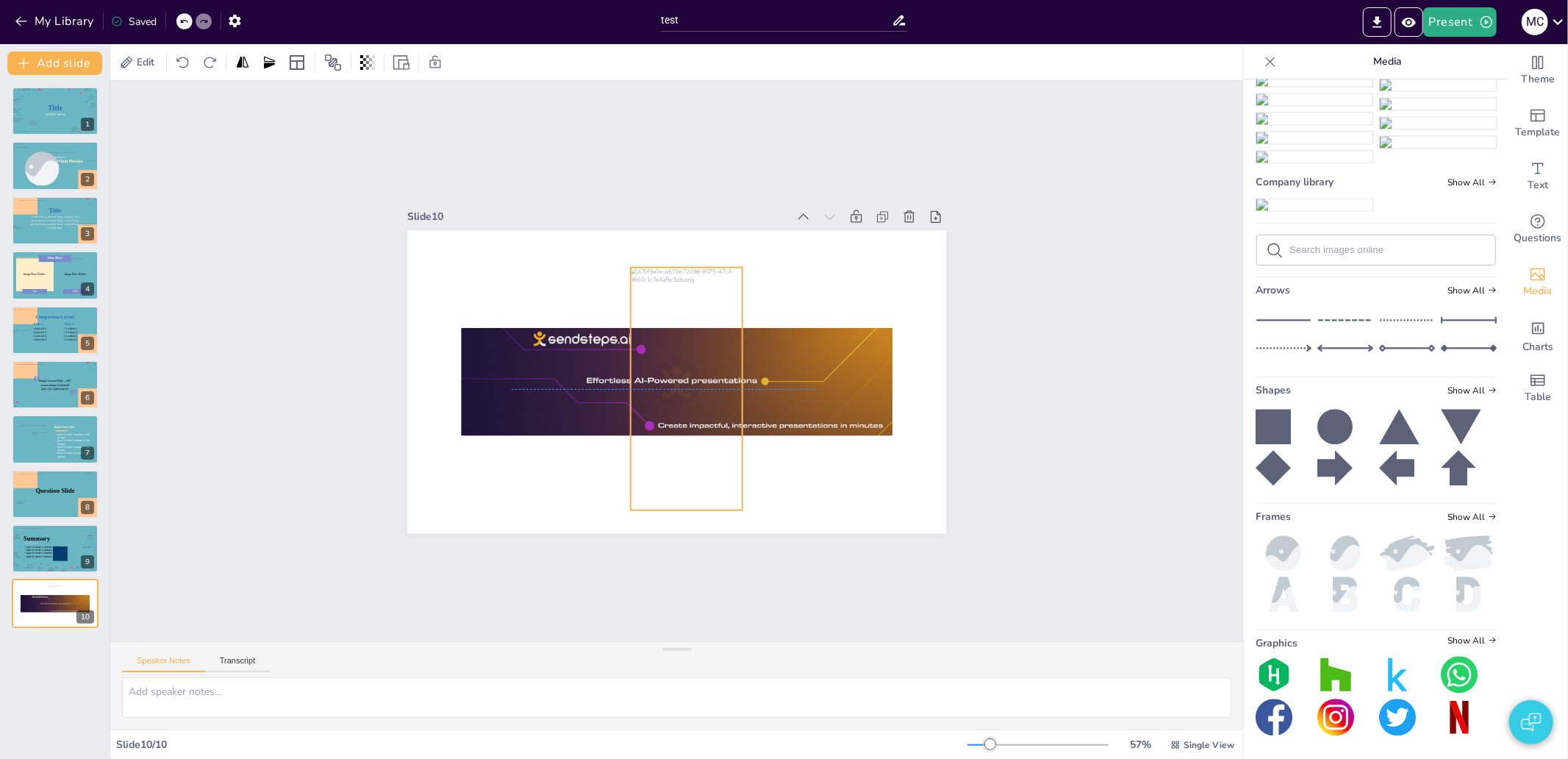
drag, startPoint x: 883, startPoint y: 442, endPoint x: 678, endPoint y: 442, distance: 205.0
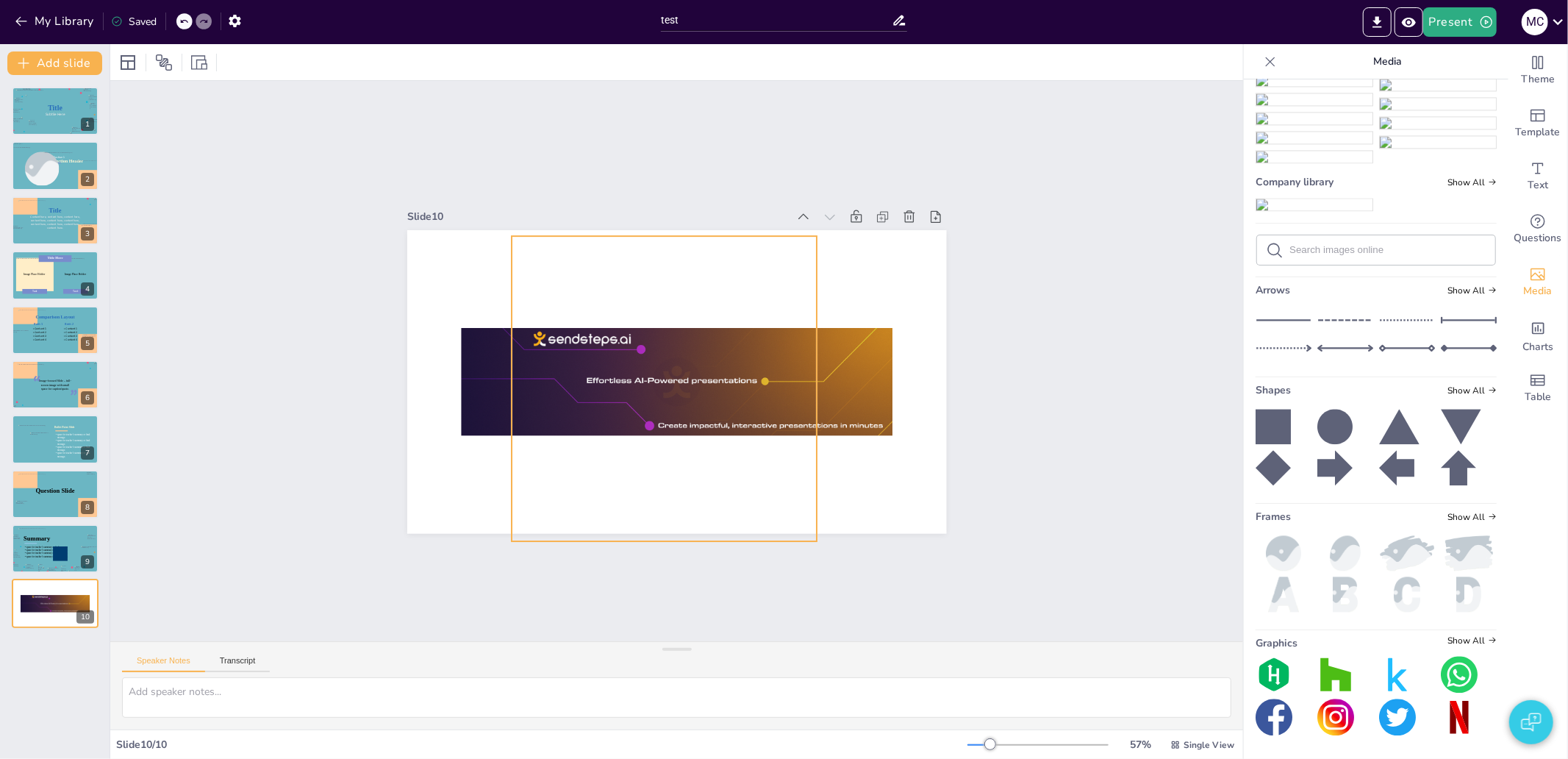
click at [678, 442] on div at bounding box center [658, 385] width 436 height 709
click at [678, 442] on div at bounding box center [656, 382] width 494 height 722
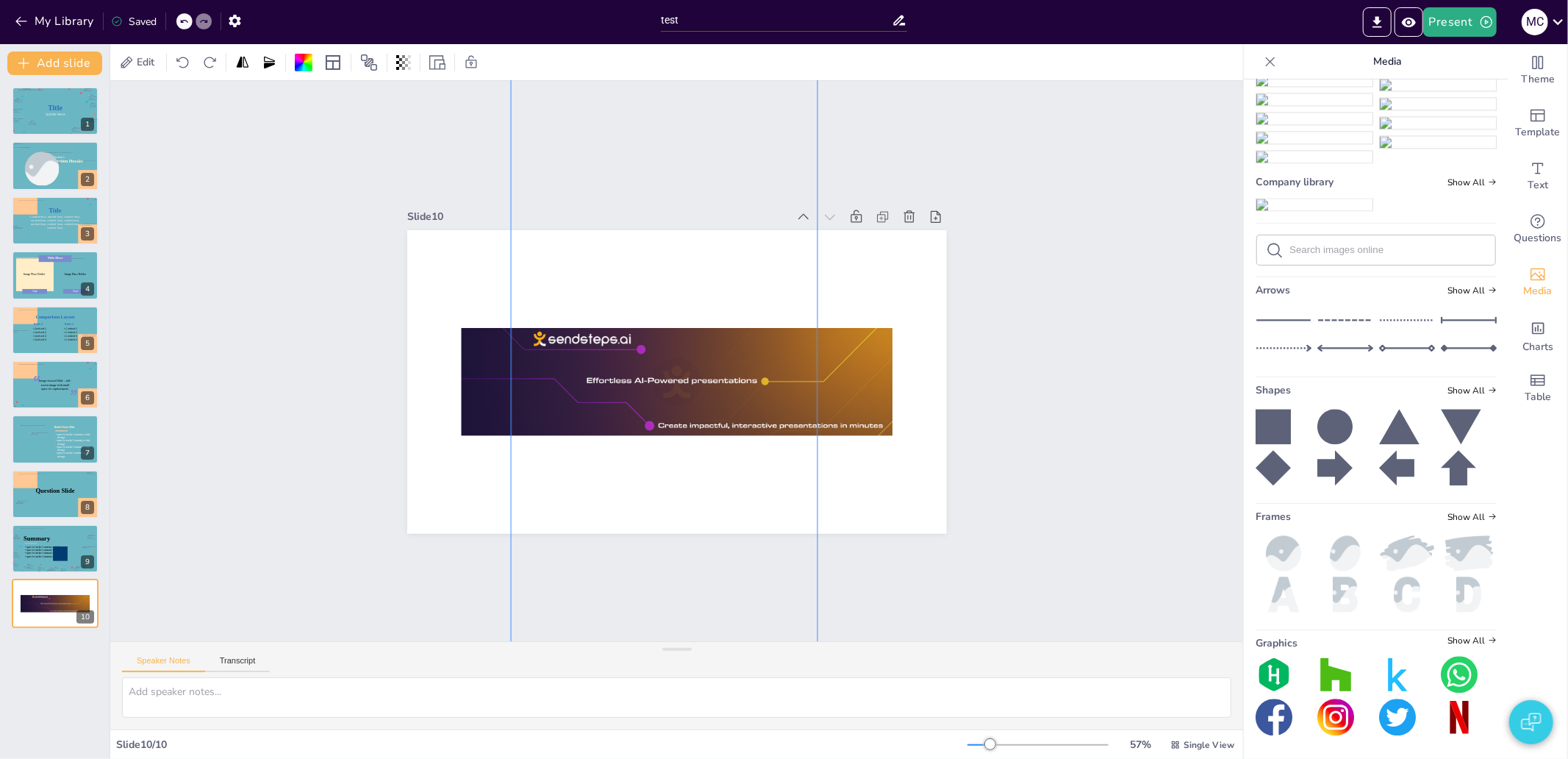
click at [678, 442] on div at bounding box center [652, 379] width 618 height 748
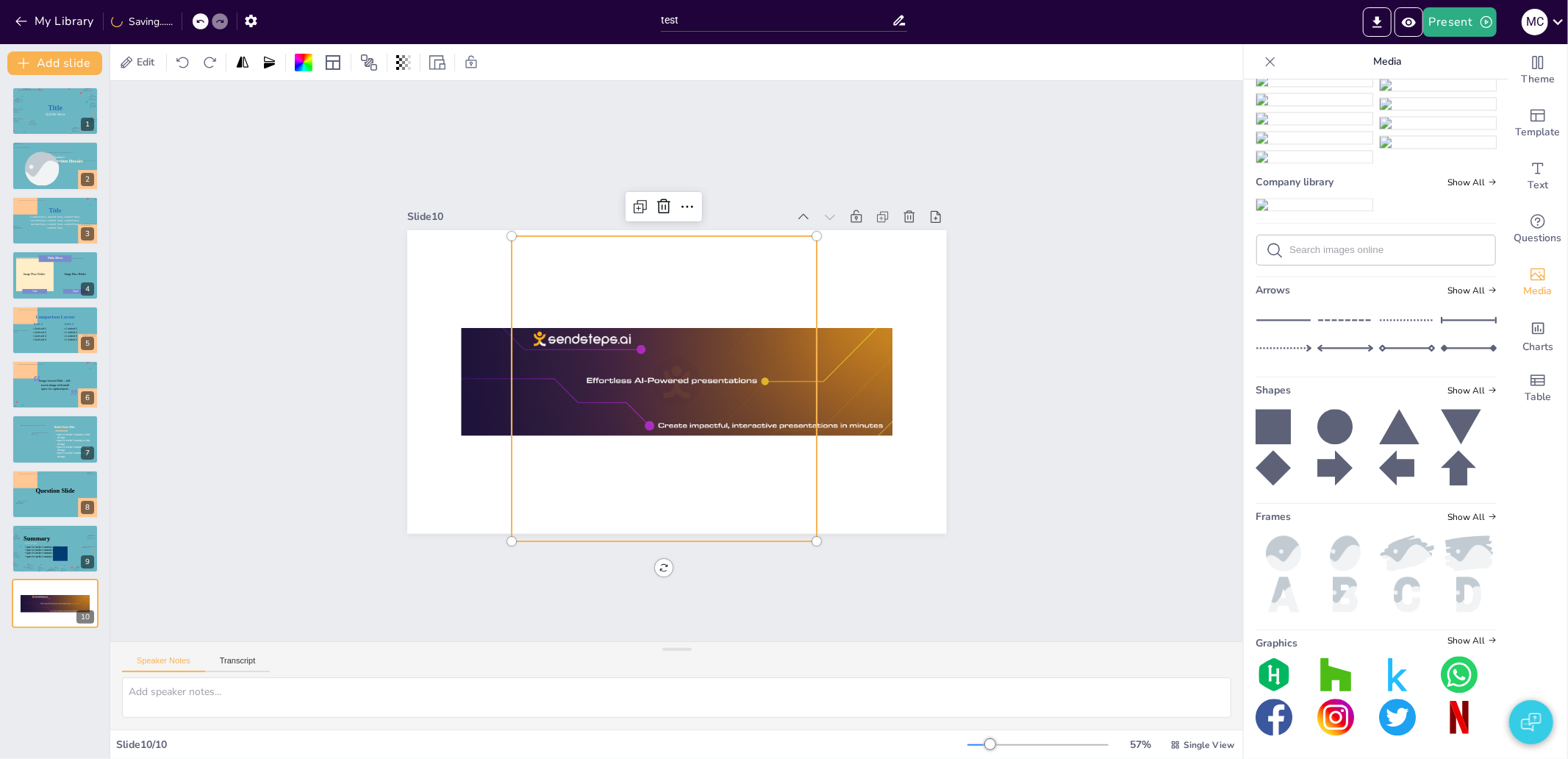
click at [721, 431] on div at bounding box center [664, 388] width 305 height 660
click at [715, 440] on div at bounding box center [646, 364] width 724 height 595
click at [715, 440] on div at bounding box center [658, 386] width 436 height 710
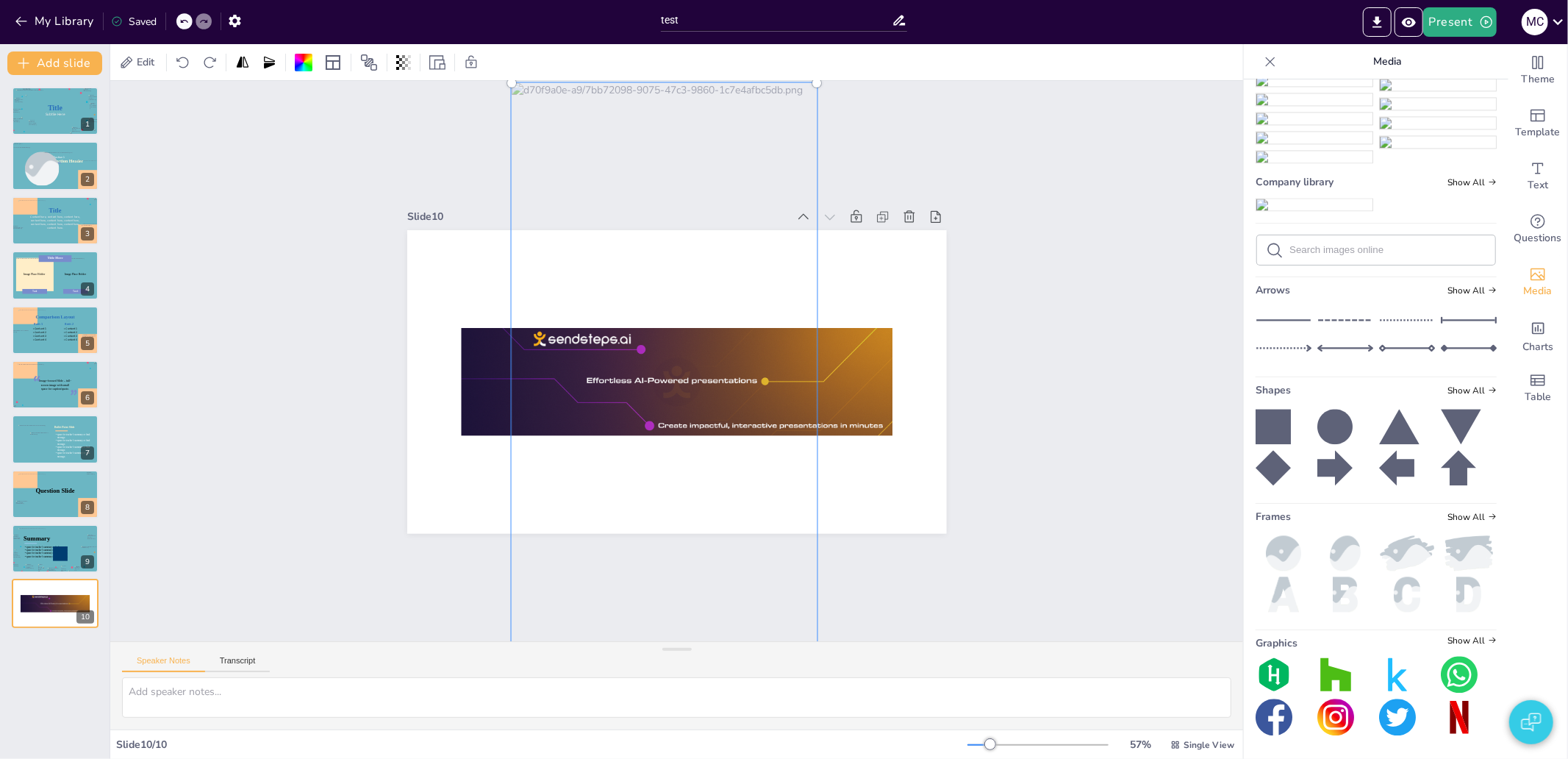
drag, startPoint x: 675, startPoint y: 436, endPoint x: 924, endPoint y: 460, distance: 250.2
click at [924, 460] on div at bounding box center [674, 381] width 568 height 358
click at [656, 423] on div at bounding box center [643, 403] width 571 height 751
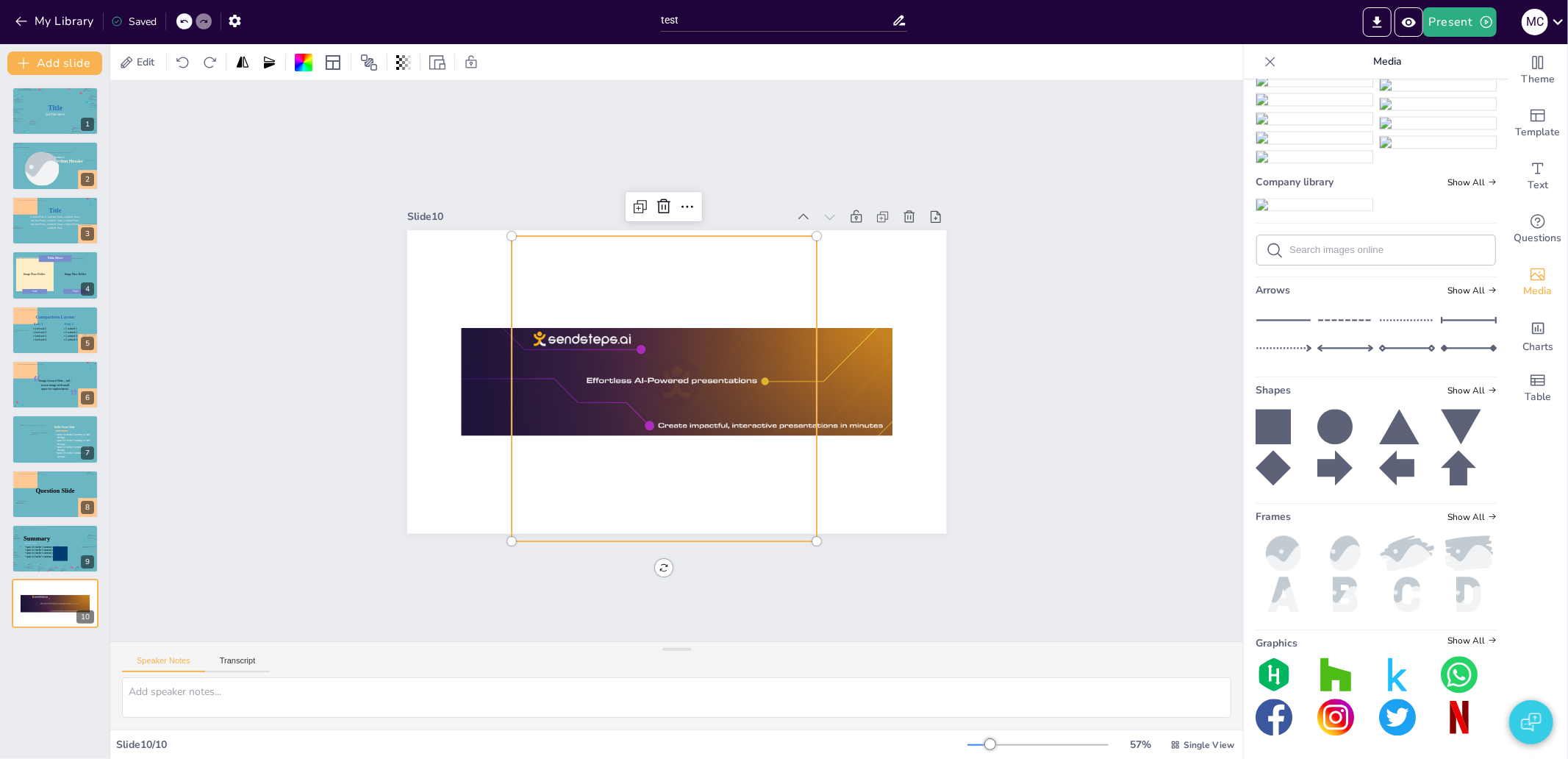
click at [1255, 518] on span "Frames" at bounding box center [1273, 516] width 35 height 14
click at [691, 208] on div at bounding box center [703, 208] width 25 height 26
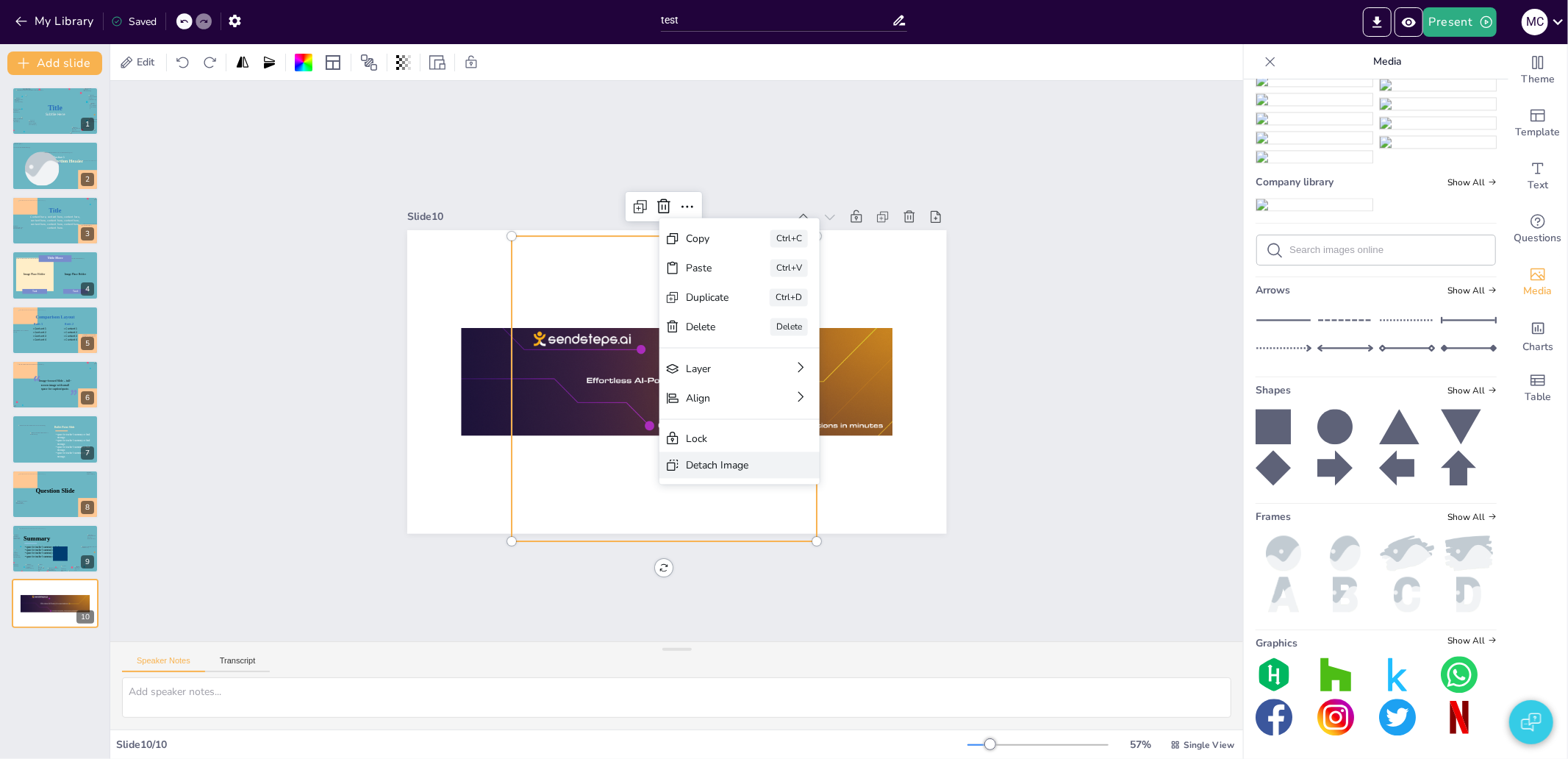
click at [796, 538] on div "Detach Image" at bounding box center [840, 545] width 87 height 14
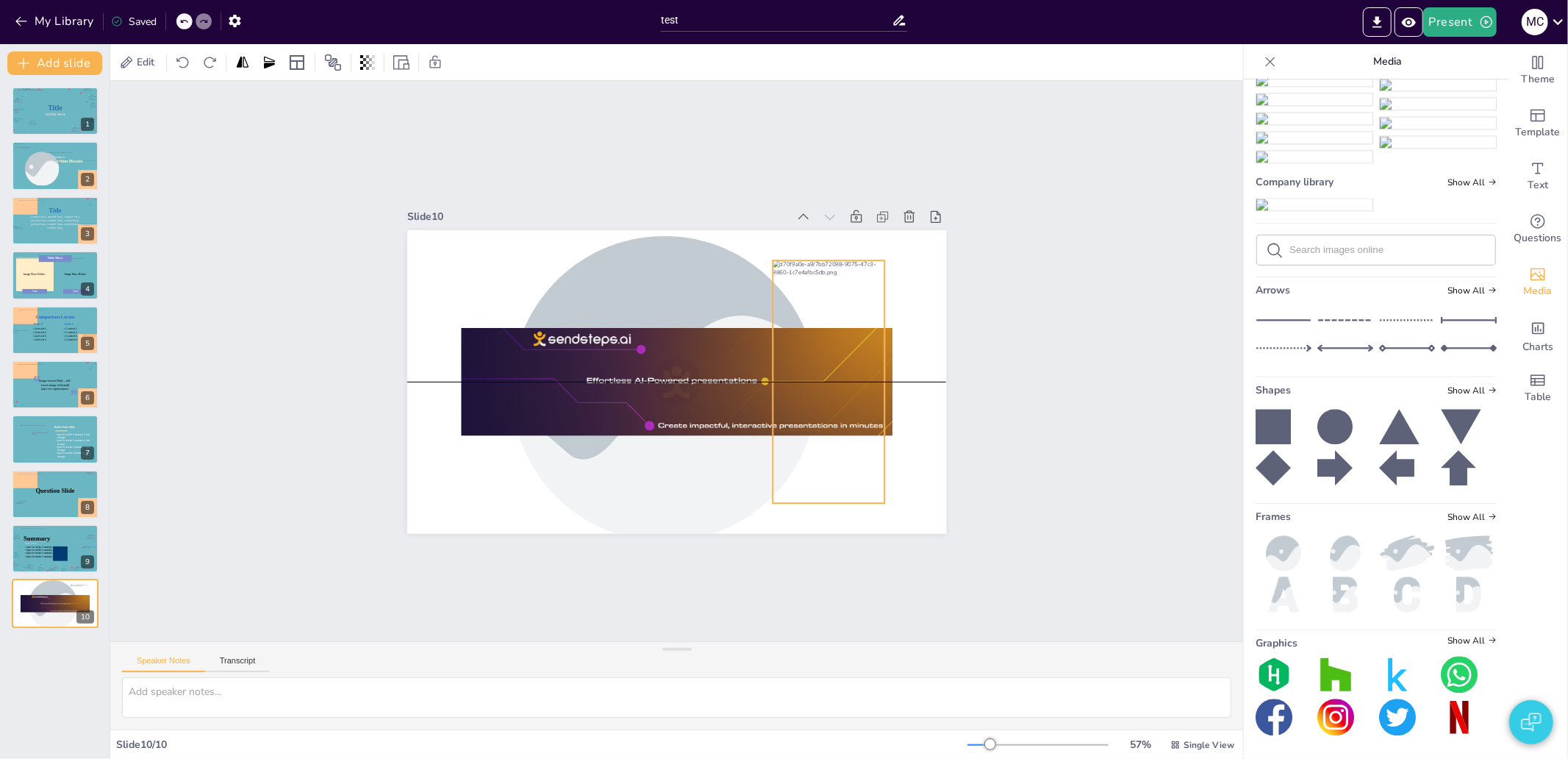
drag, startPoint x: 698, startPoint y: 446, endPoint x: 850, endPoint y: 445, distance: 152.0
click at [836, 445] on div at bounding box center [704, 512] width 265 height 182
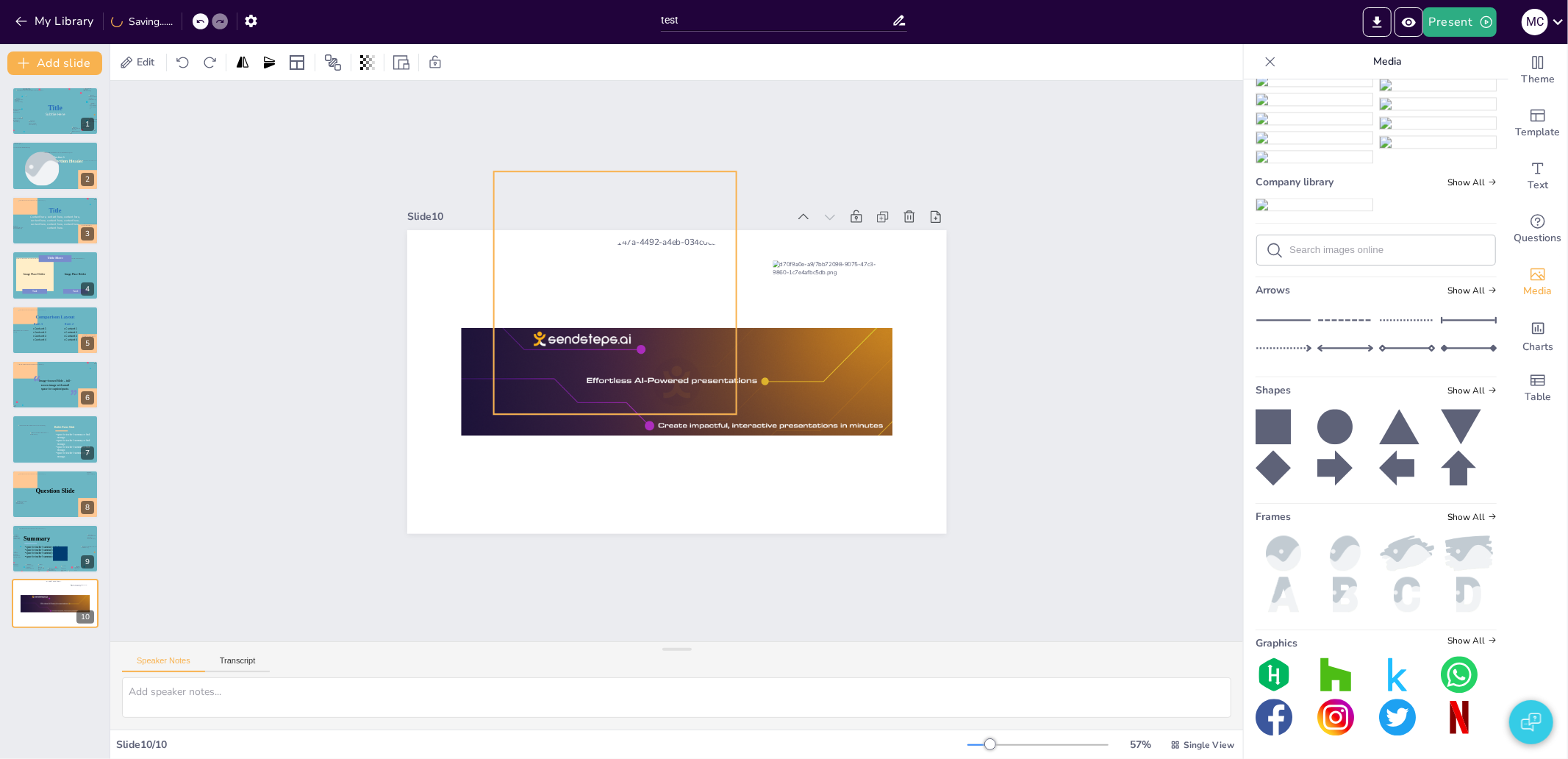
drag, startPoint x: 711, startPoint y: 373, endPoint x: 649, endPoint y: 284, distance: 108.5
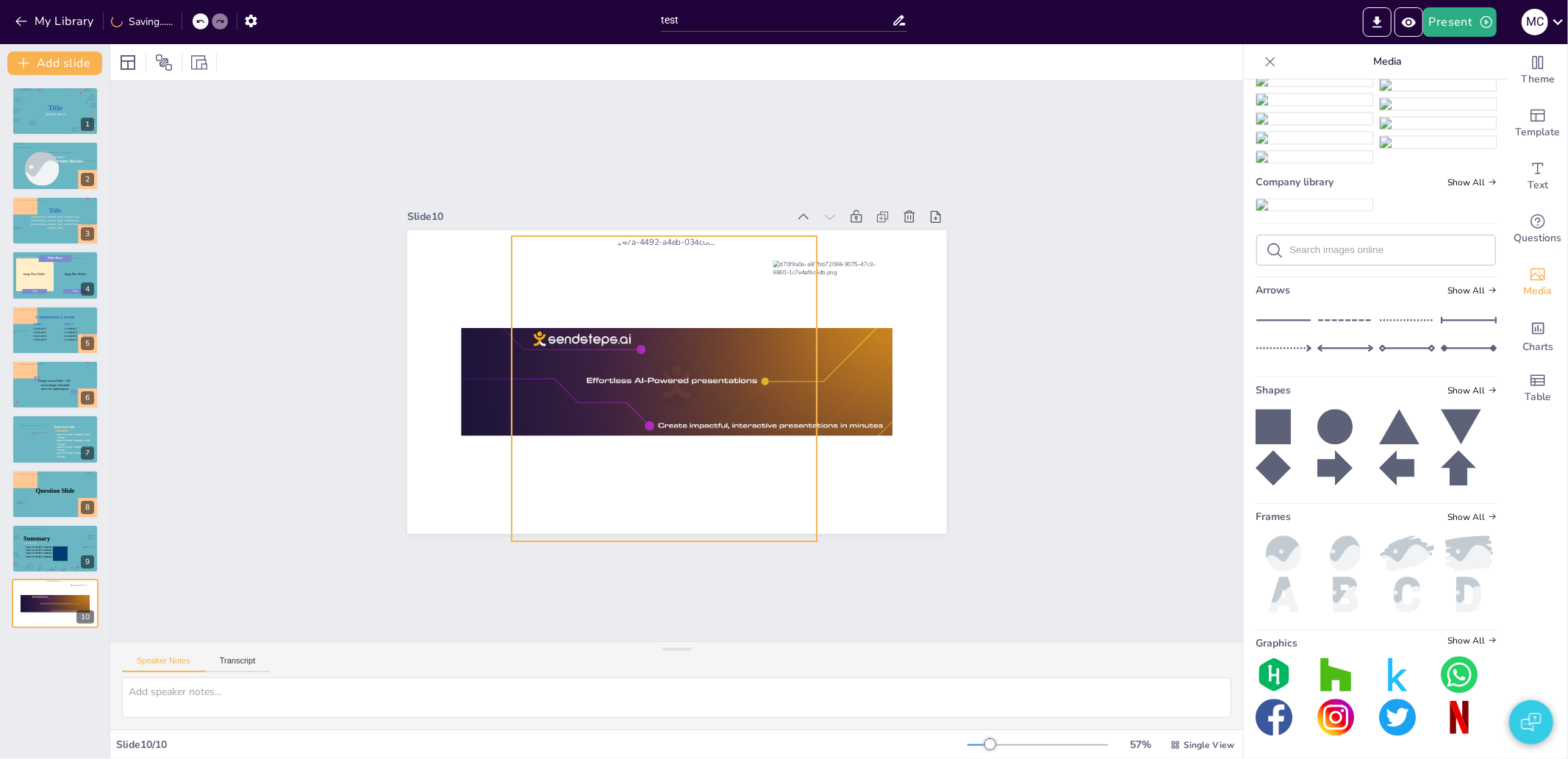
click at [649, 286] on div at bounding box center [664, 388] width 305 height 305
click at [649, 286] on div at bounding box center [648, 373] width 431 height 431
click at [697, 275] on div at bounding box center [656, 383] width 385 height 385
click at [694, 199] on icon at bounding box center [703, 208] width 19 height 19
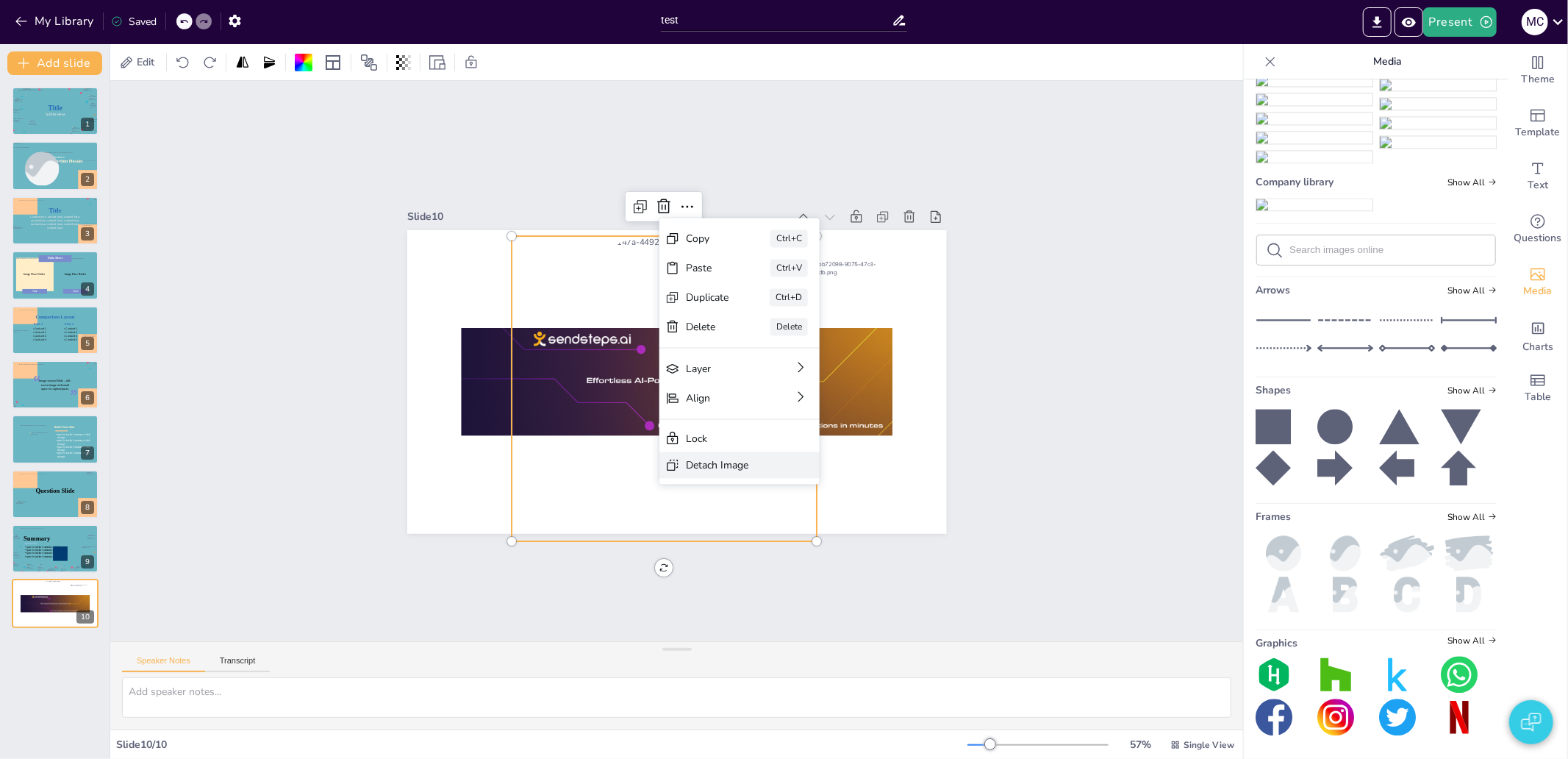
click at [744, 572] on div "Detach Image" at bounding box center [751, 596] width 85 height 48
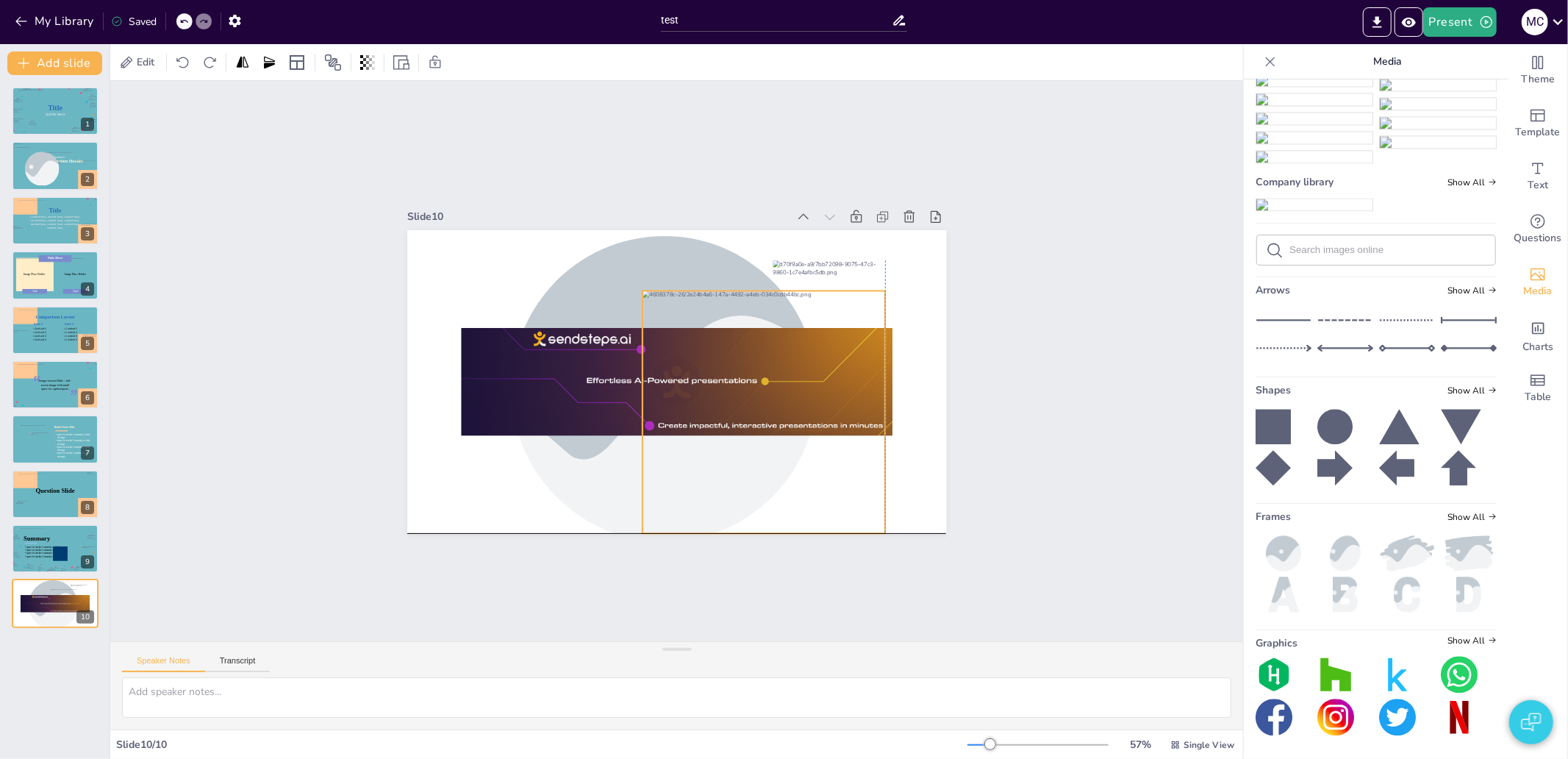
drag, startPoint x: 692, startPoint y: 404, endPoint x: 775, endPoint y: 434, distance: 88.3
click at [775, 434] on div at bounding box center [763, 411] width 242 height 242
click at [1009, 526] on div "Slide 1 Title Subtile Here Slide 2 Section Header Image placeholder Section 1 S…" at bounding box center [676, 361] width 1133 height 560
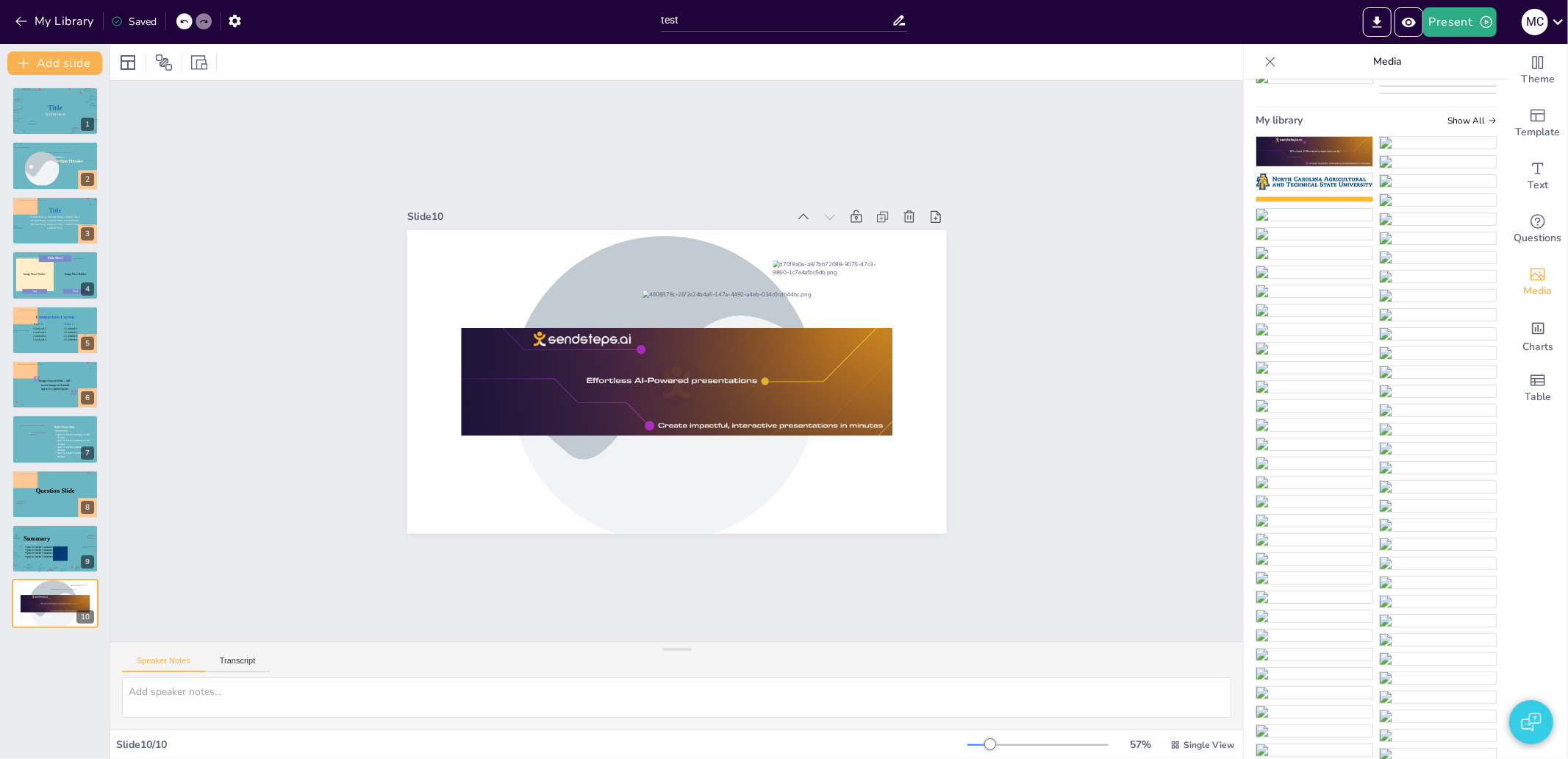
scroll to position [0, 0]
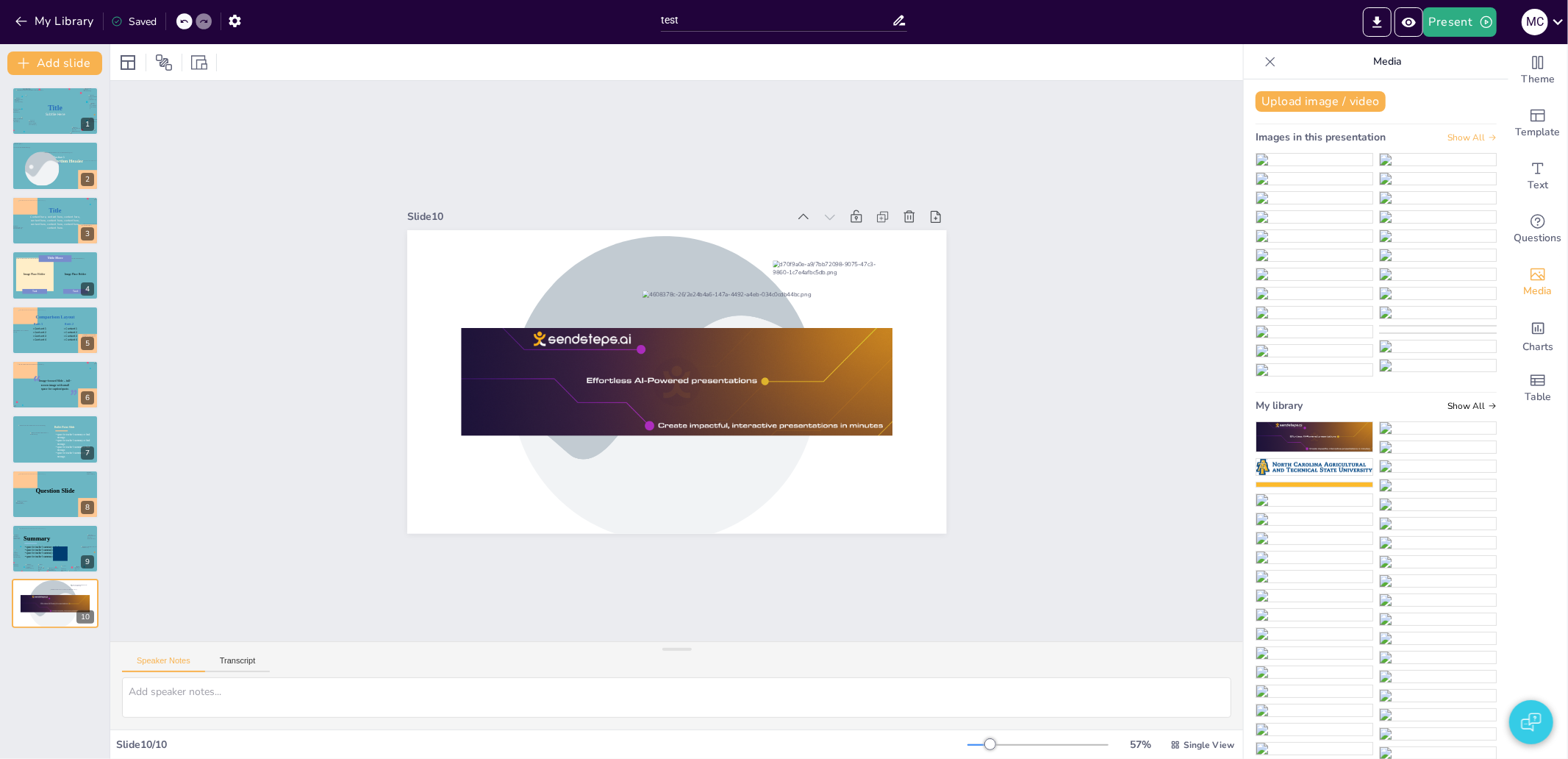
click at [1456, 133] on span "Show All" at bounding box center [1472, 137] width 49 height 10
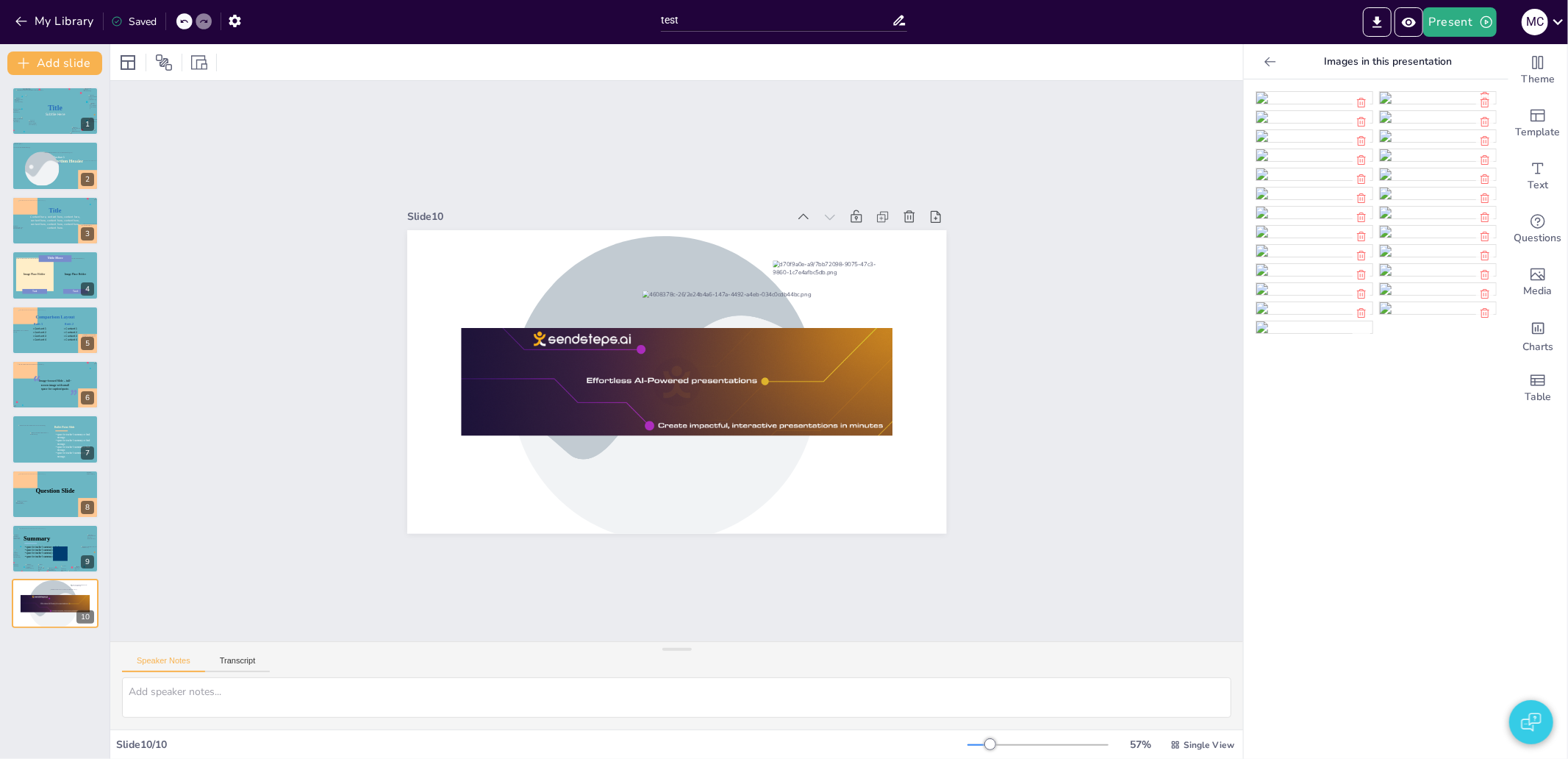
click at [1258, 66] on div at bounding box center [1270, 62] width 23 height 23
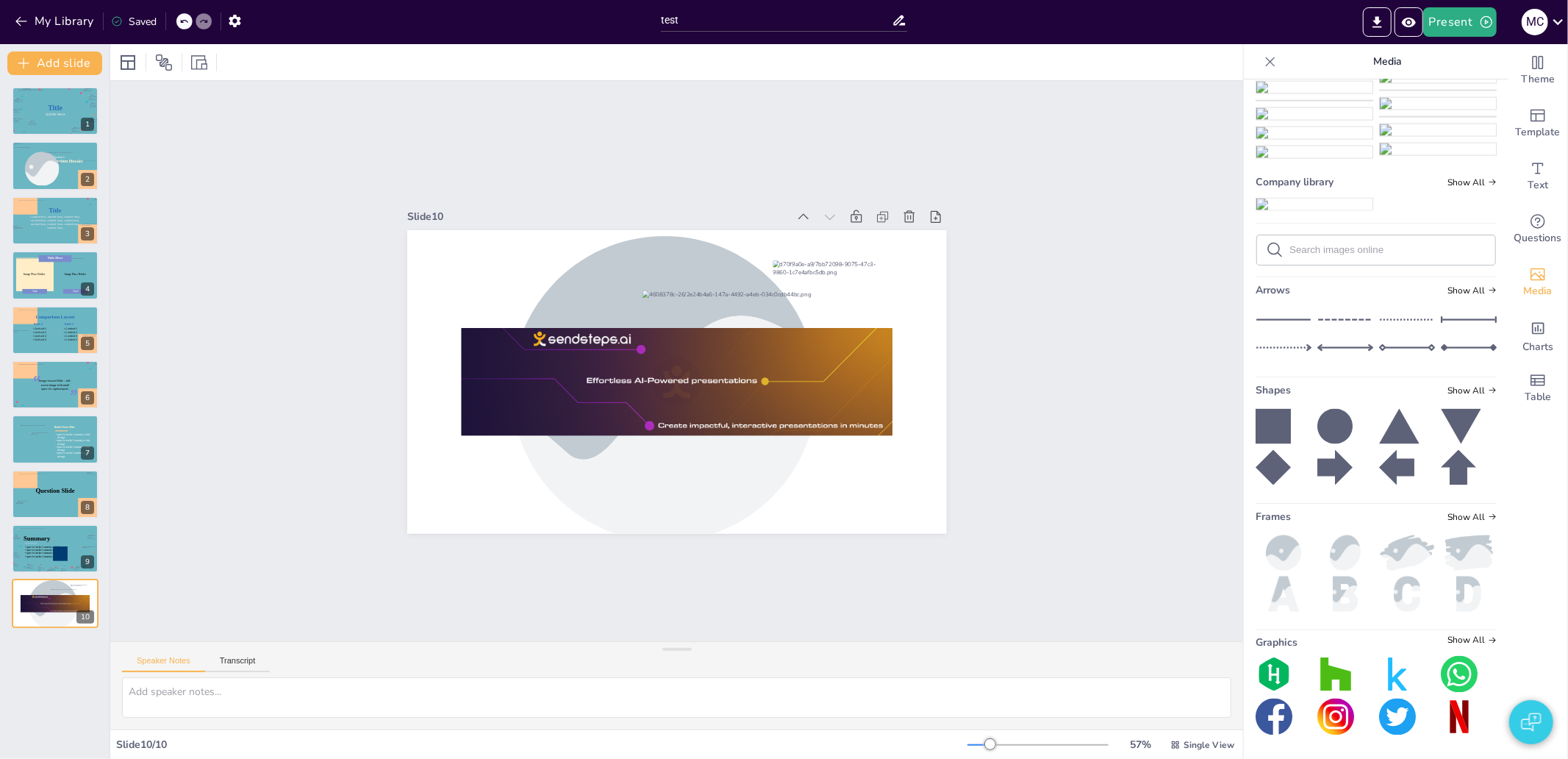
scroll to position [14254, 0]
click at [1321, 422] on icon at bounding box center [1335, 426] width 35 height 35
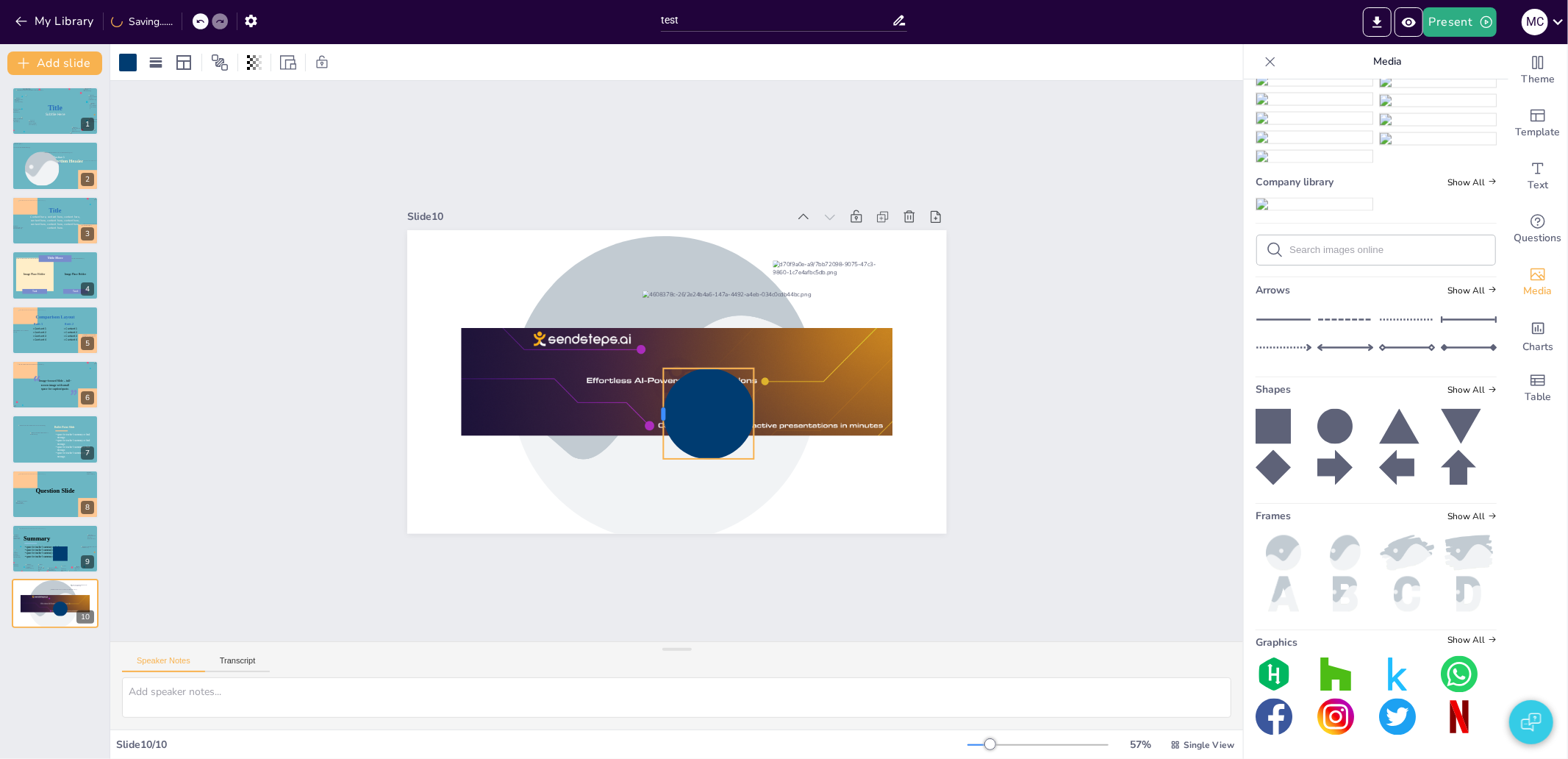
click at [680, 353] on div at bounding box center [691, 307] width 21 height 92
click at [666, 386] on div at bounding box center [709, 414] width 91 height 92
click at [472, 196] on div "Slide 1 Title Subtile Here Slide 2 Section Header Image placeholder Section 1 S…" at bounding box center [676, 361] width 407 height 654
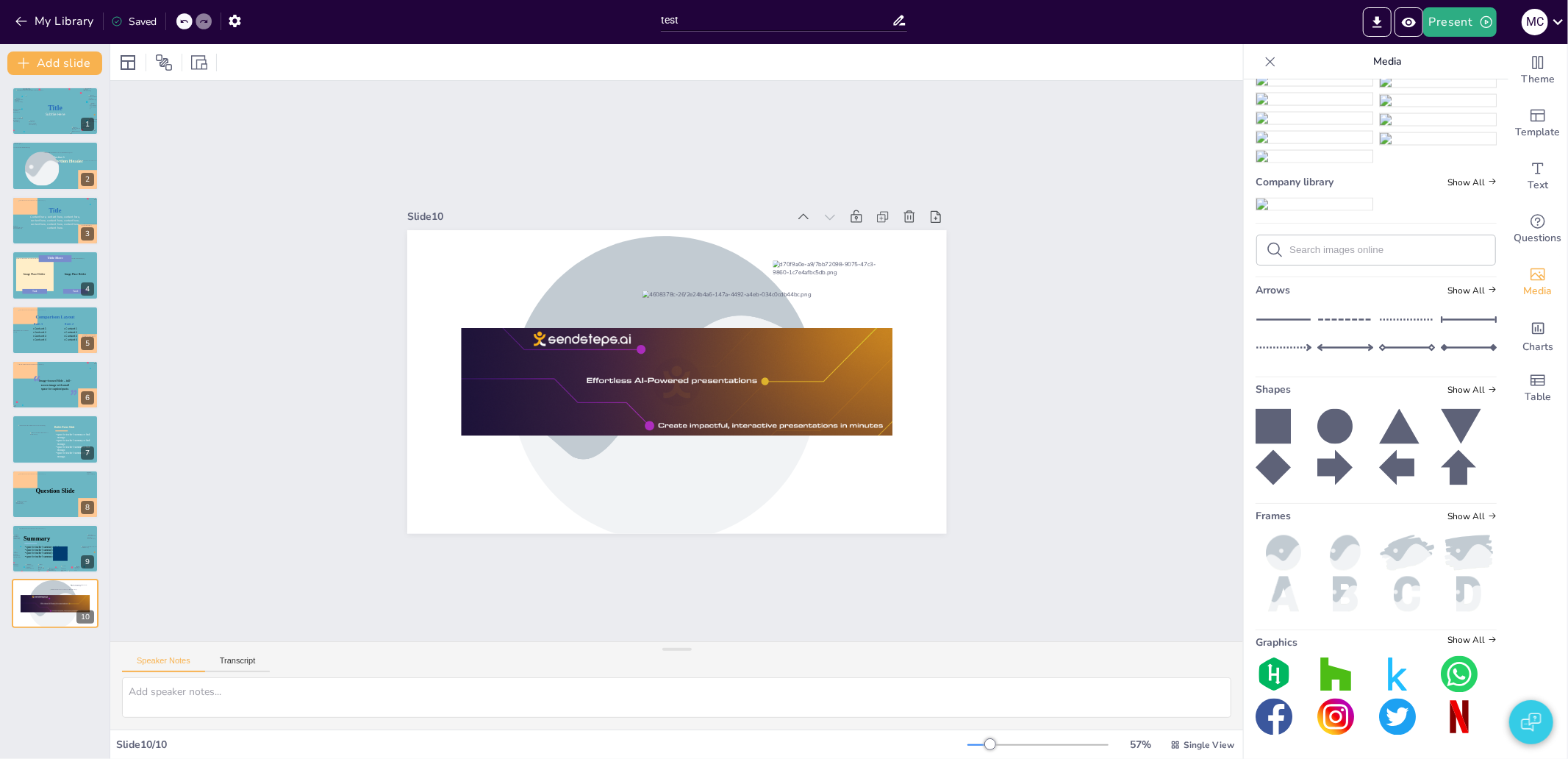
click at [1277, 547] on img at bounding box center [1283, 553] width 55 height 35
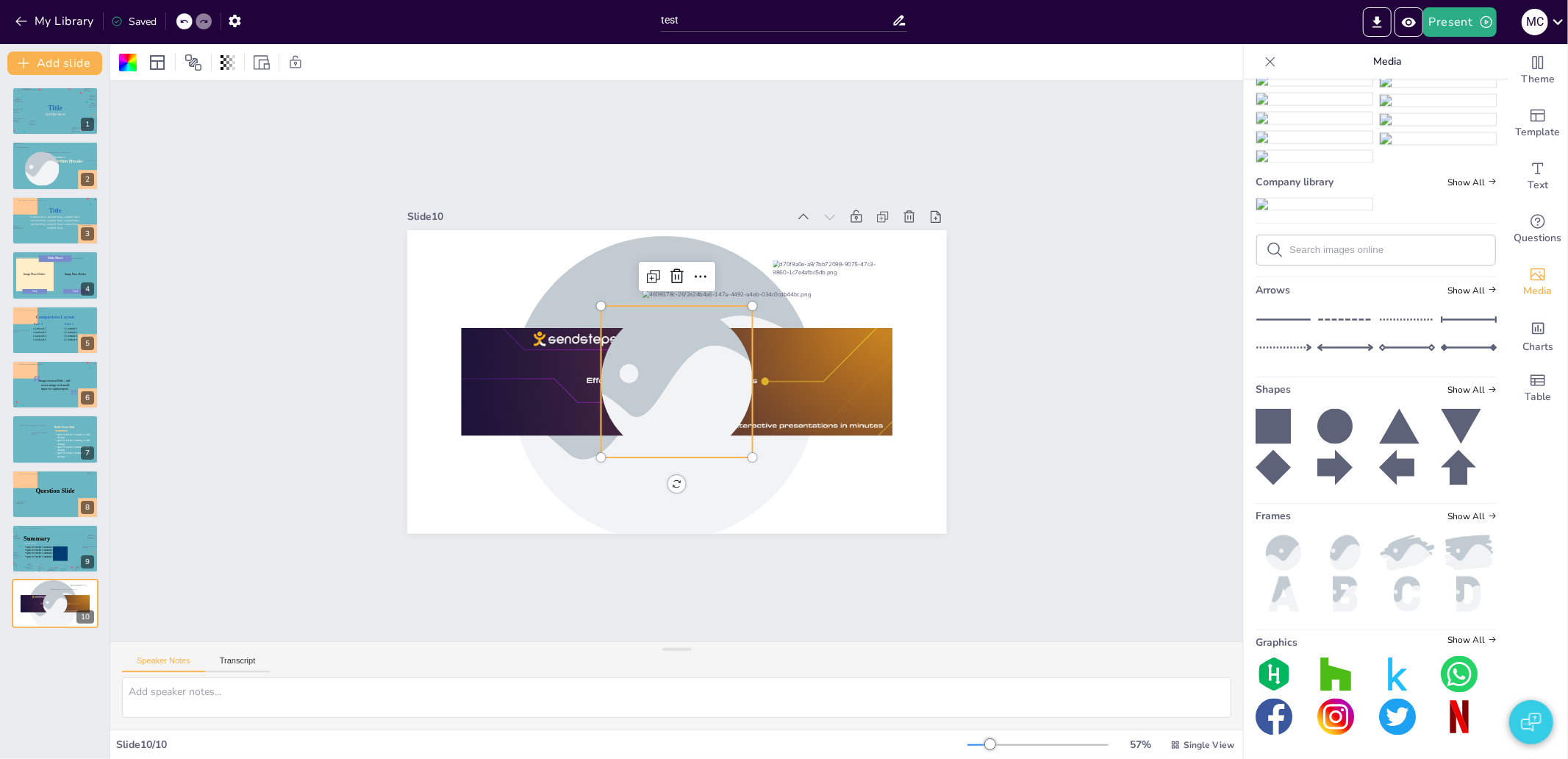
click at [675, 392] on div at bounding box center [667, 379] width 273 height 244
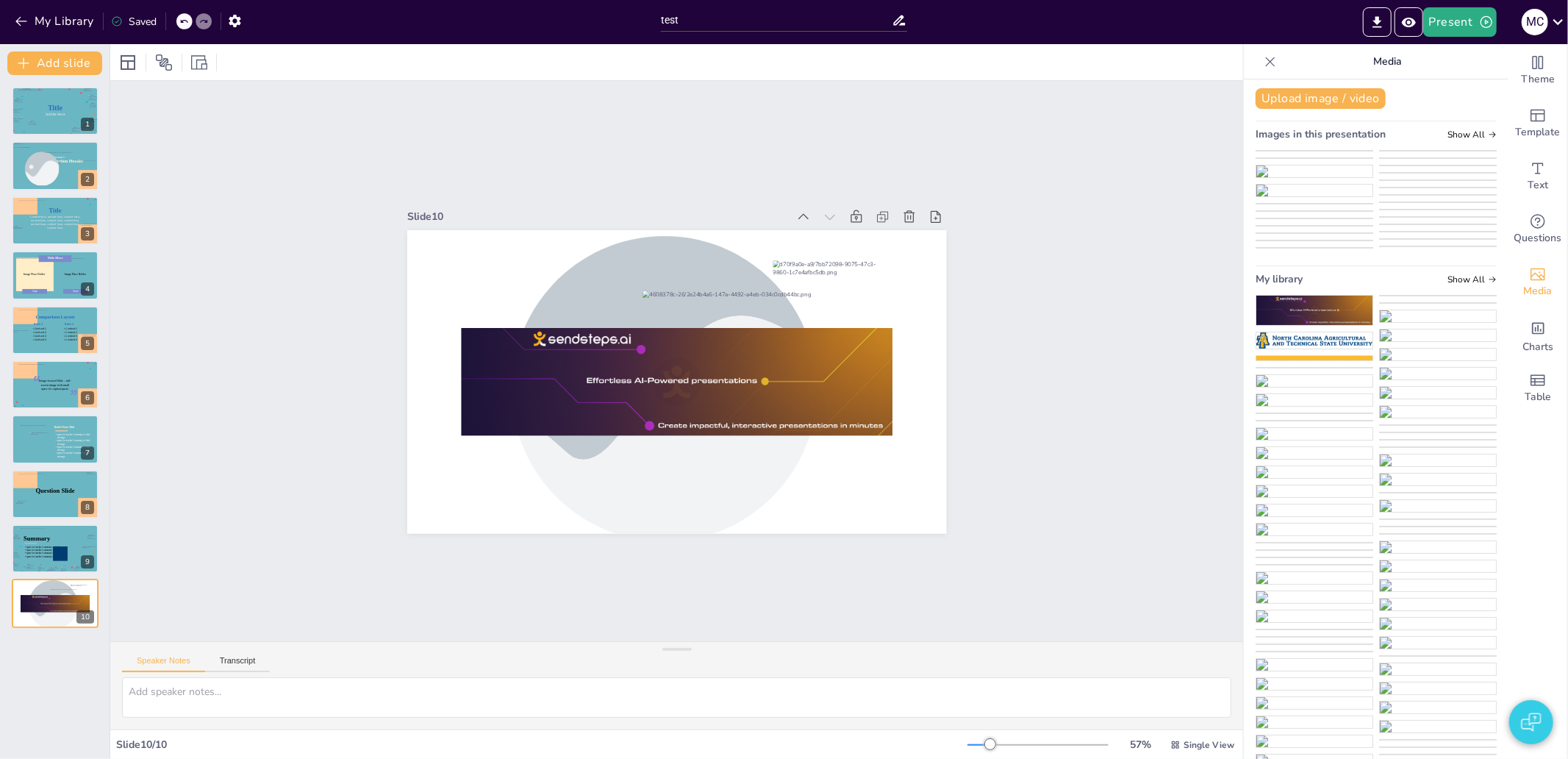
scroll to position [0, 0]
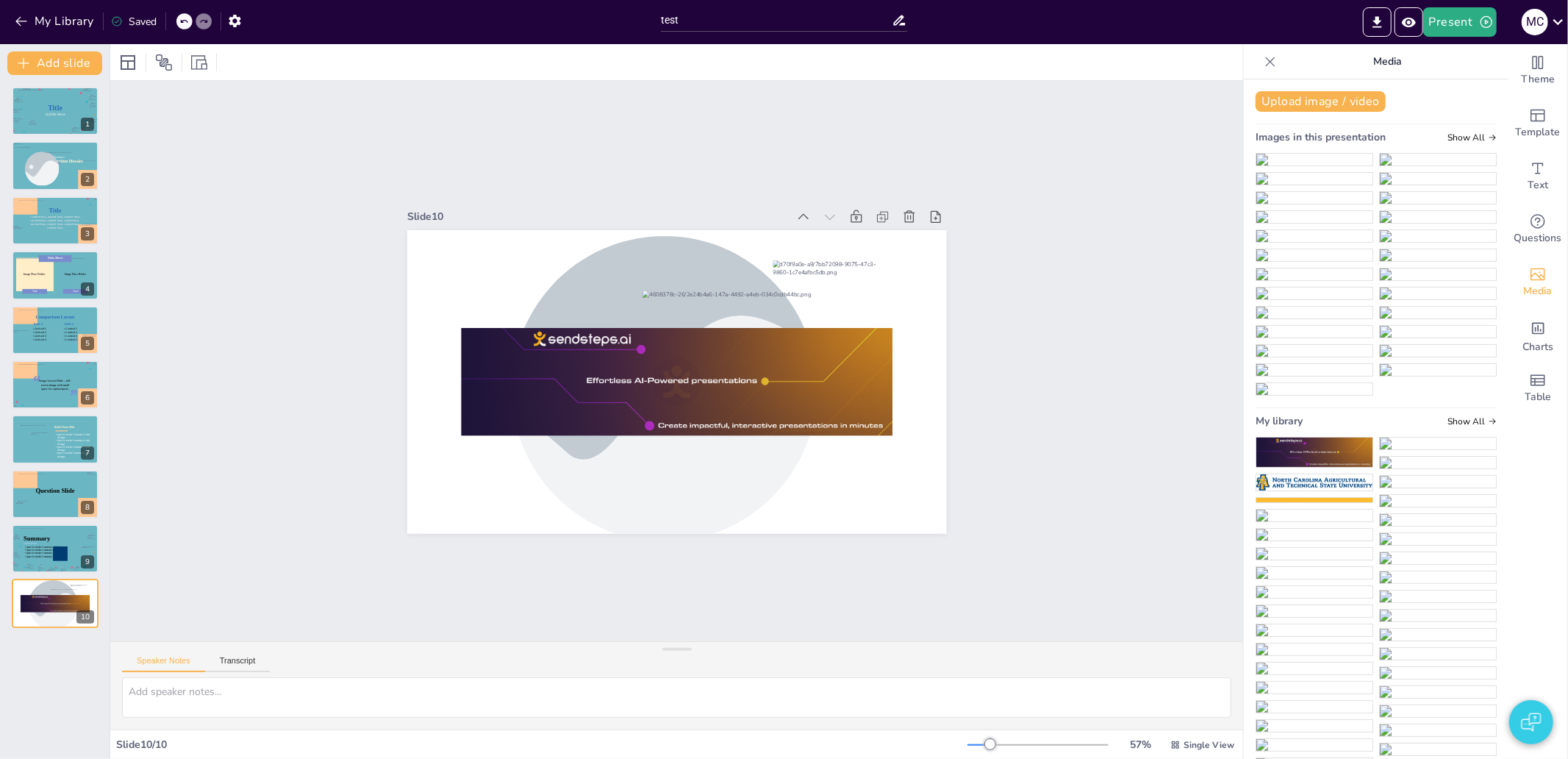
click at [1263, 59] on icon at bounding box center [1270, 62] width 15 height 15
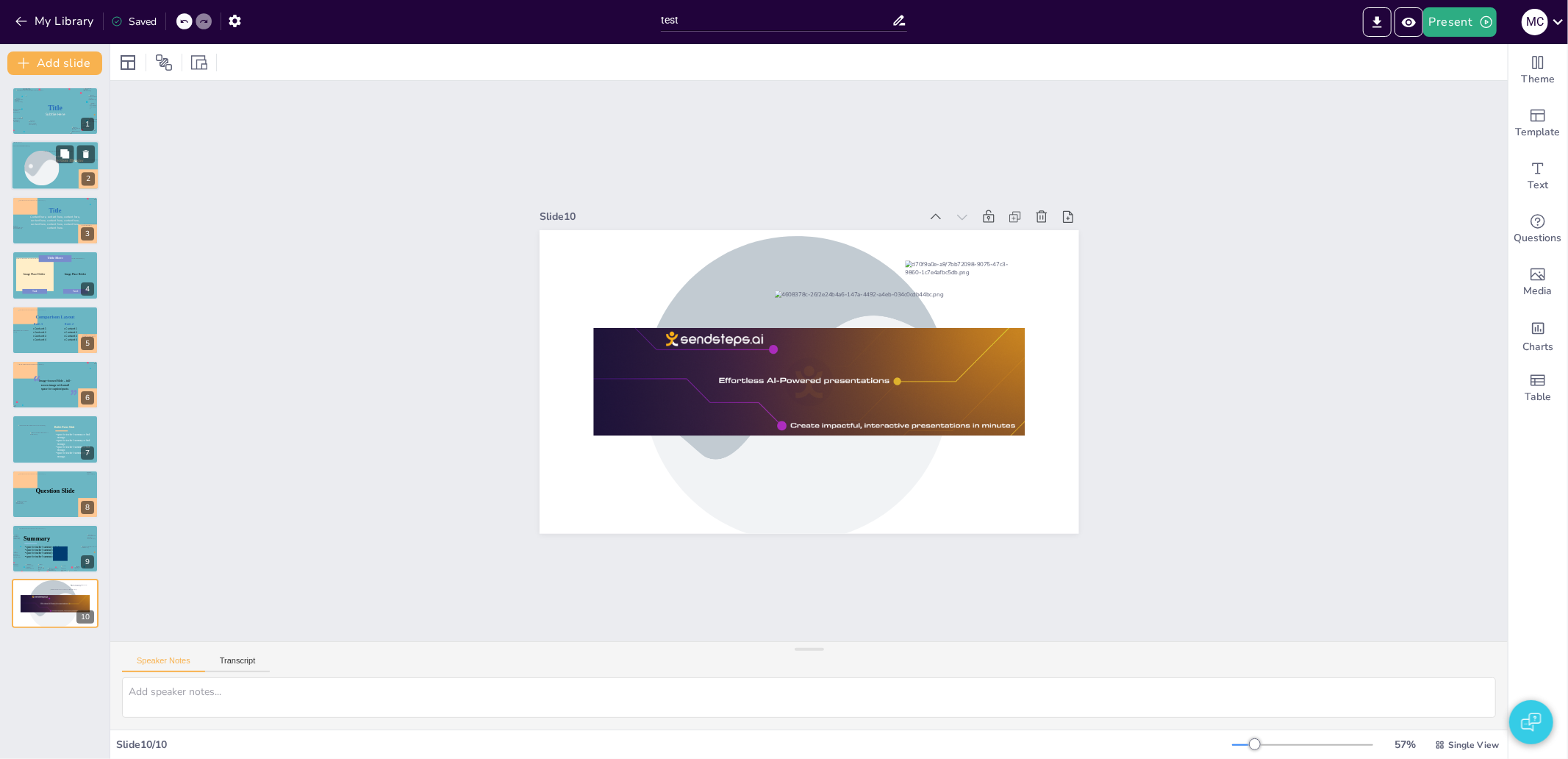
click at [19, 162] on div at bounding box center [28, 172] width 54 height 53
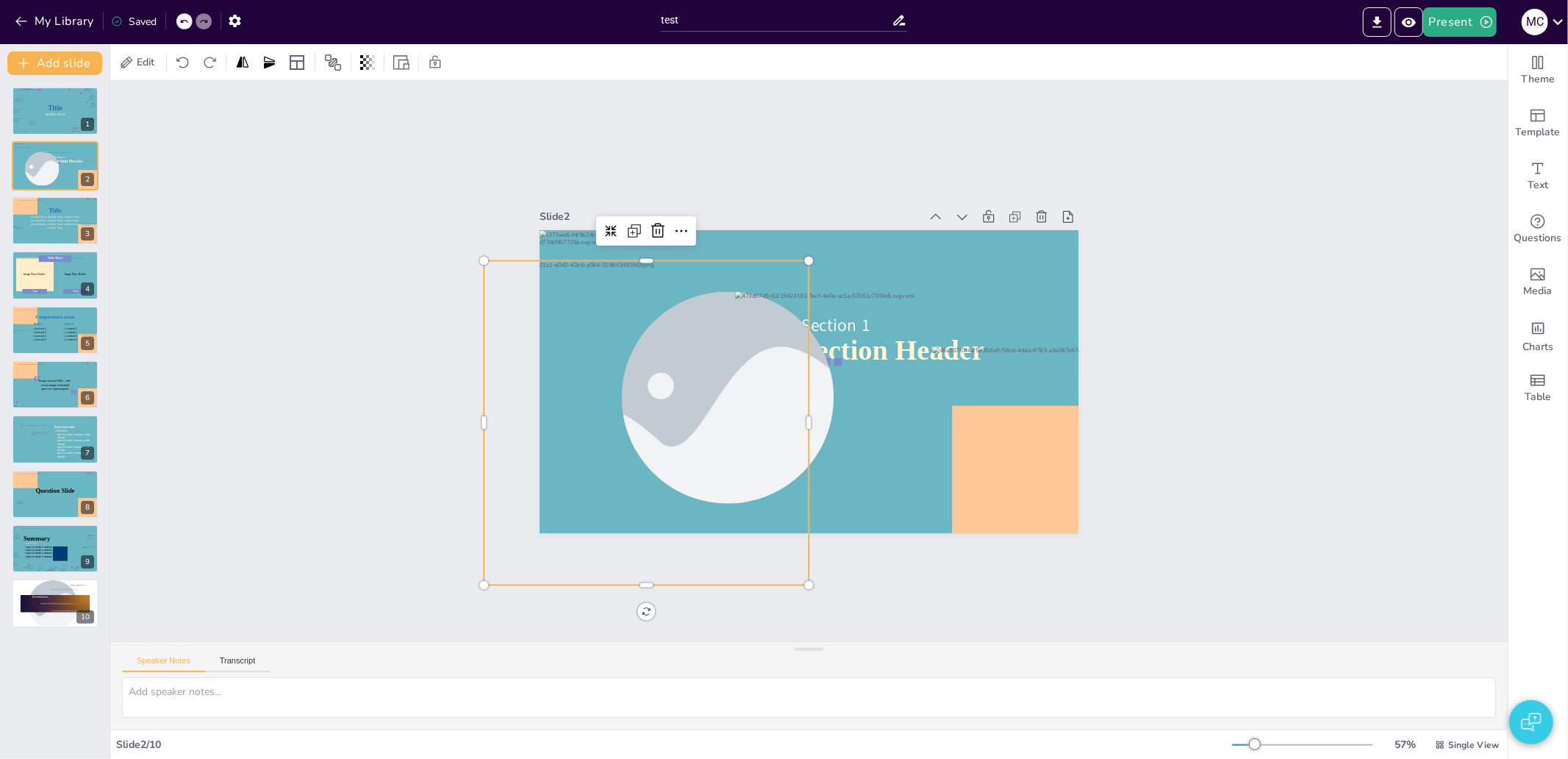
click at [600, 337] on div at bounding box center [646, 422] width 325 height 324
click at [686, 224] on icon at bounding box center [695, 218] width 19 height 19
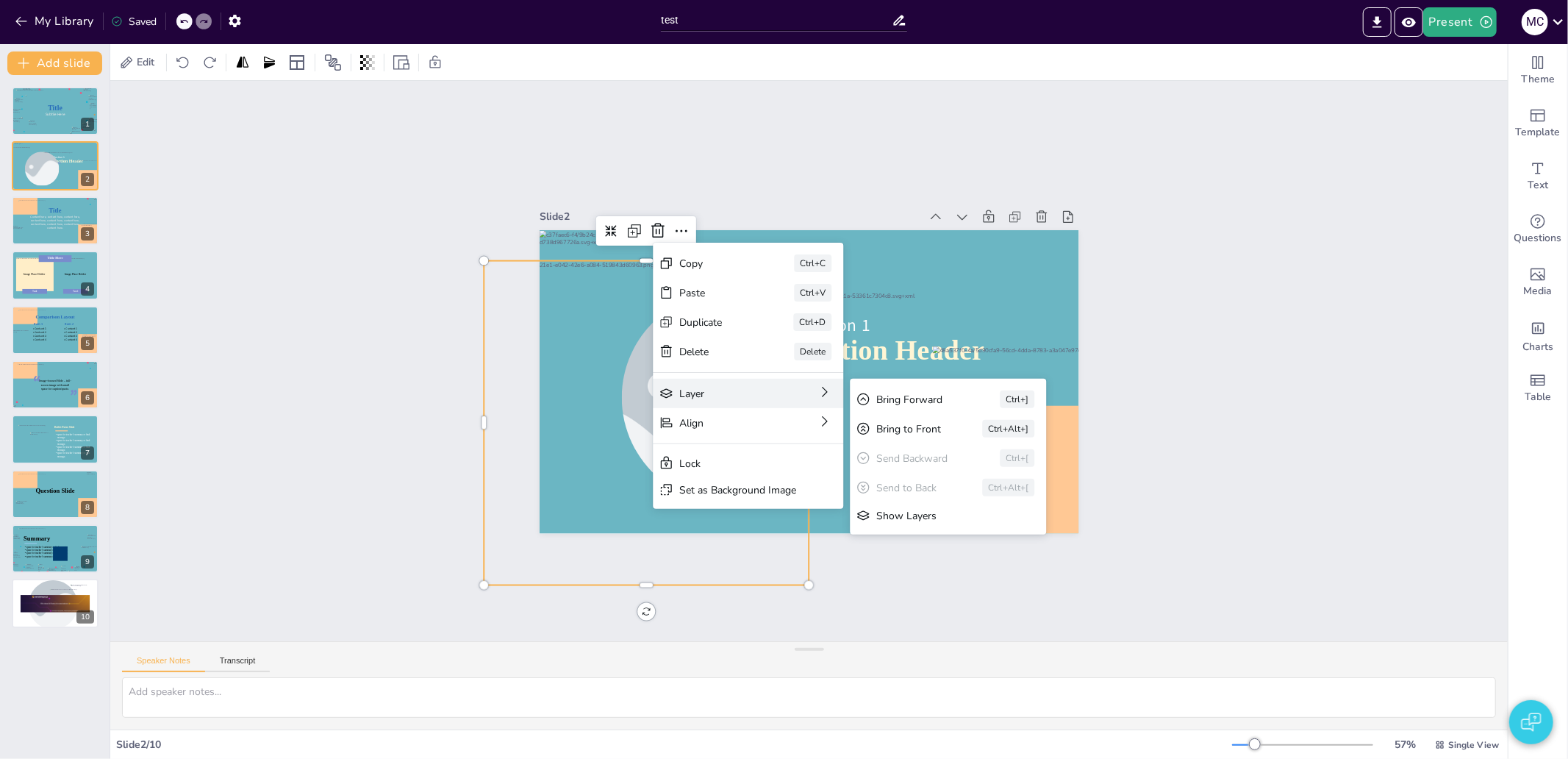
click at [742, 450] on div "Layer" at bounding box center [789, 476] width 93 height 52
click at [960, 465] on div "Bring Forward Ctrl+]" at bounding box center [1058, 479] width 196 height 29
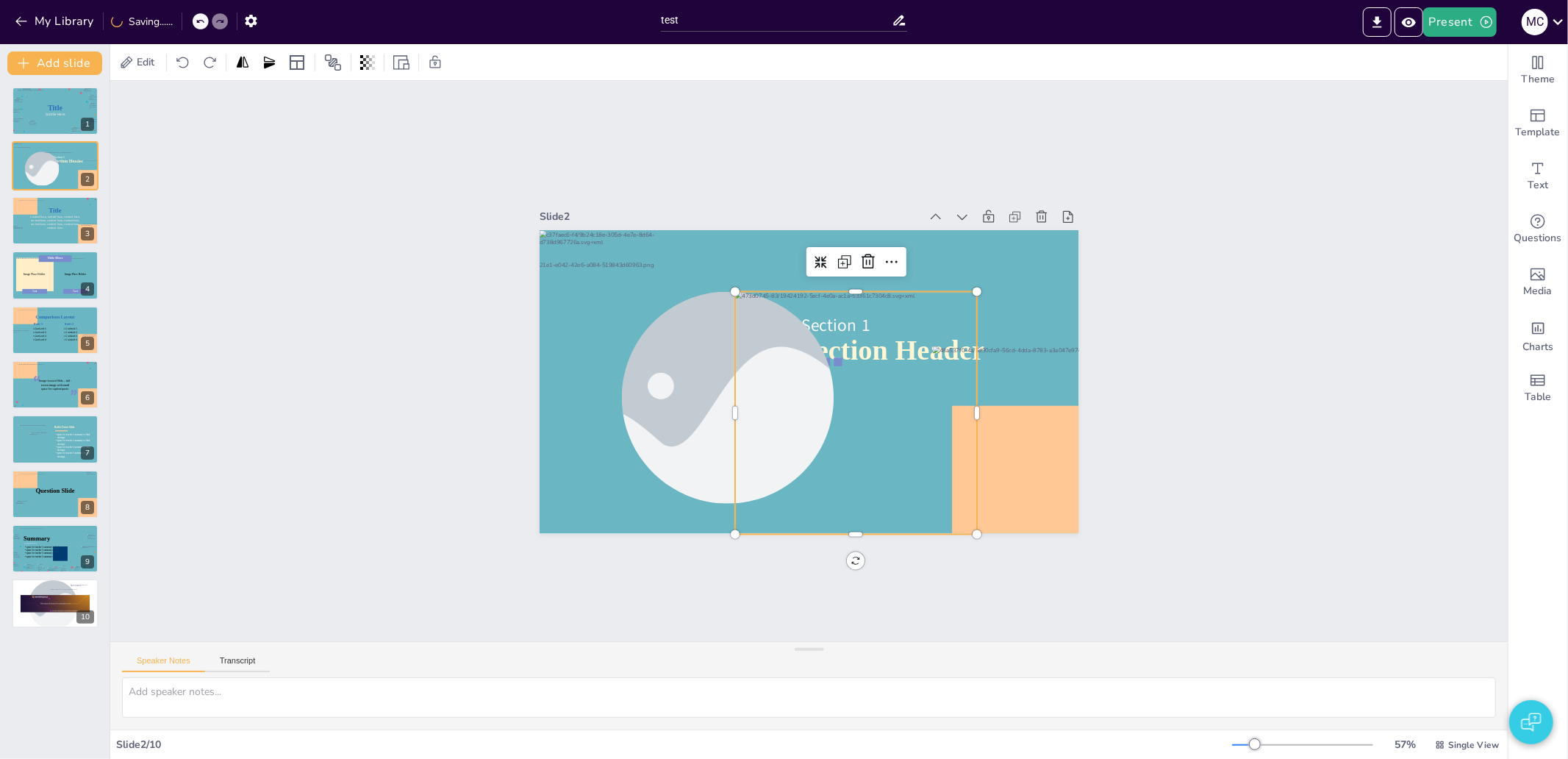
click at [849, 399] on div at bounding box center [844, 421] width 287 height 287
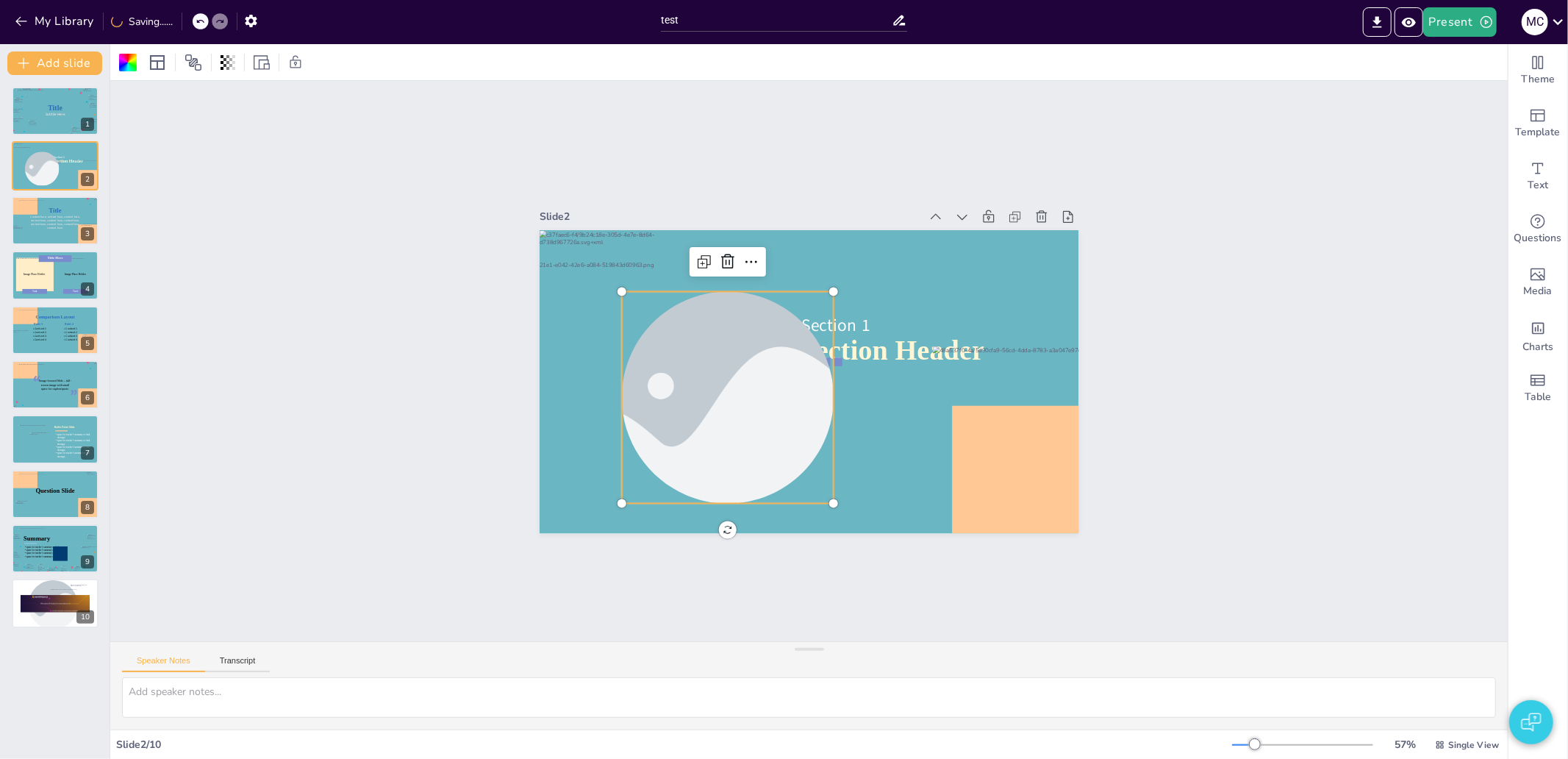
click at [673, 380] on div at bounding box center [736, 308] width 343 height 382
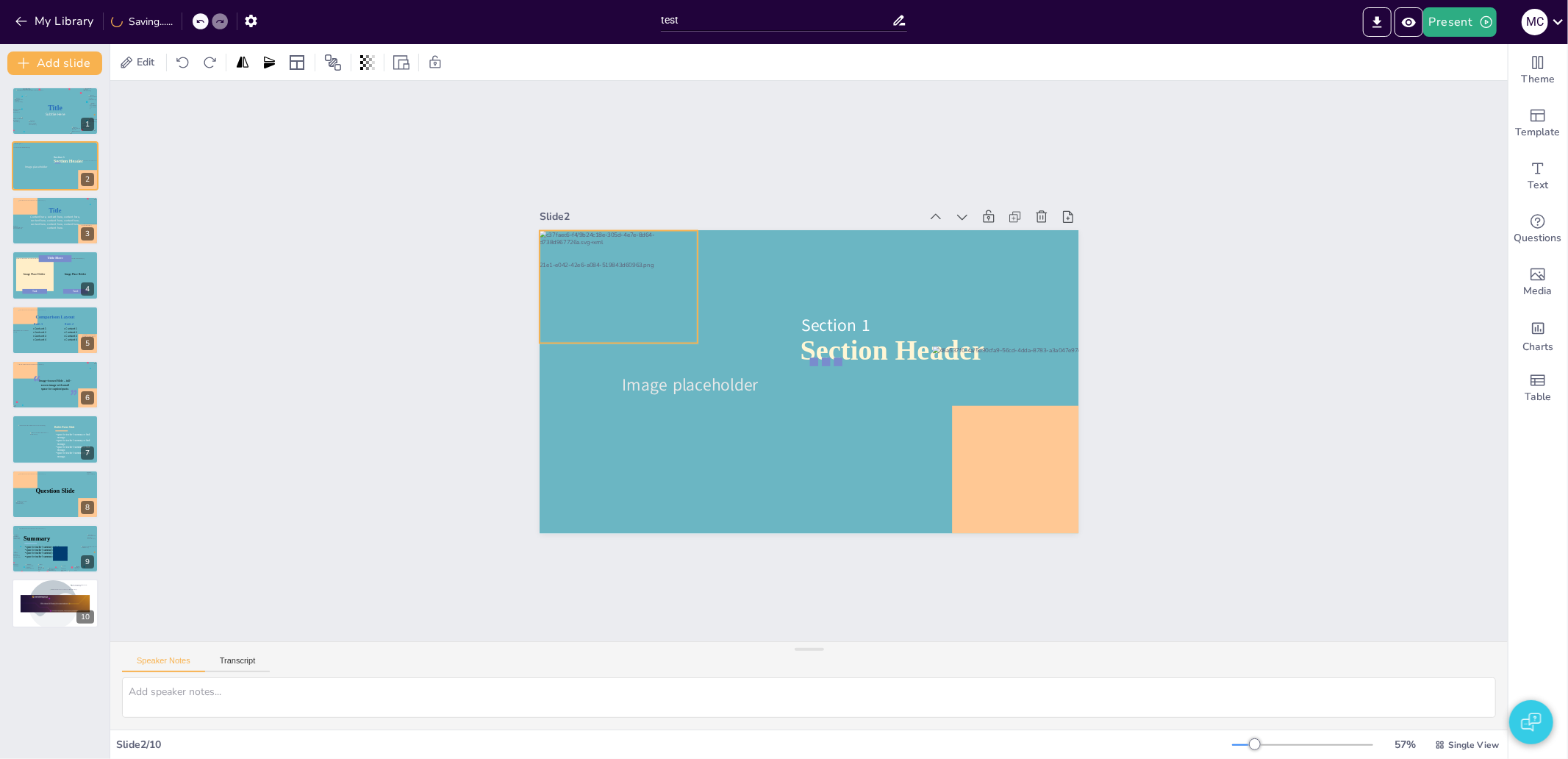
click at [662, 299] on div at bounding box center [665, 214] width 190 height 167
click at [567, 377] on div at bounding box center [635, 369] width 409 height 409
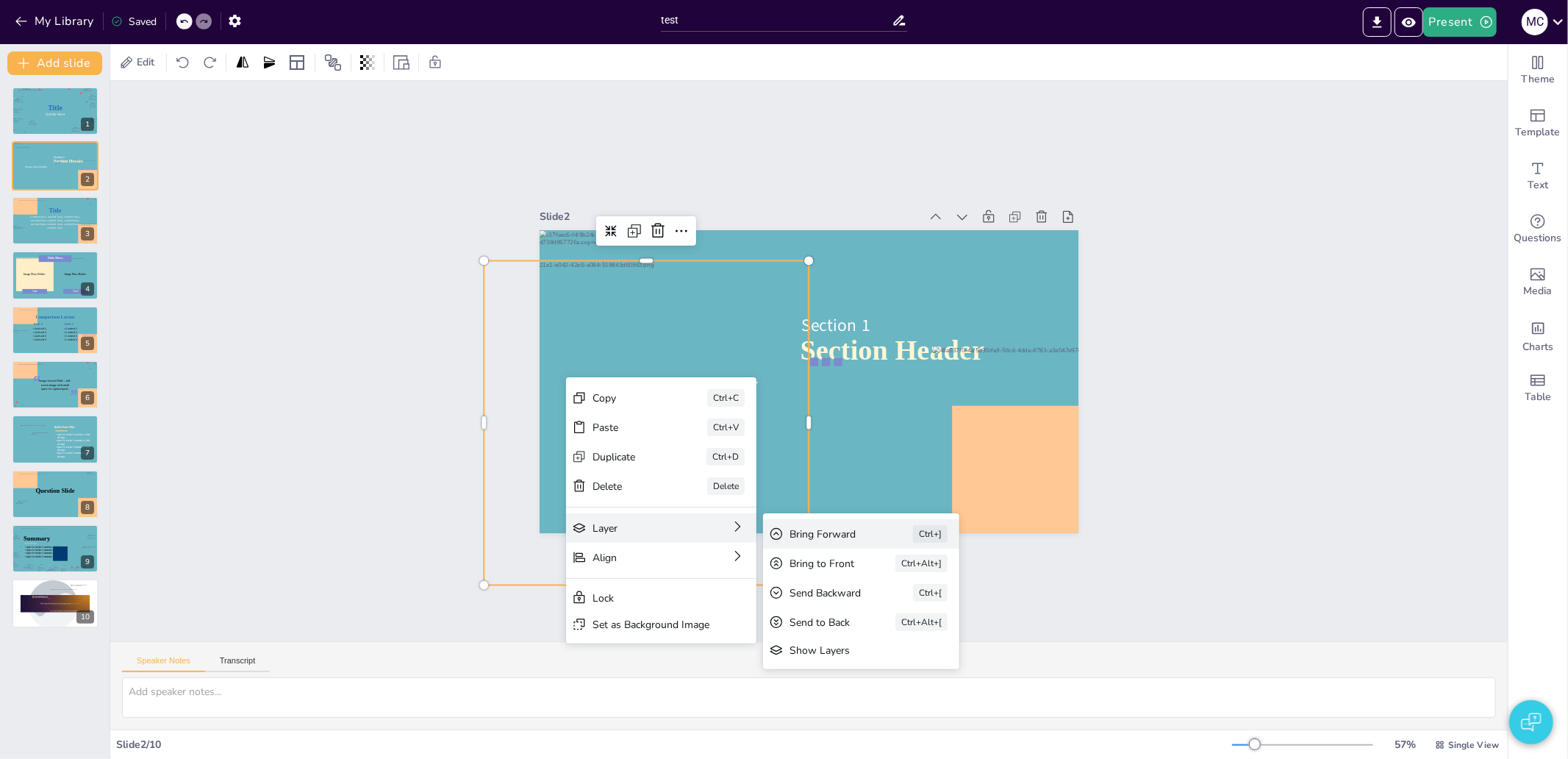
click at [900, 608] on div "Bring Forward" at bounding box center [941, 615] width 82 height 14
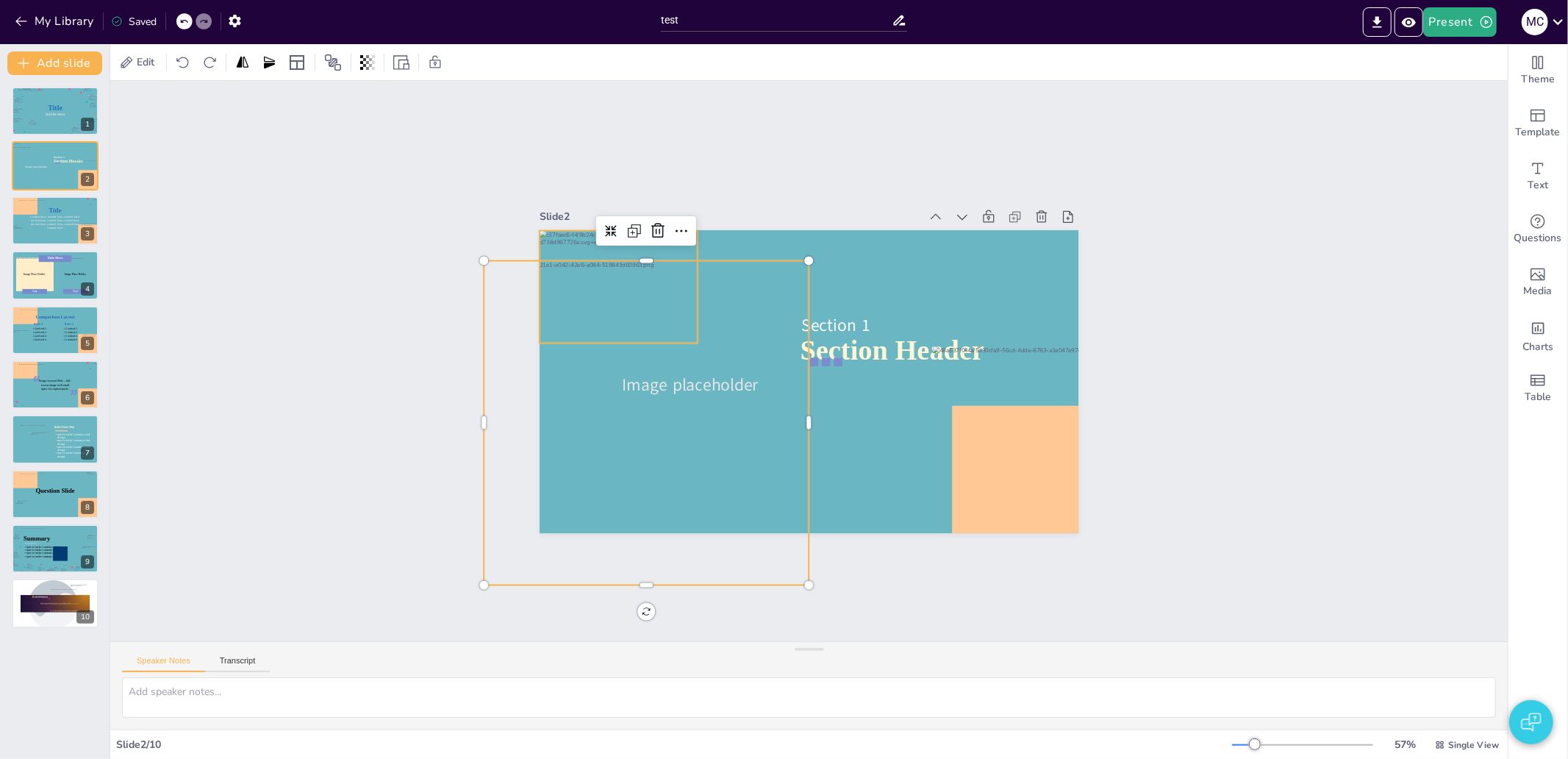
click at [558, 287] on div at bounding box center [650, 232] width 185 height 157
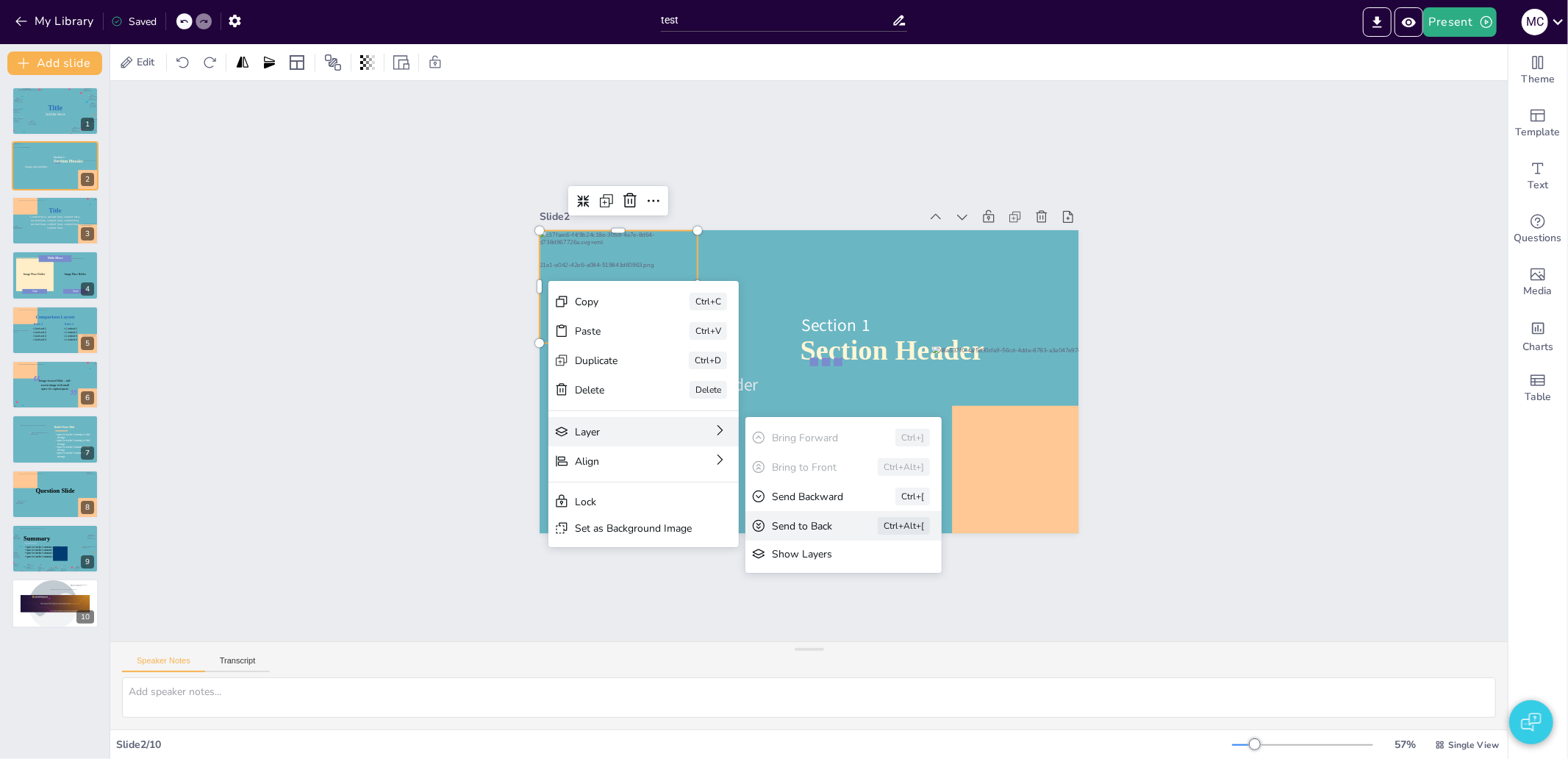
click at [586, 456] on div "Send to Back Ctrl+Alt+[" at bounding box center [524, 364] width 124 height 184
